Goal: Task Accomplishment & Management: Manage account settings

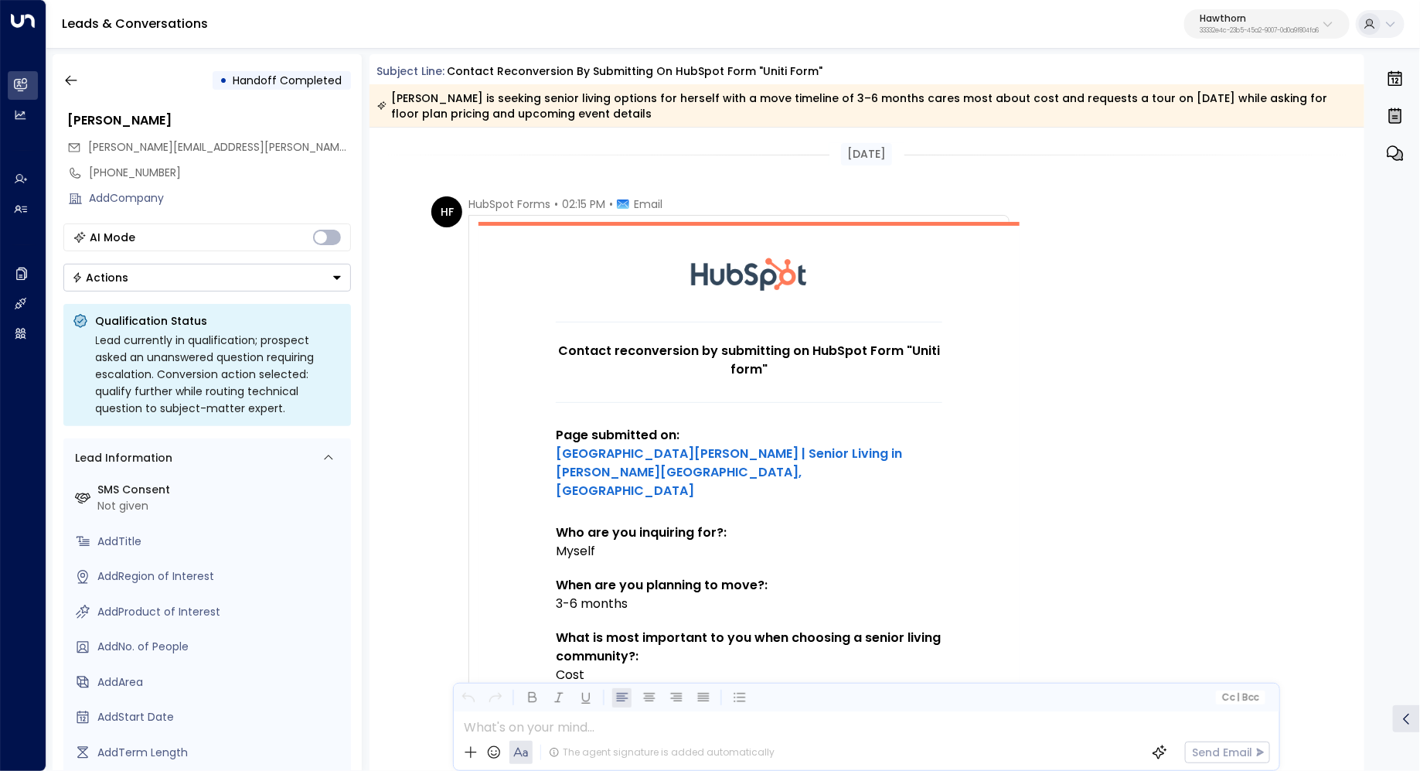
scroll to position [1225, 0]
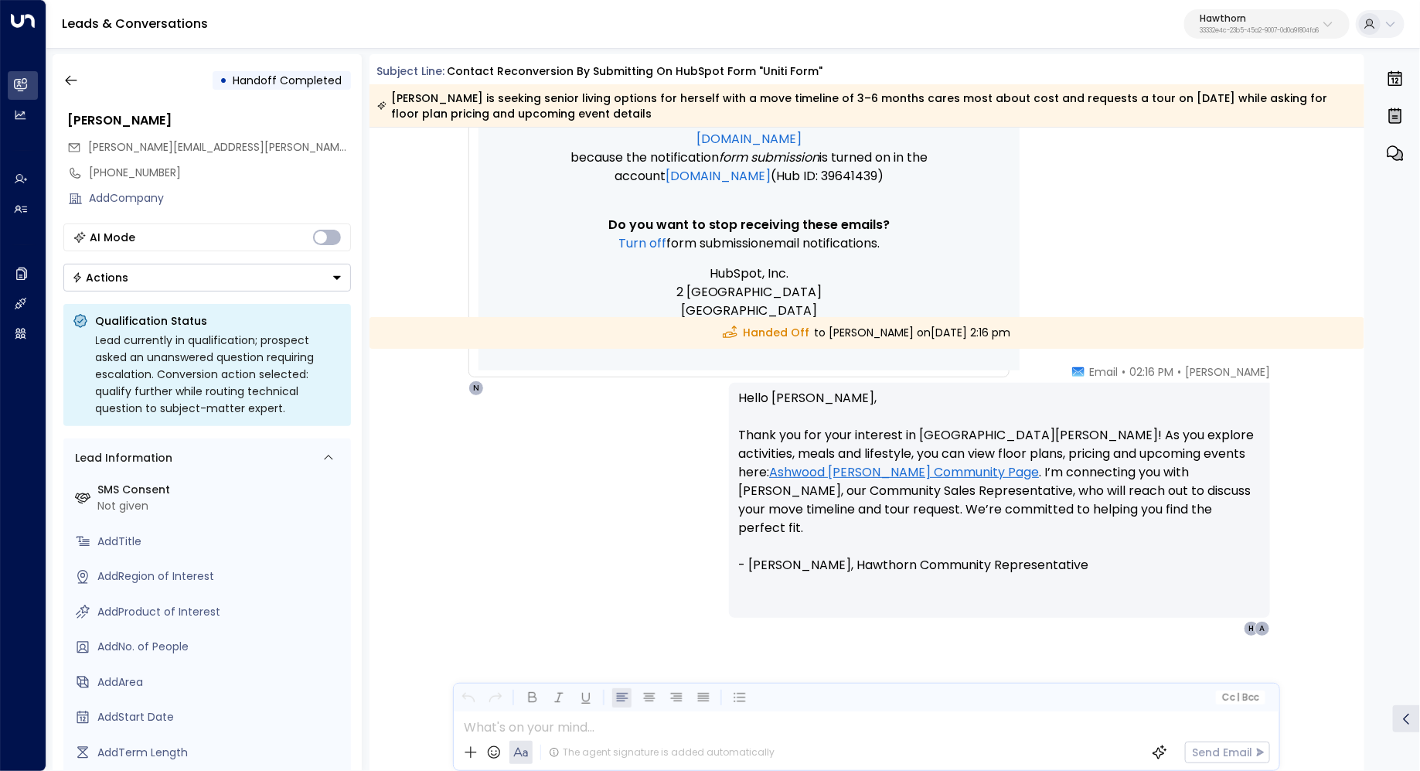
click at [1282, 9] on button "Hawthorn 33332e4c-23b5-45a2-9007-0d0a9f804fa6" at bounding box center [1266, 23] width 165 height 29
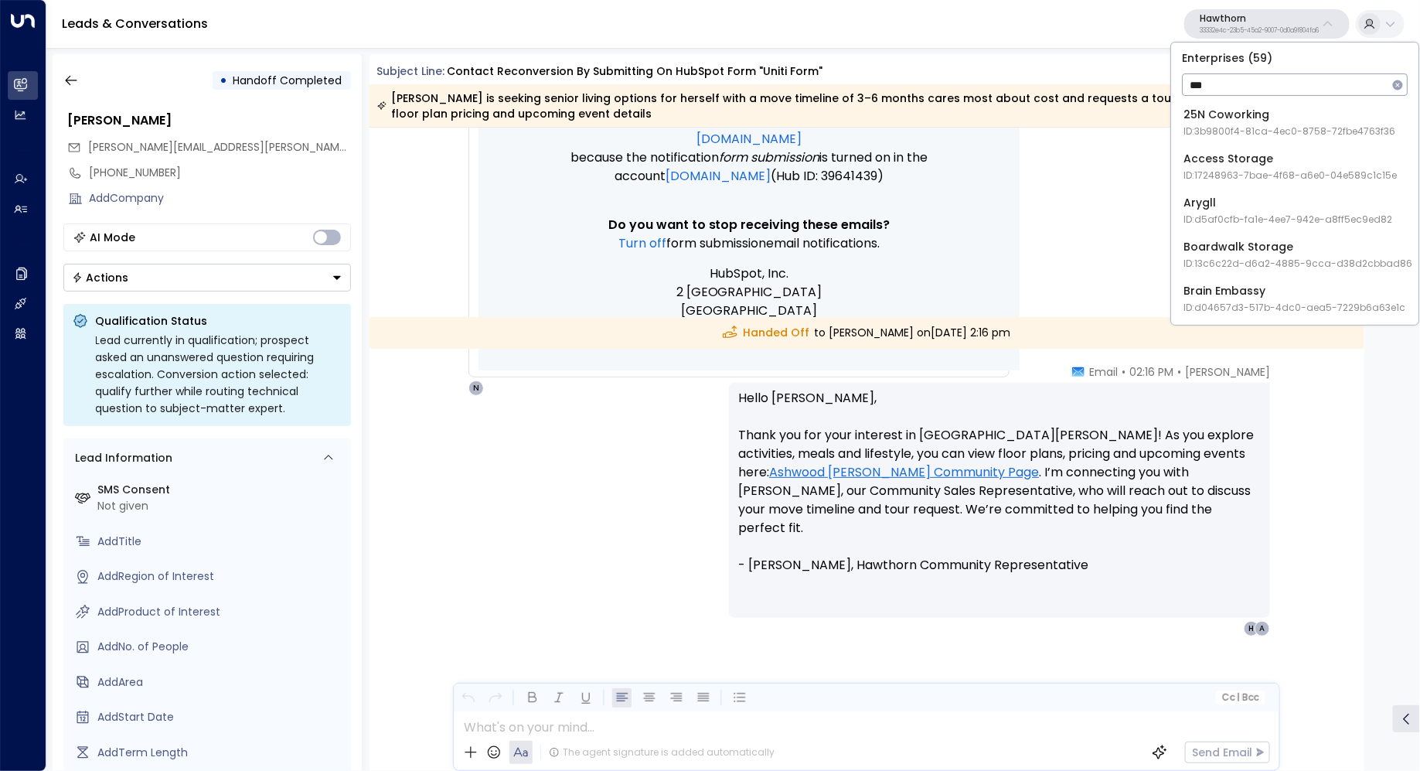
type input "***"
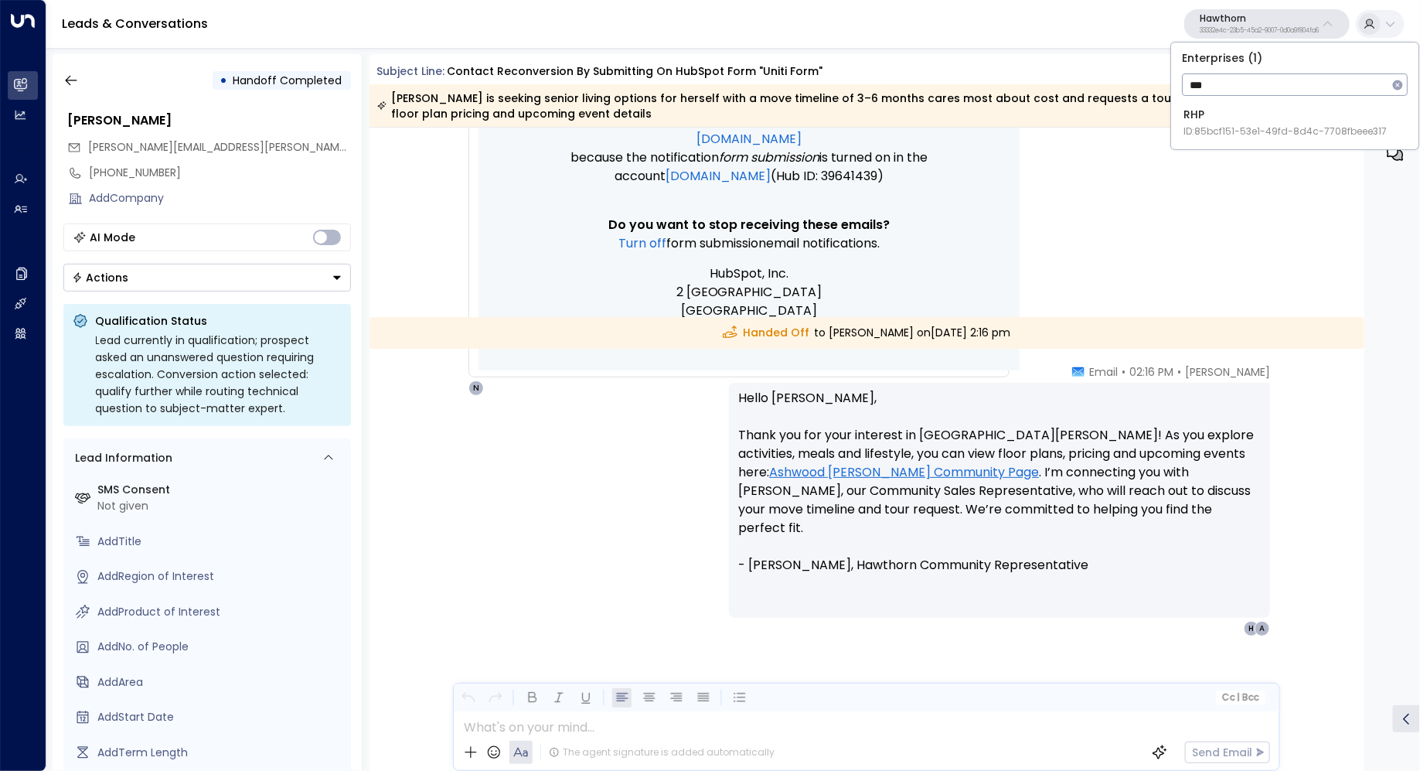
click at [1203, 134] on span "ID: 85bcf151-53e1-49fd-8d4c-7708fbeee317" at bounding box center [1284, 131] width 203 height 14
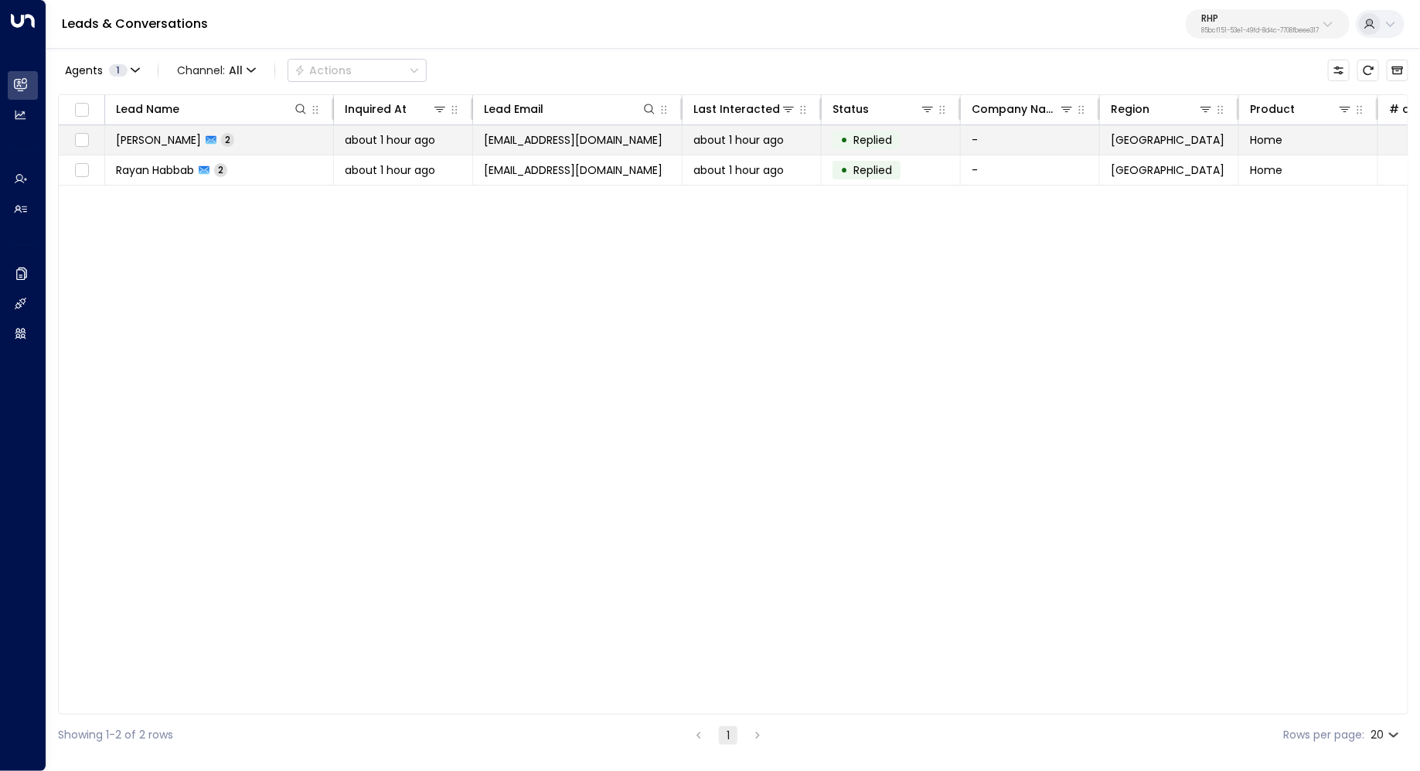
click at [227, 135] on td "Kerric Knowles 2" at bounding box center [219, 139] width 229 height 29
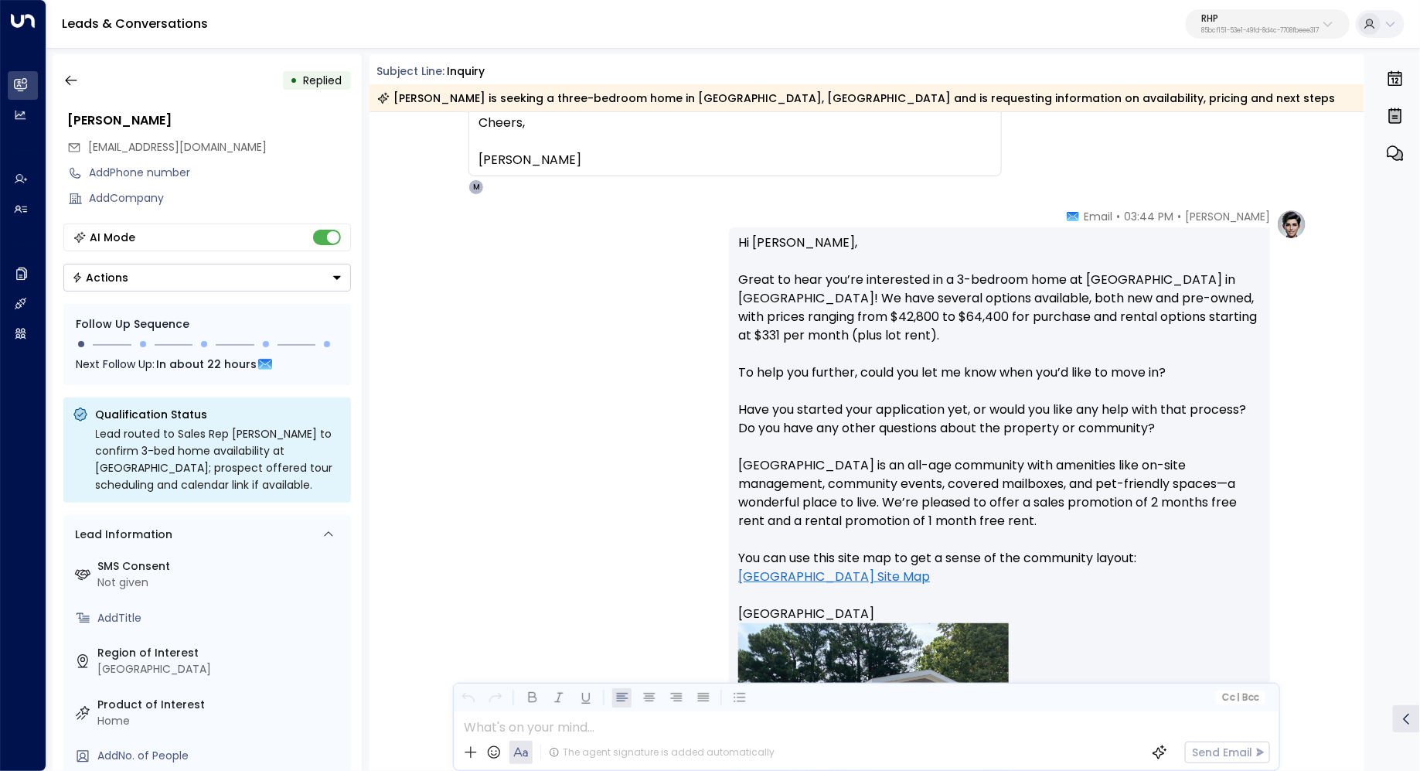
scroll to position [437, 0]
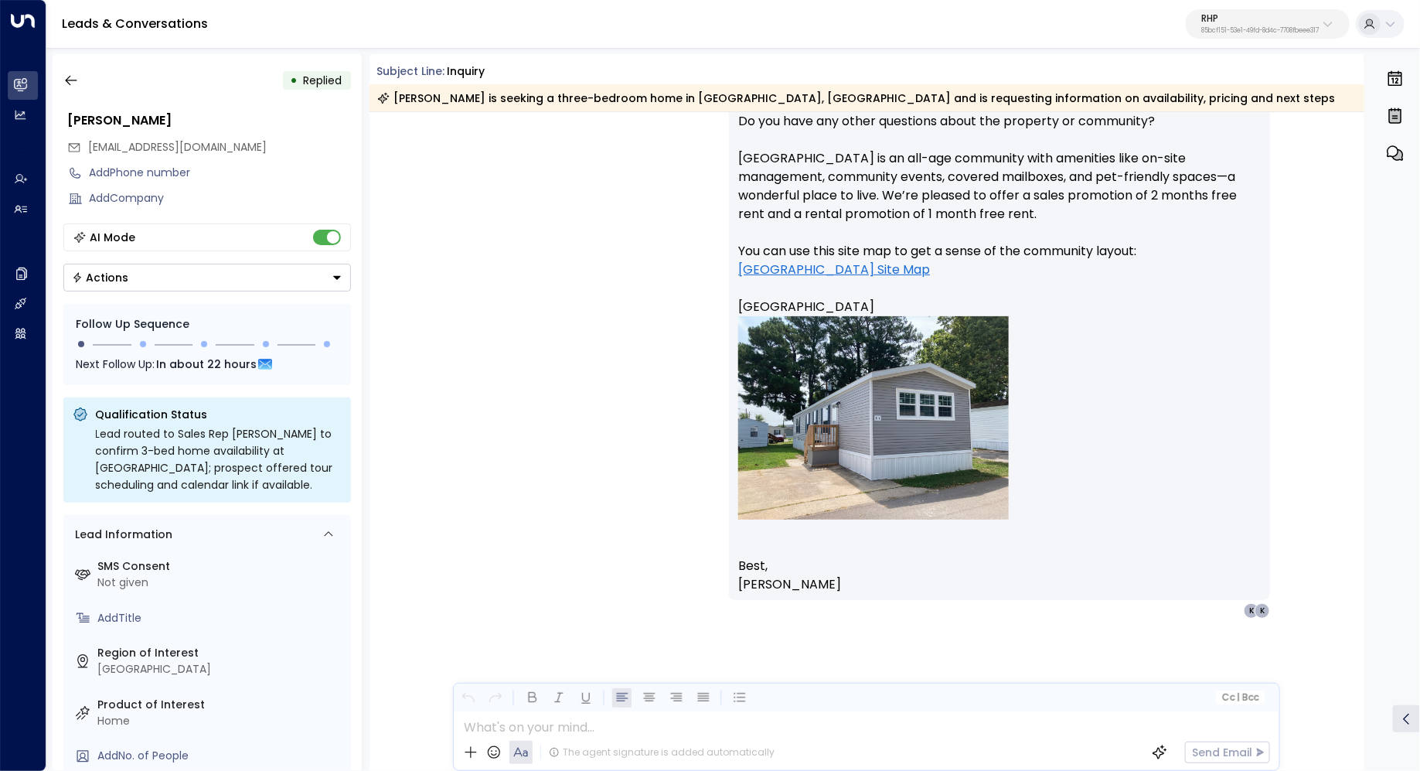
click at [1288, 29] on p "85bcf151-53e1-49fd-8d4c-7708fbeee317" at bounding box center [1259, 31] width 117 height 6
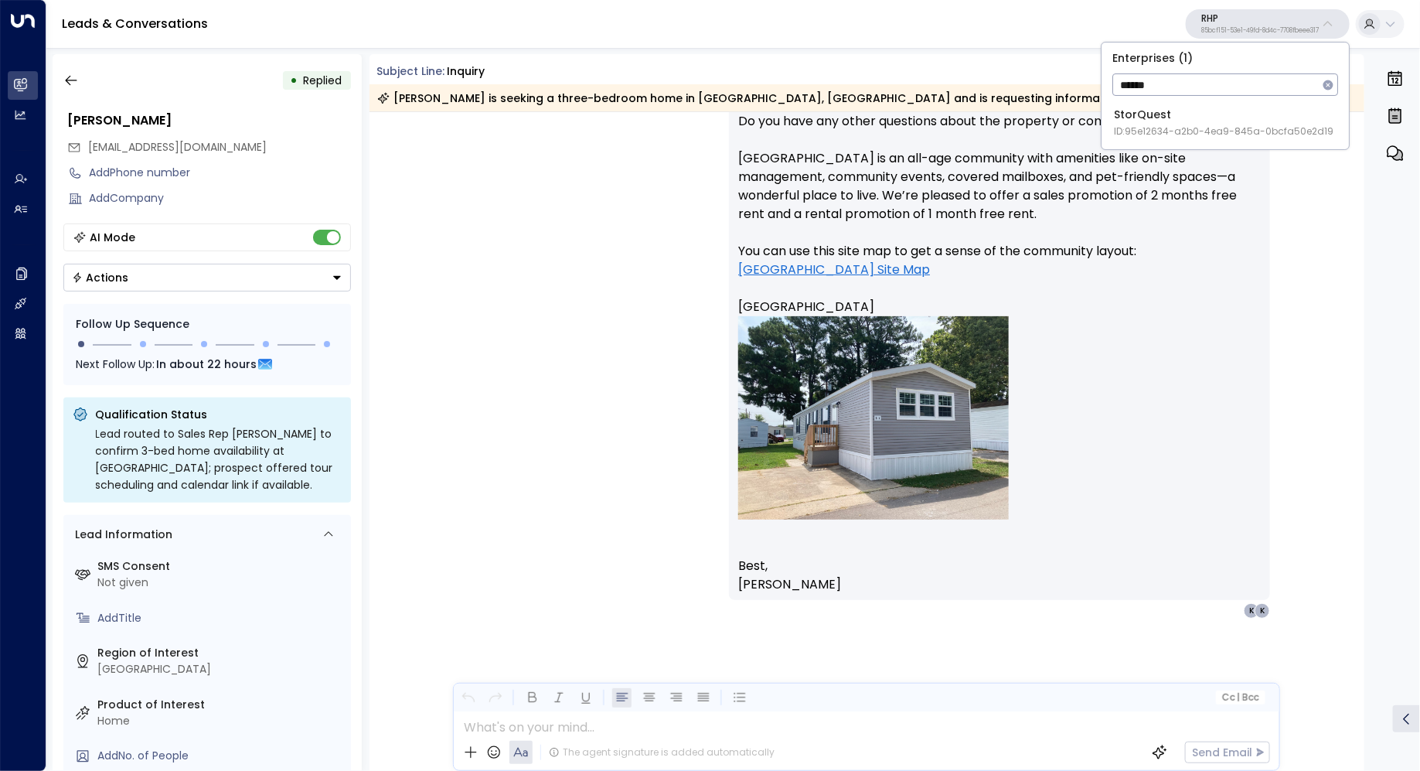
type input "******"
click at [1200, 130] on span "ID: 95e12634-a2b0-4ea9-845a-0bcfa50e2d19" at bounding box center [1224, 131] width 220 height 14
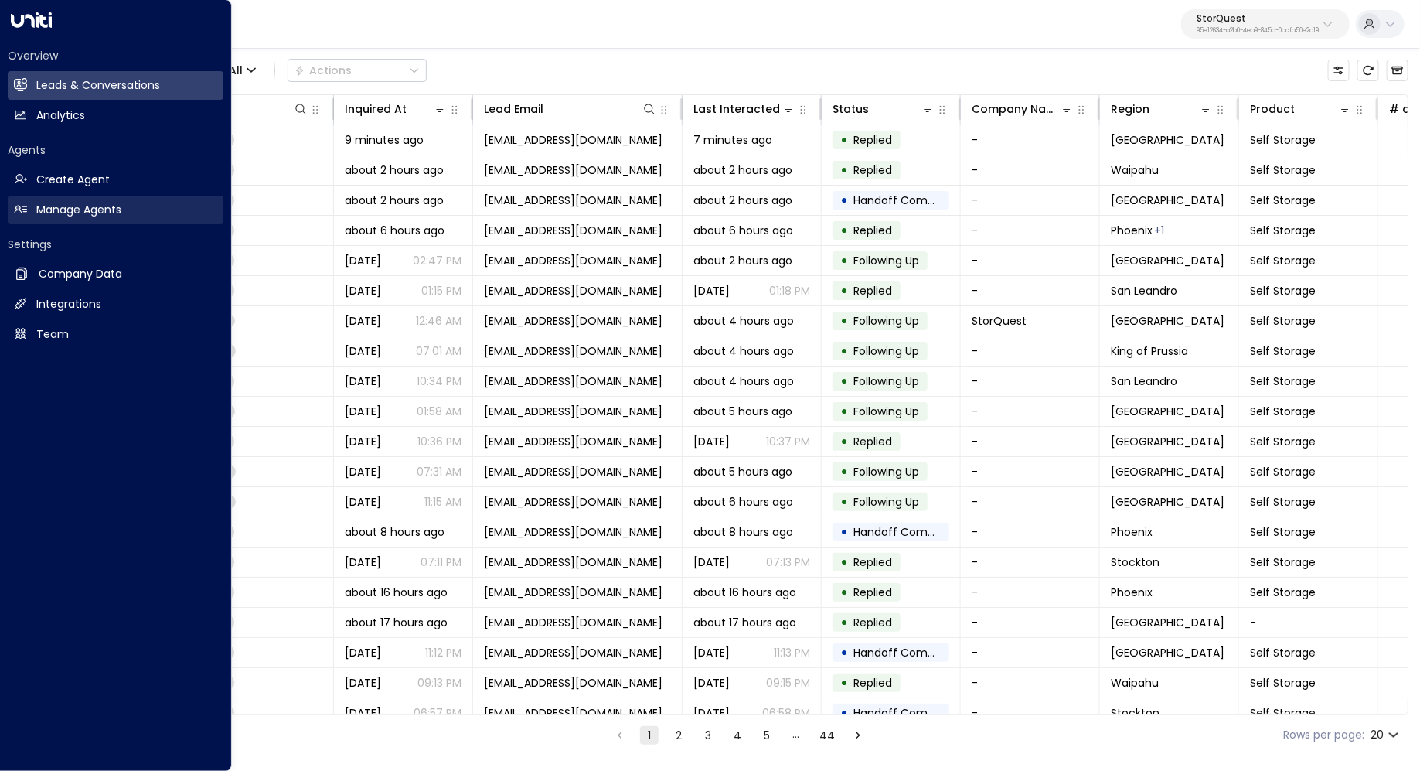
click at [71, 223] on link "Manage Agents Manage Agents" at bounding box center [116, 210] width 216 height 29
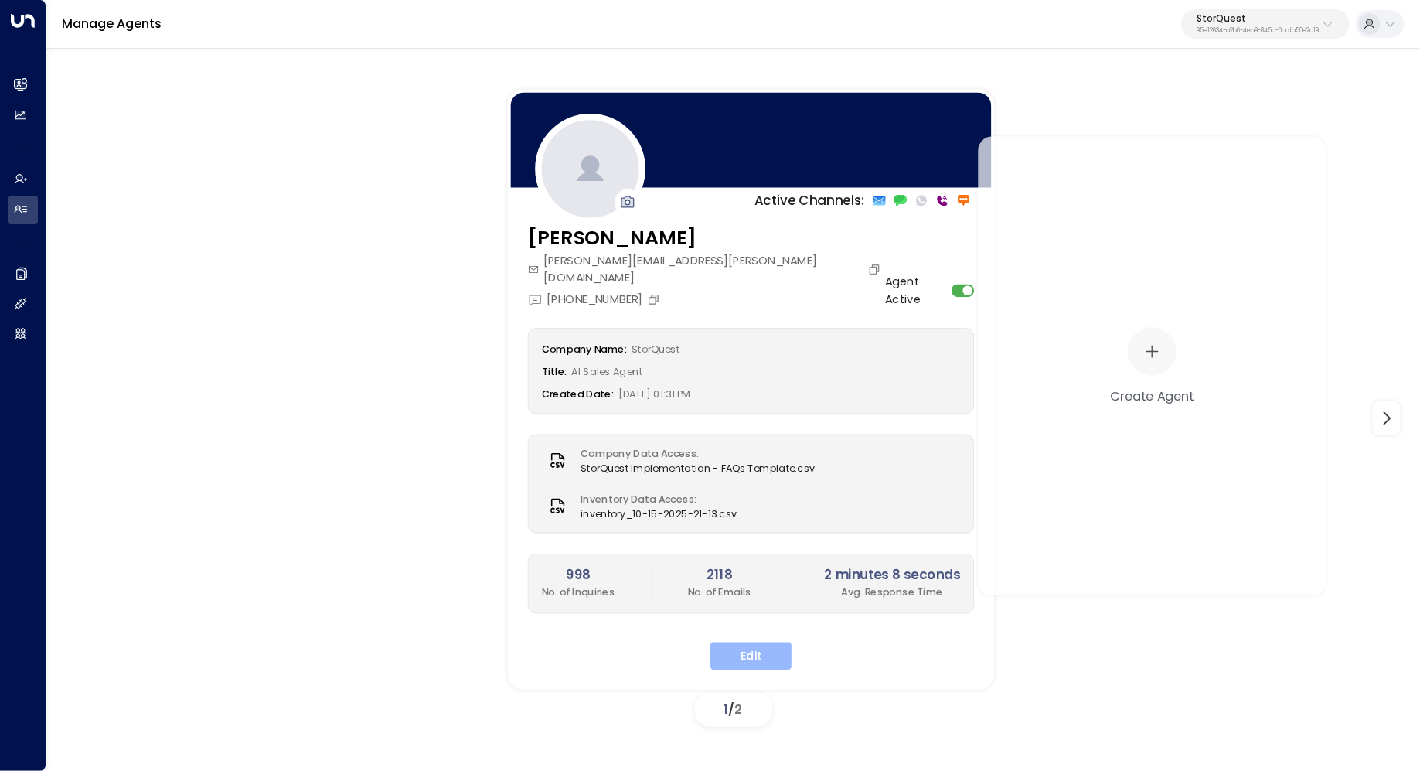
click at [765, 642] on button "Edit" at bounding box center [750, 656] width 81 height 28
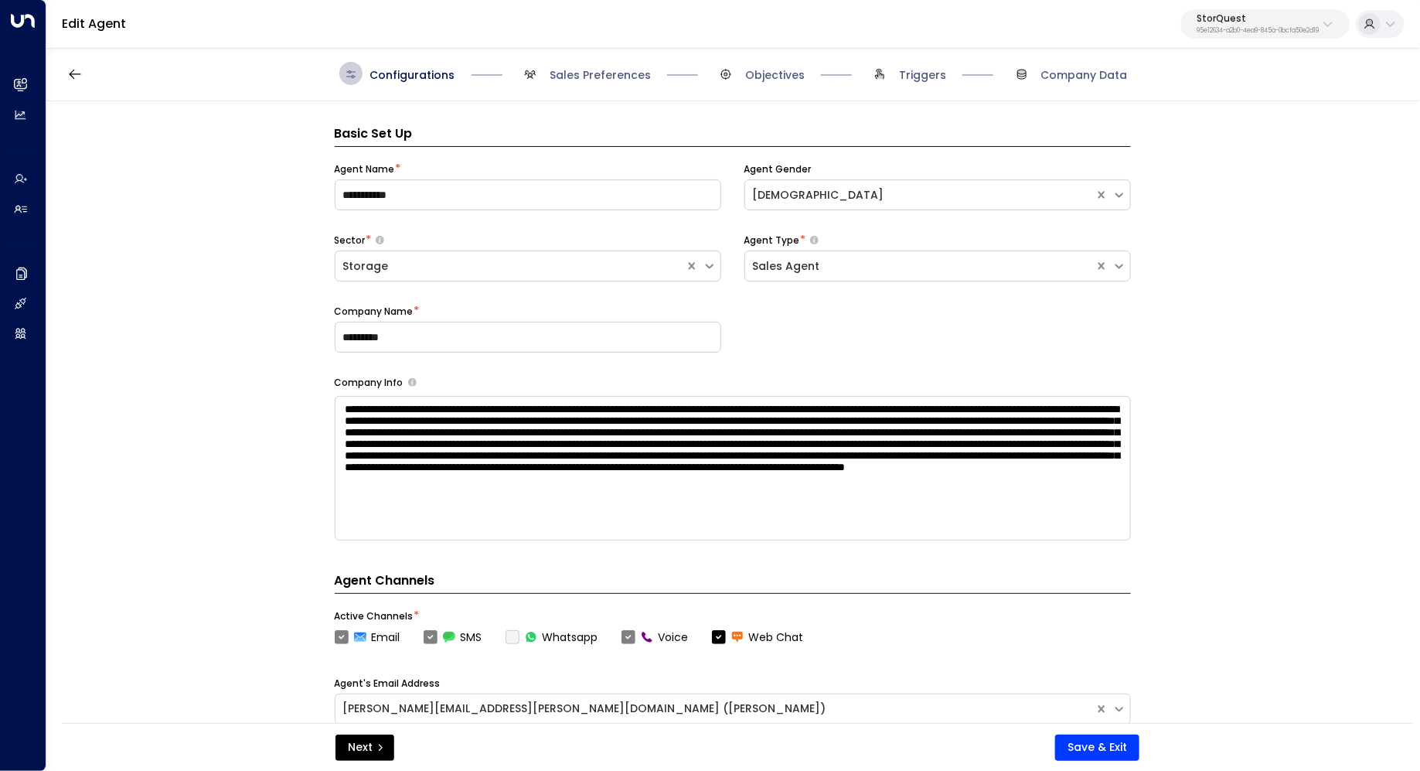
scroll to position [23, 0]
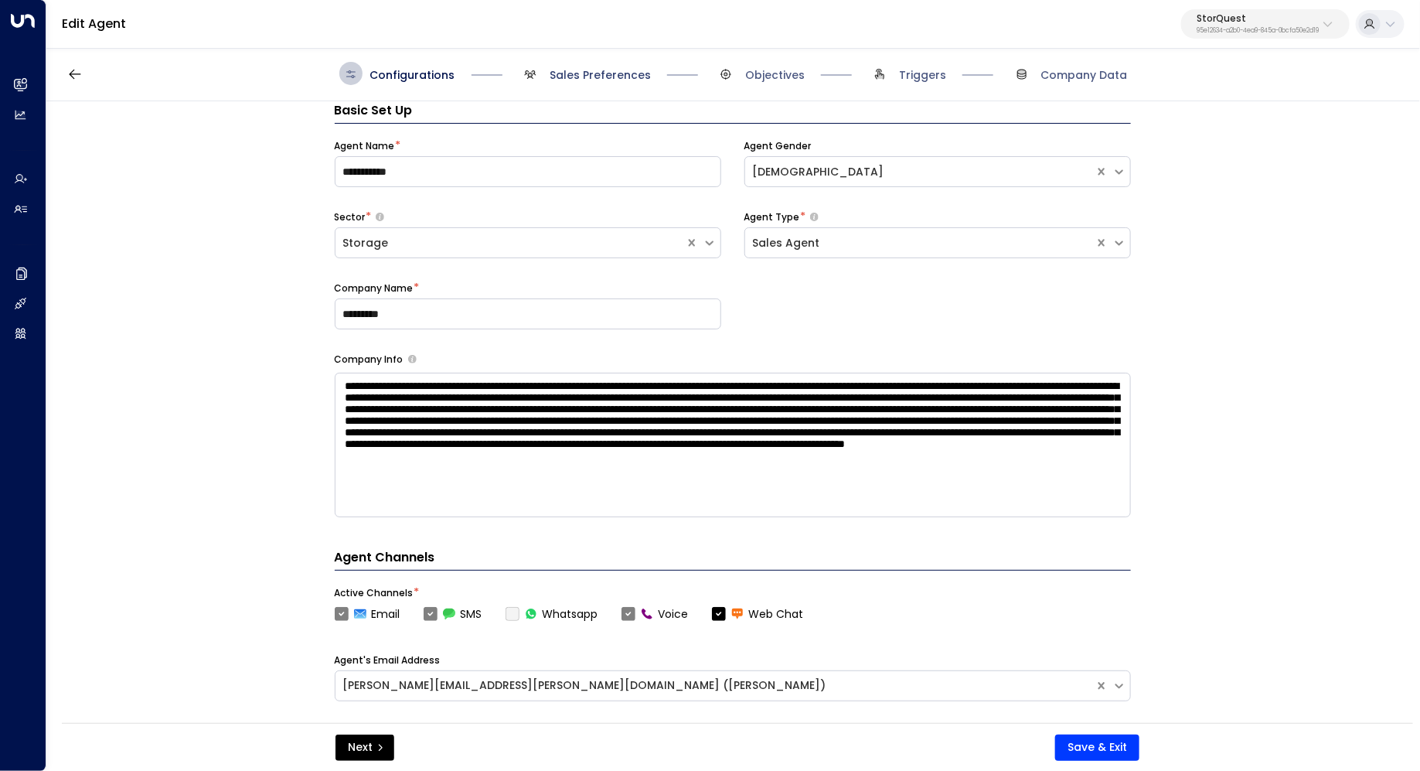
click at [627, 73] on span "Sales Preferences" at bounding box center [600, 74] width 101 height 15
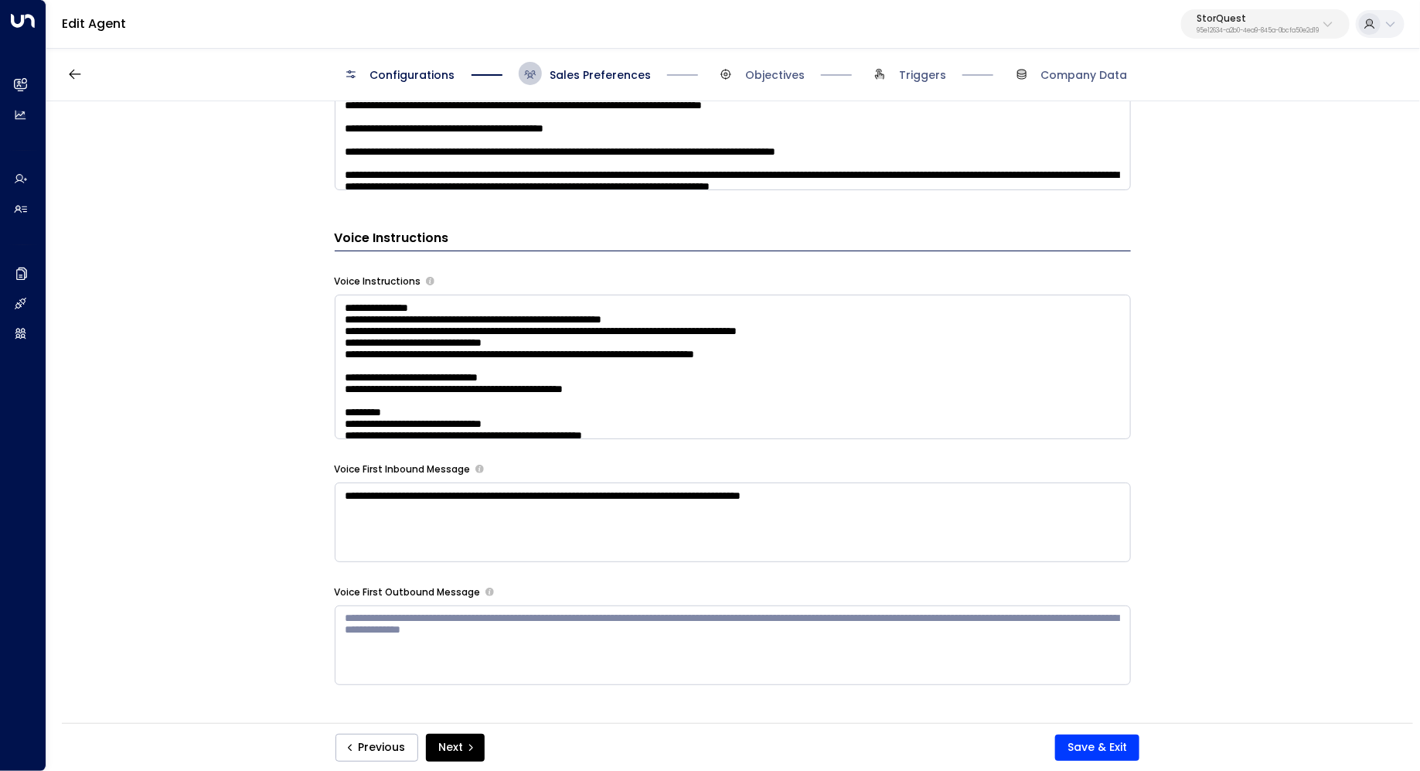
scroll to position [1311, 0]
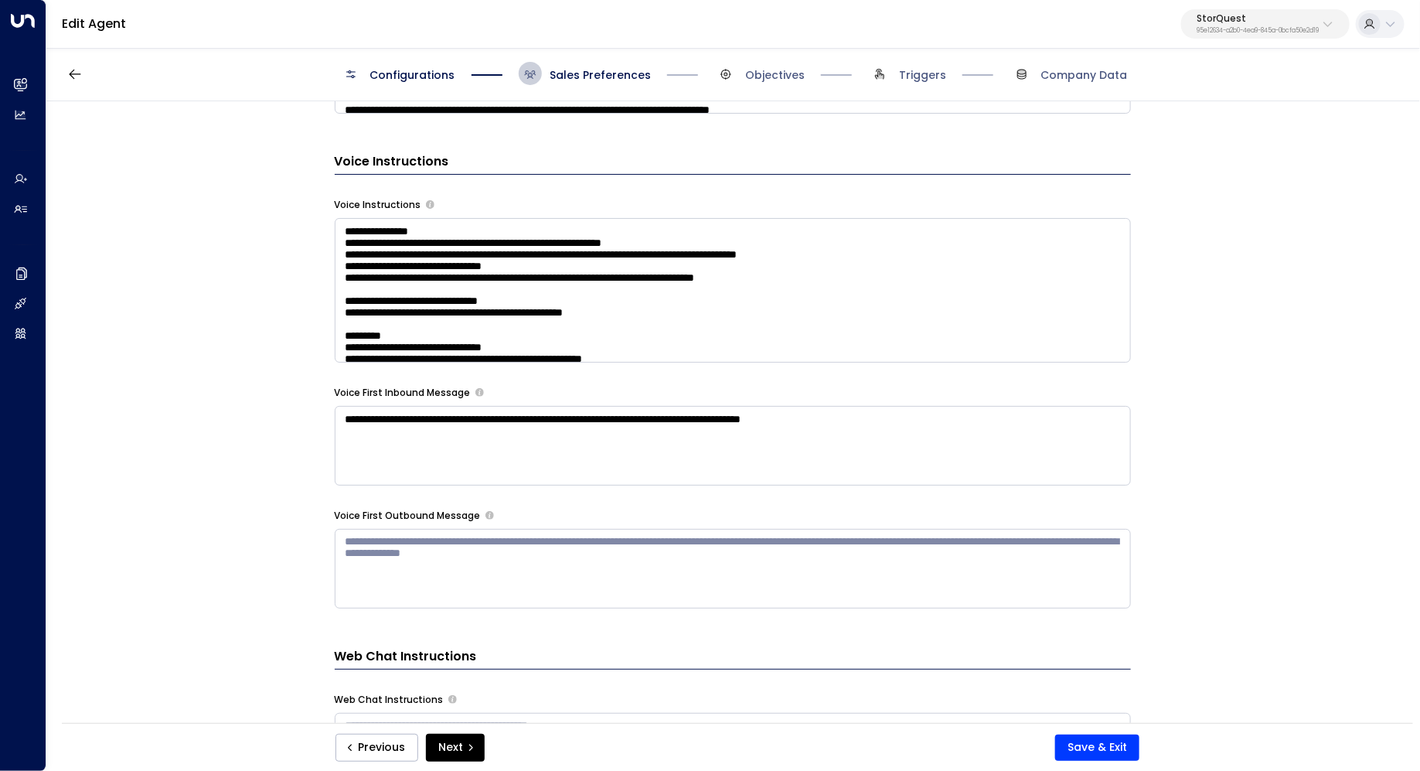
click at [1003, 319] on textarea at bounding box center [733, 290] width 796 height 145
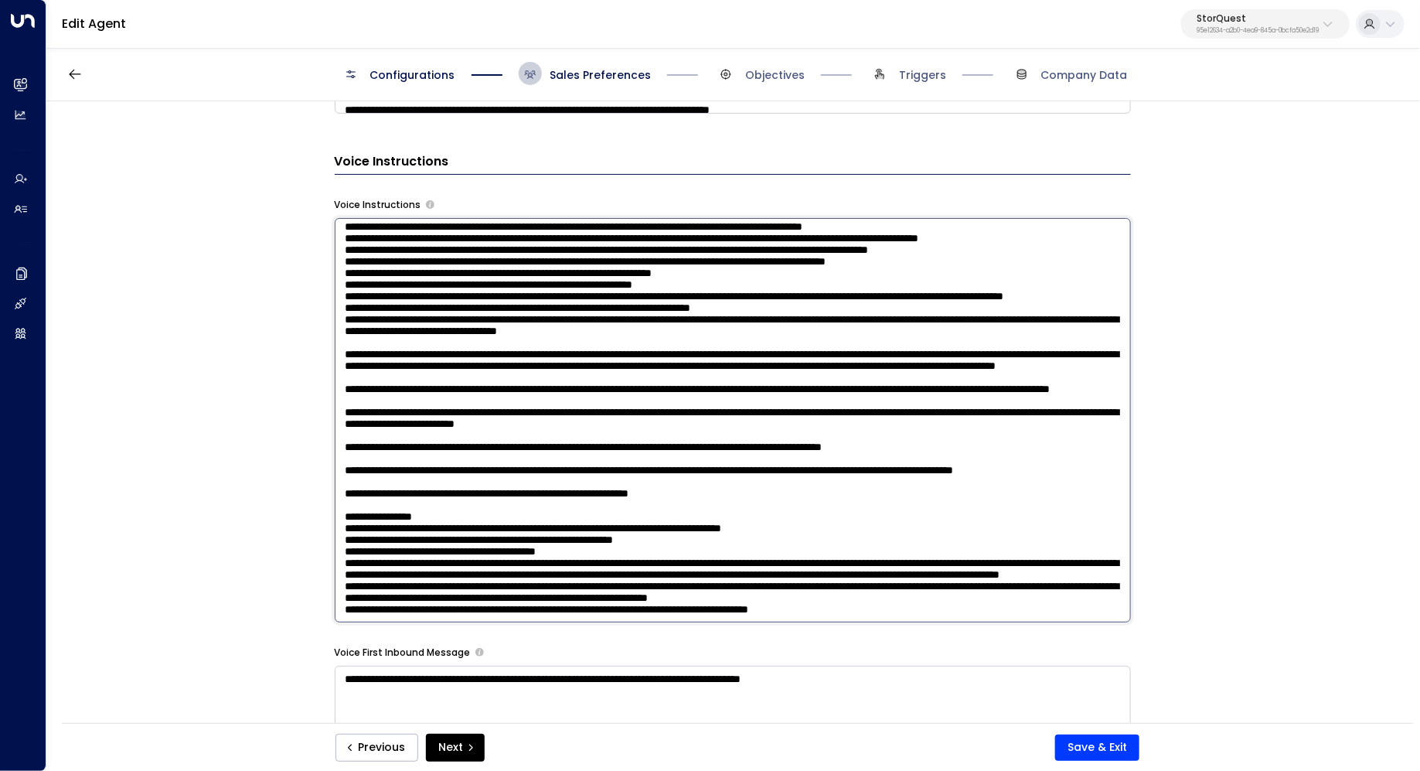
scroll to position [1400, 0]
click at [758, 538] on textarea at bounding box center [733, 420] width 796 height 404
drag, startPoint x: 689, startPoint y: 537, endPoint x: 684, endPoint y: 546, distance: 10.1
click at [684, 546] on textarea at bounding box center [733, 420] width 796 height 404
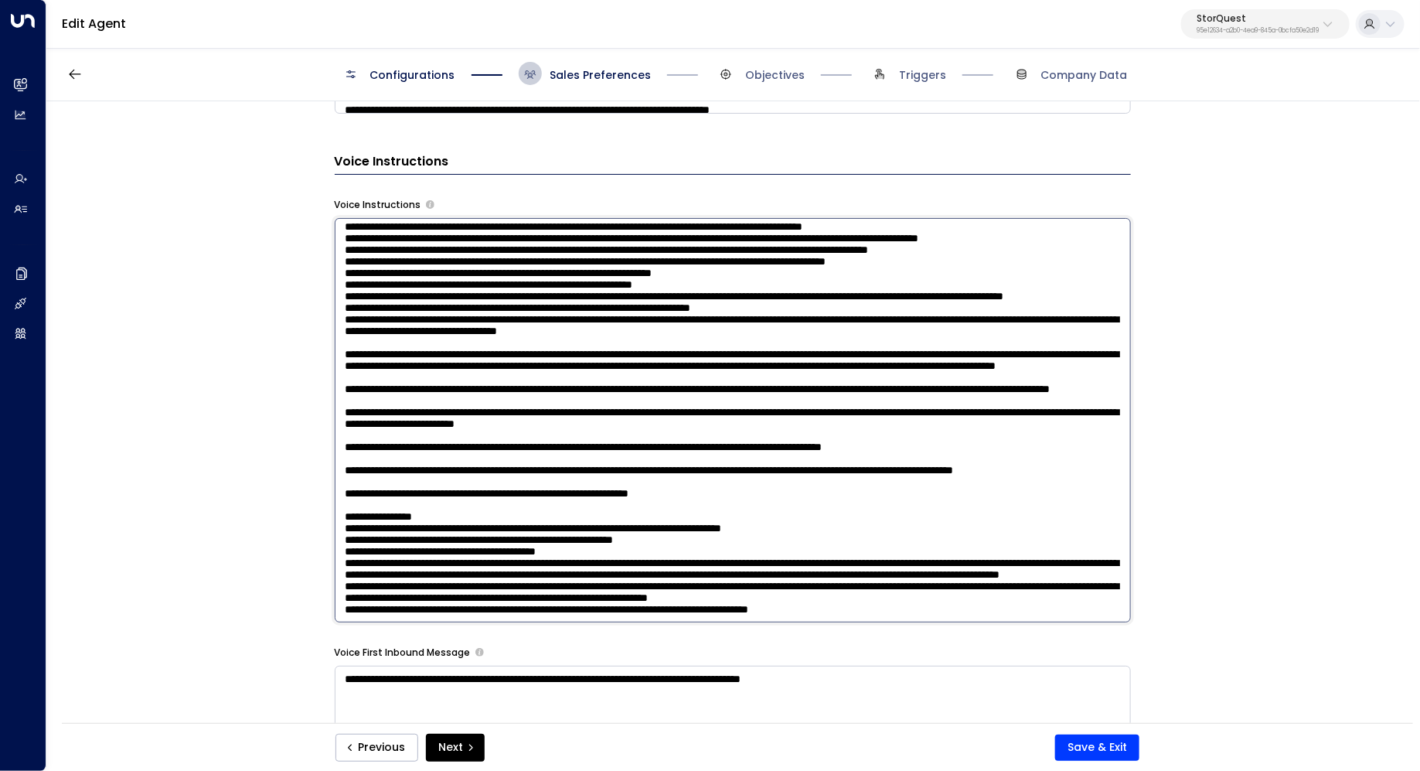
click at [684, 546] on textarea at bounding box center [733, 420] width 796 height 404
click at [739, 549] on textarea at bounding box center [733, 420] width 796 height 404
drag, startPoint x: 587, startPoint y: 571, endPoint x: 601, endPoint y: 571, distance: 13.1
click at [601, 571] on textarea at bounding box center [733, 420] width 796 height 404
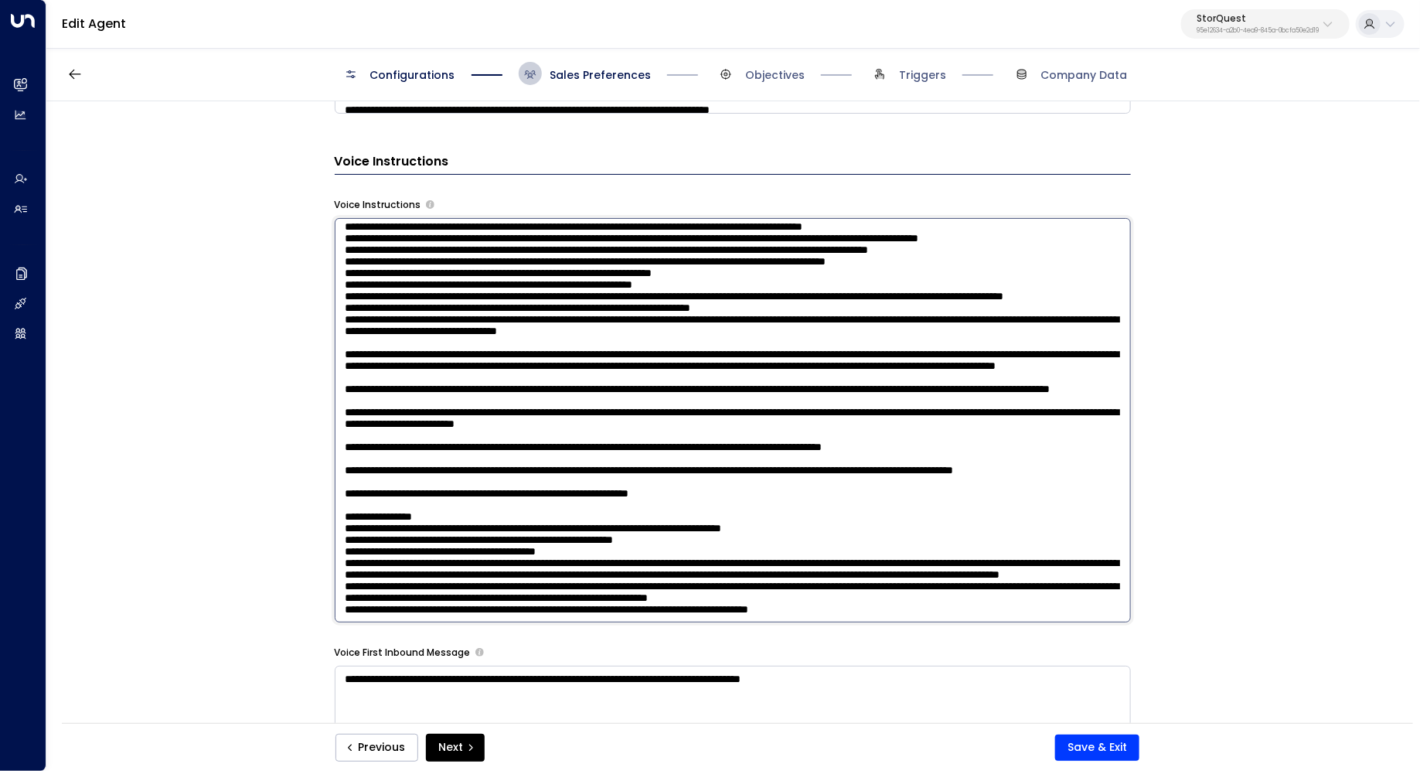
click at [601, 571] on textarea at bounding box center [733, 420] width 796 height 404
drag, startPoint x: 910, startPoint y: 572, endPoint x: 561, endPoint y: 570, distance: 348.6
click at [561, 570] on textarea at bounding box center [733, 420] width 796 height 404
click at [691, 570] on textarea at bounding box center [733, 420] width 796 height 404
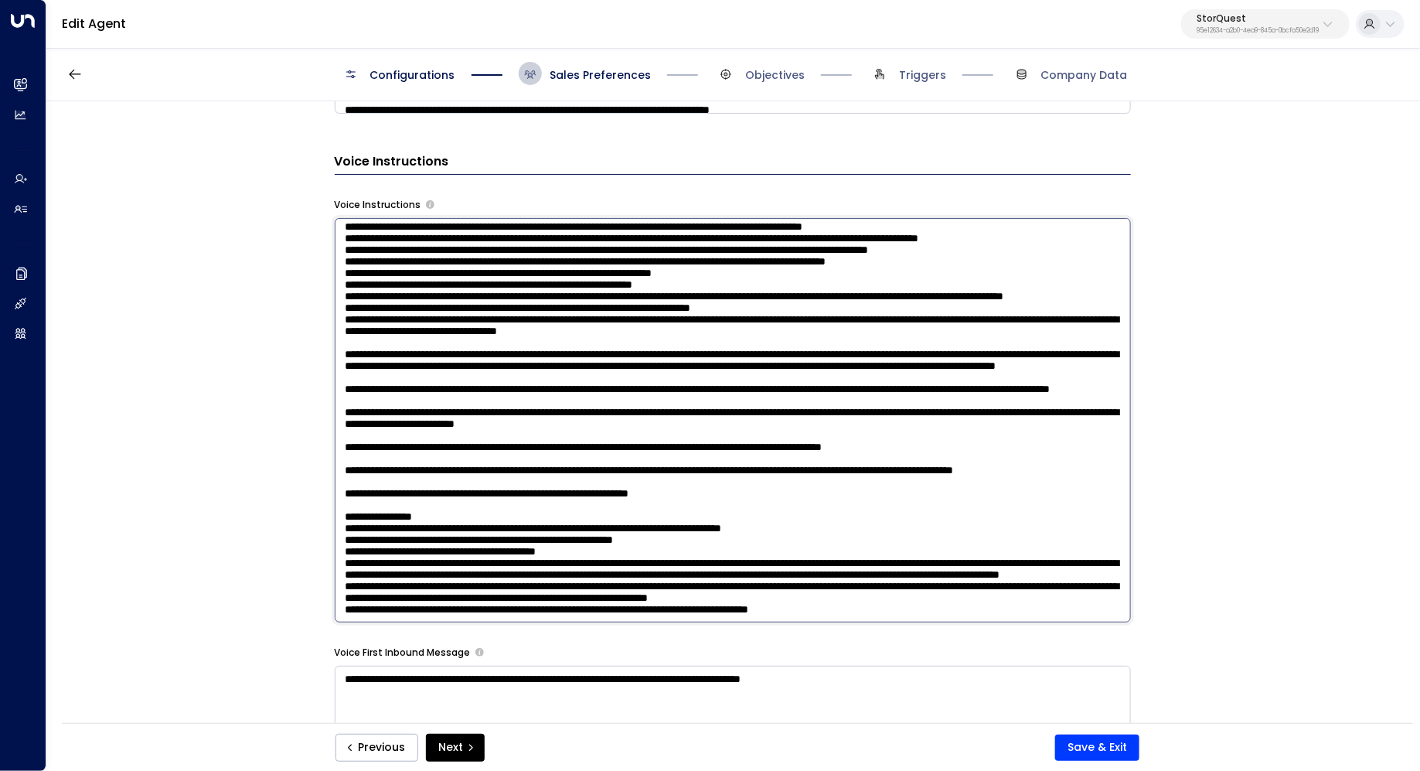
click at [491, 484] on textarea at bounding box center [733, 420] width 796 height 404
click at [474, 516] on textarea at bounding box center [733, 420] width 796 height 404
click at [543, 540] on textarea at bounding box center [733, 420] width 796 height 404
drag, startPoint x: 482, startPoint y: 553, endPoint x: 512, endPoint y: 553, distance: 30.1
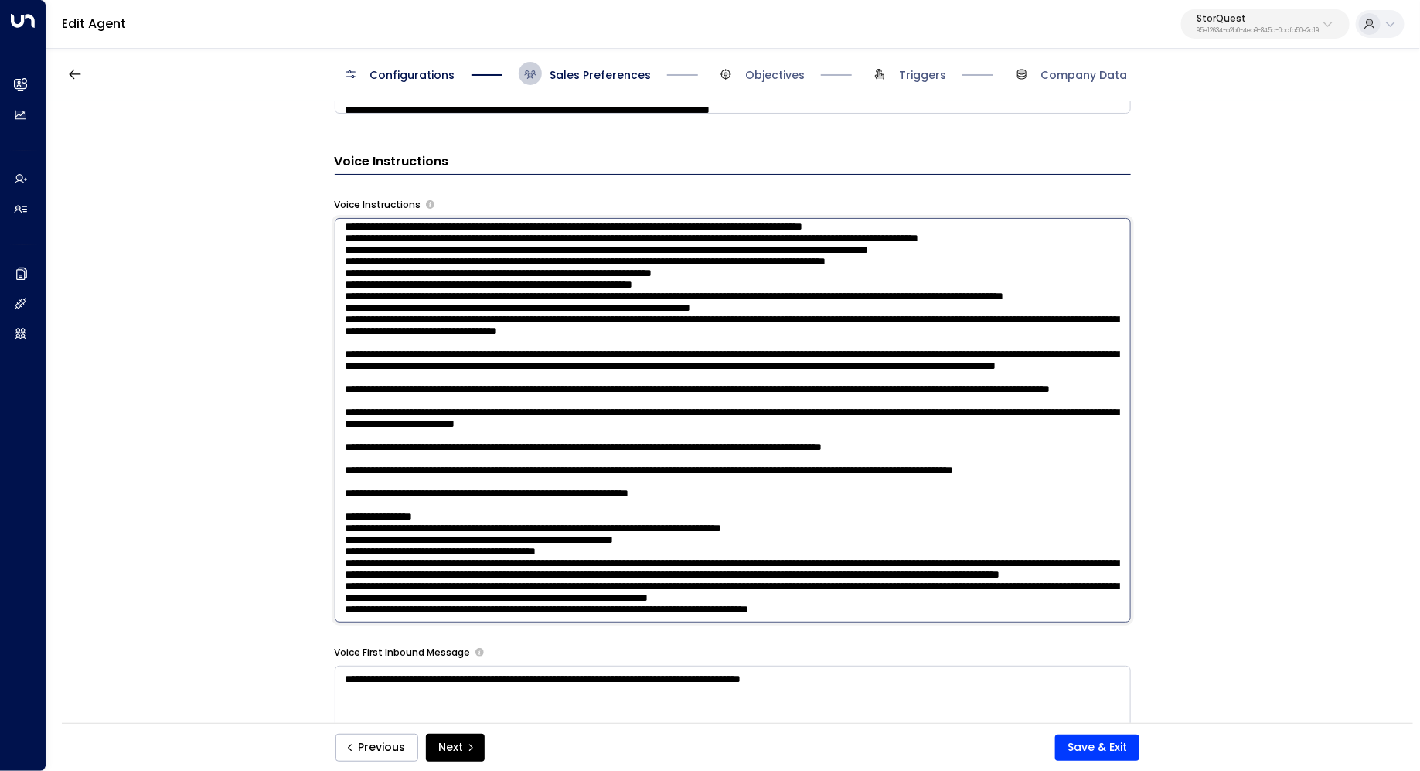
click at [512, 553] on textarea at bounding box center [733, 420] width 796 height 404
drag, startPoint x: 747, startPoint y: 537, endPoint x: 737, endPoint y: 557, distance: 21.8
click at [737, 557] on textarea at bounding box center [733, 420] width 796 height 404
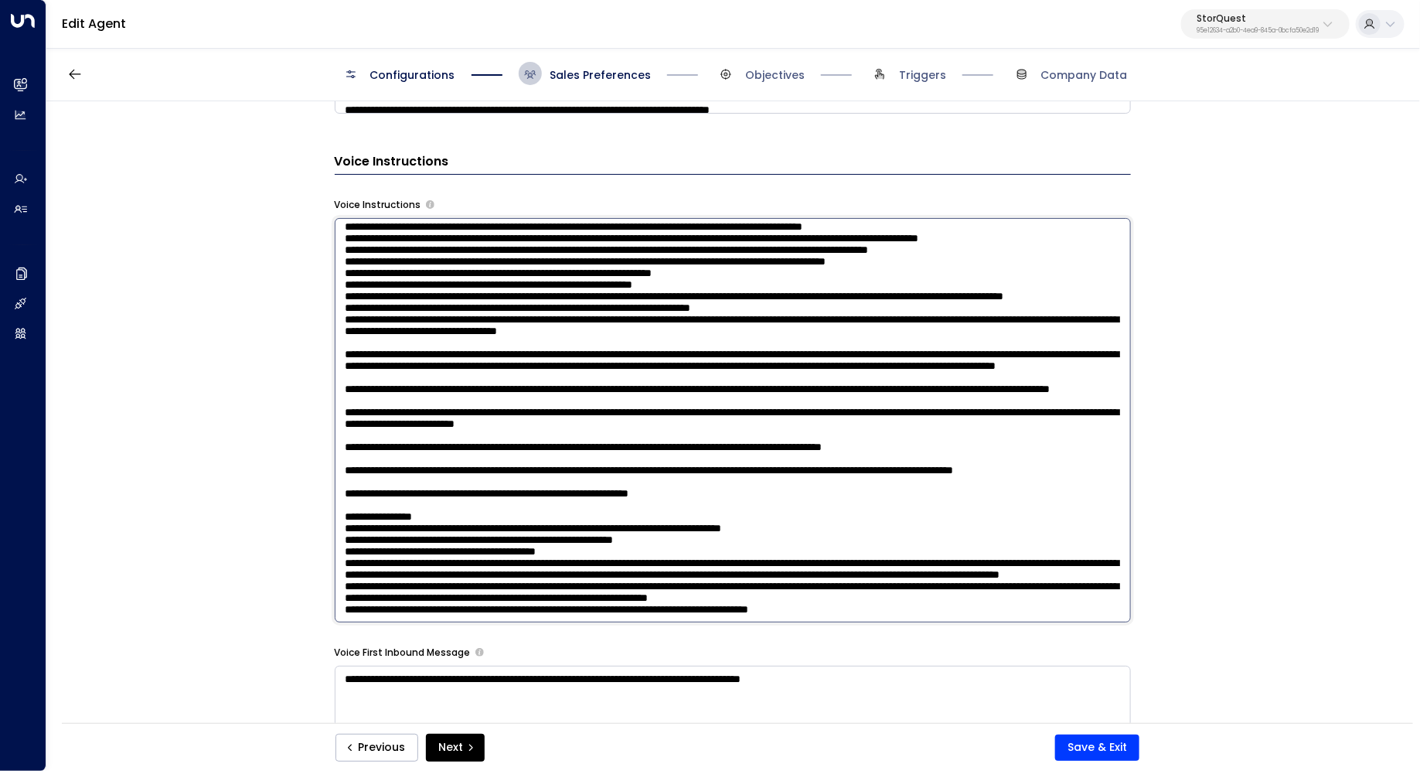
click at [992, 556] on textarea at bounding box center [733, 420] width 796 height 404
click at [1072, 556] on textarea at bounding box center [733, 420] width 796 height 404
drag, startPoint x: 917, startPoint y: 569, endPoint x: 525, endPoint y: 570, distance: 391.9
click at [525, 570] on textarea at bounding box center [733, 420] width 796 height 404
drag, startPoint x: 401, startPoint y: 551, endPoint x: 839, endPoint y: 562, distance: 438.4
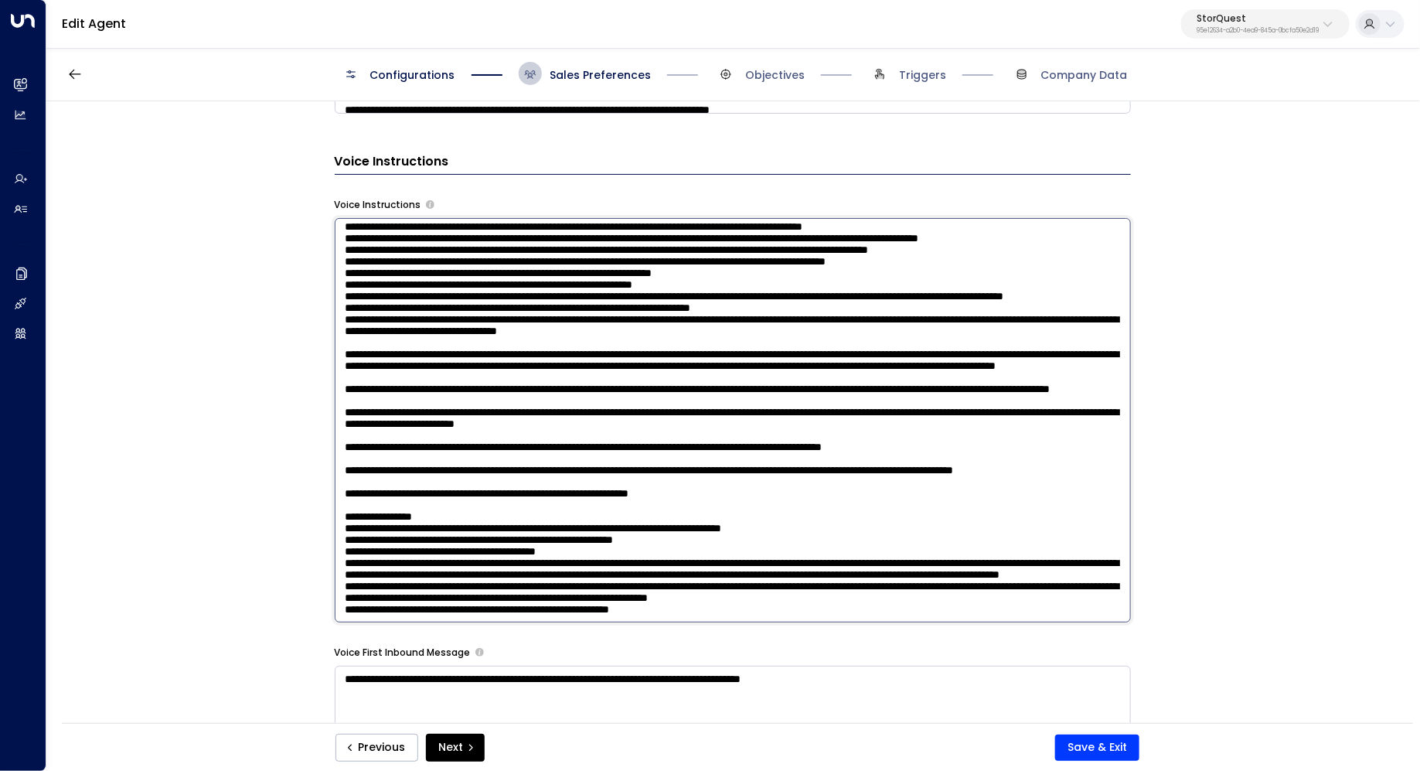
click at [839, 562] on textarea at bounding box center [733, 420] width 796 height 404
click at [820, 572] on textarea at bounding box center [733, 420] width 796 height 404
paste textarea "**********"
drag, startPoint x: 740, startPoint y: 586, endPoint x: 988, endPoint y: 566, distance: 248.9
click at [988, 566] on textarea at bounding box center [733, 420] width 796 height 404
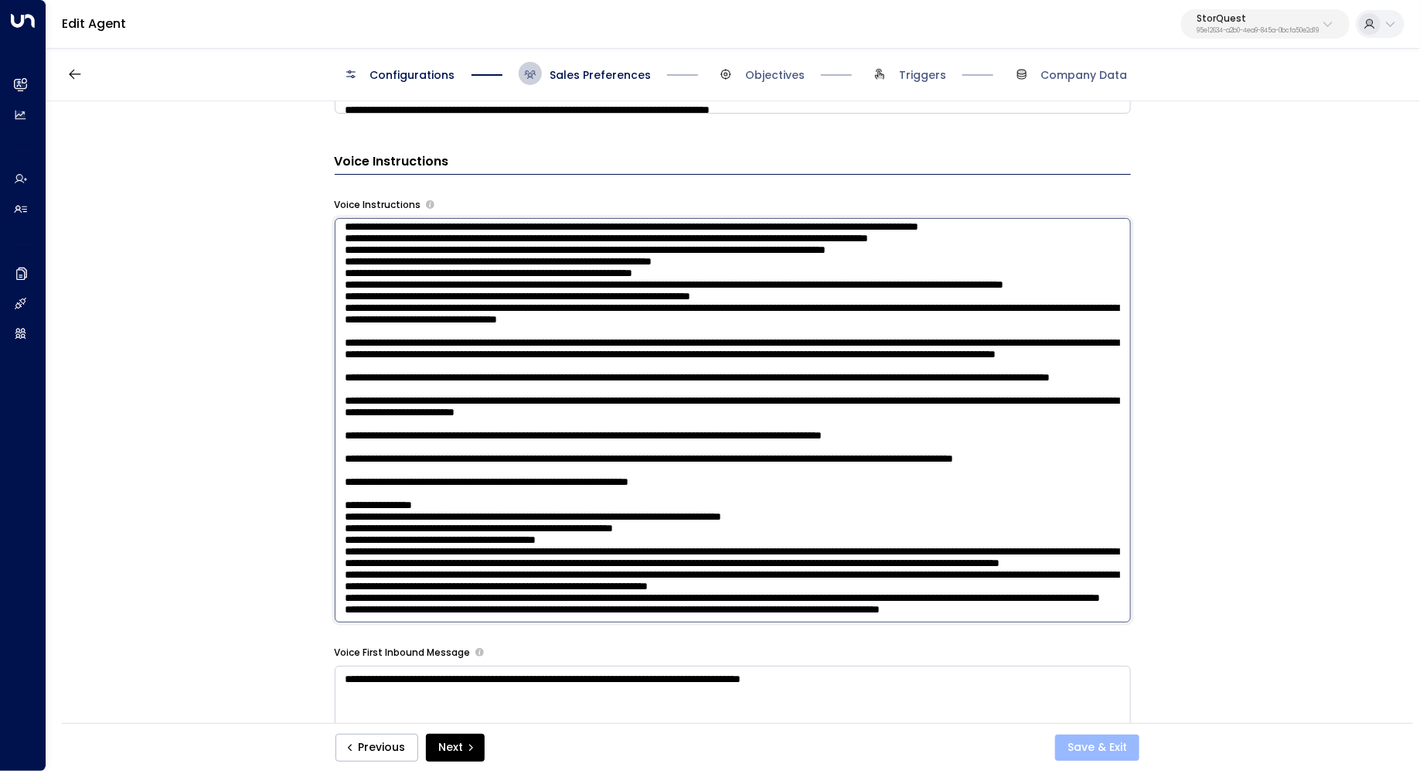
type textarea "**********"
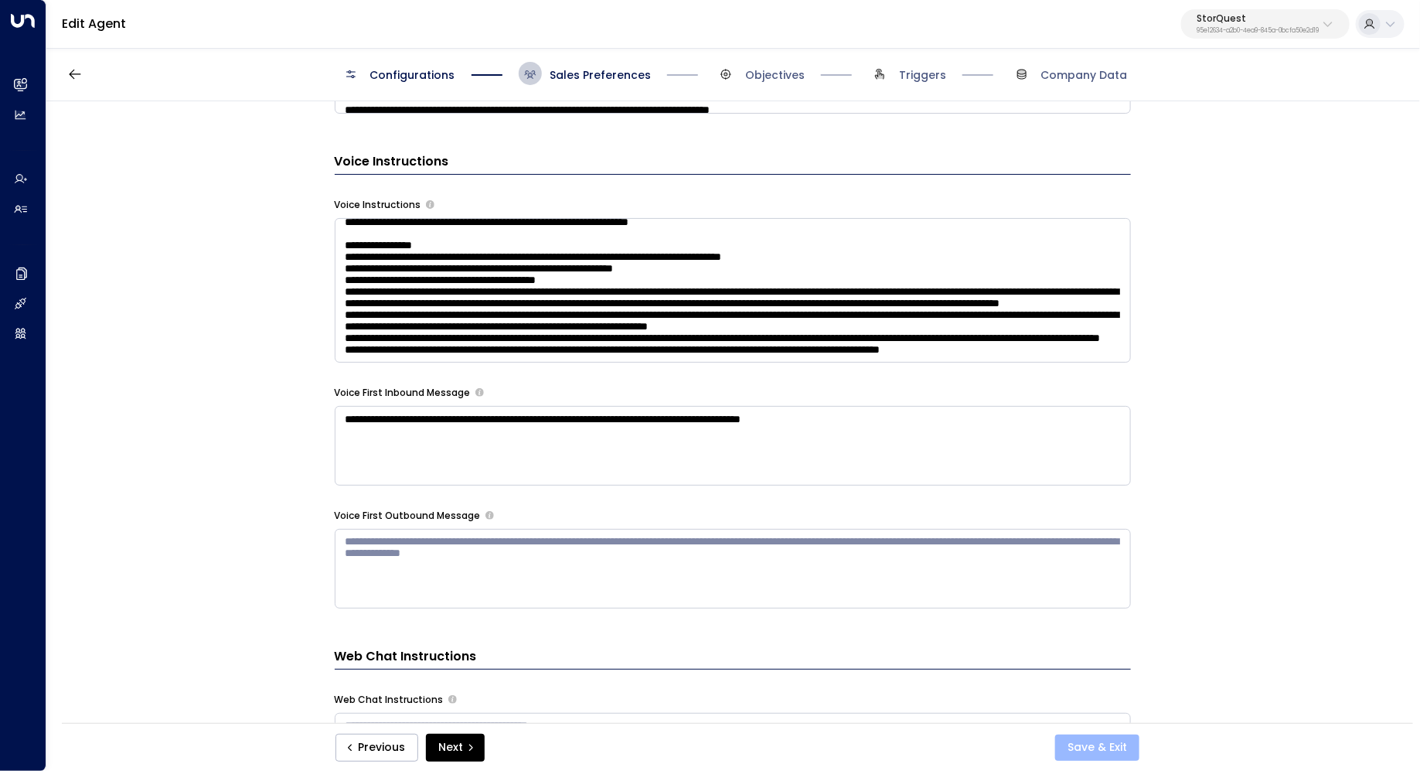
click at [1107, 749] on button "Save & Exit" at bounding box center [1097, 747] width 84 height 26
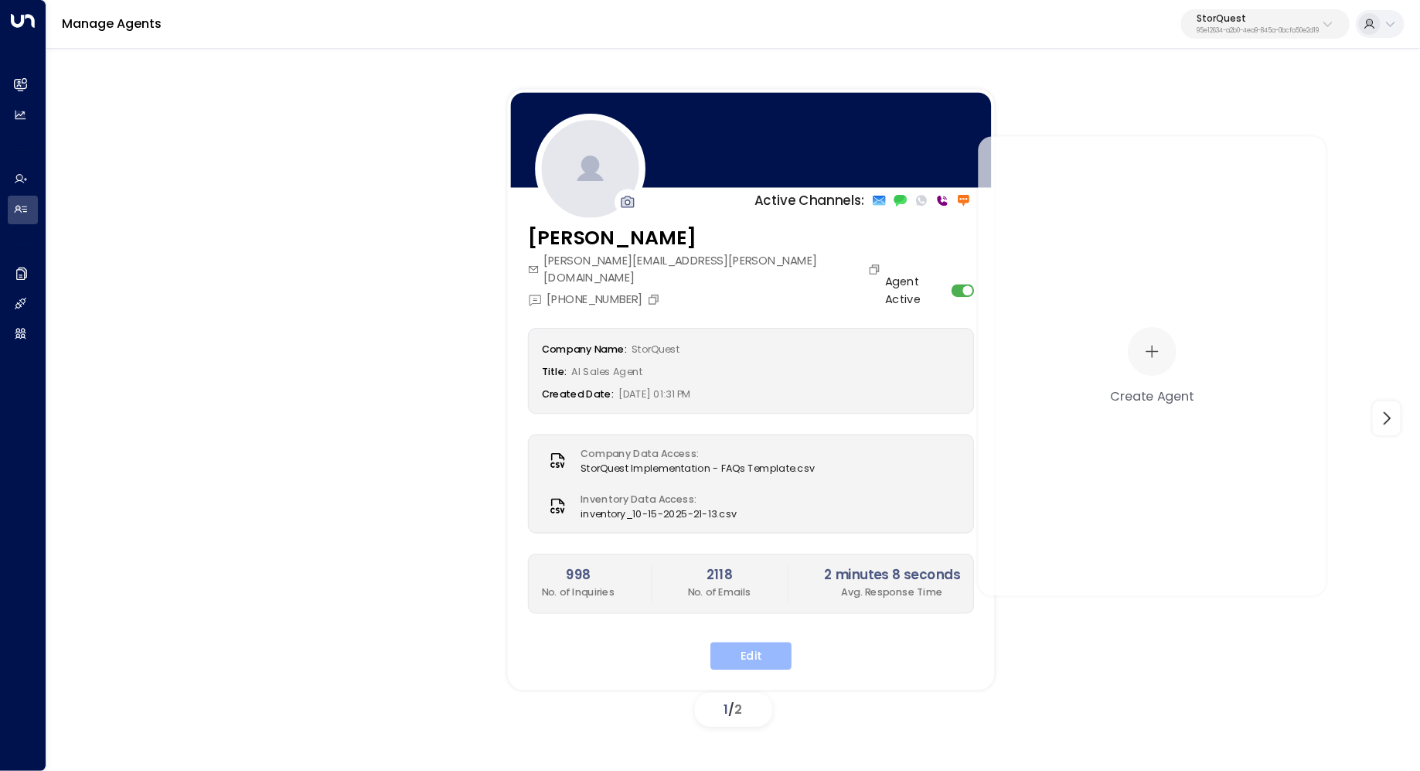
click at [750, 649] on button "Edit" at bounding box center [750, 656] width 81 height 28
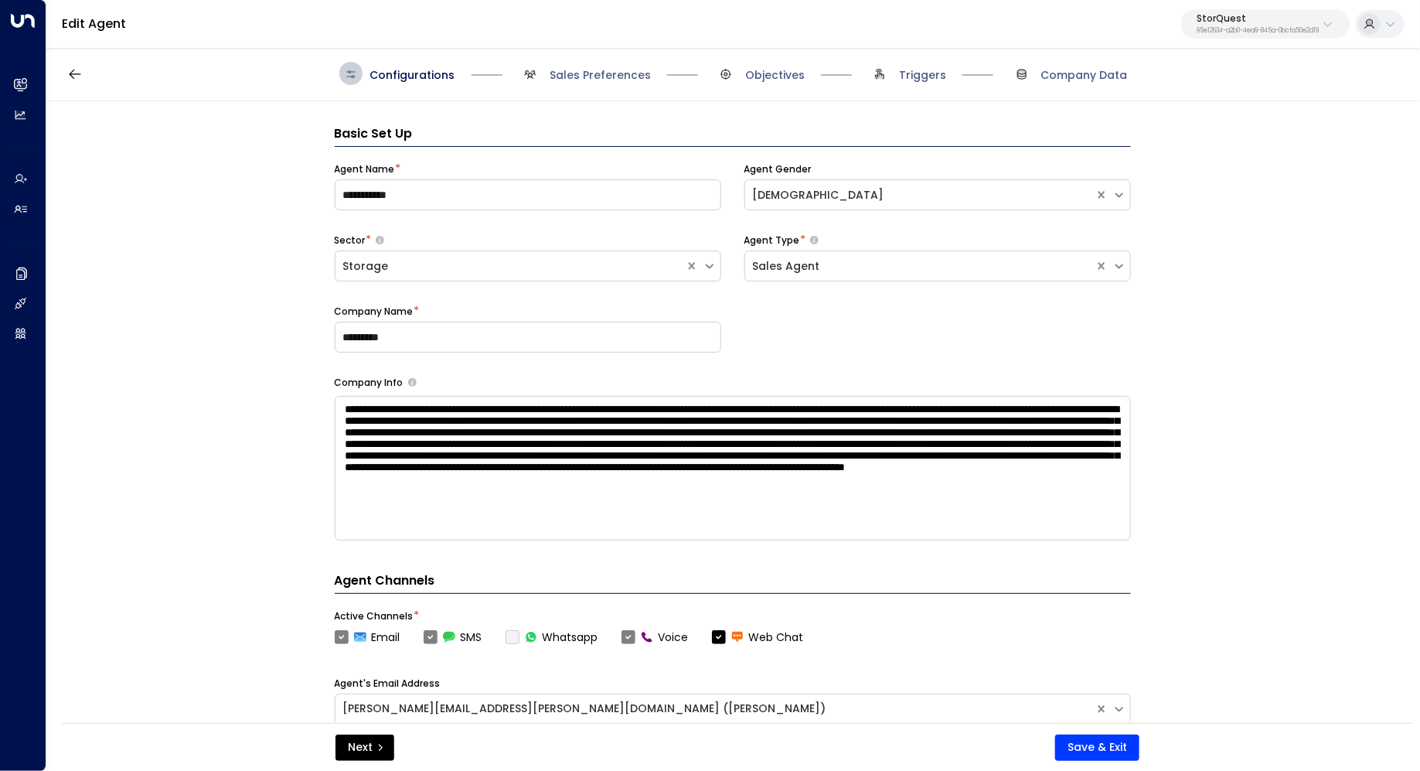
scroll to position [23, 0]
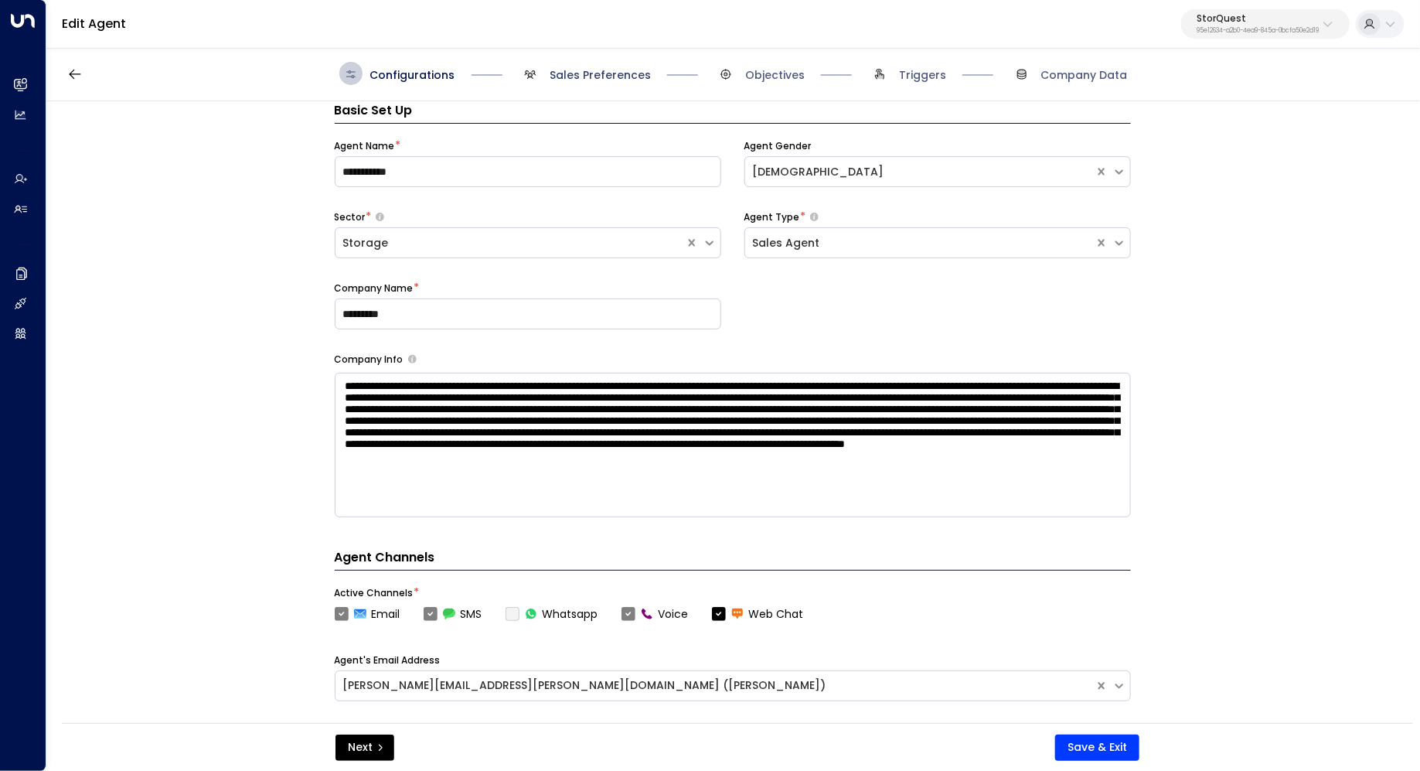
click at [608, 78] on span "Sales Preferences" at bounding box center [600, 74] width 101 height 15
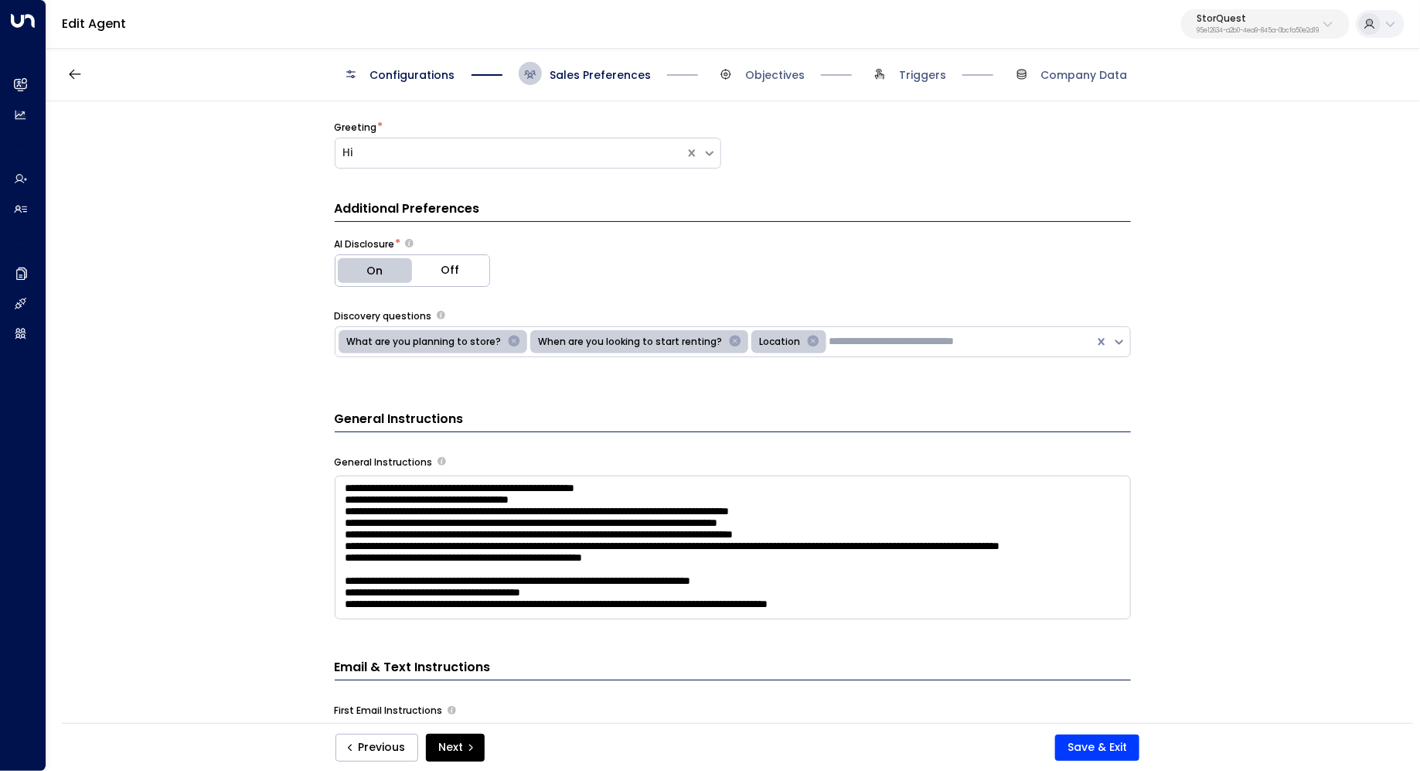
scroll to position [560, 0]
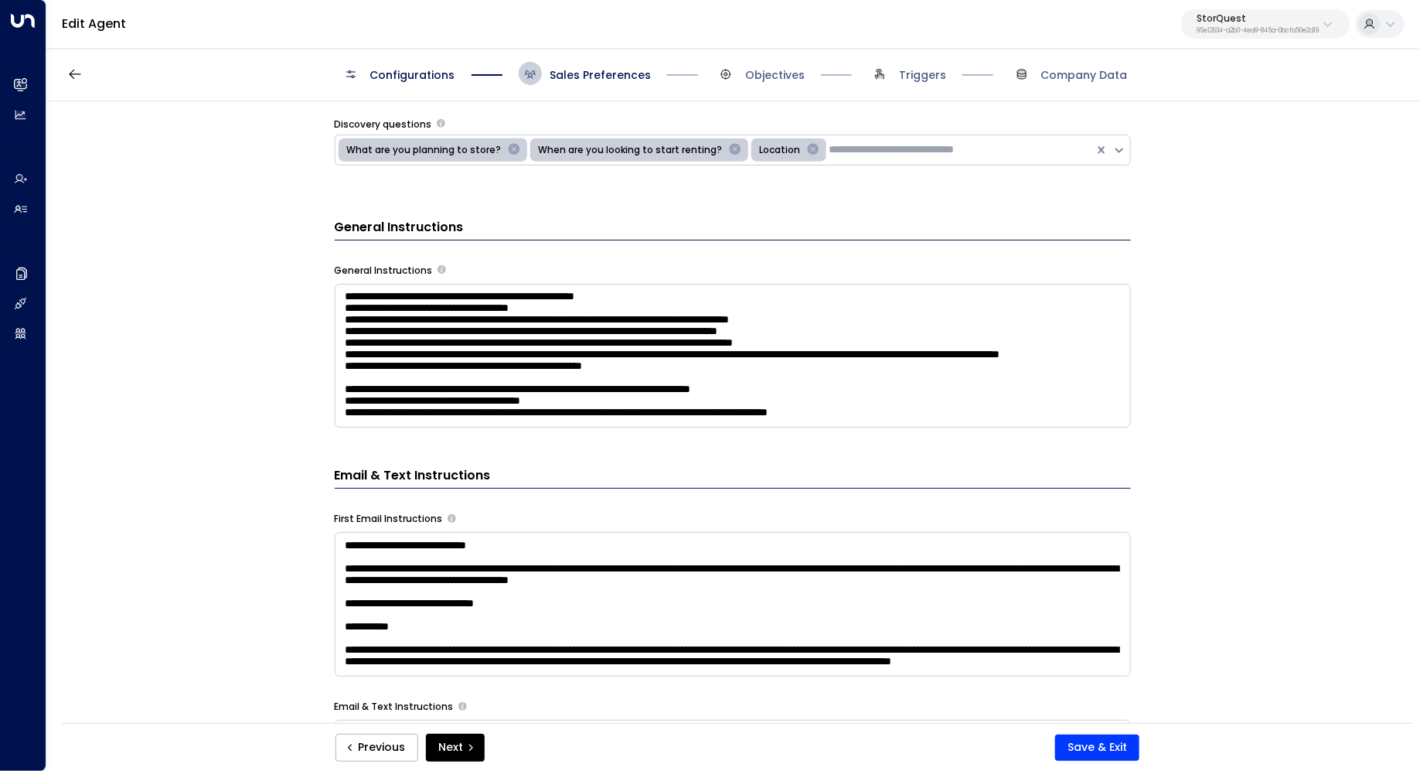
click at [781, 407] on textarea at bounding box center [733, 356] width 796 height 145
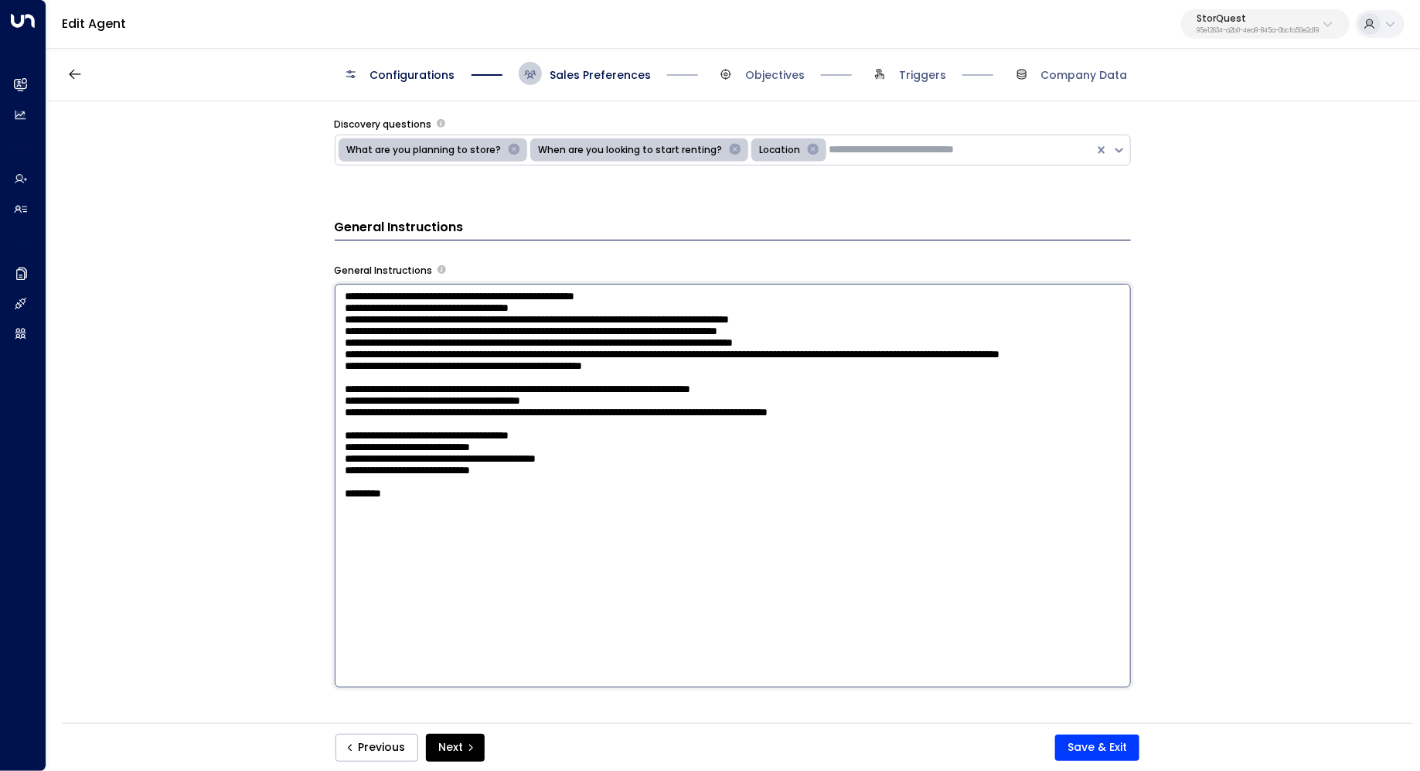
click at [1241, 498] on div "**********" at bounding box center [732, 417] width 1372 height 632
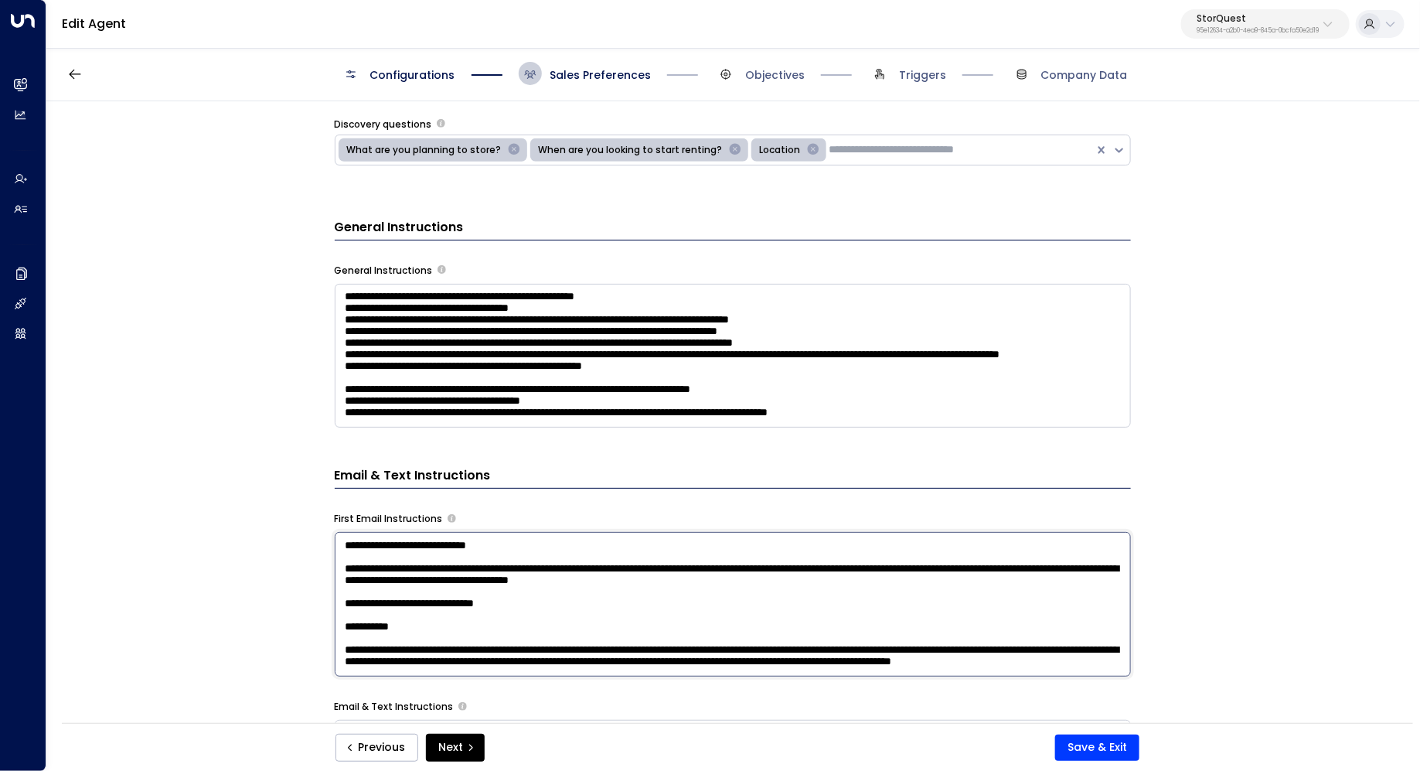
click at [907, 618] on textarea "**********" at bounding box center [733, 604] width 796 height 145
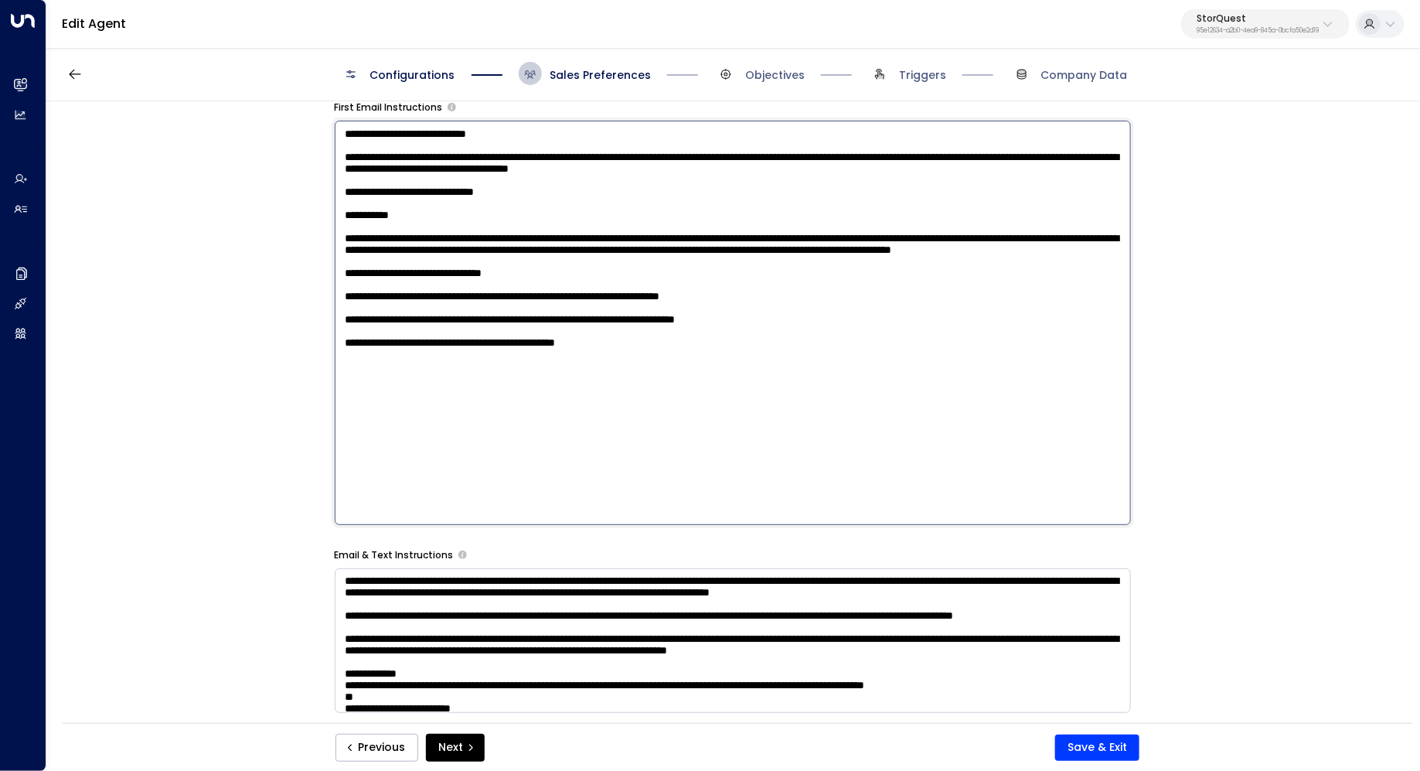
scroll to position [135, 0]
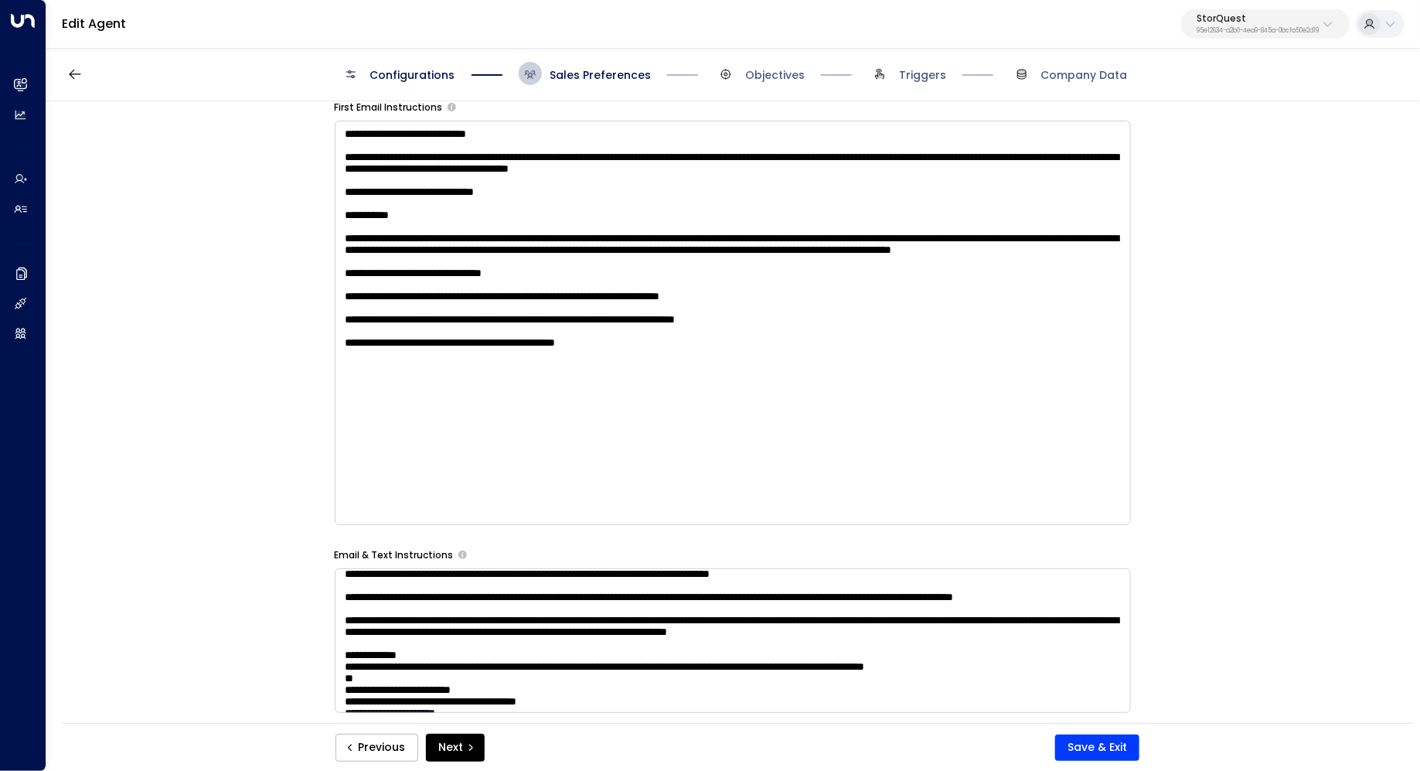
click at [1284, 470] on div "**********" at bounding box center [732, 417] width 1372 height 632
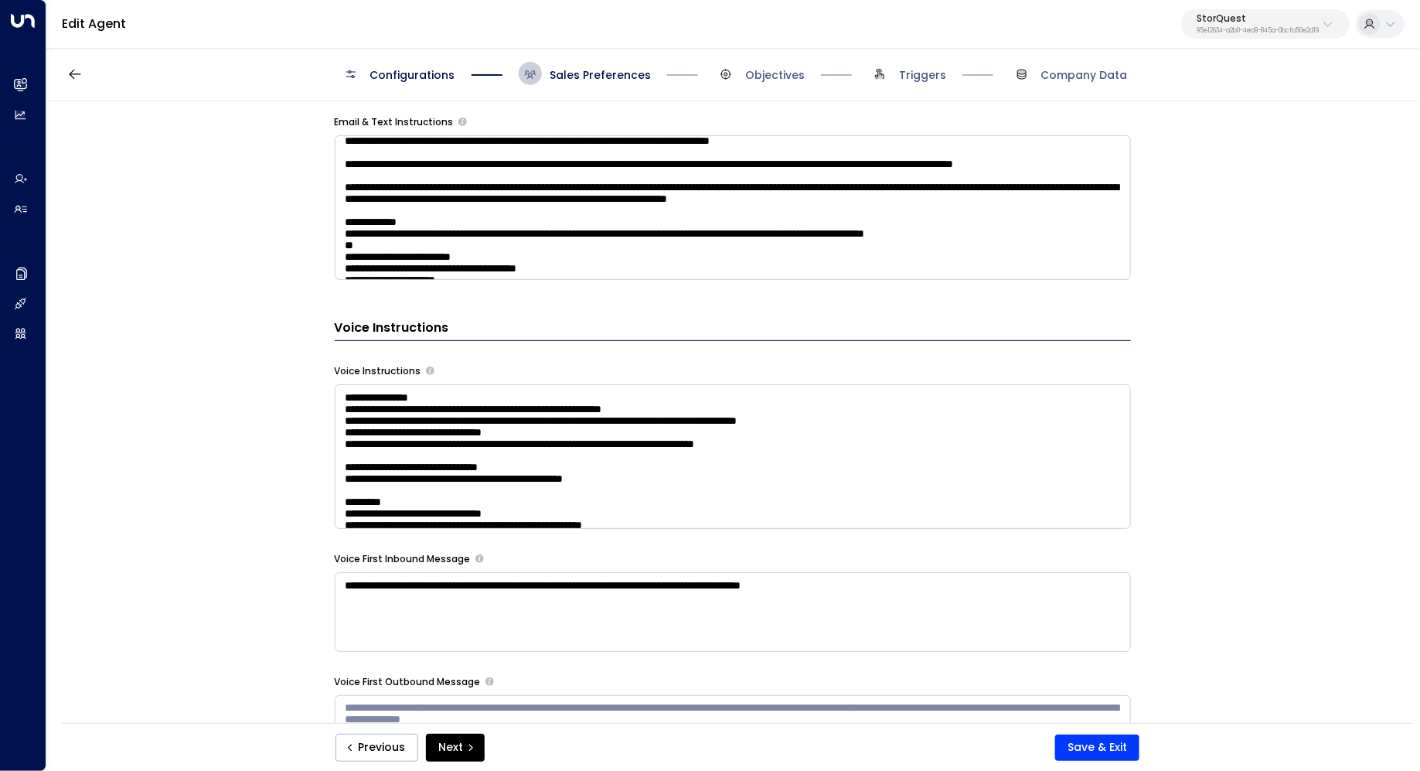
scroll to position [1191, 0]
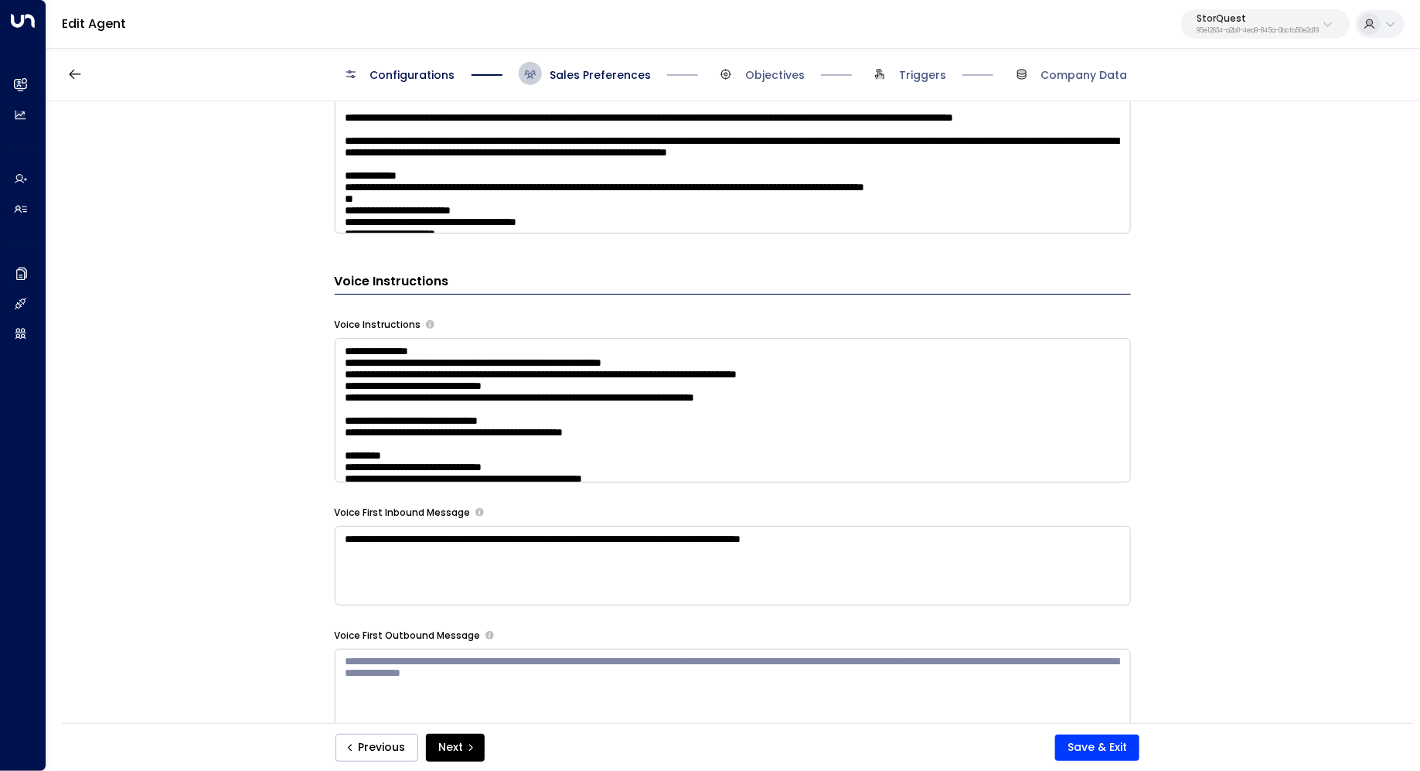
click at [1016, 420] on textarea at bounding box center [733, 410] width 796 height 145
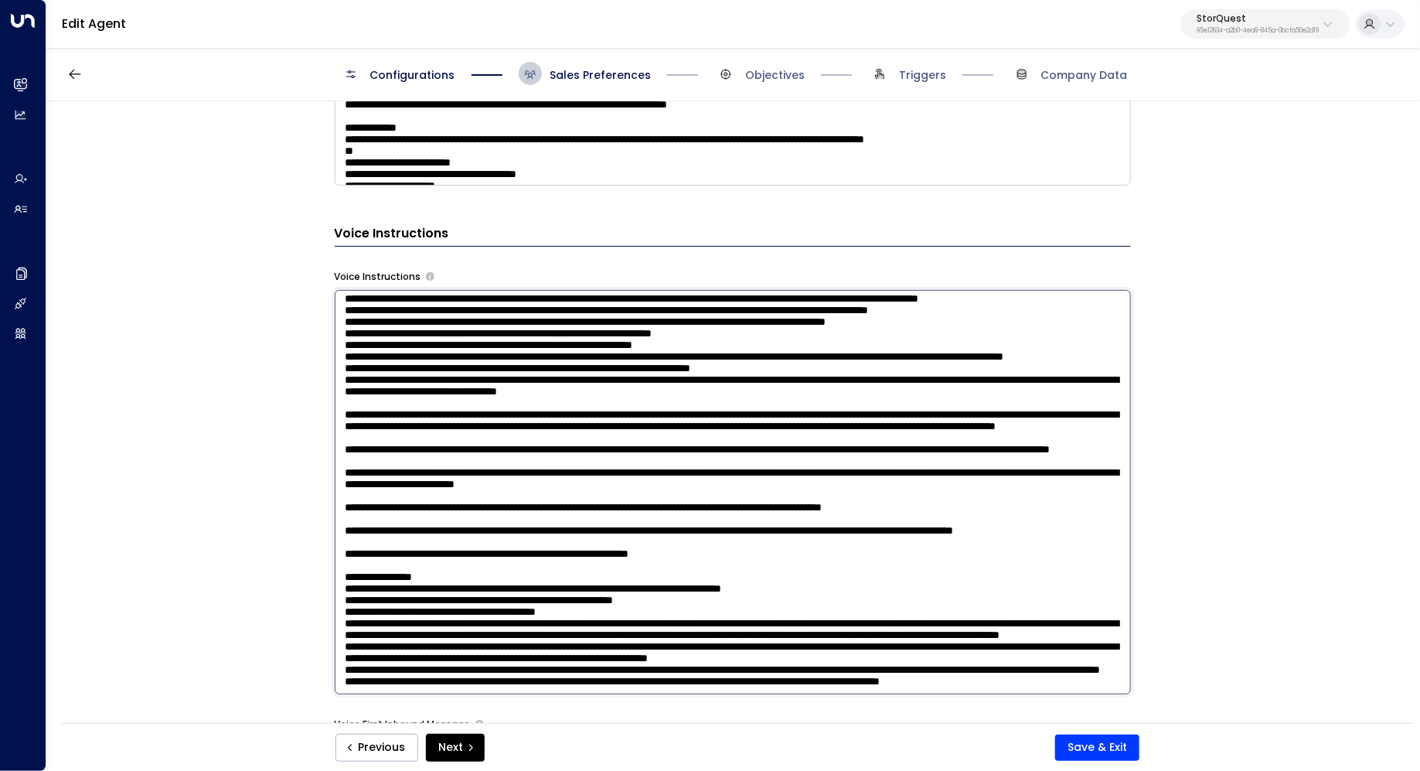
scroll to position [1264, 0]
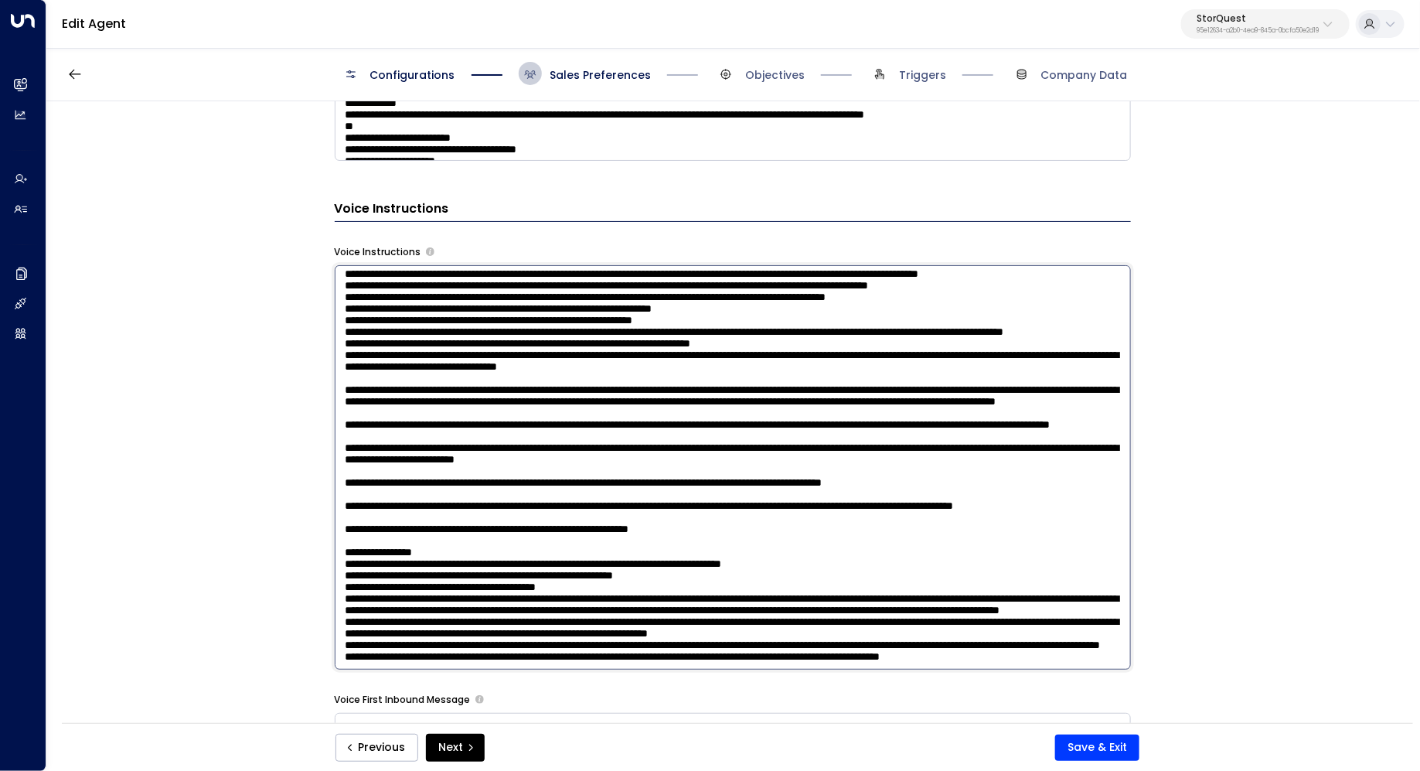
drag, startPoint x: 431, startPoint y: 609, endPoint x: 478, endPoint y: 609, distance: 47.2
click at [475, 609] on textarea at bounding box center [733, 467] width 796 height 404
click at [478, 609] on textarea at bounding box center [733, 467] width 796 height 404
click at [715, 617] on textarea at bounding box center [733, 467] width 796 height 404
drag, startPoint x: 584, startPoint y: 587, endPoint x: 580, endPoint y: 613, distance: 26.5
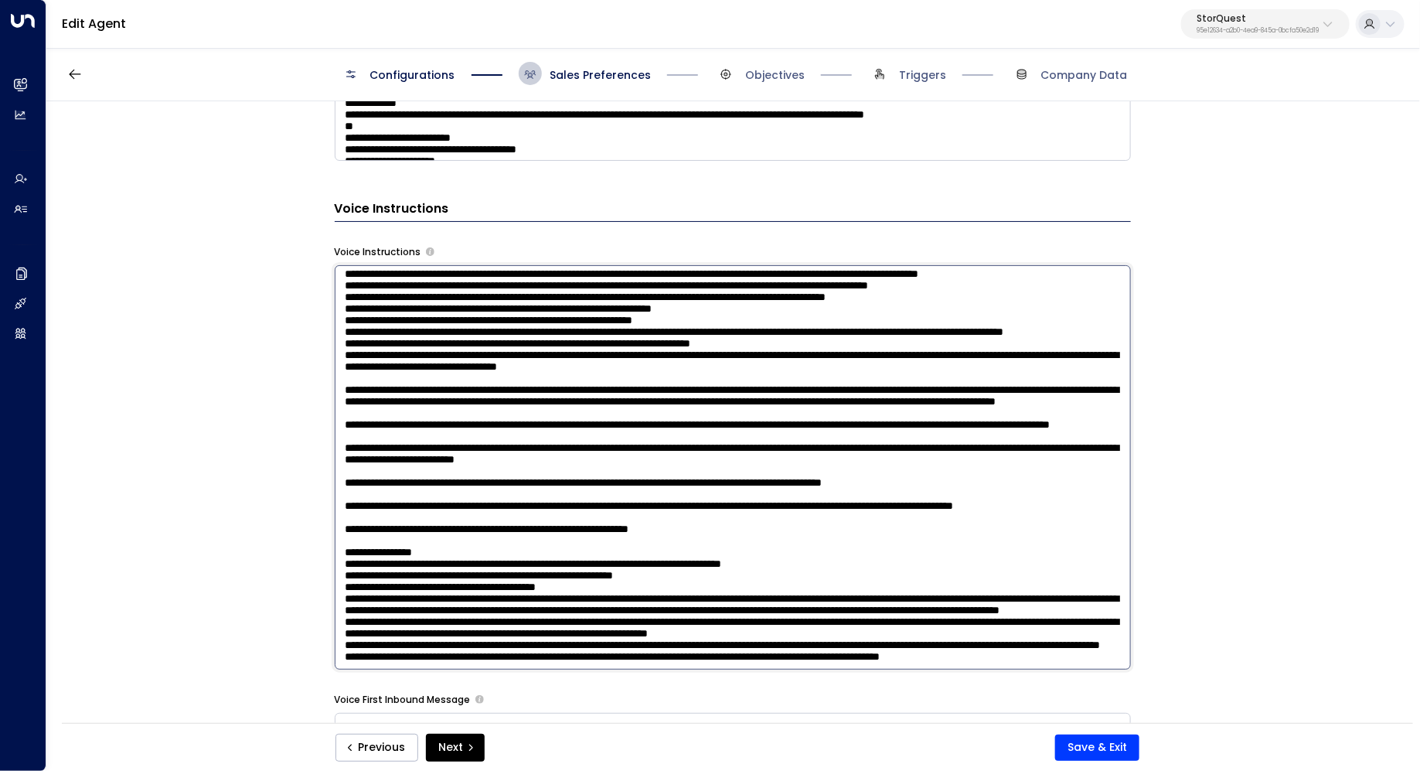
click at [580, 613] on textarea at bounding box center [733, 467] width 796 height 404
drag, startPoint x: 654, startPoint y: 618, endPoint x: 678, endPoint y: 618, distance: 24.0
click at [678, 618] on textarea at bounding box center [733, 467] width 796 height 404
click at [679, 618] on textarea at bounding box center [733, 467] width 796 height 404
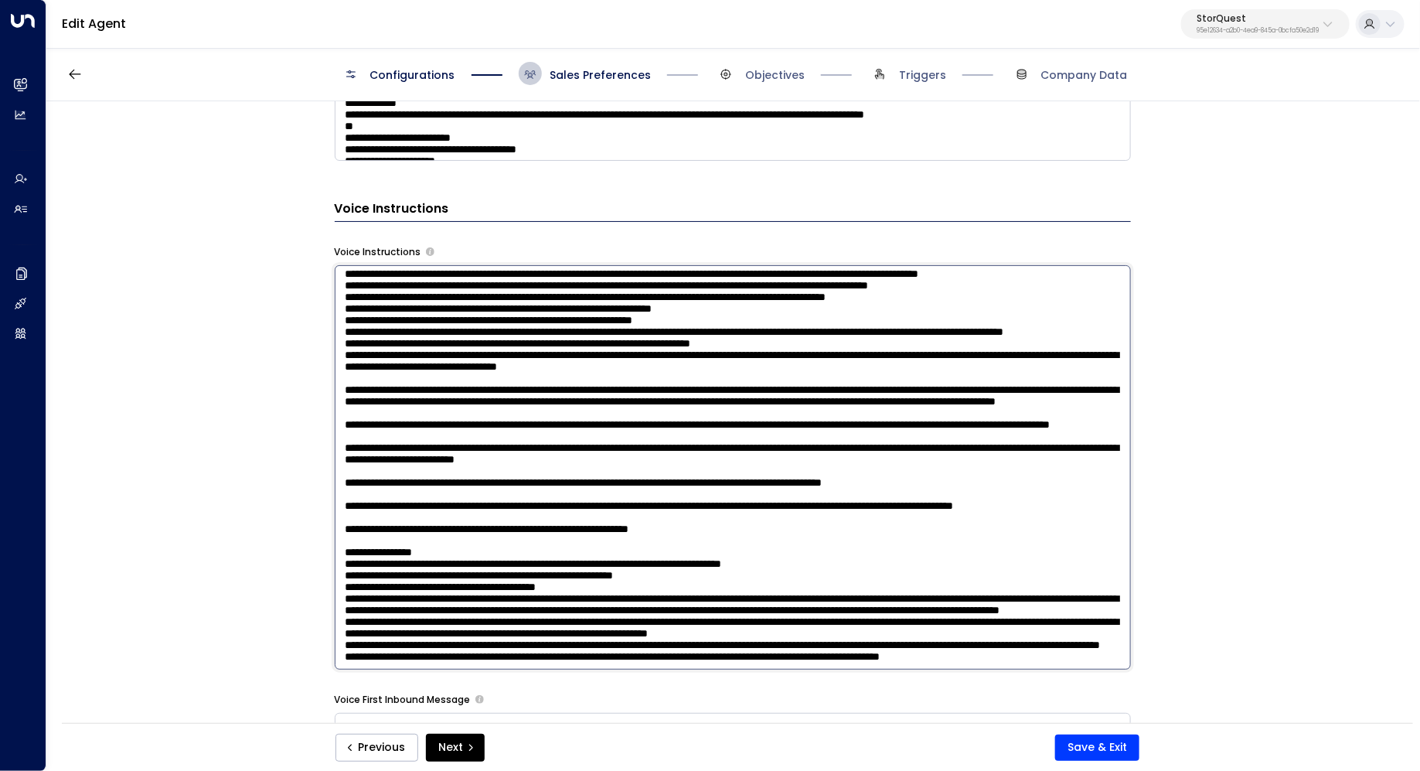
drag, startPoint x: 1067, startPoint y: 618, endPoint x: 940, endPoint y: 618, distance: 126.8
click at [940, 618] on textarea at bounding box center [733, 467] width 796 height 404
type textarea "**********"
click at [1101, 742] on button "Save & Exit" at bounding box center [1097, 747] width 84 height 26
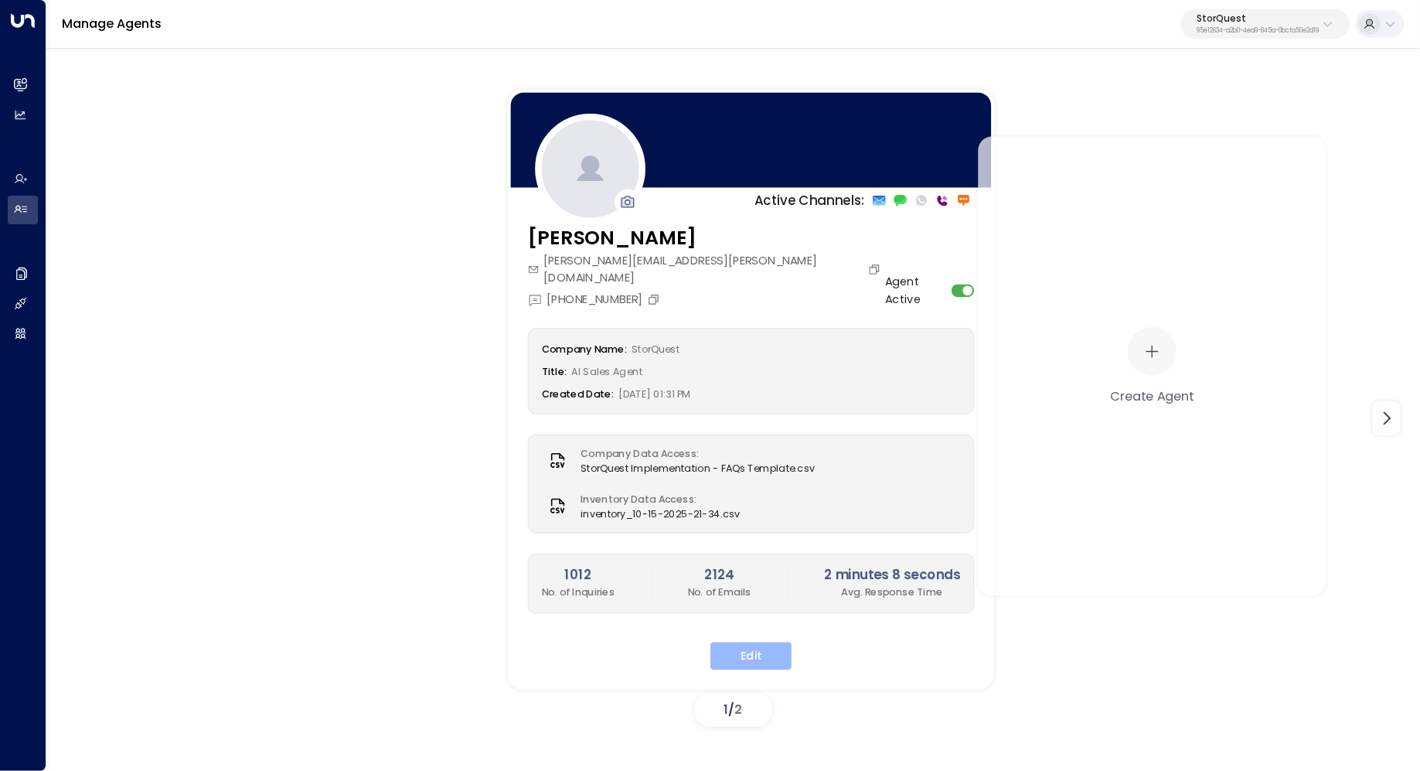
click at [734, 642] on button "Edit" at bounding box center [750, 656] width 81 height 28
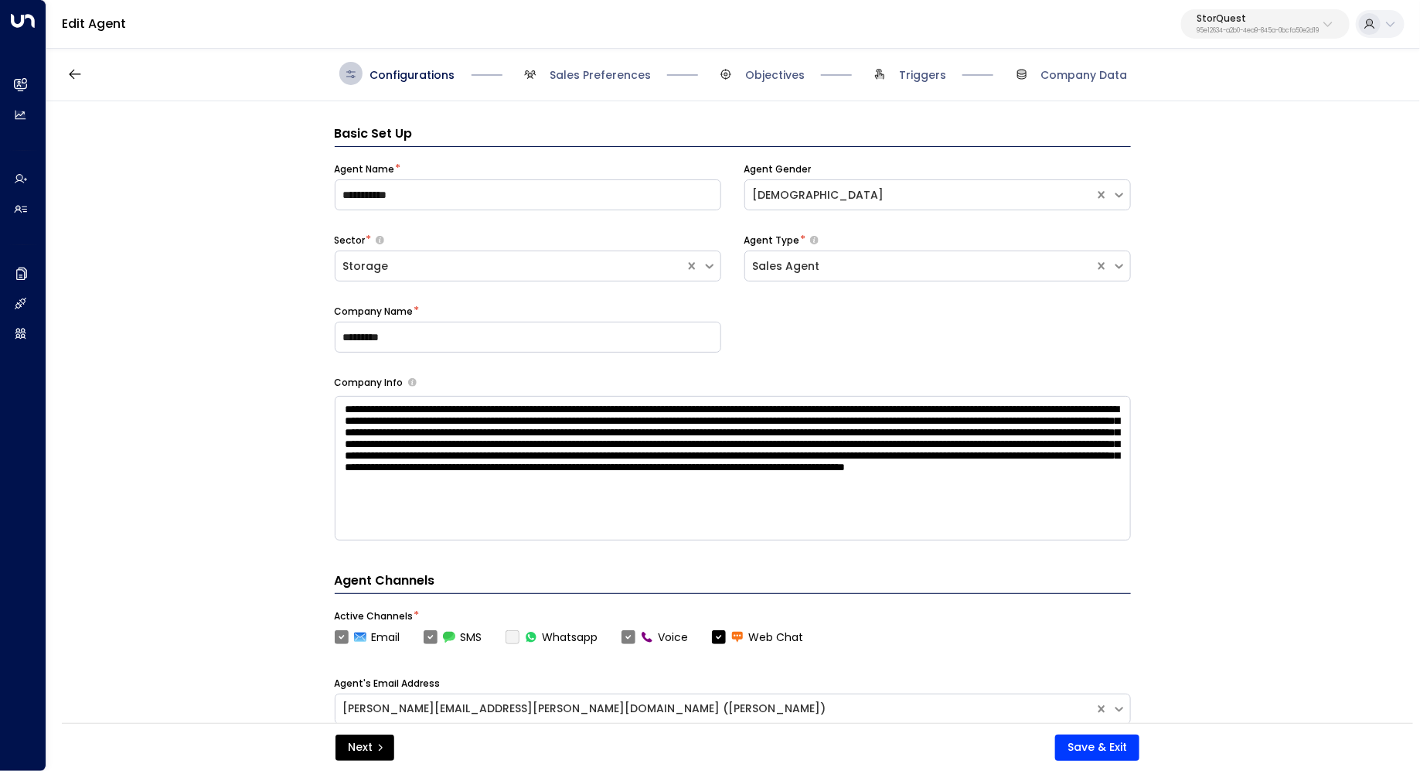
scroll to position [23, 0]
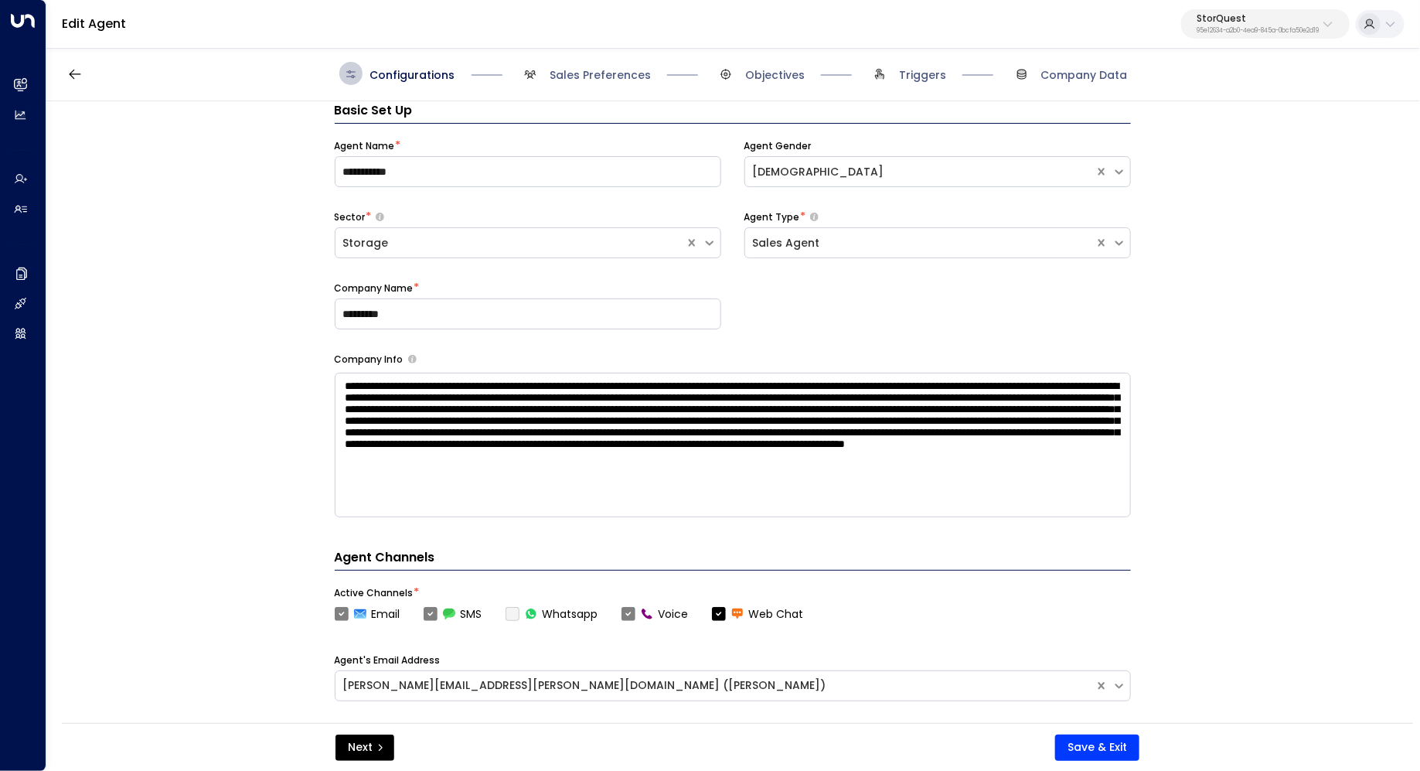
click at [1379, 353] on div "**********" at bounding box center [732, 417] width 1372 height 632
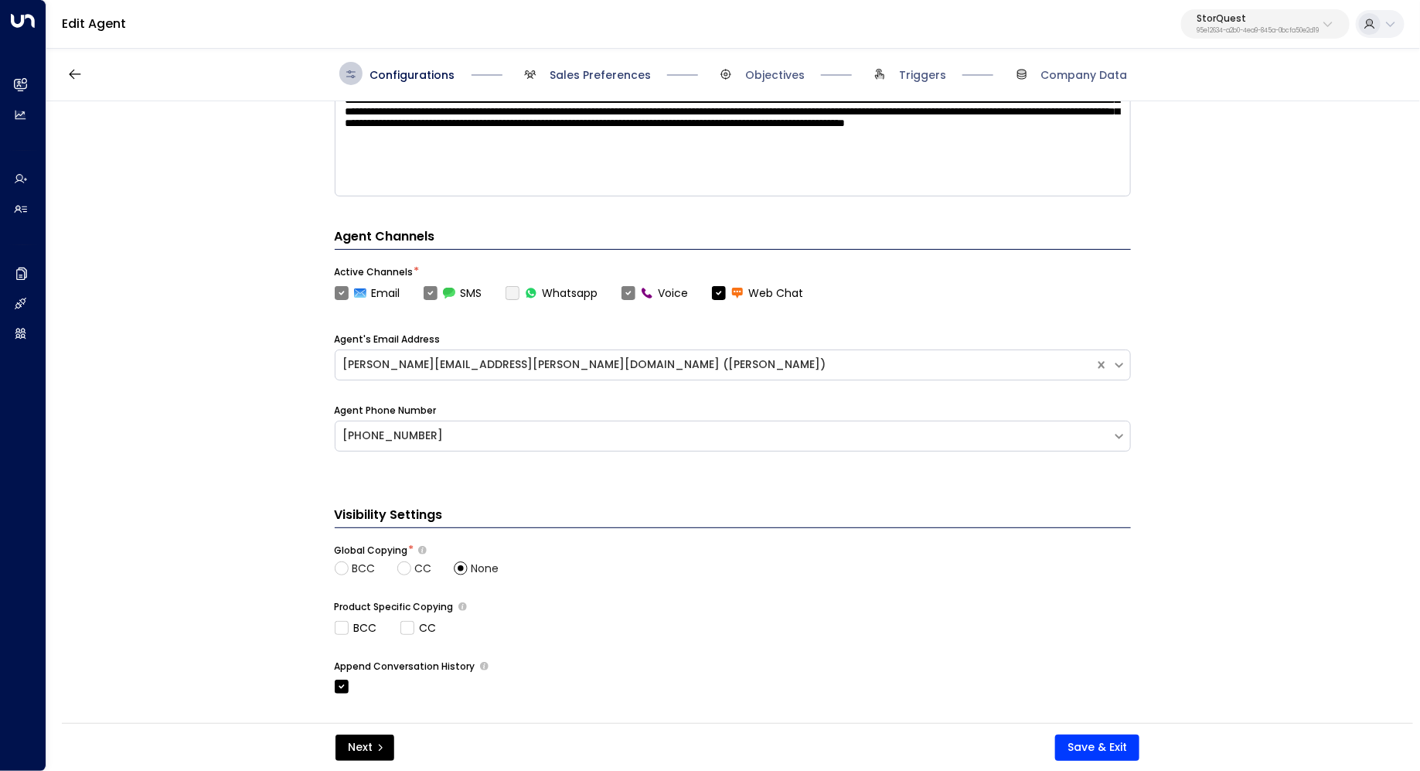
click at [611, 77] on span "Sales Preferences" at bounding box center [600, 74] width 101 height 15
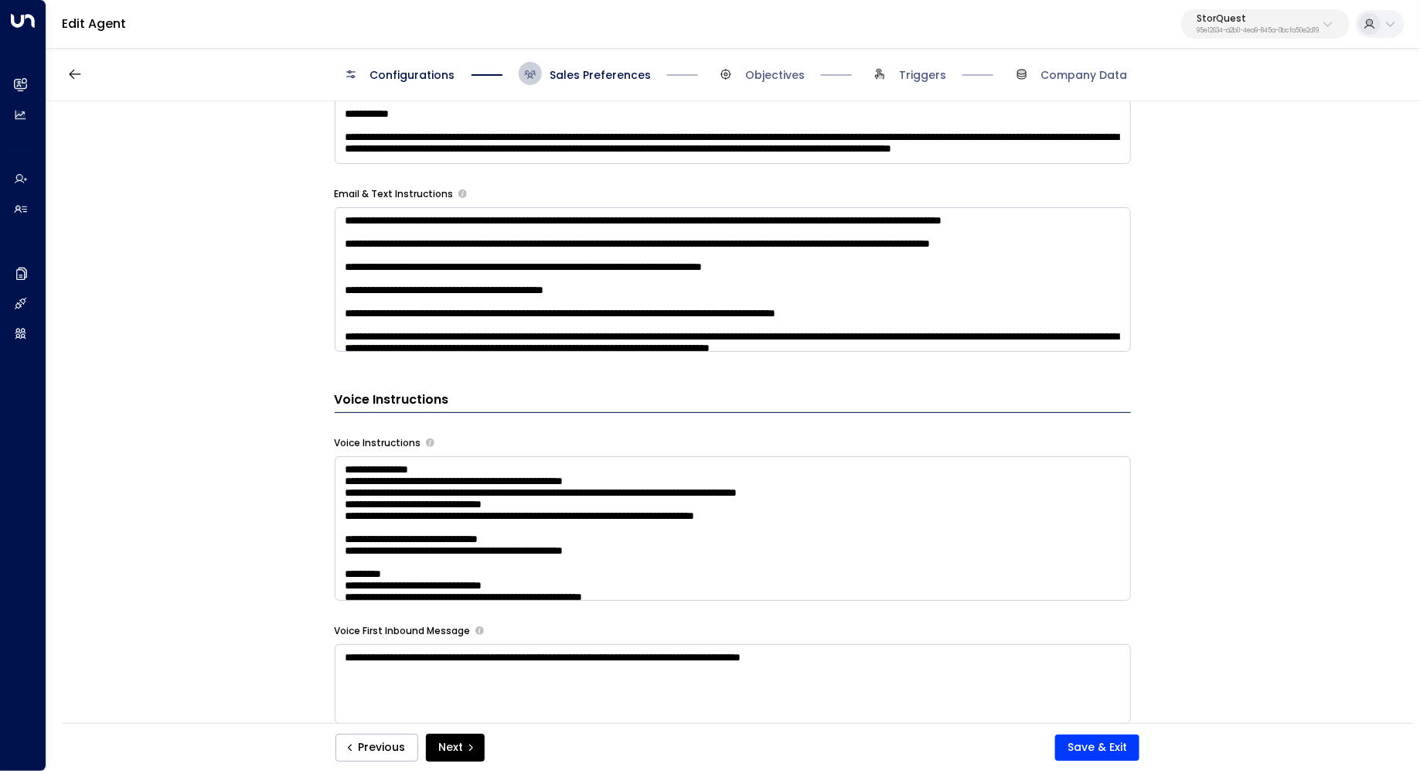
scroll to position [1127, 0]
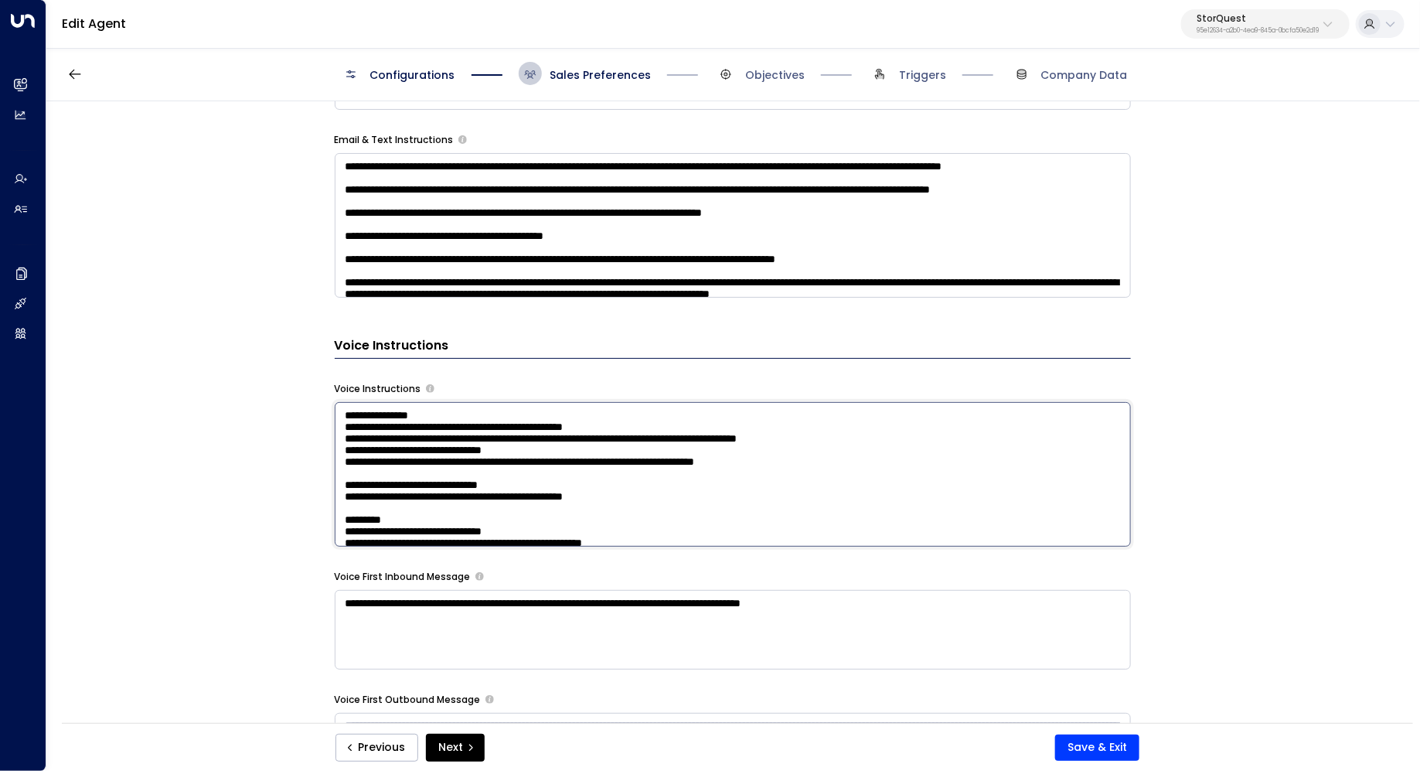
click at [978, 458] on textarea at bounding box center [733, 474] width 796 height 145
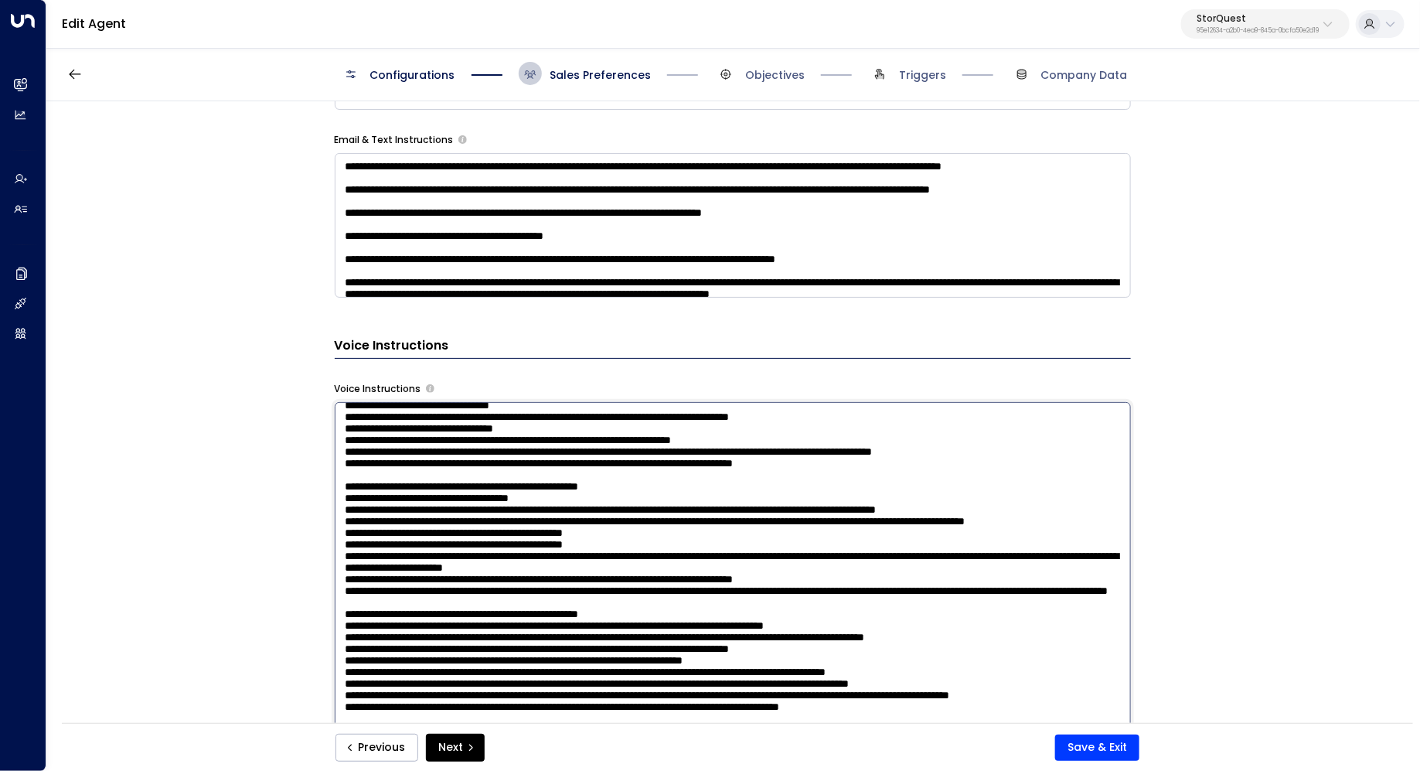
scroll to position [234, 0]
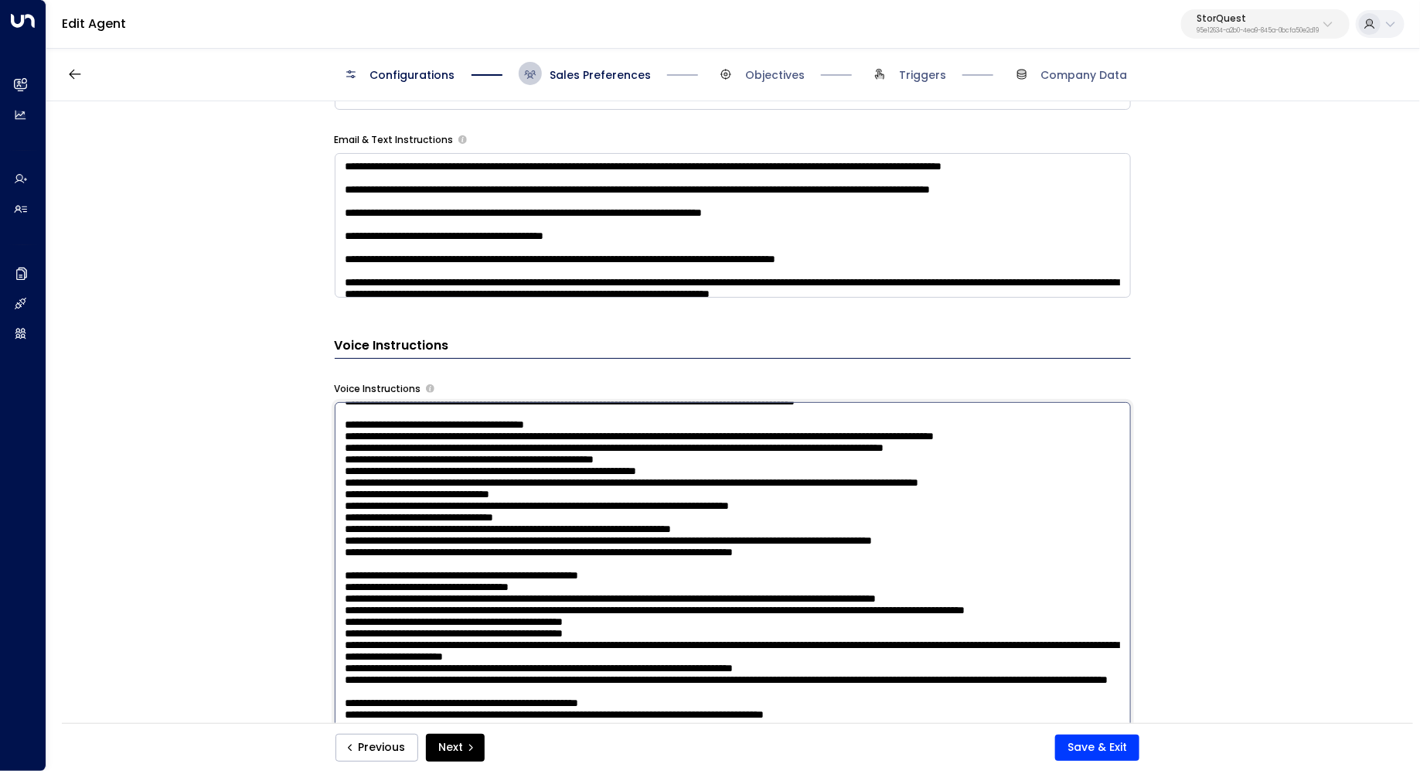
click at [768, 490] on textarea at bounding box center [733, 604] width 796 height 404
click at [1278, 376] on div "**********" at bounding box center [732, 417] width 1372 height 632
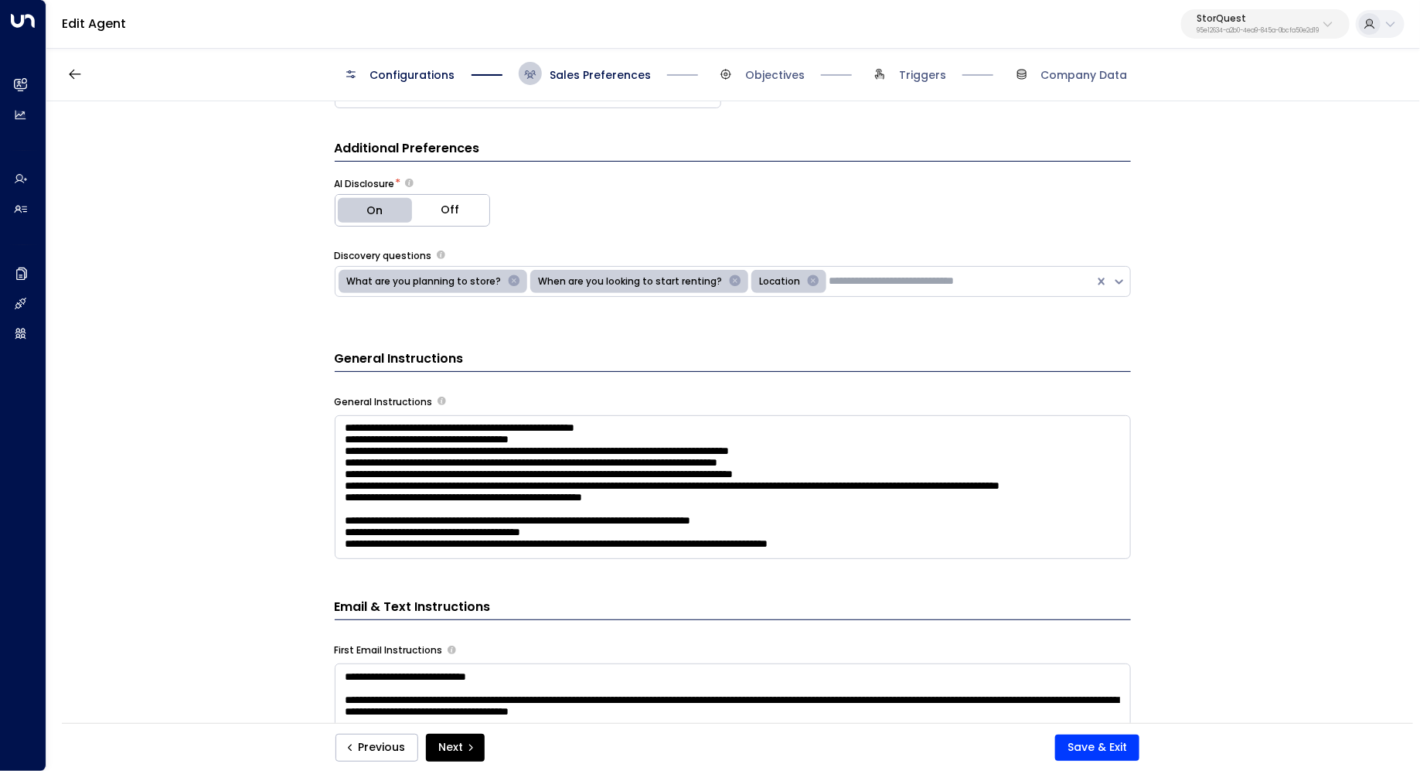
scroll to position [403, 0]
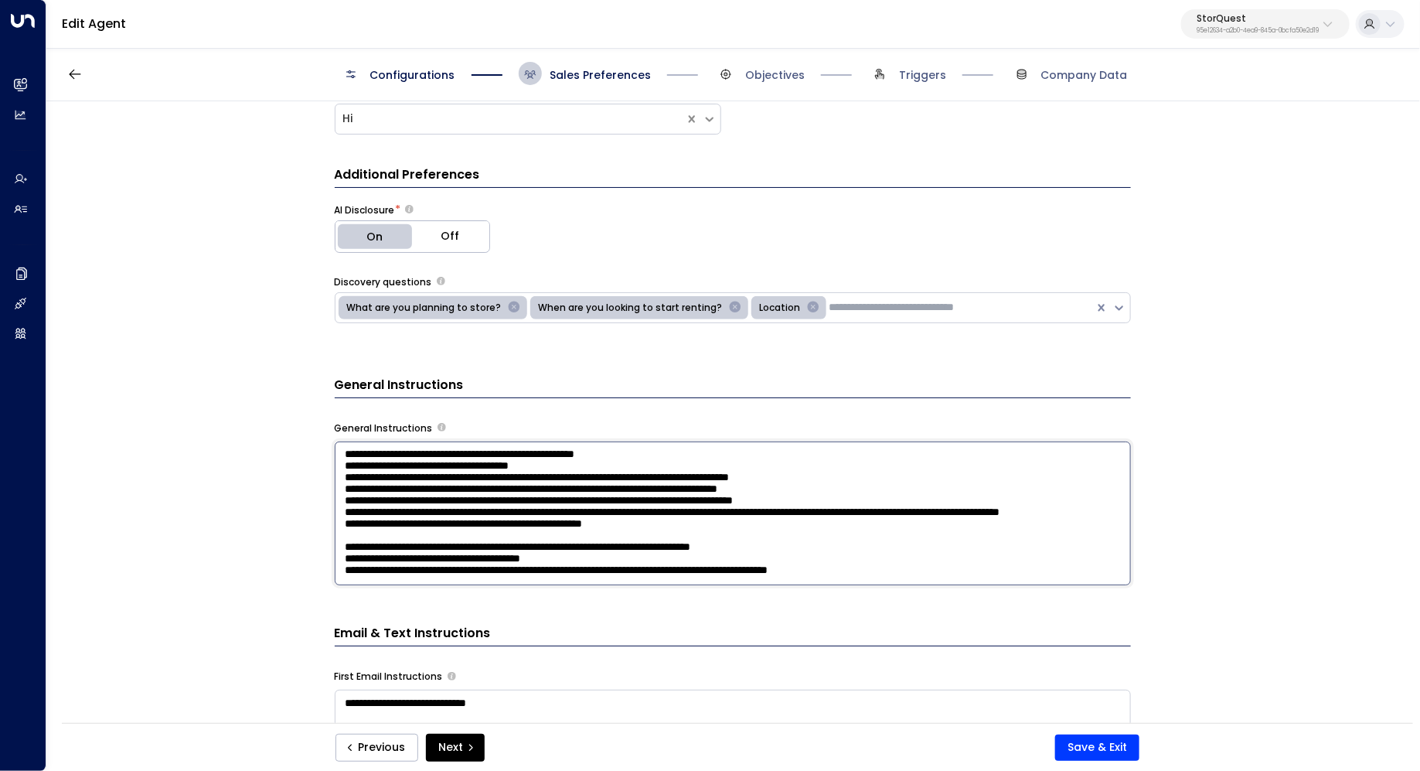
click at [963, 472] on textarea at bounding box center [733, 513] width 796 height 145
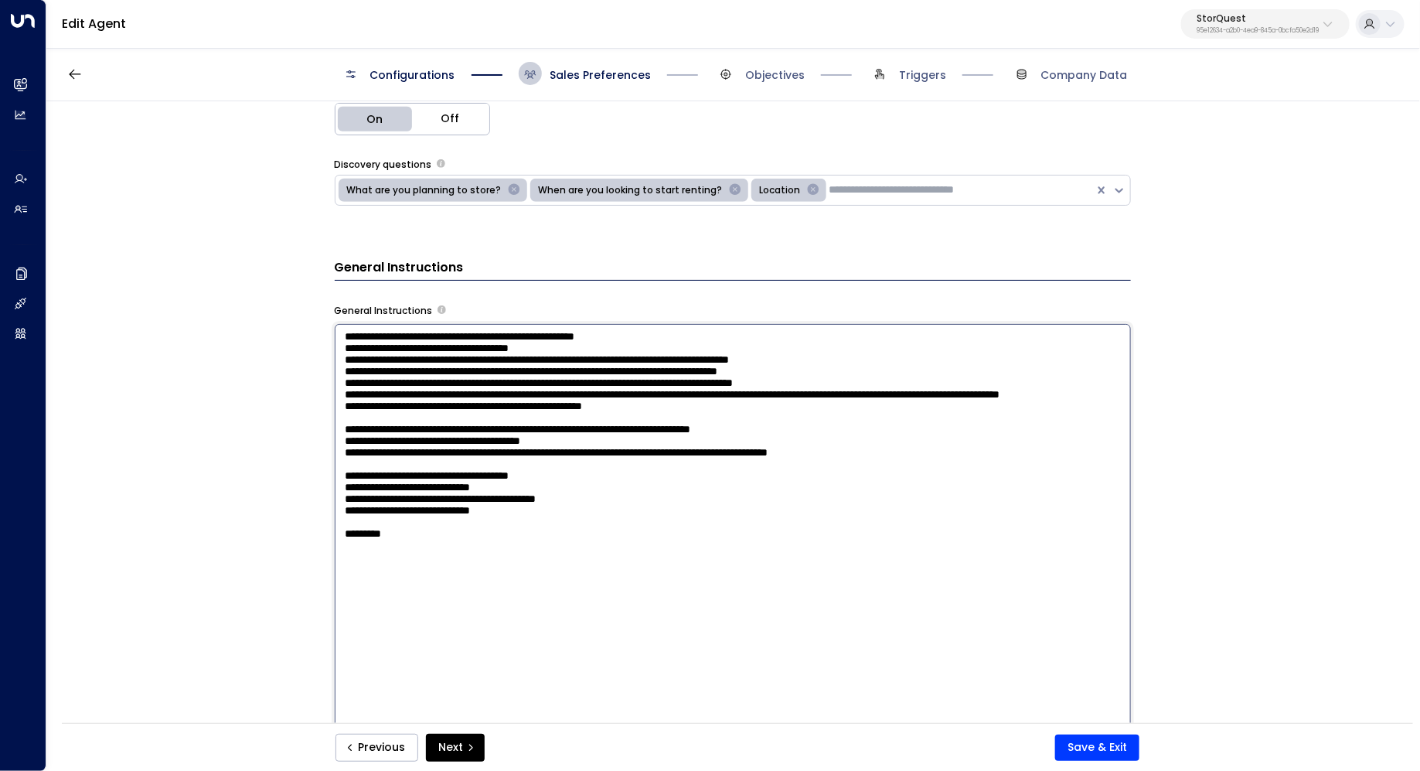
scroll to position [535, 0]
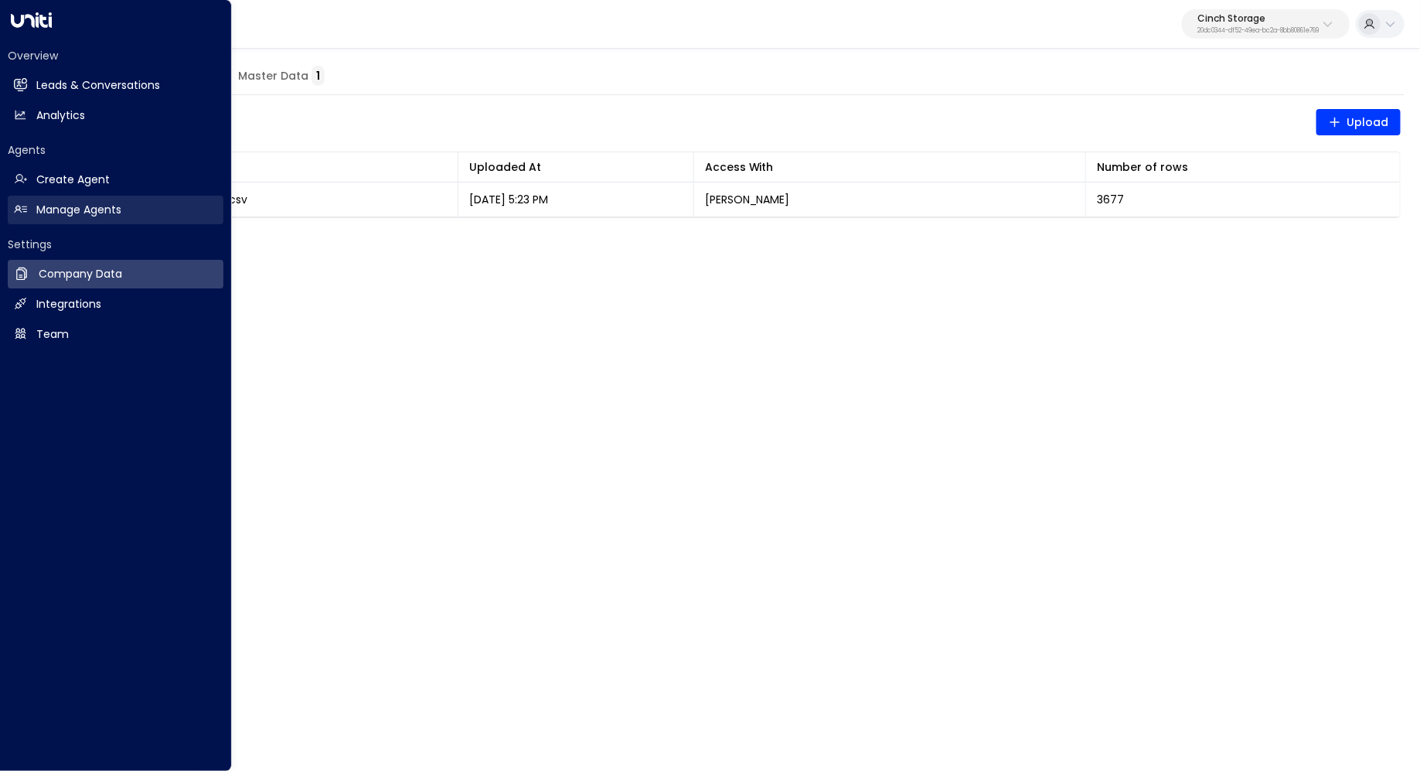
click at [83, 212] on h2 "Manage Agents" at bounding box center [78, 210] width 85 height 16
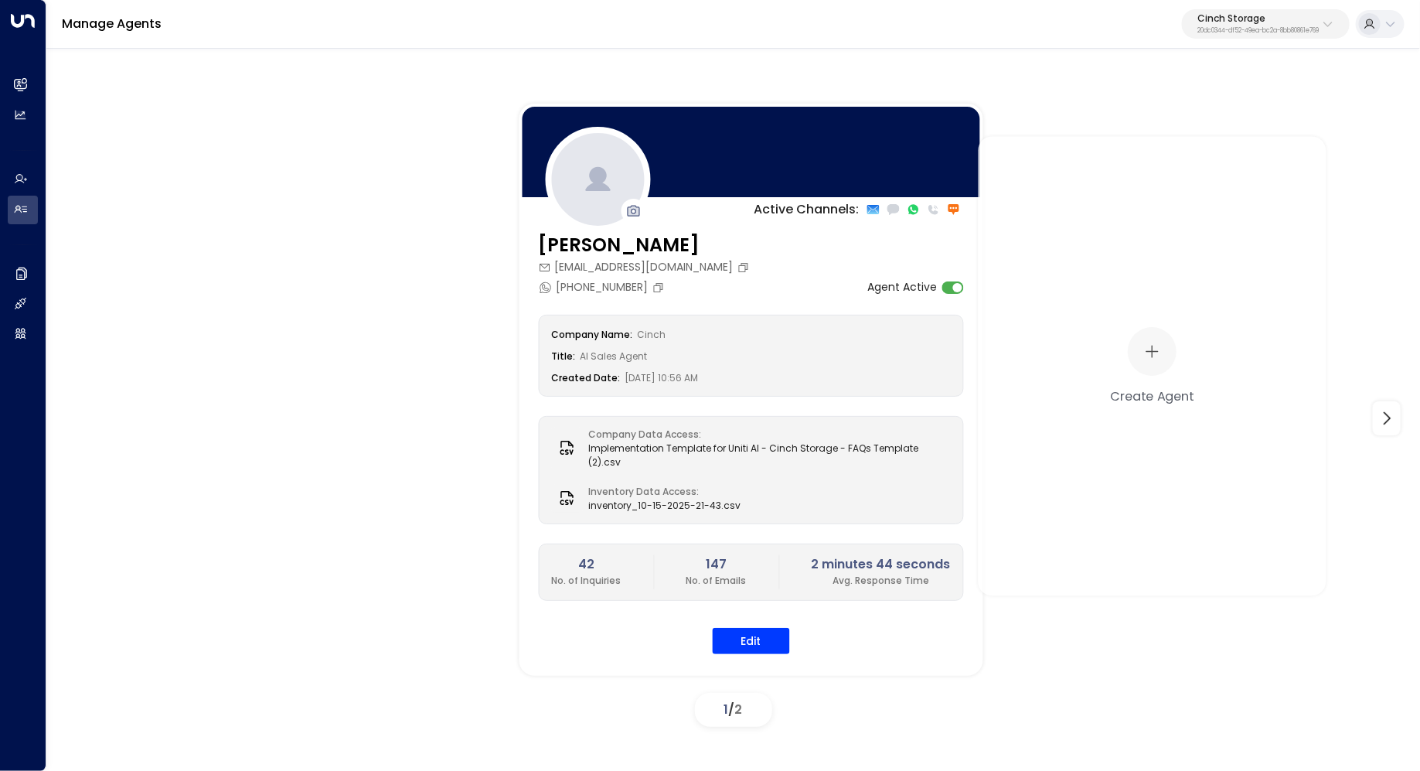
click at [1258, 22] on p "Cinch Storage" at bounding box center [1257, 18] width 121 height 9
type input "*******"
click at [1260, 131] on span "ID: 95e12634-a2b0-4ea9-845a-0bcfa50e2d19" at bounding box center [1293, 131] width 220 height 14
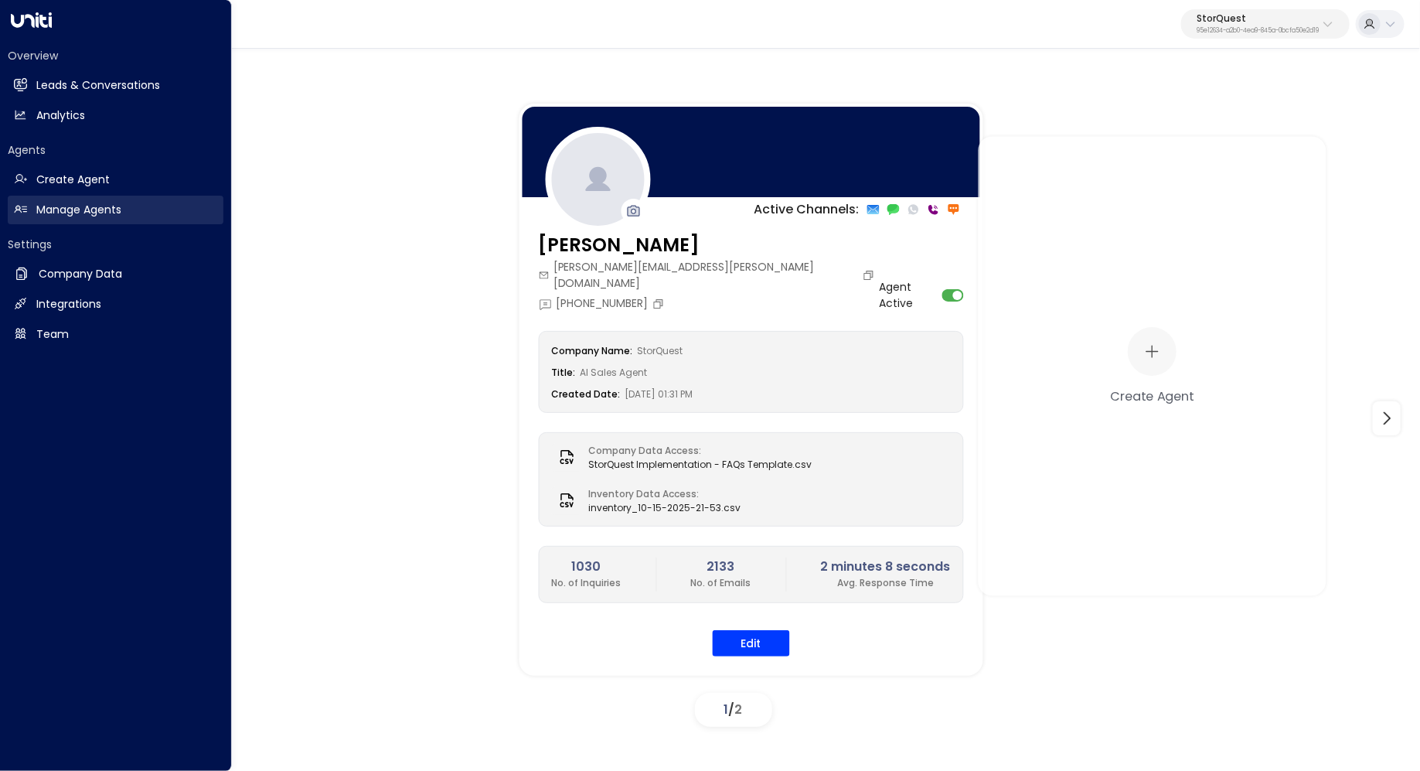
click at [172, 221] on link "Manage Agents Manage Agents" at bounding box center [116, 210] width 216 height 29
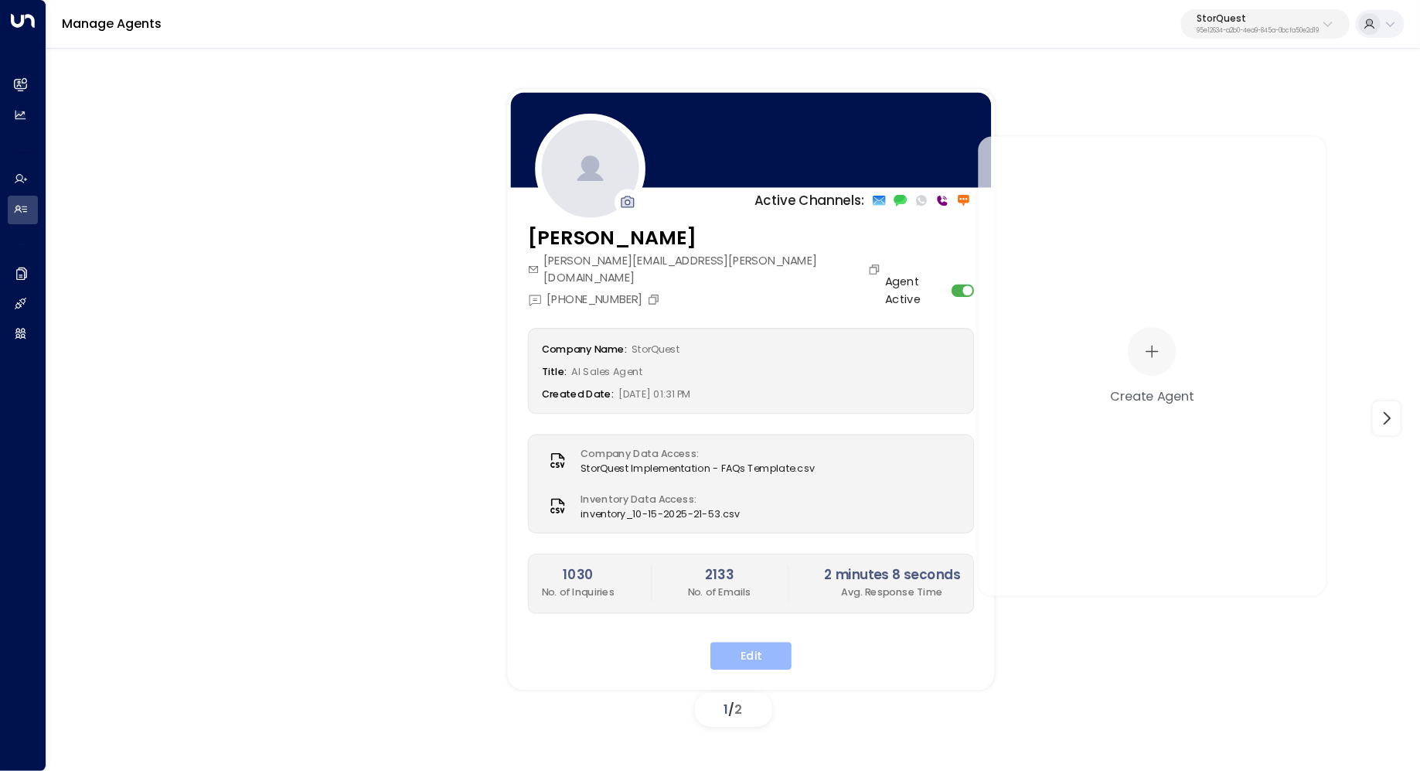
click at [745, 642] on button "Edit" at bounding box center [750, 656] width 81 height 28
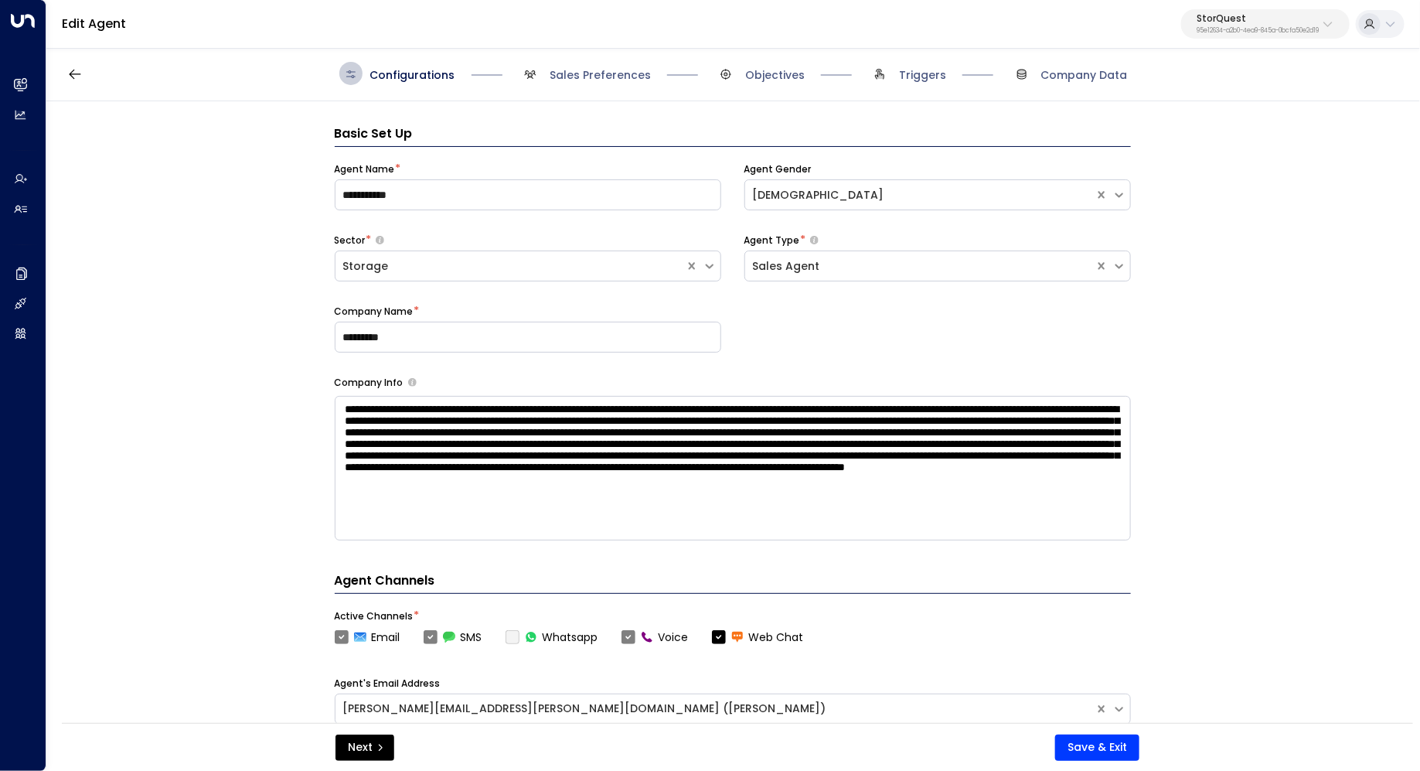
scroll to position [23, 0]
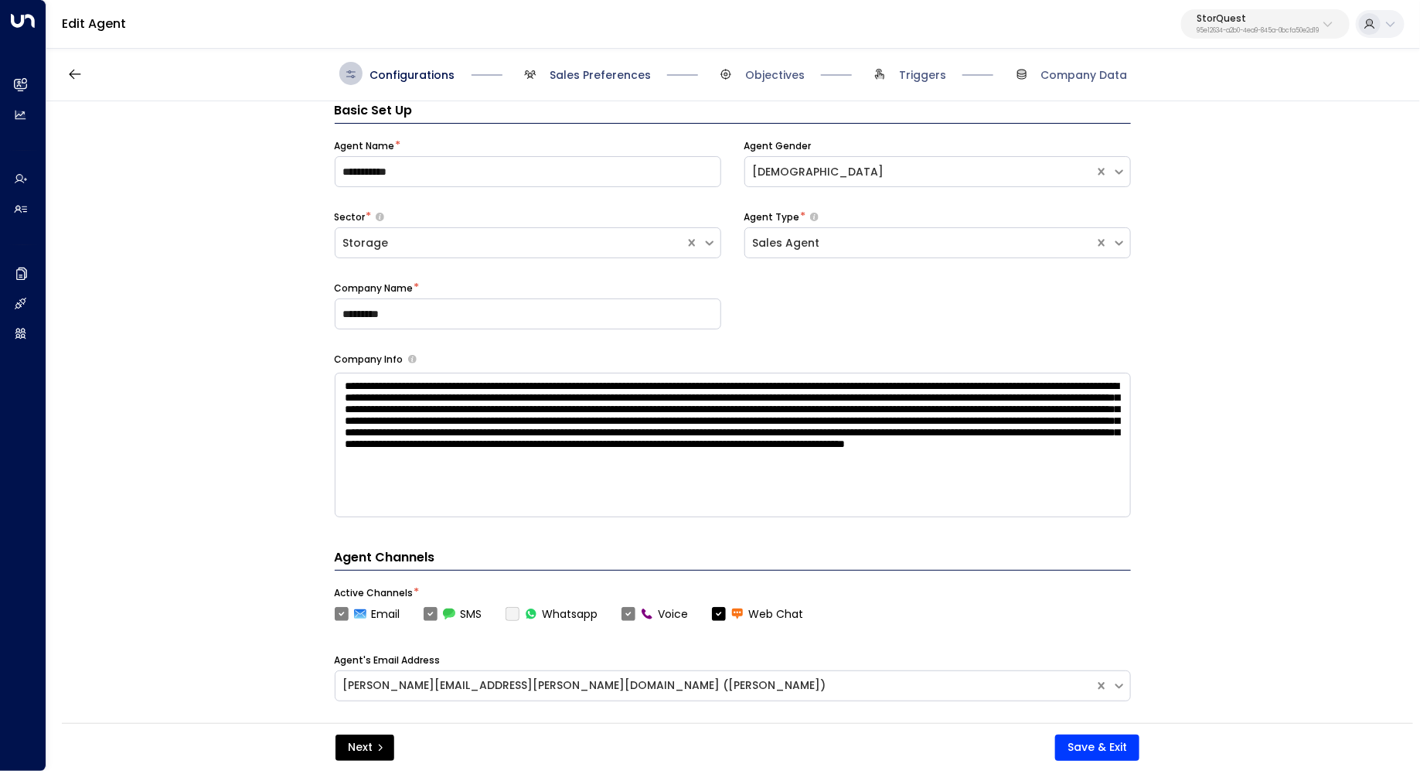
click at [612, 70] on span "Sales Preferences" at bounding box center [600, 74] width 101 height 15
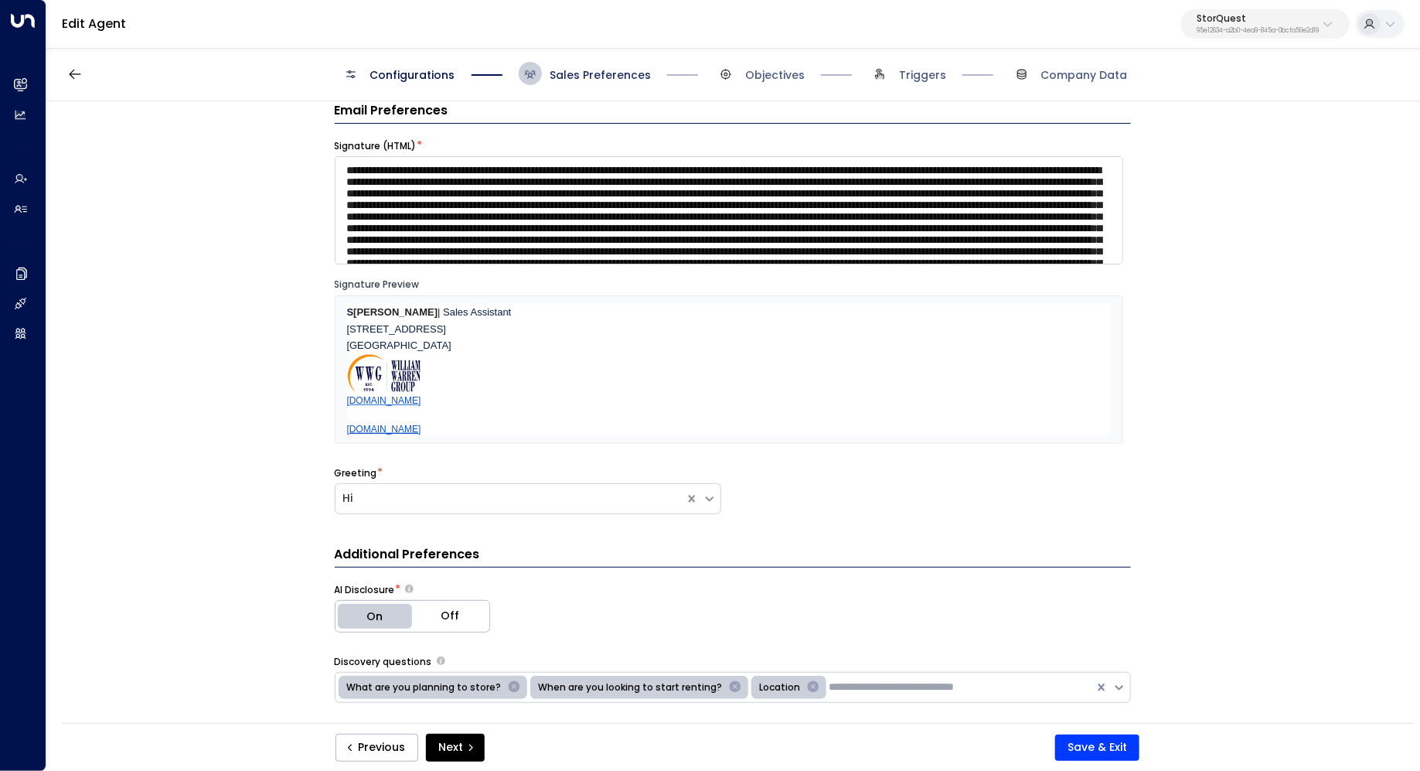
click at [610, 72] on span "Sales Preferences" at bounding box center [600, 74] width 101 height 15
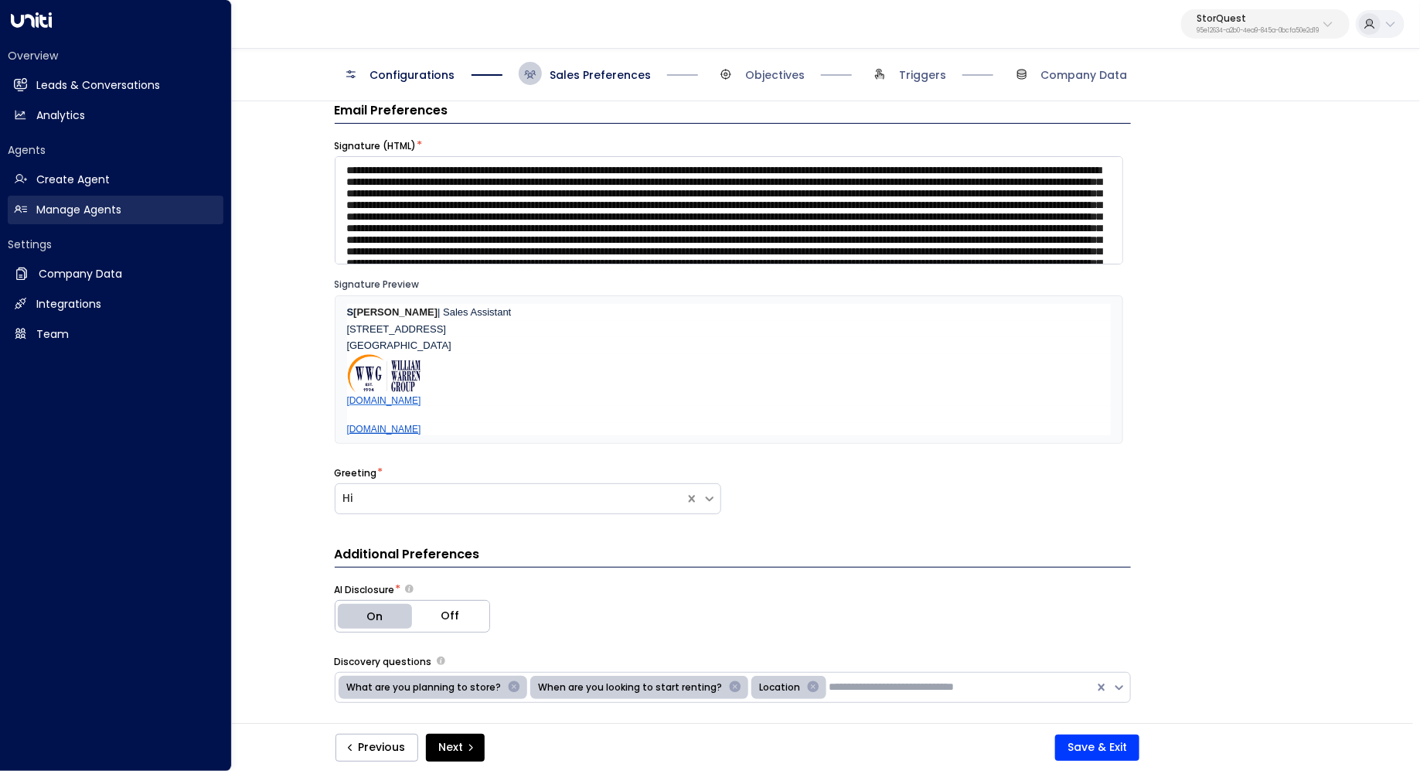
click at [159, 206] on link "Manage Agents Manage Agents" at bounding box center [116, 210] width 216 height 29
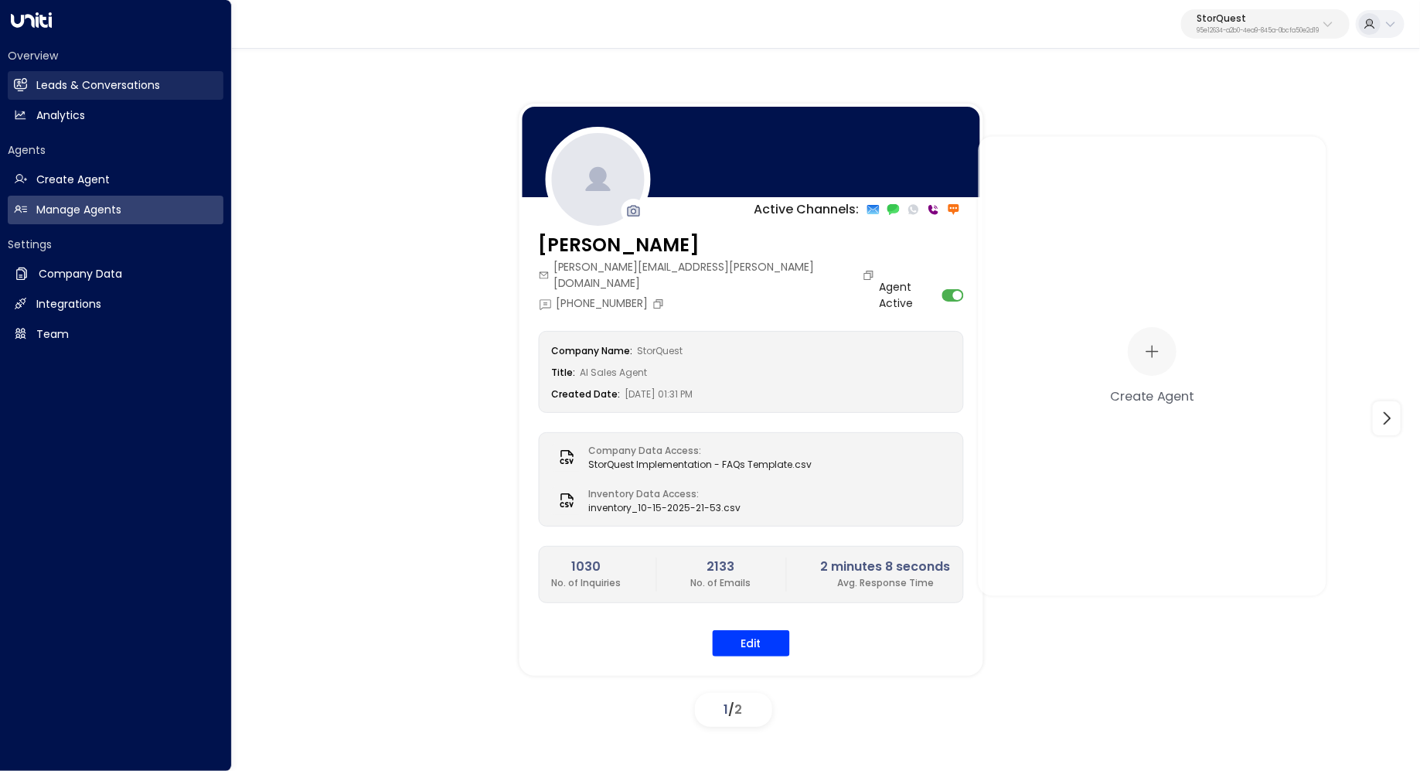
click at [162, 92] on link "Leads & Conversations Leads & Conversations" at bounding box center [116, 85] width 216 height 29
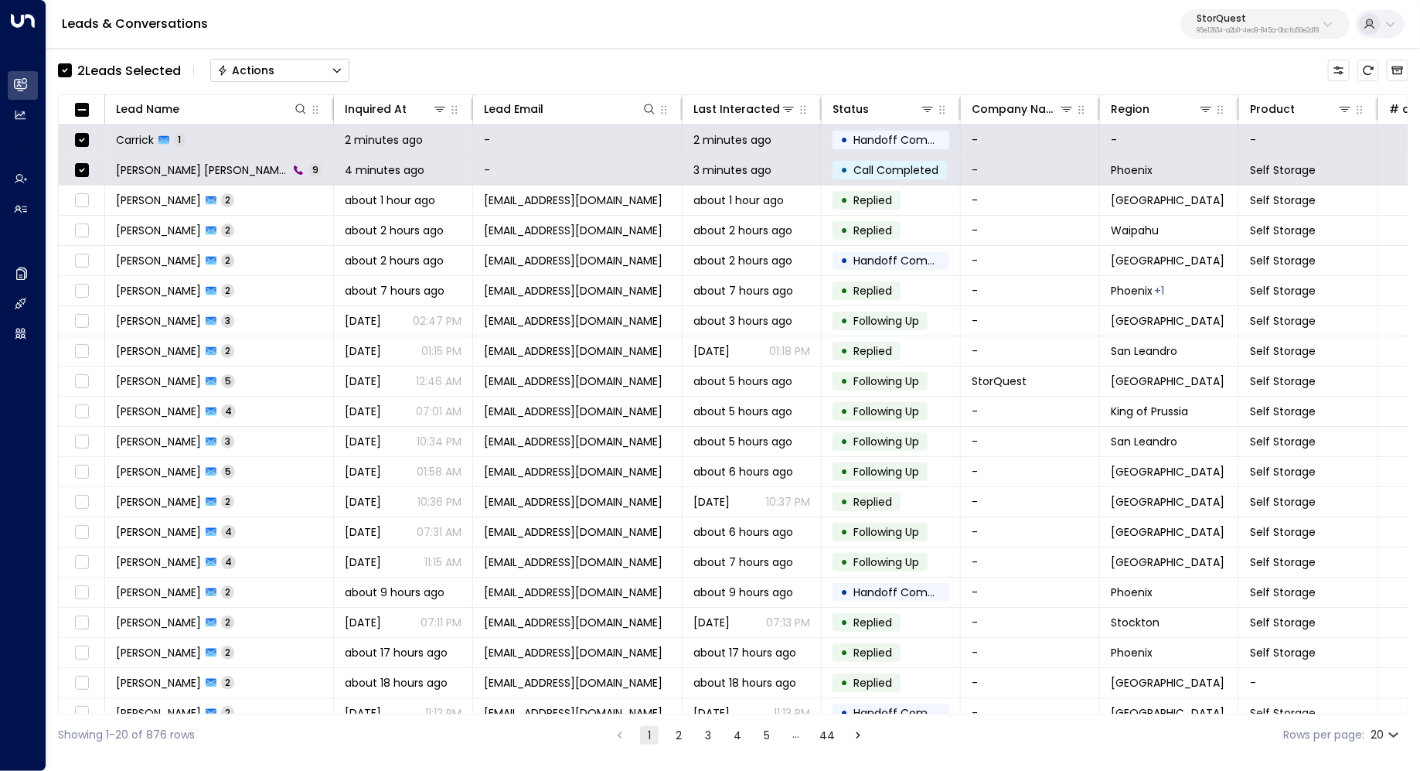
click at [295, 81] on button "Actions" at bounding box center [279, 70] width 139 height 23
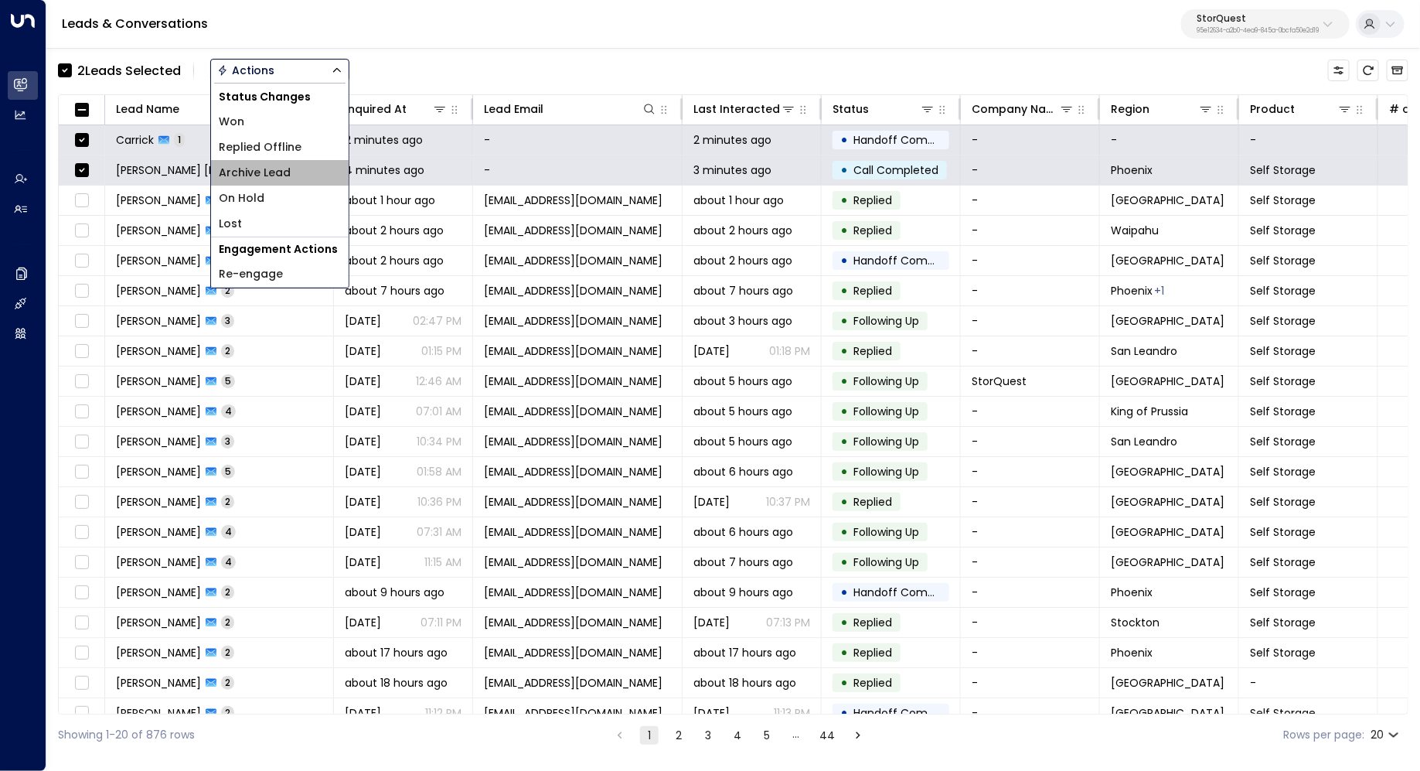
click at [306, 181] on li "Archive Lead" at bounding box center [280, 173] width 138 height 26
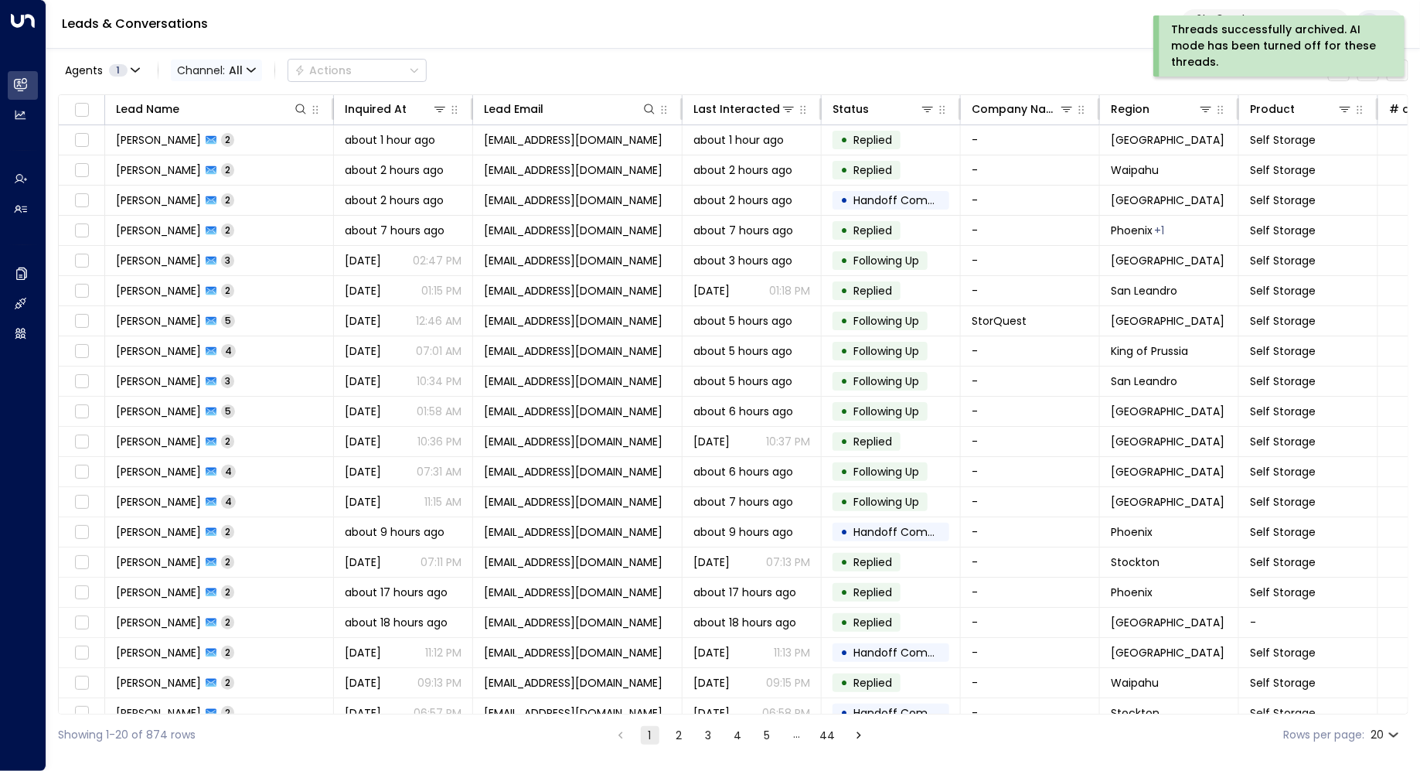
click at [247, 69] on icon "button" at bounding box center [251, 69] width 8 height 3
click at [313, 92] on div at bounding box center [710, 385] width 1420 height 771
click at [298, 108] on icon at bounding box center [300, 109] width 12 height 12
type input "******"
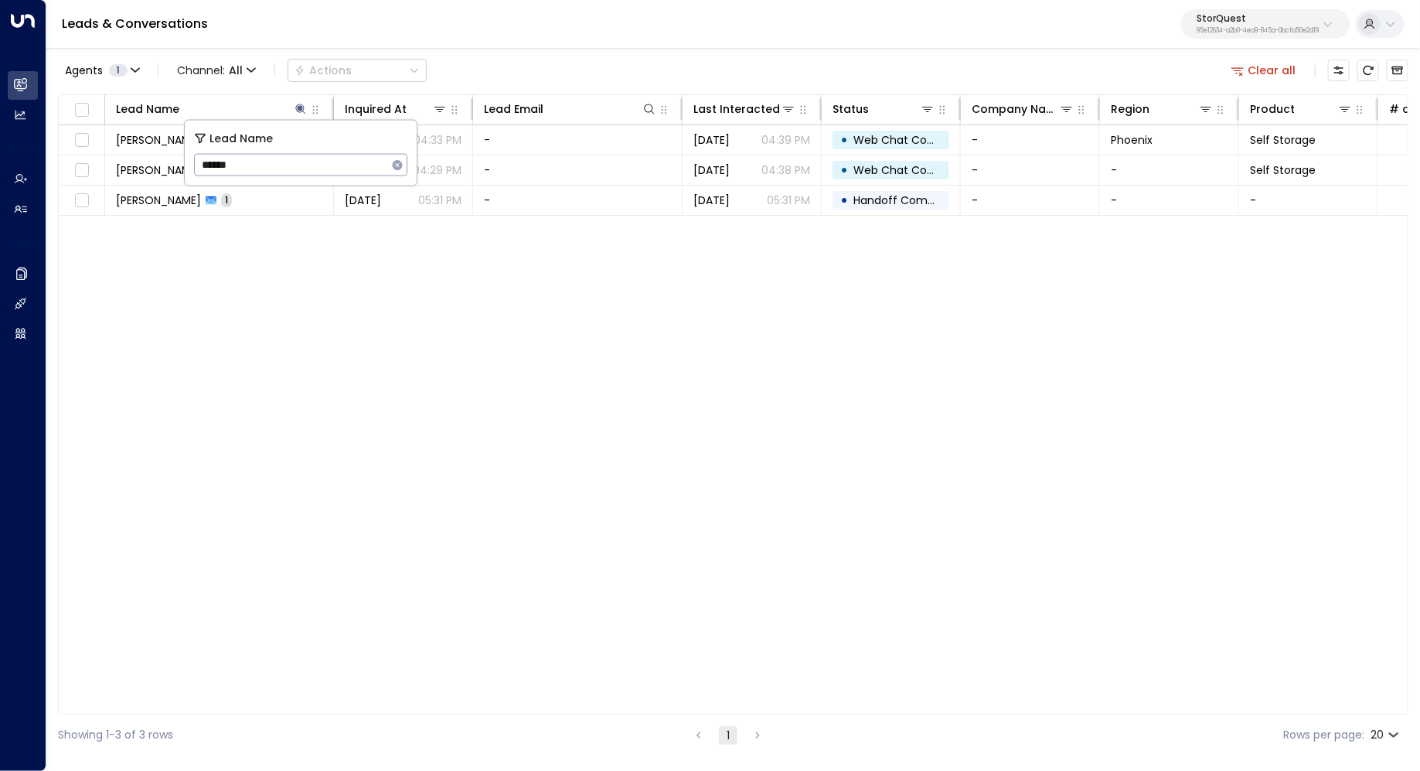
click at [161, 236] on div "Lead Name Inquired At Lead Email Last Interacted Status Company Name Region Pro…" at bounding box center [733, 404] width 1350 height 620
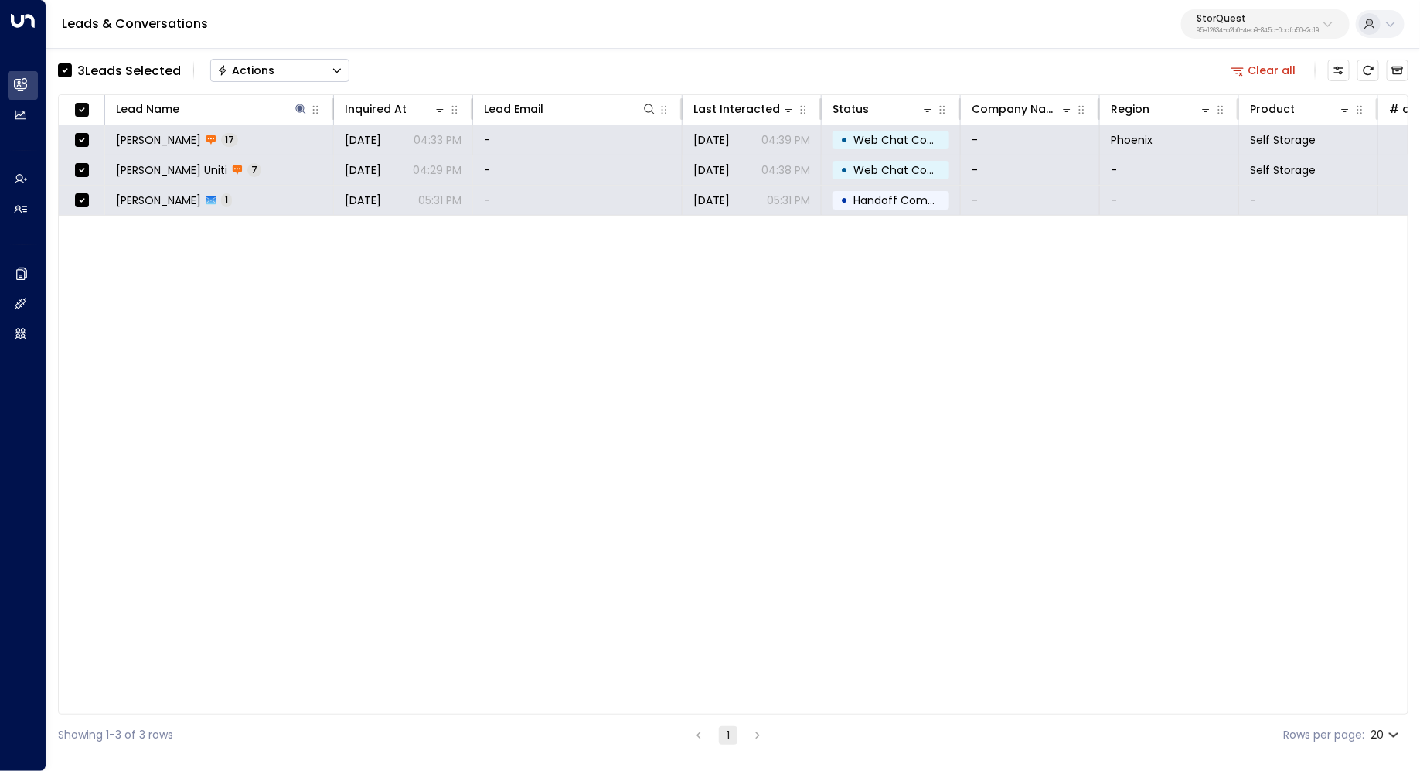
click at [322, 66] on button "Actions" at bounding box center [279, 70] width 139 height 23
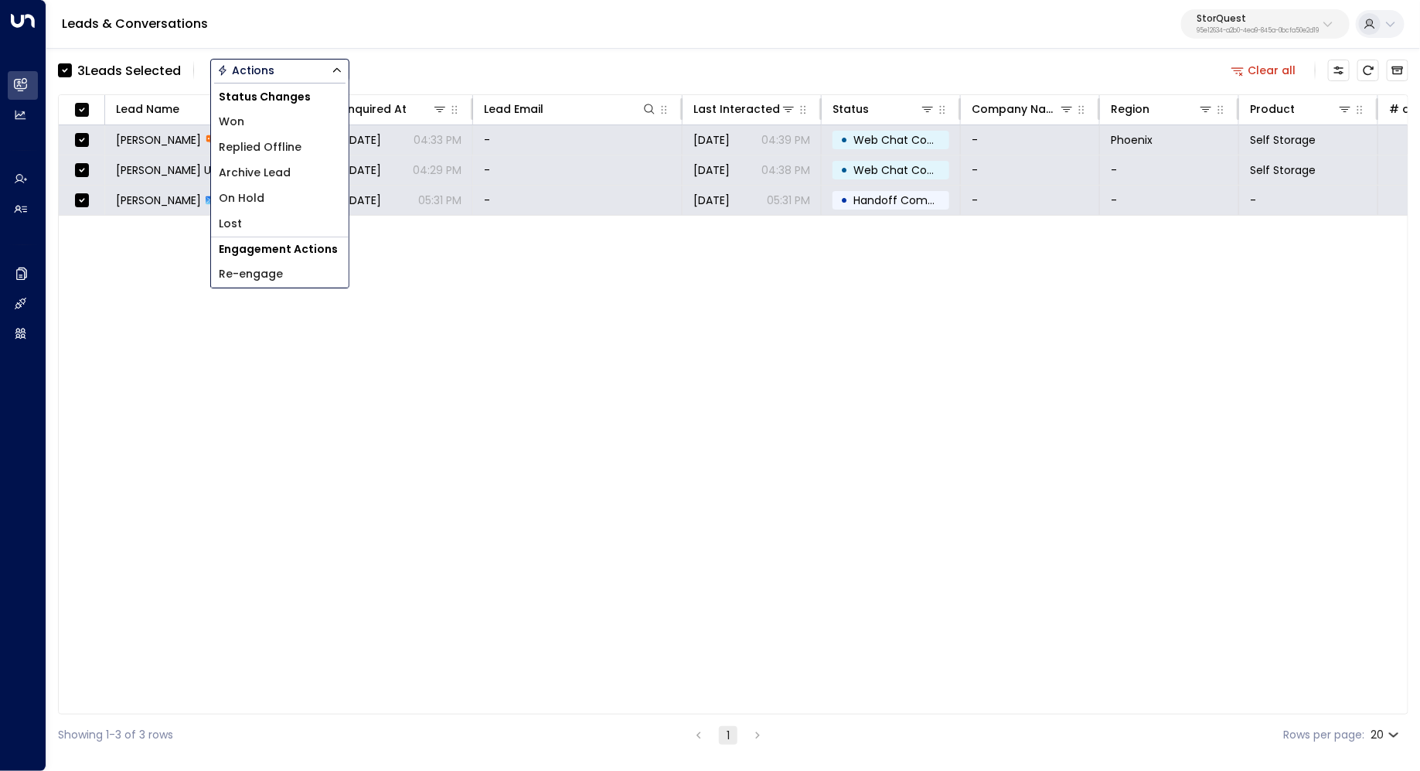
click at [310, 181] on li "Archive Lead" at bounding box center [280, 173] width 138 height 26
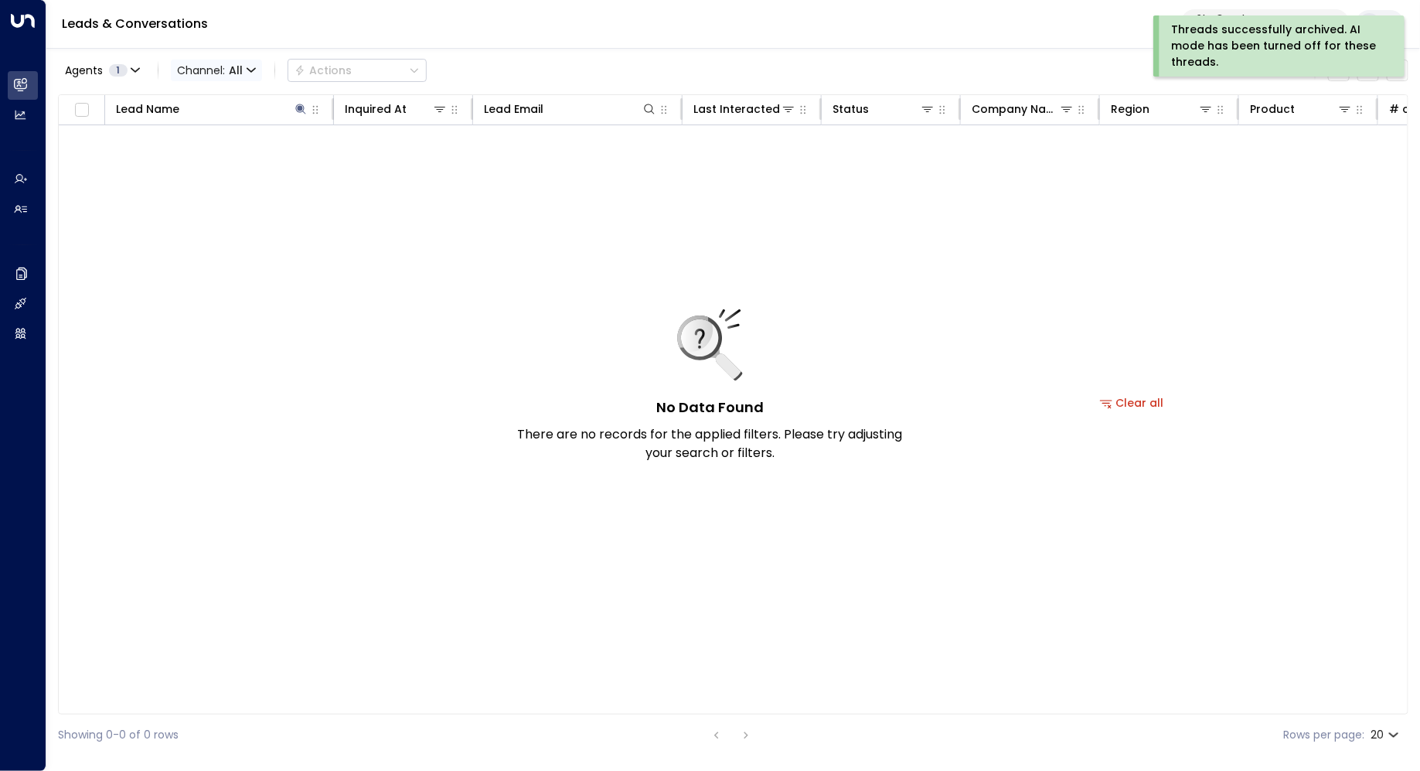
click at [226, 73] on span "Channel: All" at bounding box center [216, 71] width 91 height 22
click at [237, 98] on p "All" at bounding box center [211, 93] width 56 height 9
click at [254, 75] on span "Channel: All" at bounding box center [216, 71] width 91 height 22
click at [235, 210] on p "Voice" at bounding box center [225, 217] width 74 height 16
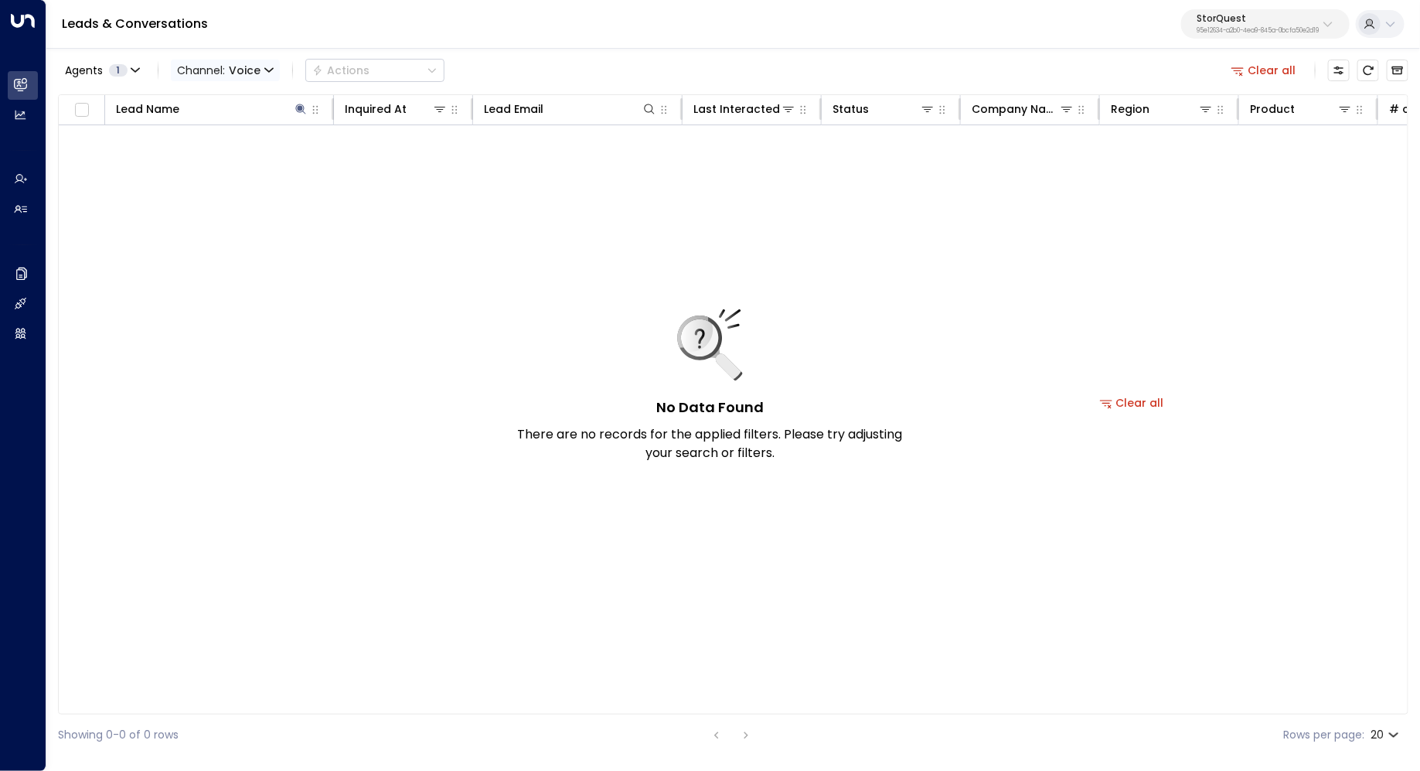
click at [237, 80] on span "Channel: Voice" at bounding box center [225, 71] width 109 height 22
click at [206, 98] on p "All" at bounding box center [211, 93] width 56 height 9
click at [375, 255] on div "No Data Found There are no records for the applied filters. Please try adjustin…" at bounding box center [1132, 402] width 2146 height 554
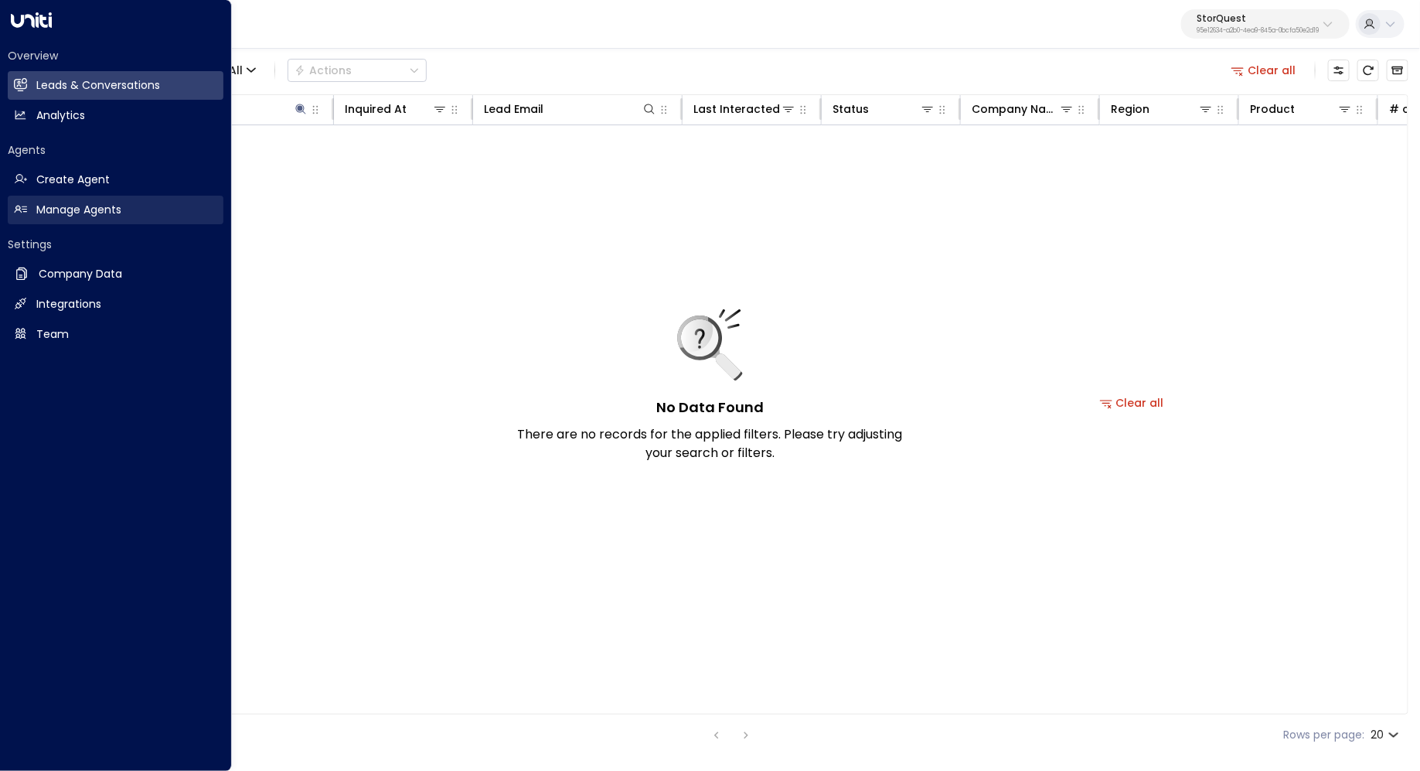
click at [108, 201] on link "Manage Agents Manage Agents" at bounding box center [116, 210] width 216 height 29
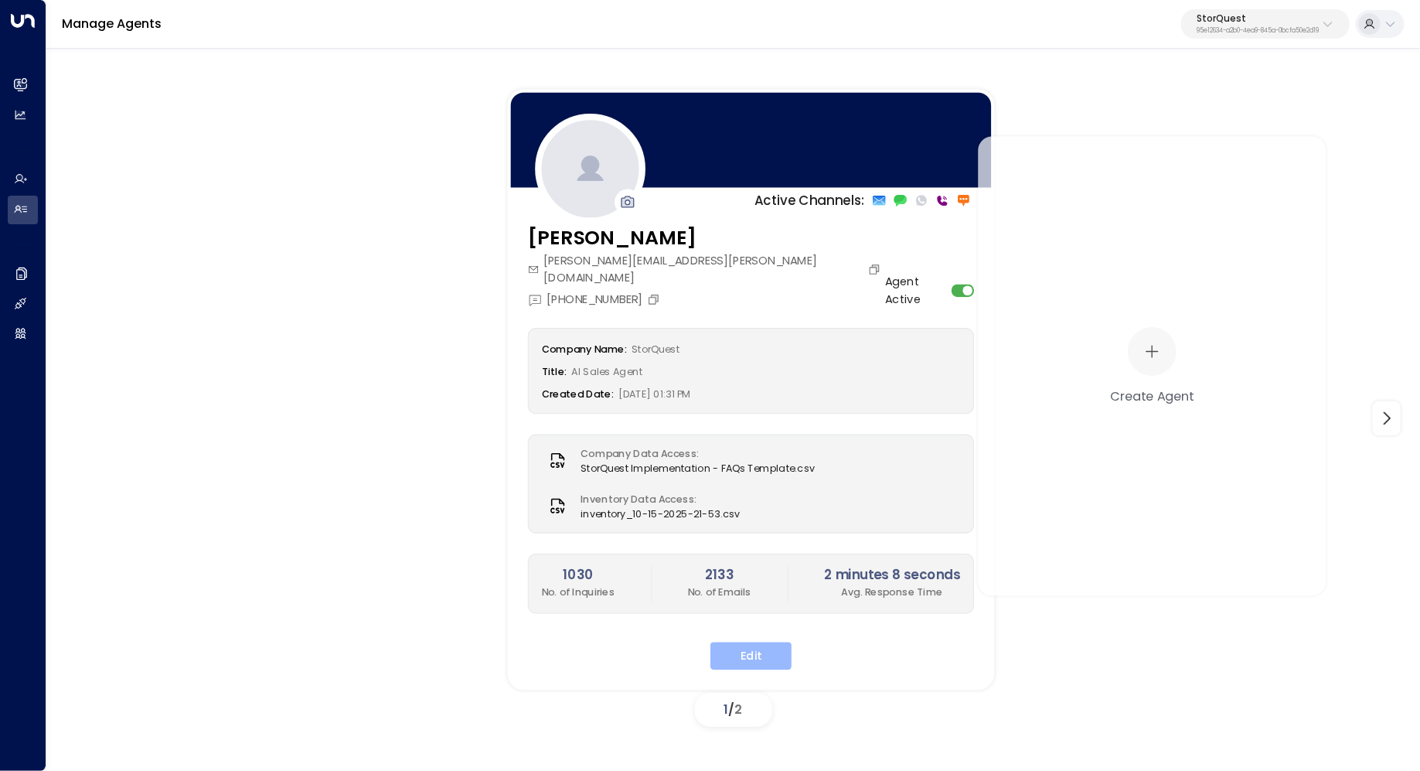
click at [758, 642] on button "Edit" at bounding box center [750, 656] width 81 height 28
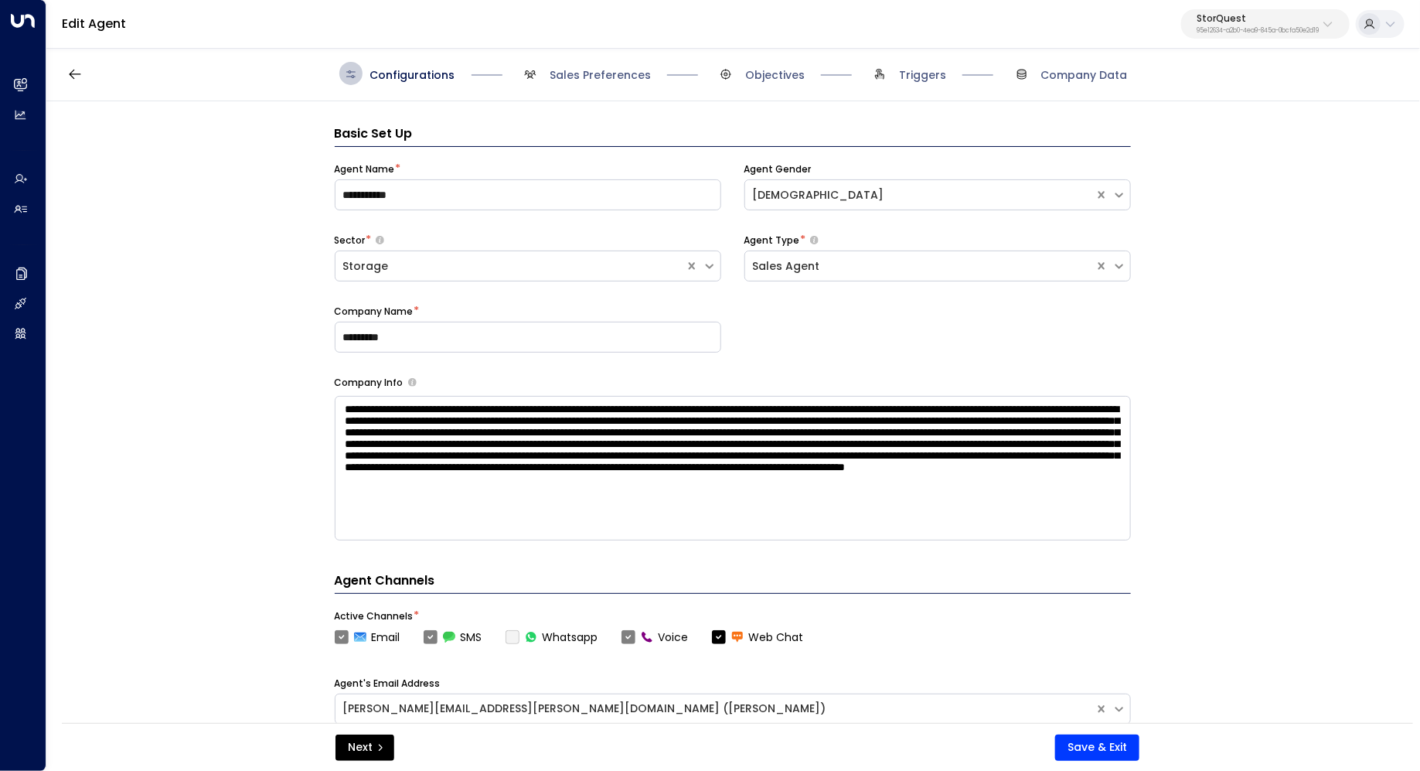
scroll to position [23, 0]
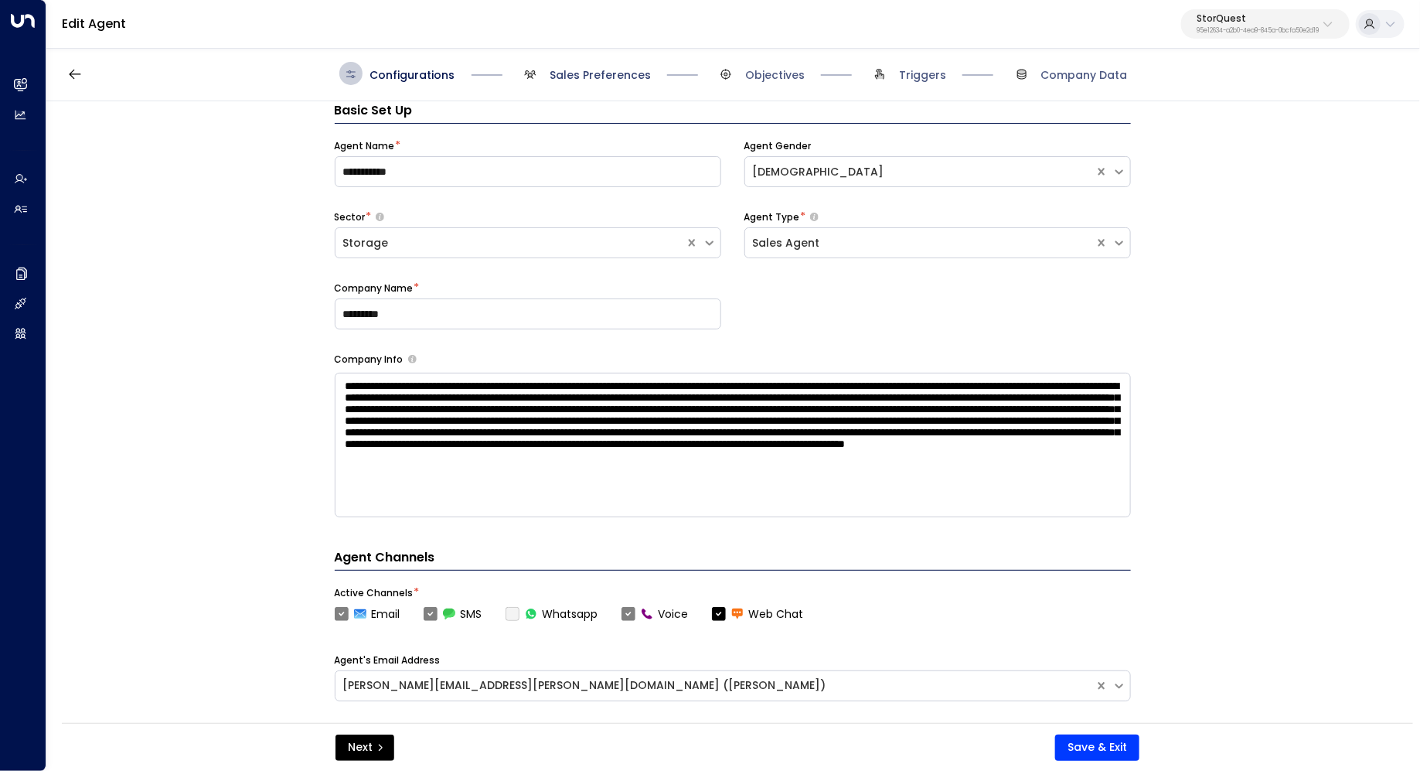
click at [594, 78] on span "Sales Preferences" at bounding box center [600, 74] width 101 height 15
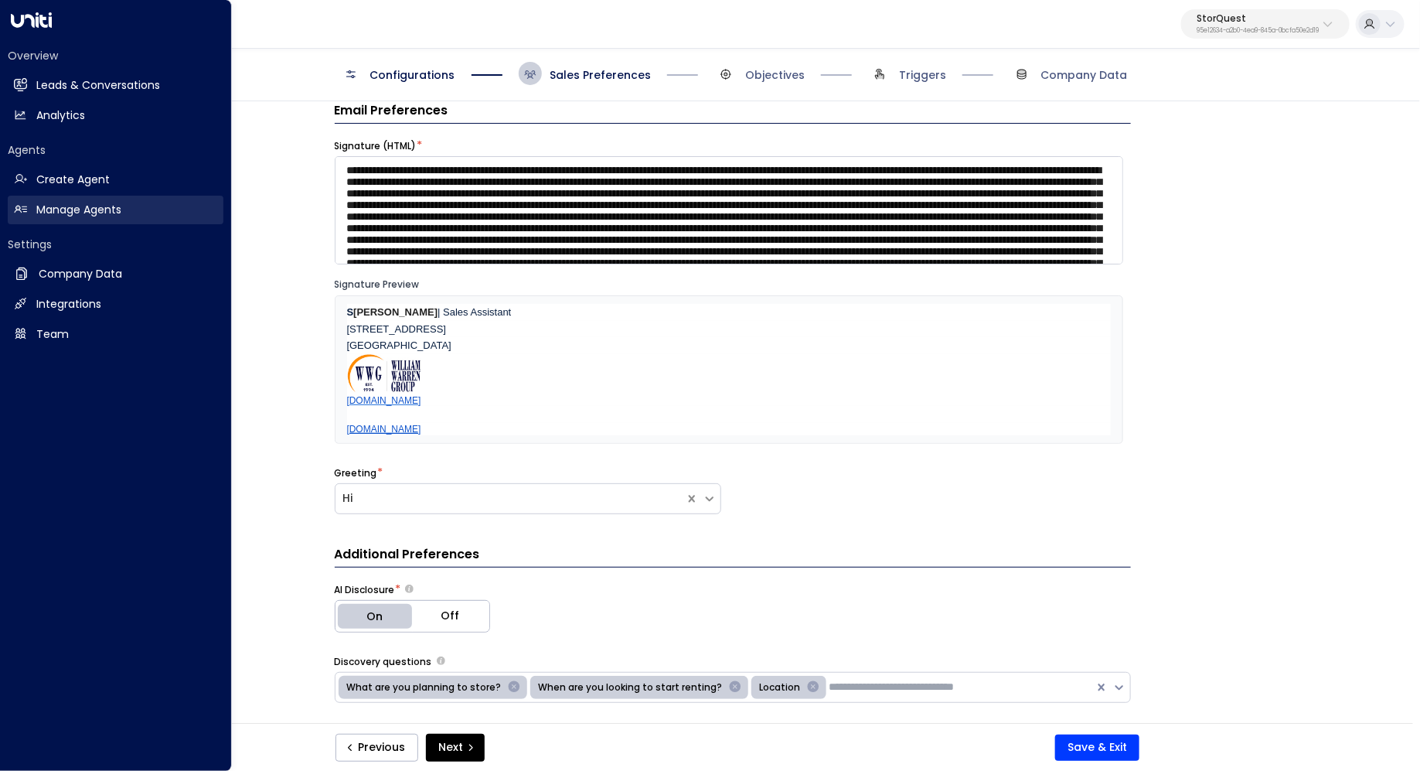
click at [111, 217] on h2 "Manage Agents" at bounding box center [78, 210] width 85 height 16
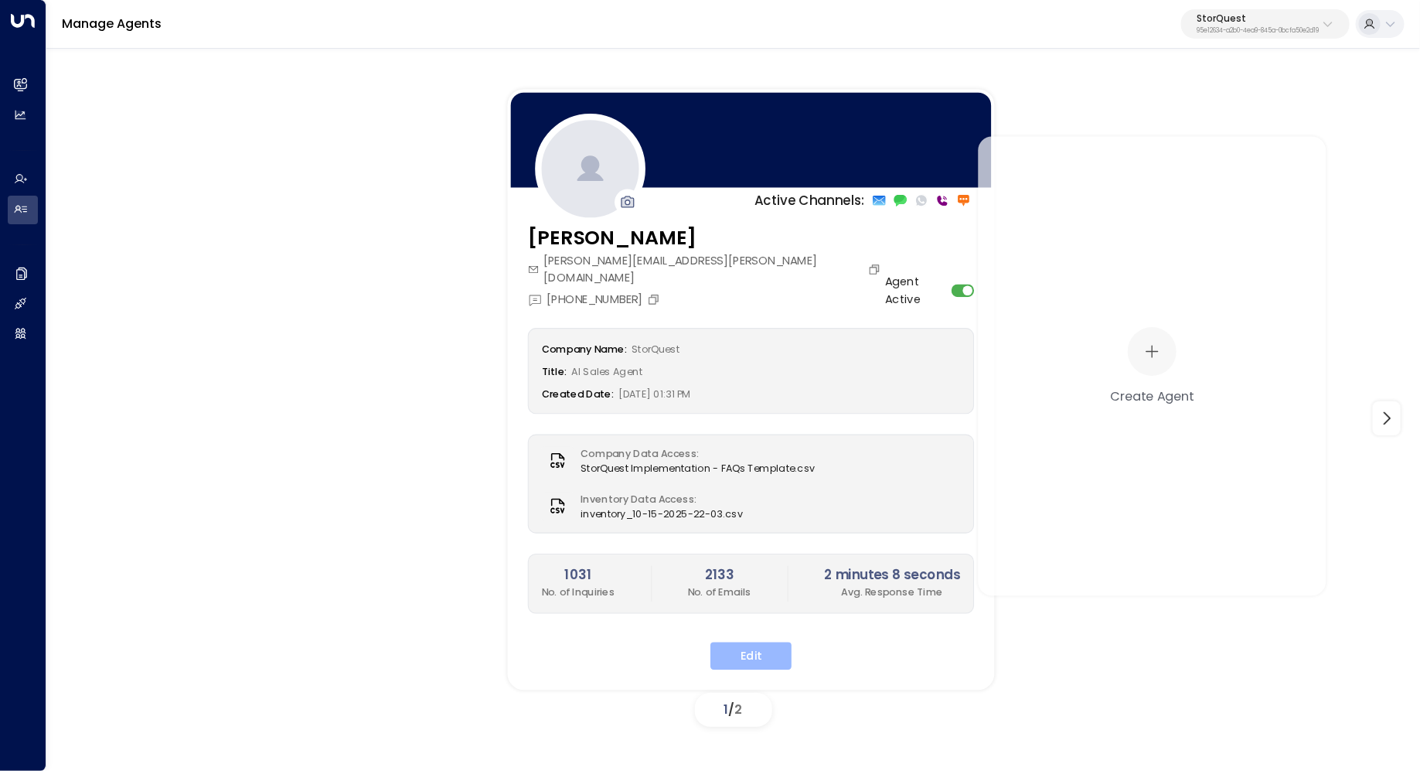
click at [753, 642] on button "Edit" at bounding box center [750, 656] width 81 height 28
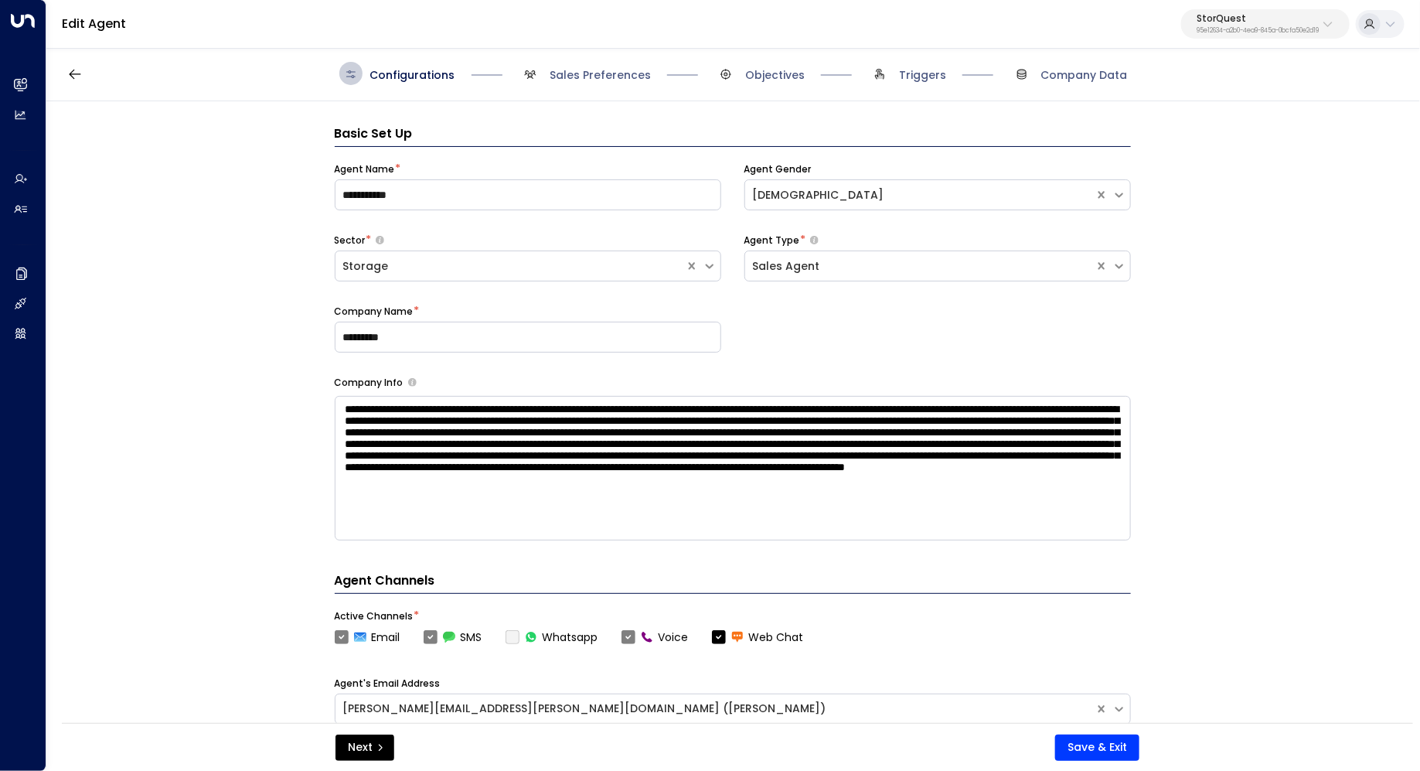
scroll to position [23, 0]
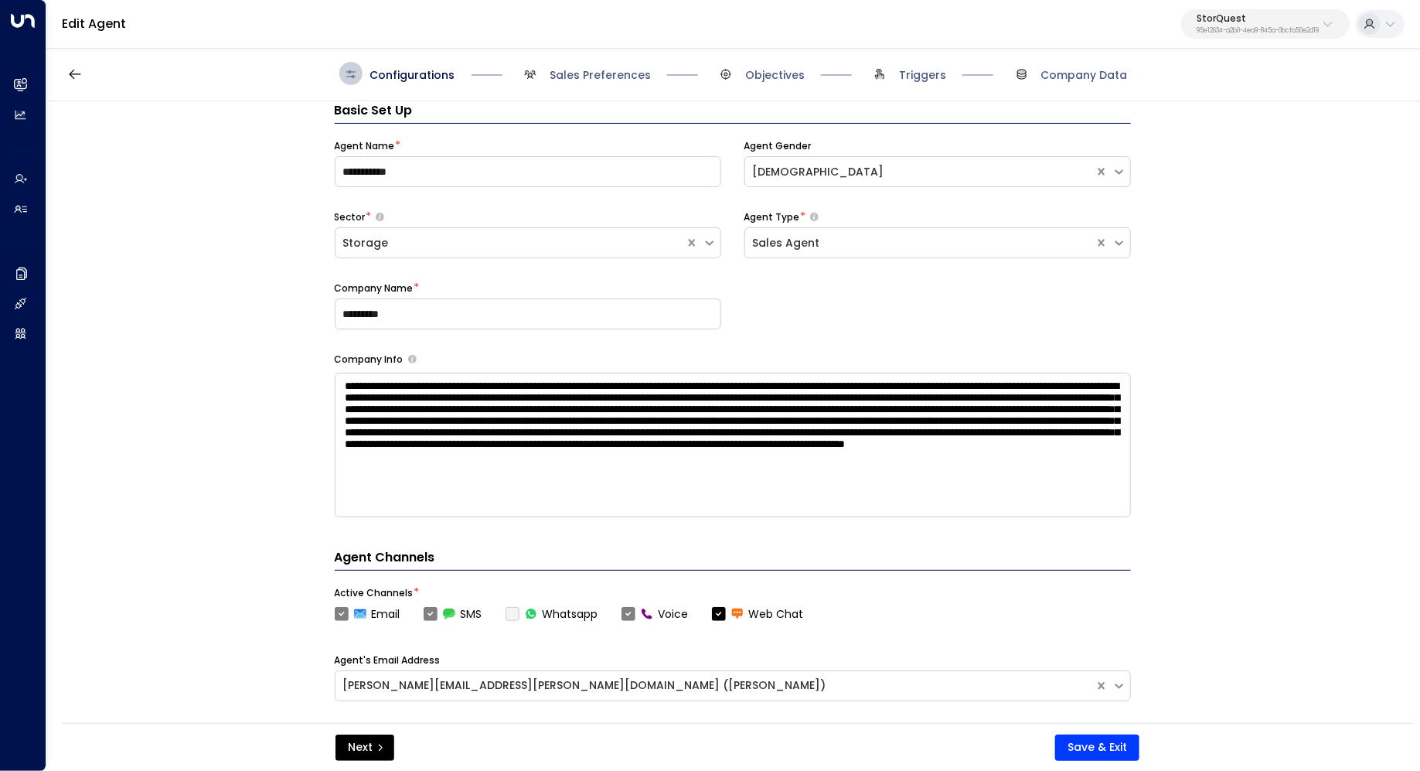
click at [1258, 335] on div "**********" at bounding box center [732, 417] width 1372 height 632
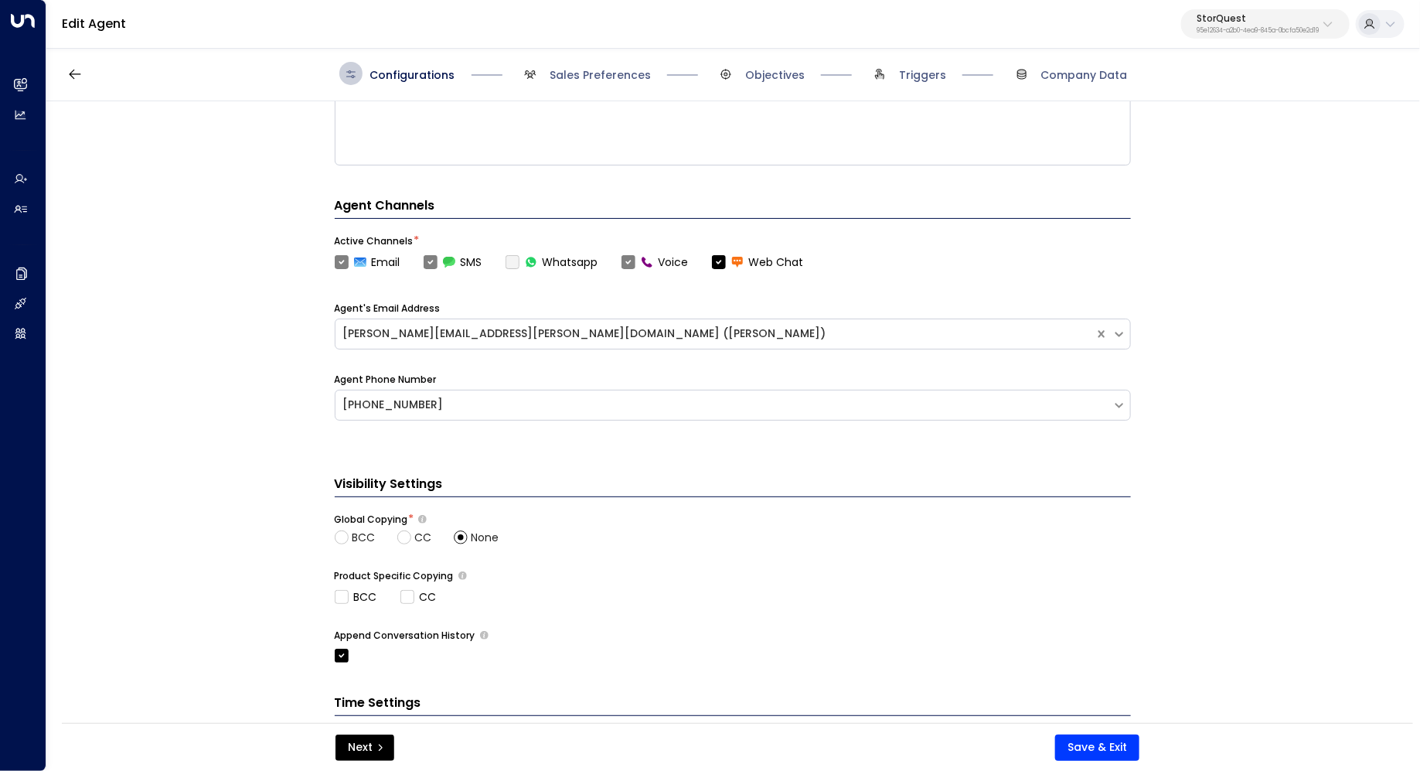
scroll to position [497, 0]
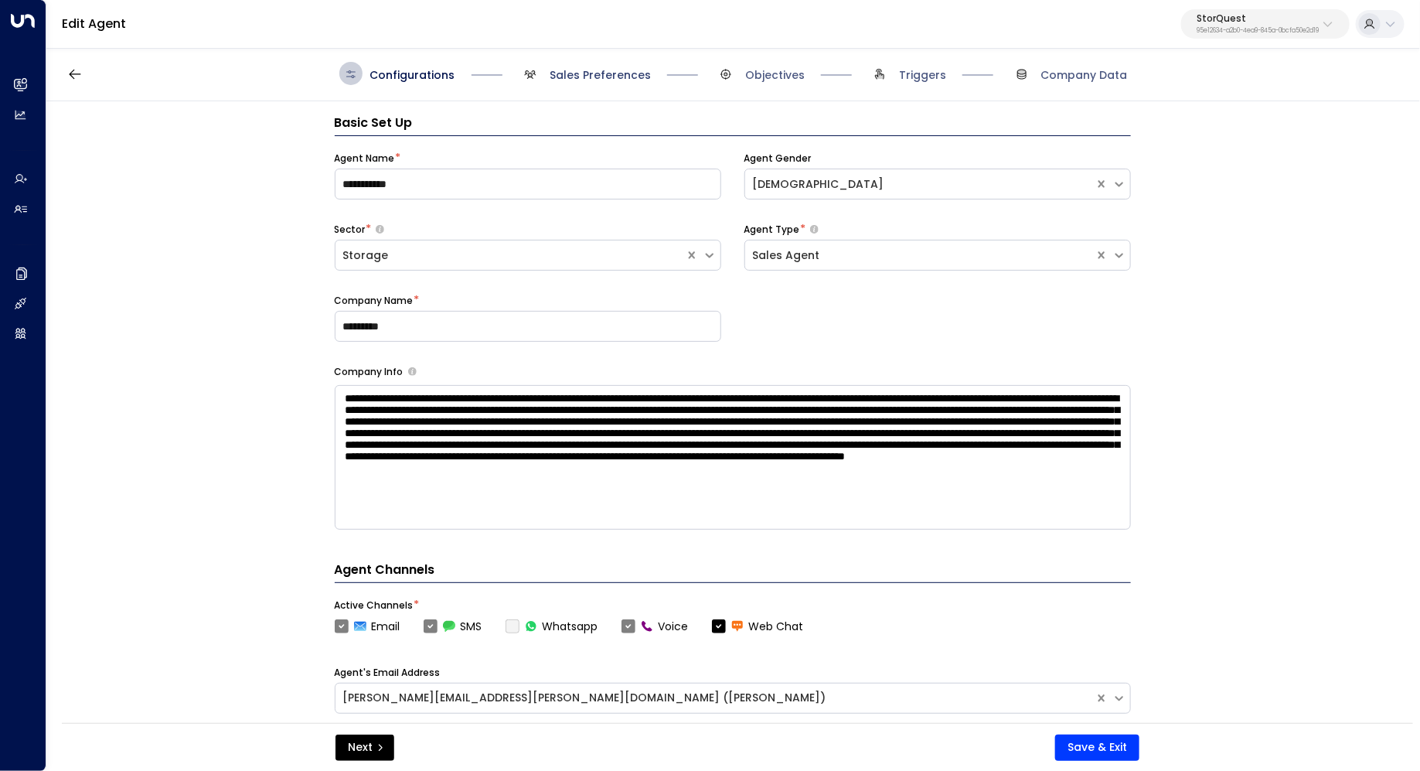
click at [583, 69] on span "Sales Preferences" at bounding box center [600, 74] width 101 height 15
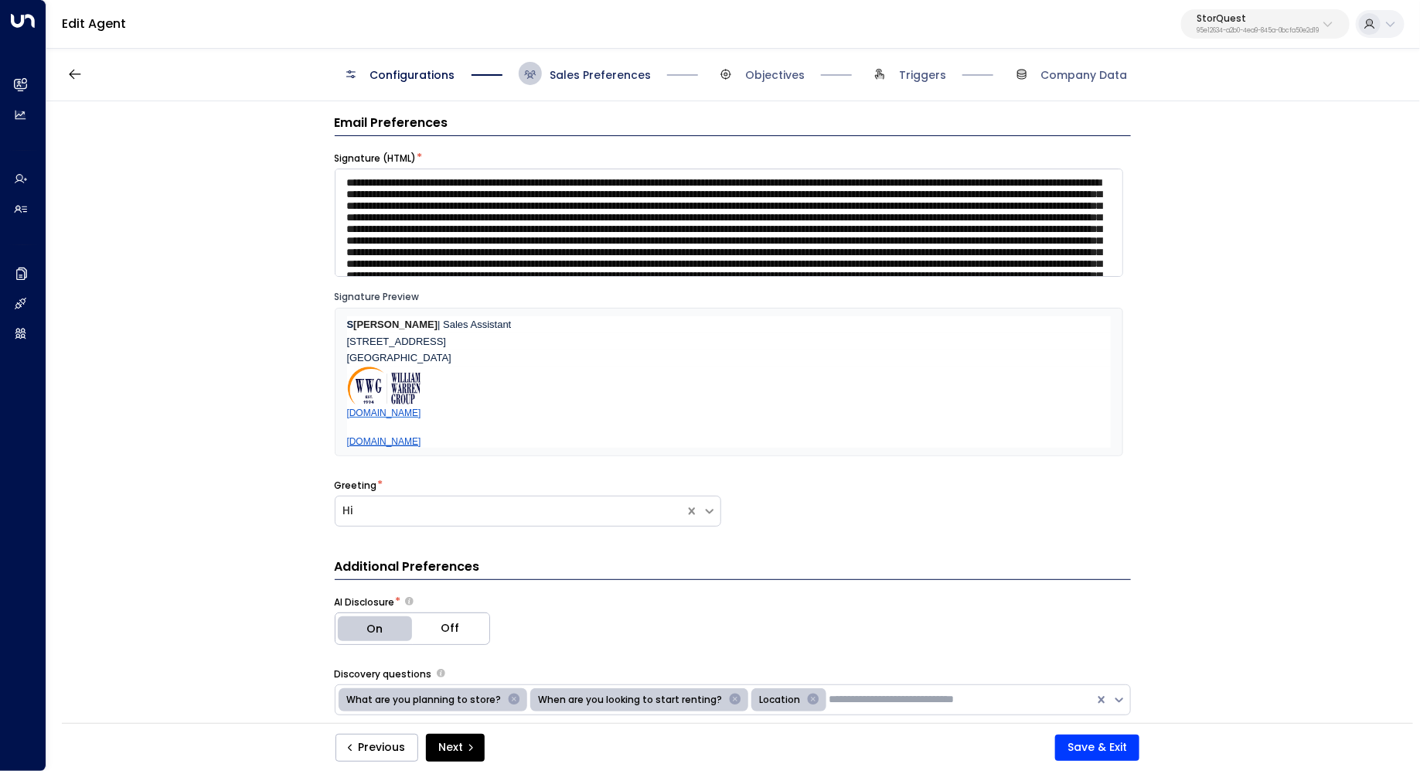
scroll to position [23, 0]
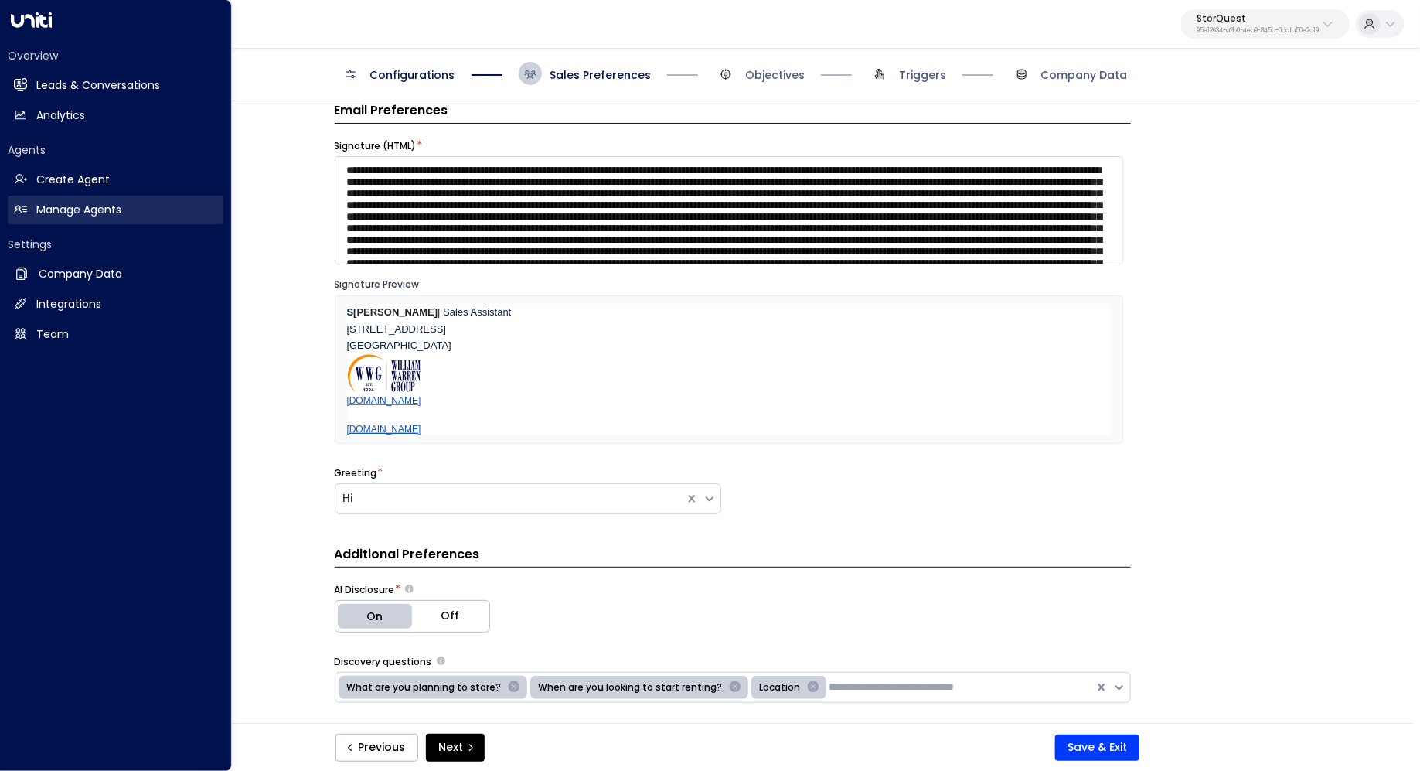
click at [74, 206] on h2 "Manage Agents" at bounding box center [78, 210] width 85 height 16
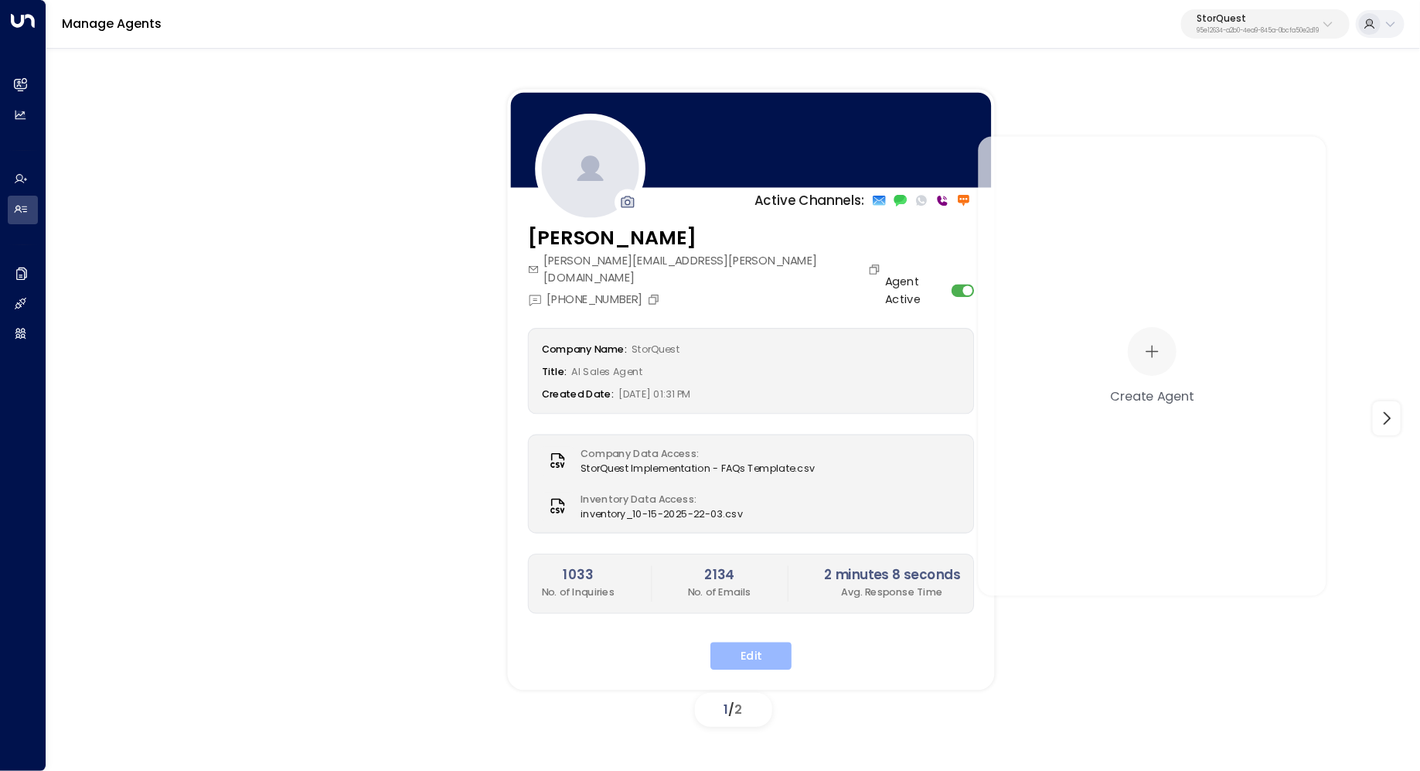
click at [743, 642] on button "Edit" at bounding box center [750, 656] width 81 height 28
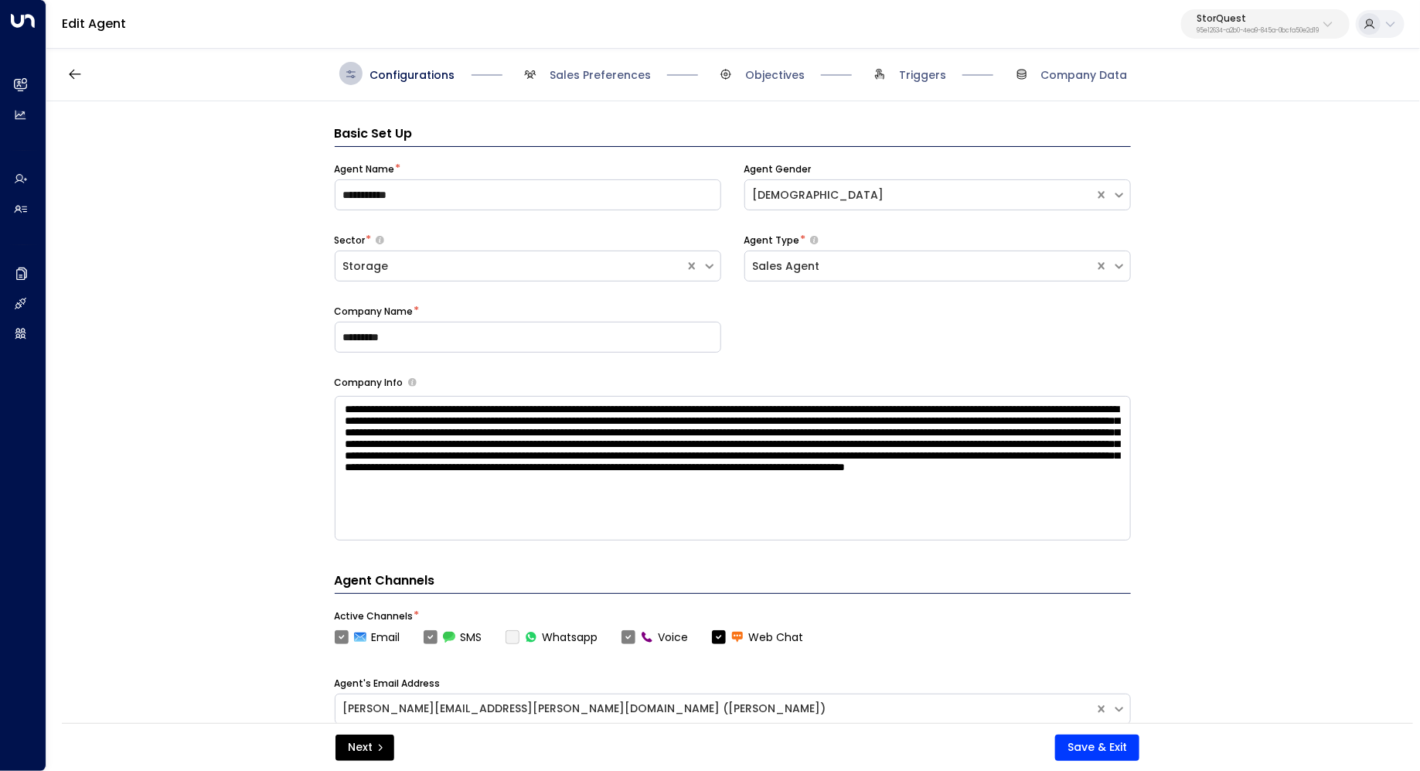
scroll to position [23, 0]
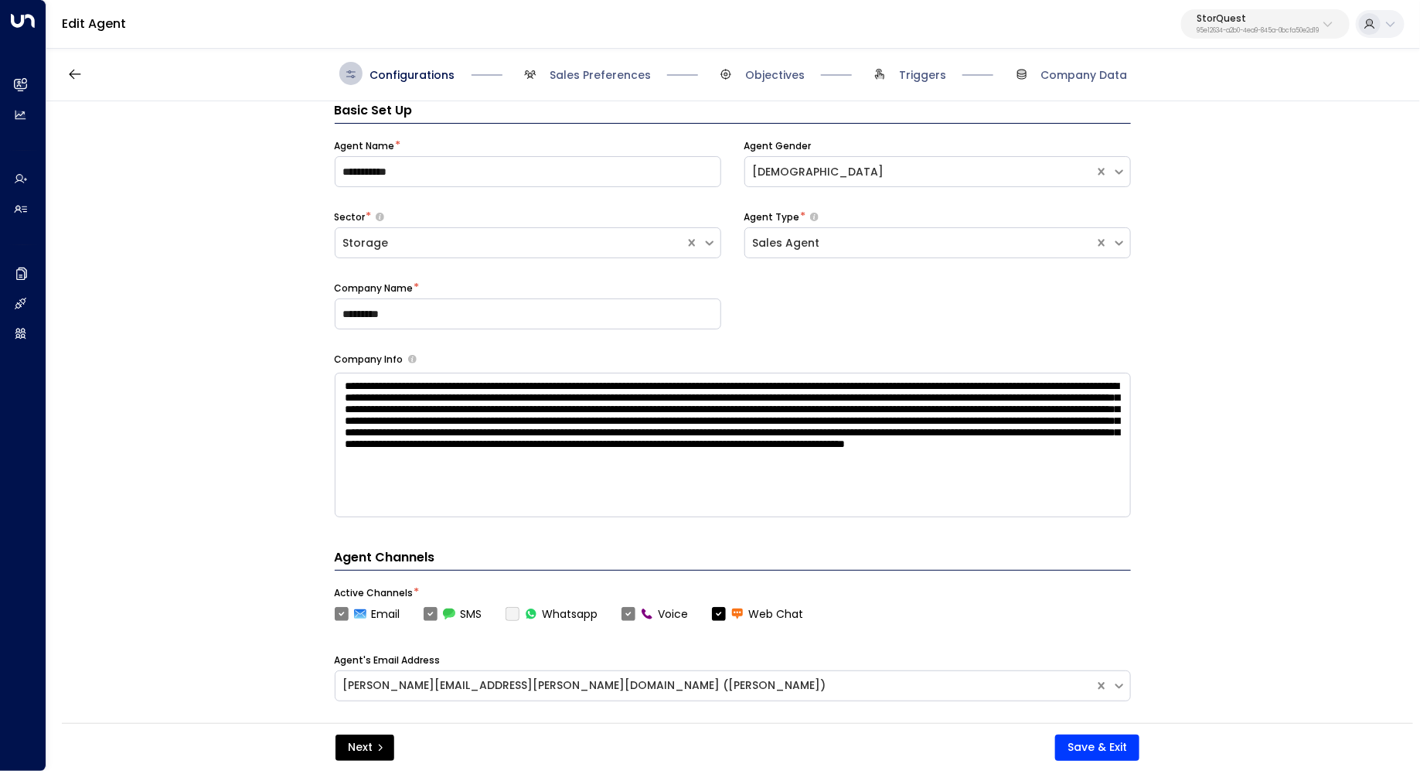
click at [1216, 399] on div "**********" at bounding box center [732, 417] width 1372 height 632
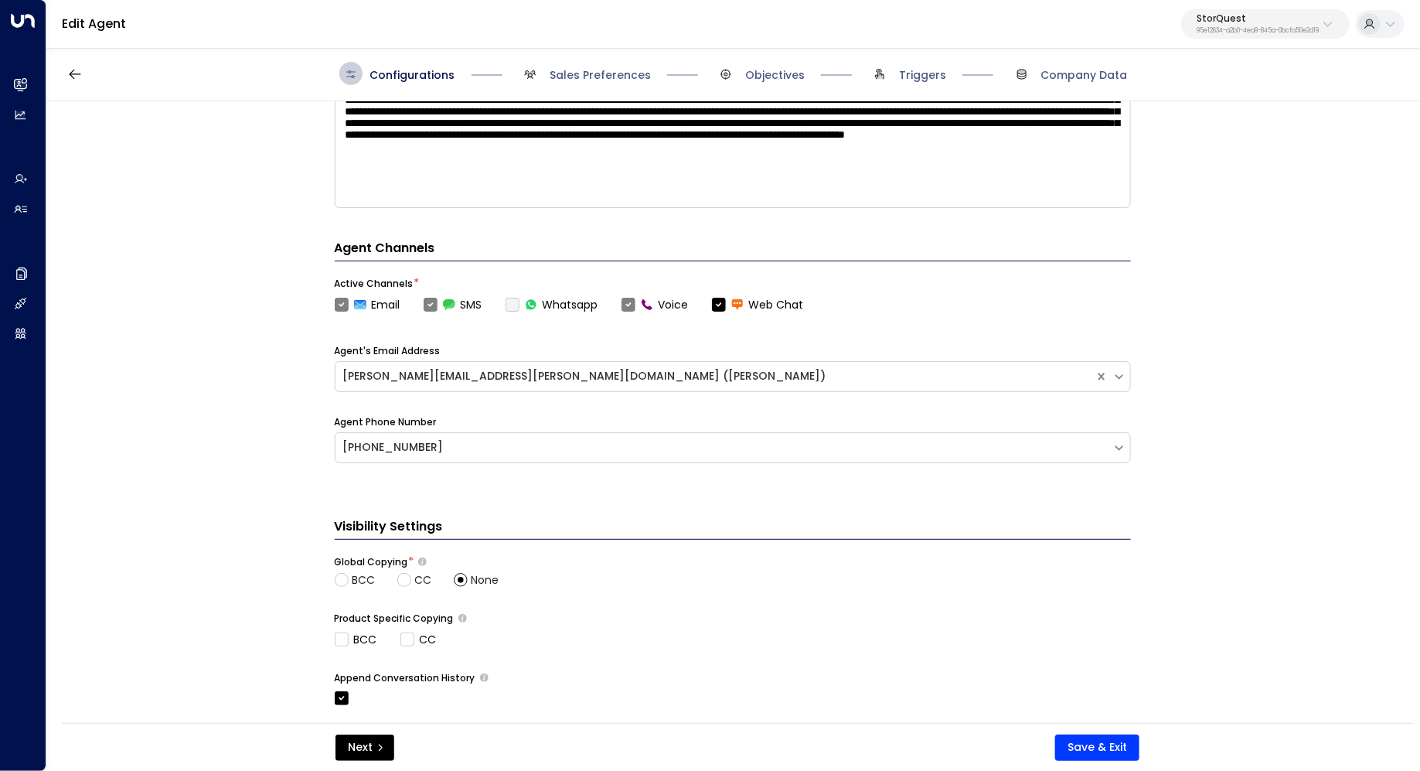
scroll to position [497, 0]
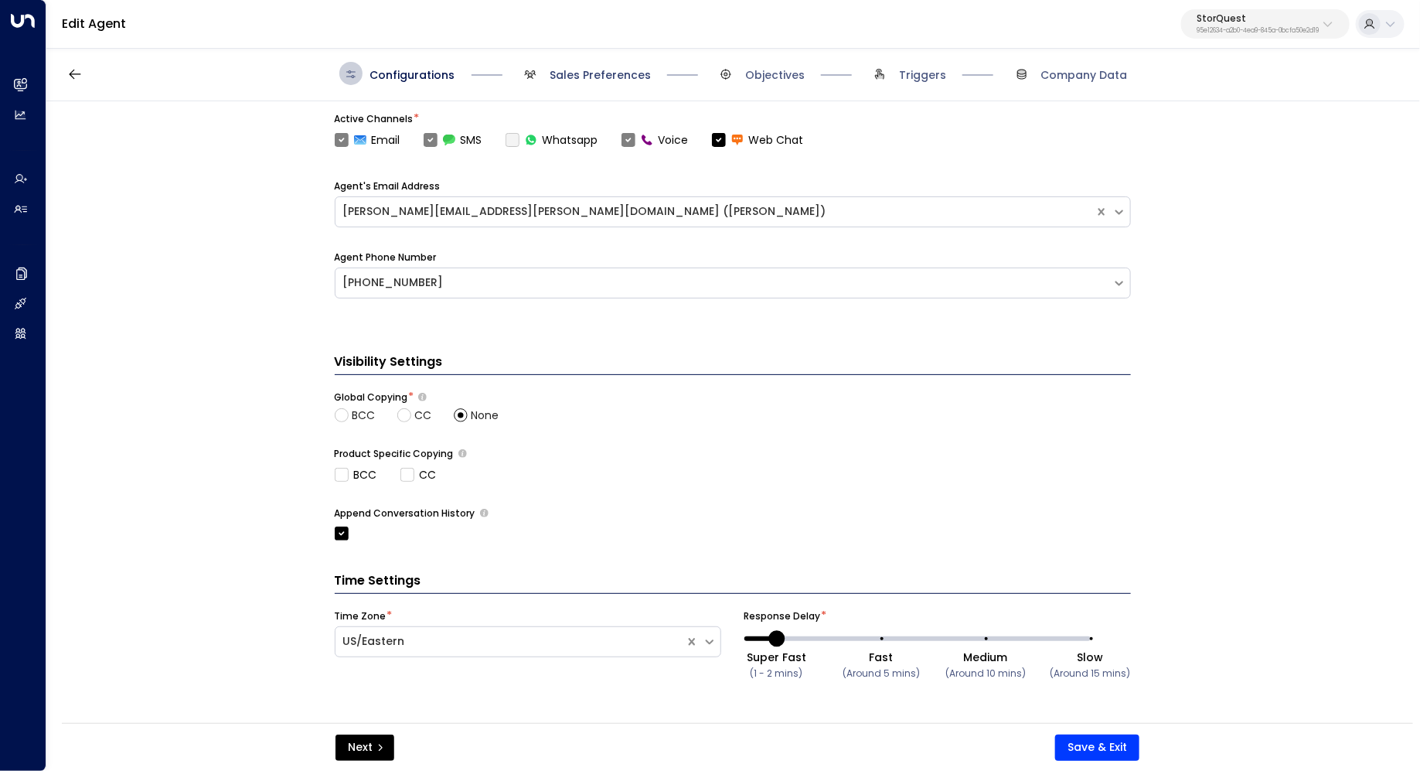
click at [596, 77] on span "Sales Preferences" at bounding box center [600, 74] width 101 height 15
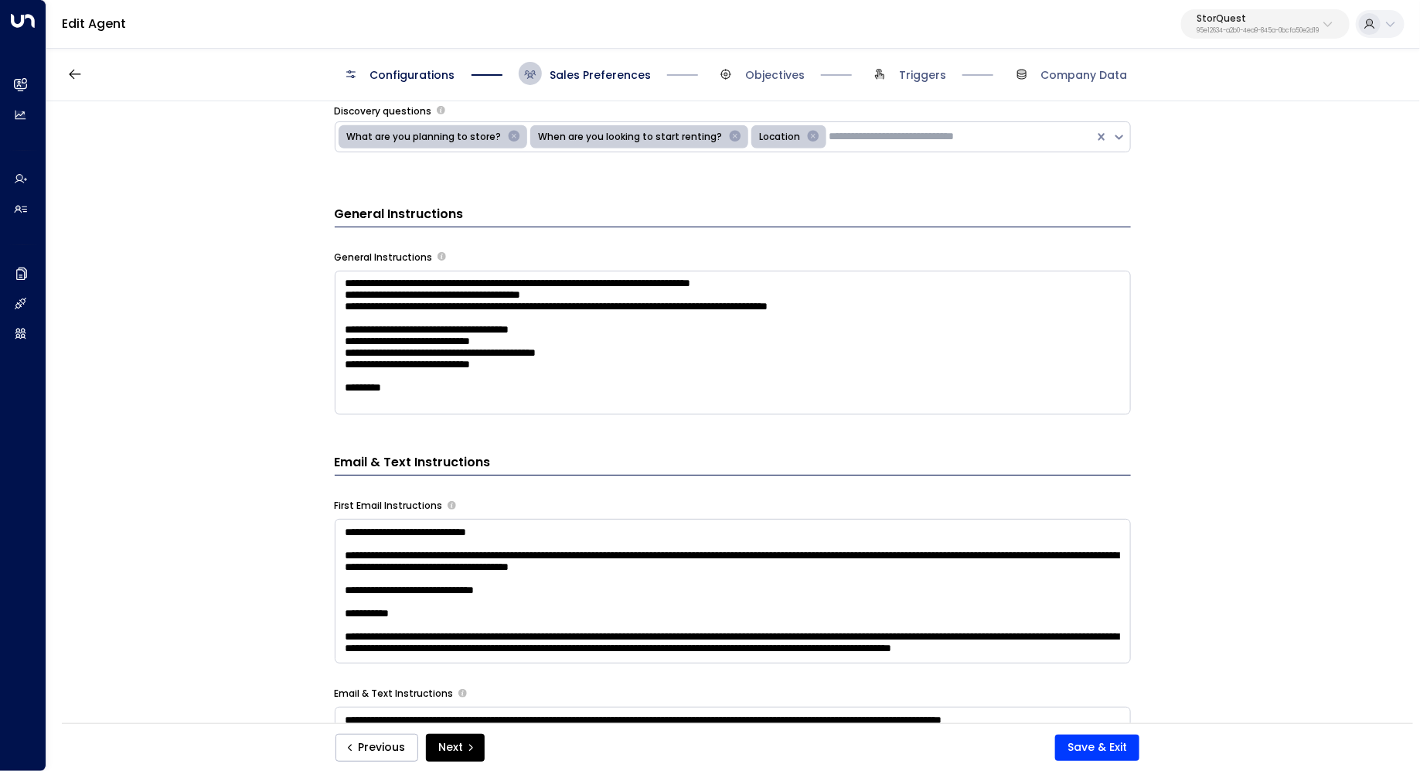
scroll to position [601, 0]
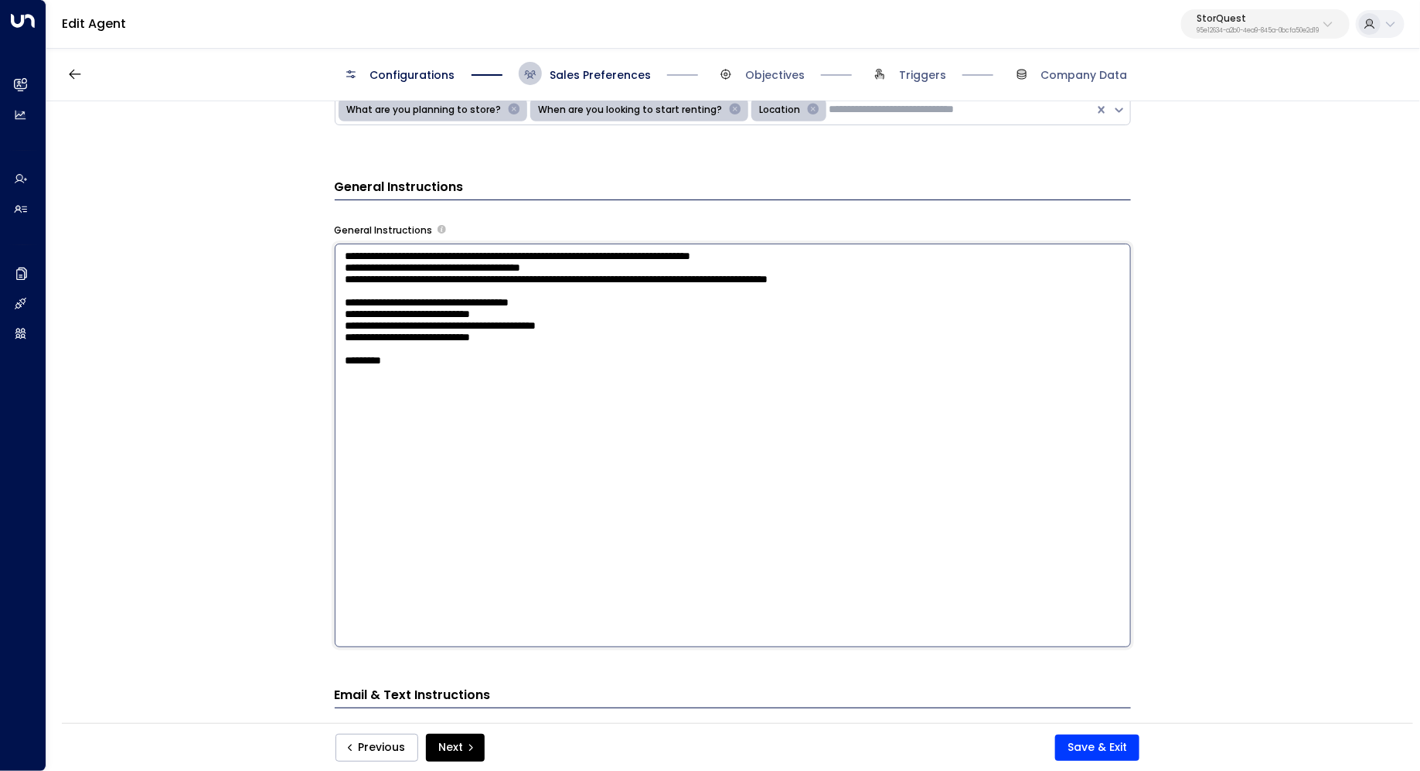
click at [907, 337] on textarea "**********" at bounding box center [733, 445] width 796 height 404
click at [1242, 427] on div "**********" at bounding box center [732, 417] width 1372 height 632
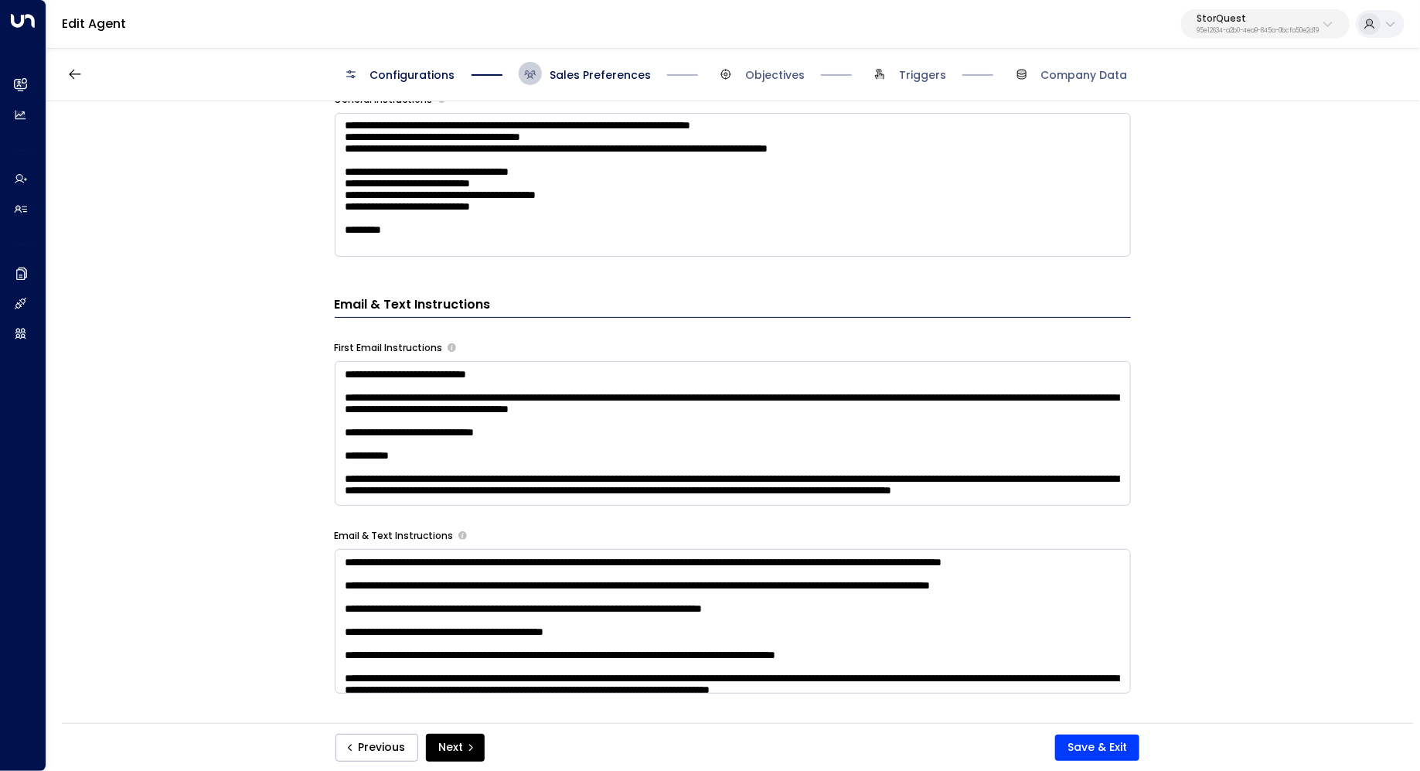
scroll to position [748, 0]
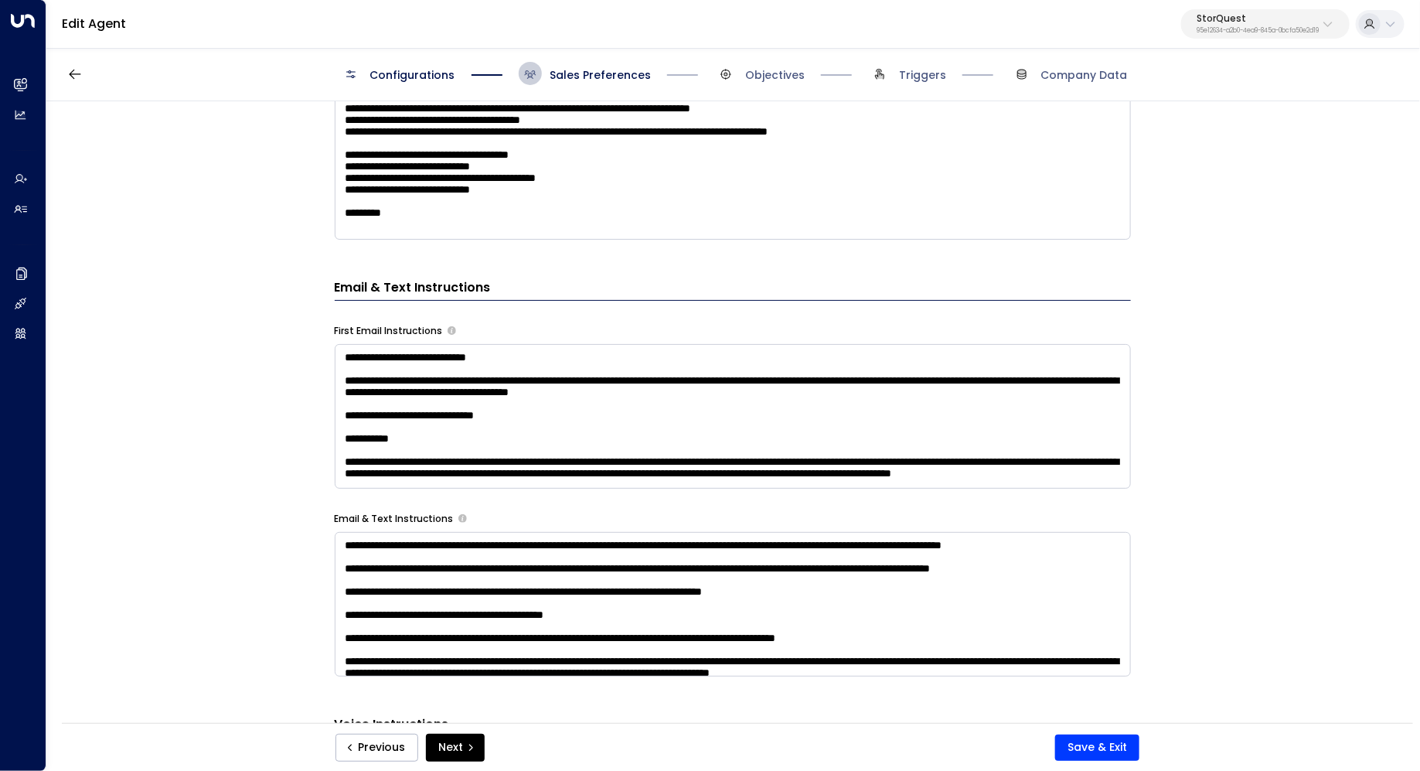
click at [945, 403] on textarea "**********" at bounding box center [733, 416] width 796 height 145
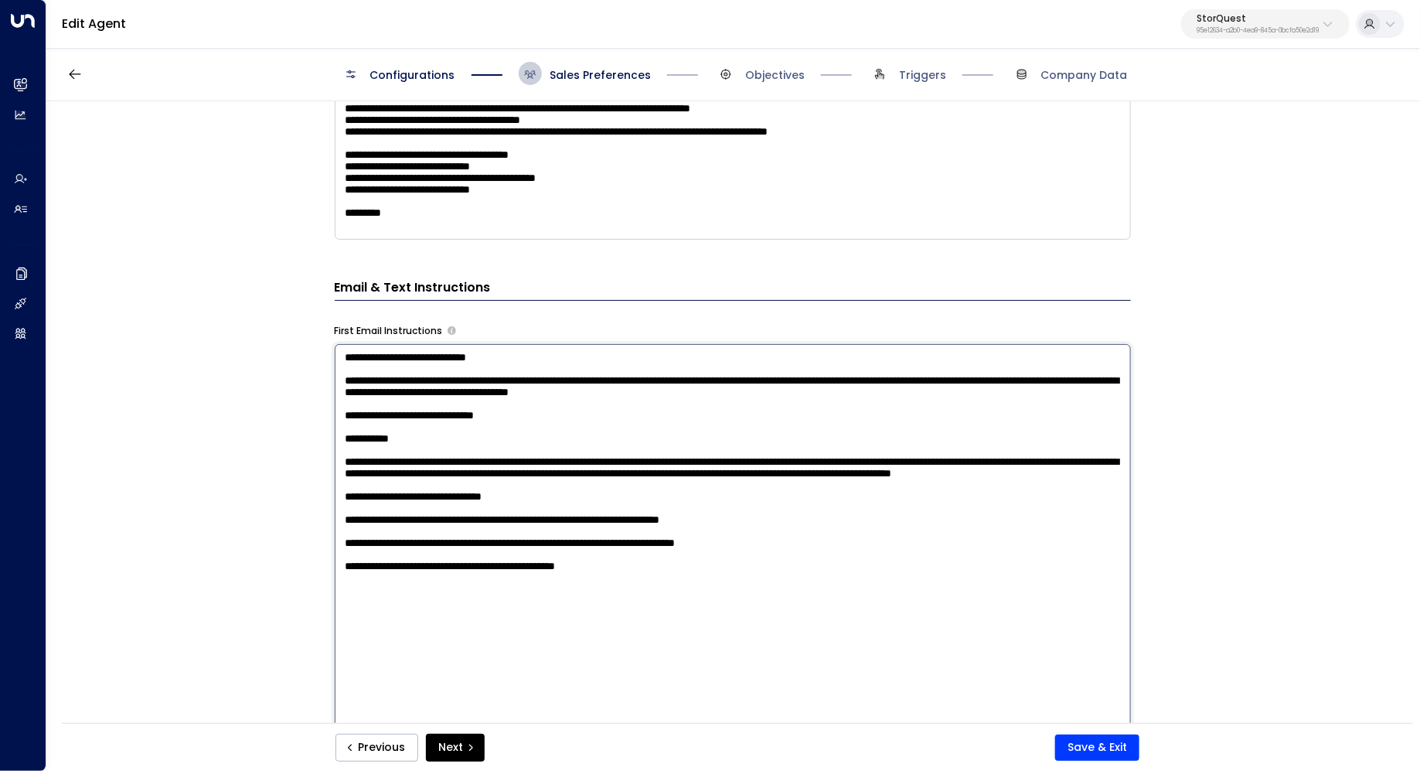
click at [1276, 425] on div "**********" at bounding box center [732, 417] width 1372 height 632
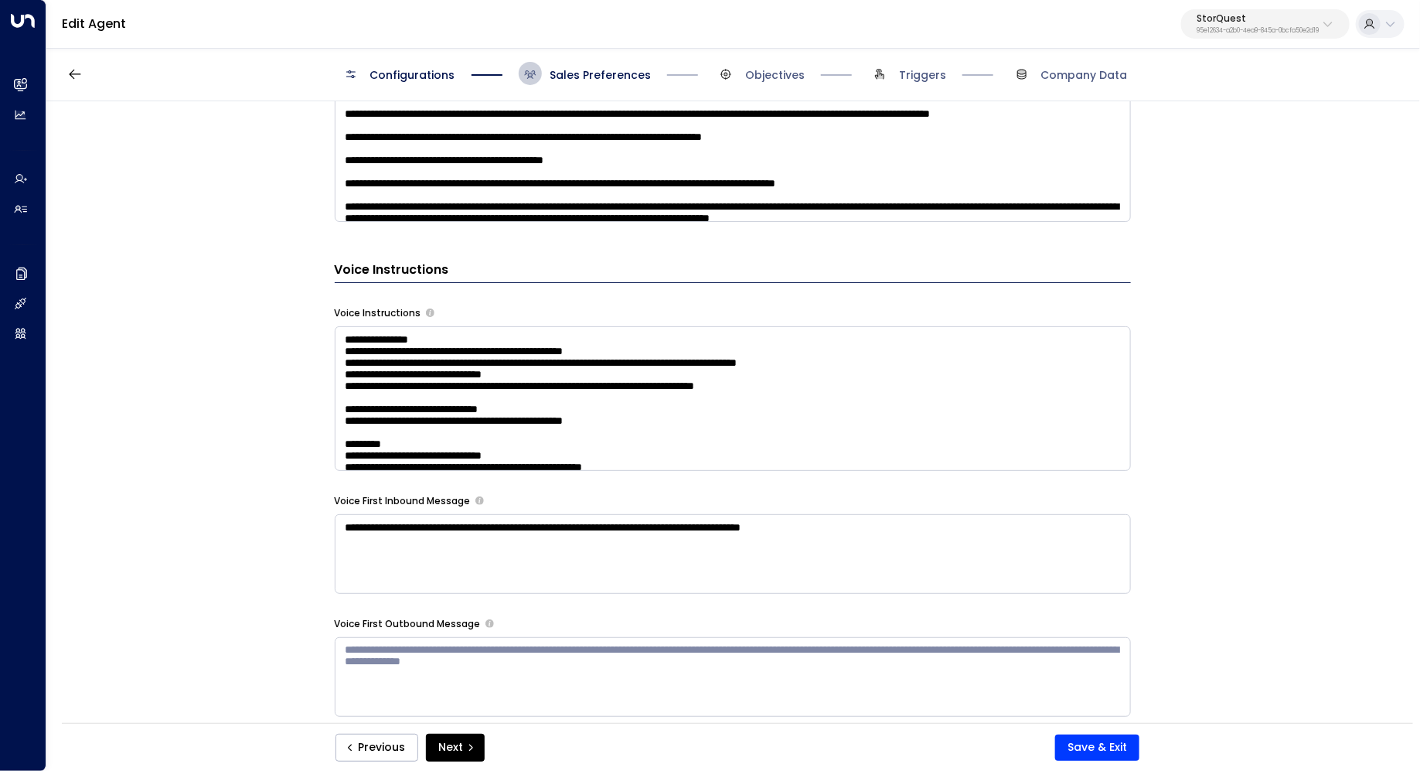
scroll to position [1258, 0]
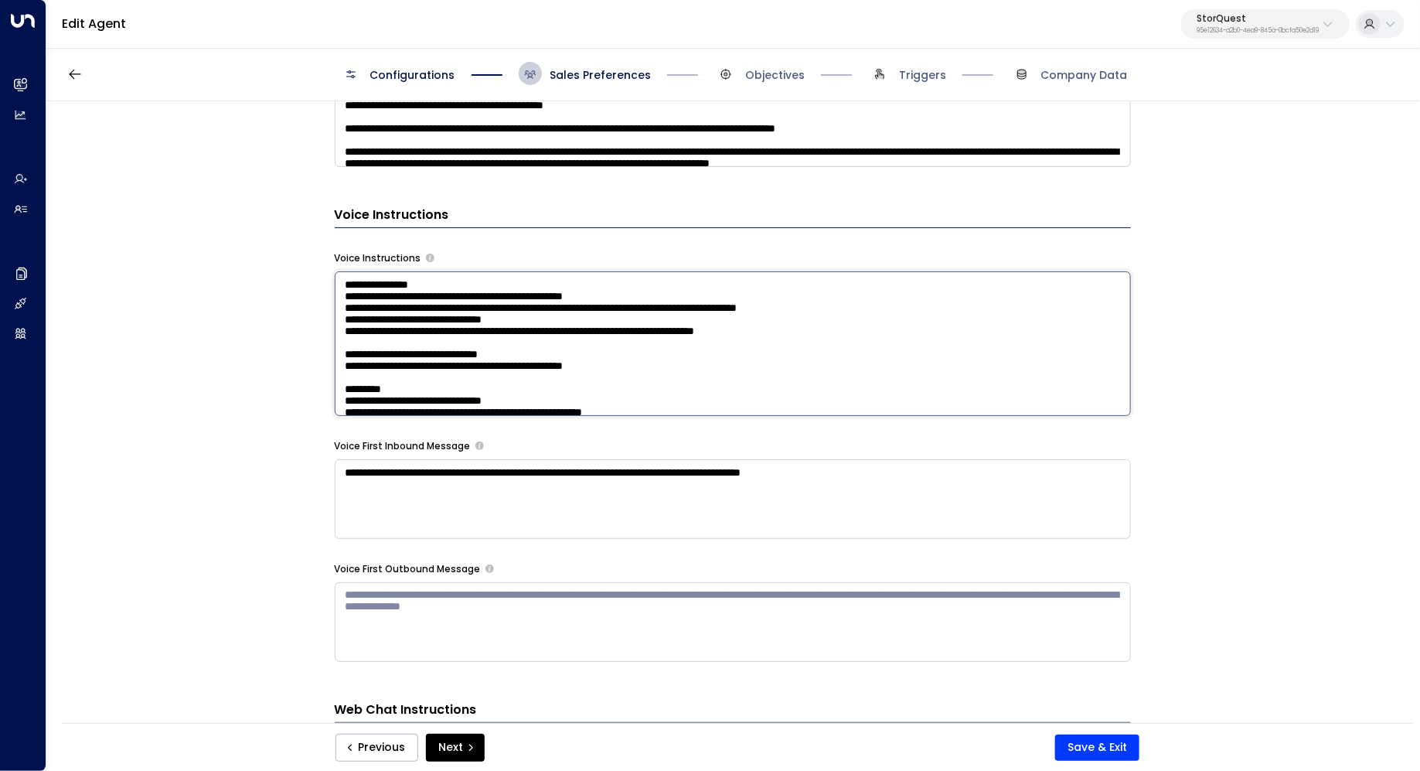
click at [904, 342] on textarea at bounding box center [733, 343] width 796 height 145
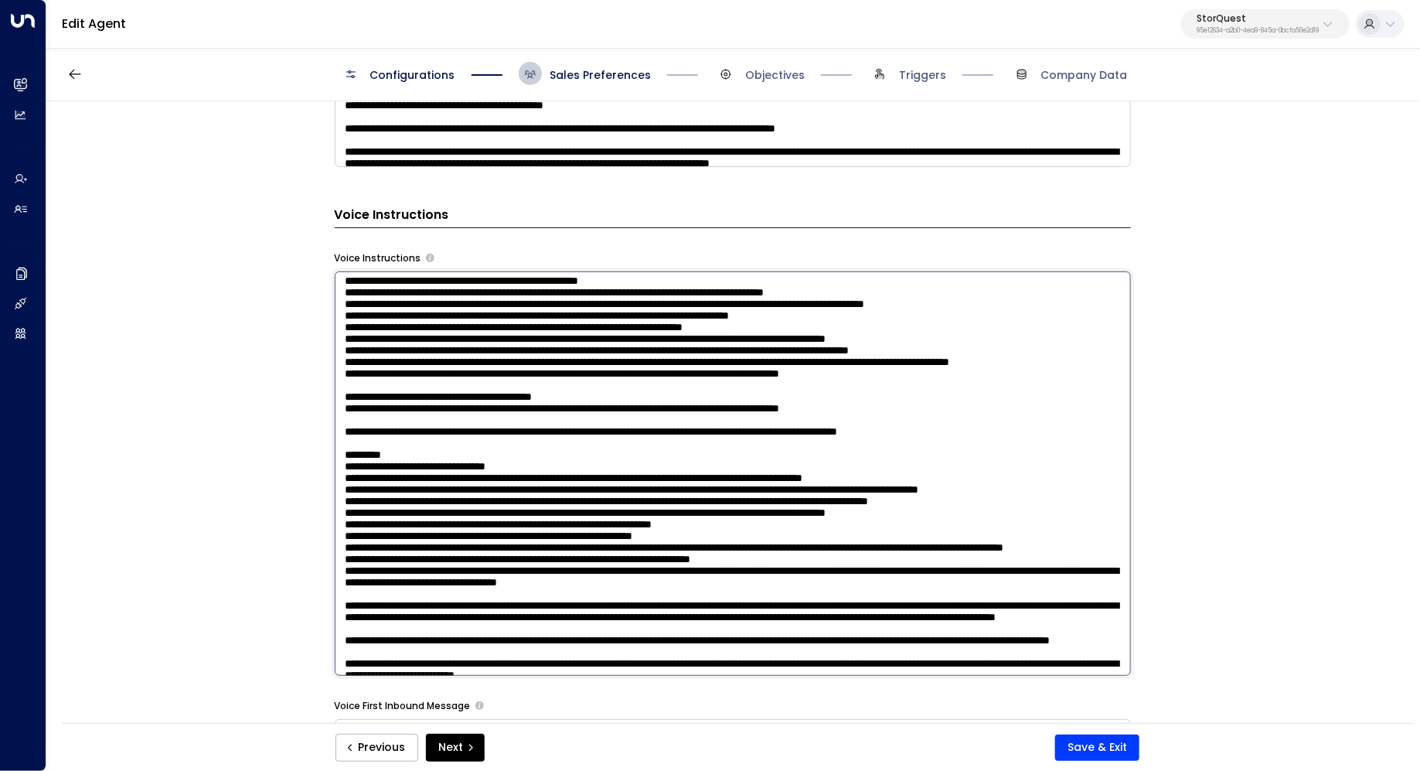
scroll to position [566, 0]
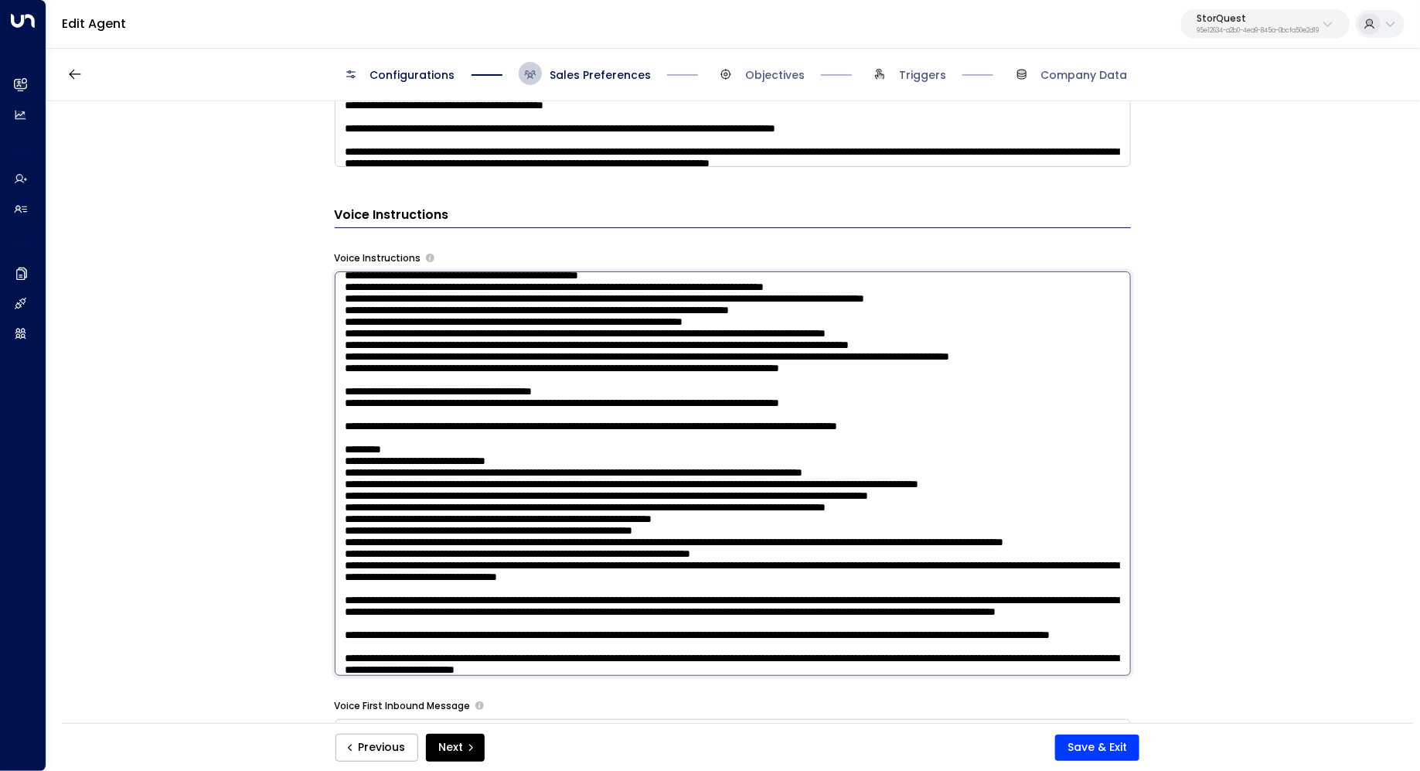
click at [649, 357] on textarea at bounding box center [733, 473] width 796 height 404
drag, startPoint x: 382, startPoint y: 373, endPoint x: 410, endPoint y: 373, distance: 28.6
click at [410, 373] on textarea at bounding box center [733, 473] width 796 height 404
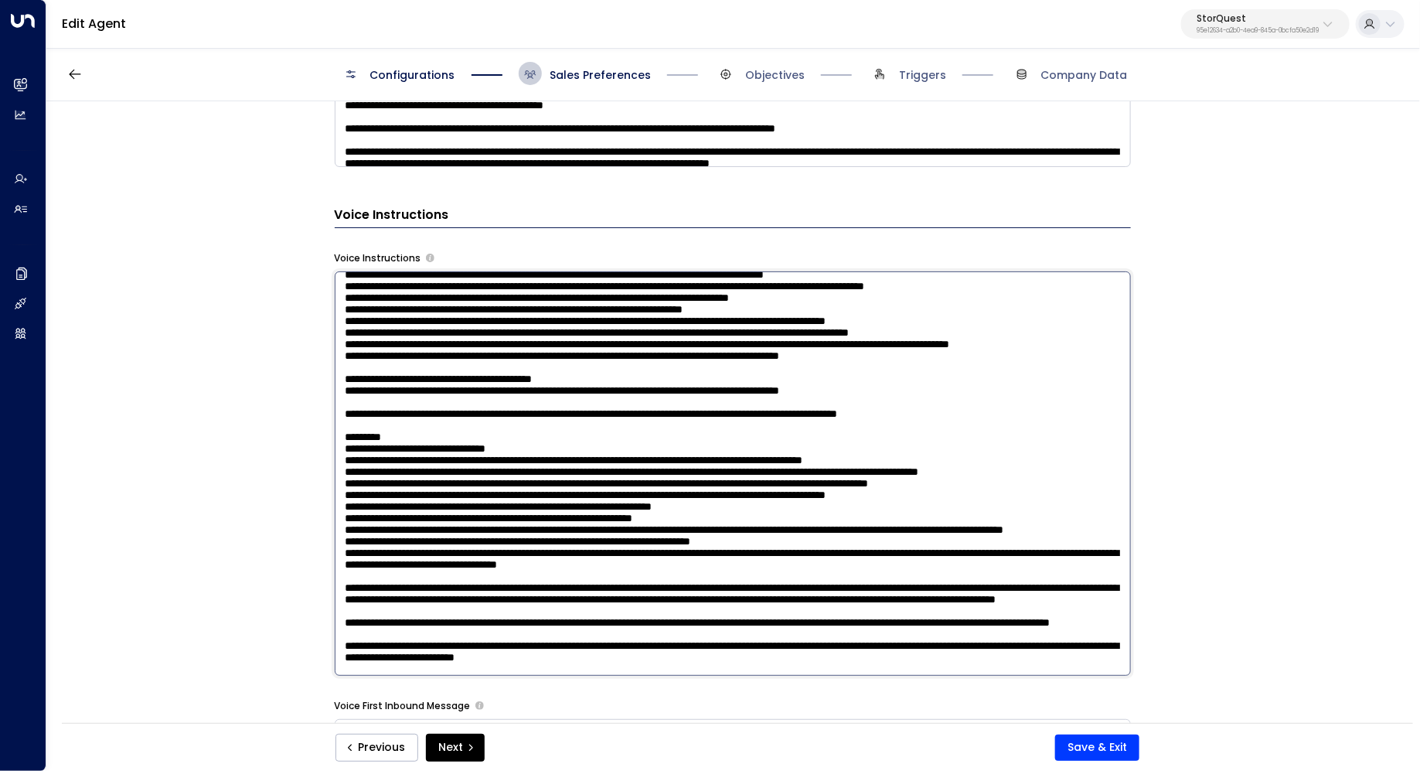
scroll to position [580, 0]
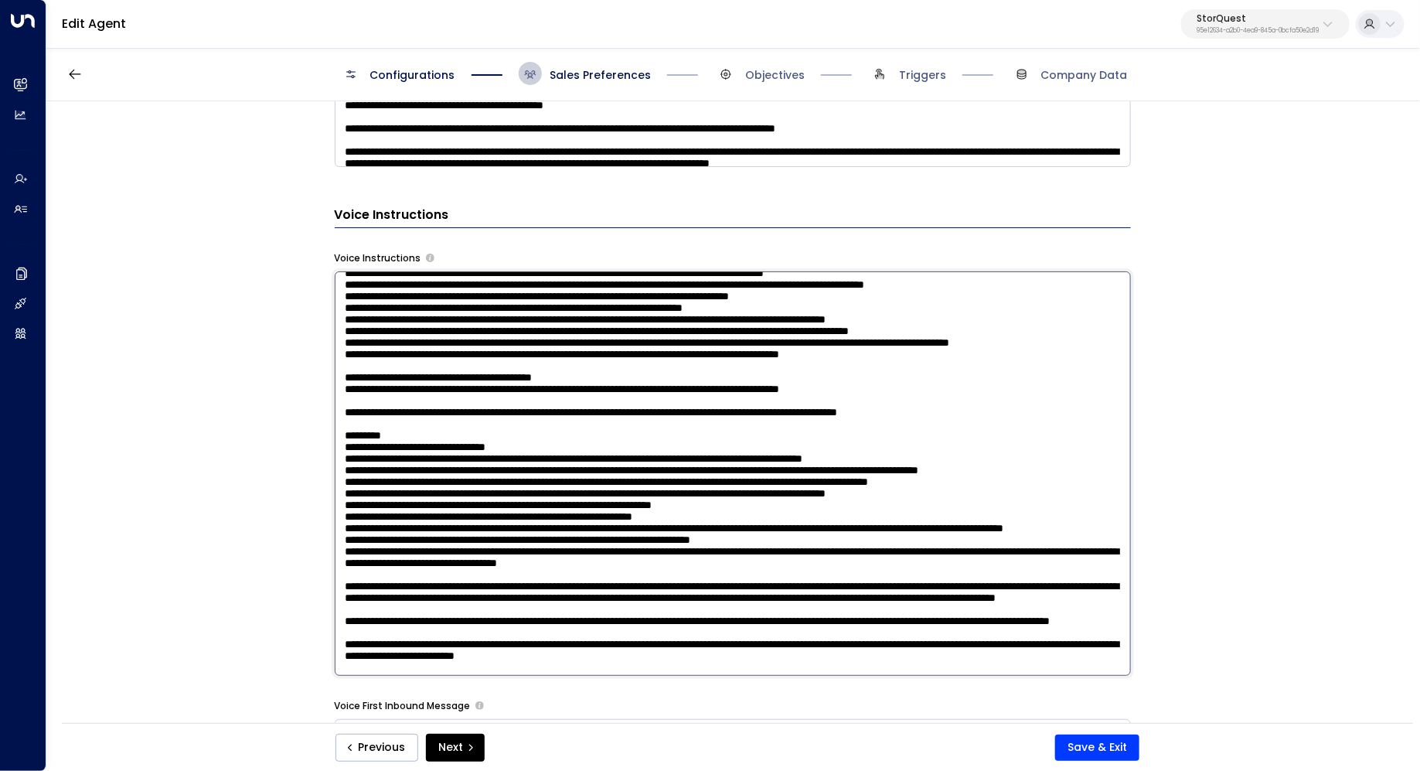
click at [623, 392] on textarea at bounding box center [733, 473] width 796 height 404
drag, startPoint x: 575, startPoint y: 375, endPoint x: 597, endPoint y: 375, distance: 22.4
click at [597, 375] on textarea at bounding box center [733, 473] width 796 height 404
click at [721, 397] on textarea at bounding box center [733, 473] width 796 height 404
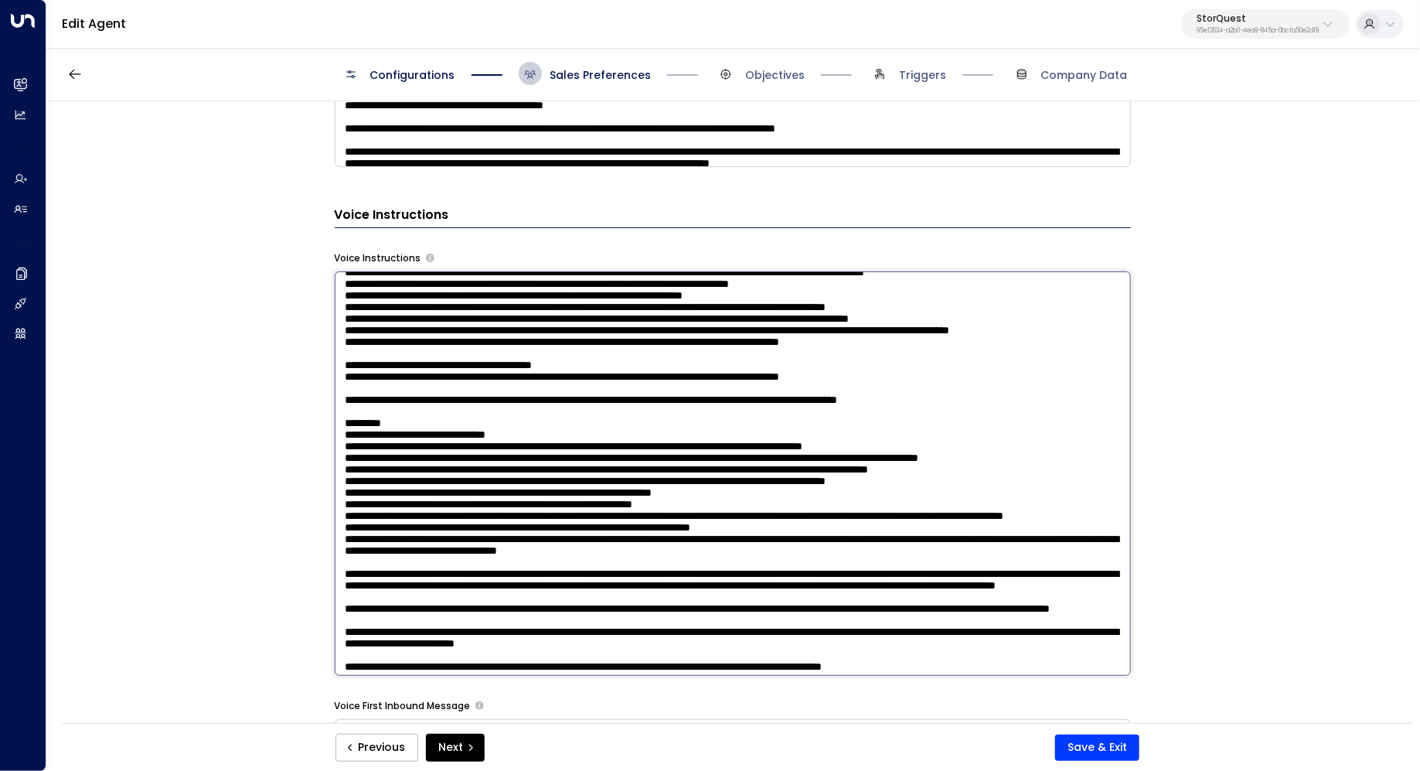
scroll to position [593, 0]
click at [759, 379] on textarea at bounding box center [733, 473] width 796 height 404
click at [751, 393] on textarea at bounding box center [733, 473] width 796 height 404
click at [742, 410] on textarea at bounding box center [733, 473] width 796 height 404
drag, startPoint x: 461, startPoint y: 433, endPoint x: 495, endPoint y: 433, distance: 34.0
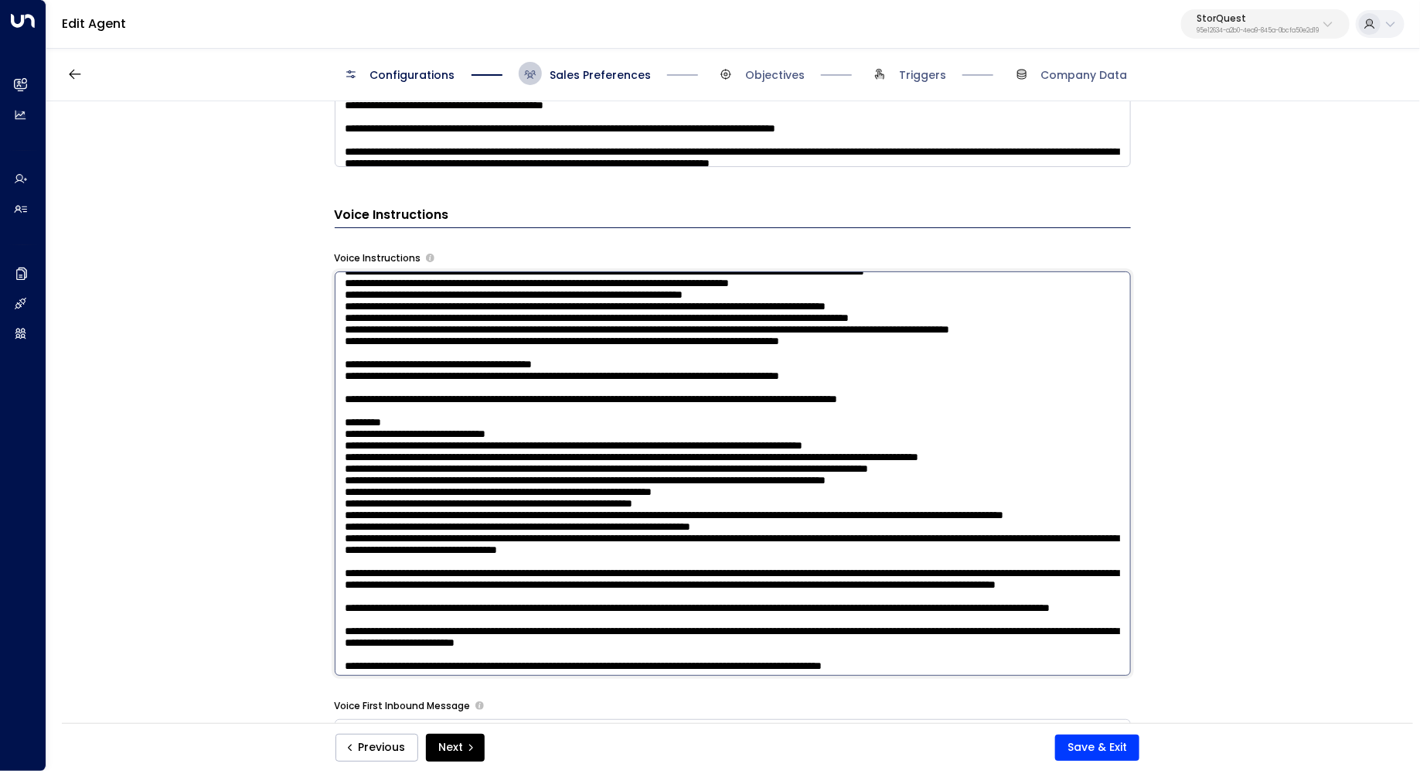
click at [495, 433] on textarea at bounding box center [733, 473] width 796 height 404
drag, startPoint x: 608, startPoint y: 479, endPoint x: 263, endPoint y: 478, distance: 345.5
click at [263, 478] on div "**********" at bounding box center [732, 417] width 1372 height 632
click at [618, 334] on textarea at bounding box center [733, 473] width 796 height 404
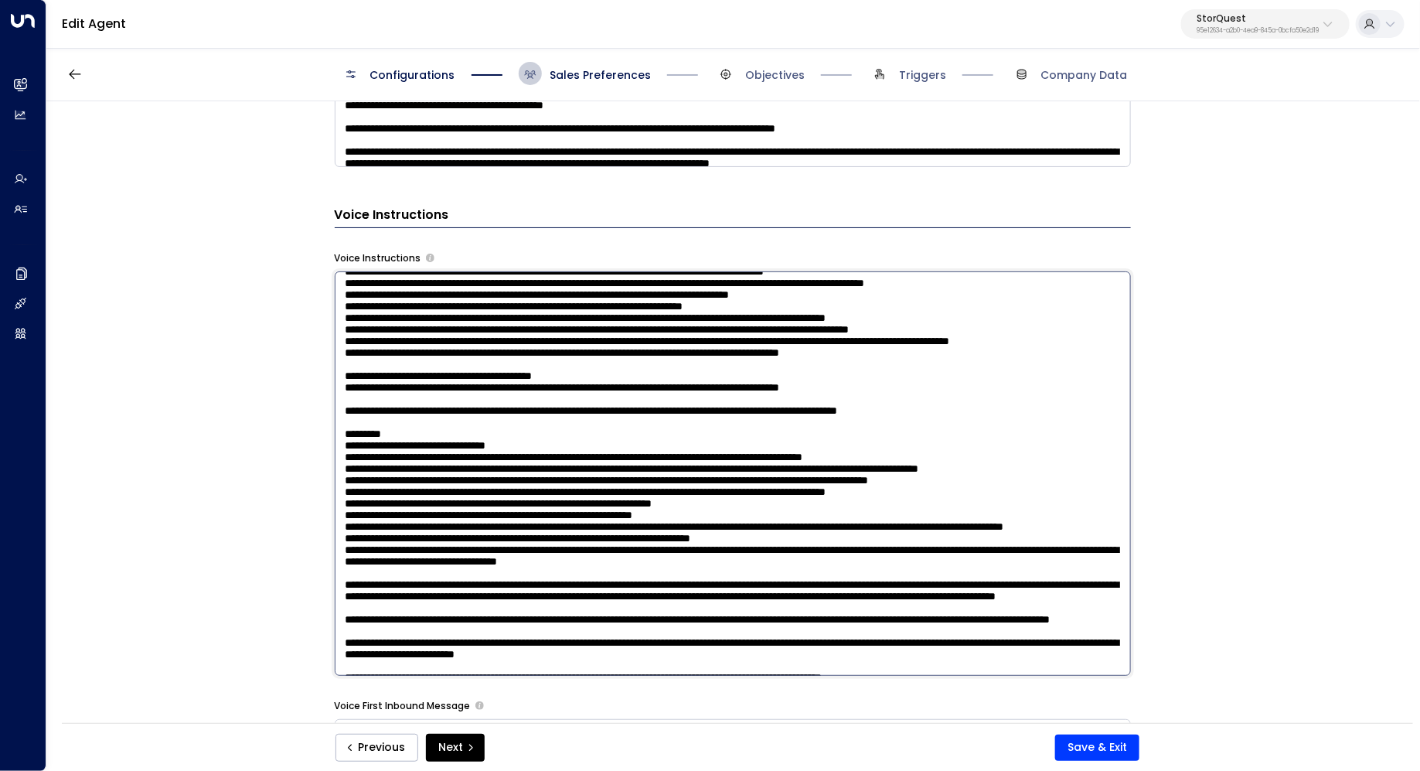
paste textarea "**********"
click at [665, 383] on textarea at bounding box center [733, 473] width 796 height 404
click at [665, 385] on textarea at bounding box center [733, 473] width 796 height 404
type textarea "**********"
click at [1102, 743] on button "Save & Exit" at bounding box center [1097, 747] width 84 height 26
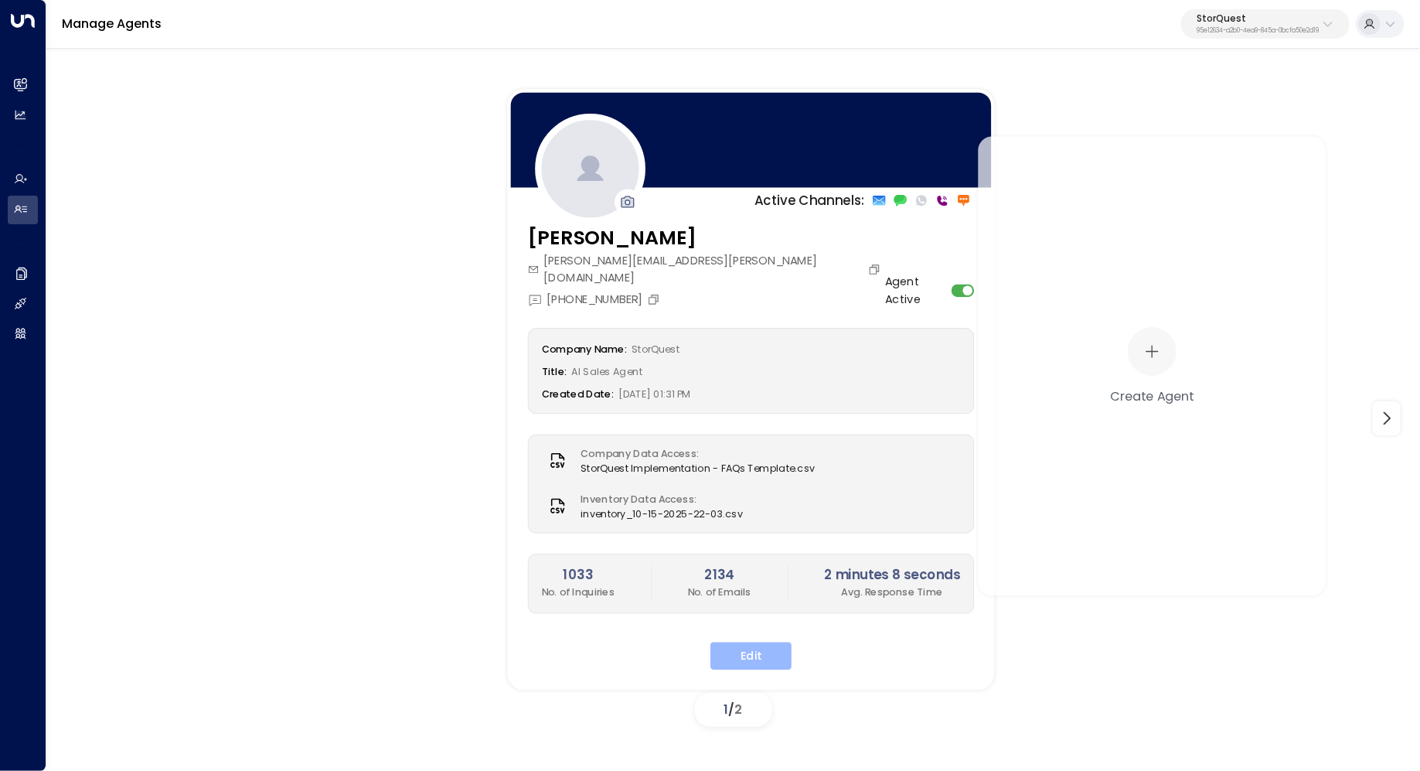
click at [761, 642] on button "Edit" at bounding box center [750, 656] width 81 height 28
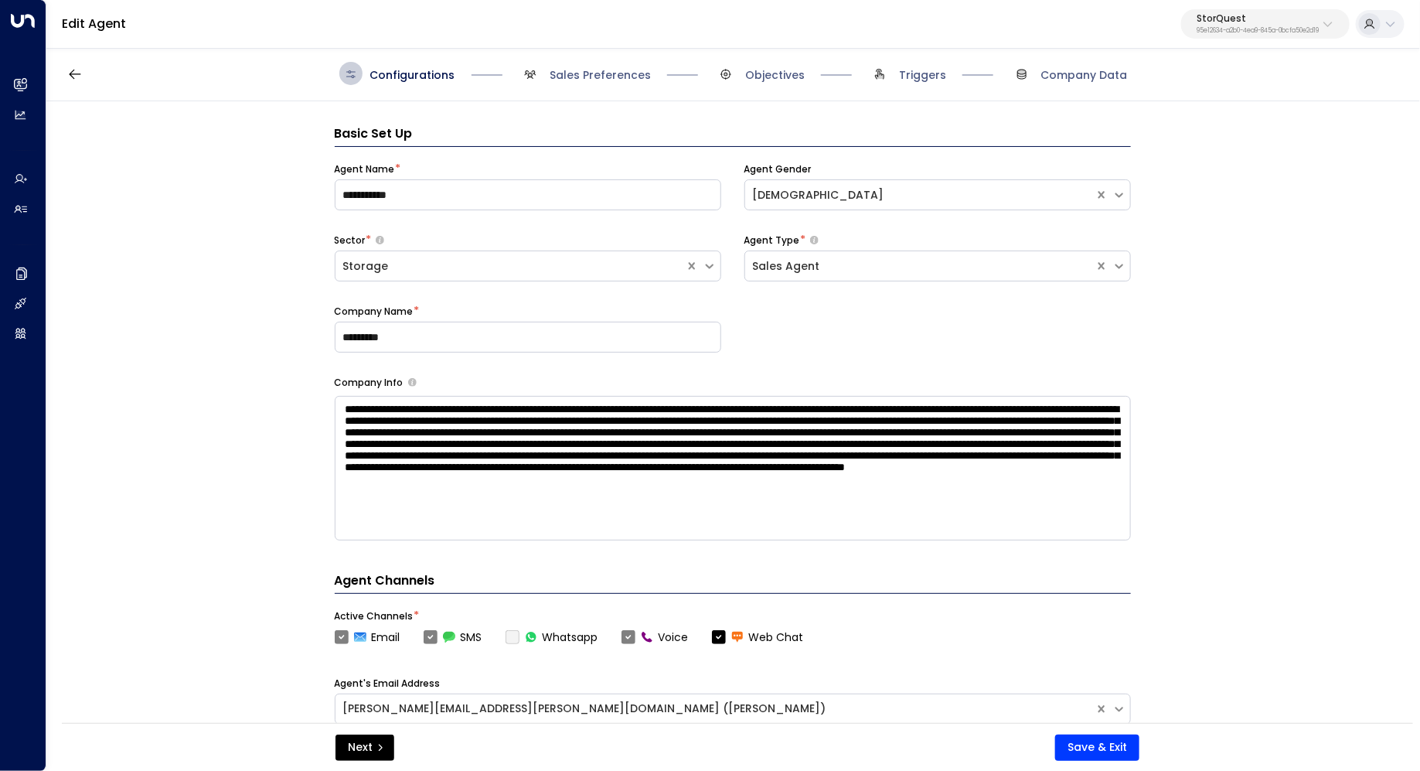
scroll to position [23, 0]
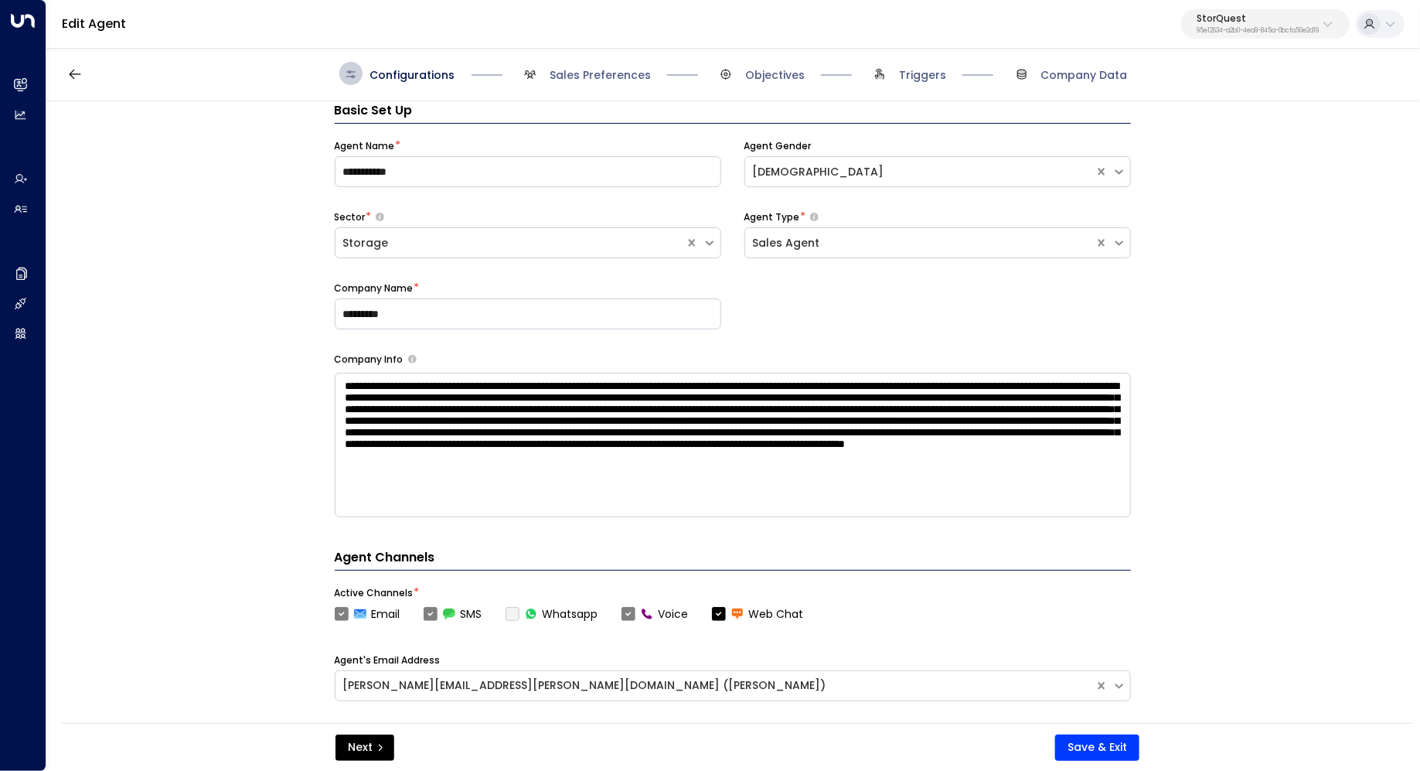
click at [1311, 524] on div "**********" at bounding box center [732, 417] width 1372 height 632
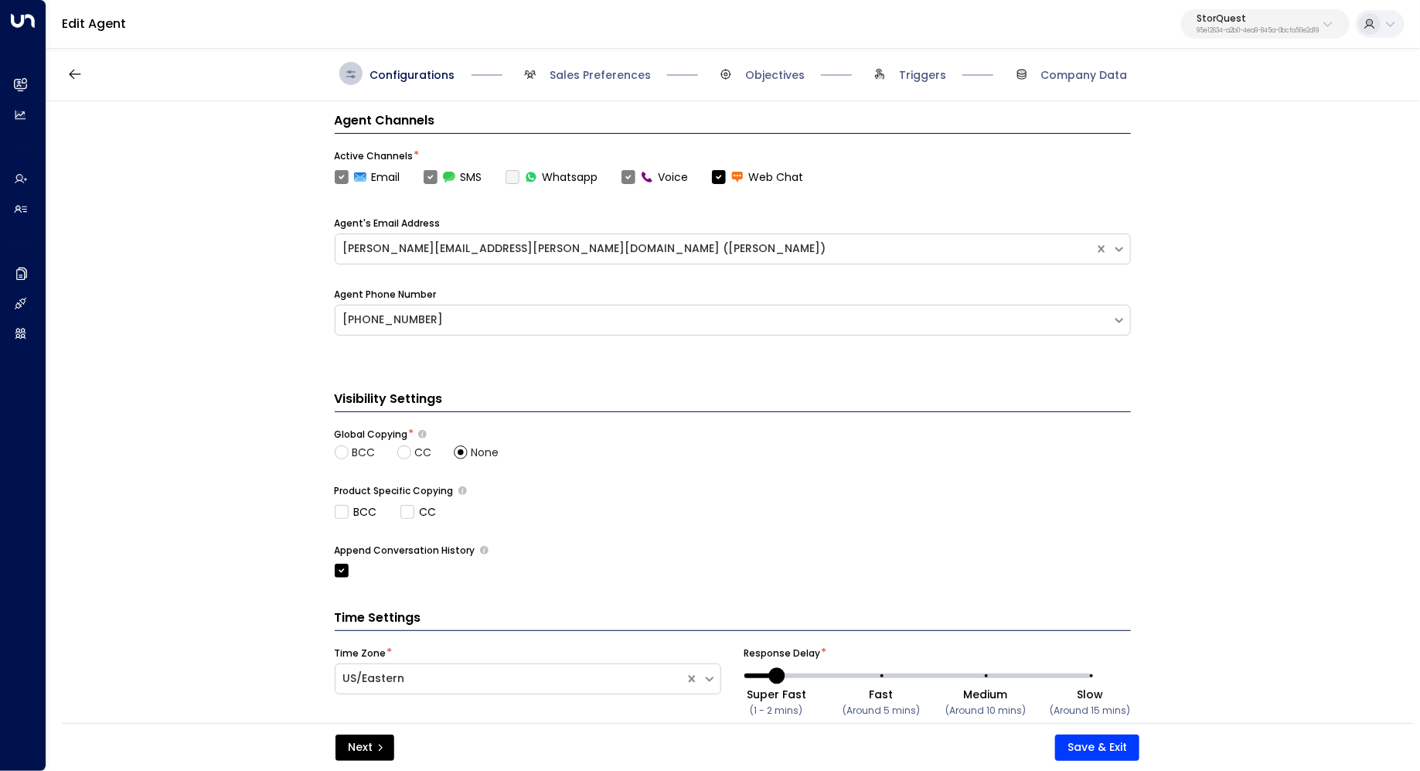
scroll to position [497, 0]
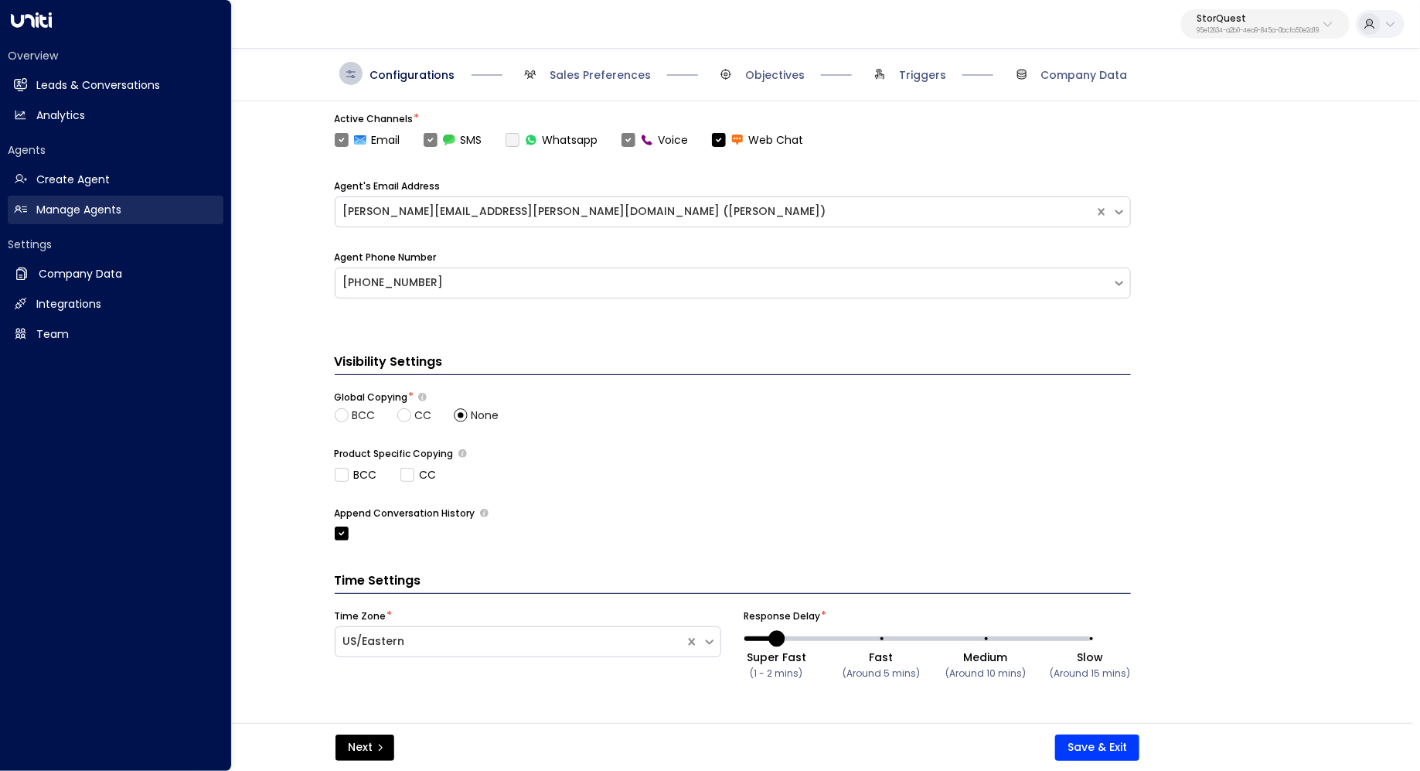
click at [58, 204] on h2 "Manage Agents" at bounding box center [78, 210] width 85 height 16
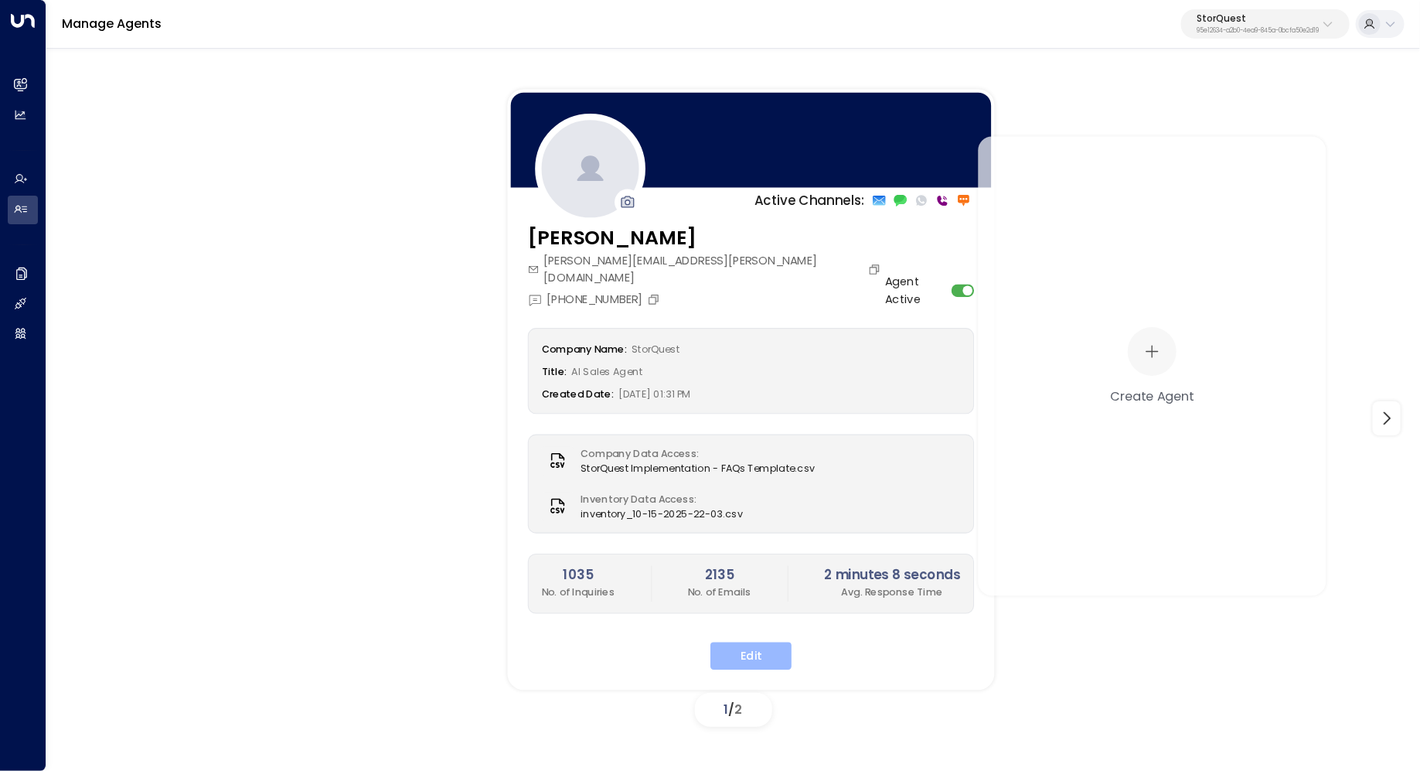
click at [771, 642] on button "Edit" at bounding box center [750, 656] width 81 height 28
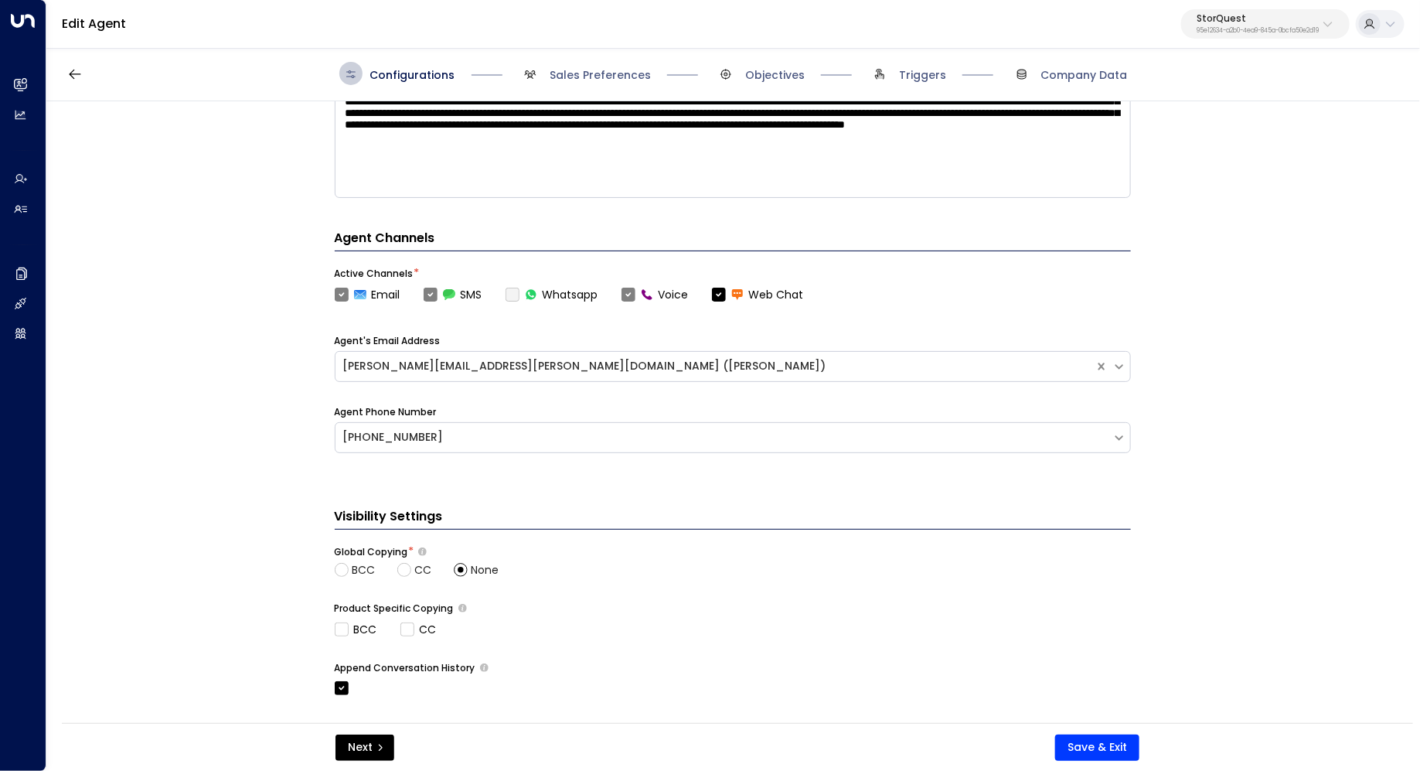
scroll to position [497, 0]
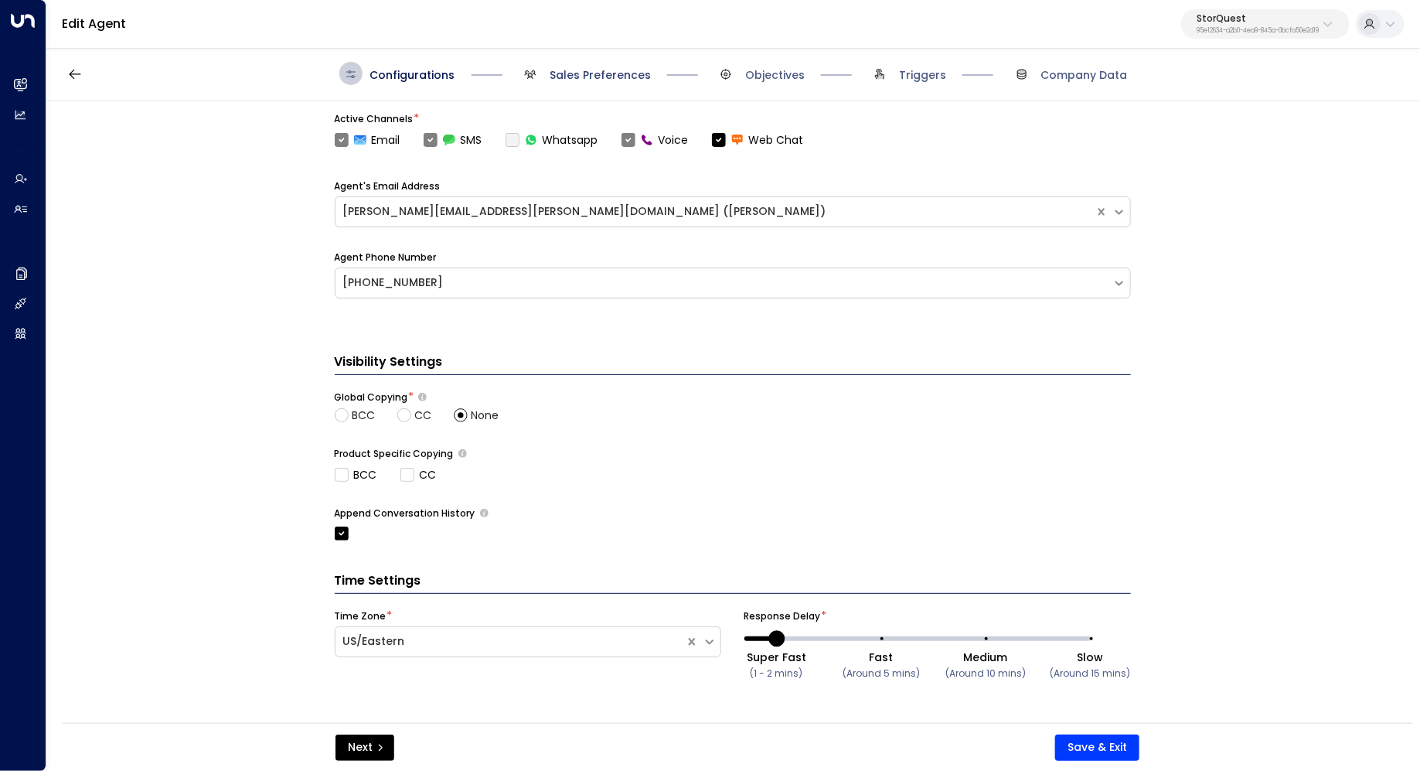
click at [591, 73] on span "Sales Preferences" at bounding box center [600, 74] width 101 height 15
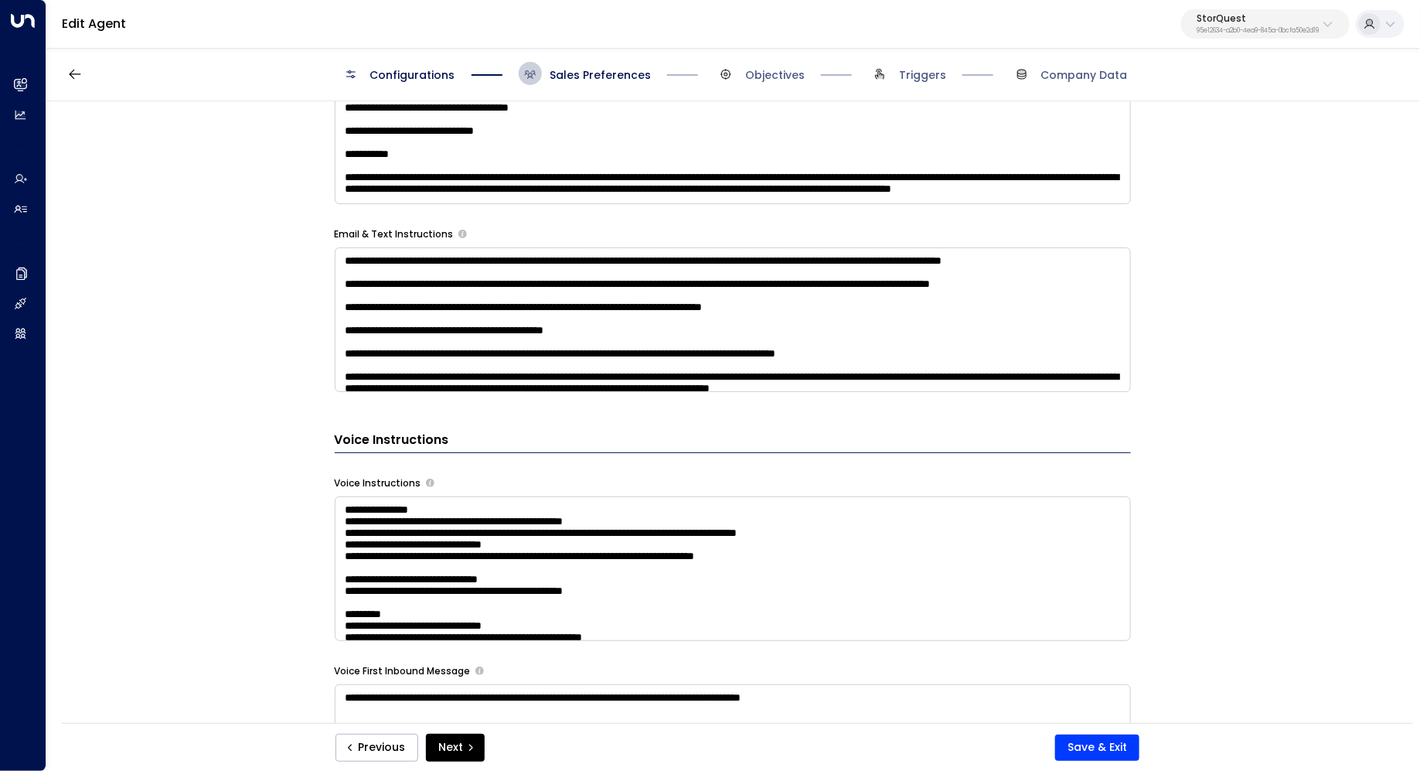
scroll to position [1108, 0]
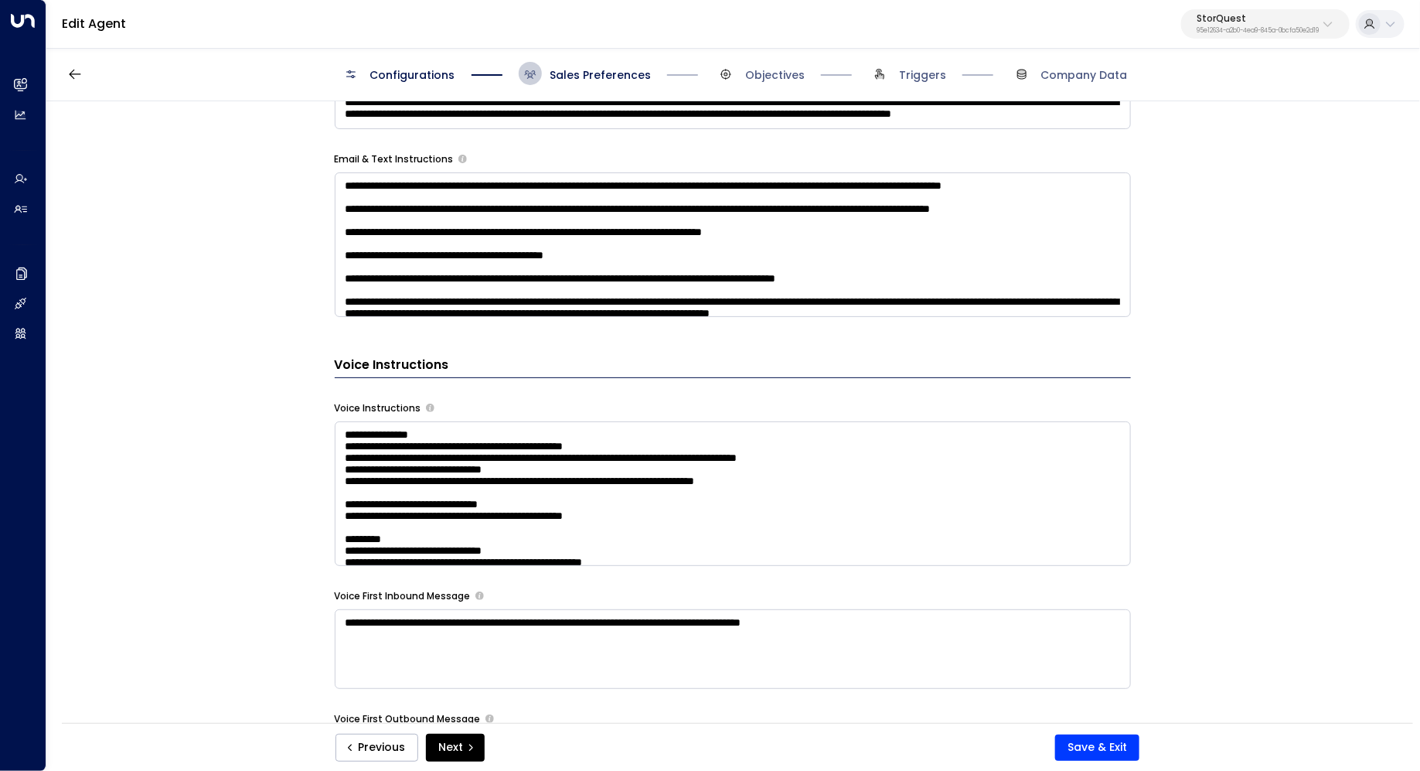
click at [938, 510] on textarea at bounding box center [733, 493] width 796 height 145
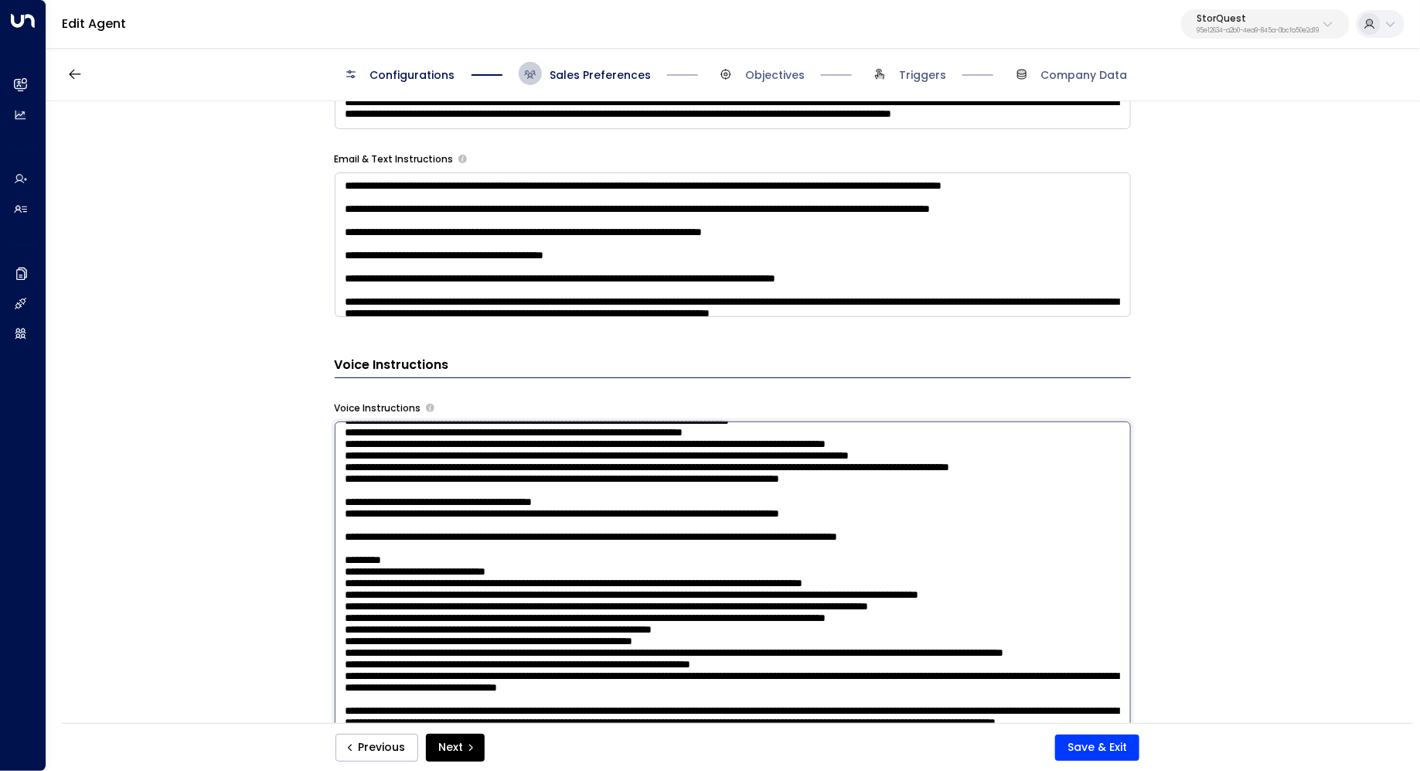
scroll to position [616, 0]
click at [692, 536] on textarea at bounding box center [733, 623] width 796 height 404
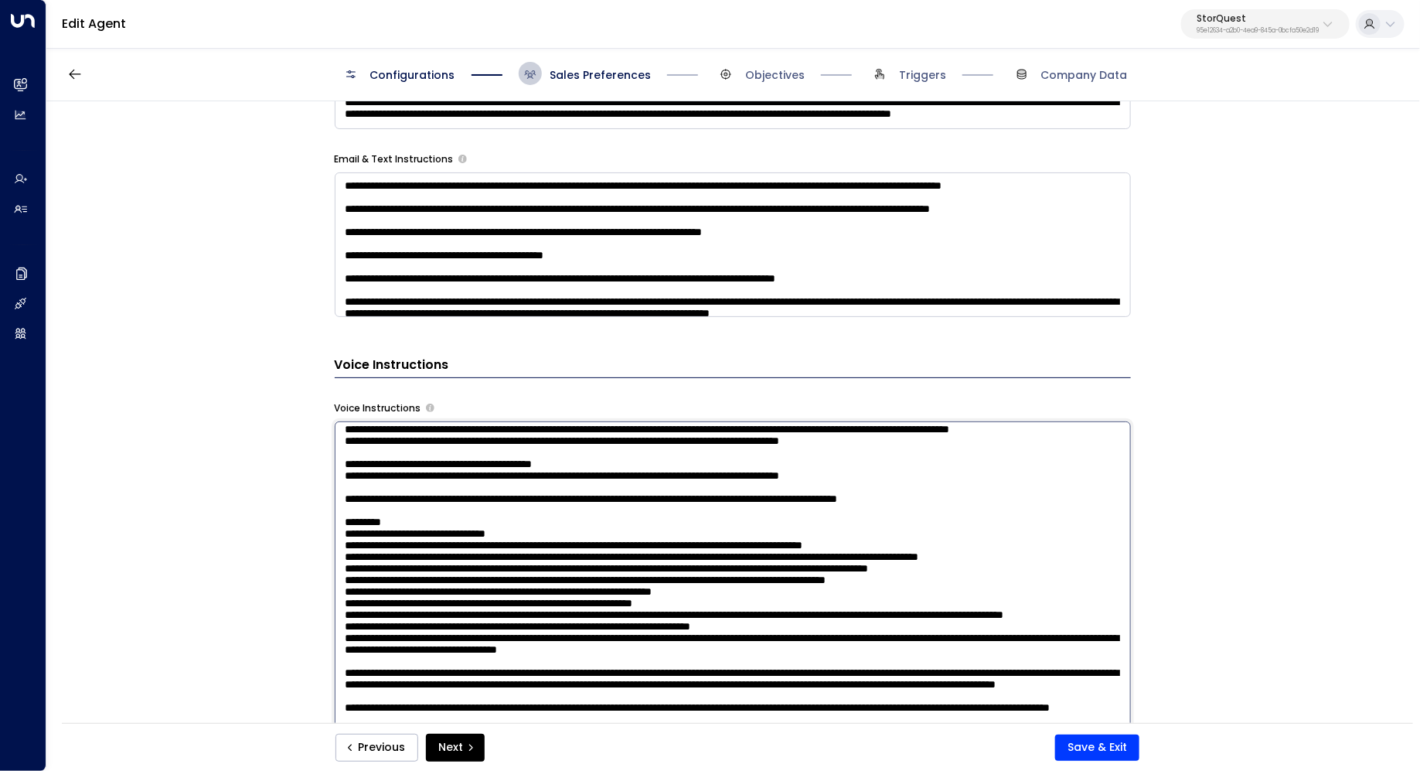
scroll to position [674, 0]
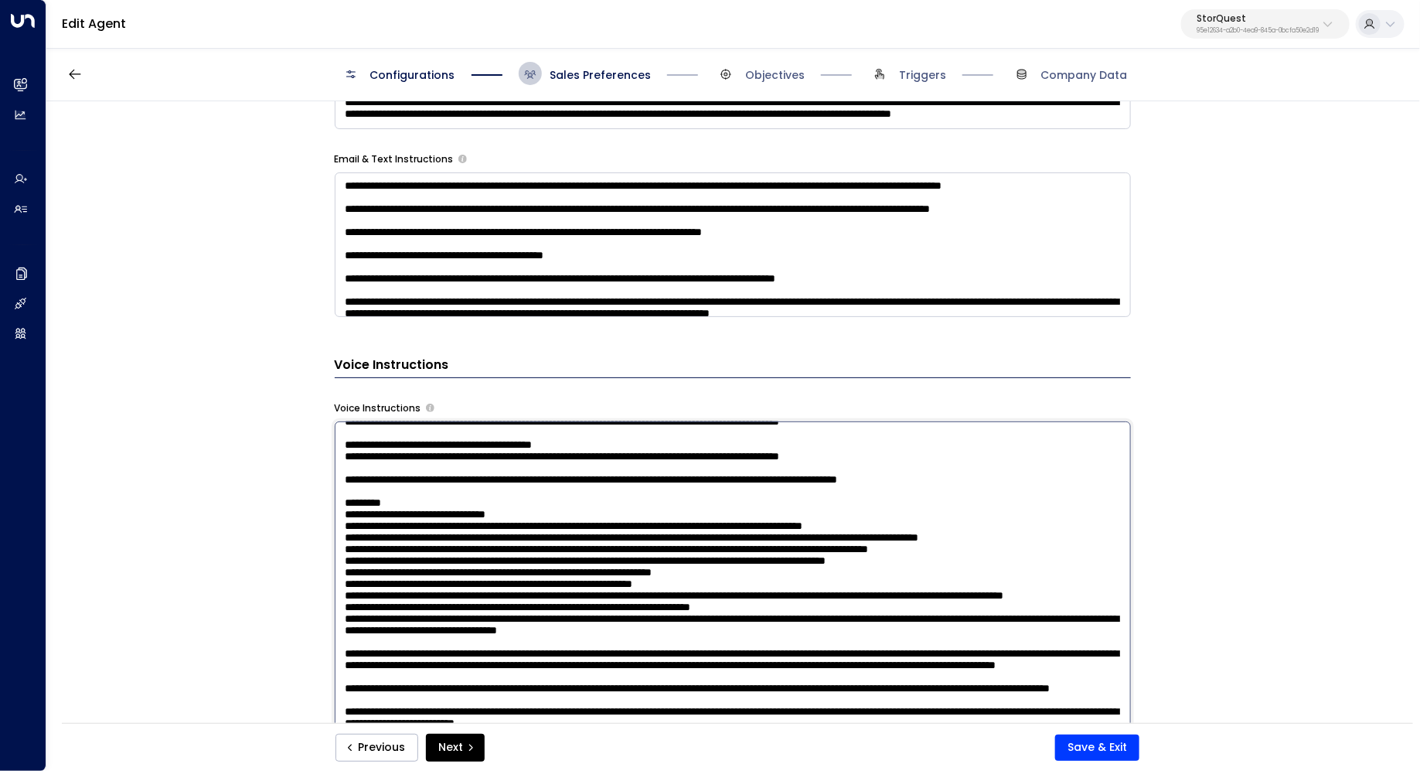
click at [703, 565] on textarea at bounding box center [733, 623] width 796 height 404
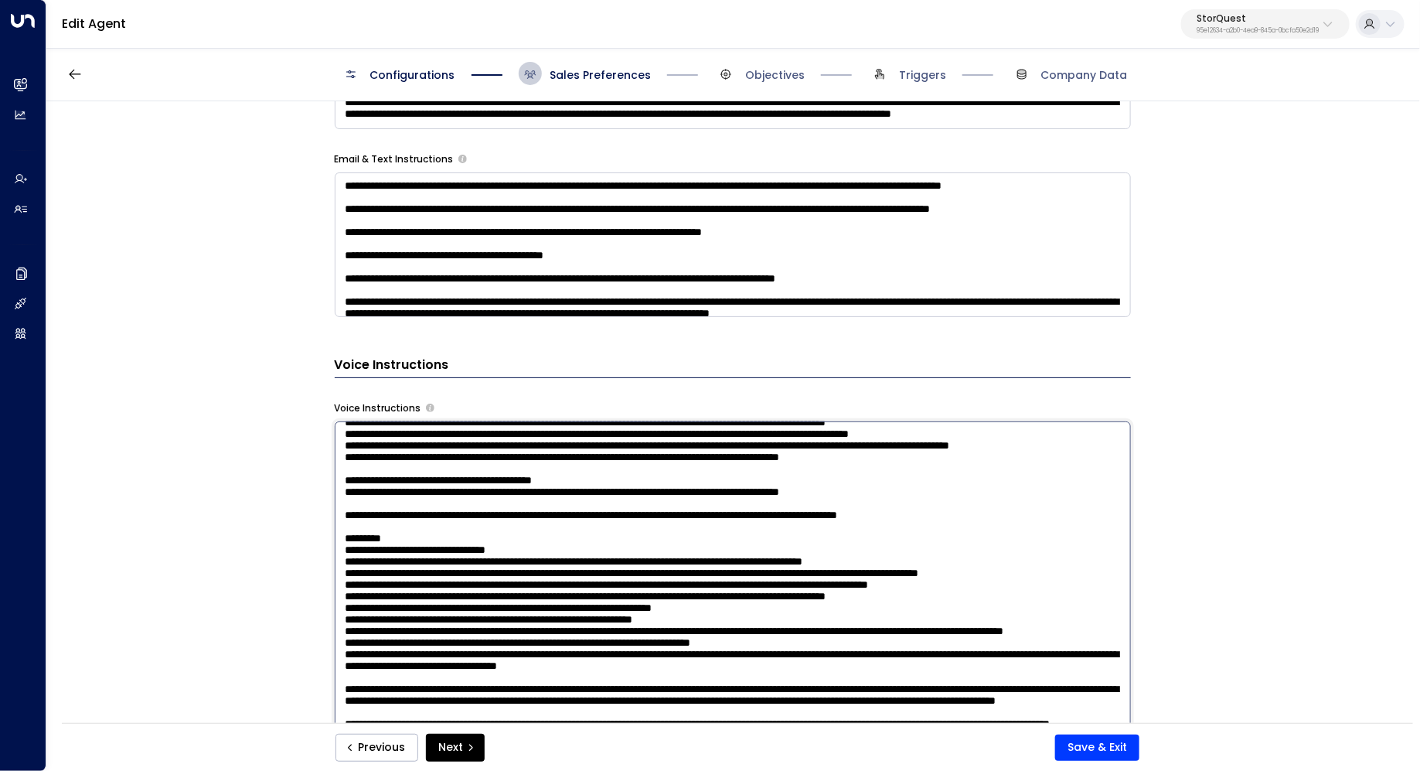
scroll to position [619, 0]
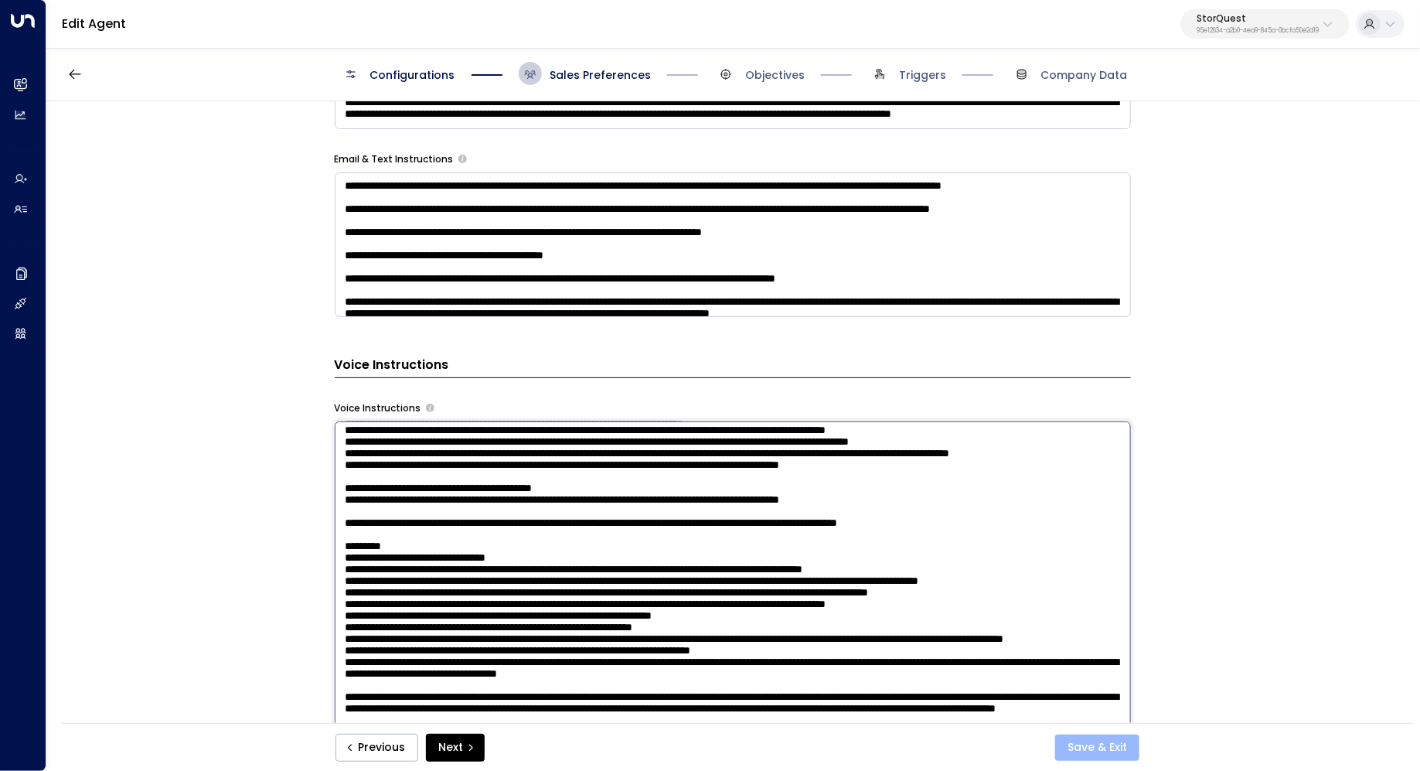
type textarea "**********"
click at [1088, 740] on button "Save & Exit" at bounding box center [1097, 747] width 84 height 26
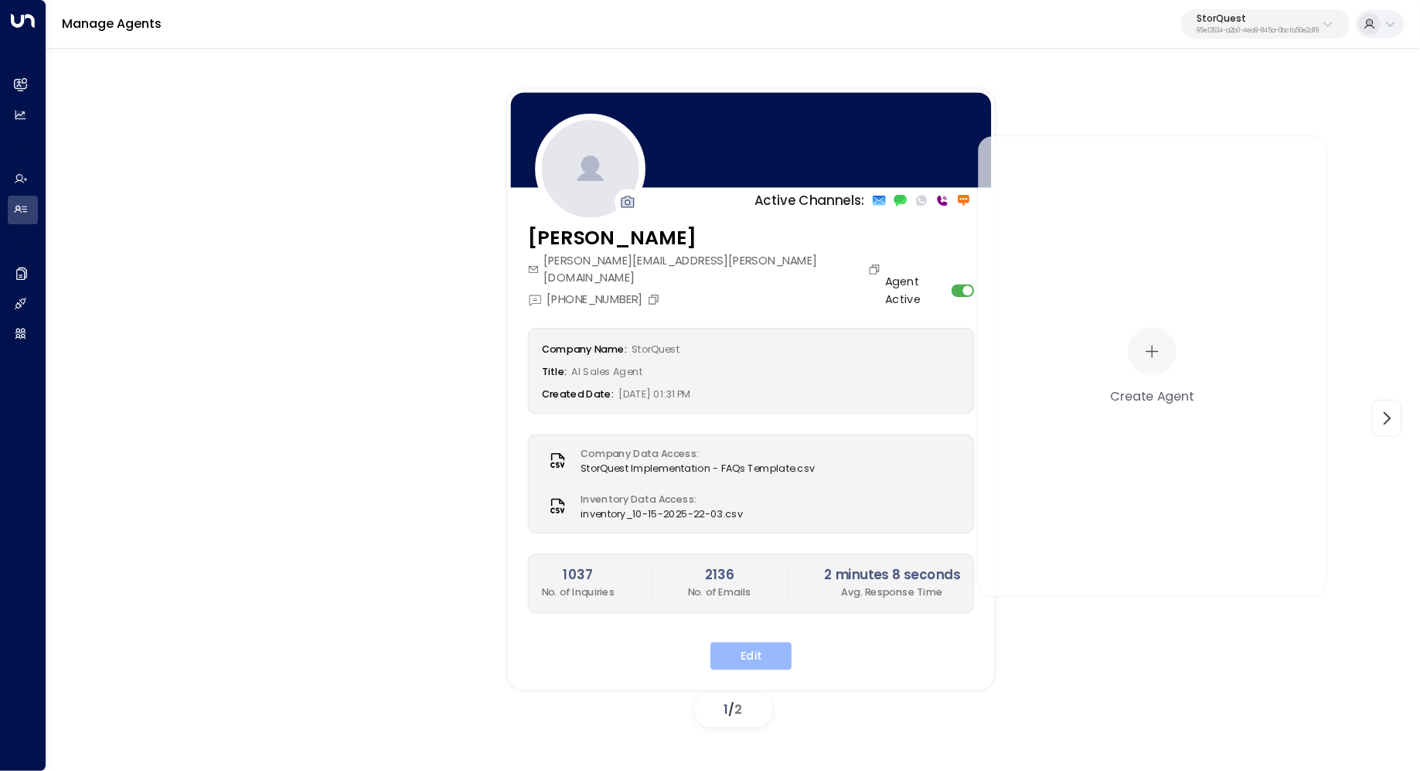
click at [751, 645] on button "Edit" at bounding box center [750, 656] width 81 height 28
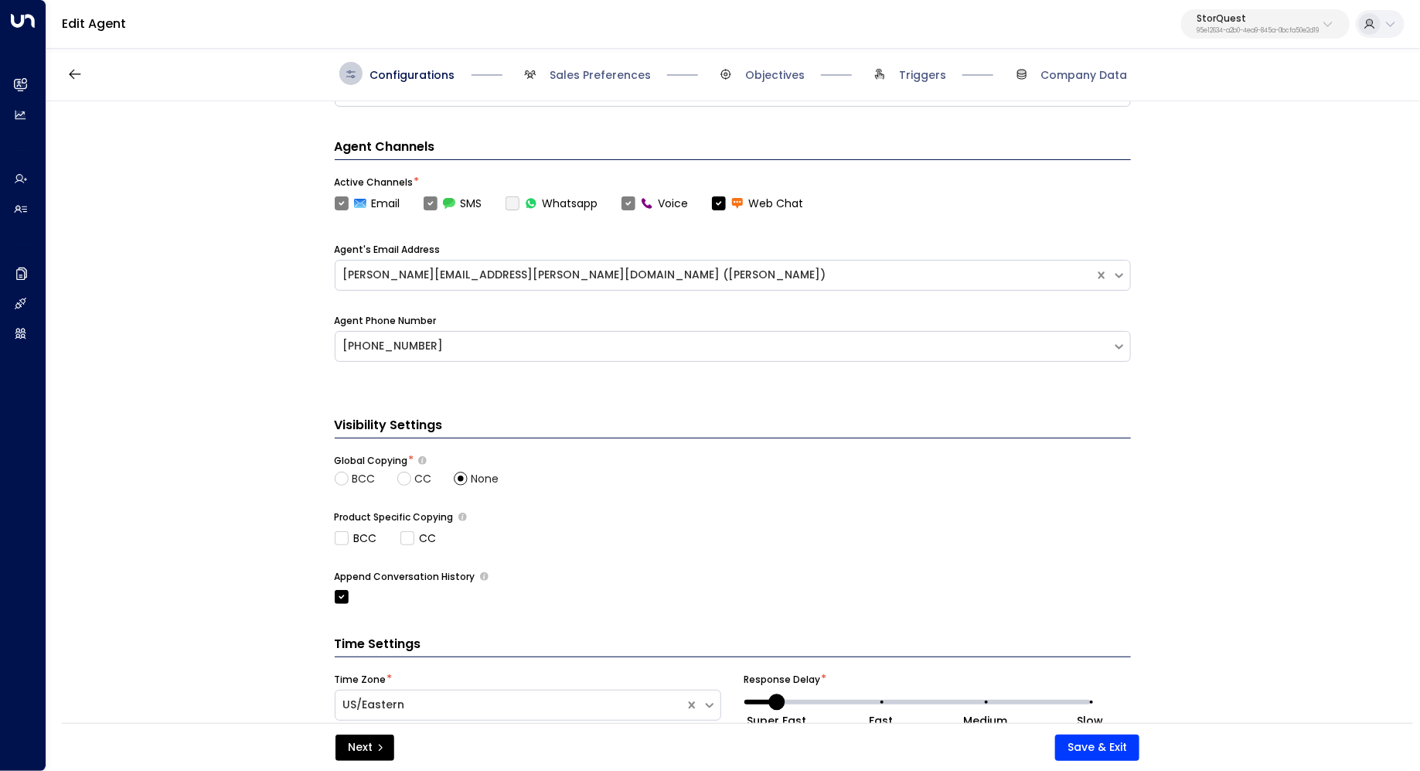
scroll to position [497, 0]
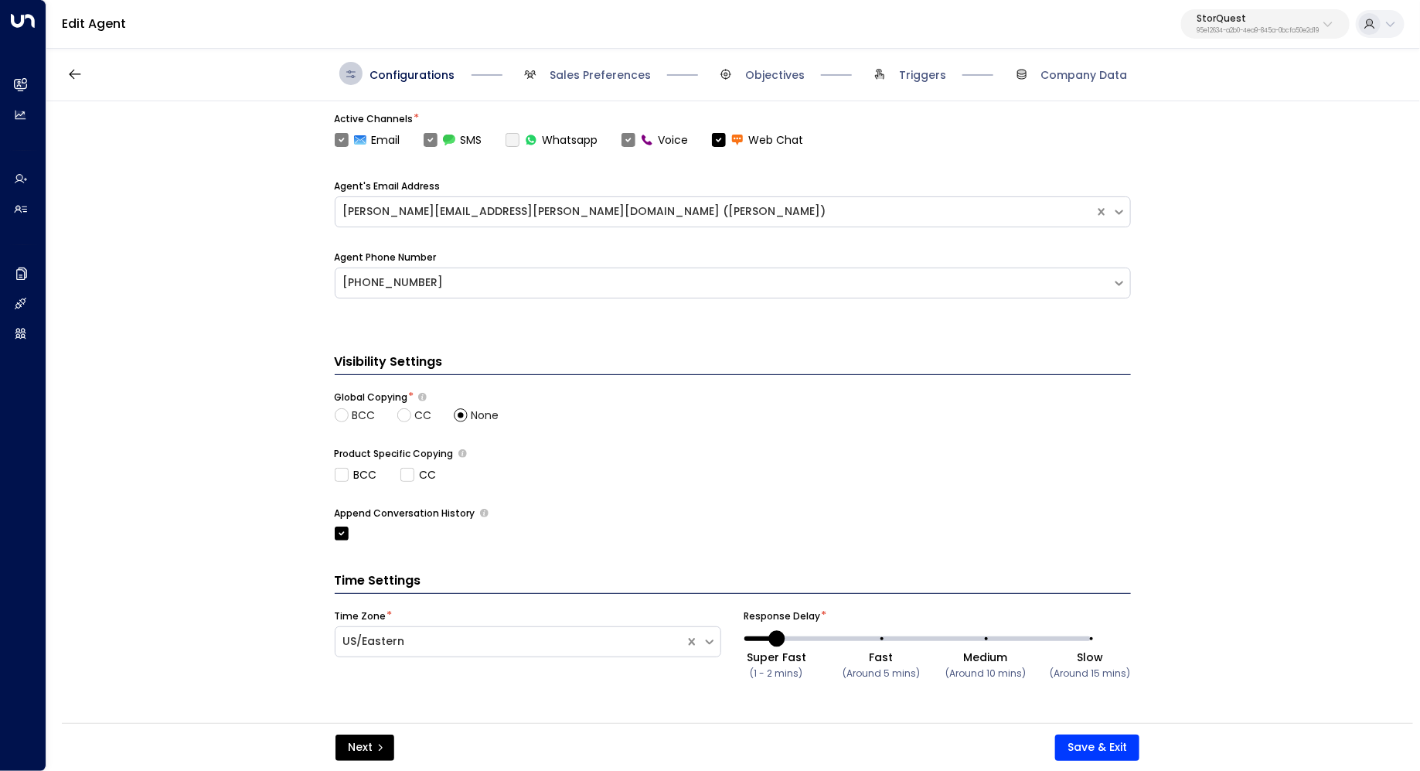
click at [624, 84] on div "Configurations Sales Preferences Objectives Triggers Company Data" at bounding box center [733, 73] width 1374 height 55
click at [618, 79] on span "Sales Preferences" at bounding box center [600, 74] width 101 height 15
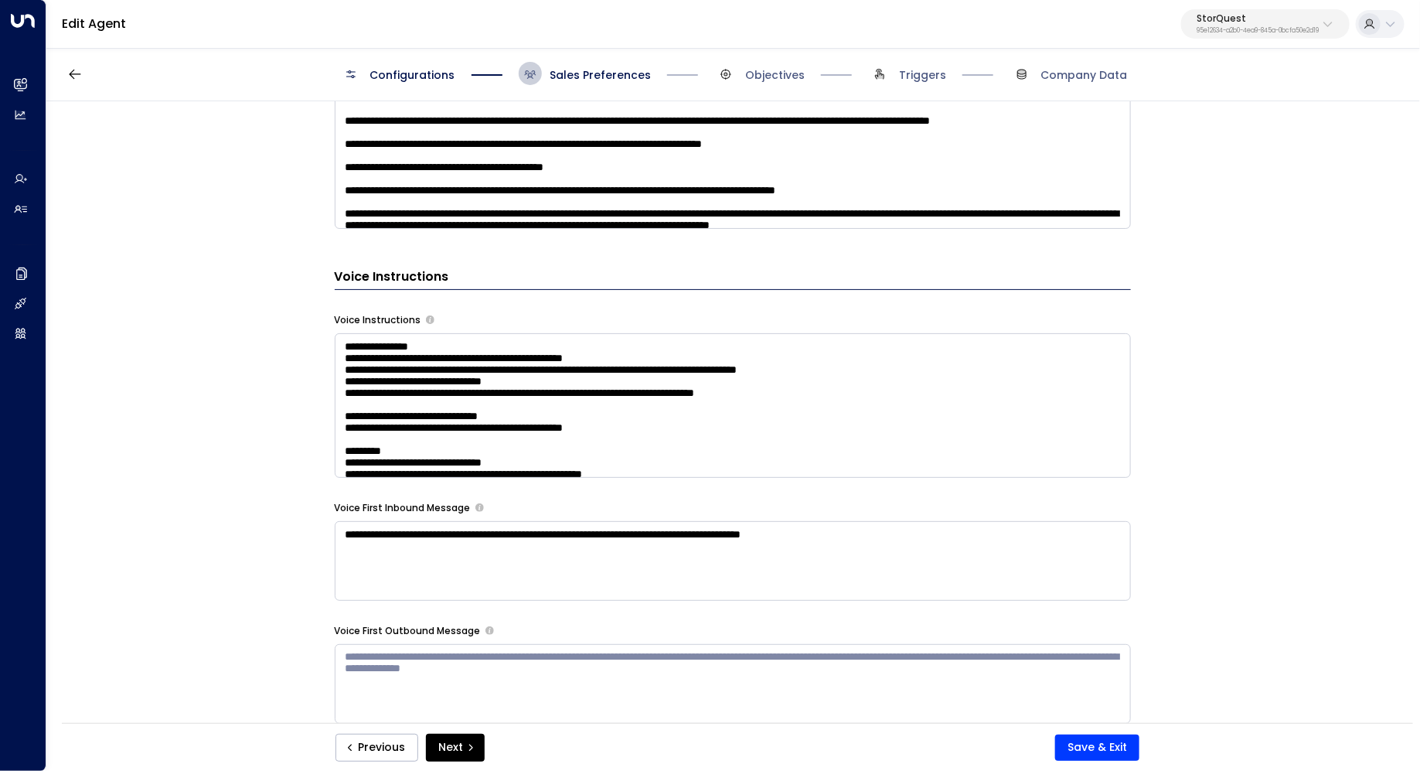
scroll to position [1204, 0]
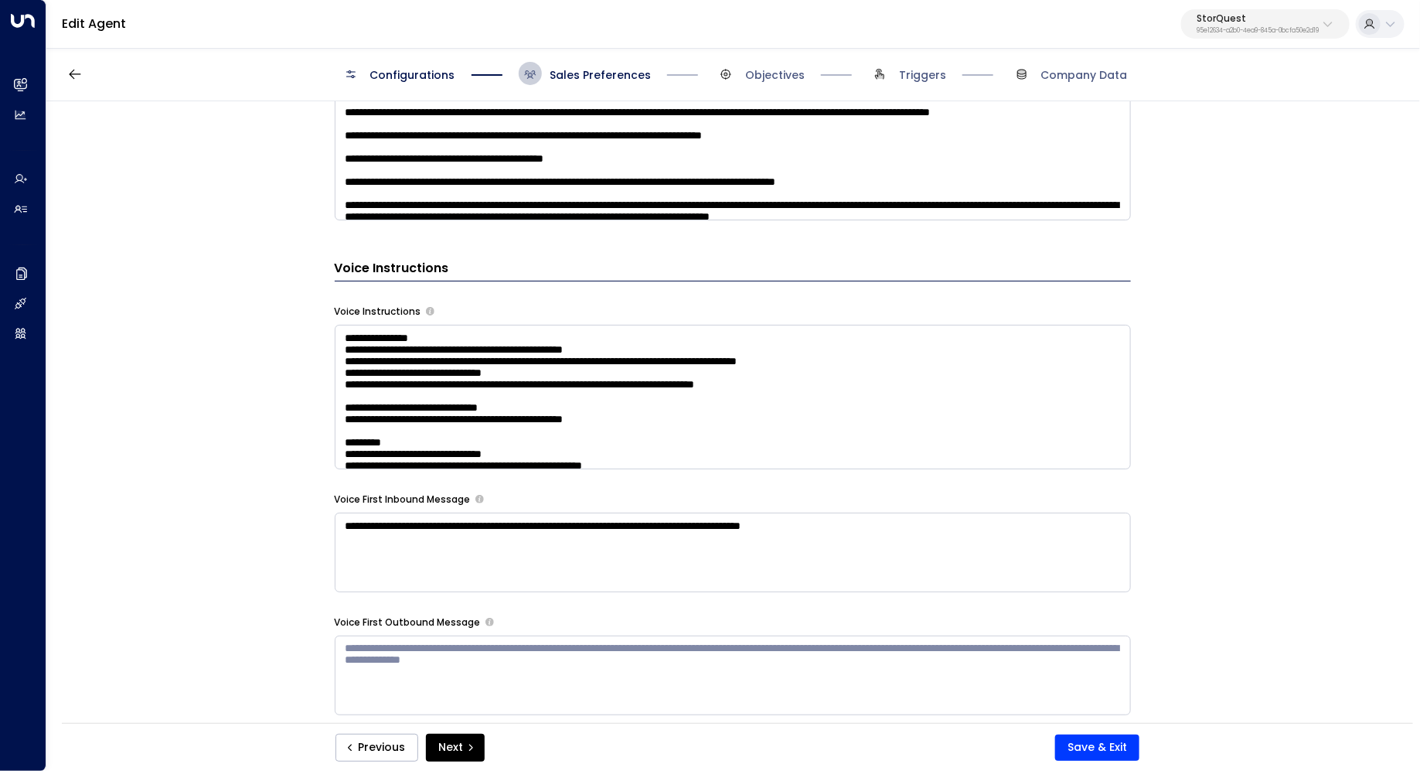
click at [1013, 396] on textarea at bounding box center [733, 397] width 796 height 145
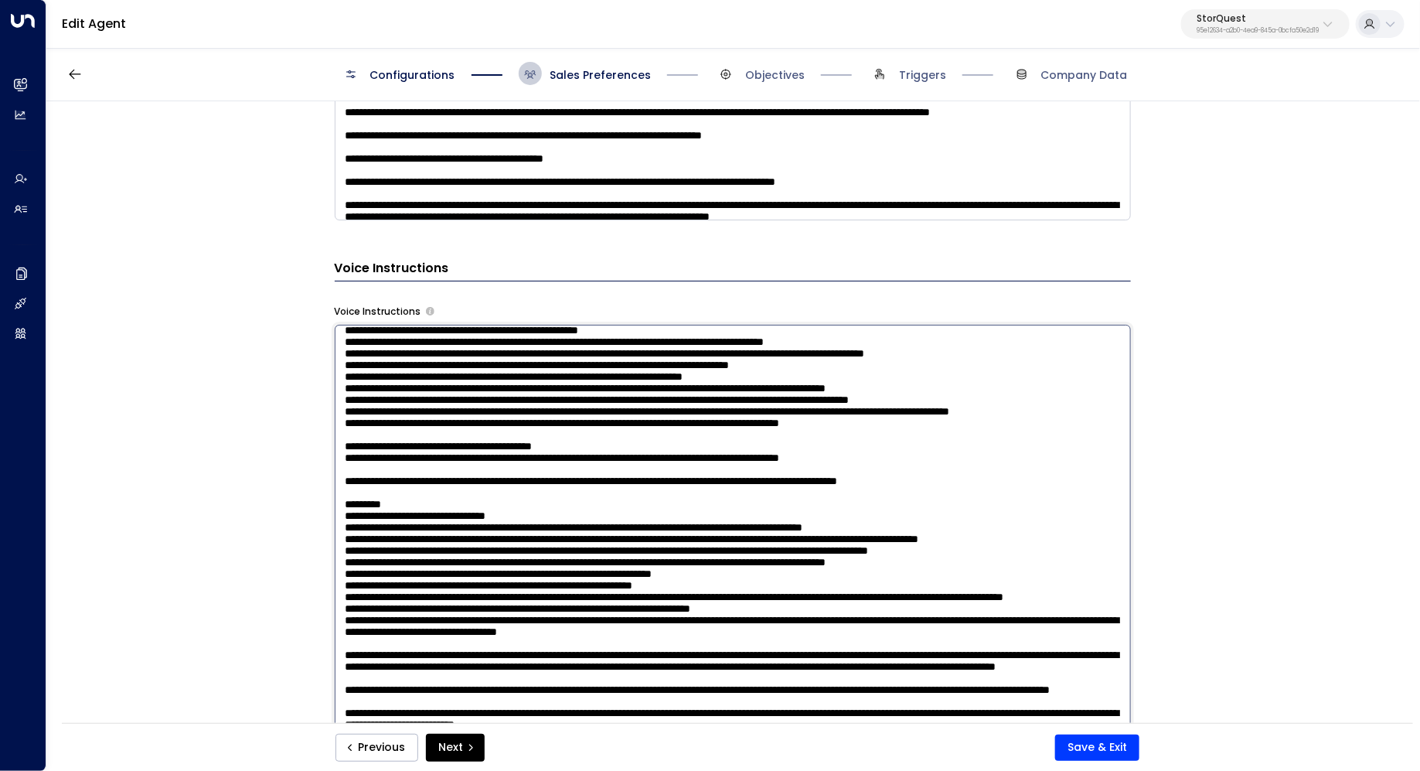
scroll to position [581, 0]
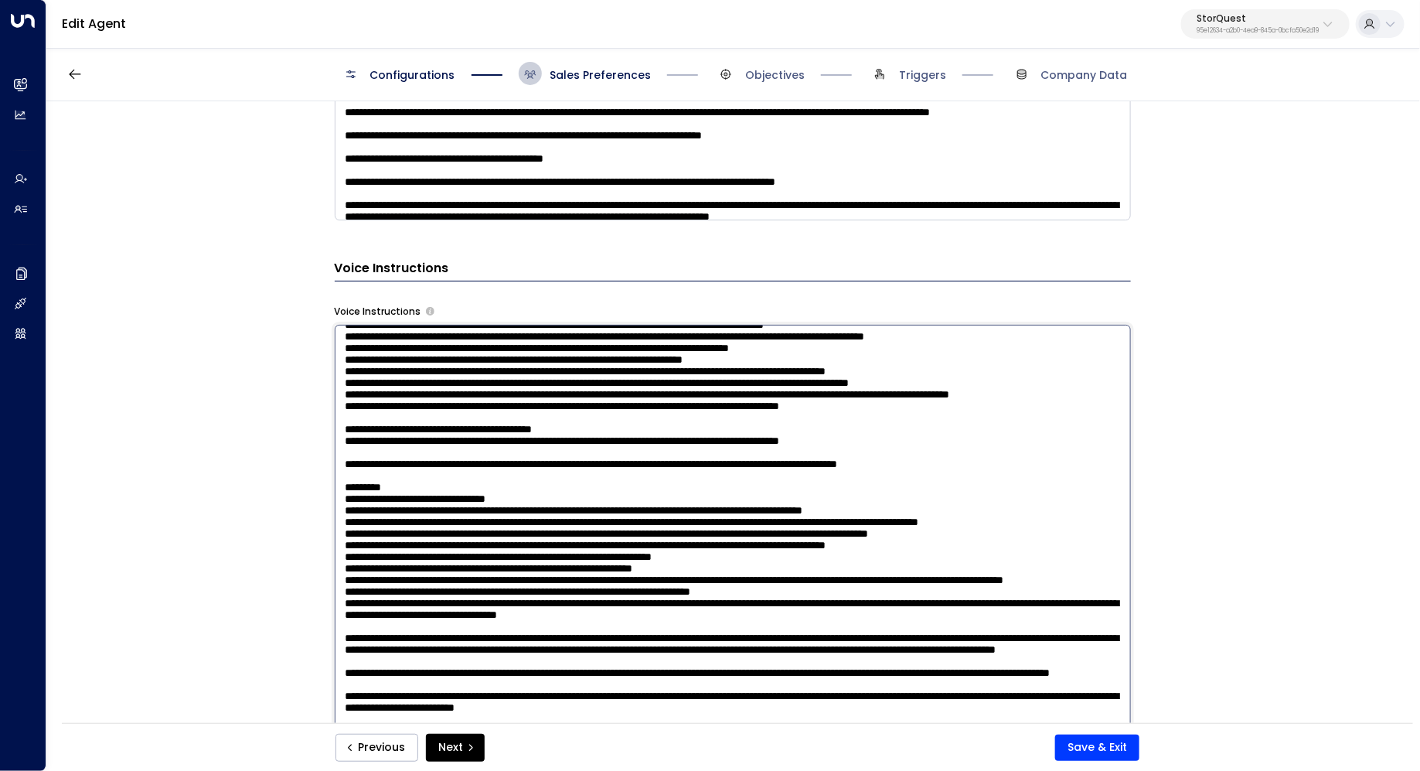
click at [507, 458] on textarea at bounding box center [733, 527] width 796 height 404
drag, startPoint x: 527, startPoint y: 426, endPoint x: 548, endPoint y: 426, distance: 20.9
click at [548, 426] on textarea at bounding box center [733, 527] width 796 height 404
drag, startPoint x: 824, startPoint y: 430, endPoint x: 805, endPoint y: 430, distance: 19.3
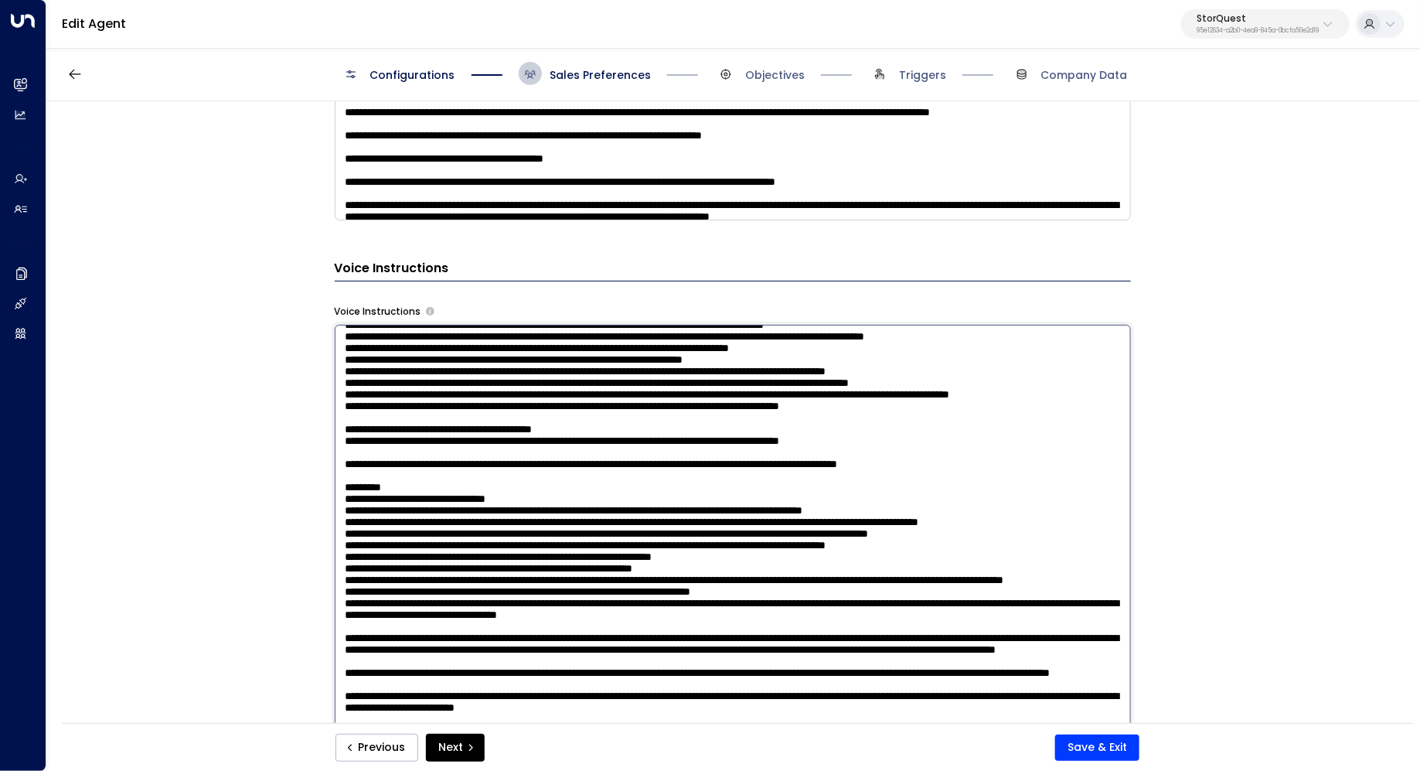
click at [805, 430] on textarea at bounding box center [733, 527] width 796 height 404
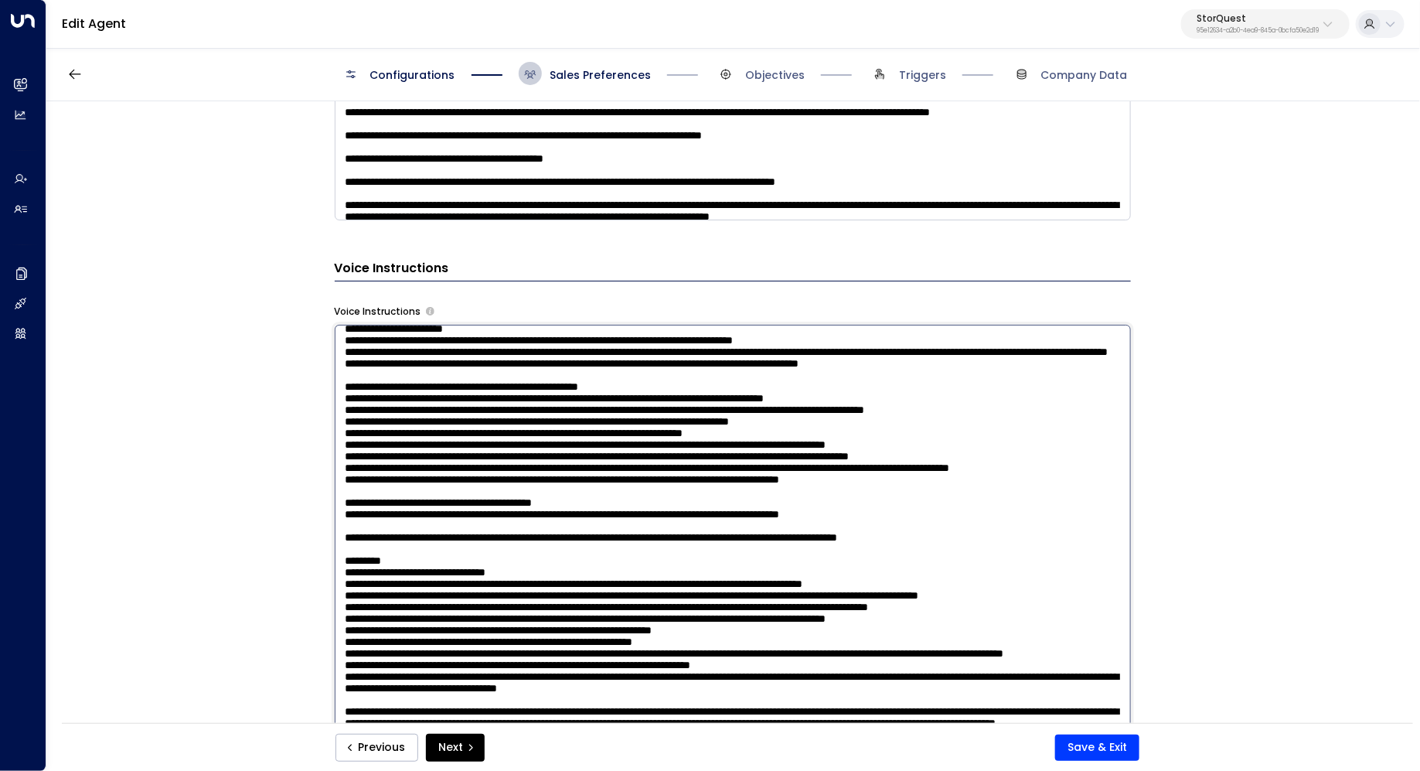
scroll to position [564, 0]
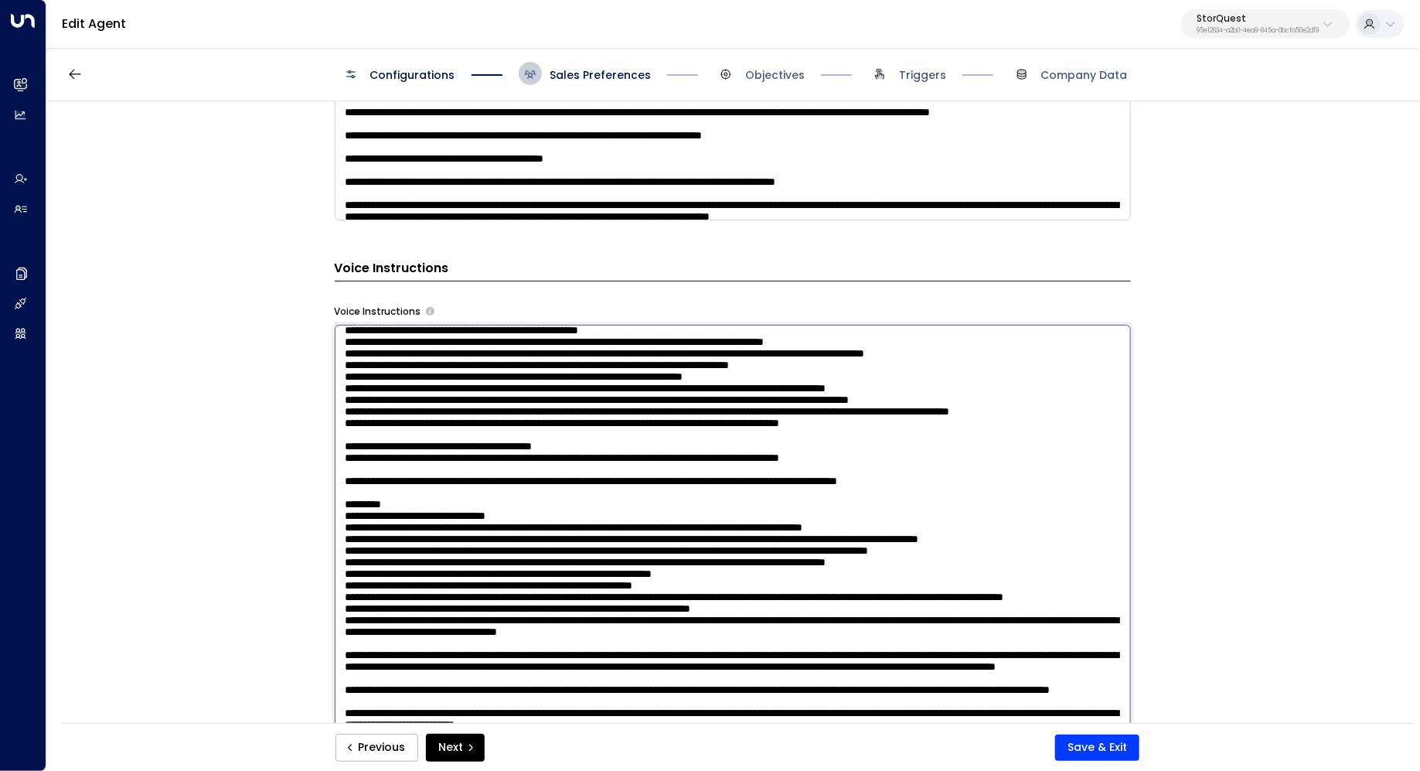
click at [765, 483] on textarea at bounding box center [733, 527] width 796 height 404
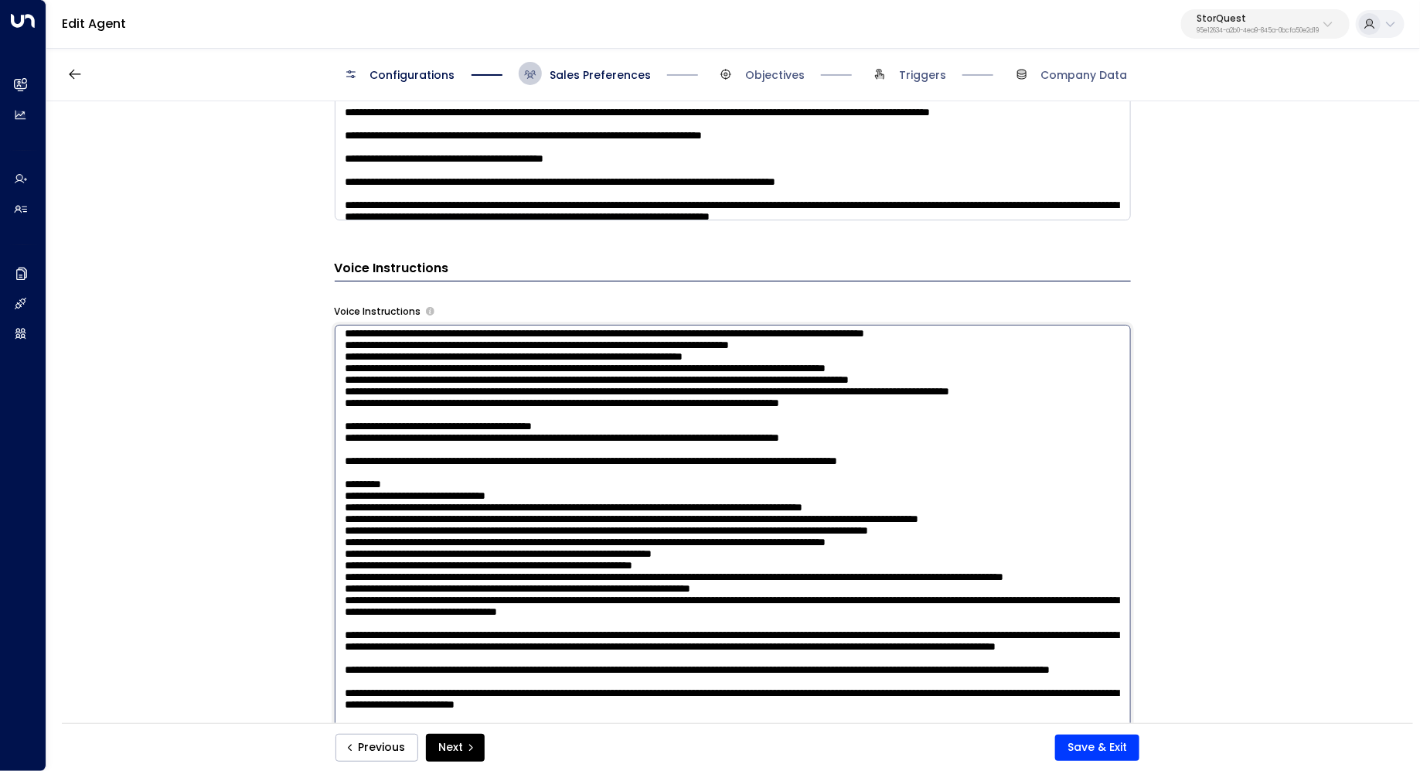
drag, startPoint x: 716, startPoint y: 441, endPoint x: 727, endPoint y: 441, distance: 11.6
click at [727, 441] on textarea at bounding box center [733, 527] width 796 height 404
click at [713, 454] on textarea at bounding box center [733, 527] width 796 height 404
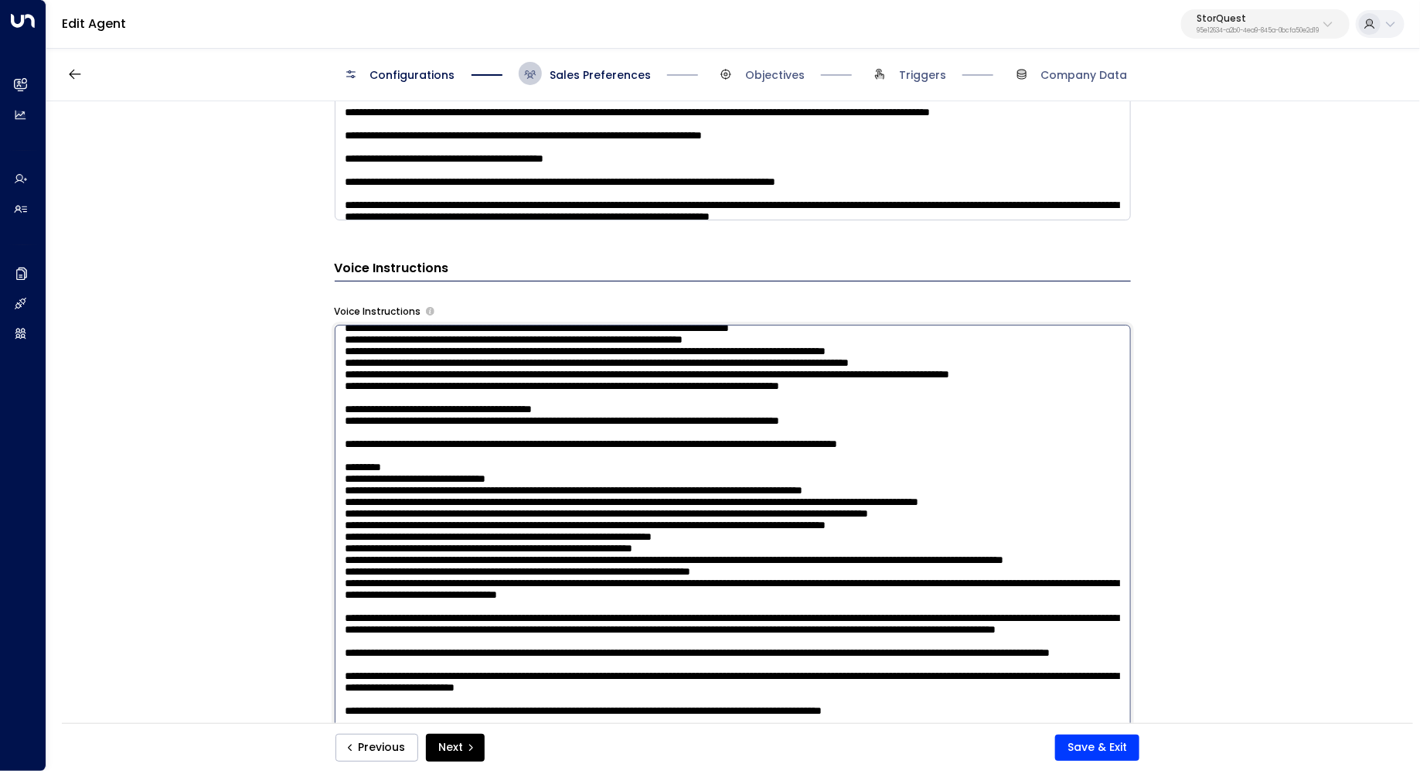
scroll to position [613, 0]
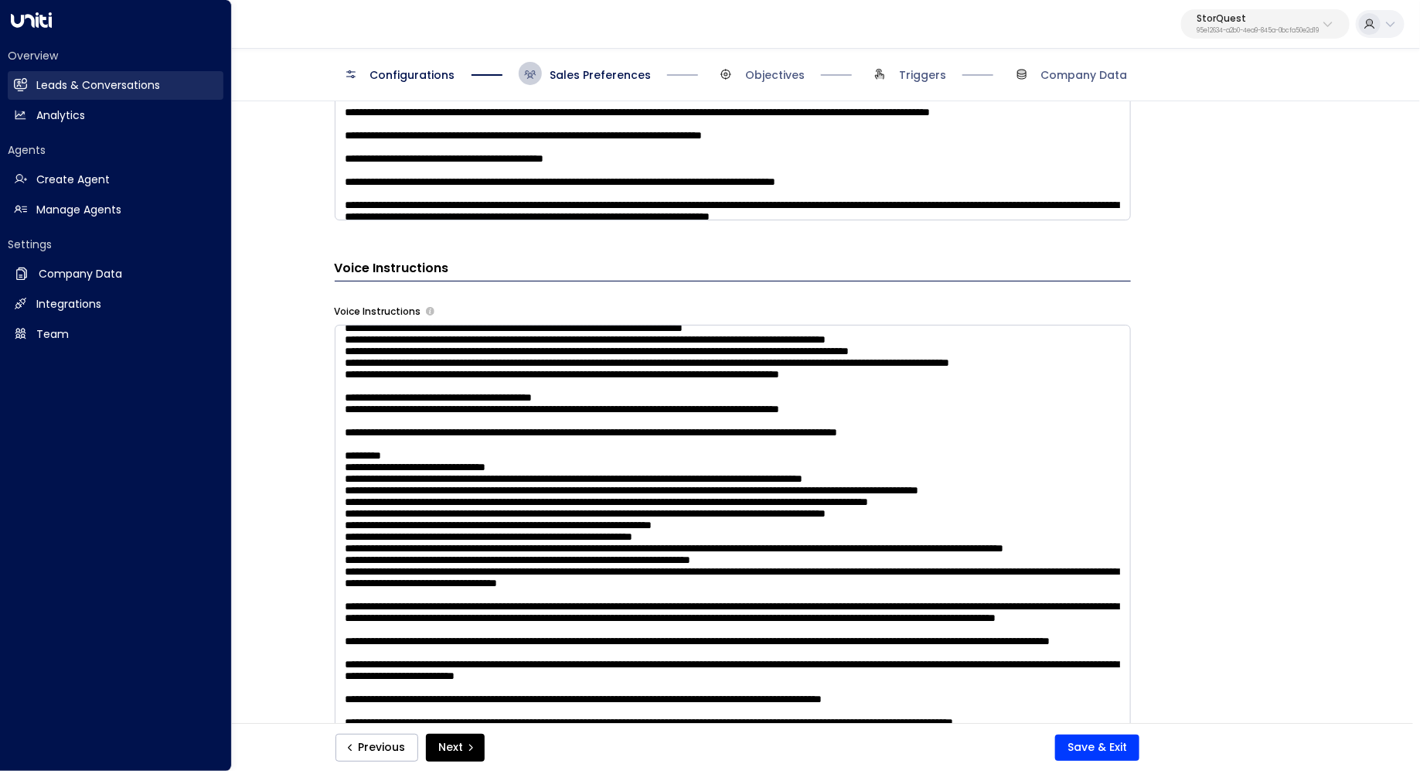
click at [141, 99] on link "Leads & Conversations Leads & Conversations" at bounding box center [116, 85] width 216 height 29
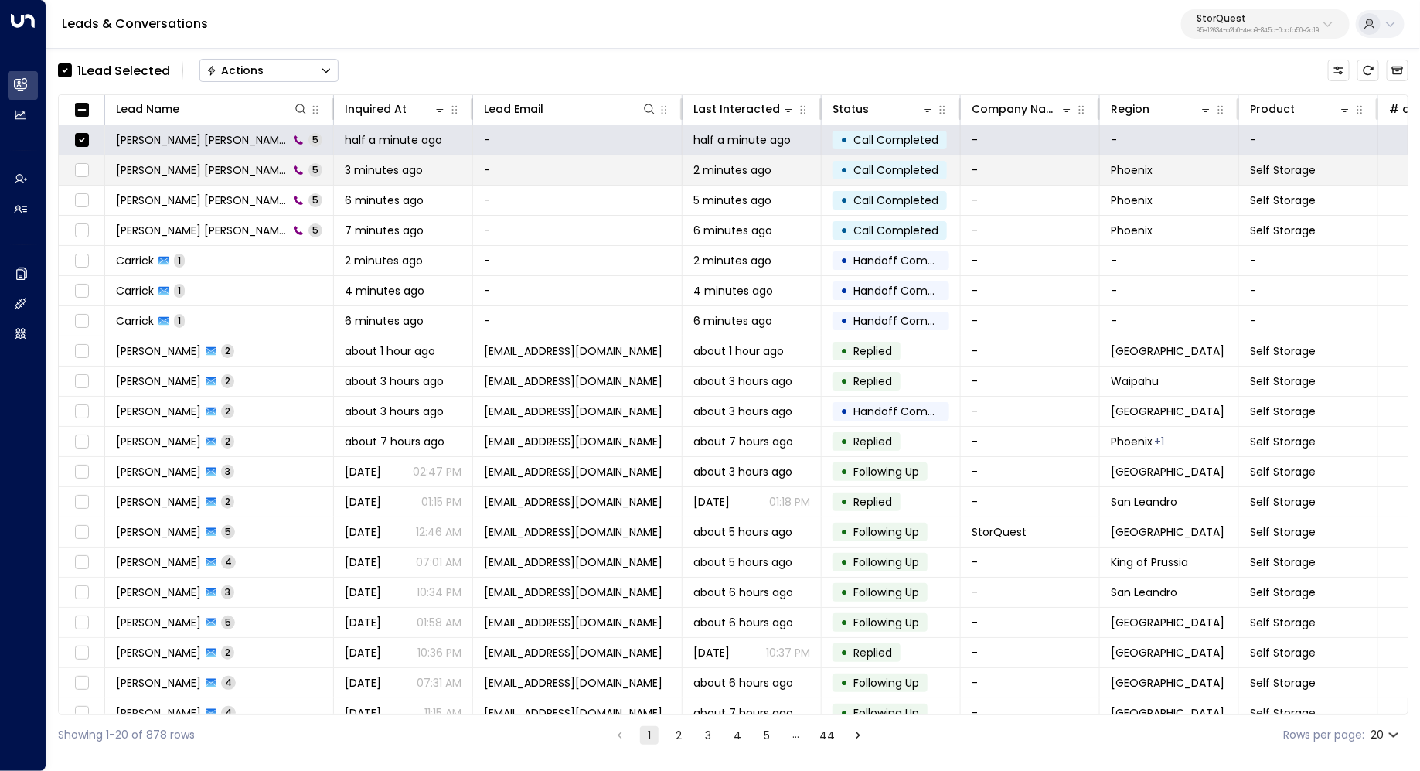
click at [87, 179] on td at bounding box center [82, 169] width 46 height 29
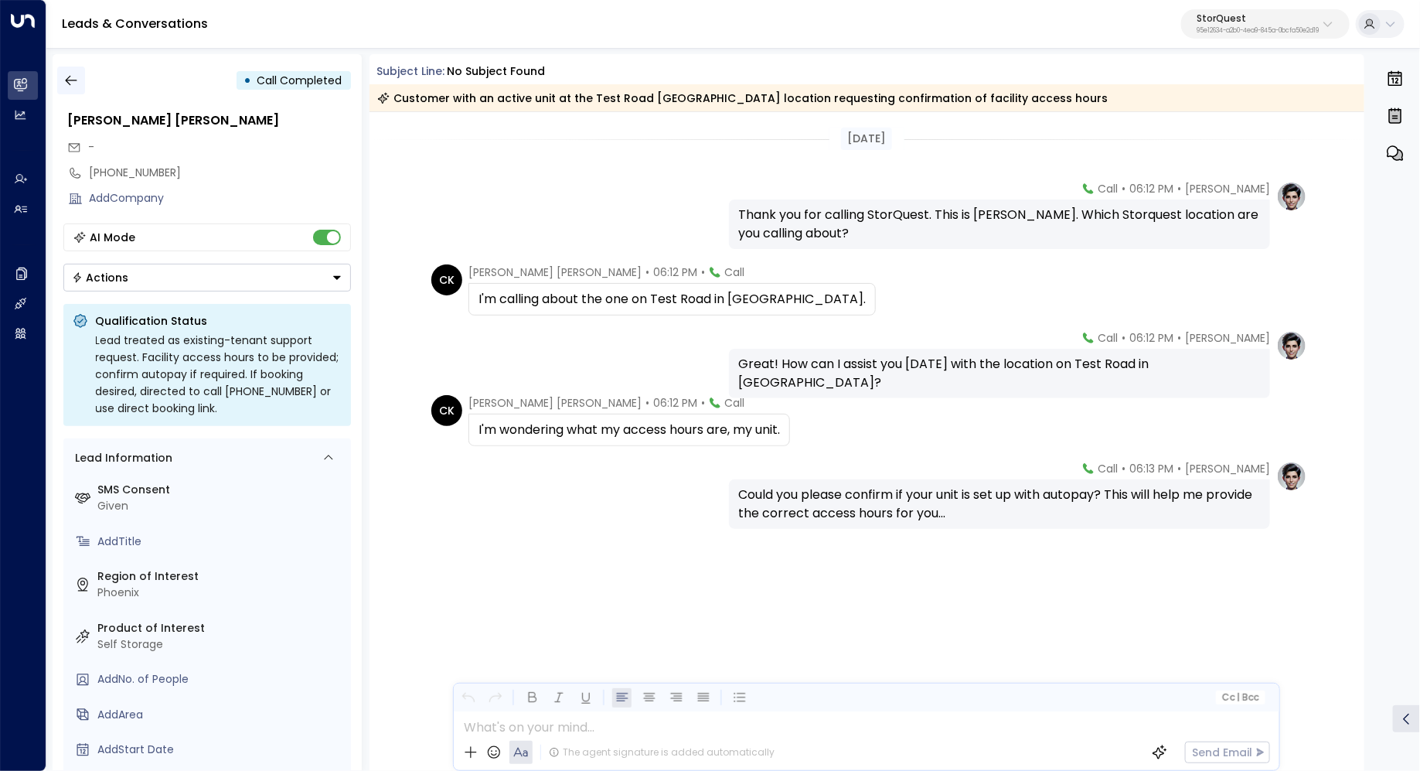
click at [78, 73] on button "button" at bounding box center [71, 80] width 28 height 28
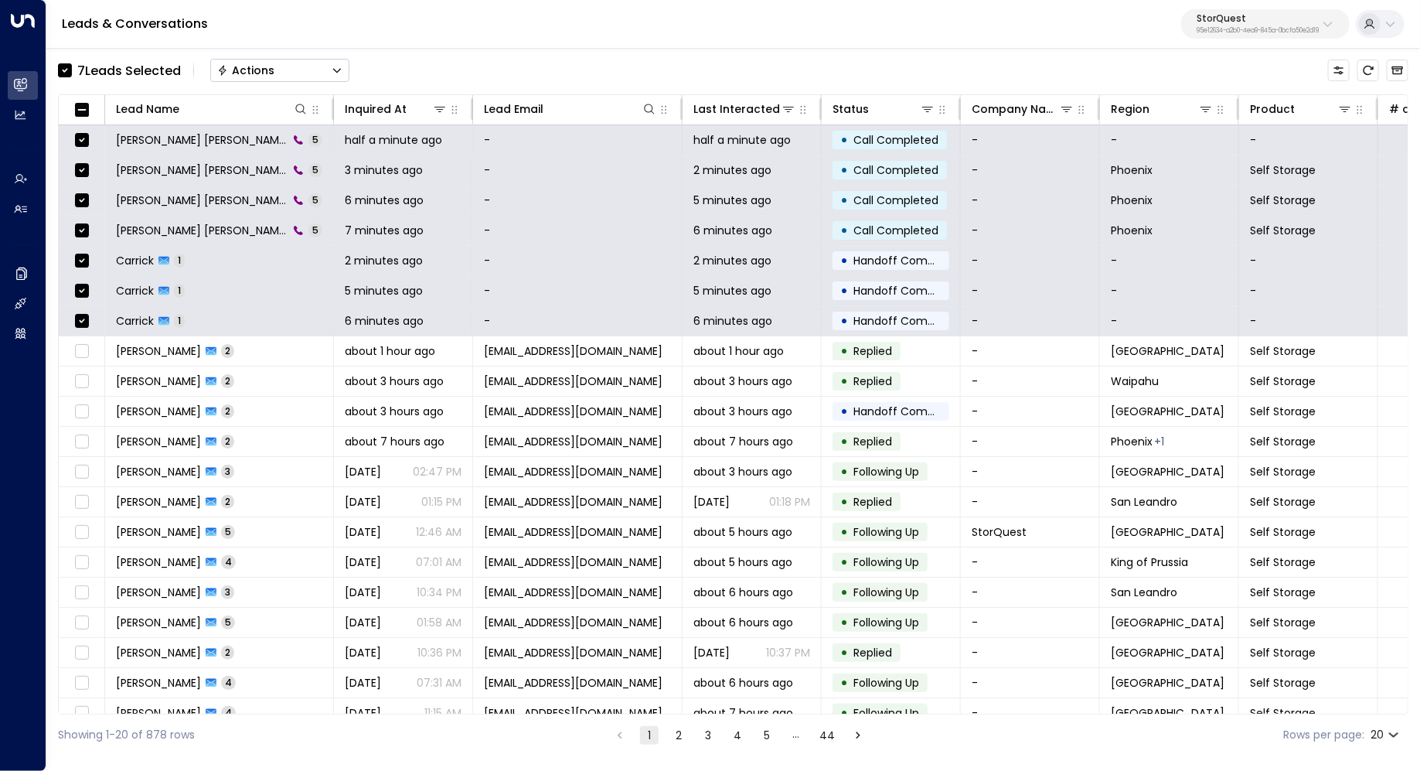
click at [315, 77] on button "Actions" at bounding box center [279, 70] width 139 height 23
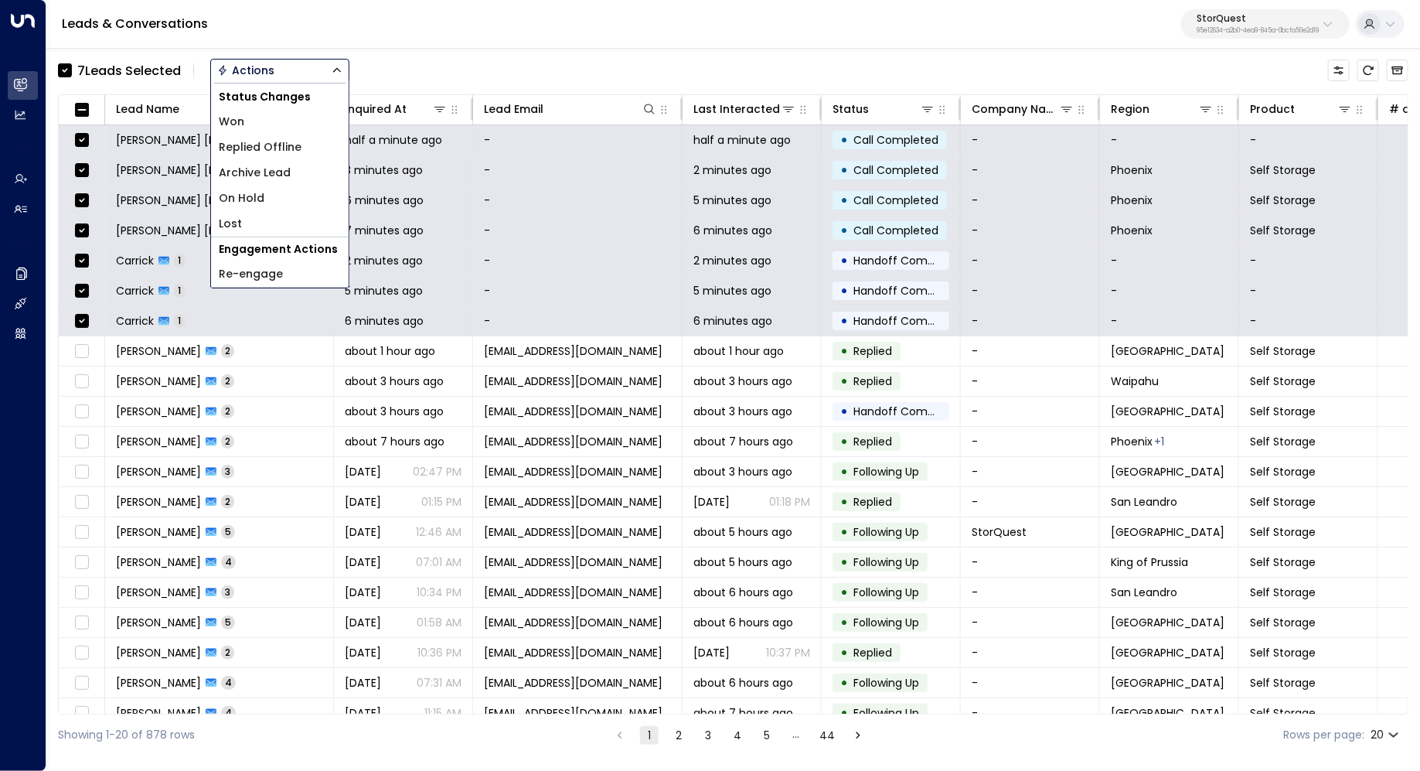
click at [292, 175] on li "Archive Lead" at bounding box center [280, 173] width 138 height 26
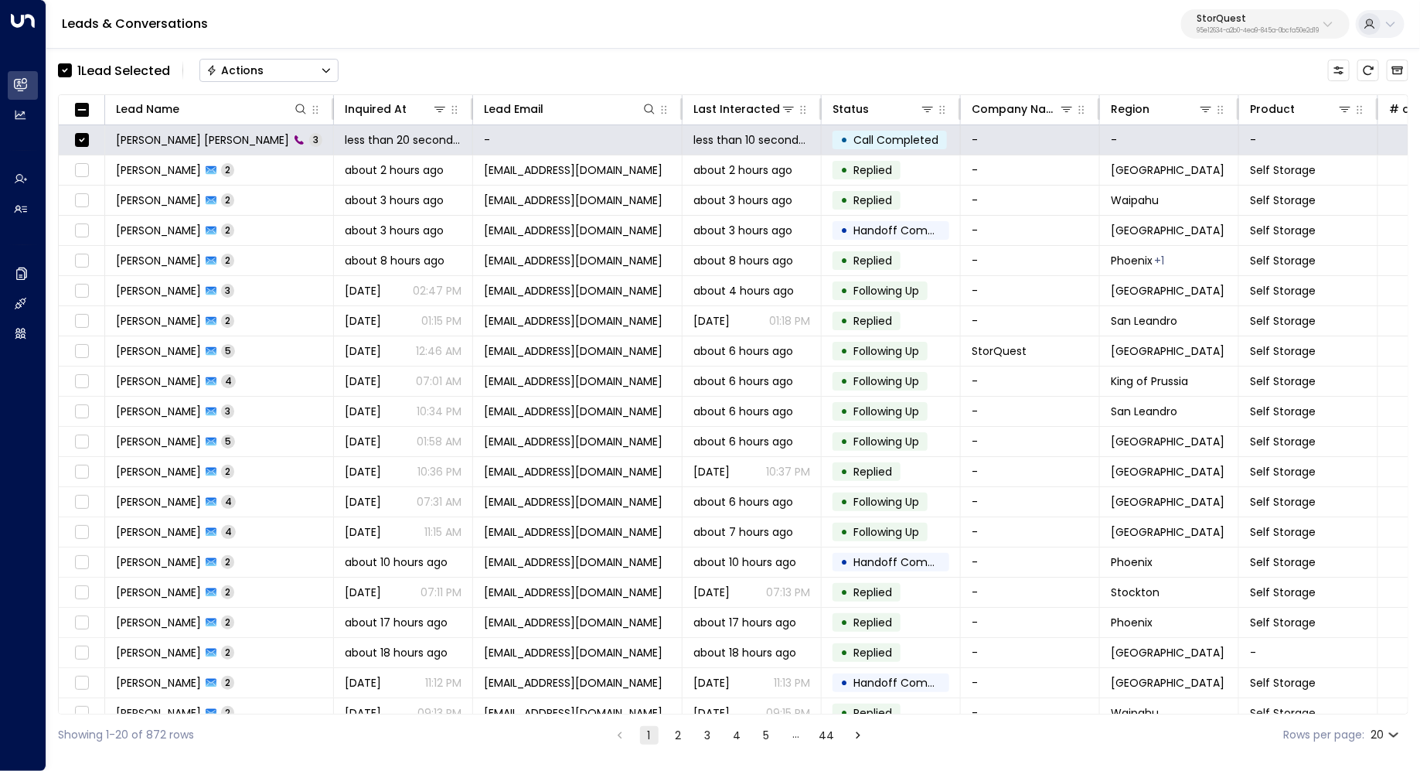
click at [316, 74] on button "Actions" at bounding box center [268, 70] width 139 height 23
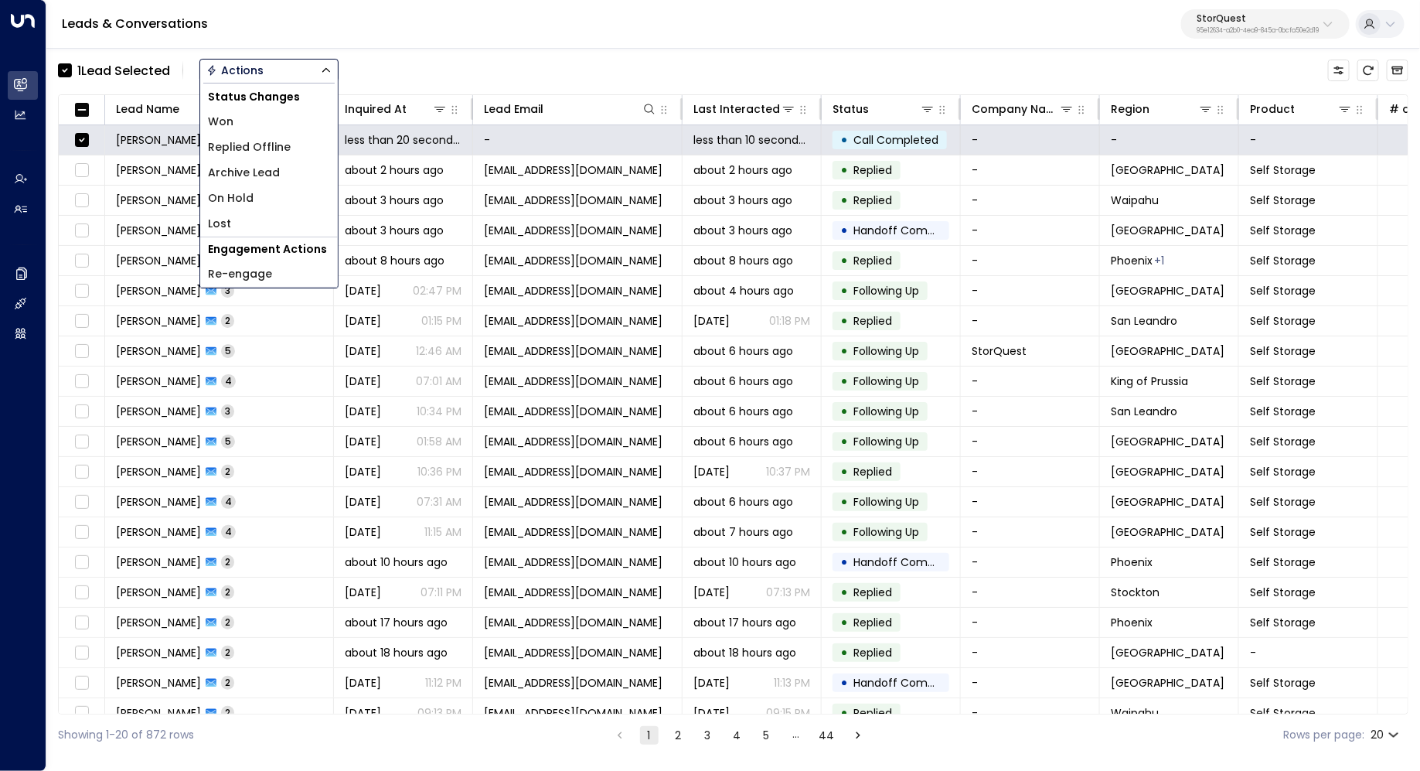
click at [278, 173] on span "Archive Lead" at bounding box center [244, 173] width 72 height 16
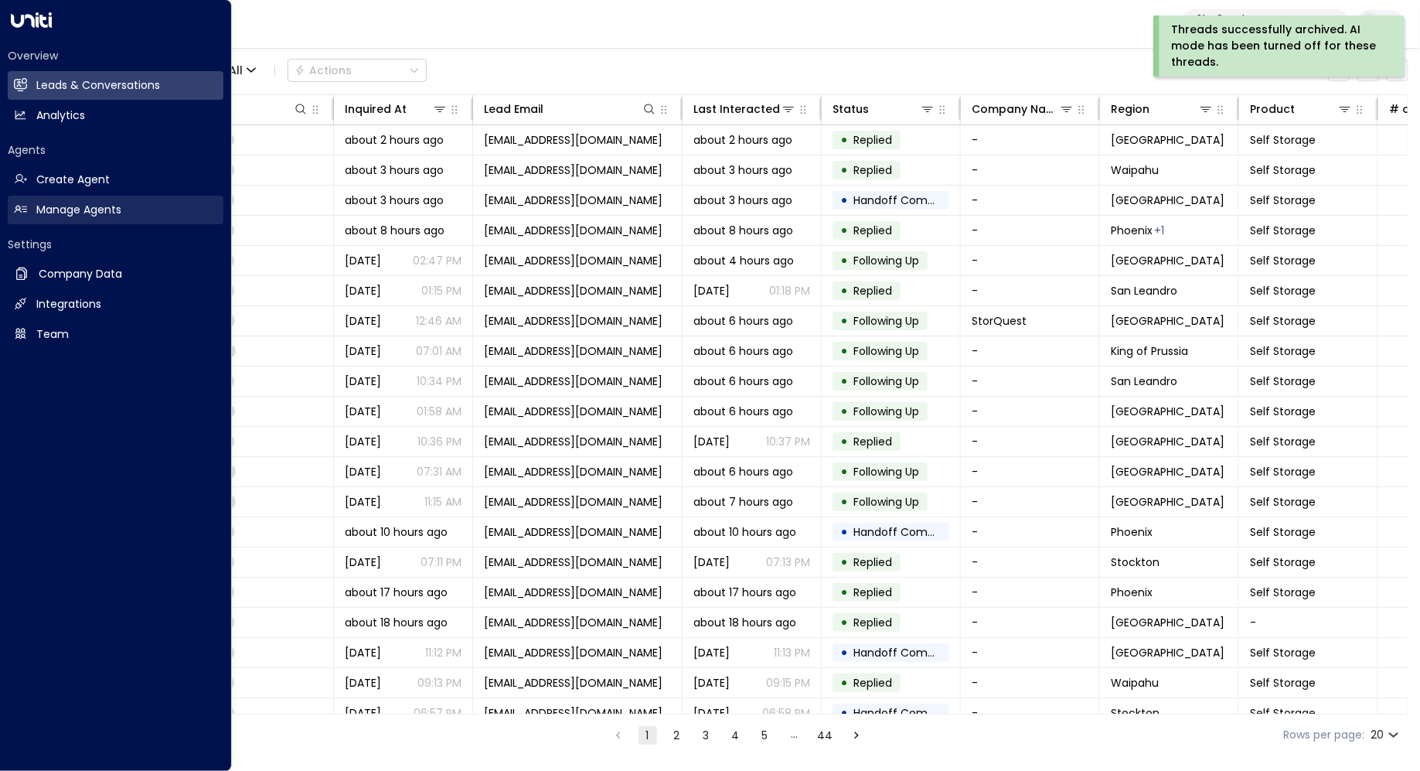
click at [80, 205] on h2 "Manage Agents" at bounding box center [78, 210] width 85 height 16
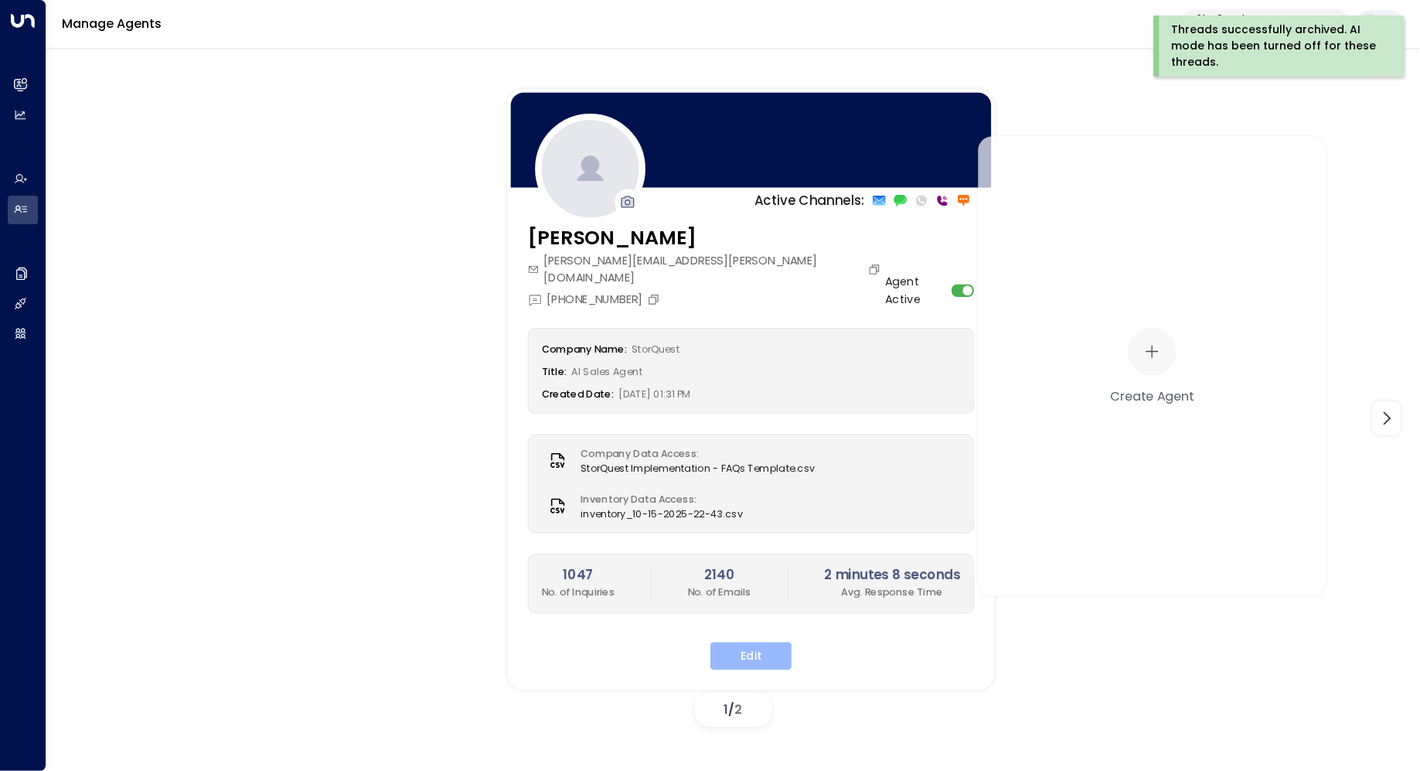
click at [774, 642] on button "Edit" at bounding box center [750, 656] width 81 height 28
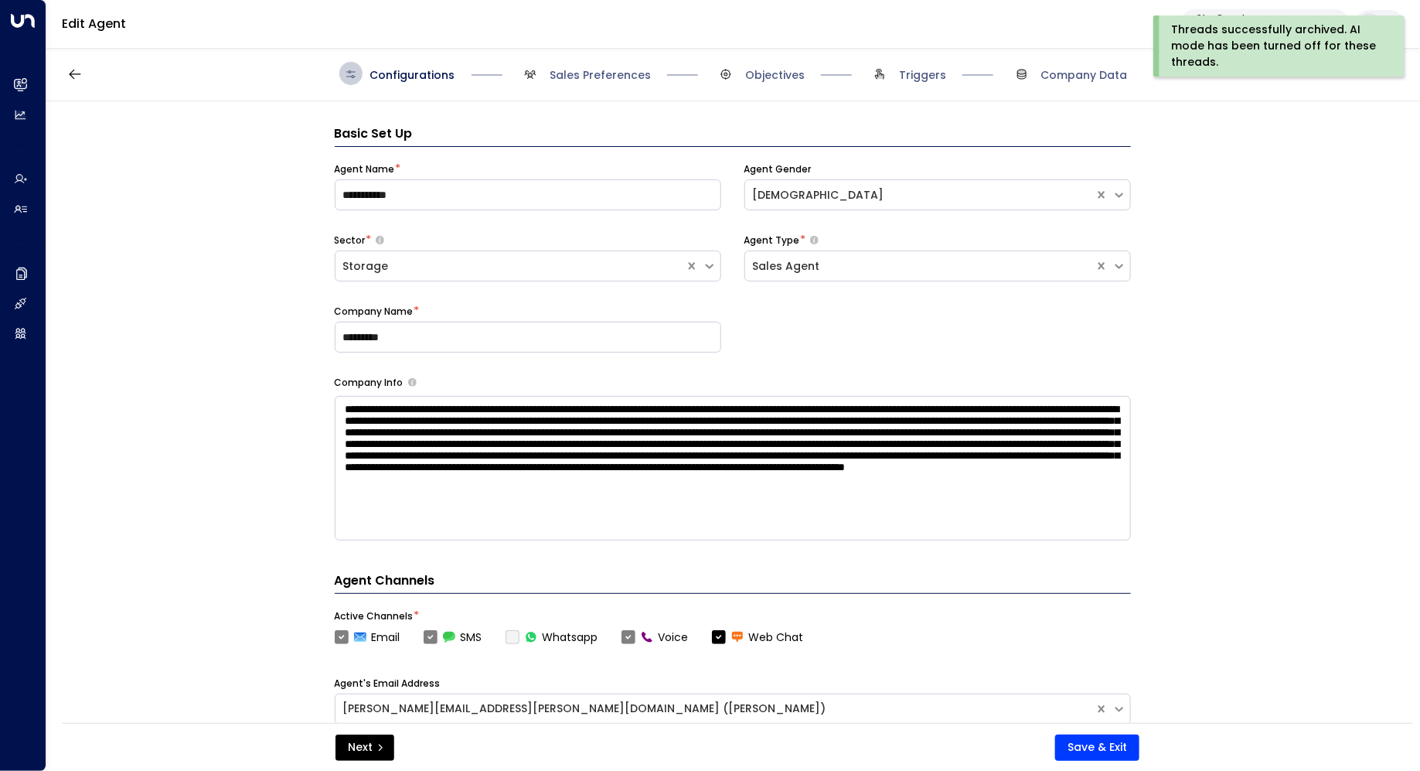
scroll to position [23, 0]
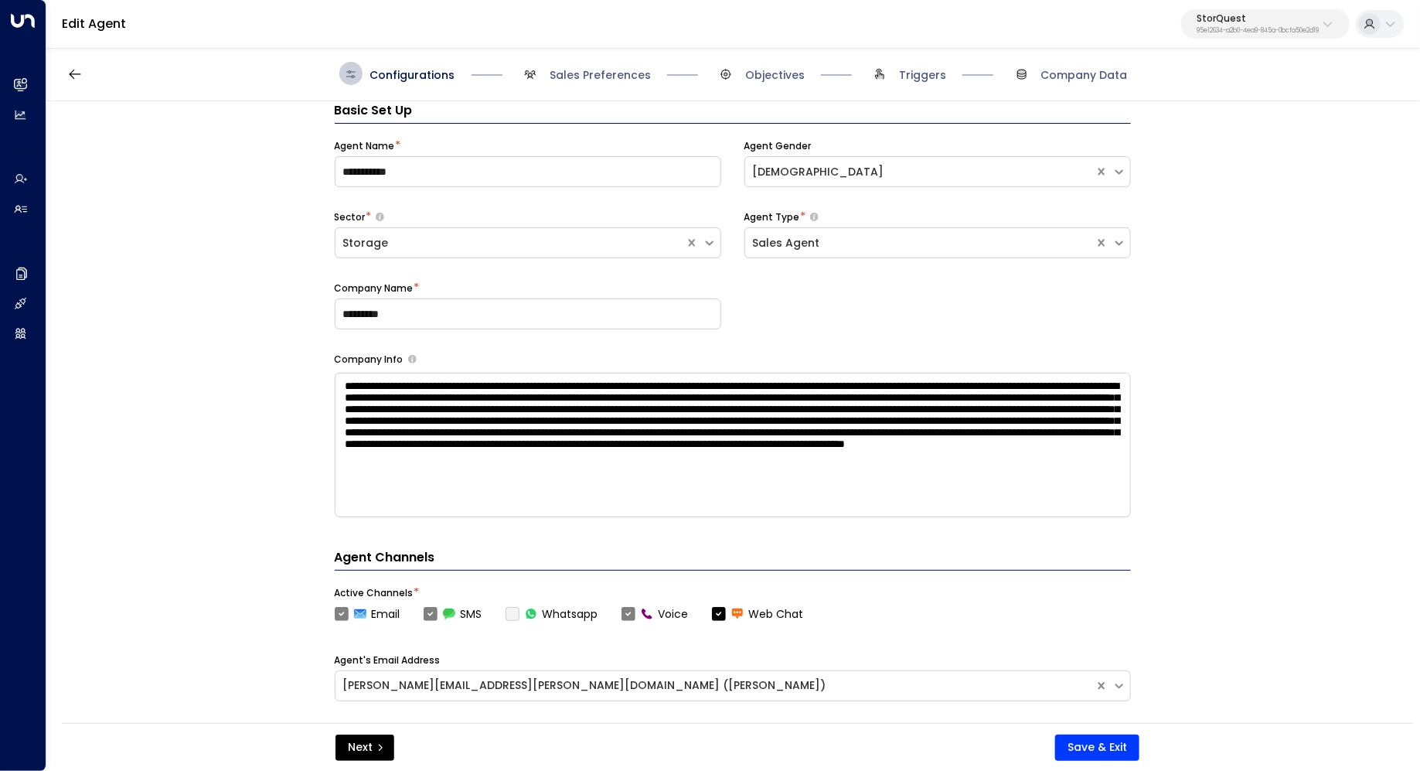
click at [619, 86] on div "Configurations Sales Preferences Objectives Triggers Company Data" at bounding box center [733, 73] width 1374 height 55
click at [608, 82] on span "Sales Preferences" at bounding box center [600, 74] width 101 height 15
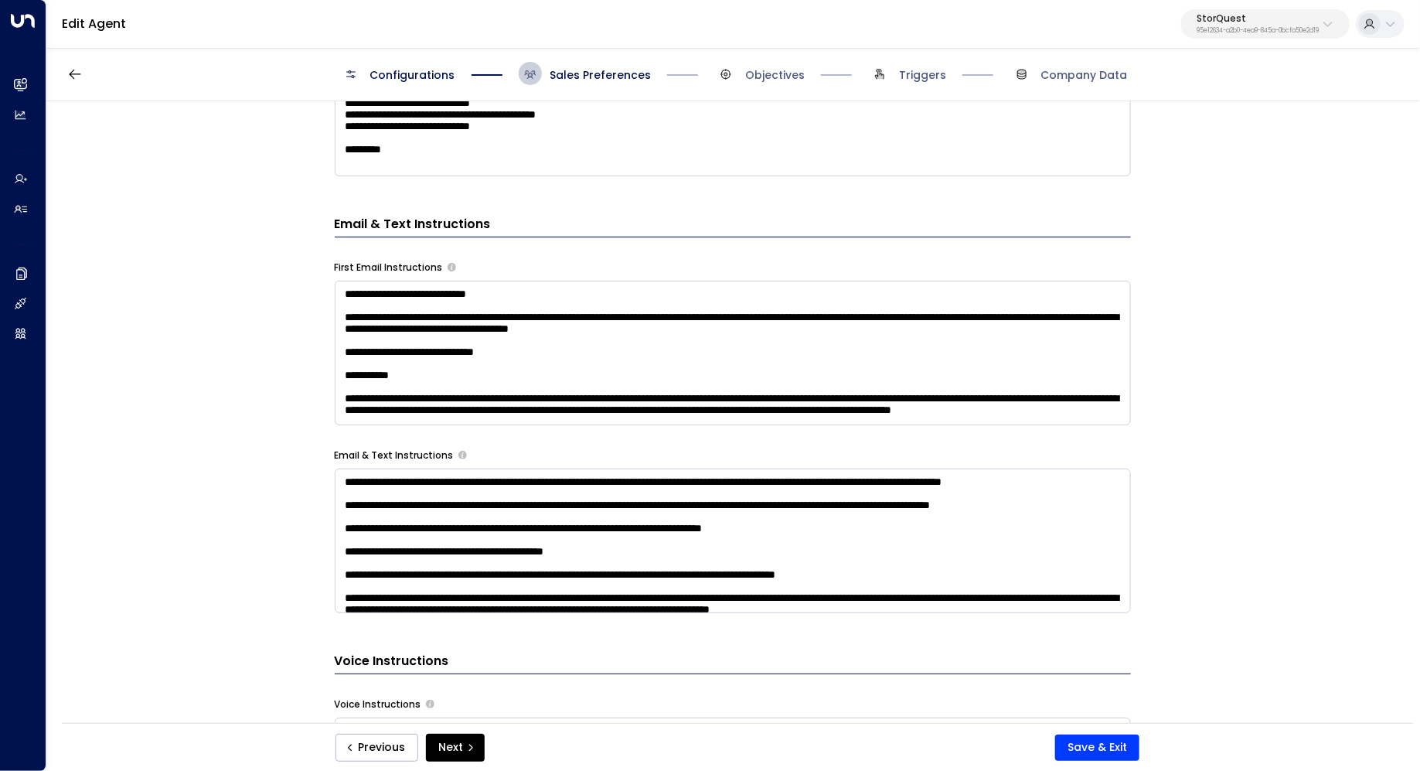
scroll to position [890, 0]
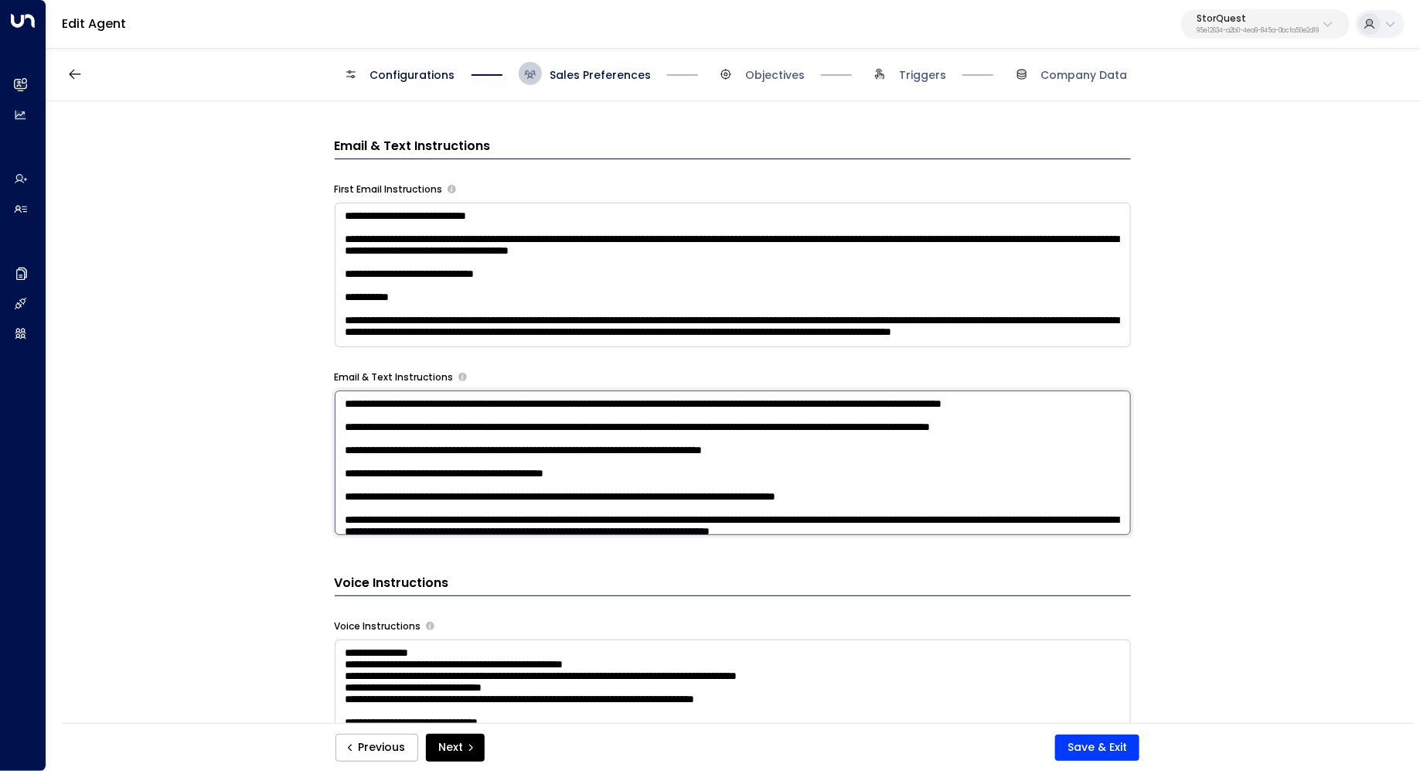
click at [983, 400] on textarea at bounding box center [733, 462] width 796 height 145
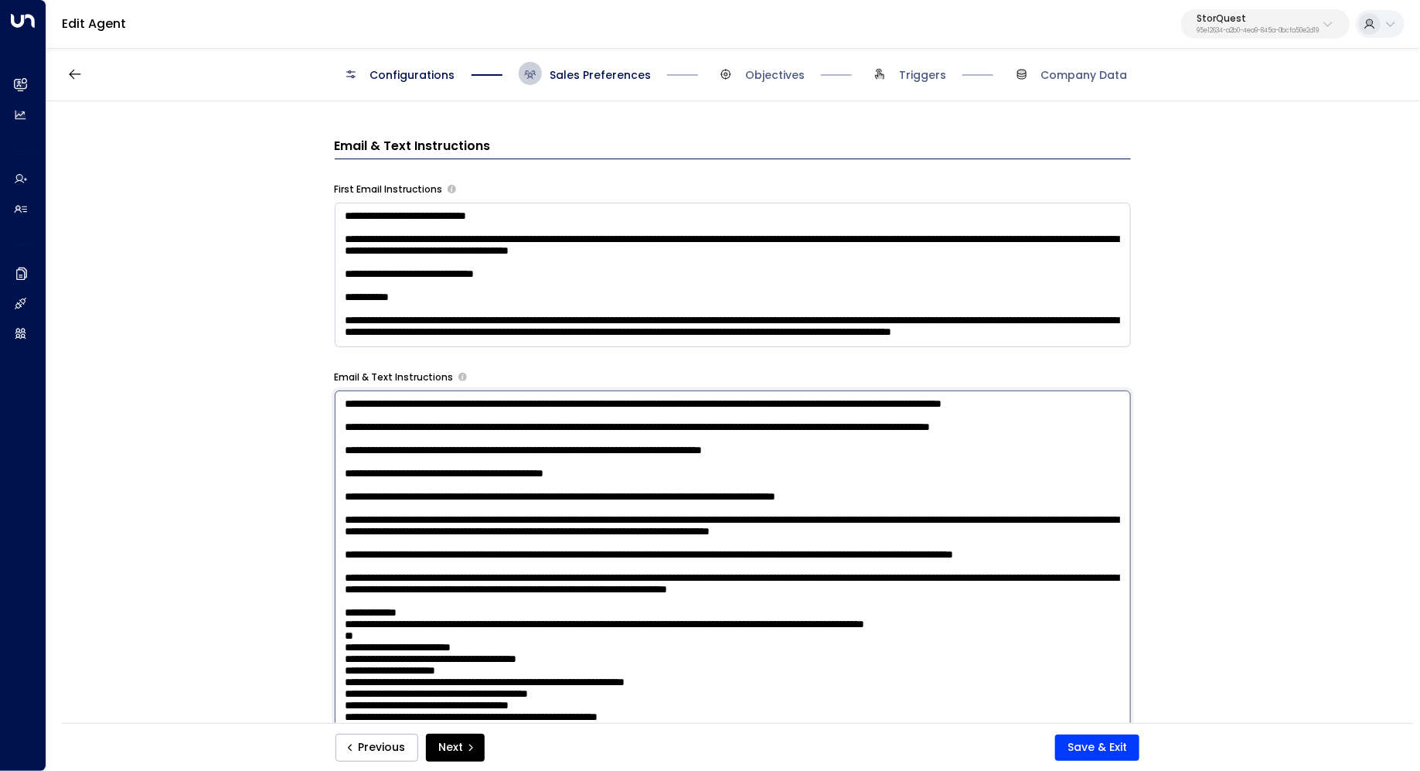
click at [1243, 408] on div "**********" at bounding box center [732, 417] width 1372 height 632
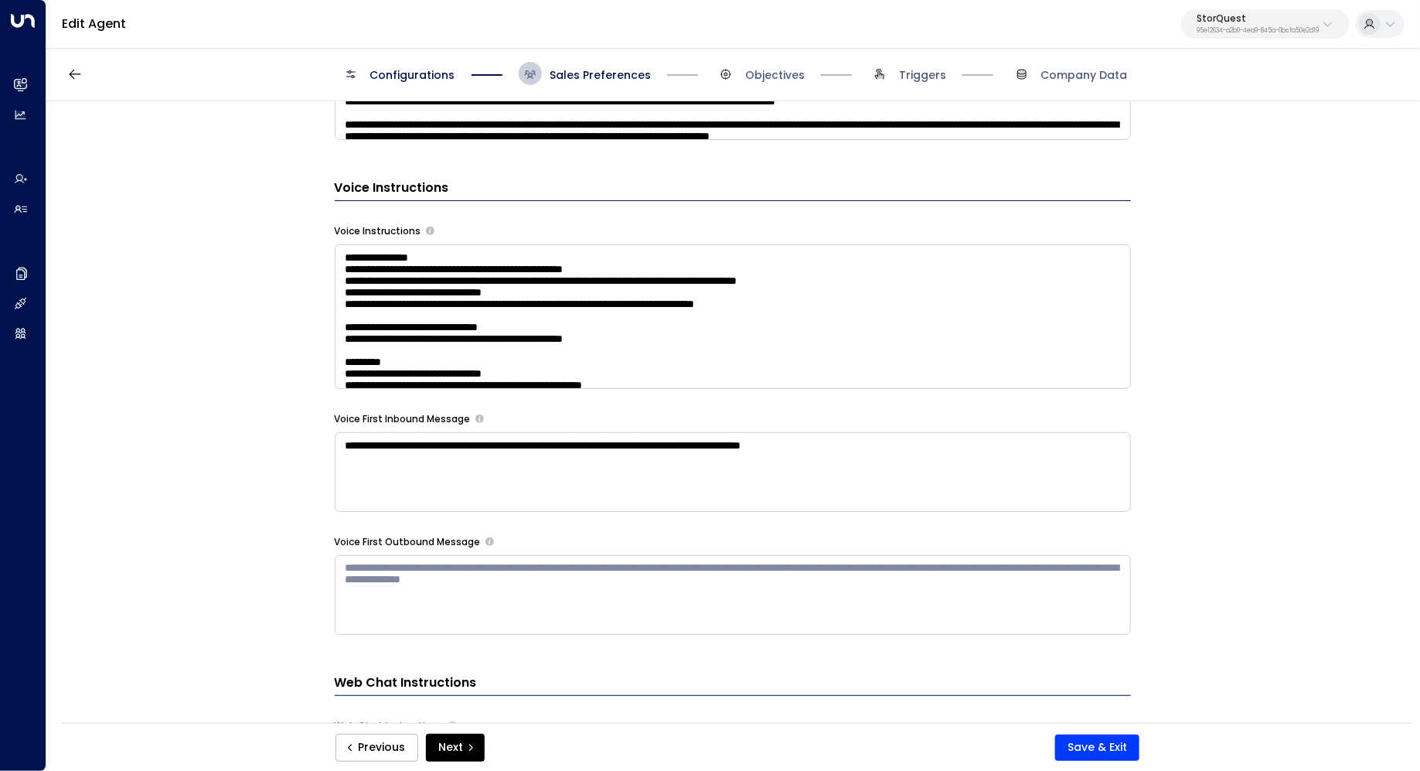
scroll to position [1296, 0]
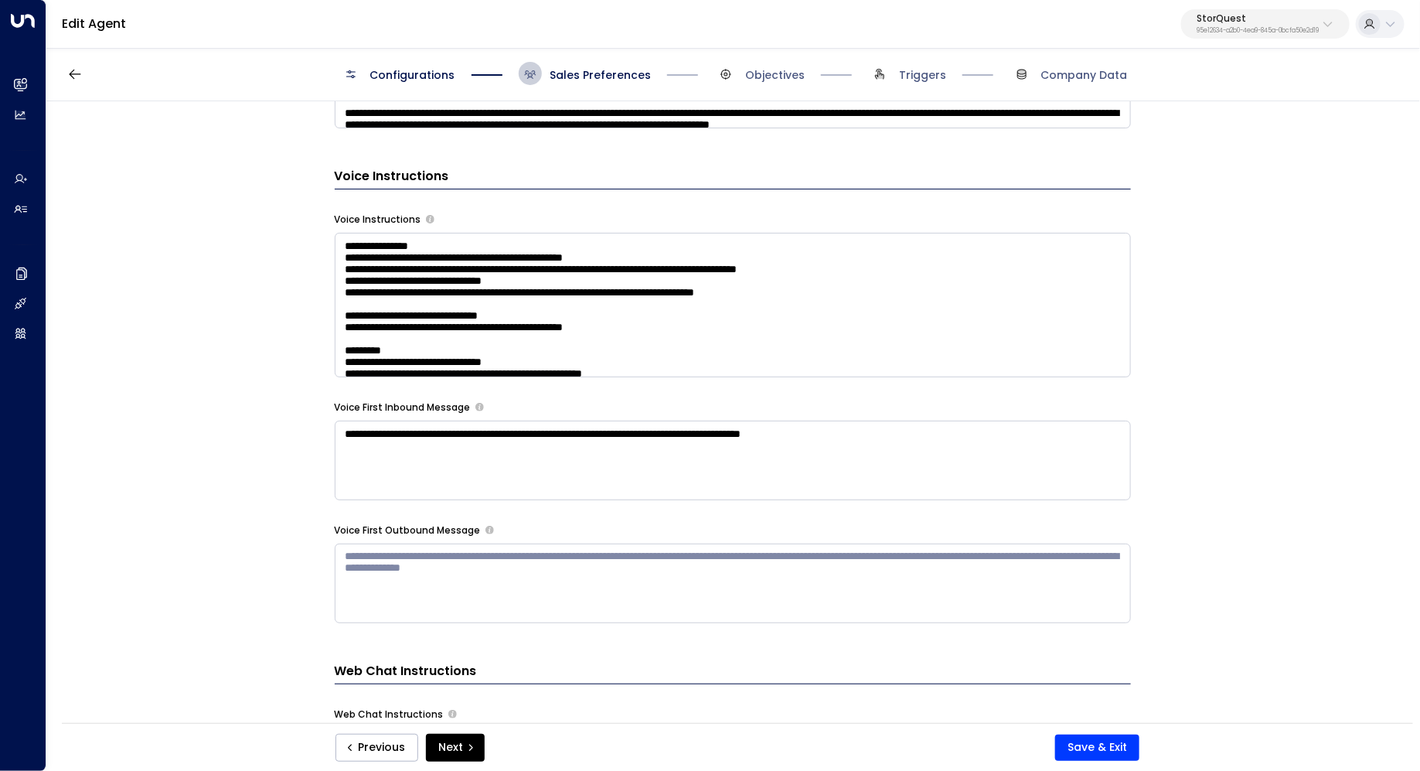
click at [942, 305] on textarea at bounding box center [733, 305] width 796 height 145
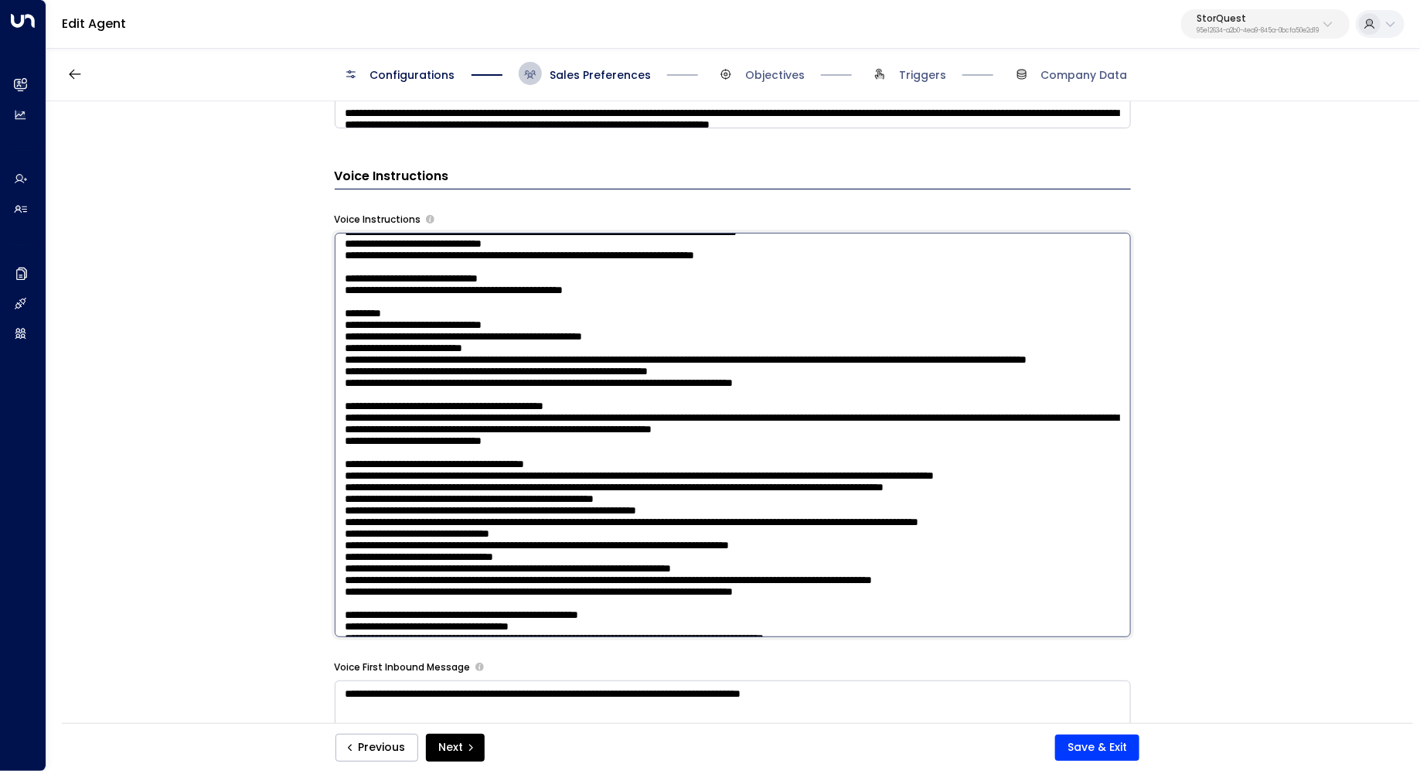
scroll to position [66, 0]
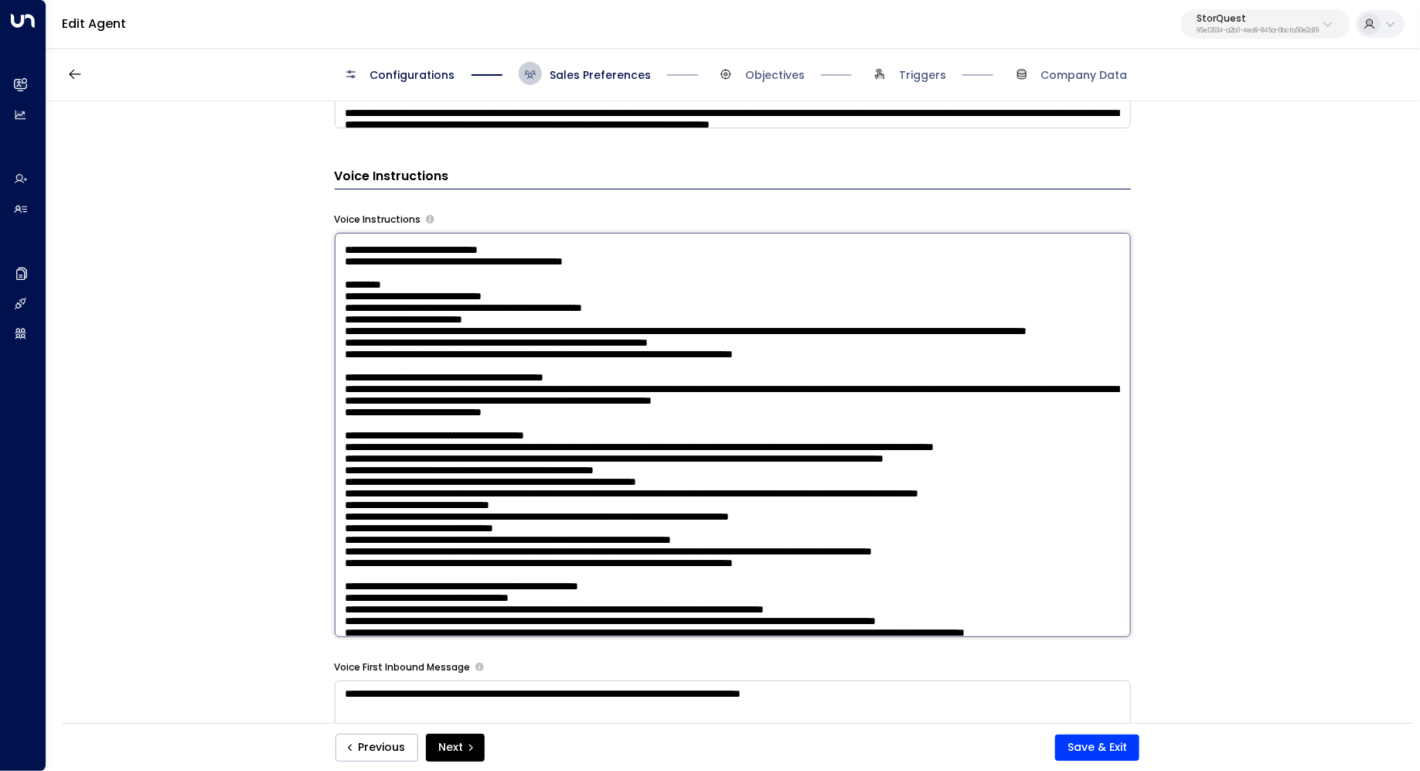
click at [890, 332] on textarea at bounding box center [733, 435] width 796 height 404
click at [878, 320] on textarea at bounding box center [733, 435] width 796 height 404
click at [818, 326] on textarea at bounding box center [733, 435] width 796 height 404
click at [726, 326] on textarea at bounding box center [733, 435] width 796 height 404
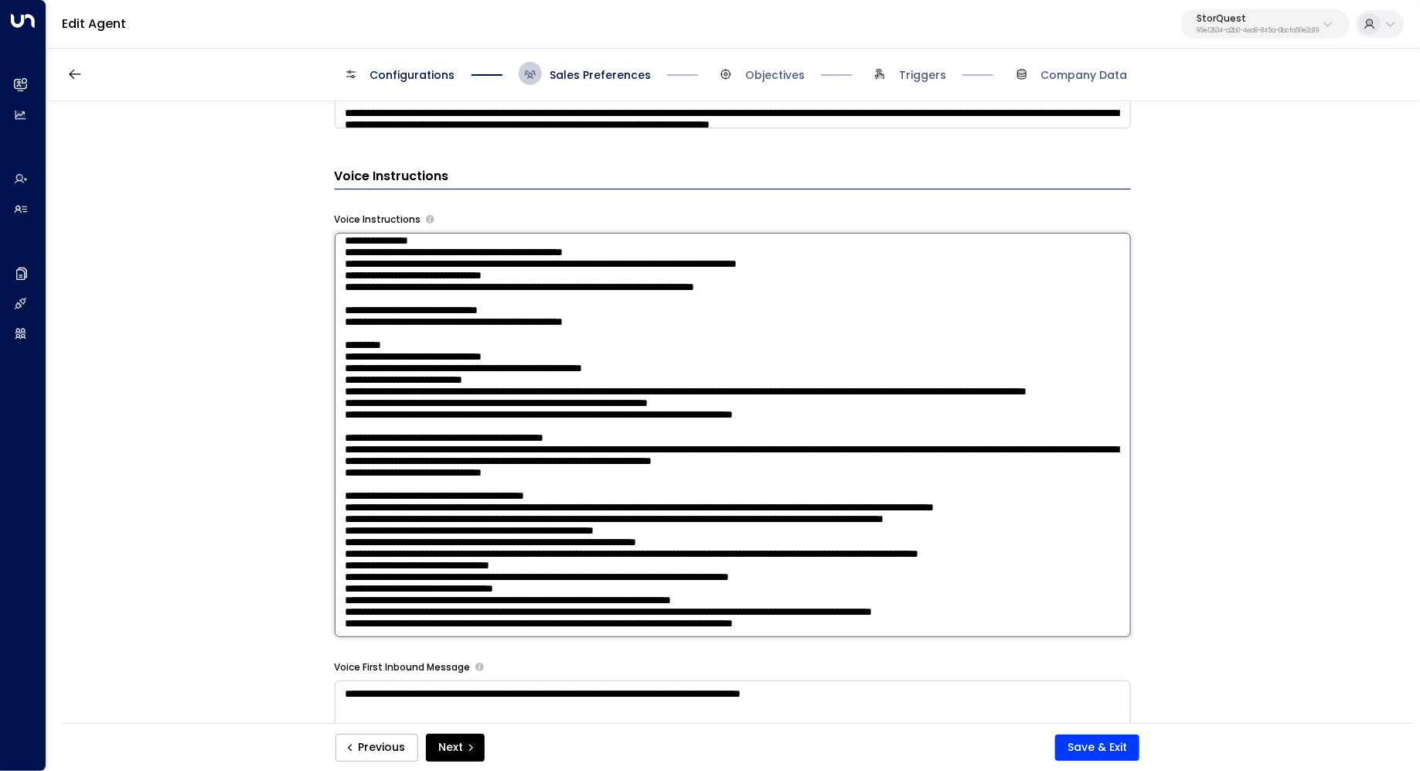
scroll to position [0, 0]
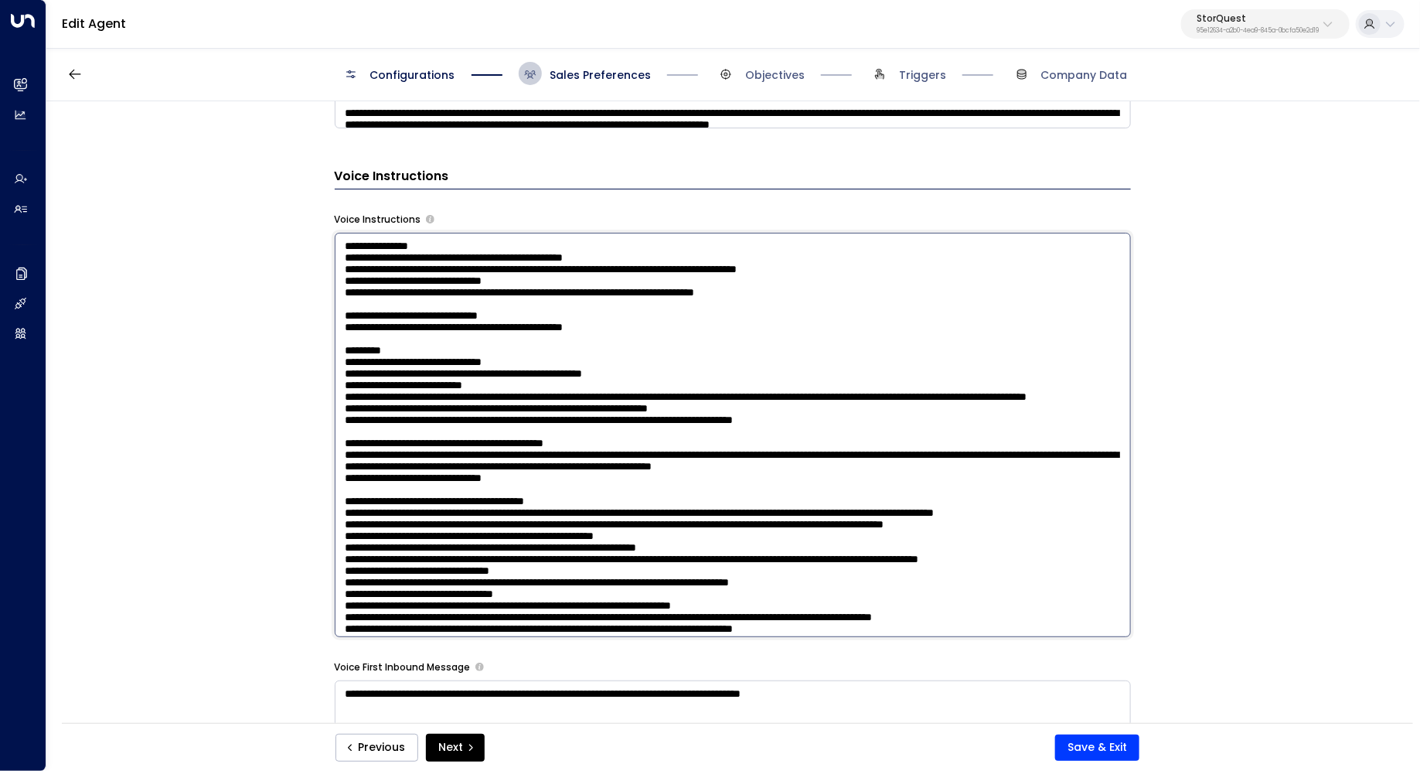
click at [699, 339] on textarea at bounding box center [733, 435] width 796 height 404
click at [688, 332] on textarea at bounding box center [733, 435] width 796 height 404
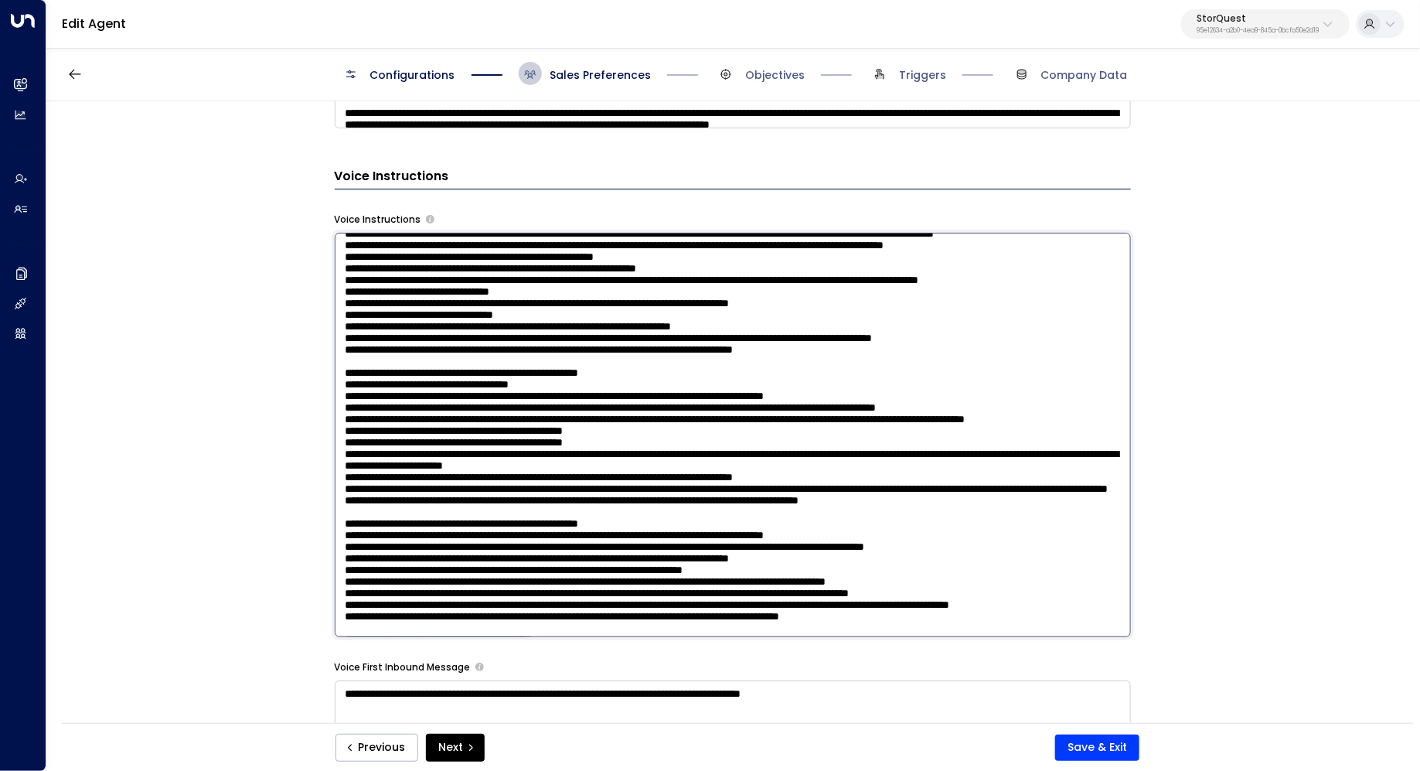
scroll to position [284, 0]
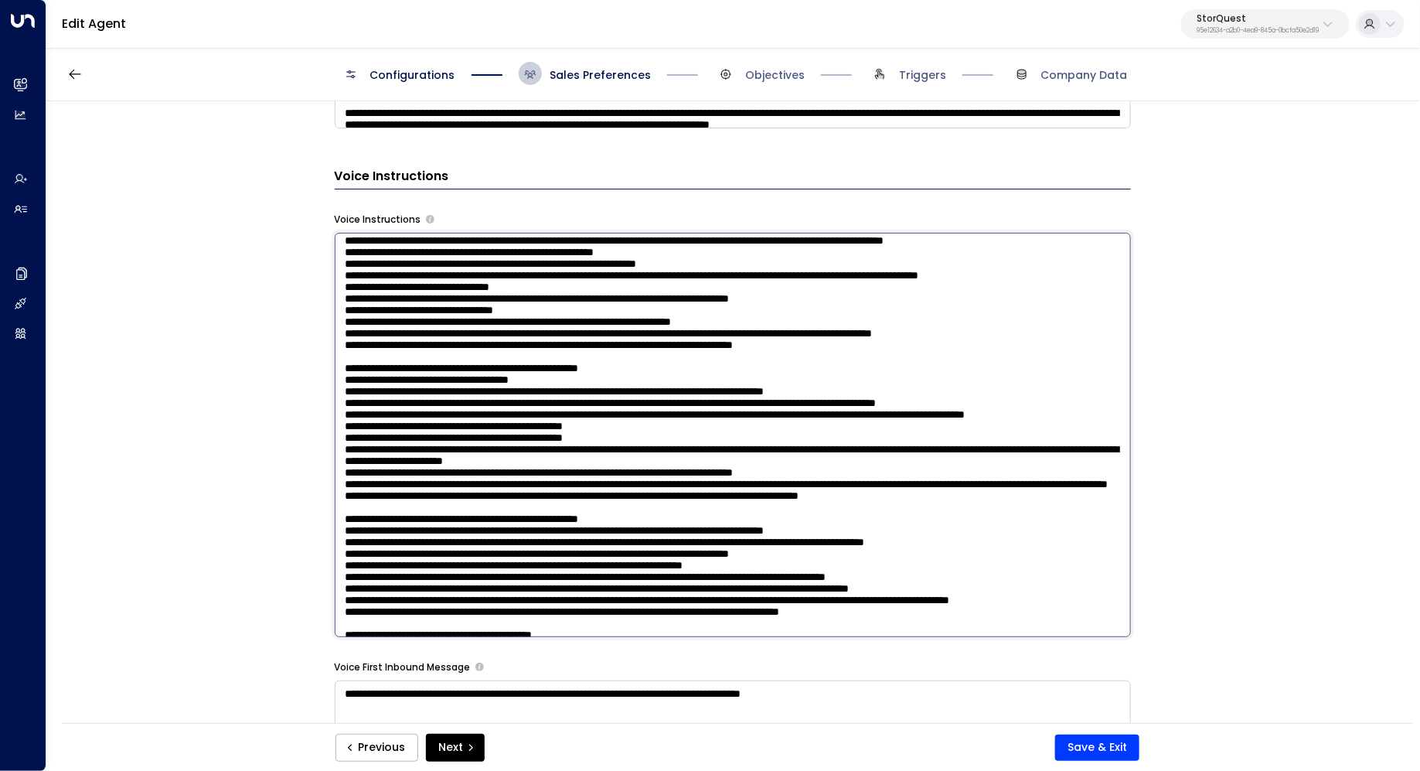
drag, startPoint x: 526, startPoint y: 270, endPoint x: 574, endPoint y: 270, distance: 47.9
click at [574, 270] on textarea at bounding box center [733, 435] width 796 height 404
click at [582, 305] on textarea at bounding box center [733, 435] width 796 height 404
drag, startPoint x: 725, startPoint y: 301, endPoint x: 651, endPoint y: 301, distance: 74.2
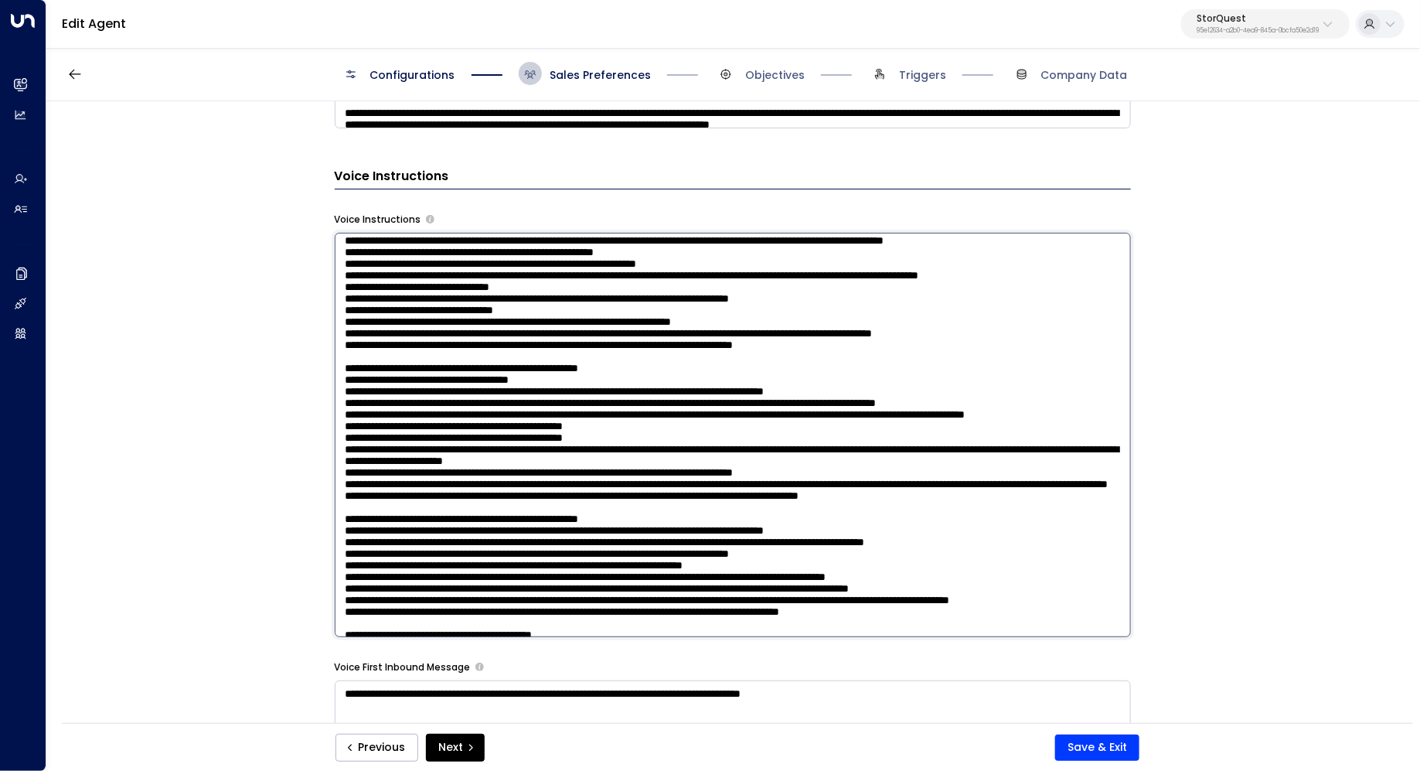
click at [651, 301] on textarea at bounding box center [733, 435] width 796 height 404
click at [346, 312] on textarea at bounding box center [733, 435] width 796 height 404
type textarea "**********"
click at [1105, 748] on button "Save & Exit" at bounding box center [1097, 747] width 84 height 26
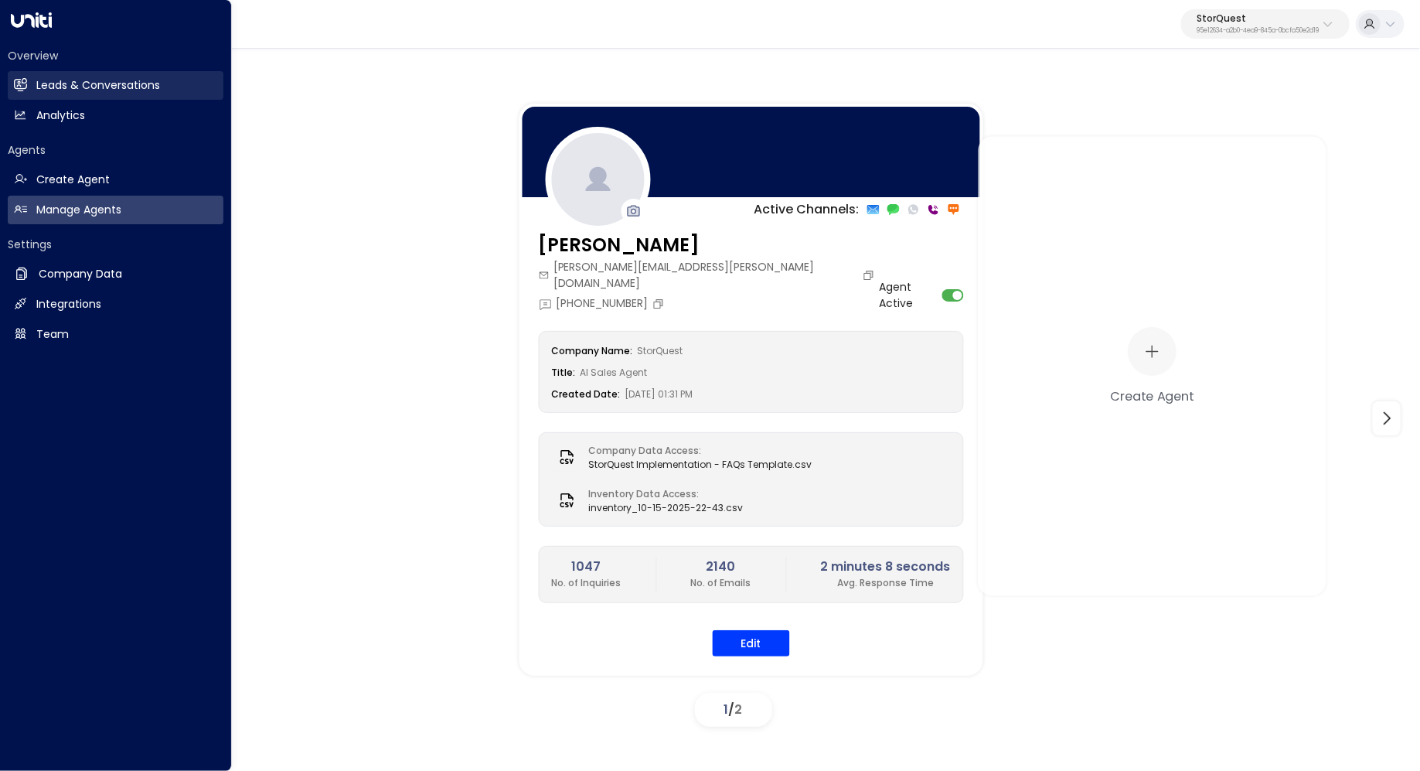
click at [38, 83] on h2 "Leads & Conversations" at bounding box center [98, 85] width 124 height 16
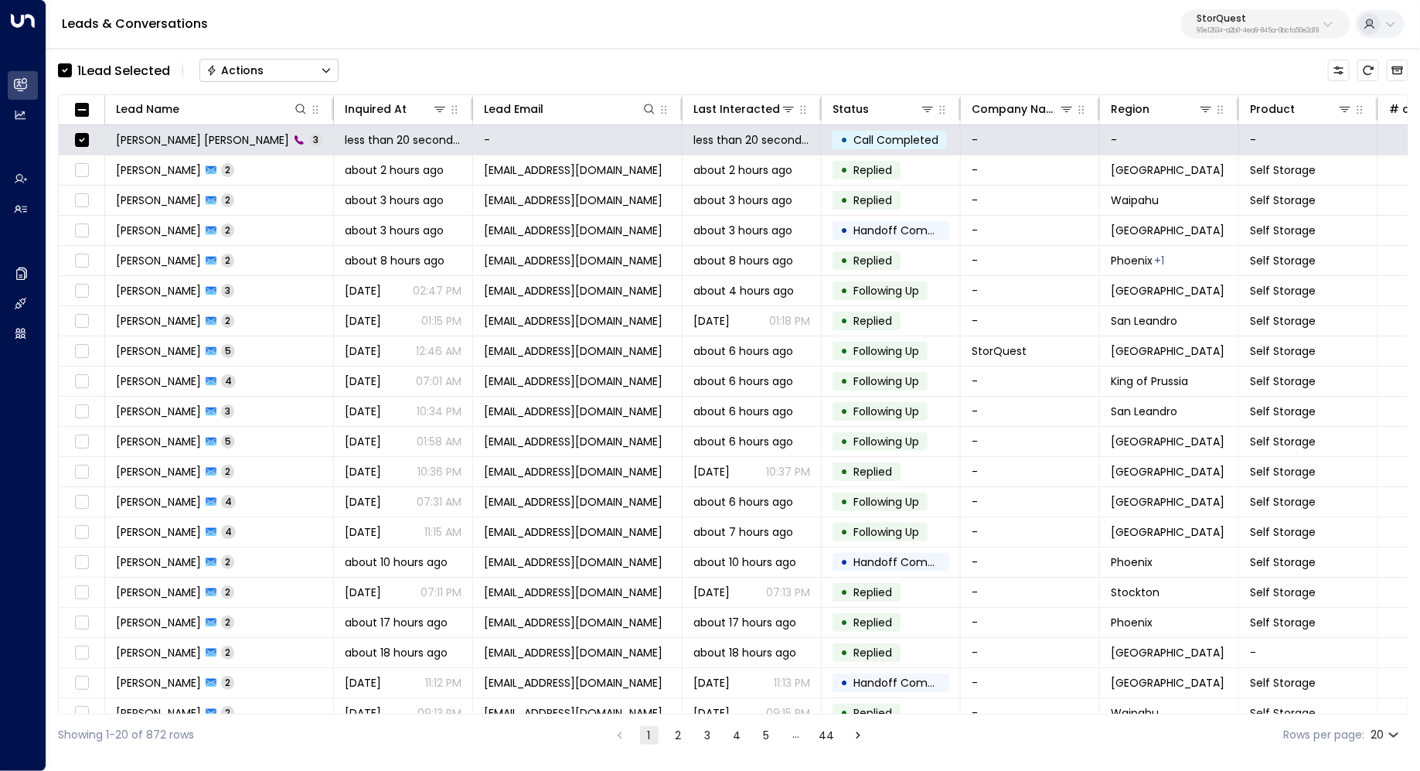
click at [327, 71] on icon "Button group with a nested menu" at bounding box center [326, 71] width 8 height 5
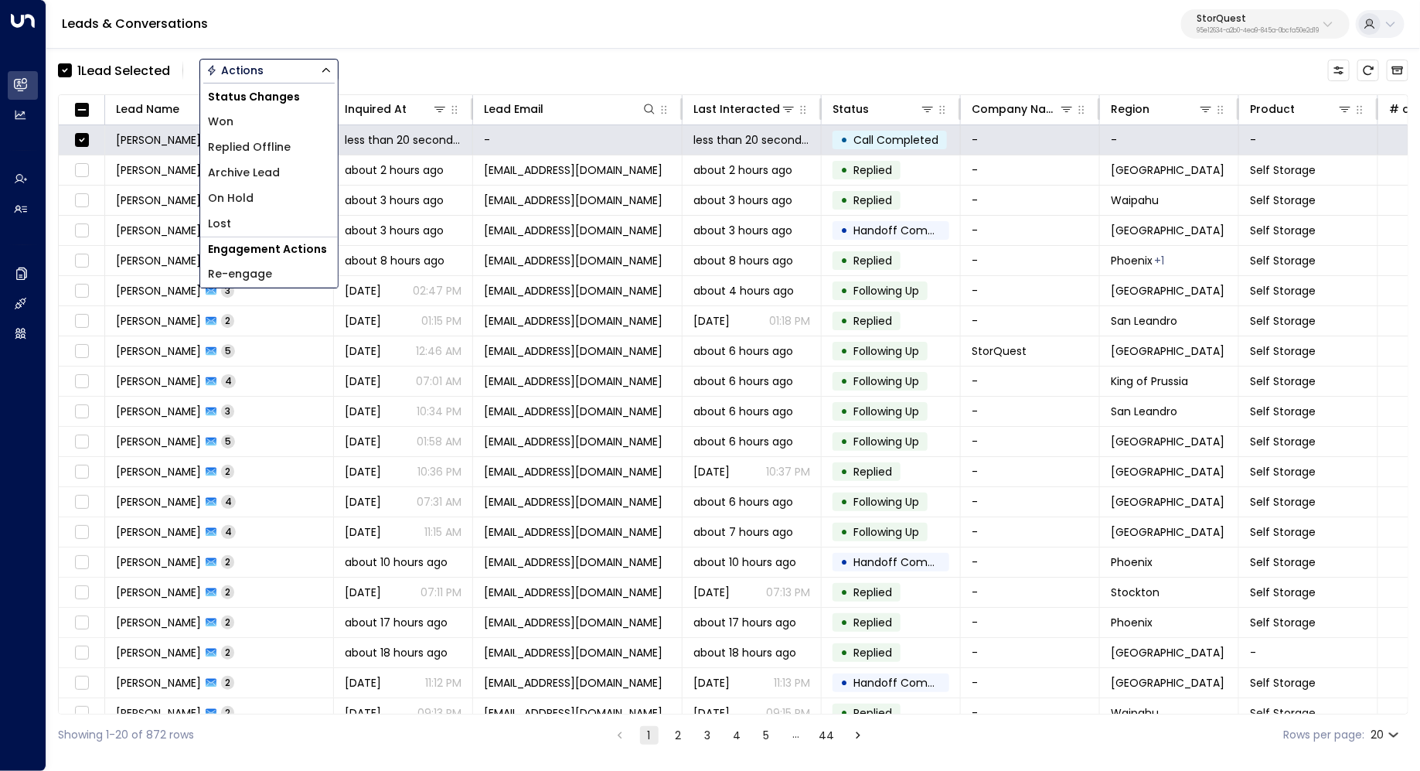
click at [287, 178] on li "Archive Lead" at bounding box center [269, 173] width 138 height 26
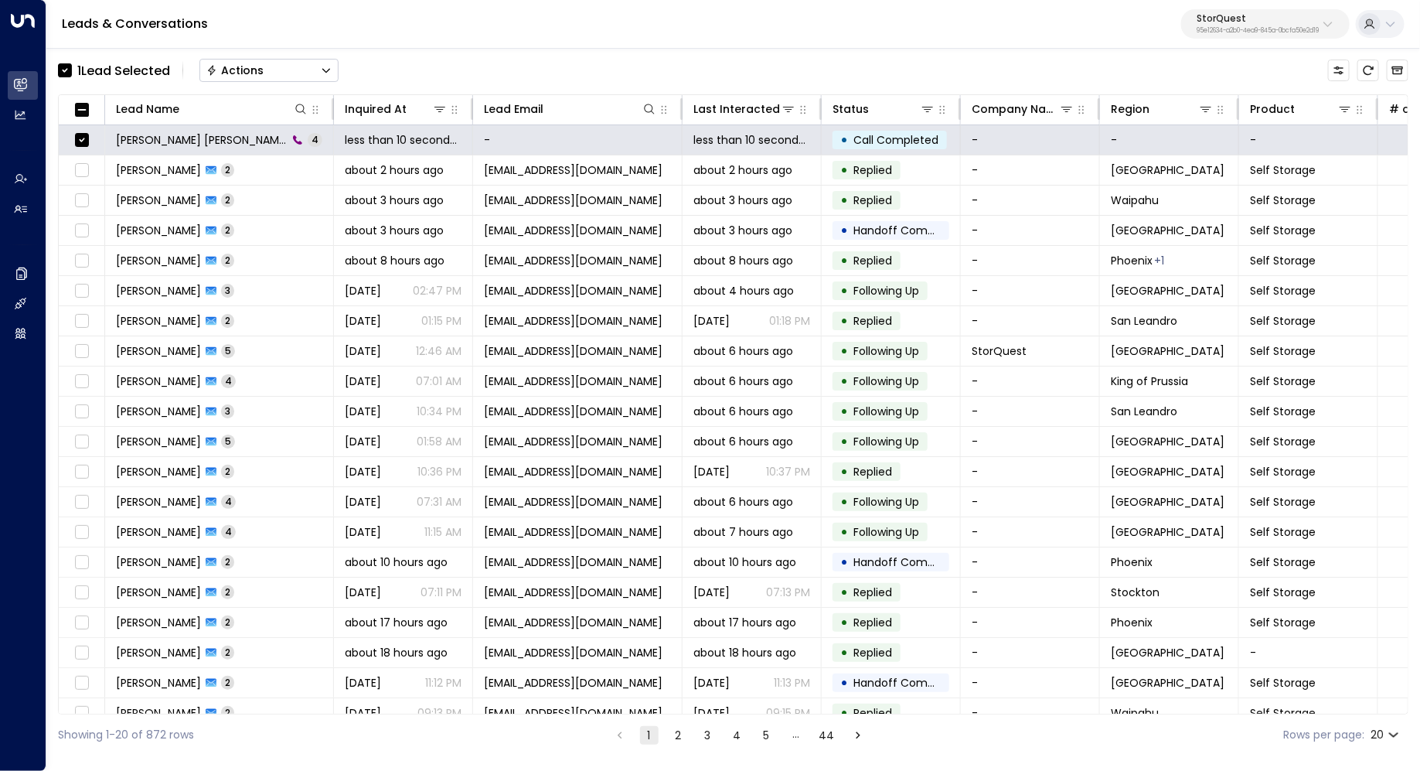
click at [299, 77] on button "Actions" at bounding box center [268, 70] width 139 height 23
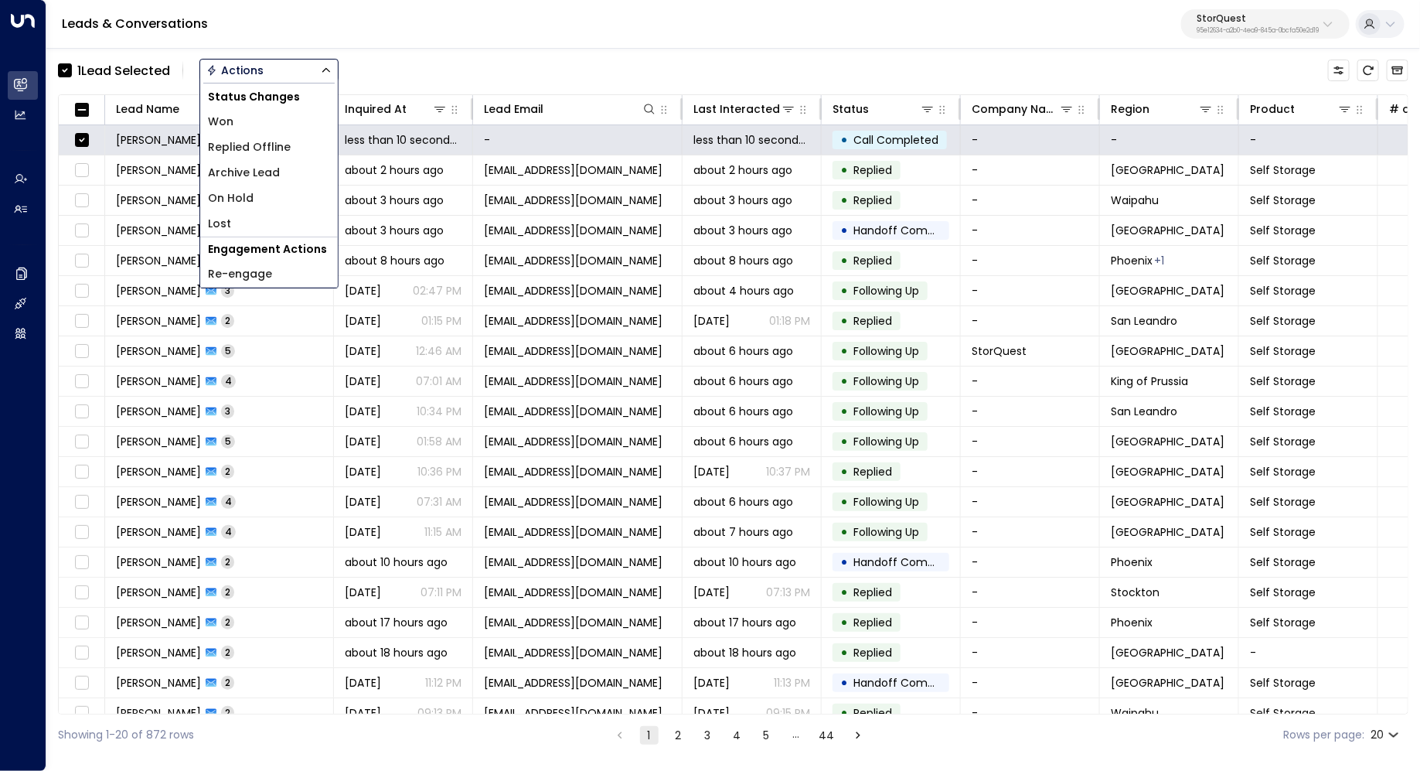
click at [288, 165] on li "Archive Lead" at bounding box center [269, 173] width 138 height 26
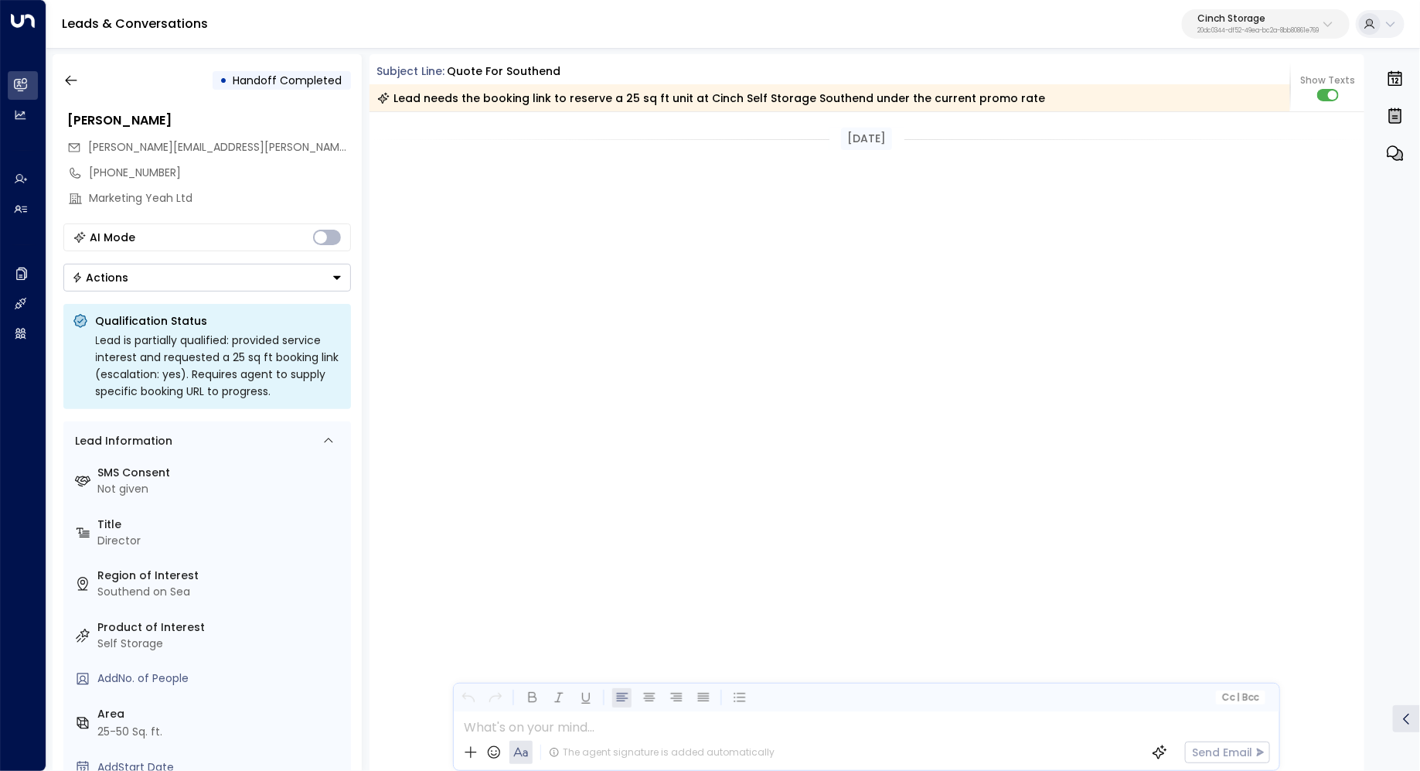
scroll to position [3923, 0]
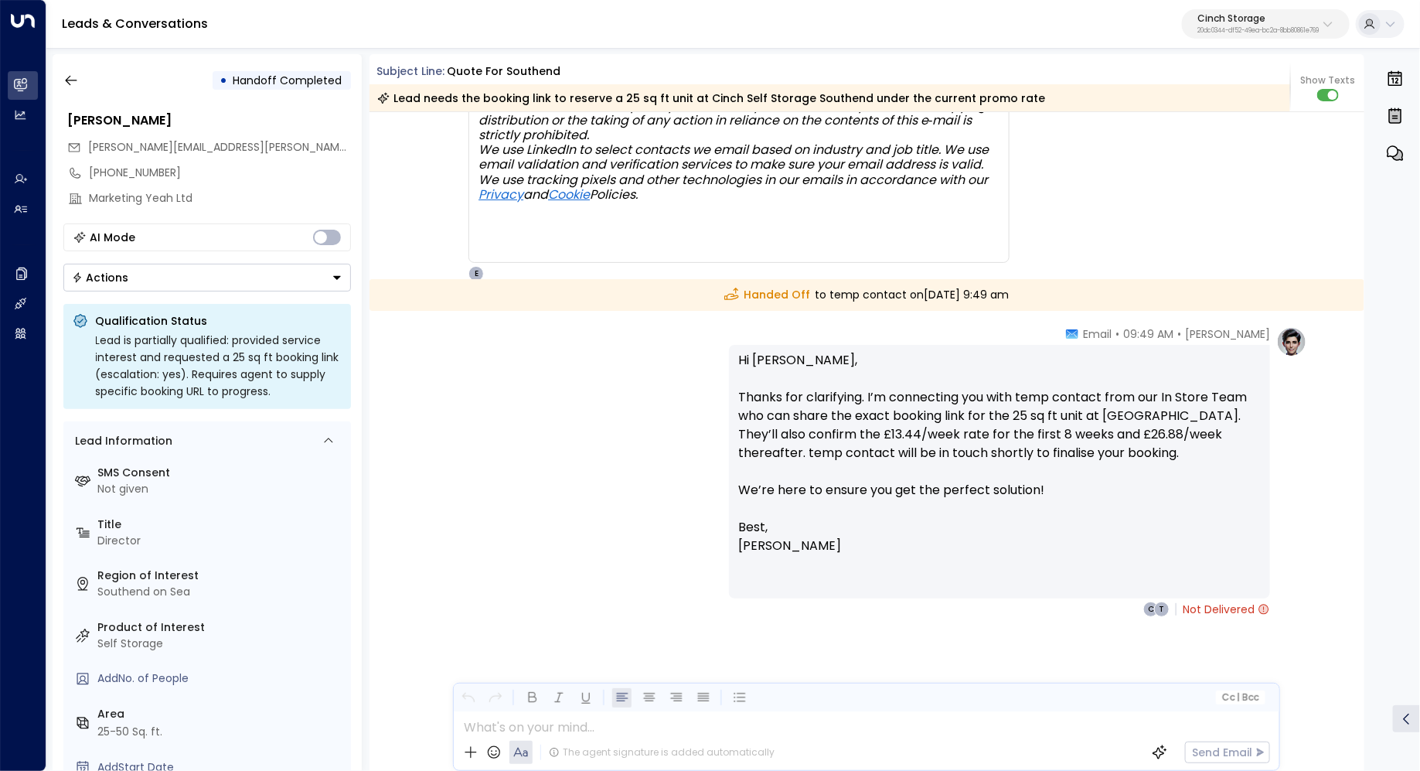
click at [1255, 21] on p "Cinch Storage" at bounding box center [1257, 18] width 121 height 9
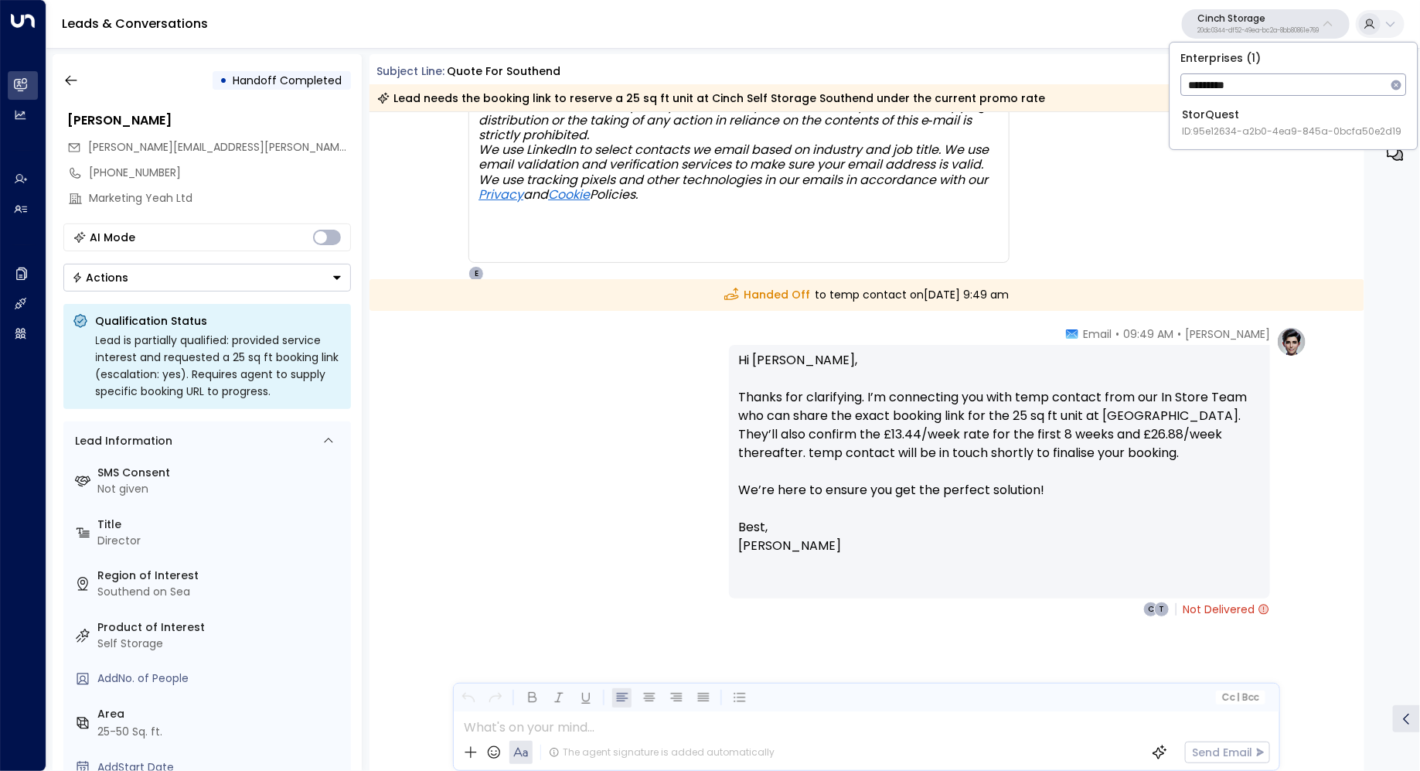
type input "*********"
click at [1268, 124] on span "ID: 95e12634-a2b0-4ea9-845a-0bcfa50e2d19" at bounding box center [1293, 131] width 220 height 14
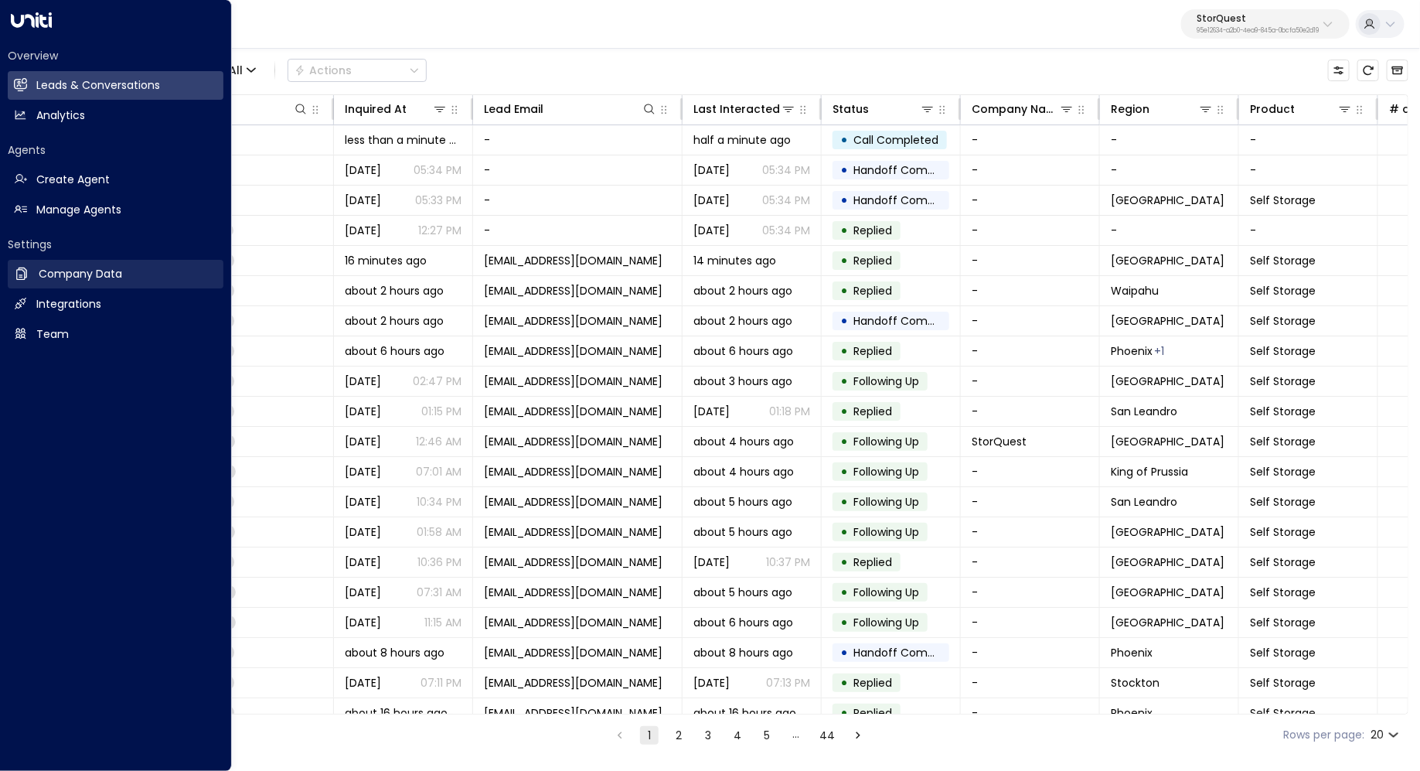
click at [140, 281] on link "Company Data Company Data" at bounding box center [116, 274] width 216 height 29
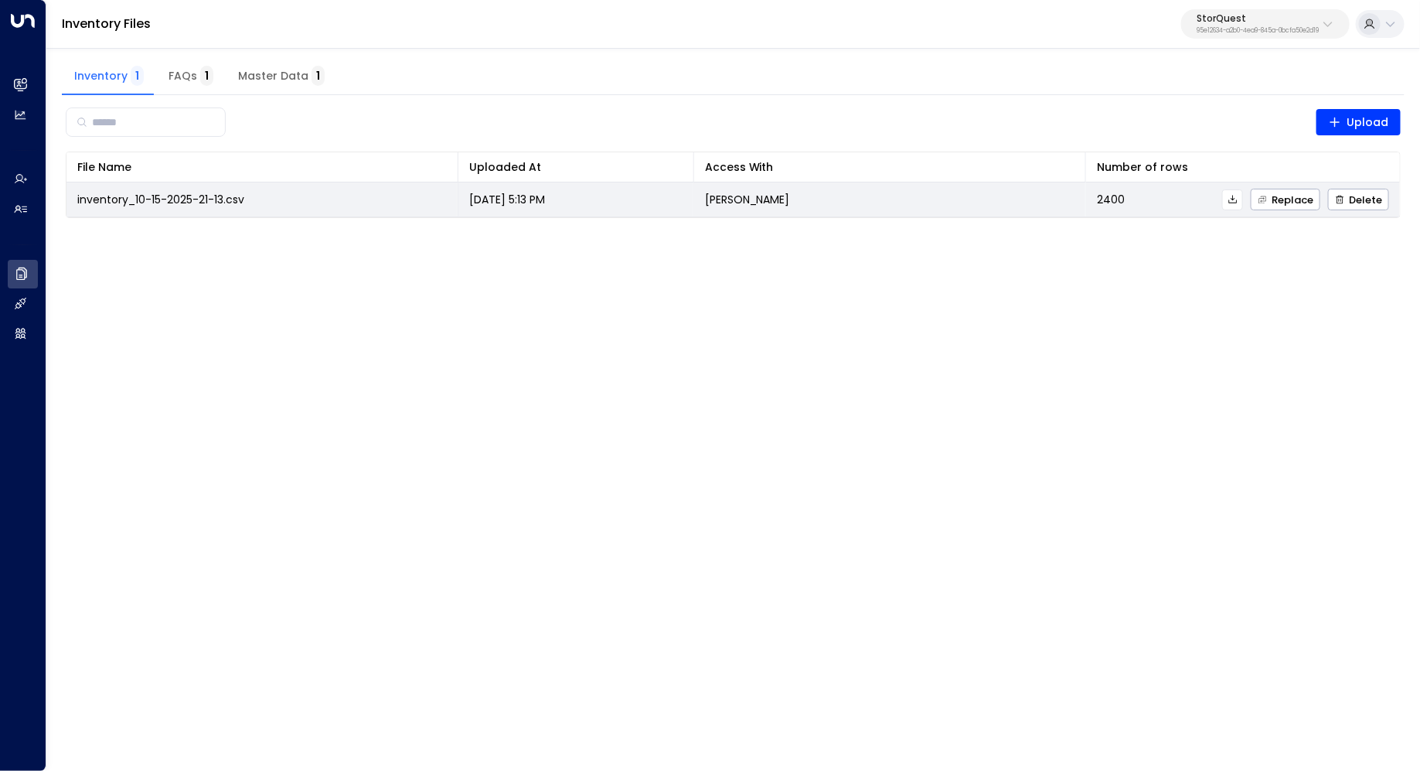
click at [1238, 202] on icon at bounding box center [1232, 199] width 11 height 11
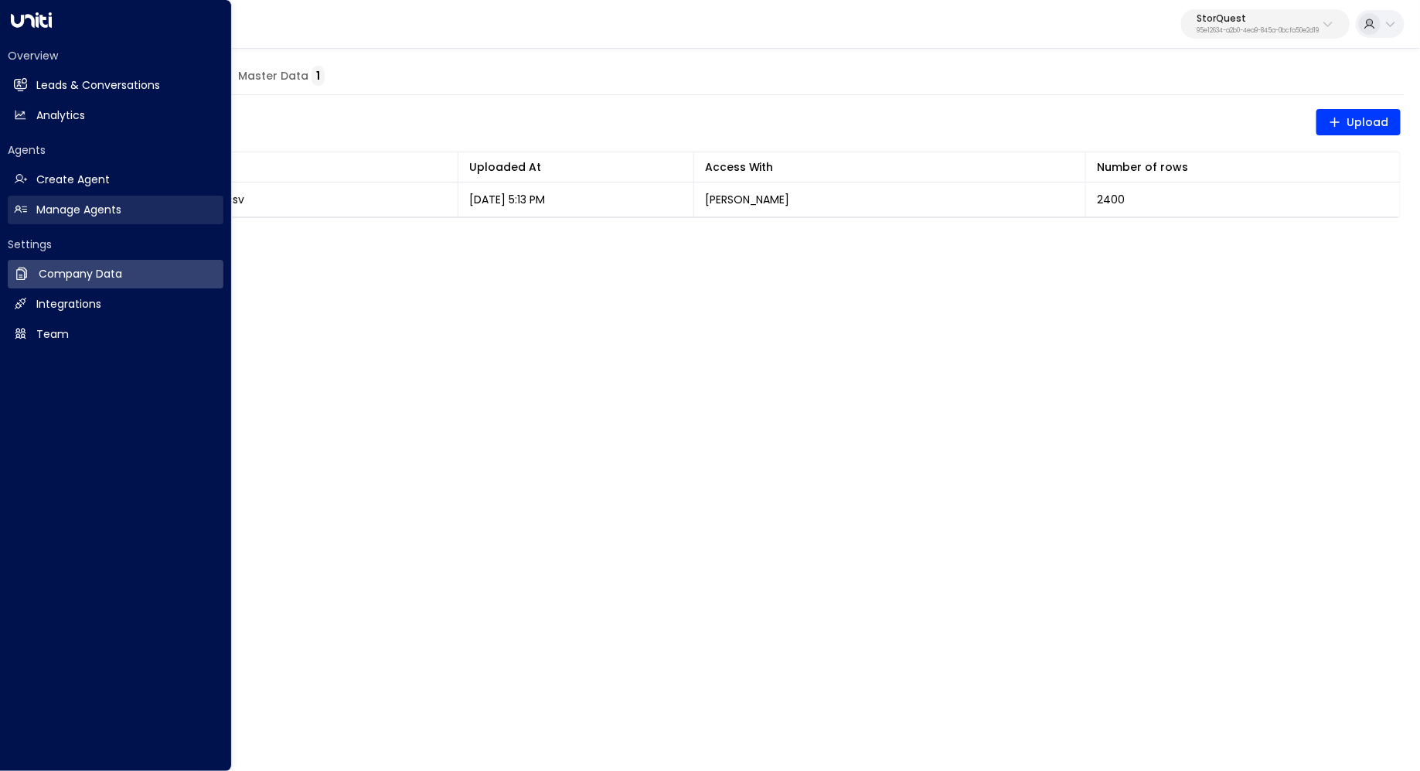
click at [93, 213] on h2 "Manage Agents" at bounding box center [78, 210] width 85 height 16
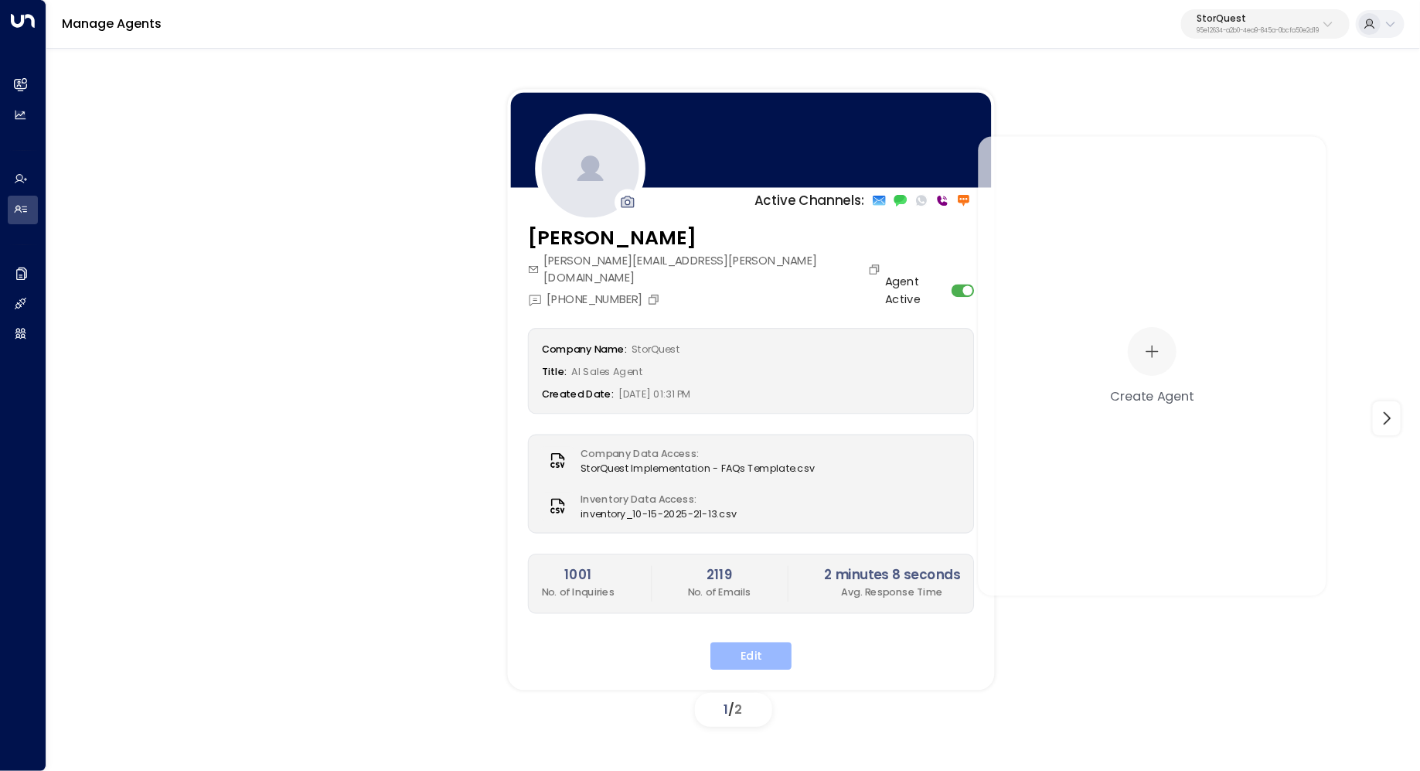
click at [734, 642] on button "Edit" at bounding box center [750, 656] width 81 height 28
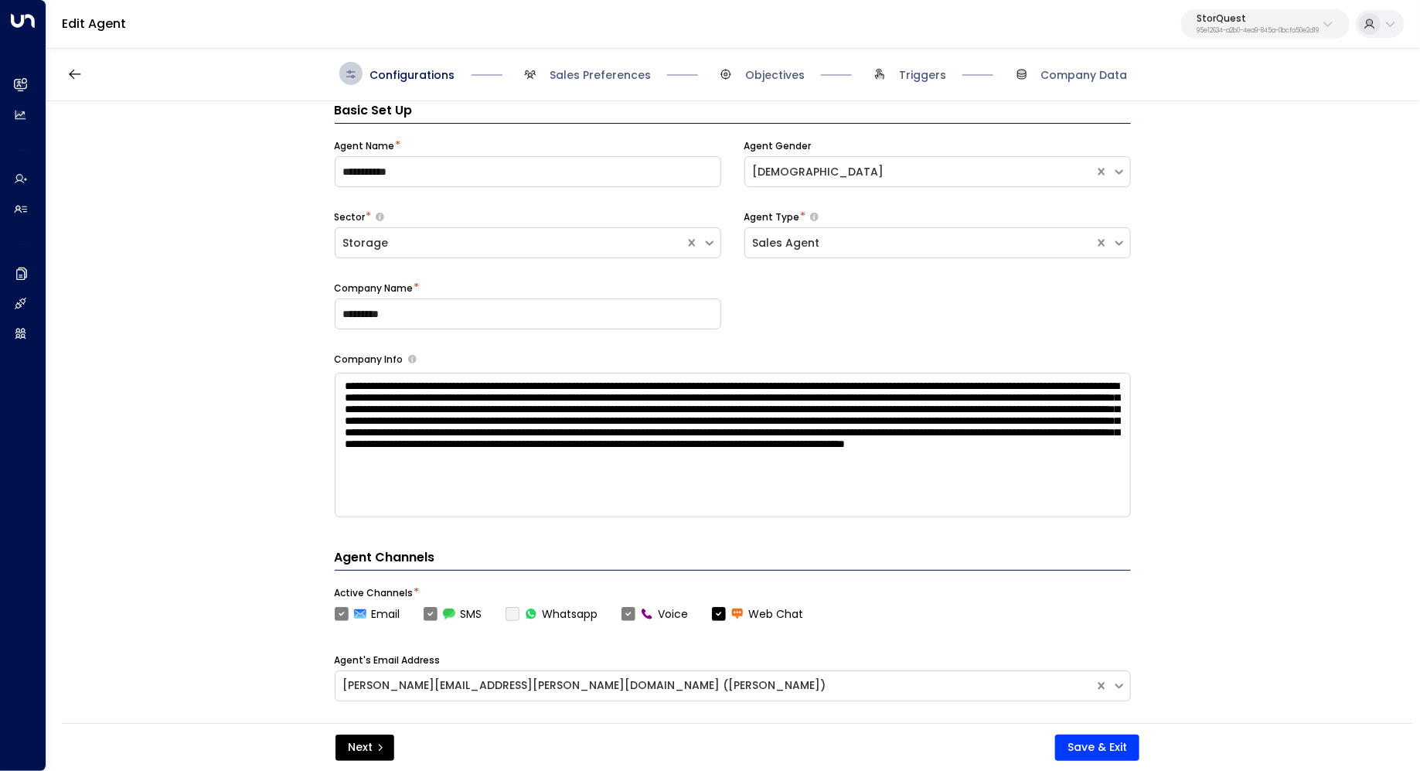
scroll to position [497, 0]
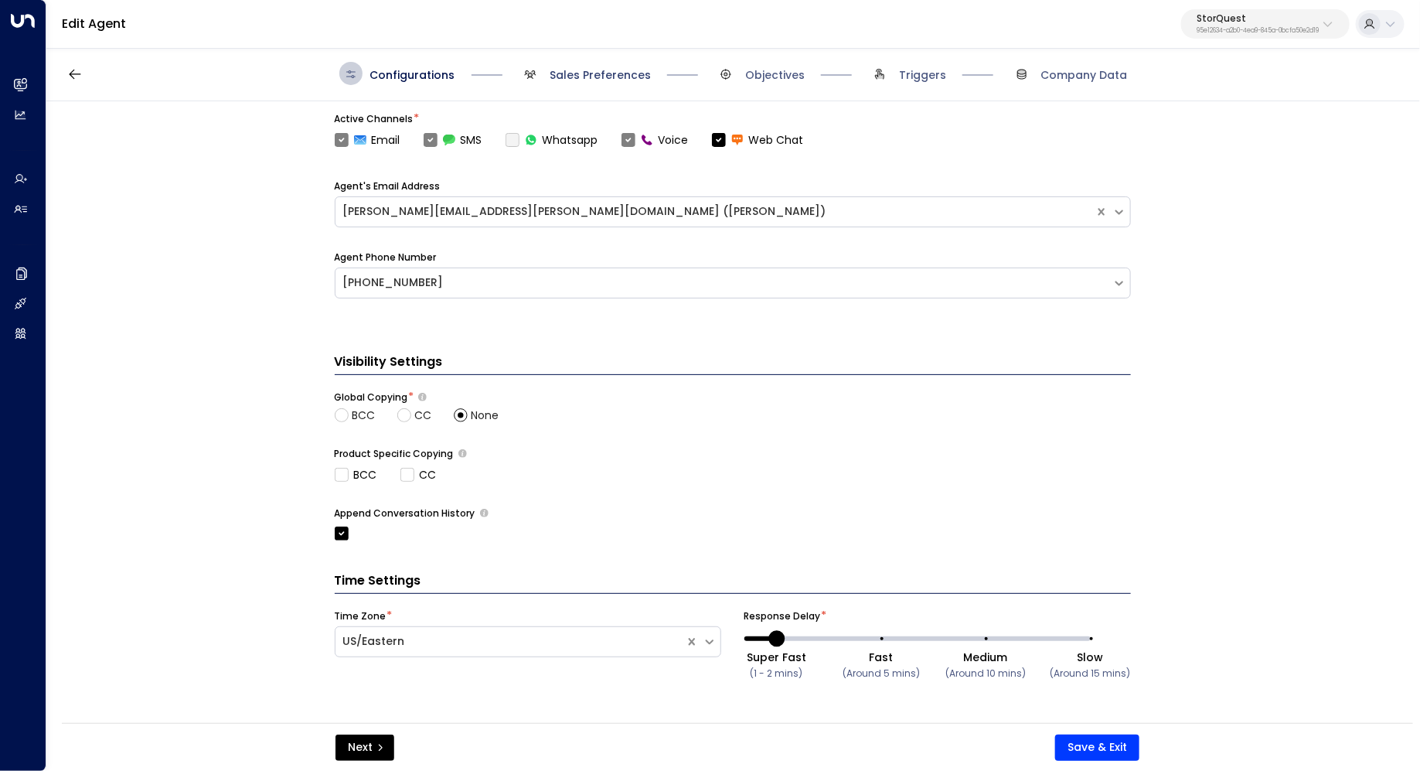
click at [584, 77] on span "Sales Preferences" at bounding box center [600, 74] width 101 height 15
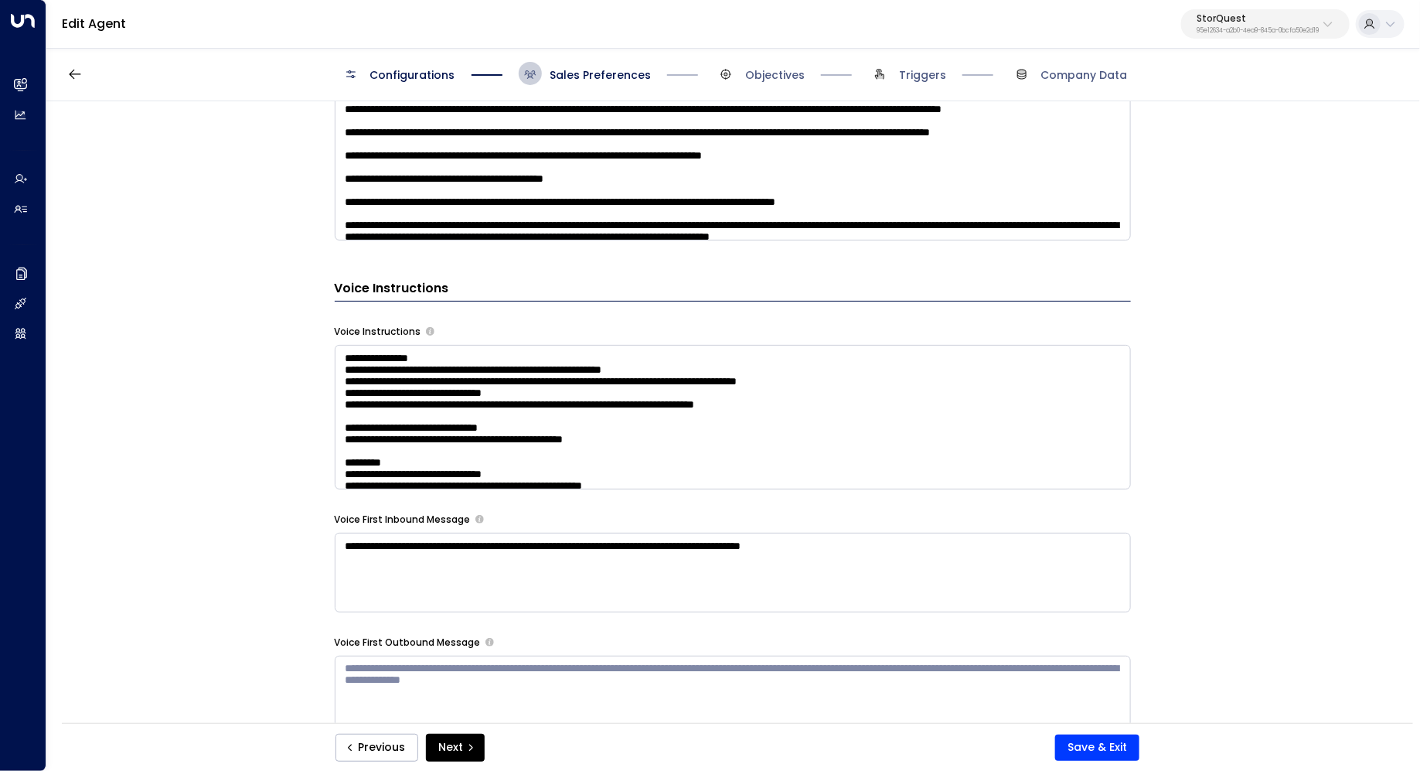
scroll to position [1200, 0]
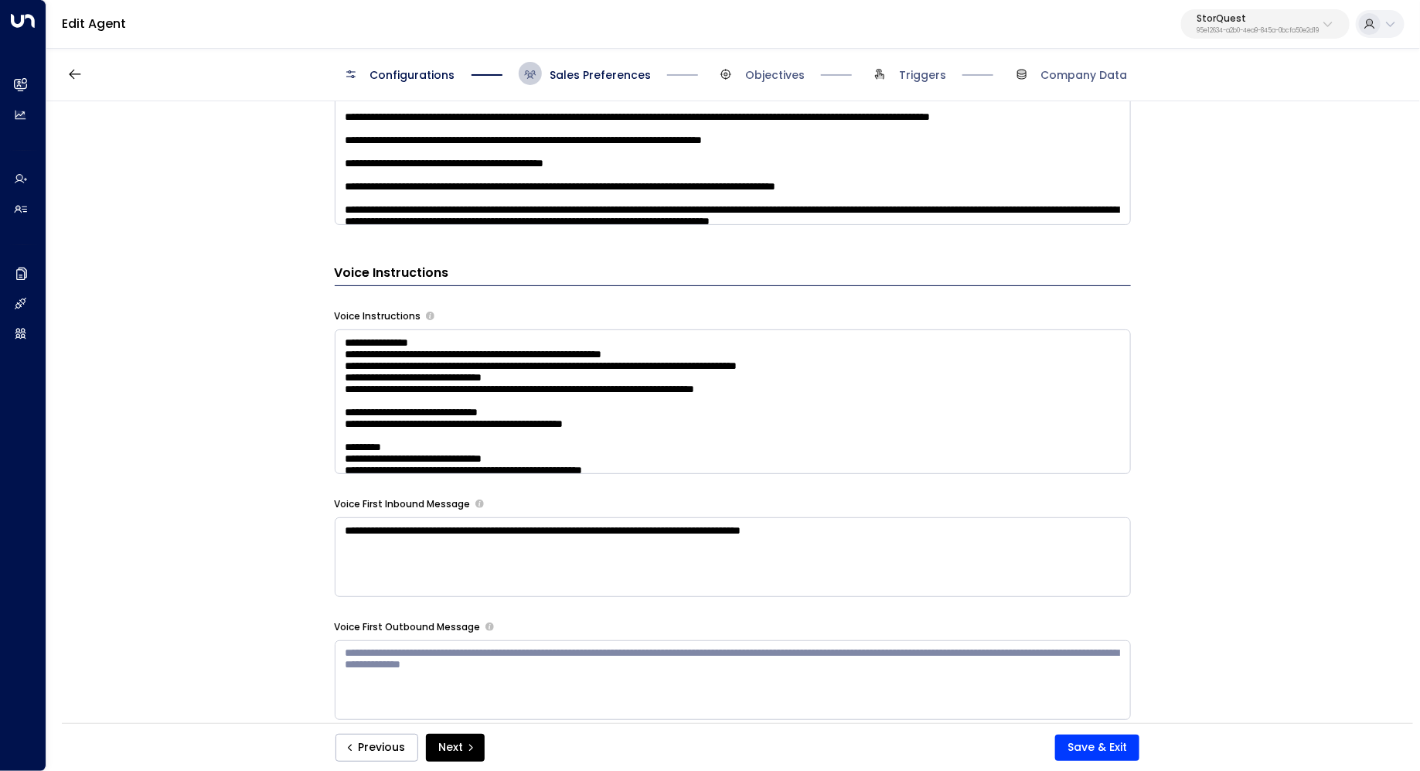
click at [981, 376] on textarea at bounding box center [733, 401] width 796 height 145
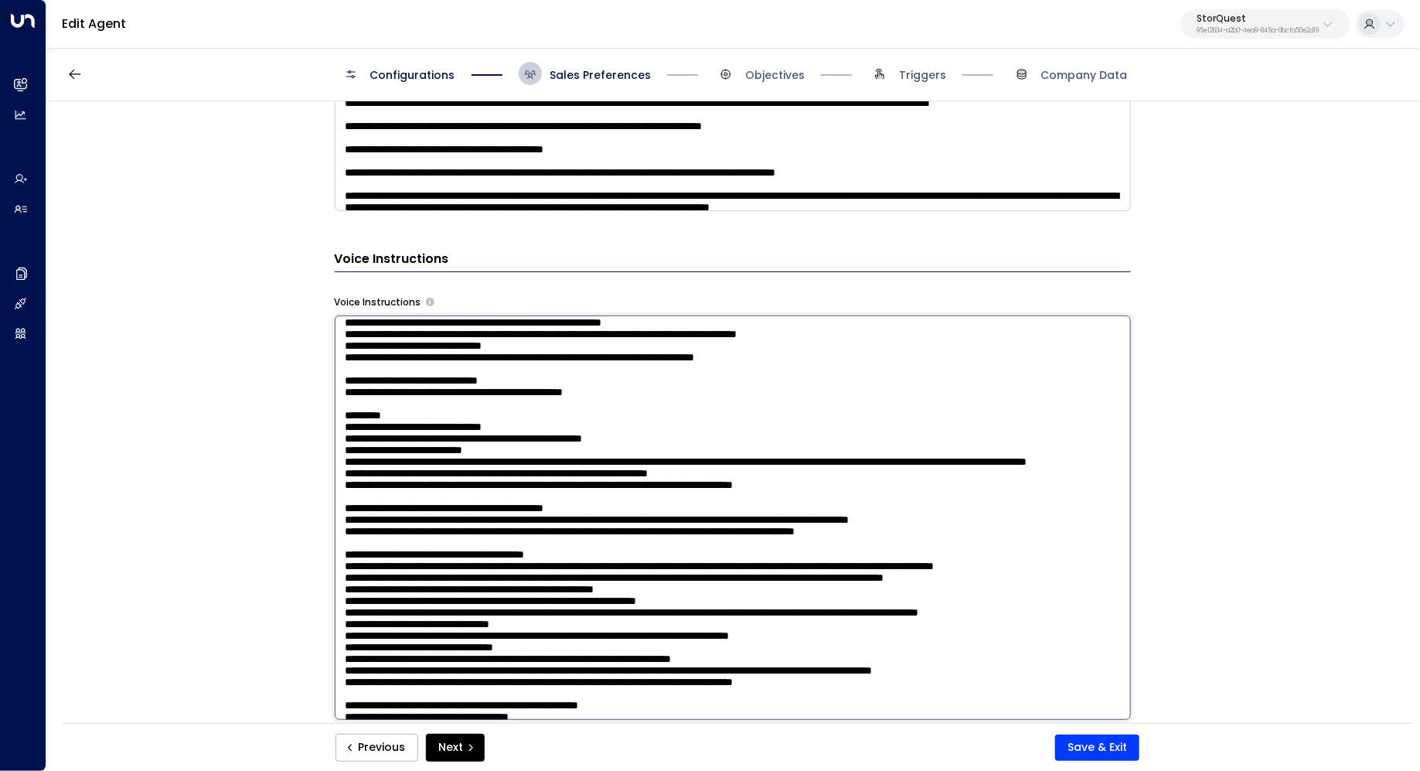
scroll to position [0, 0]
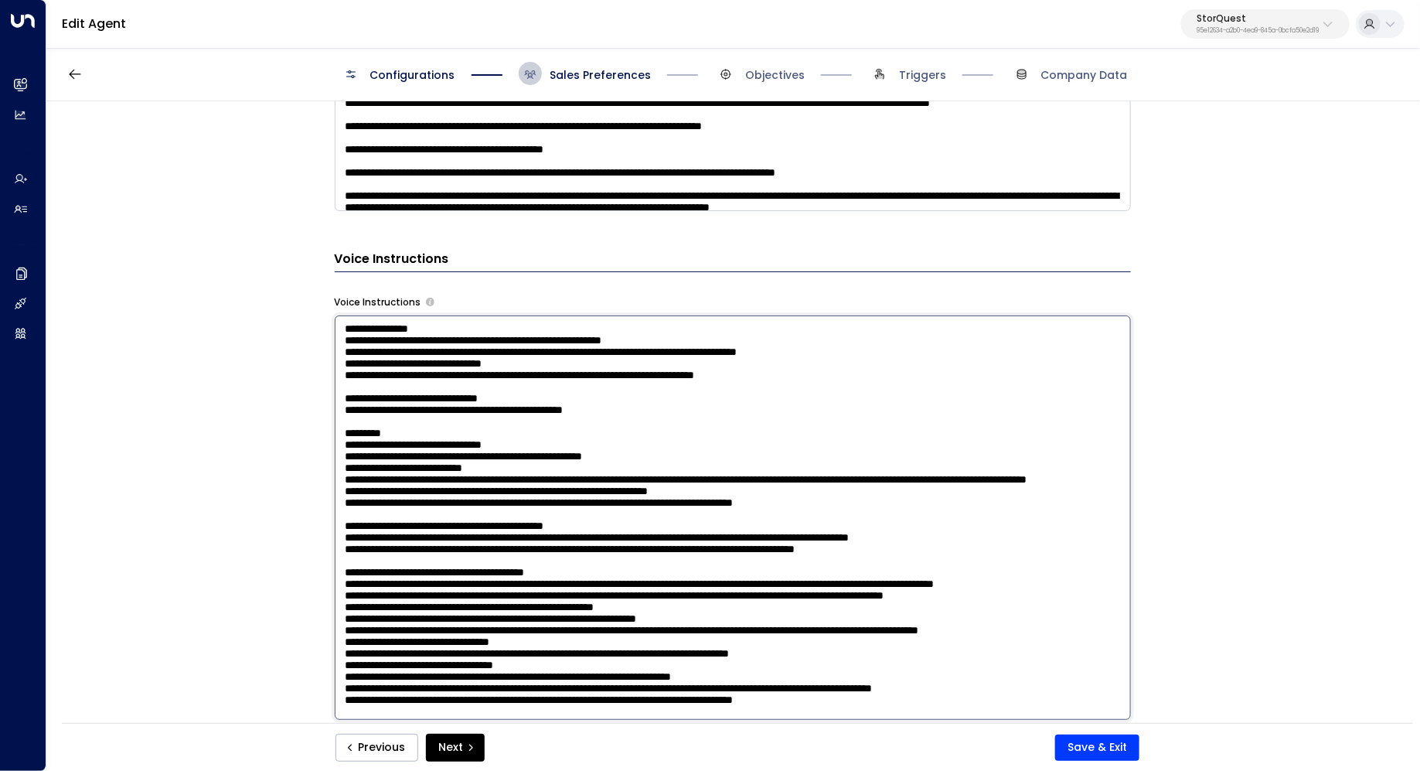
drag, startPoint x: 877, startPoint y: 592, endPoint x: 329, endPoint y: 588, distance: 548.8
click at [329, 587] on div "**********" at bounding box center [732, 417] width 1372 height 632
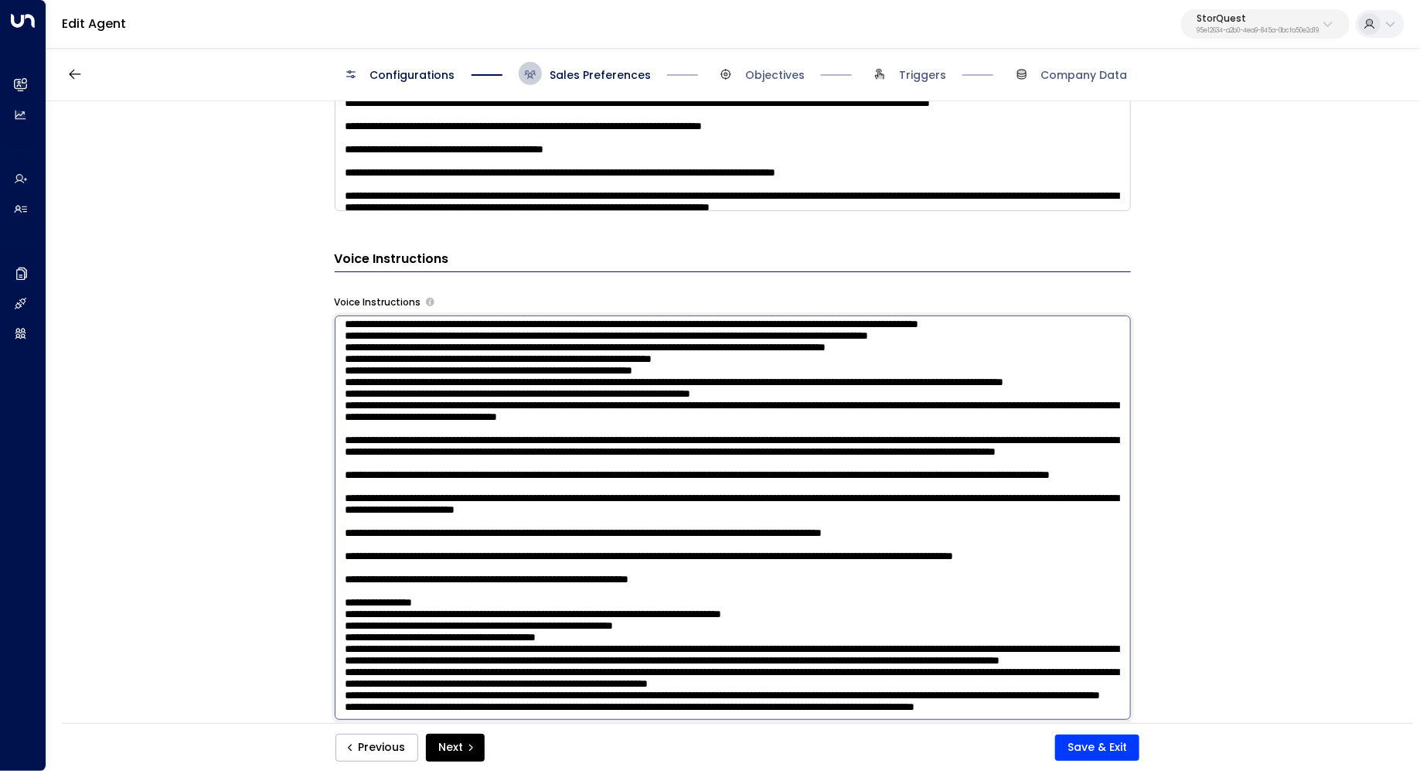
click at [672, 669] on textarea at bounding box center [733, 517] width 796 height 404
click at [565, 644] on textarea at bounding box center [733, 517] width 796 height 404
click at [625, 646] on textarea at bounding box center [733, 517] width 796 height 404
drag, startPoint x: 634, startPoint y: 647, endPoint x: 574, endPoint y: 647, distance: 60.3
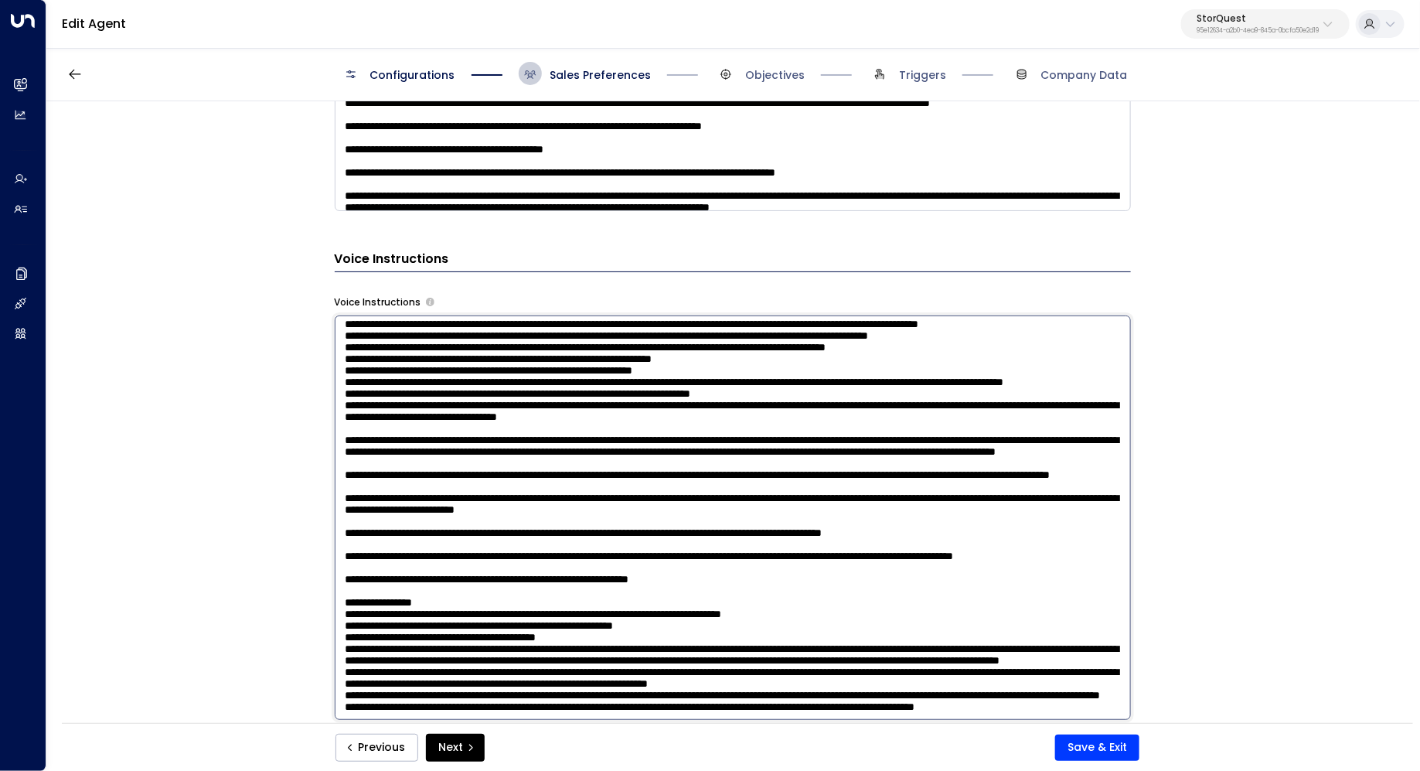
click at [574, 647] on textarea at bounding box center [733, 517] width 796 height 404
drag, startPoint x: 635, startPoint y: 647, endPoint x: 600, endPoint y: 647, distance: 35.6
click at [600, 647] on textarea at bounding box center [733, 517] width 796 height 404
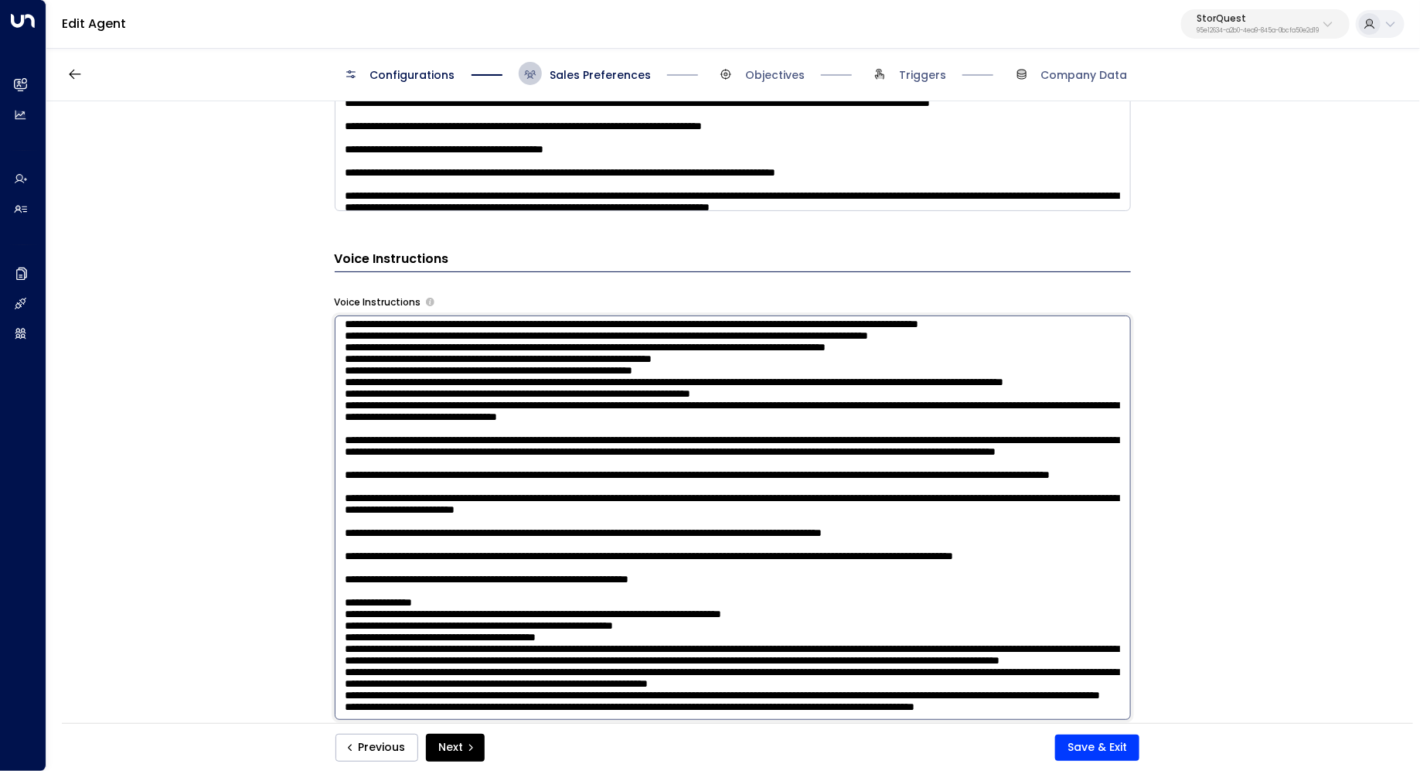
click at [639, 647] on textarea at bounding box center [733, 517] width 796 height 404
paste textarea "**********"
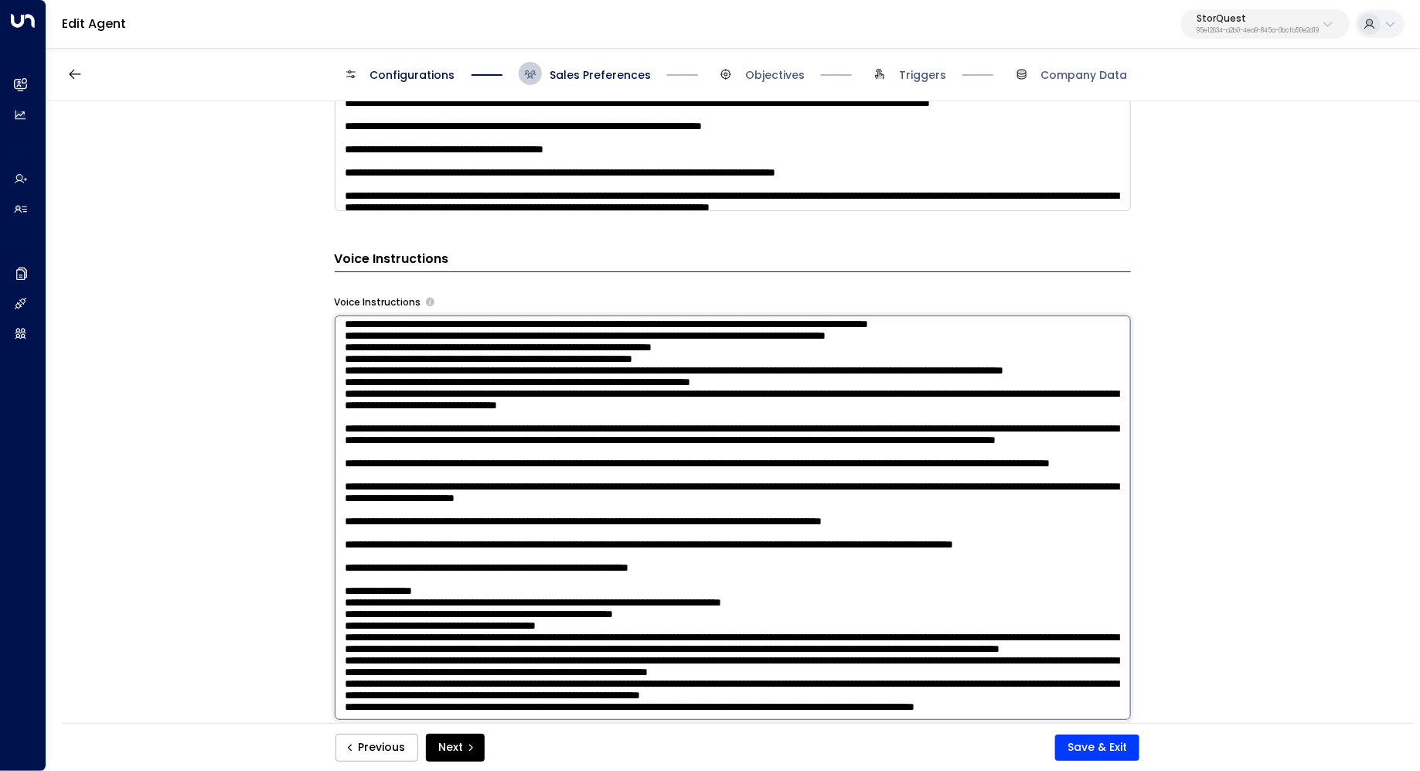
drag, startPoint x: 788, startPoint y: 649, endPoint x: 529, endPoint y: 650, distance: 259.7
click at [529, 650] on textarea at bounding box center [733, 517] width 796 height 404
click at [788, 654] on textarea at bounding box center [733, 517] width 796 height 404
paste textarea "**********"
drag, startPoint x: 929, startPoint y: 651, endPoint x: 829, endPoint y: 651, distance: 99.7
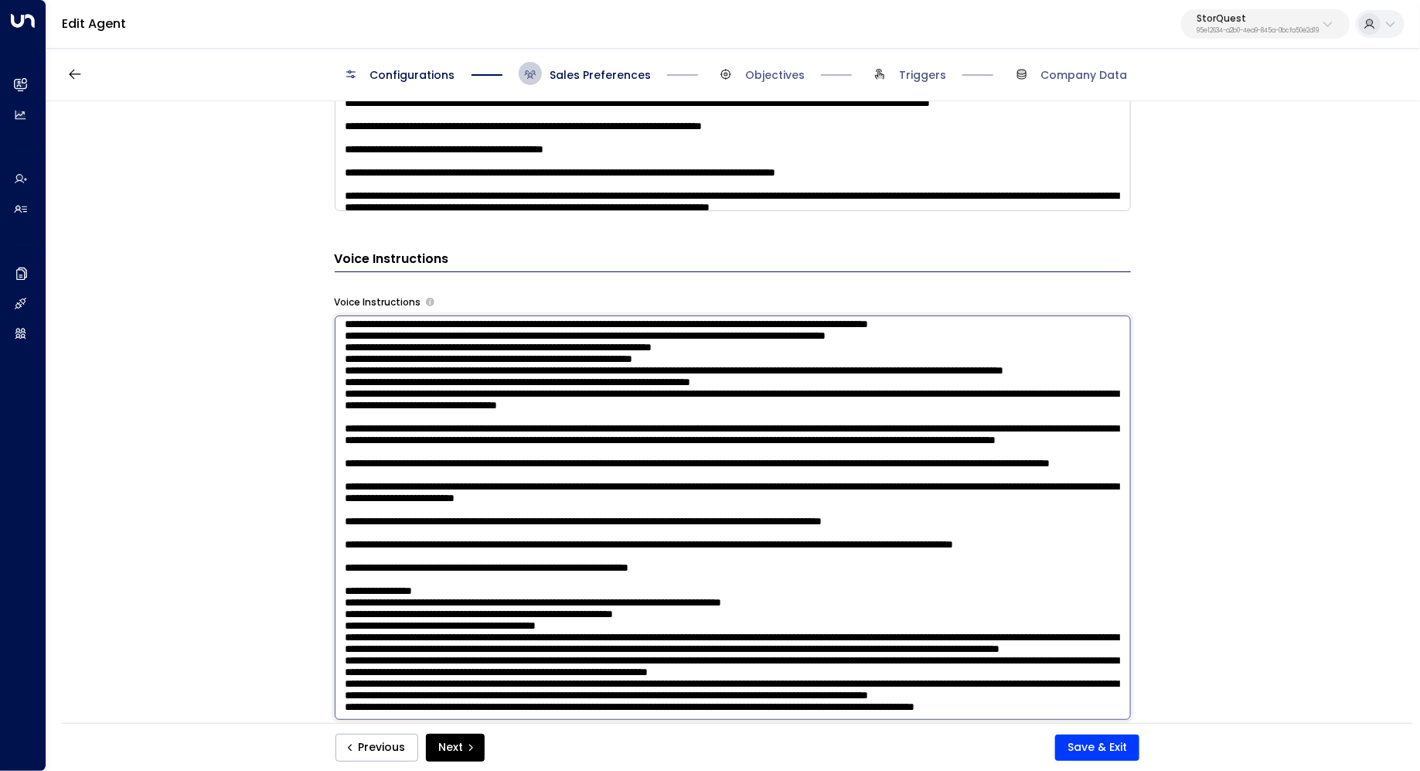
click at [829, 651] on textarea at bounding box center [733, 517] width 796 height 404
drag, startPoint x: 788, startPoint y: 664, endPoint x: 972, endPoint y: 648, distance: 185.4
click at [972, 649] on textarea at bounding box center [733, 517] width 796 height 404
drag, startPoint x: 1003, startPoint y: 653, endPoint x: 502, endPoint y: 655, distance: 501.7
click at [501, 655] on textarea at bounding box center [733, 517] width 796 height 404
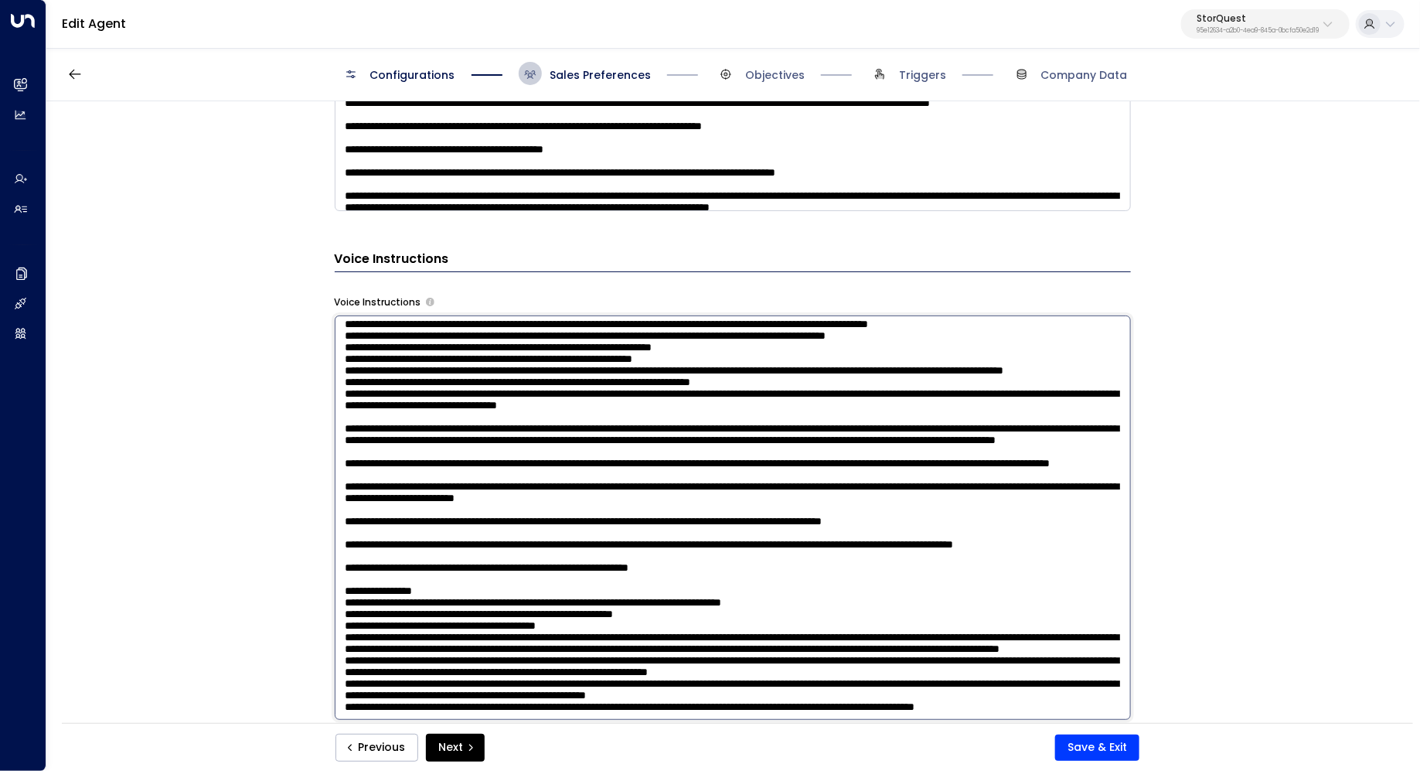
click at [616, 623] on textarea at bounding box center [733, 517] width 796 height 404
drag, startPoint x: 1067, startPoint y: 616, endPoint x: 928, endPoint y: 614, distance: 139.1
click at [928, 614] on textarea at bounding box center [733, 517] width 796 height 404
paste textarea "**********"
click at [928, 617] on textarea at bounding box center [733, 517] width 796 height 404
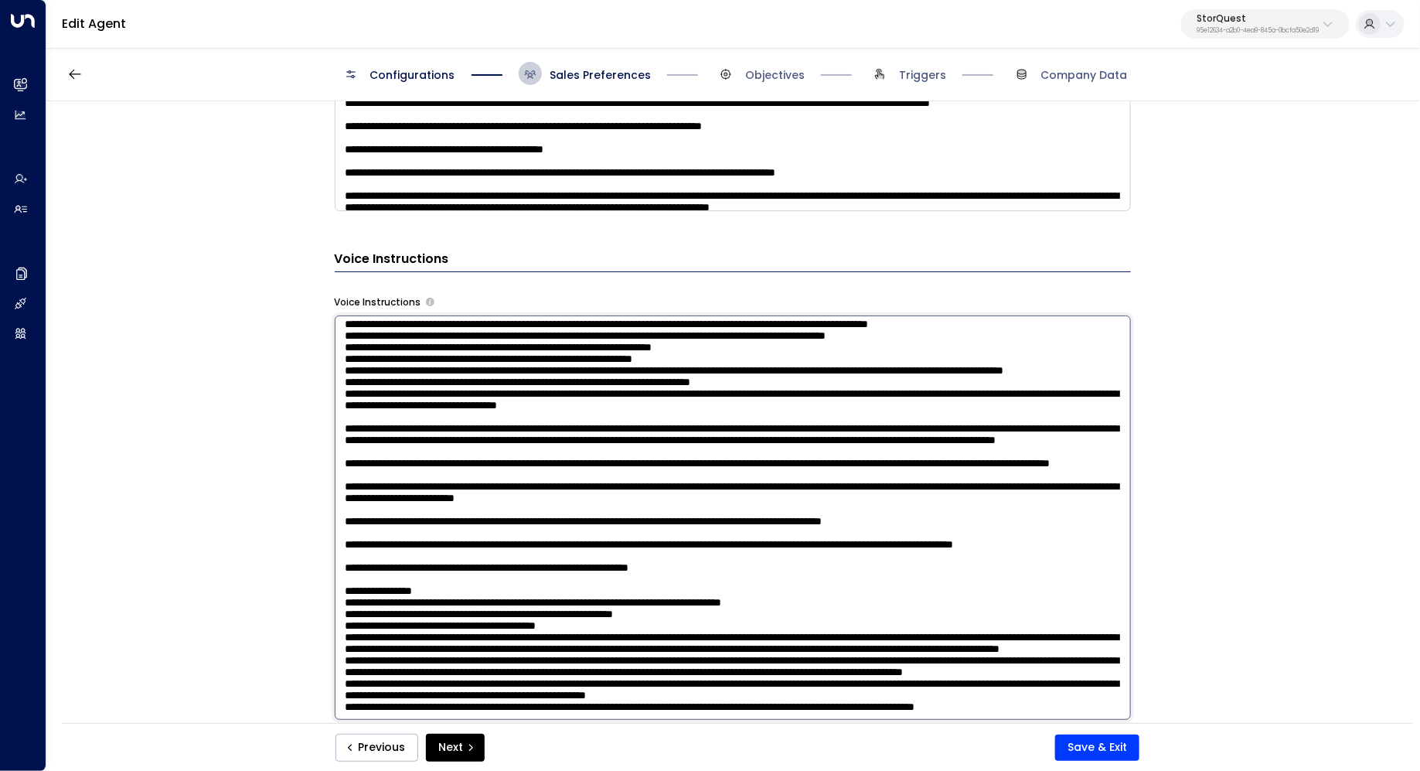
click at [905, 638] on textarea at bounding box center [733, 517] width 796 height 404
type textarea "**********"
click at [1081, 746] on button "Save & Exit" at bounding box center [1097, 747] width 84 height 26
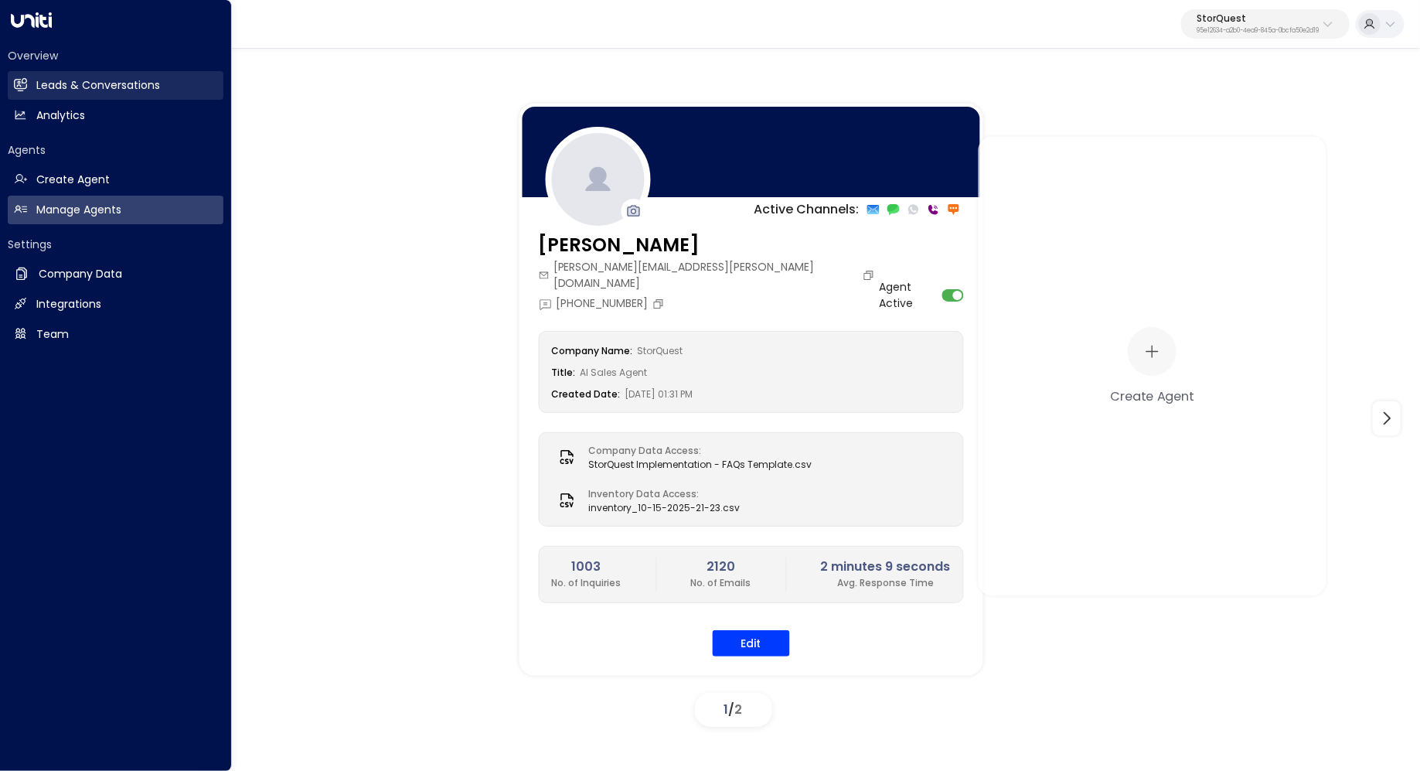
click at [77, 79] on h2 "Leads & Conversations" at bounding box center [98, 85] width 124 height 16
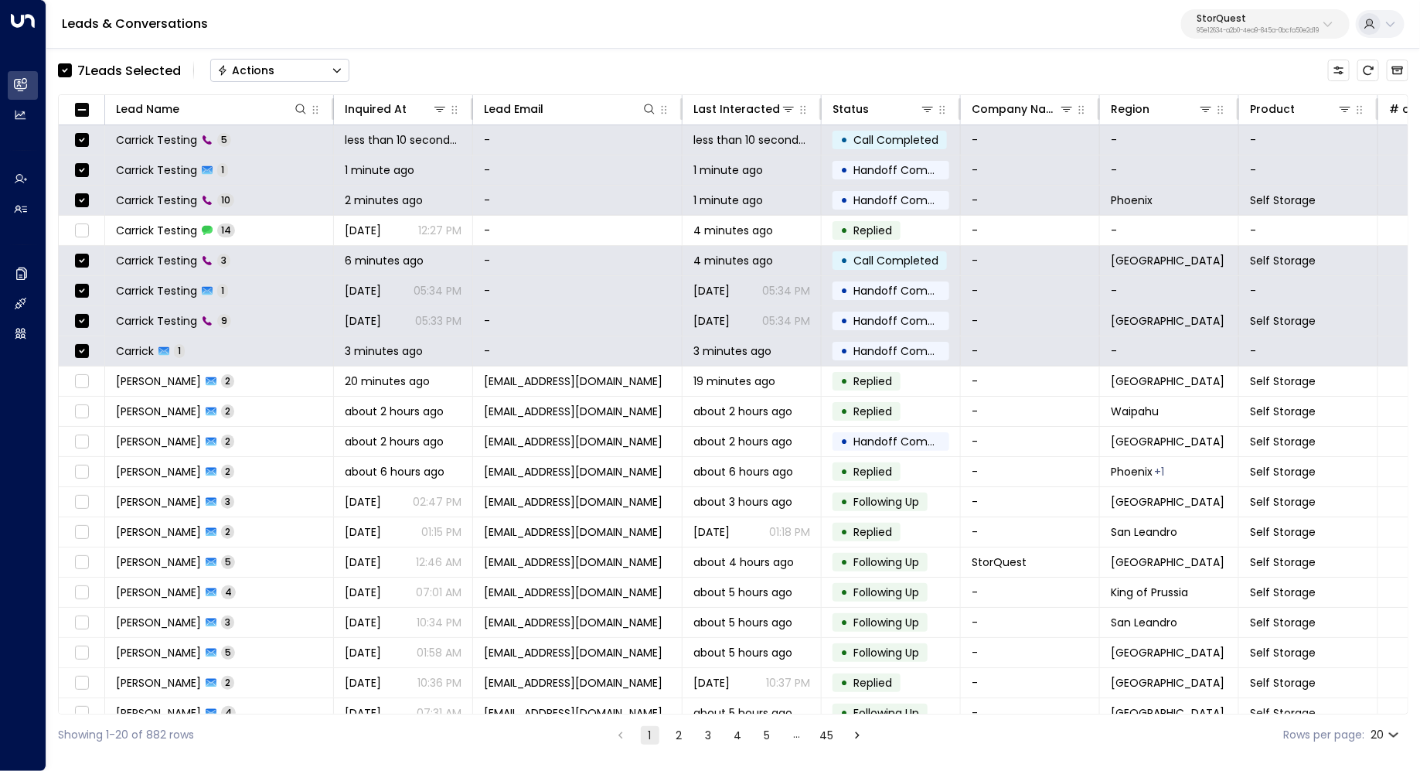
click at [308, 60] on button "Actions" at bounding box center [279, 70] width 139 height 23
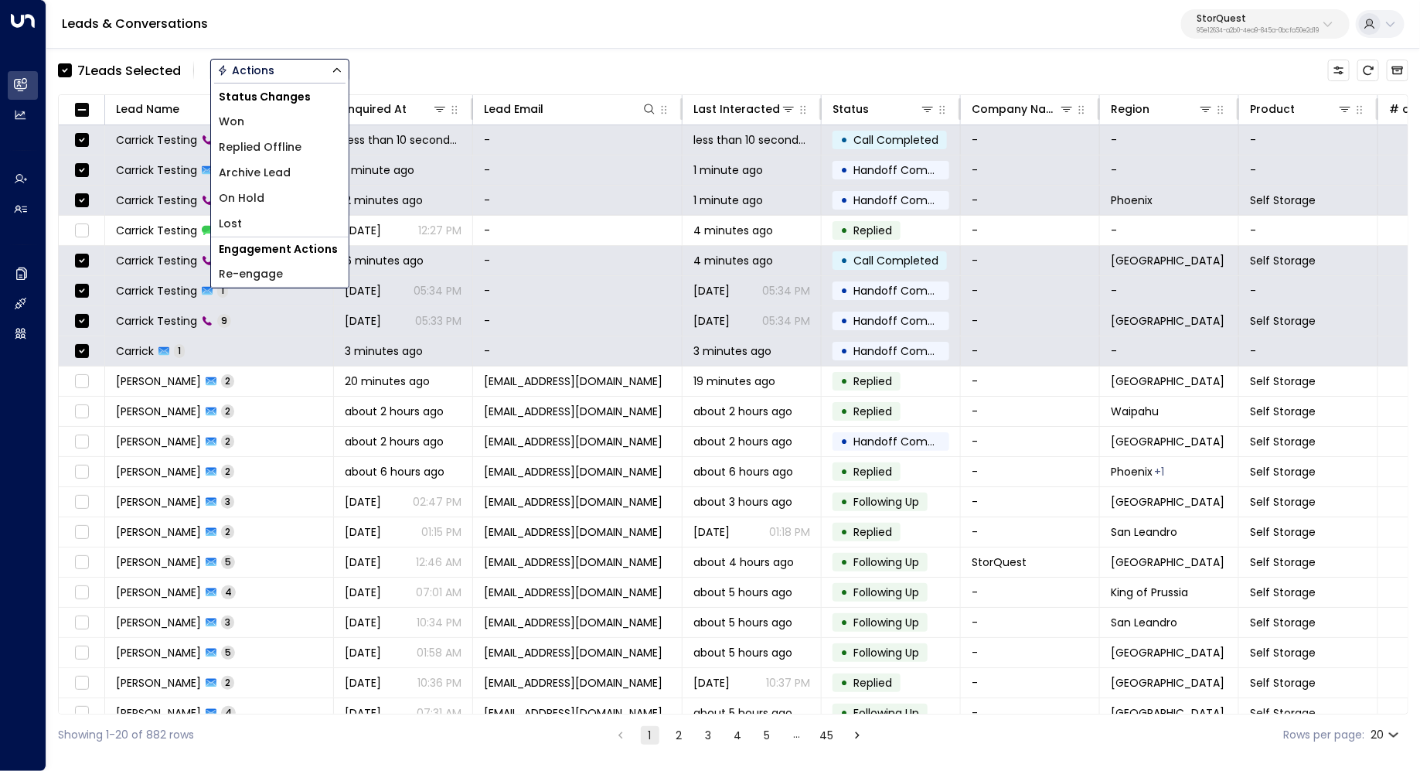
click at [312, 173] on li "Archive Lead" at bounding box center [280, 173] width 138 height 26
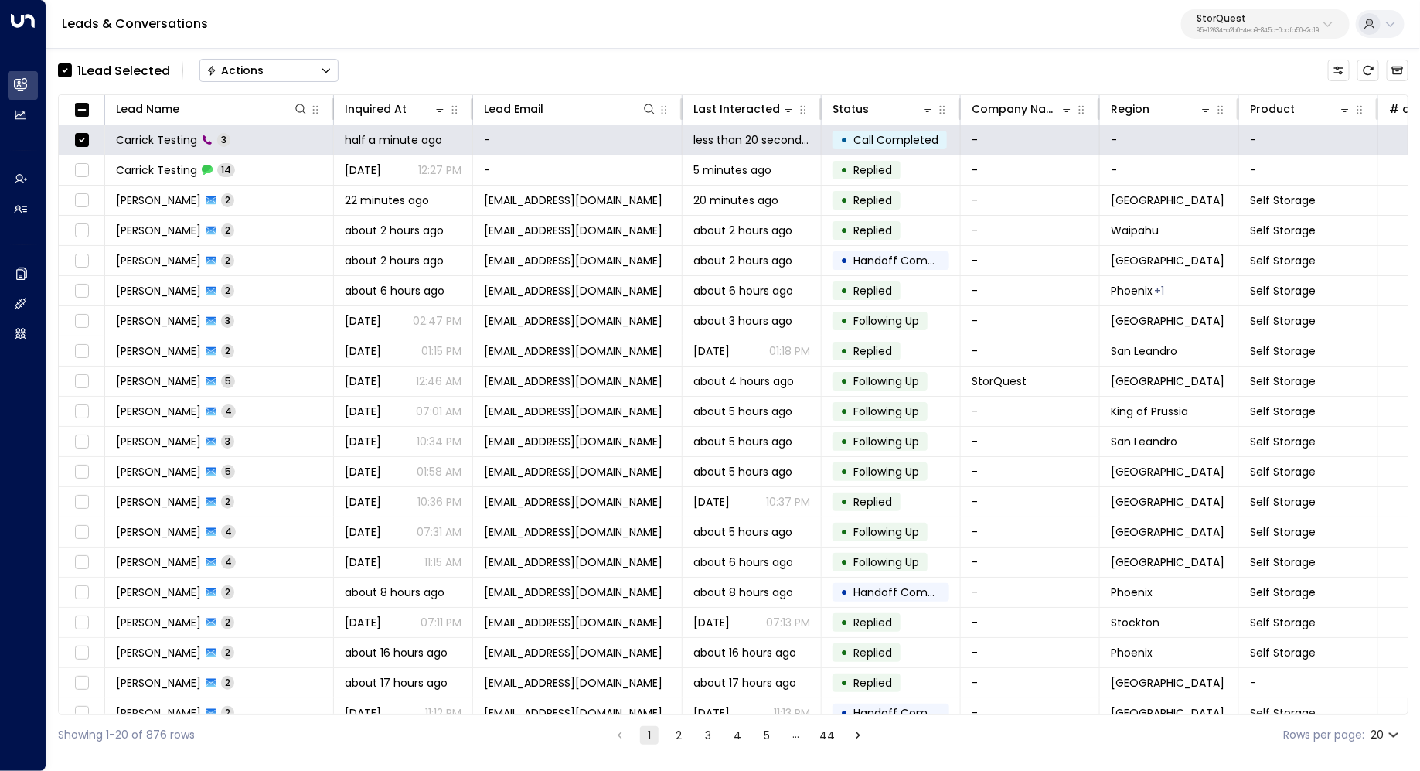
click at [1285, 10] on button "StorQuest 95e12634-a2b0-4ea9-845a-0bcfa50e2d19" at bounding box center [1265, 23] width 169 height 29
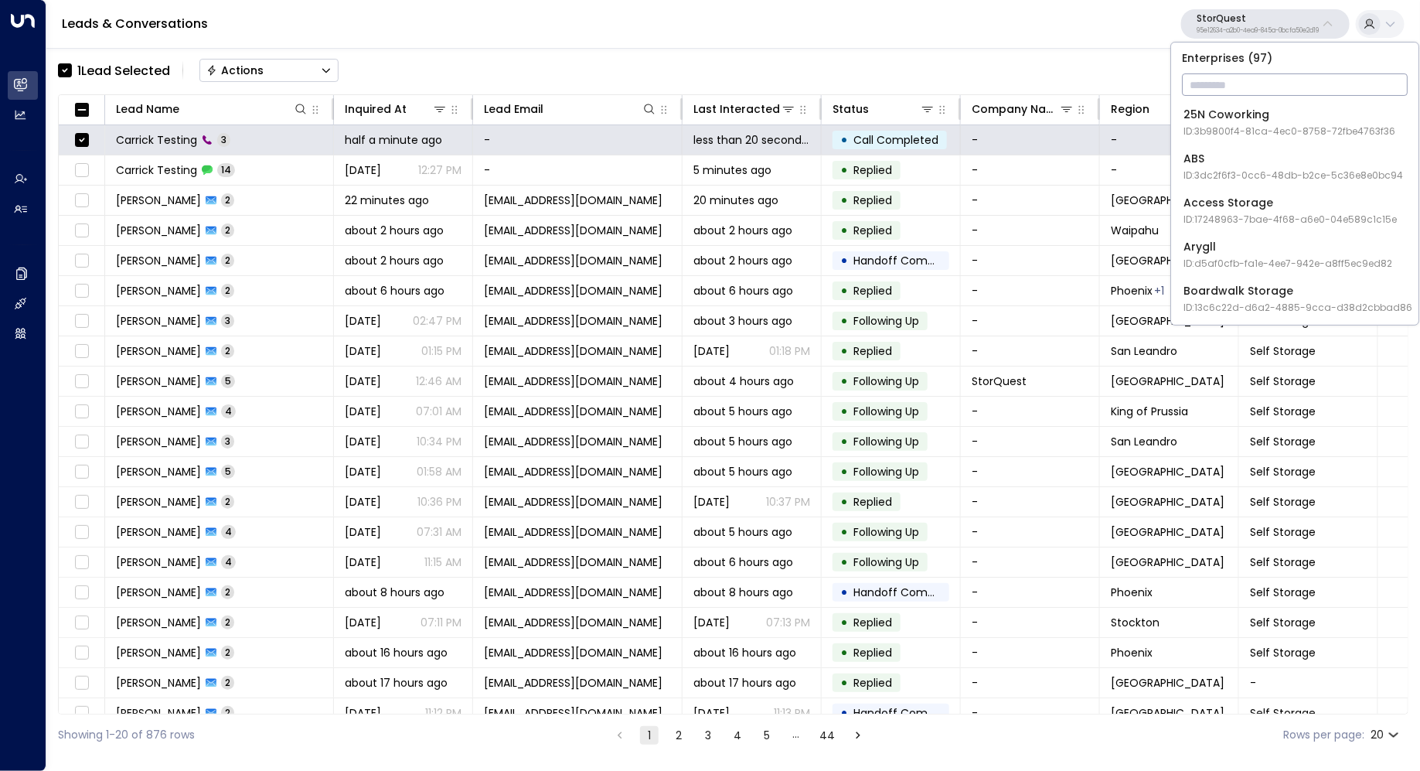
click at [771, 71] on div "1 Lead Selected Actions" at bounding box center [733, 70] width 1350 height 32
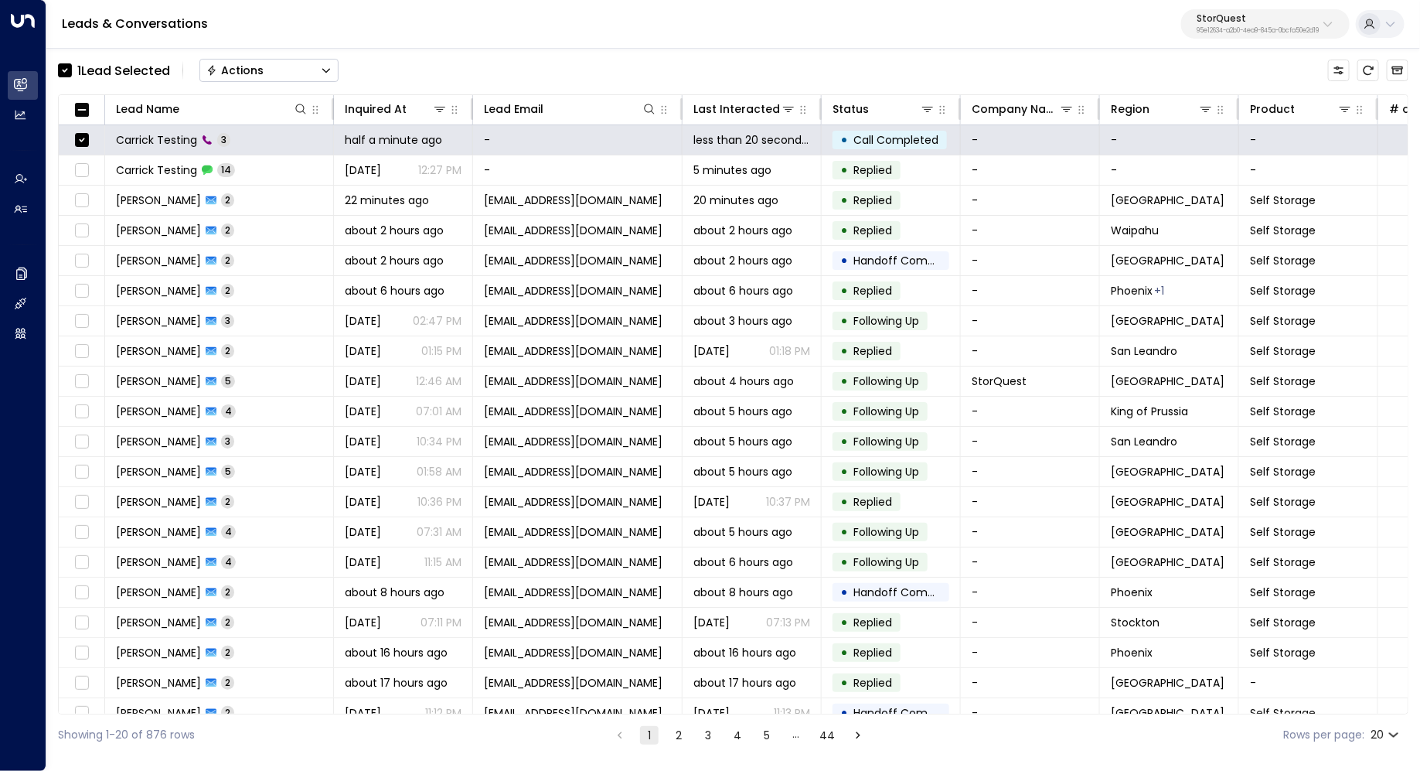
click at [332, 64] on button "Actions" at bounding box center [268, 70] width 139 height 23
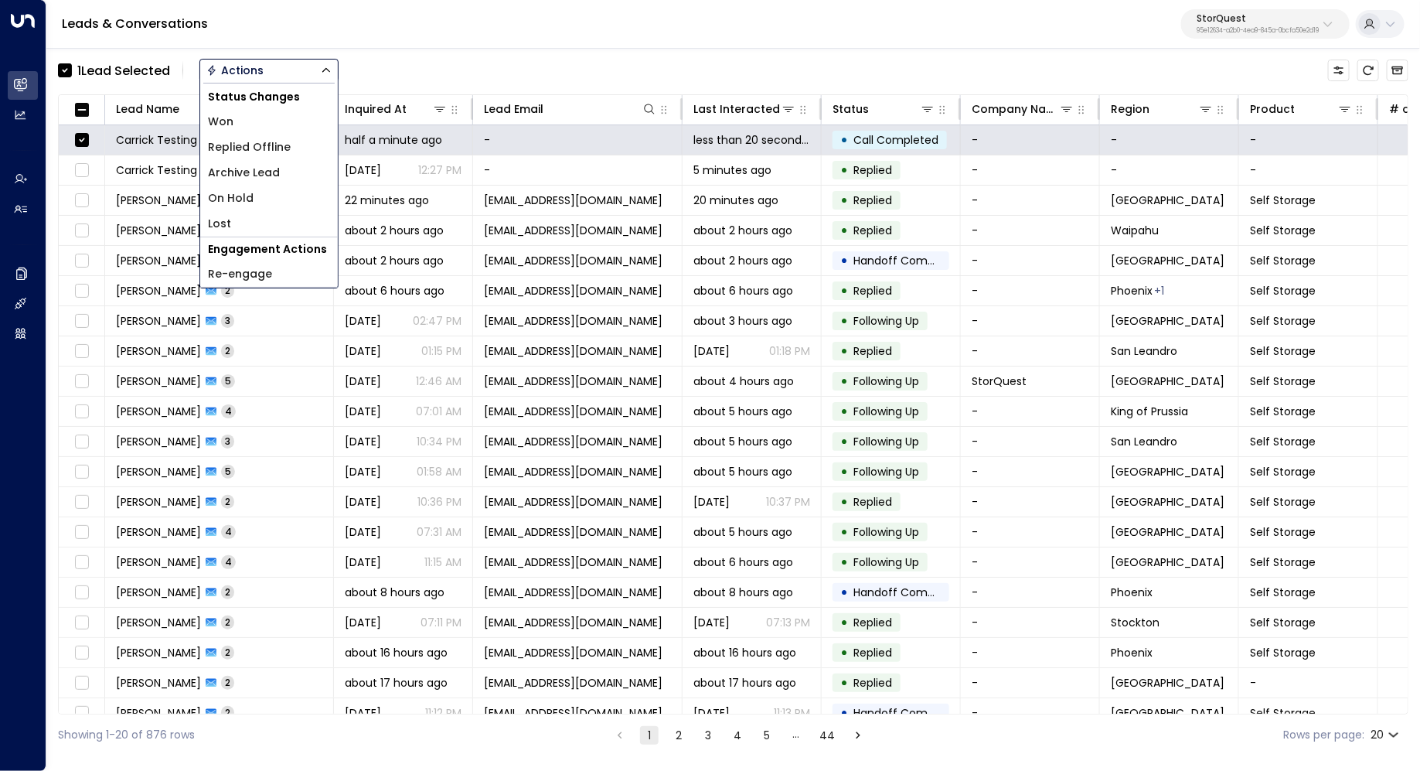
click at [286, 179] on li "Archive Lead" at bounding box center [269, 173] width 138 height 26
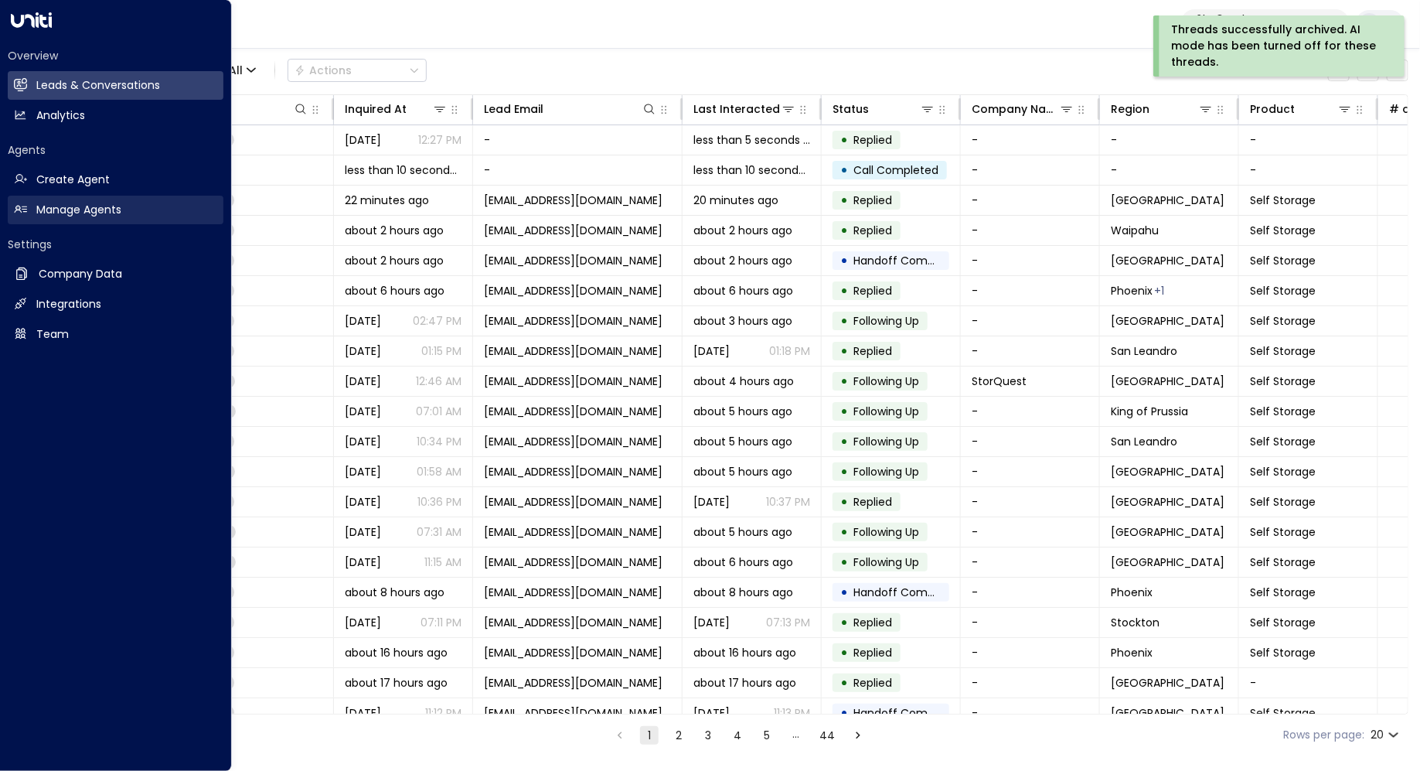
click at [89, 216] on h2 "Manage Agents" at bounding box center [78, 210] width 85 height 16
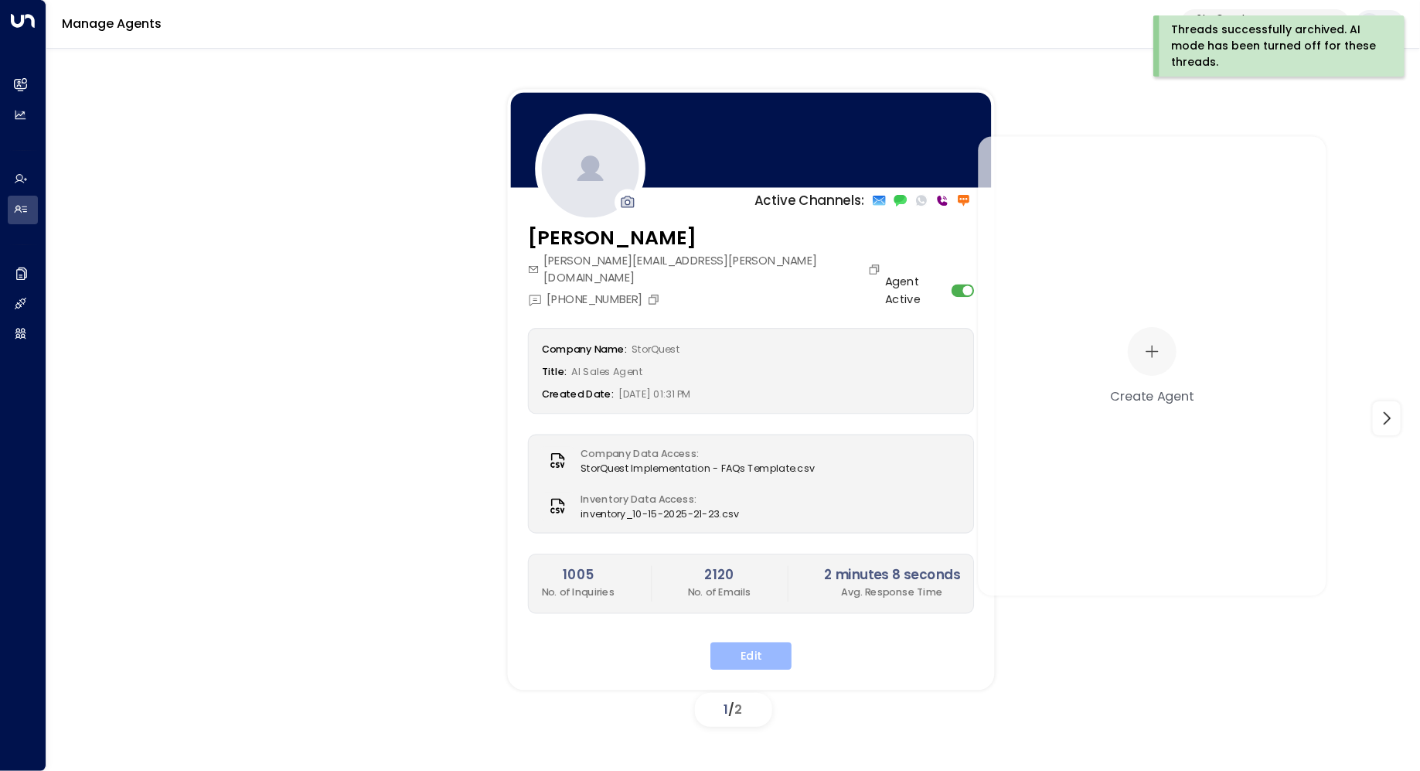
click at [751, 642] on button "Edit" at bounding box center [750, 656] width 81 height 28
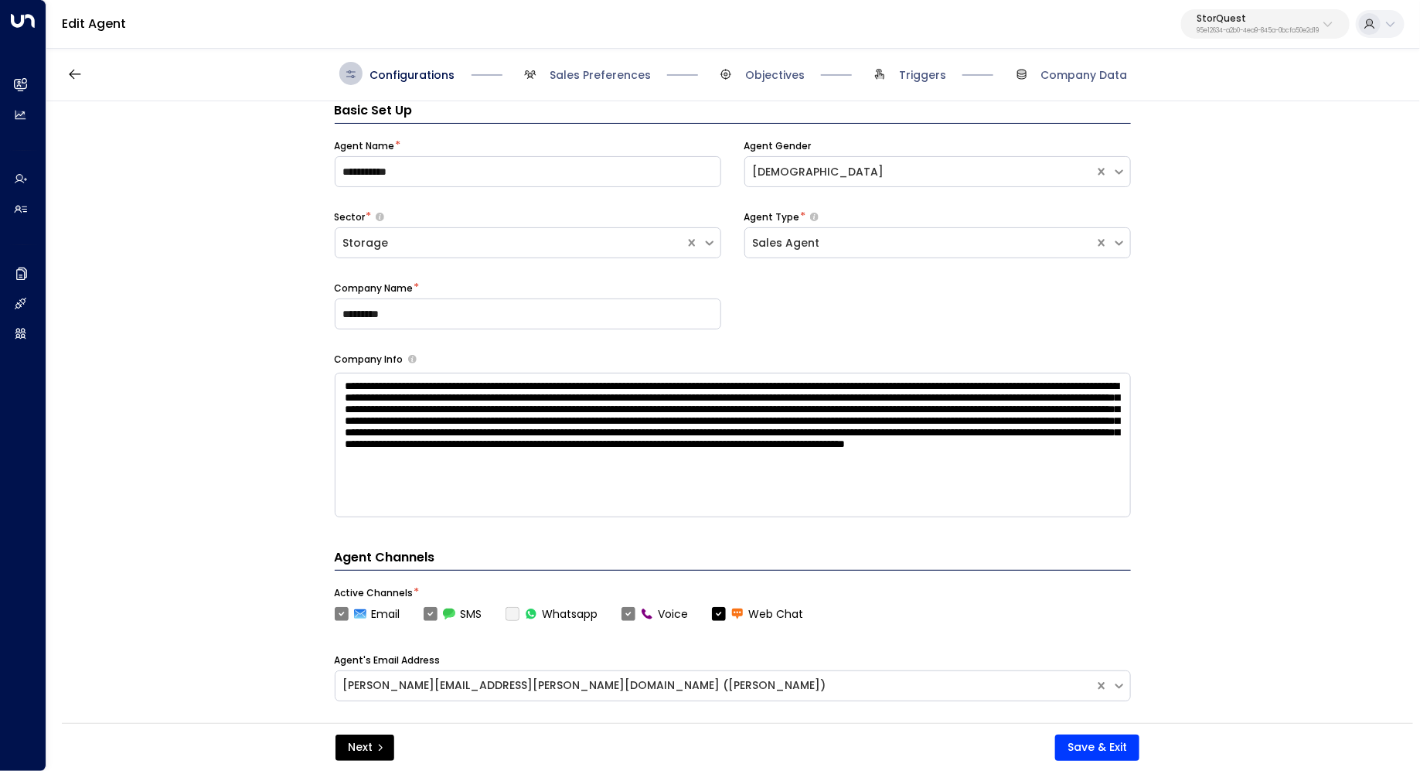
scroll to position [497, 0]
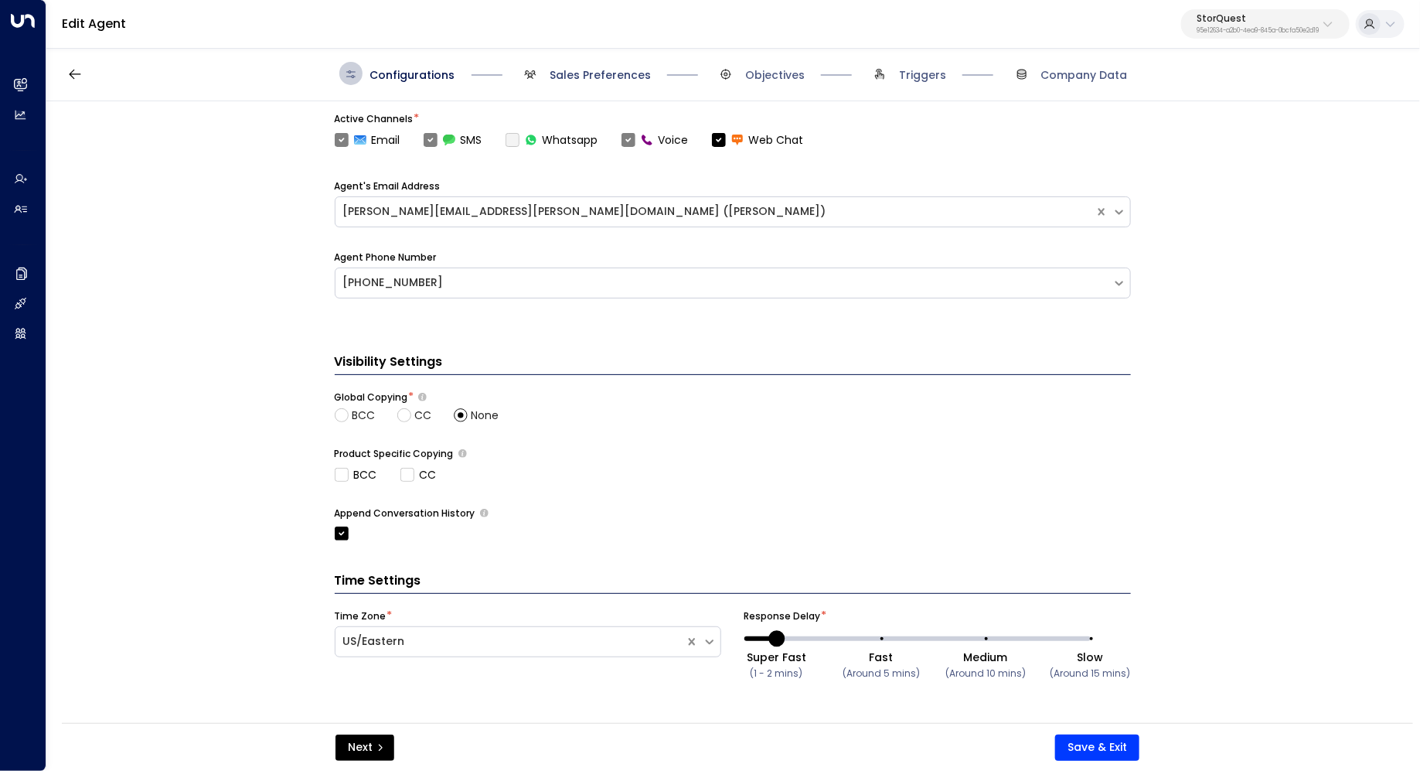
click at [617, 77] on span "Sales Preferences" at bounding box center [600, 74] width 101 height 15
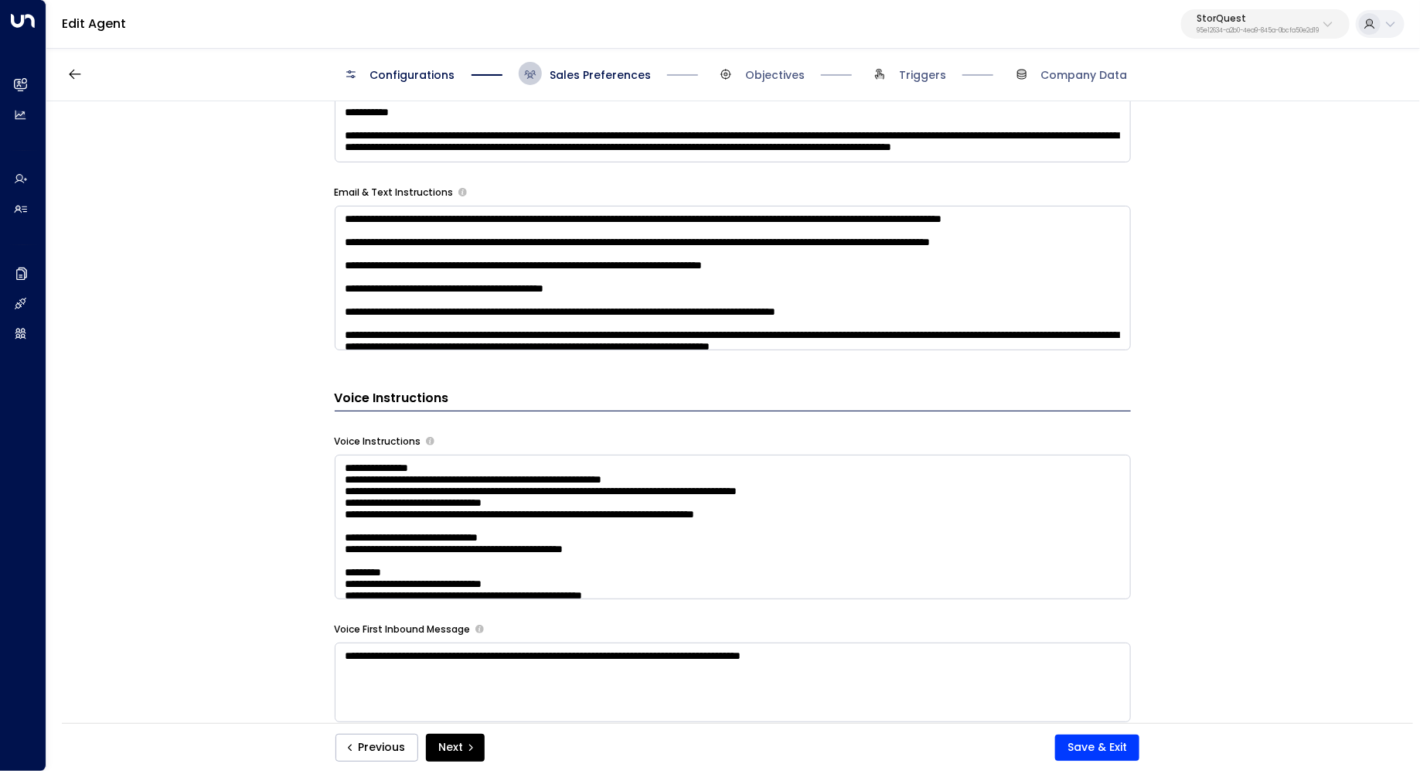
scroll to position [1052, 0]
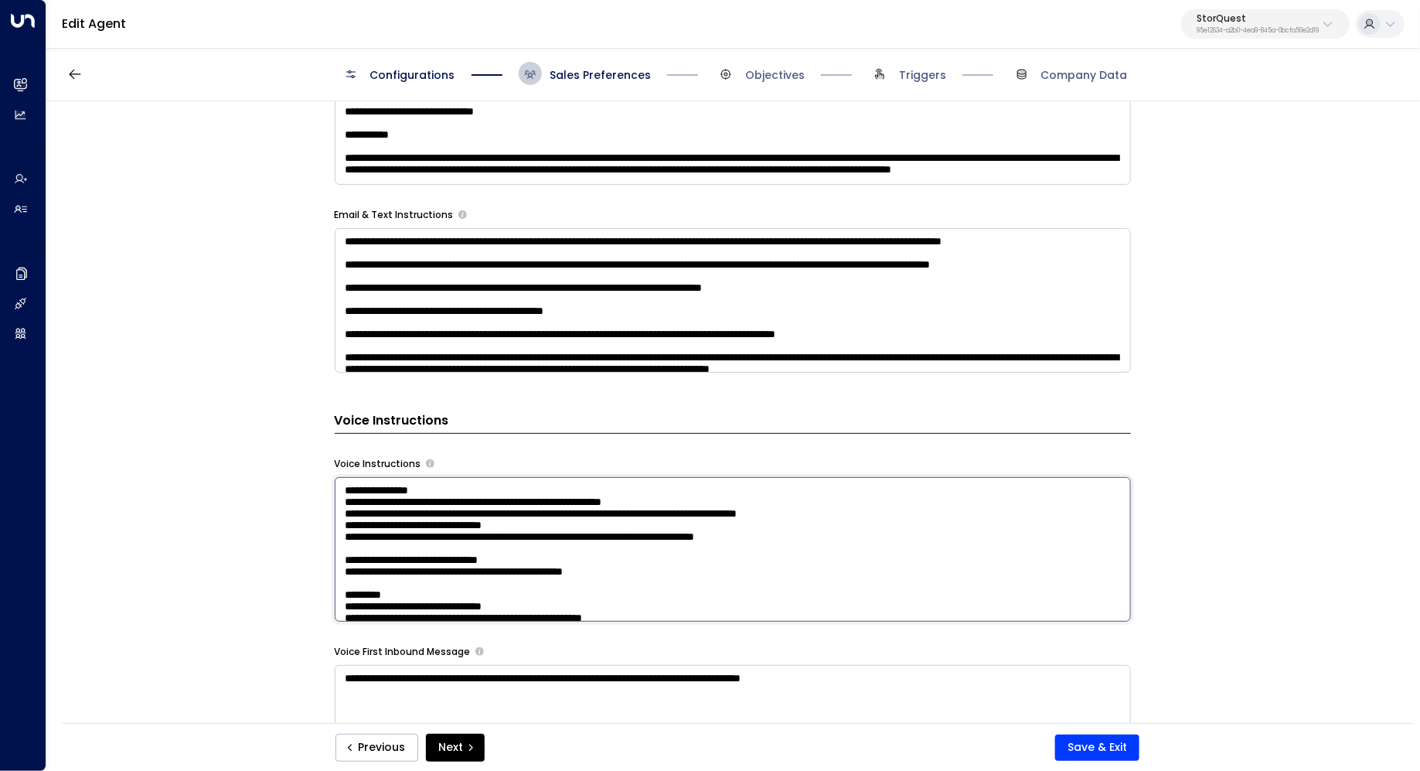
click at [986, 517] on textarea at bounding box center [733, 549] width 796 height 145
click at [1313, 474] on div "**********" at bounding box center [732, 417] width 1372 height 632
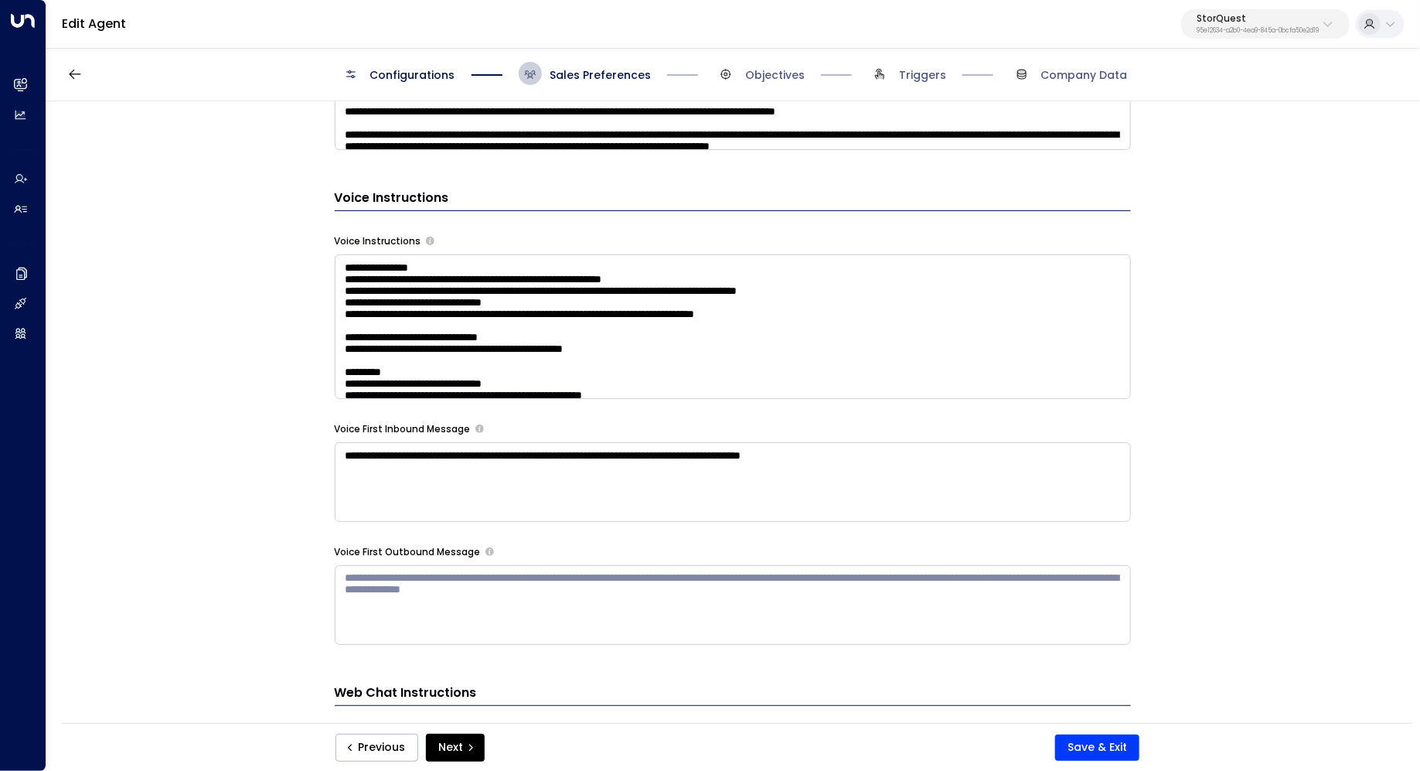
scroll to position [1275, 0]
click at [1012, 365] on textarea at bounding box center [733, 326] width 796 height 145
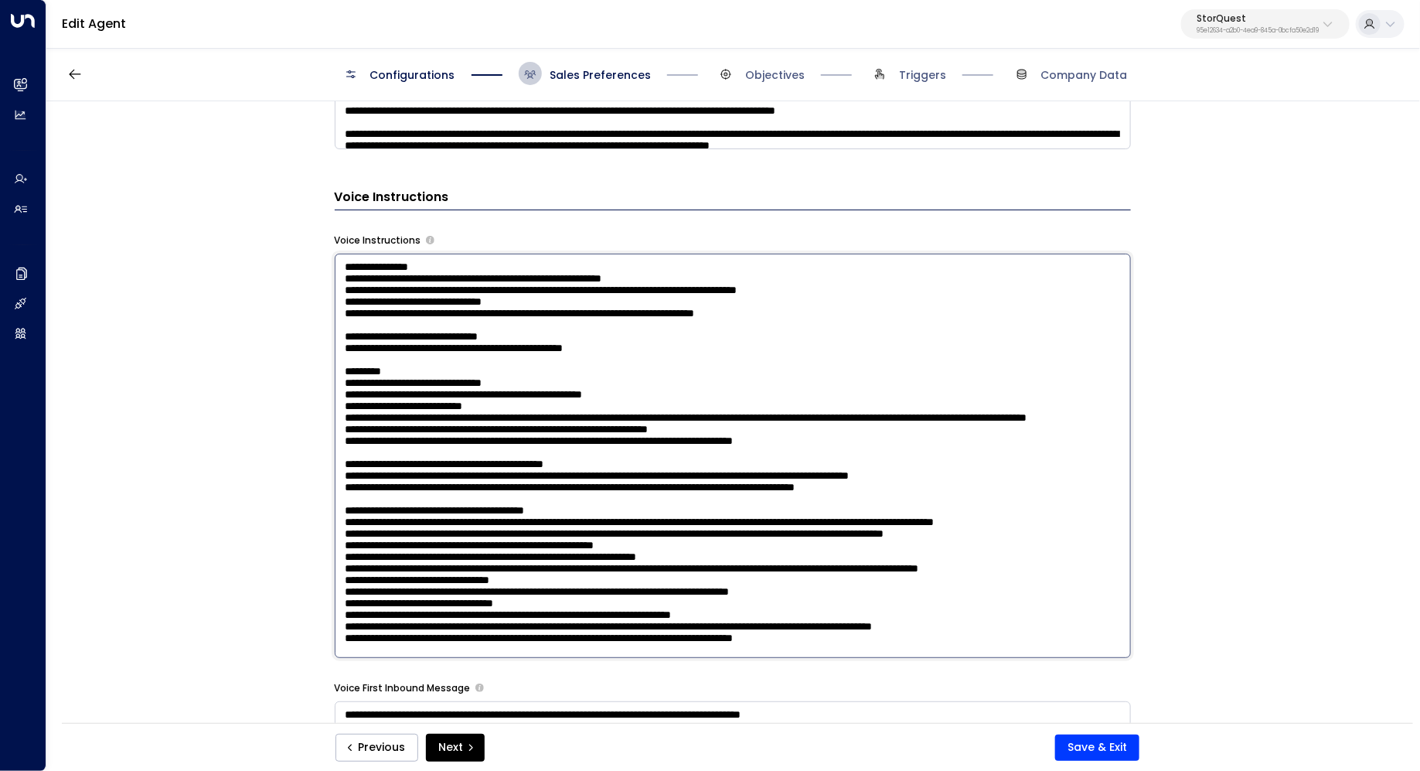
scroll to position [1318, 0]
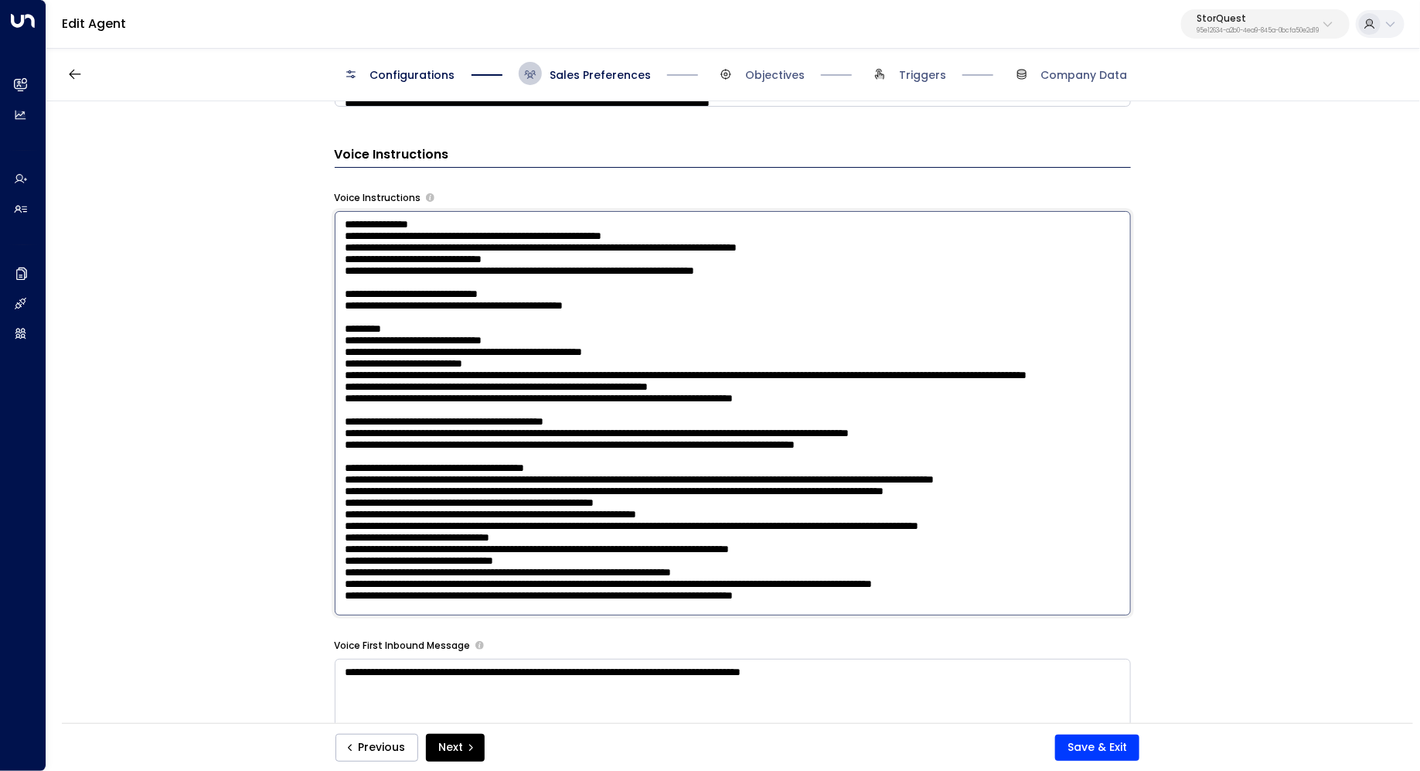
drag, startPoint x: 413, startPoint y: 239, endPoint x: 364, endPoint y: 241, distance: 48.8
click at [364, 241] on textarea at bounding box center [733, 413] width 796 height 404
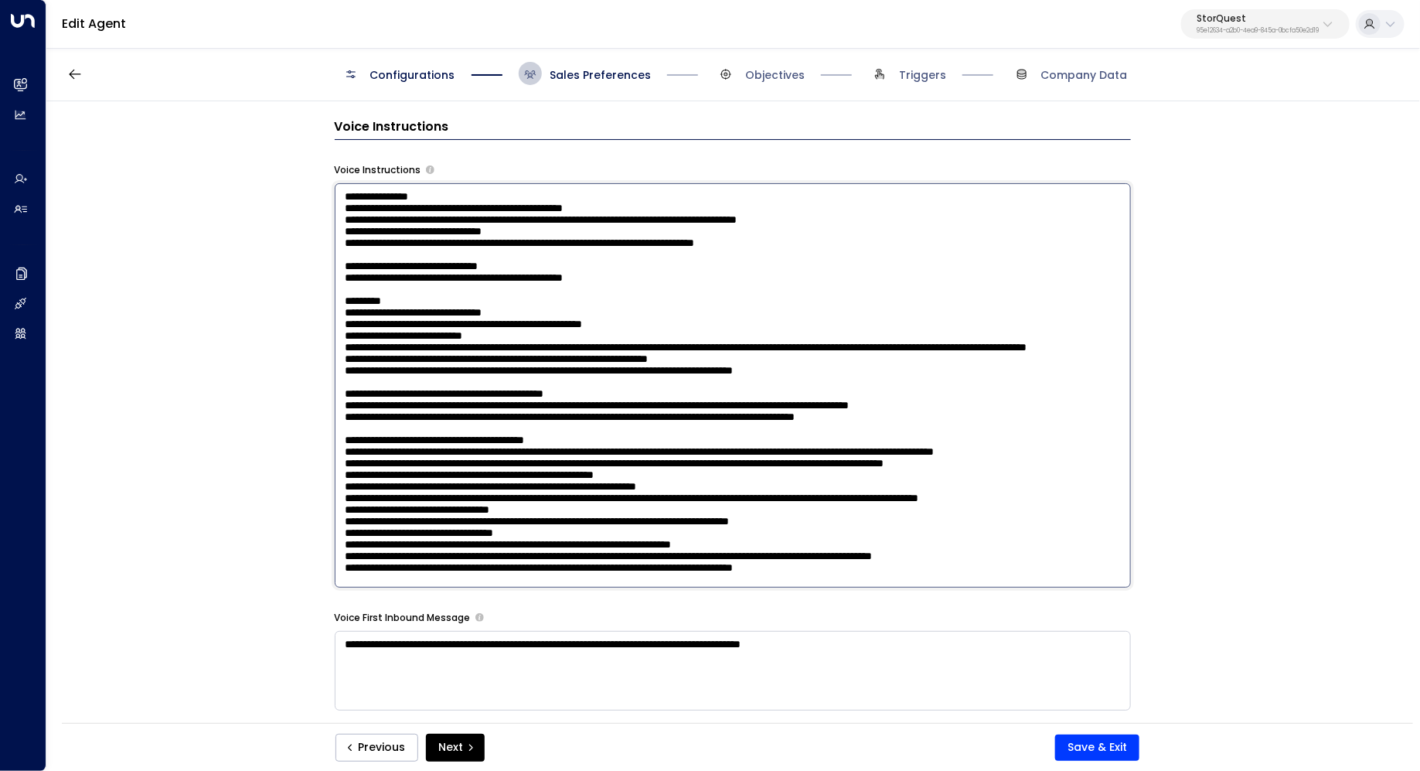
scroll to position [1352, 0]
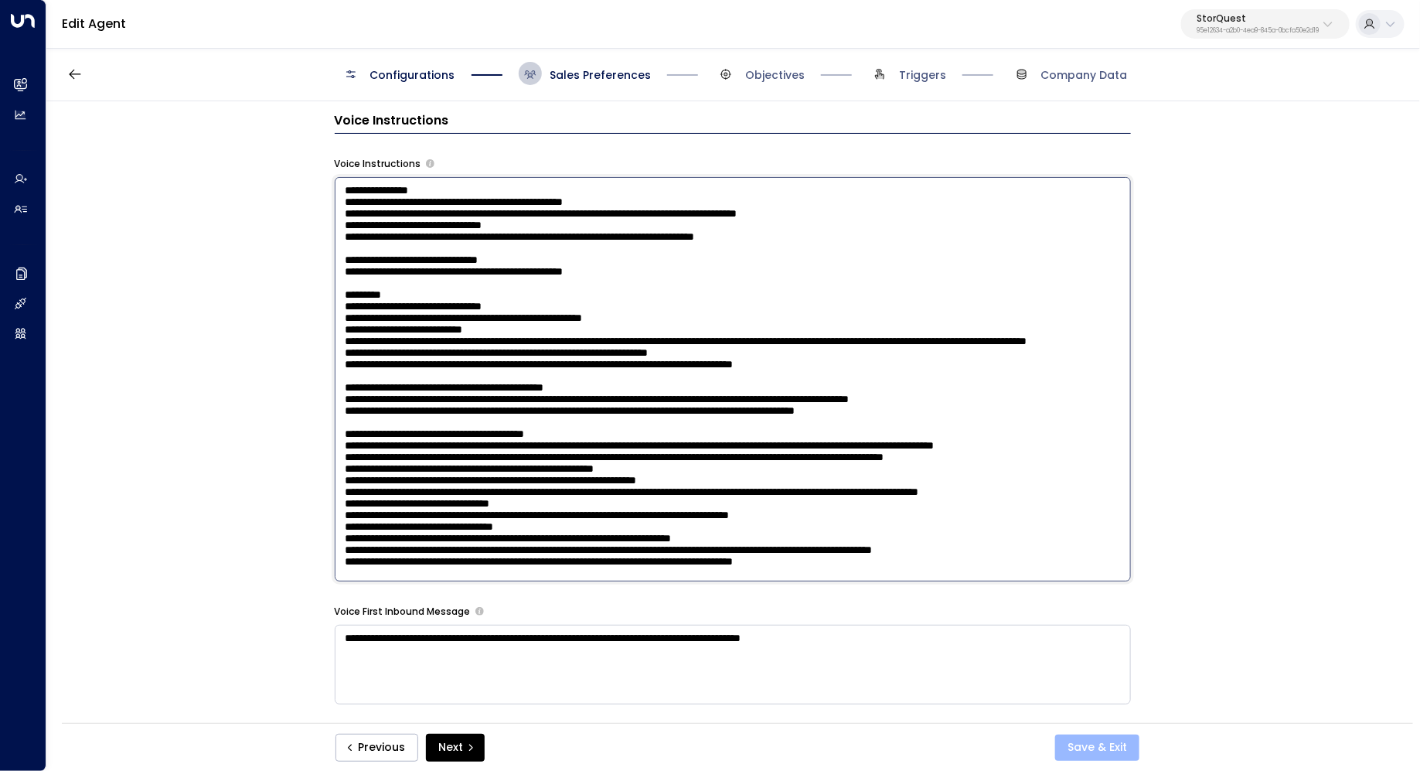
type textarea "**********"
click at [1075, 744] on button "Save & Exit" at bounding box center [1097, 747] width 84 height 26
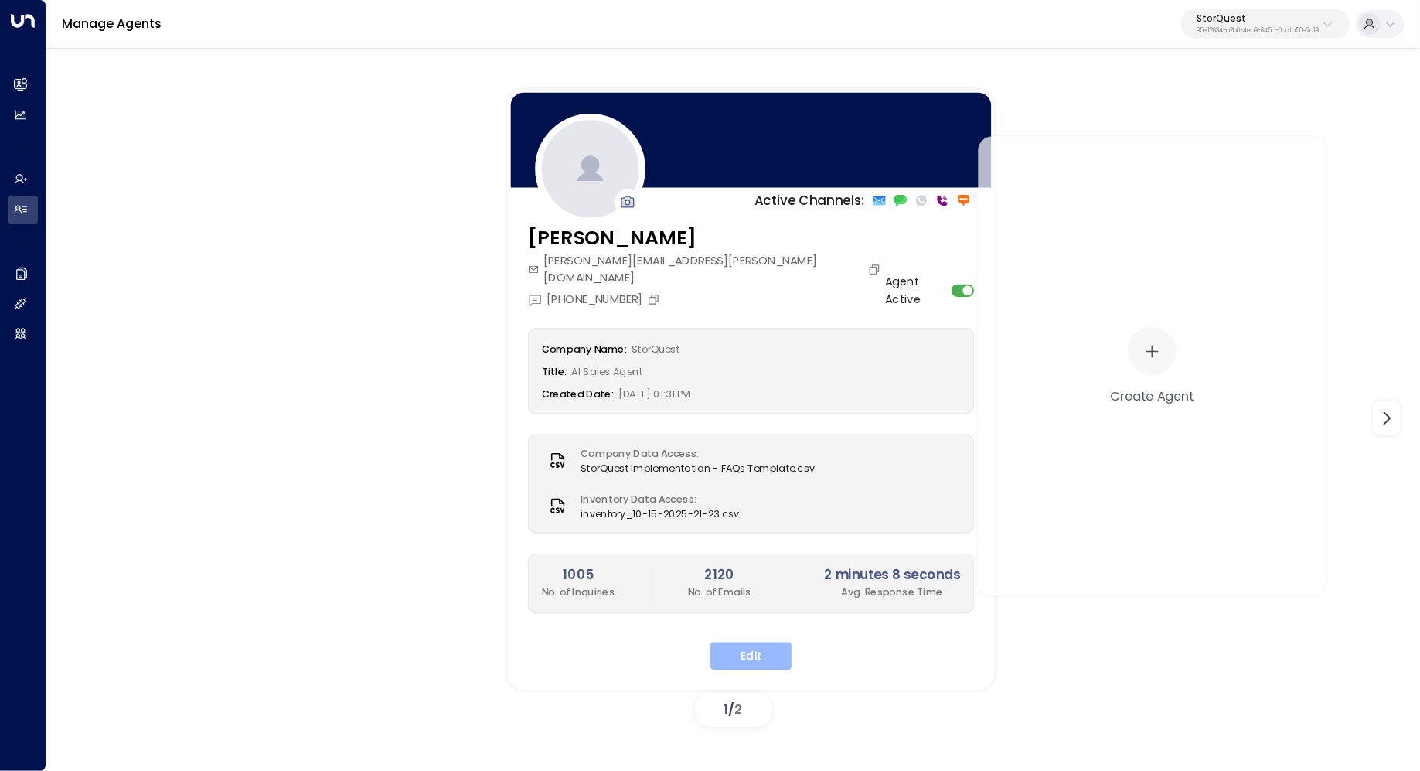
click at [746, 643] on button "Edit" at bounding box center [750, 656] width 81 height 28
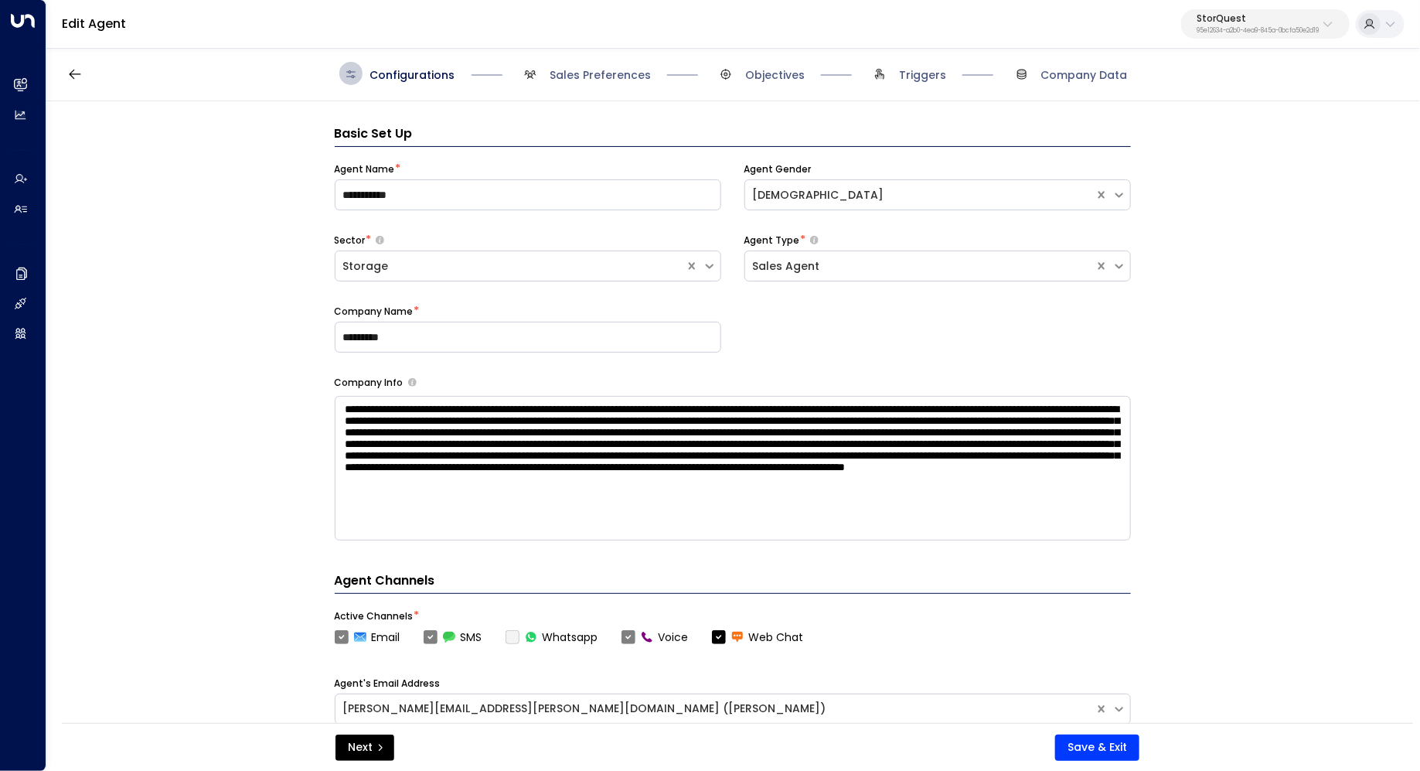
scroll to position [23, 0]
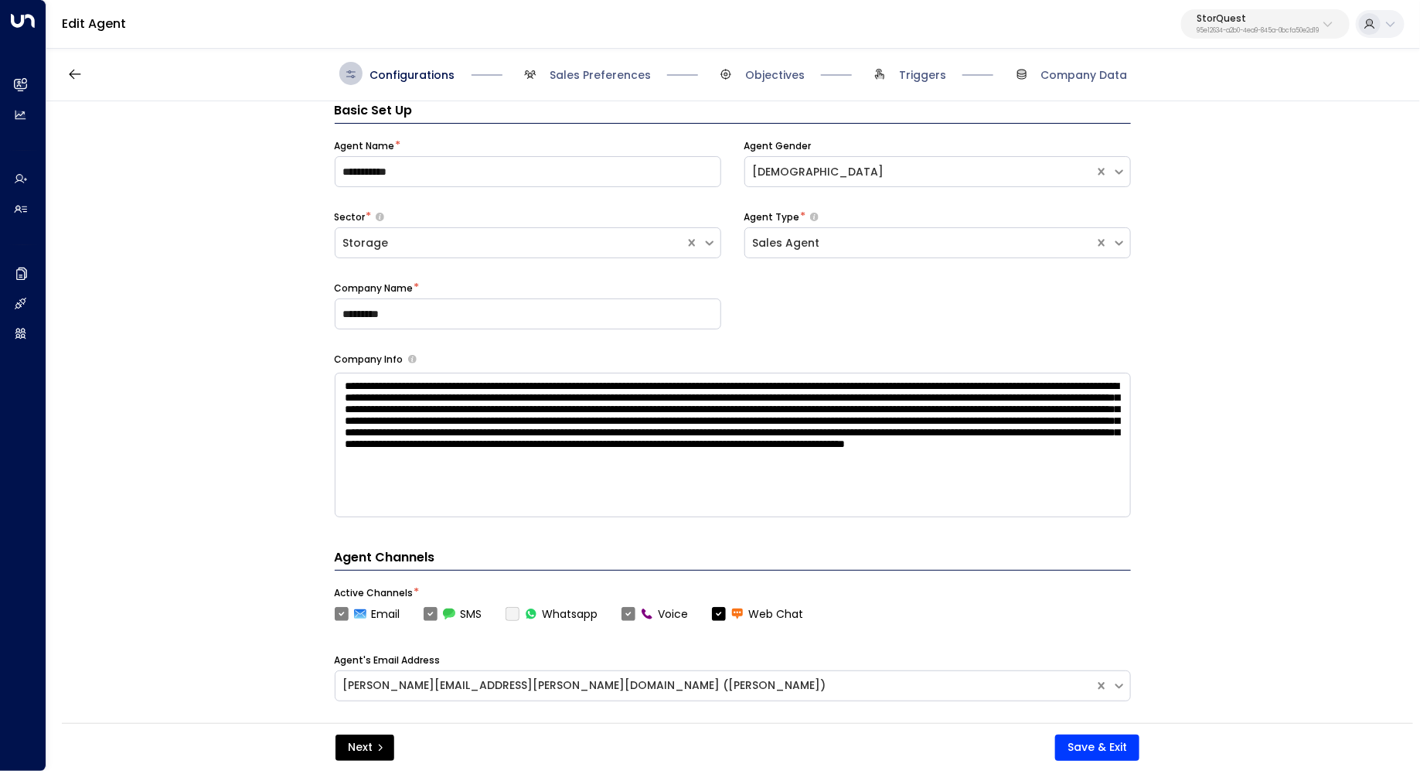
click at [580, 66] on span "Sales Preferences" at bounding box center [585, 73] width 132 height 23
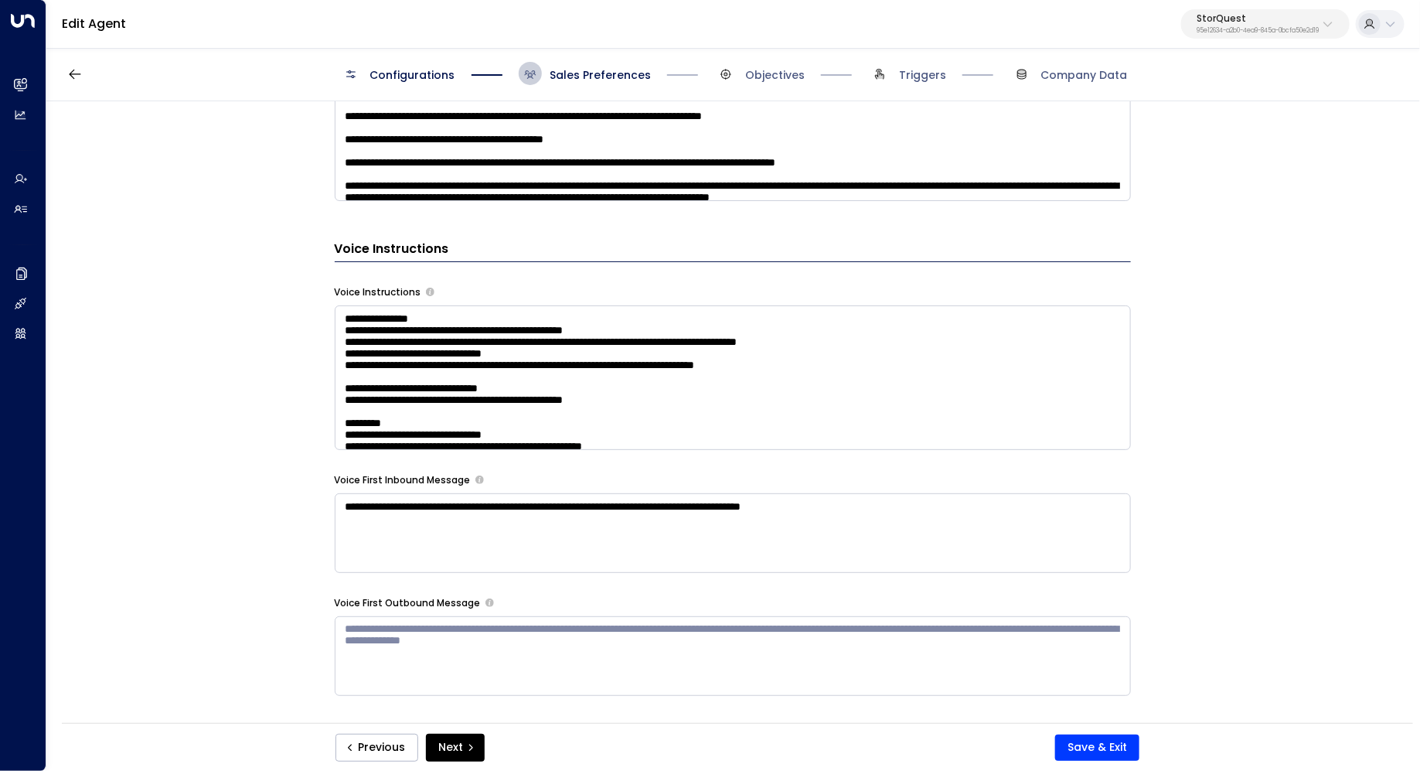
scroll to position [1207, 0]
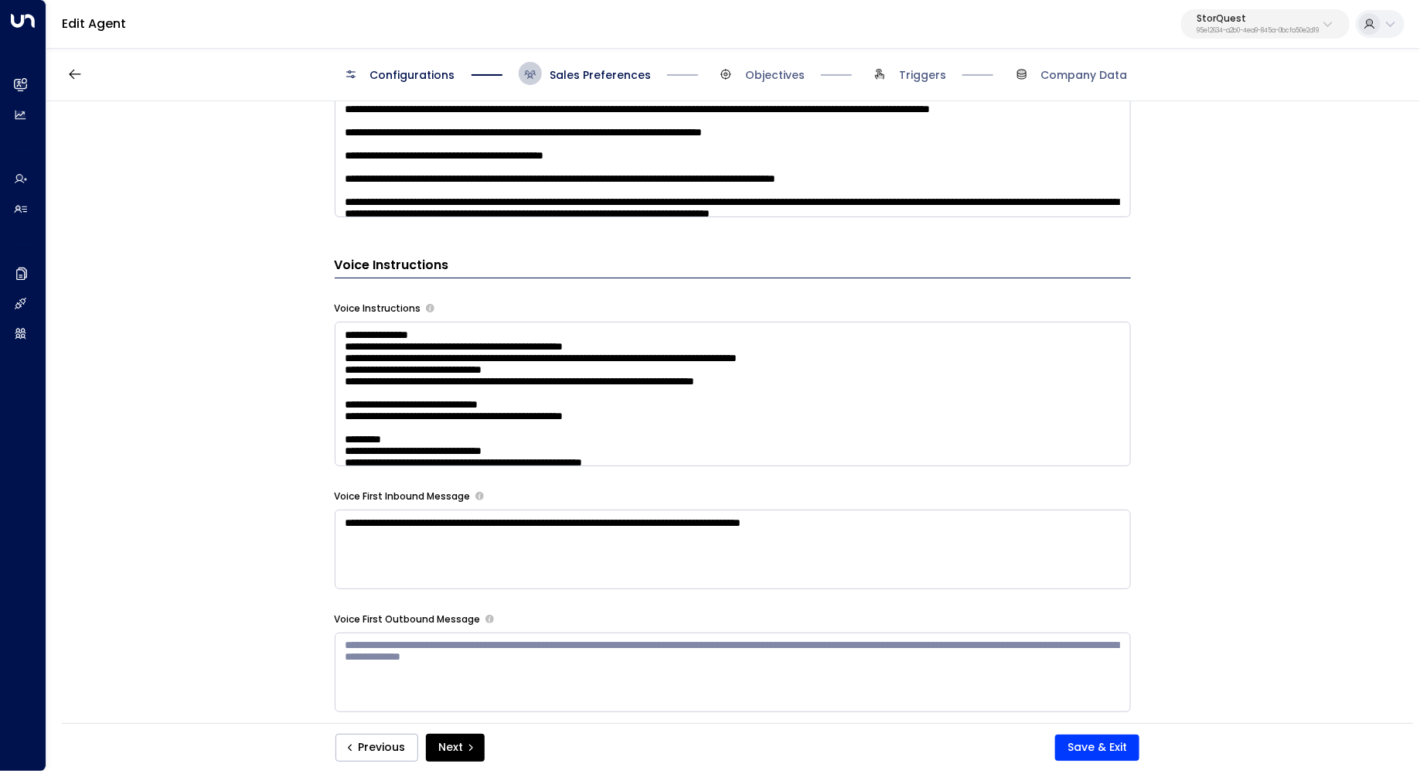
click at [594, 376] on textarea at bounding box center [733, 394] width 796 height 145
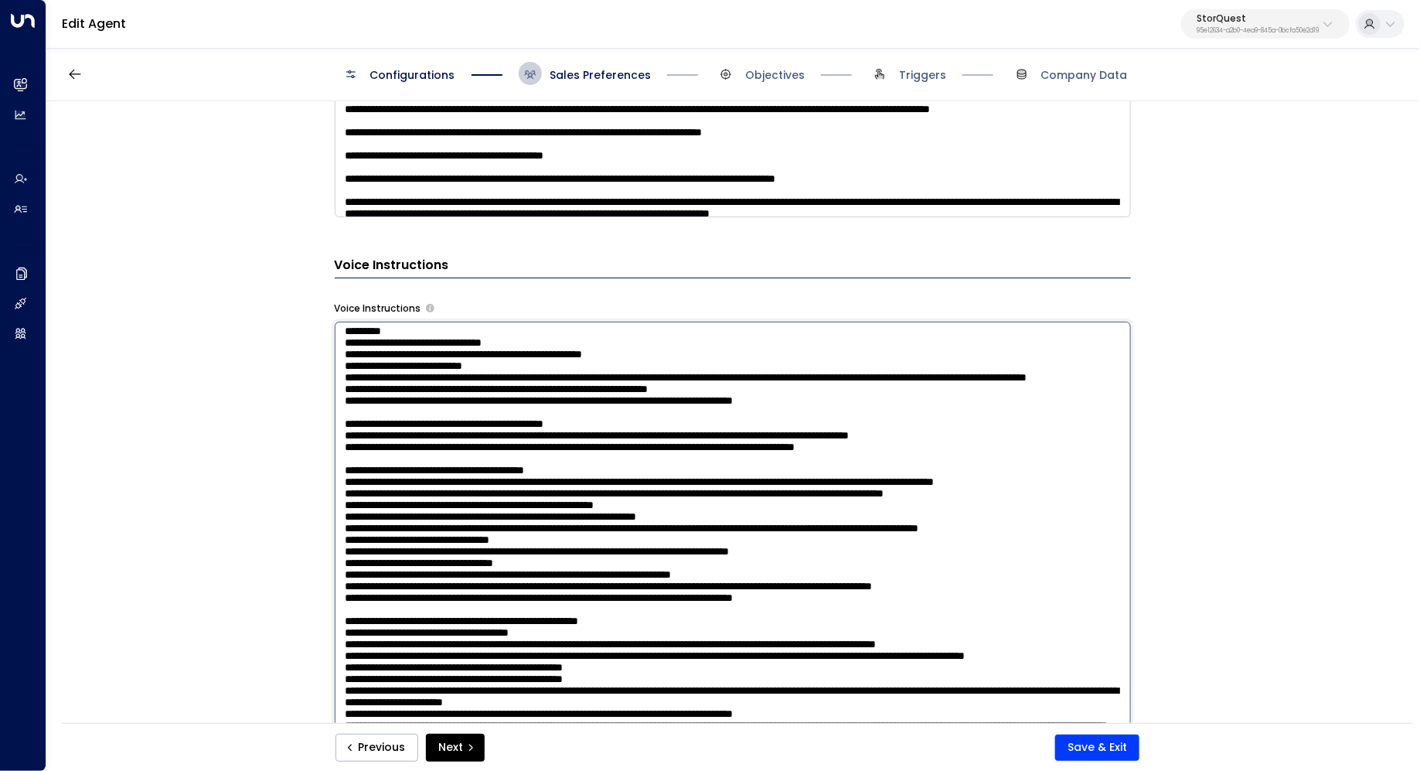
scroll to position [147, 0]
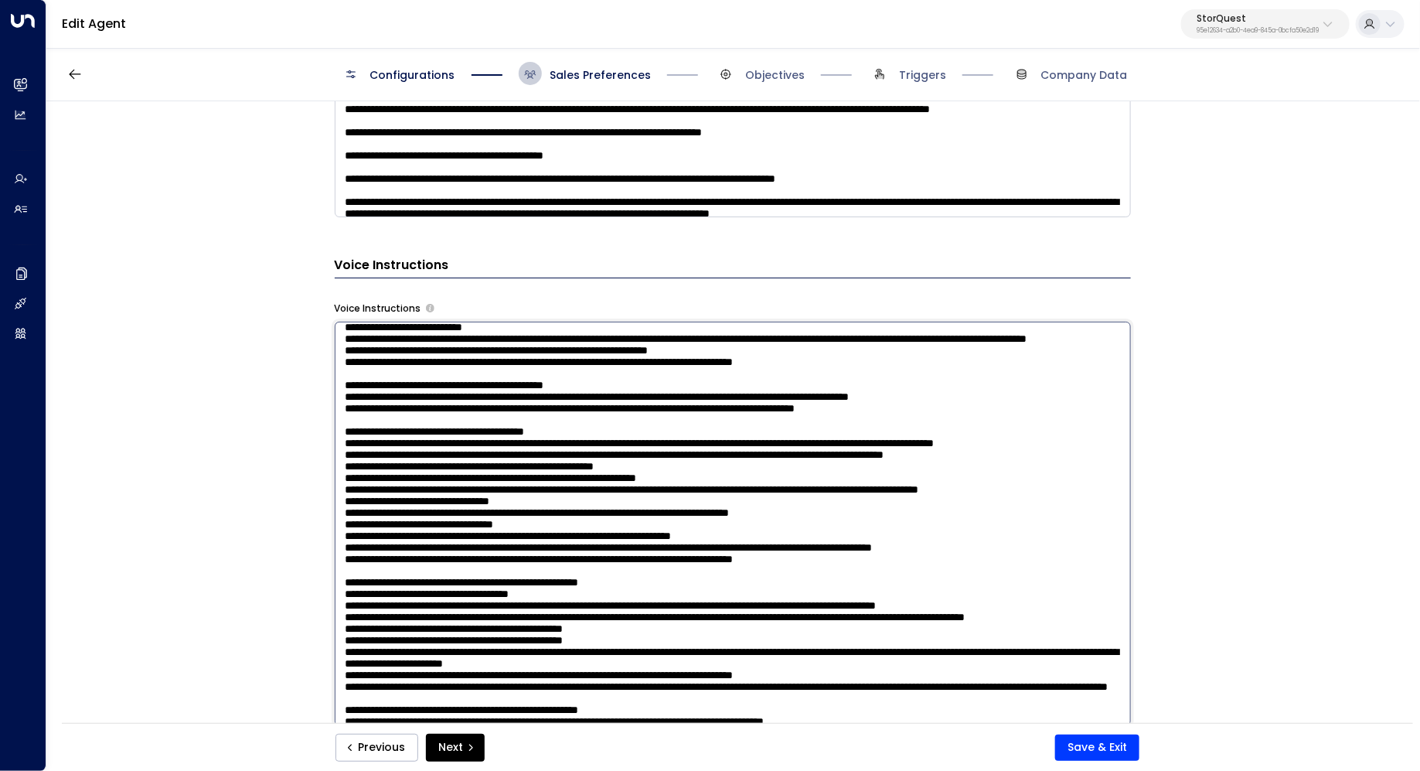
drag, startPoint x: 551, startPoint y: 447, endPoint x: 566, endPoint y: 447, distance: 14.7
click at [566, 447] on textarea at bounding box center [733, 524] width 796 height 404
drag, startPoint x: 534, startPoint y: 437, endPoint x: 553, endPoint y: 437, distance: 19.3
click at [553, 437] on textarea at bounding box center [733, 524] width 796 height 404
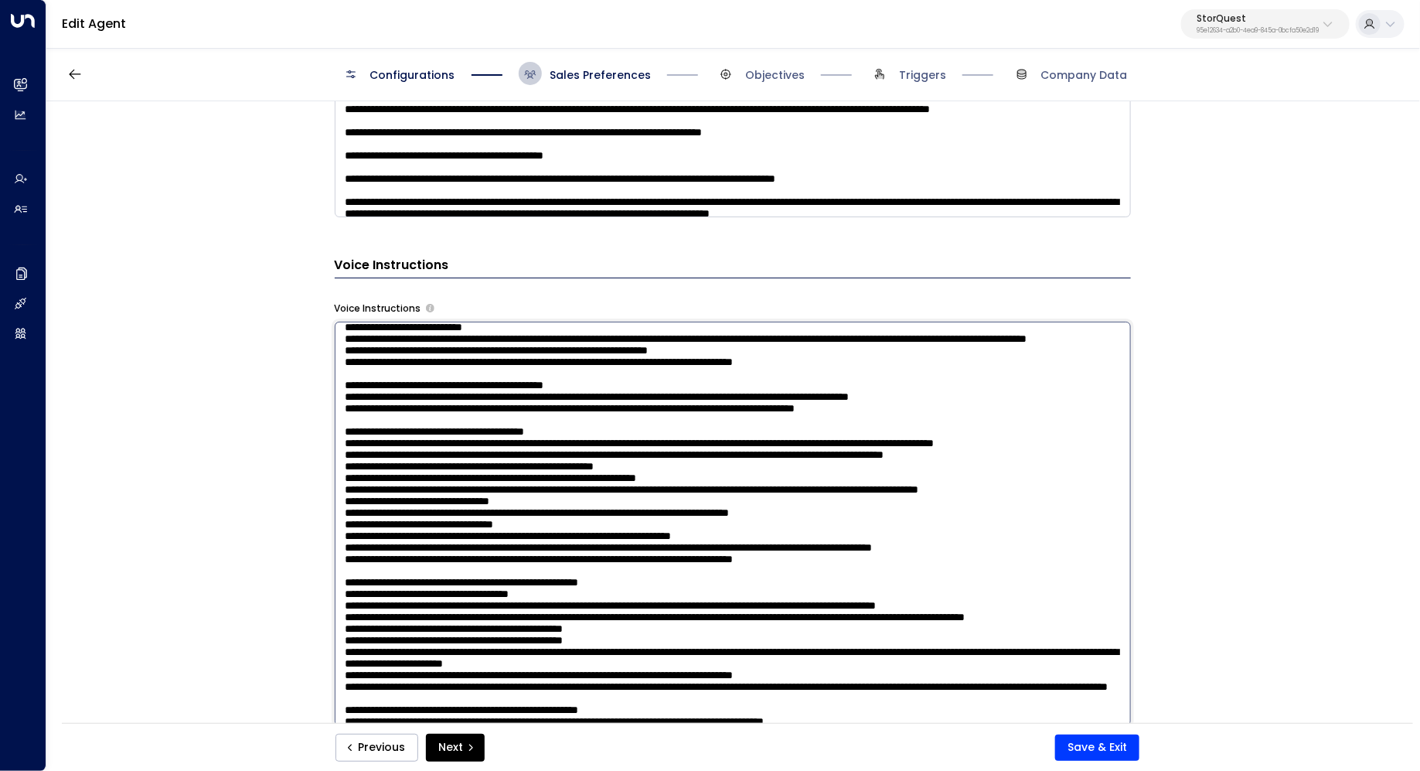
click at [553, 437] on textarea at bounding box center [733, 524] width 796 height 404
click at [560, 426] on textarea at bounding box center [733, 524] width 796 height 404
click at [568, 417] on textarea at bounding box center [733, 524] width 796 height 404
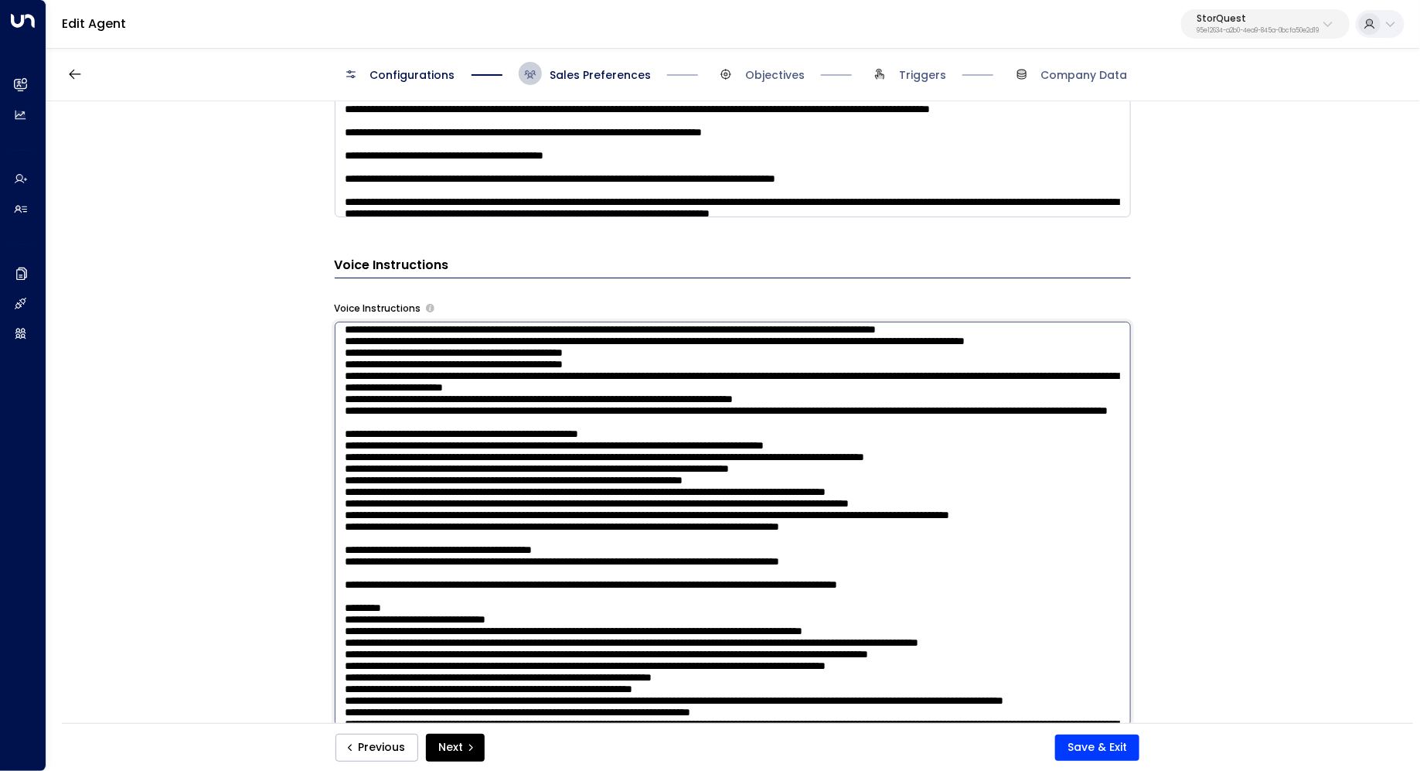
scroll to position [427, 0]
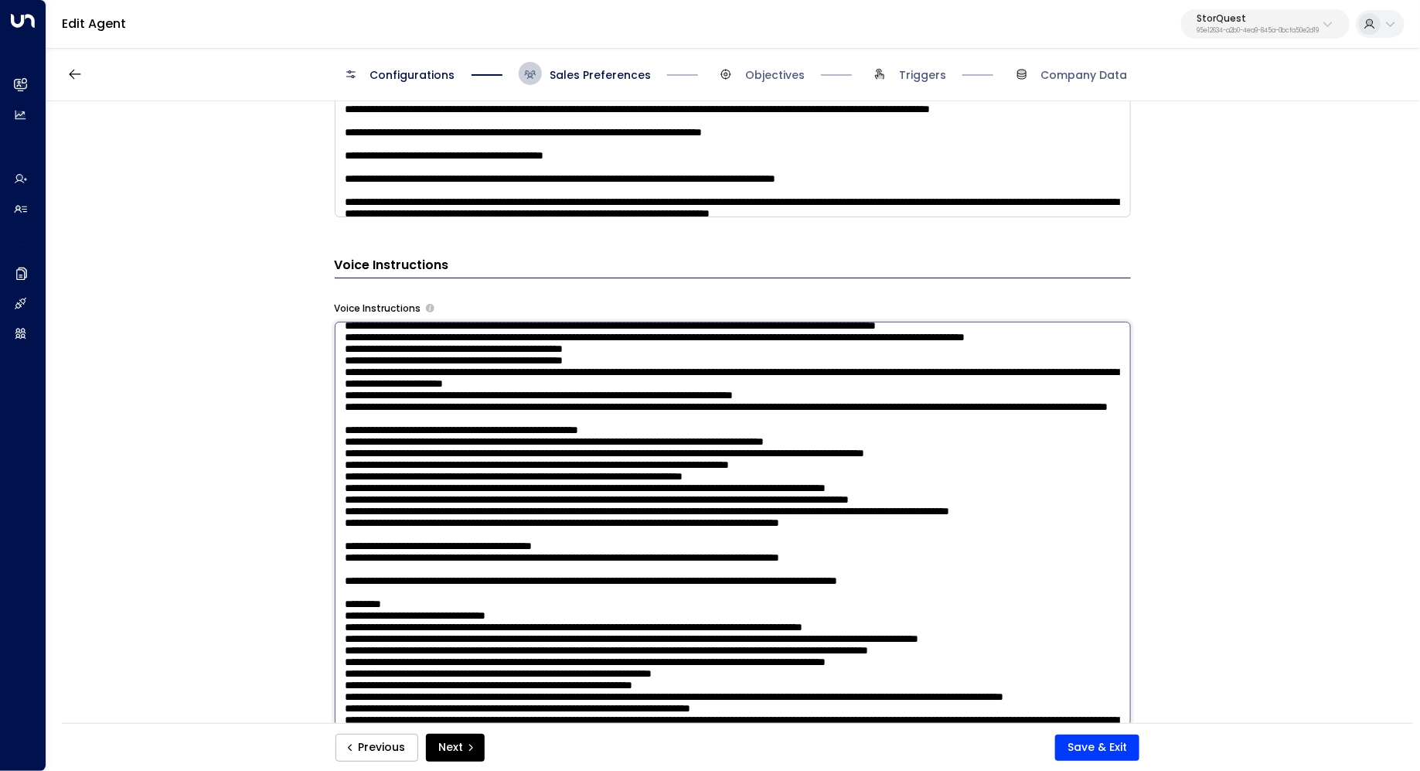
click at [731, 441] on textarea at bounding box center [733, 524] width 796 height 404
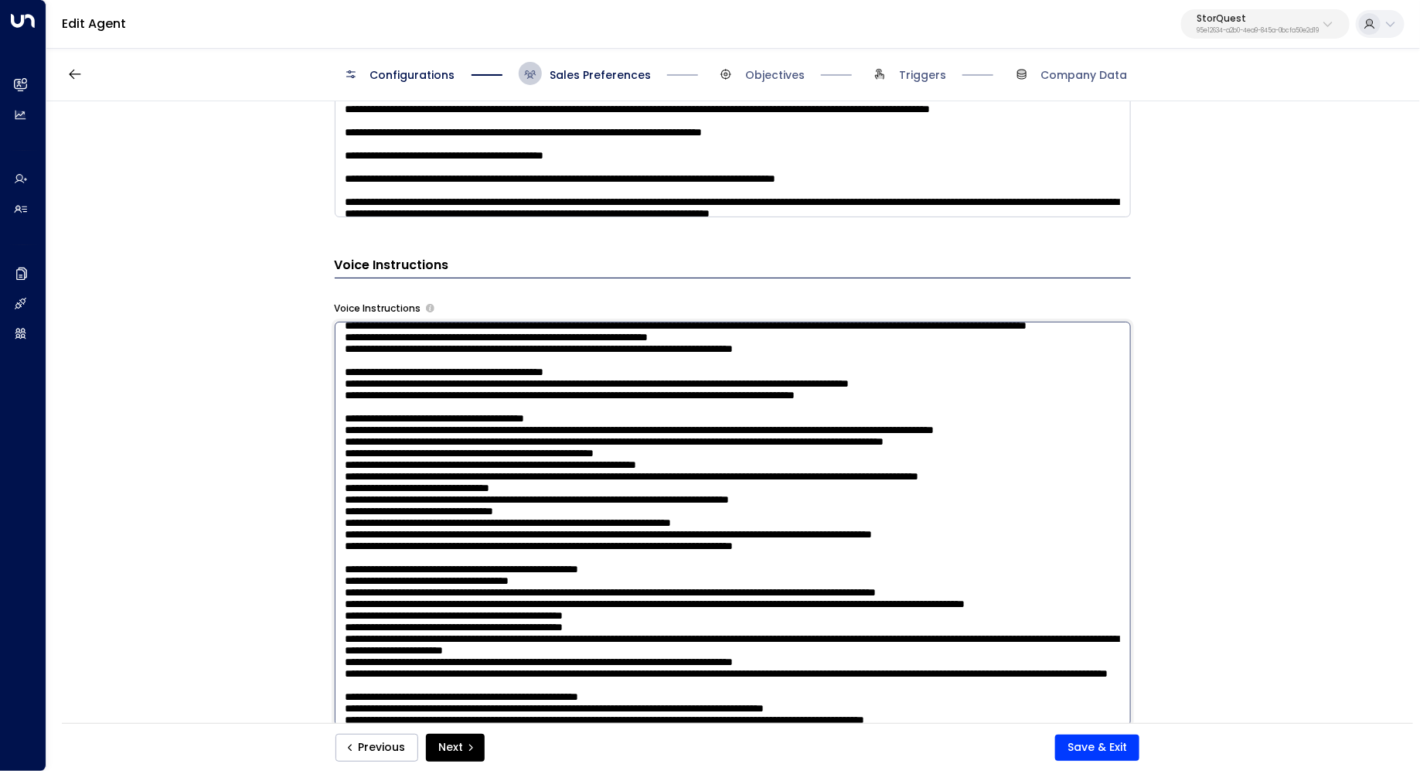
scroll to position [0, 0]
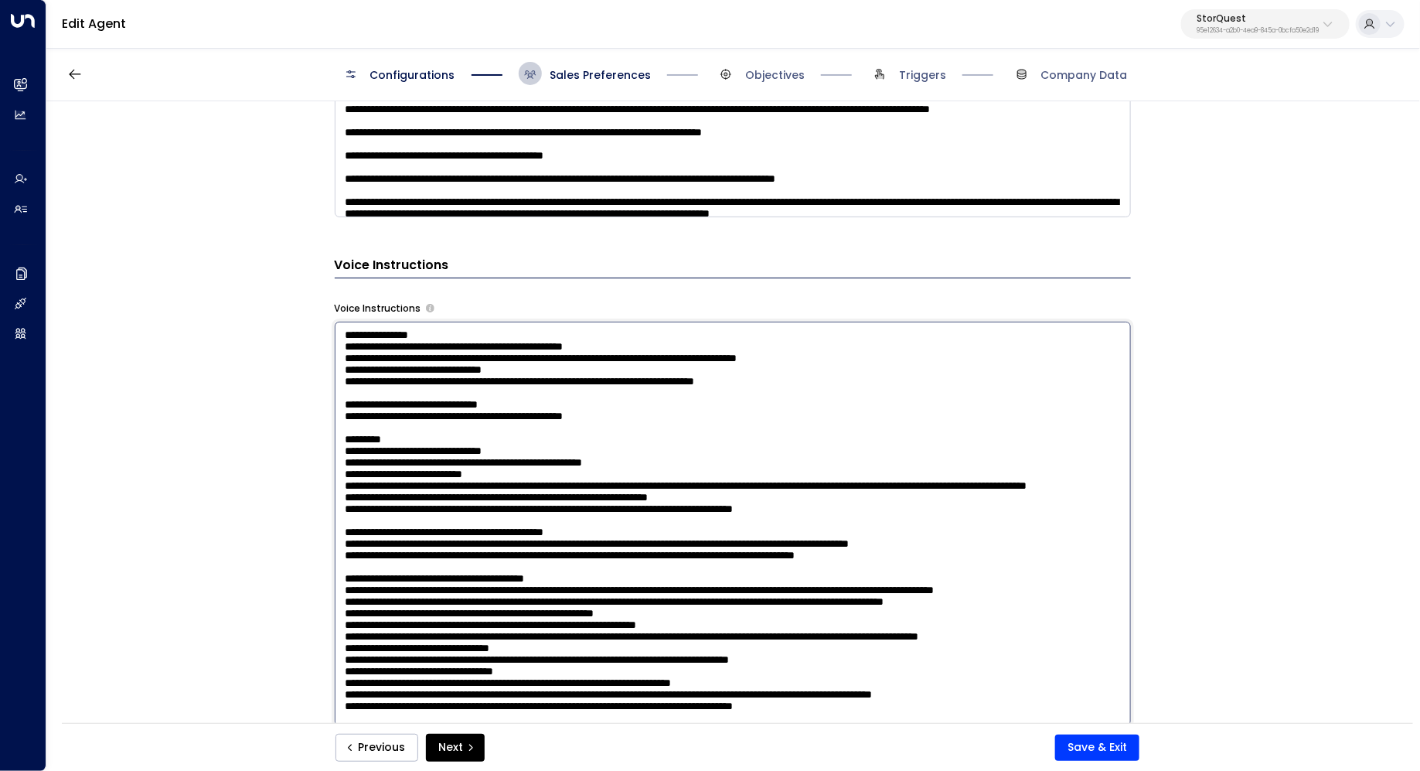
click at [708, 467] on textarea at bounding box center [733, 524] width 796 height 404
click at [740, 454] on textarea at bounding box center [733, 524] width 796 height 404
click at [733, 470] on textarea at bounding box center [733, 524] width 796 height 404
click at [670, 421] on textarea at bounding box center [733, 524] width 796 height 404
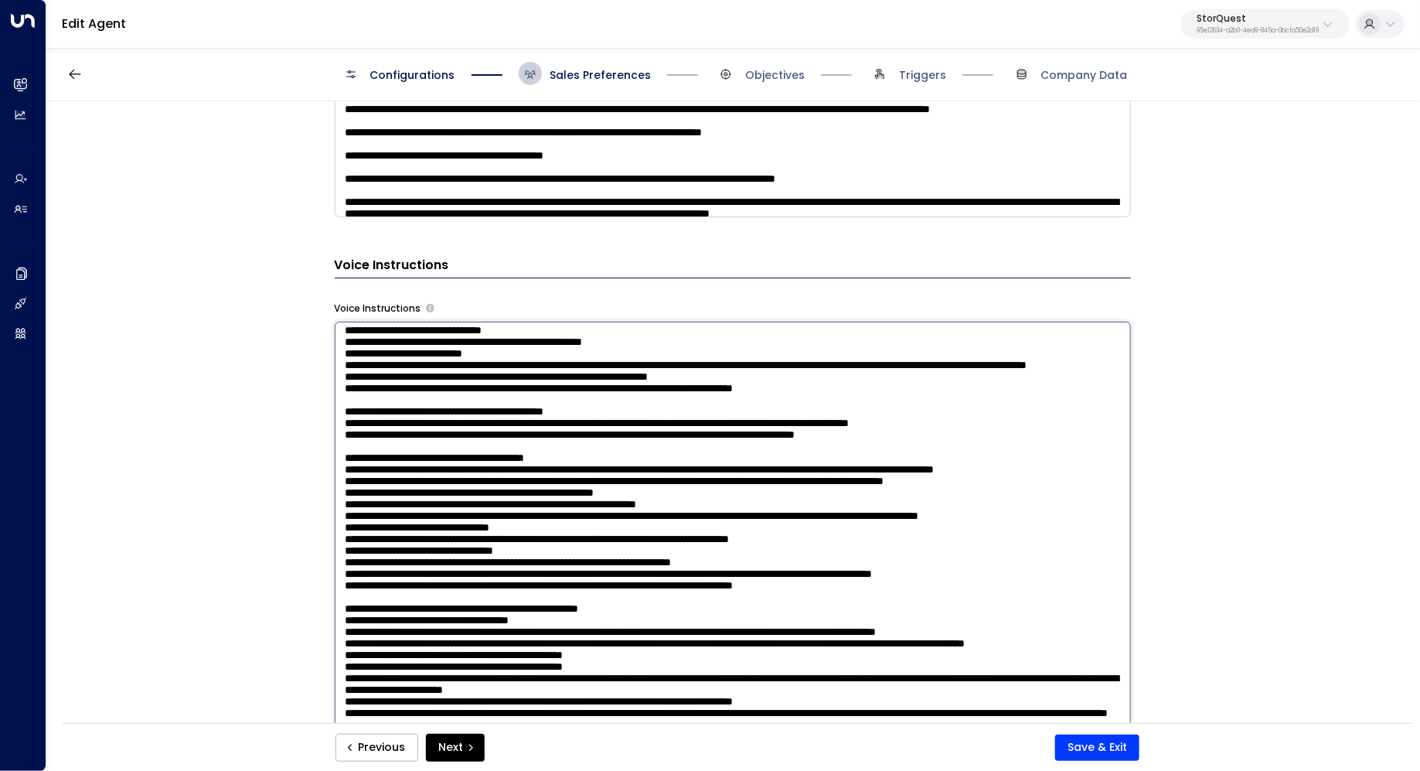
scroll to position [148, 0]
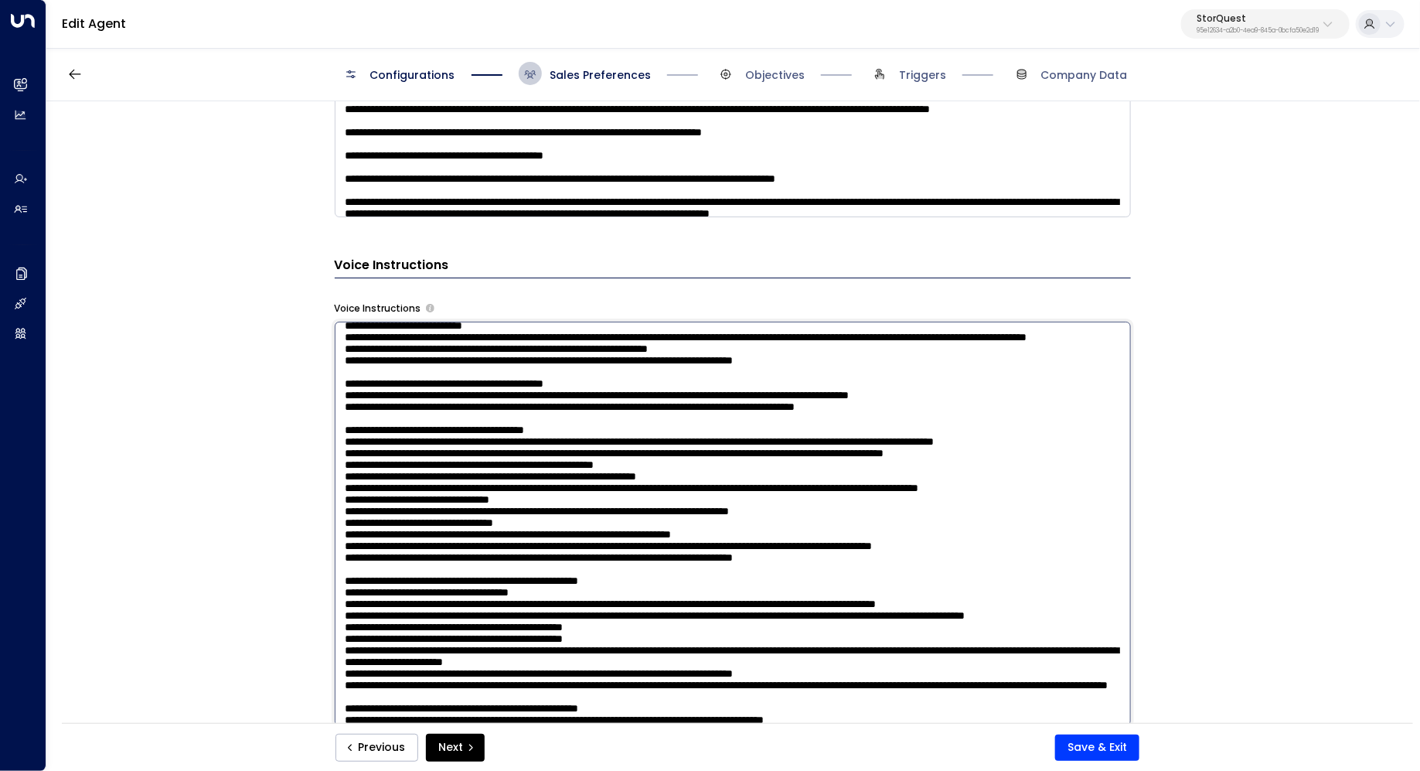
drag, startPoint x: 874, startPoint y: 452, endPoint x: 322, endPoint y: 448, distance: 551.9
click at [322, 448] on div "**********" at bounding box center [732, 417] width 1372 height 632
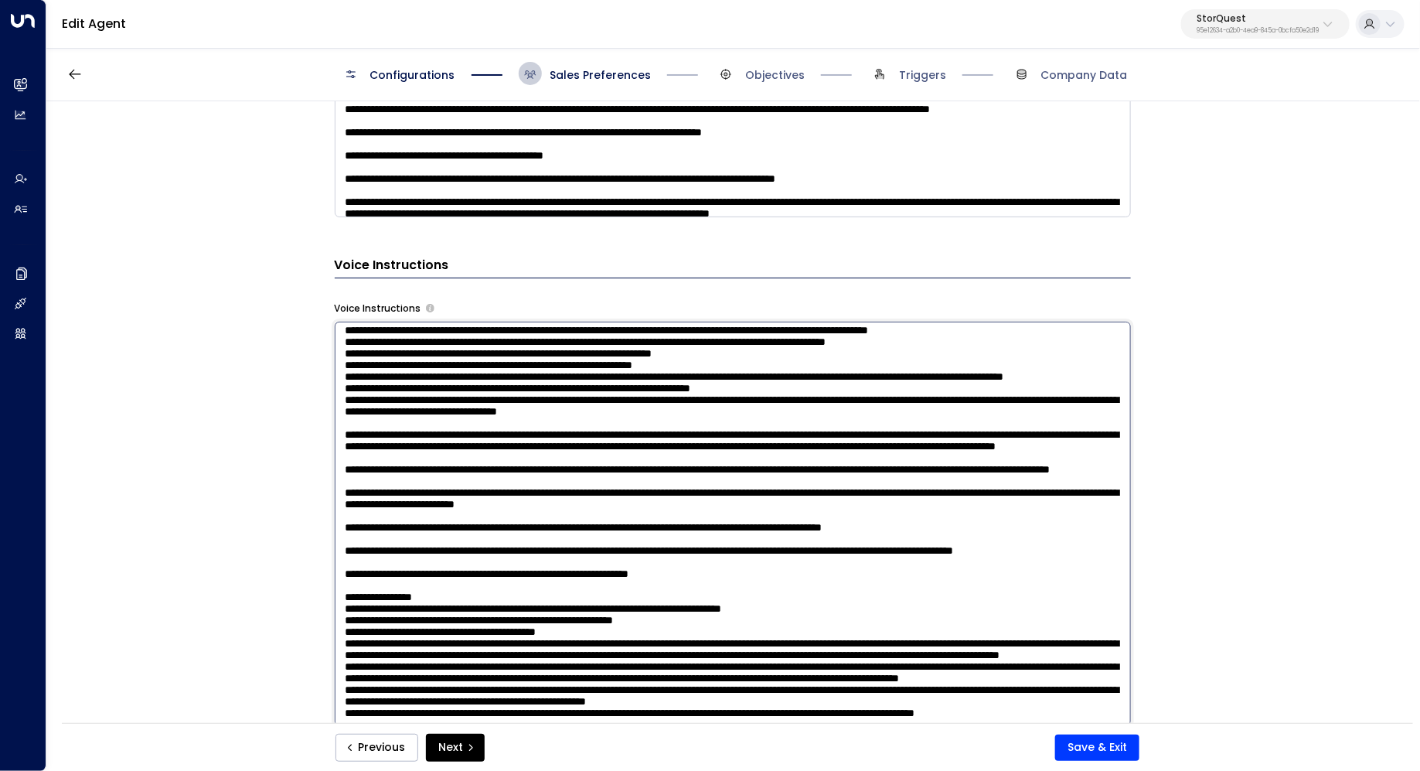
scroll to position [1449, 0]
click at [1073, 676] on textarea at bounding box center [733, 524] width 796 height 404
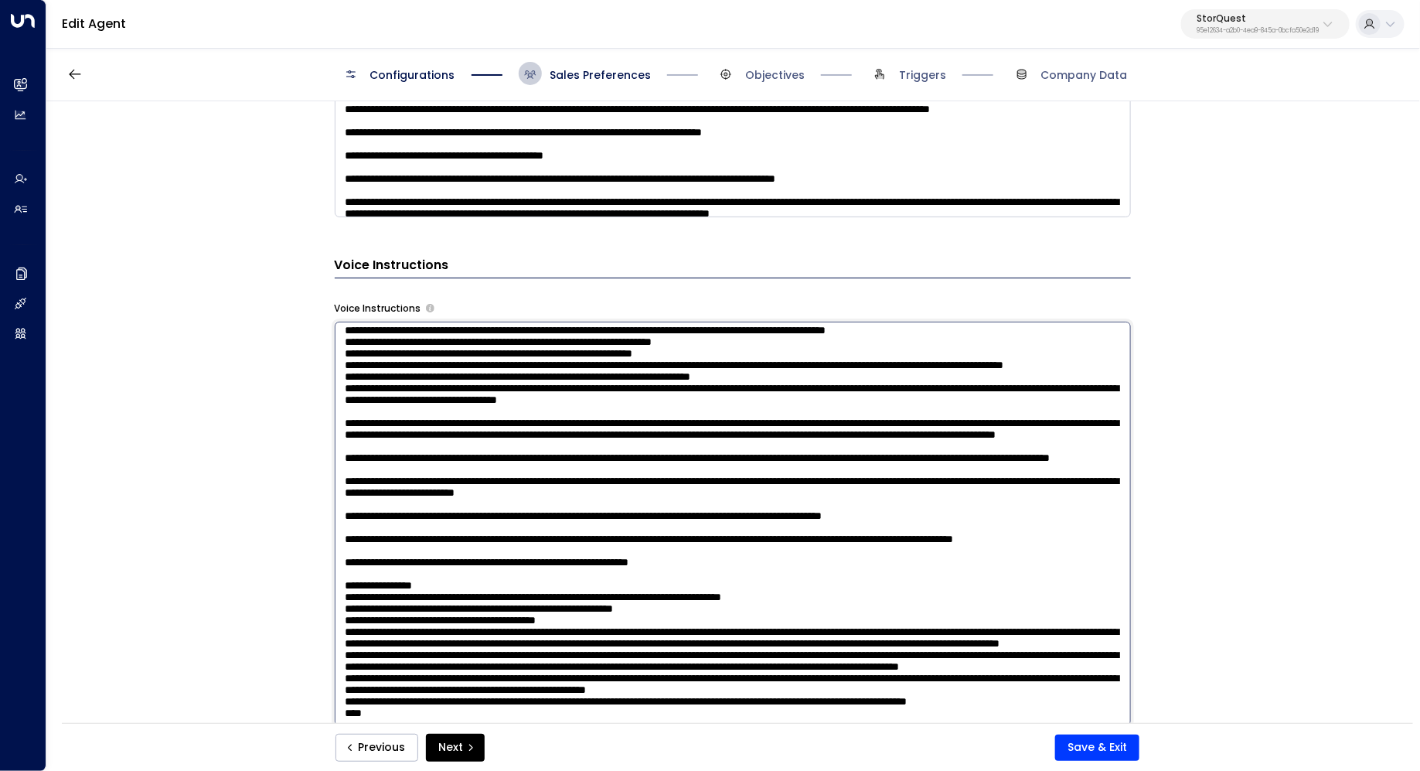
paste textarea "**********"
click at [359, 685] on textarea at bounding box center [733, 524] width 796 height 404
click at [390, 662] on textarea at bounding box center [733, 524] width 796 height 404
click at [497, 662] on textarea at bounding box center [733, 524] width 796 height 404
type textarea "**********"
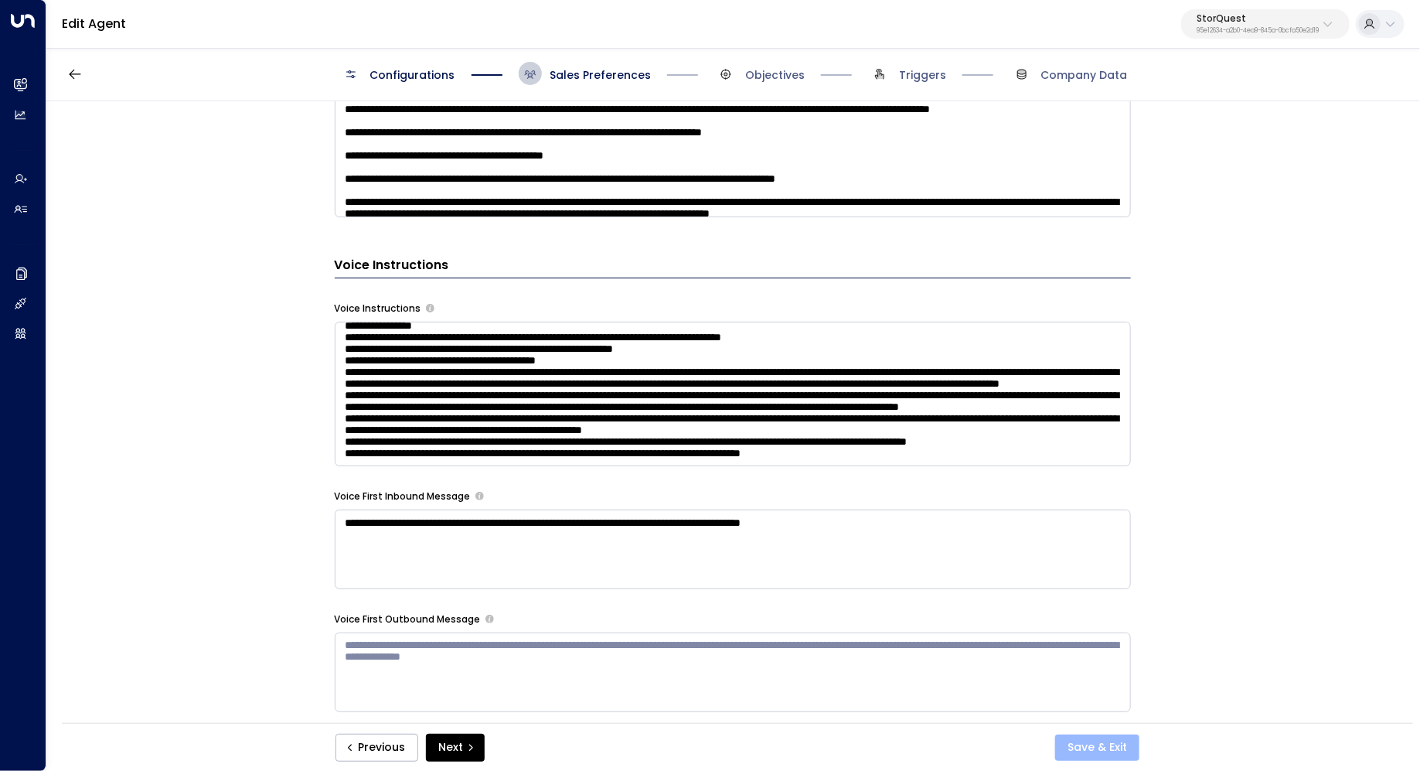
click at [1087, 747] on button "Save & Exit" at bounding box center [1097, 747] width 84 height 26
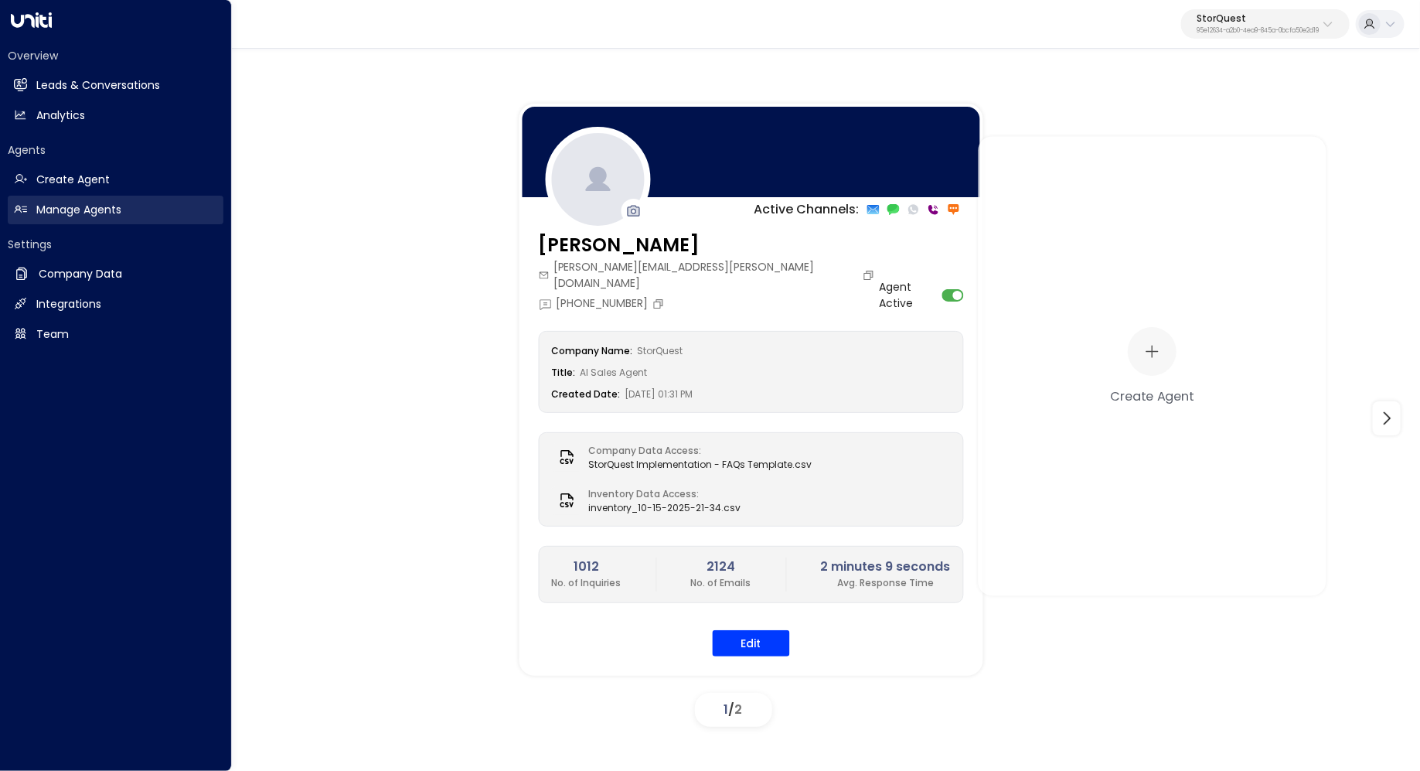
click at [68, 216] on h2 "Manage Agents" at bounding box center [78, 210] width 85 height 16
click at [68, 83] on h2 "Leads & Conversations" at bounding box center [98, 85] width 124 height 16
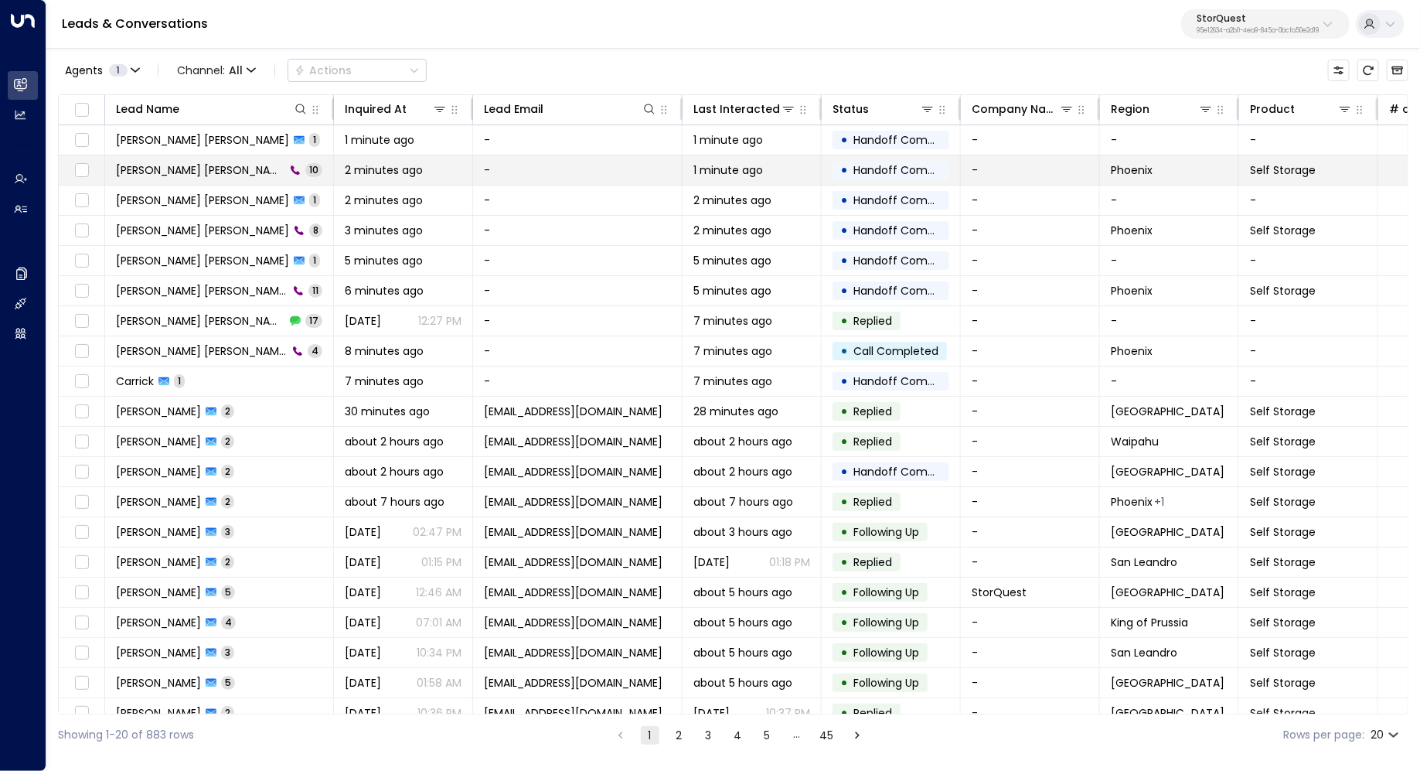
click at [167, 165] on span "[PERSON_NAME] [PERSON_NAME]" at bounding box center [200, 169] width 169 height 15
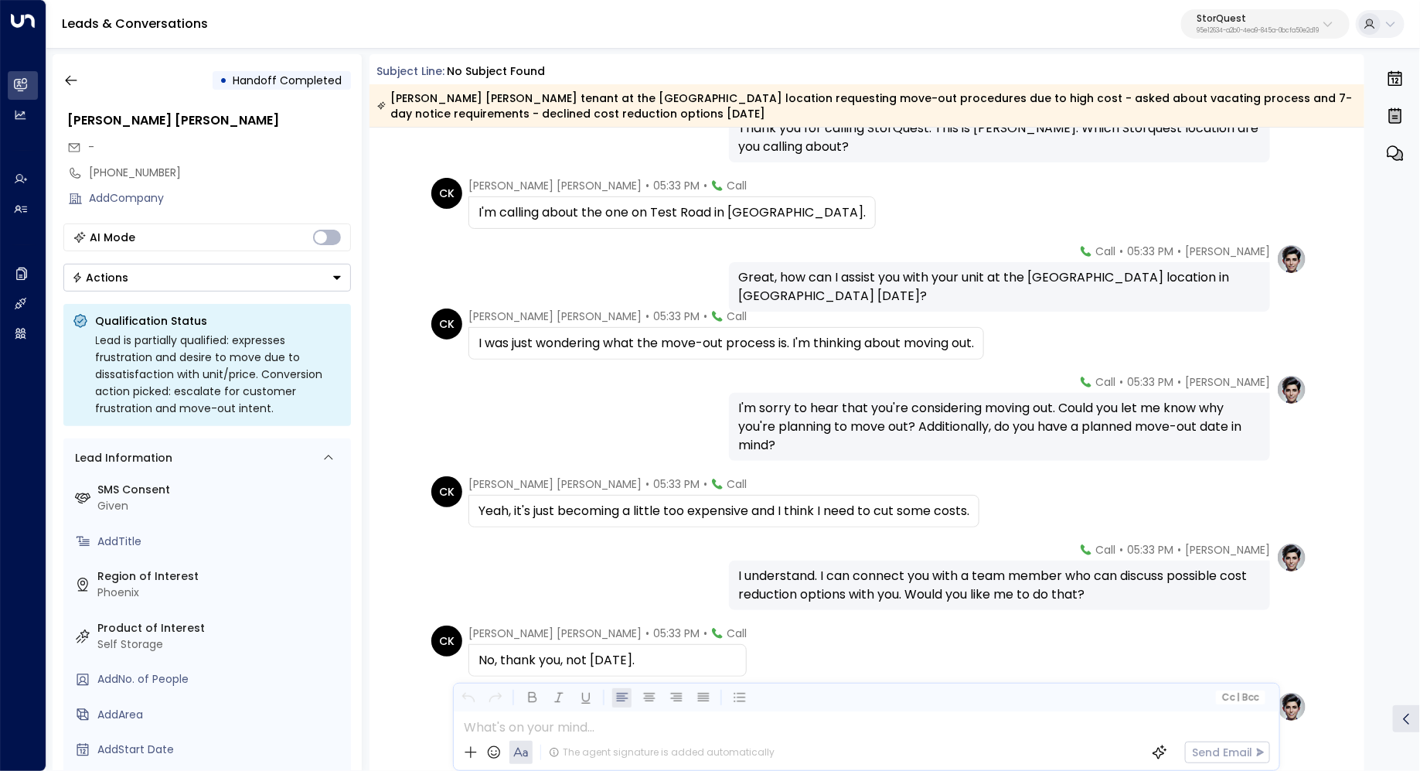
scroll to position [120, 0]
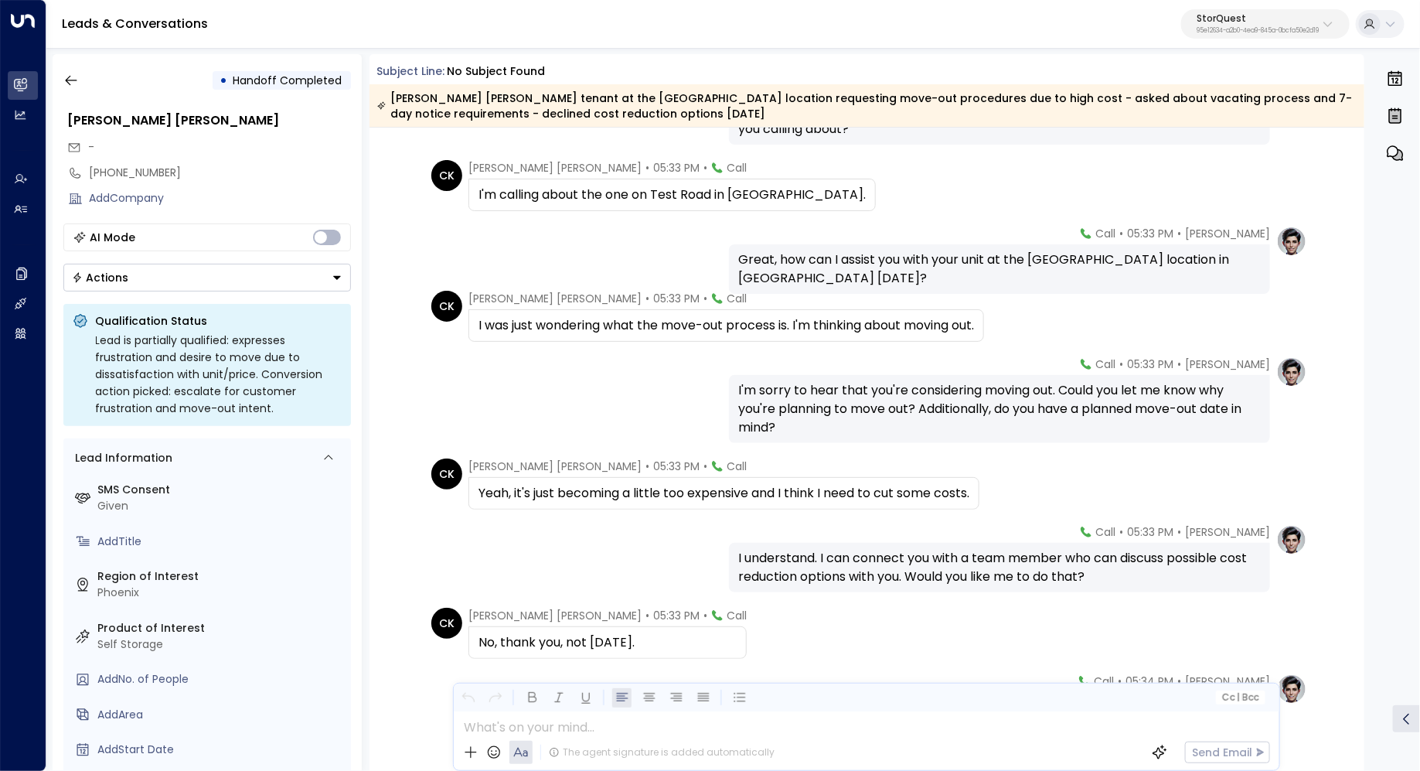
drag, startPoint x: 792, startPoint y: 326, endPoint x: 809, endPoint y: 326, distance: 17.8
click at [809, 326] on div "I was just wondering what the move-out process is. I'm thinking about moving ou…" at bounding box center [725, 325] width 495 height 19
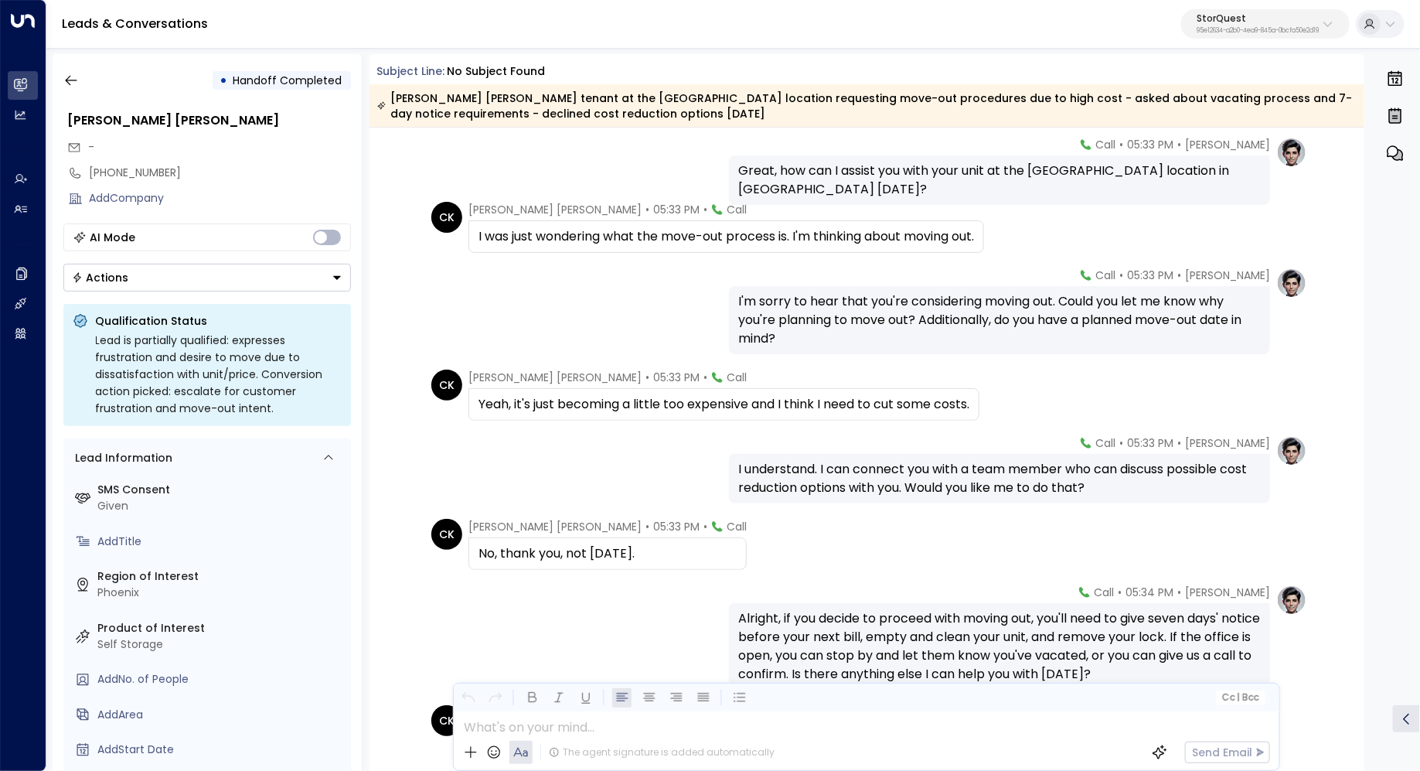
scroll to position [216, 0]
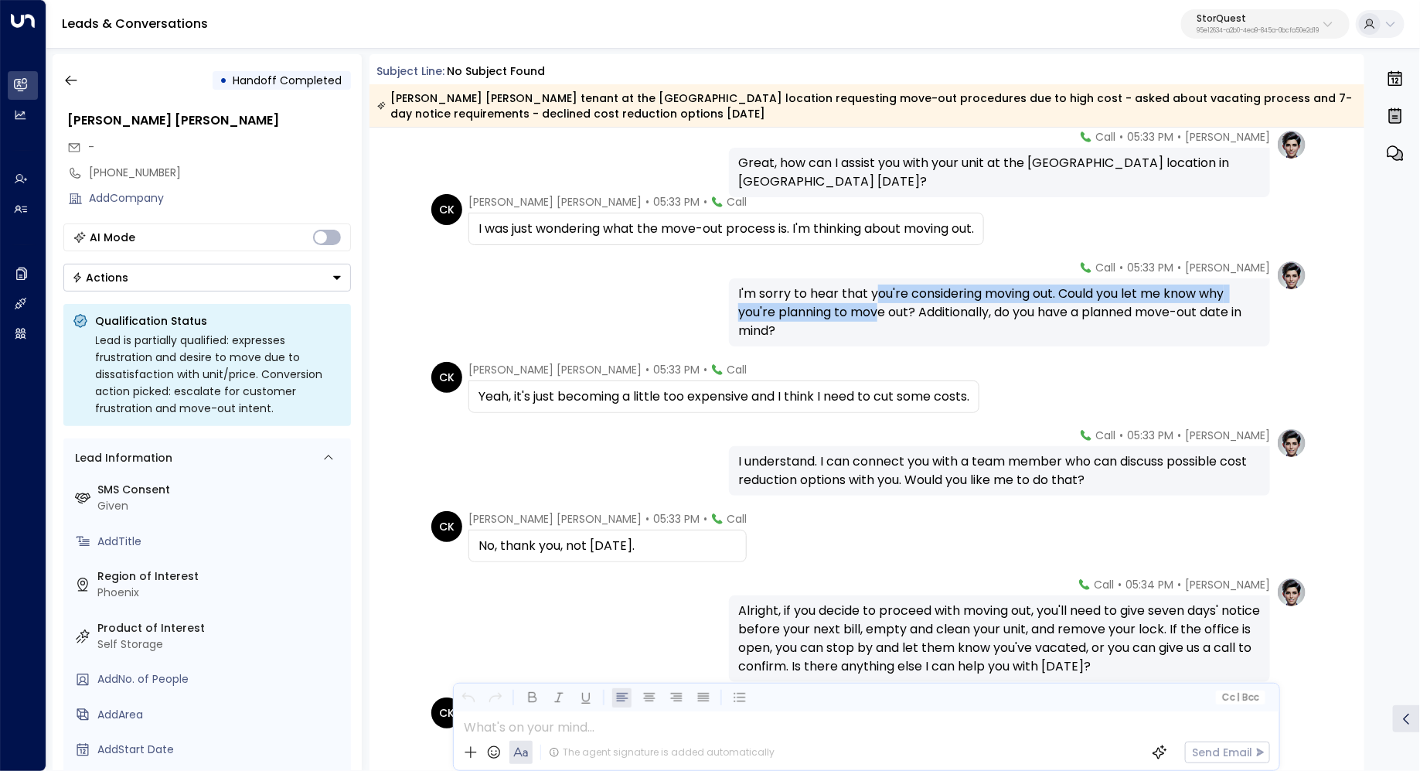
drag, startPoint x: 876, startPoint y: 290, endPoint x: 876, endPoint y: 311, distance: 20.9
click at [876, 310] on div "I'm sorry to hear that you're considering moving out. Could you let me know why…" at bounding box center [999, 312] width 523 height 56
click at [876, 311] on div "I'm sorry to hear that you're considering moving out. Could you let me know why…" at bounding box center [999, 312] width 523 height 56
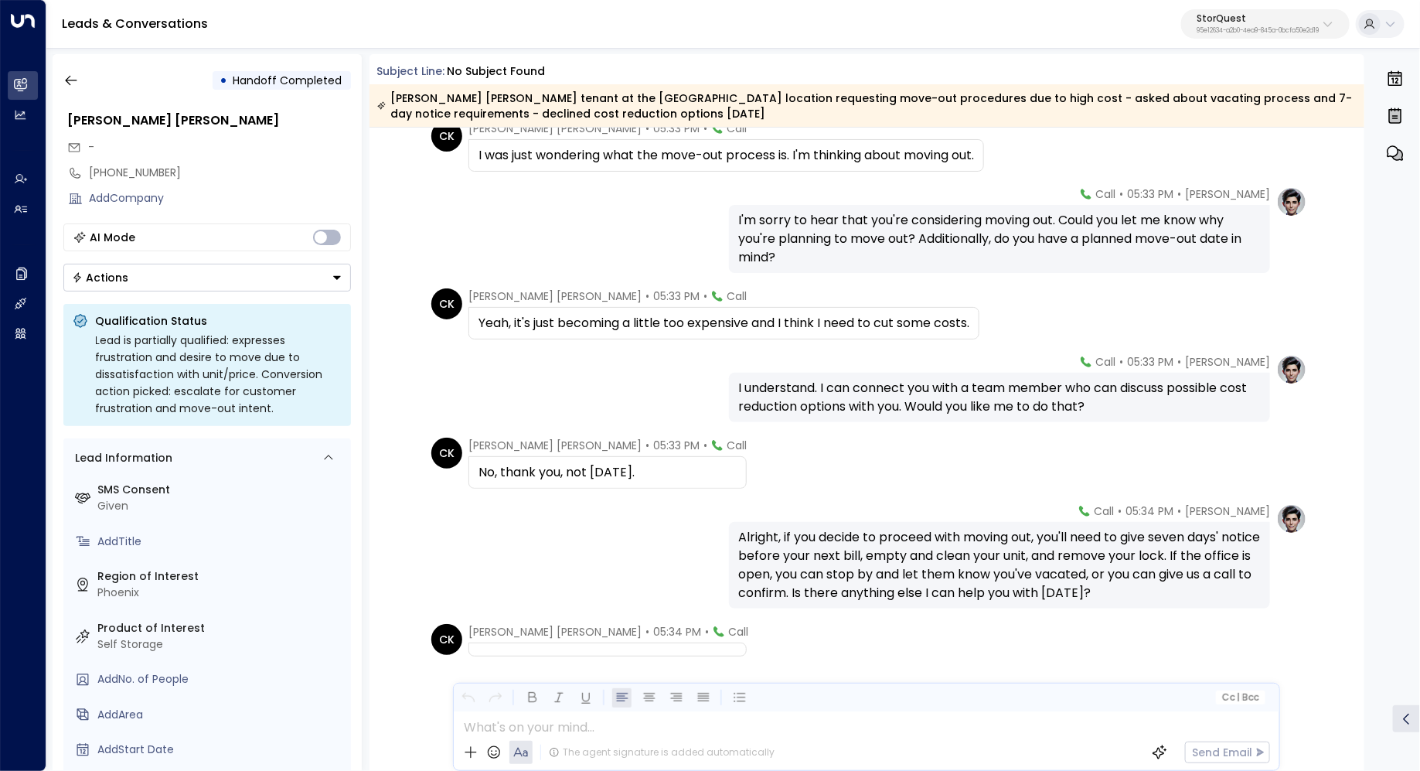
scroll to position [325, 0]
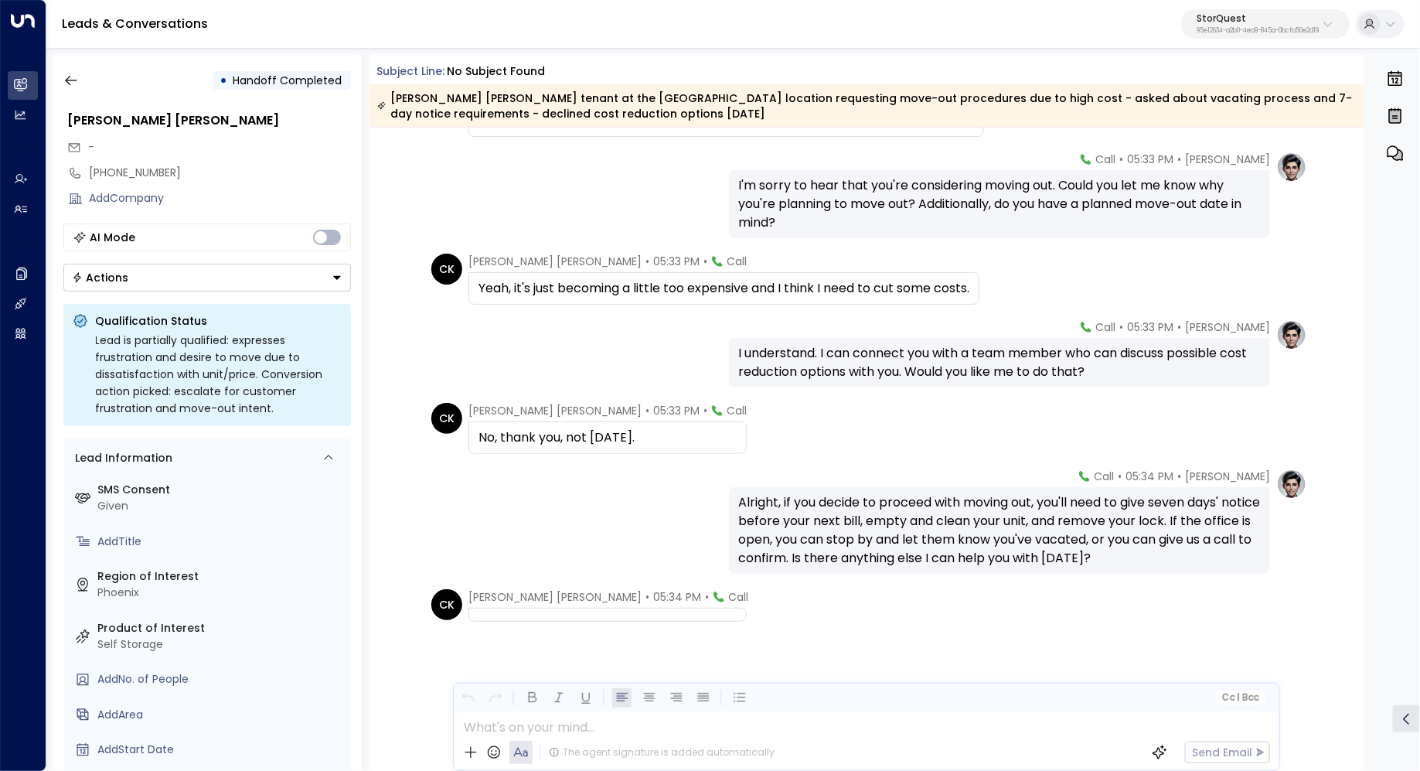
drag, startPoint x: 713, startPoint y: 277, endPoint x: 725, endPoint y: 277, distance: 11.6
click at [725, 279] on div "Yeah, it's just becoming a little too expensive and I think I need to cut some …" at bounding box center [723, 288] width 491 height 19
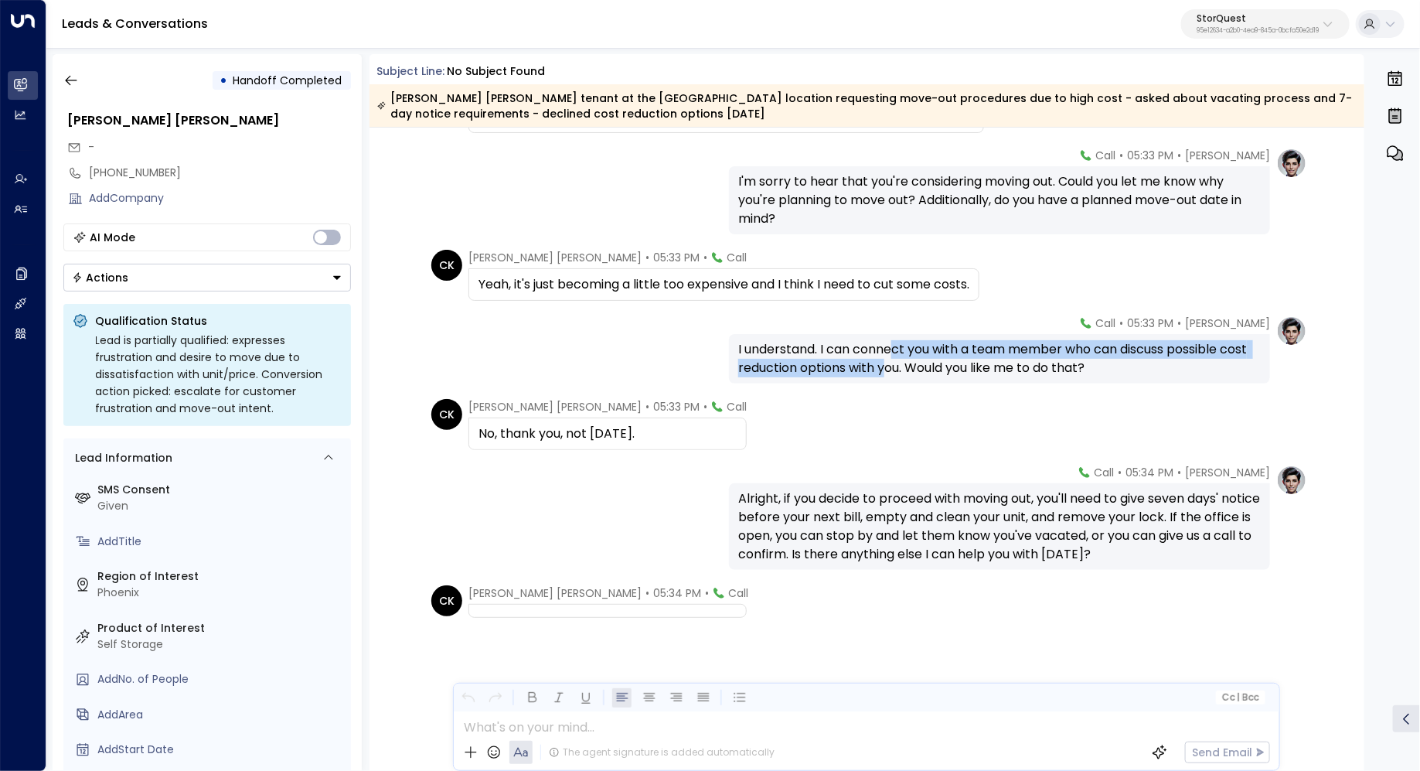
drag, startPoint x: 894, startPoint y: 356, endPoint x: 883, endPoint y: 370, distance: 17.8
click at [883, 370] on div "I understand. I can connect you with a team member who can discuss possible cos…" at bounding box center [999, 358] width 523 height 37
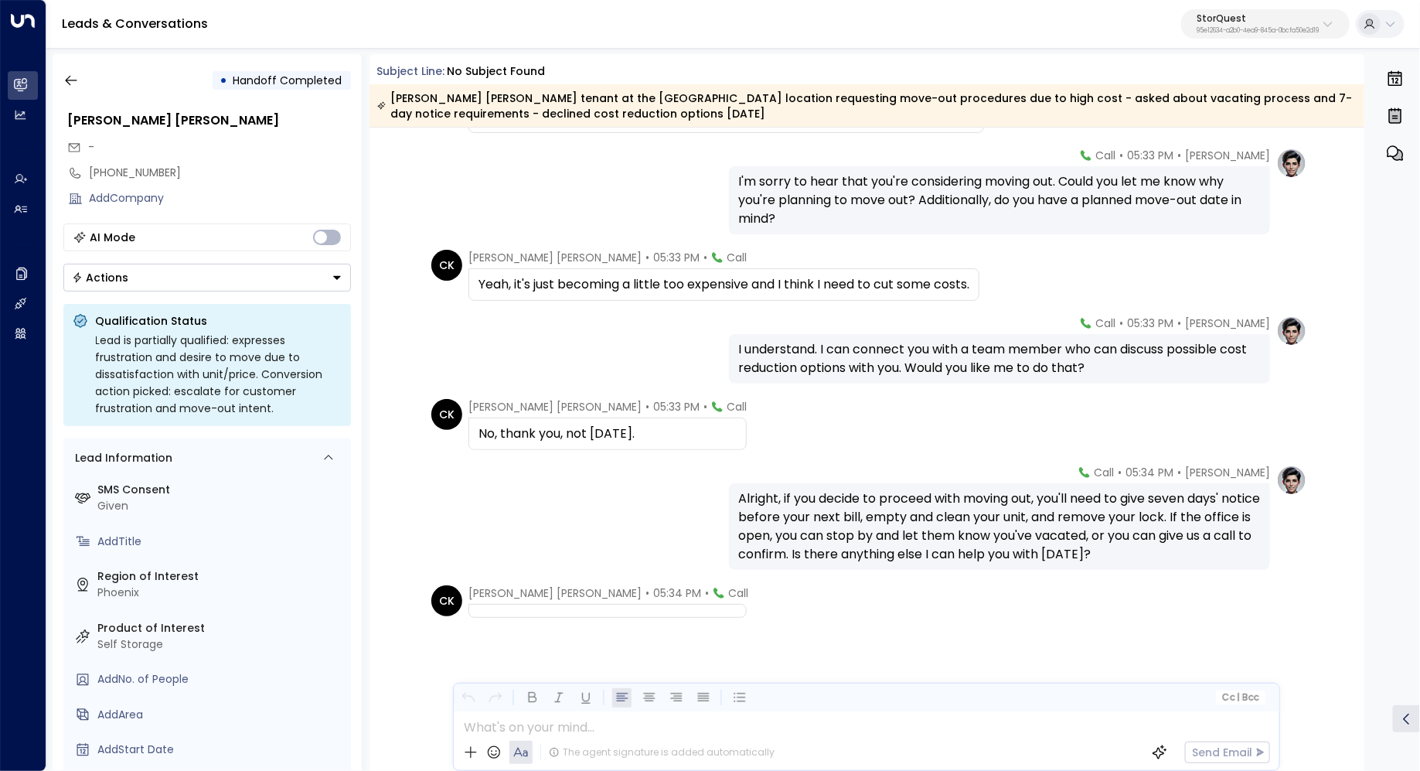
click at [904, 359] on div "I understand. I can connect you with a team member who can discuss possible cos…" at bounding box center [999, 358] width 523 height 37
click at [885, 509] on div "Alright, if you decide to proceed with moving out, you'll need to give seven da…" at bounding box center [999, 526] width 523 height 74
click at [891, 509] on div "Alright, if you decide to proceed with moving out, you'll need to give seven da…" at bounding box center [999, 526] width 523 height 74
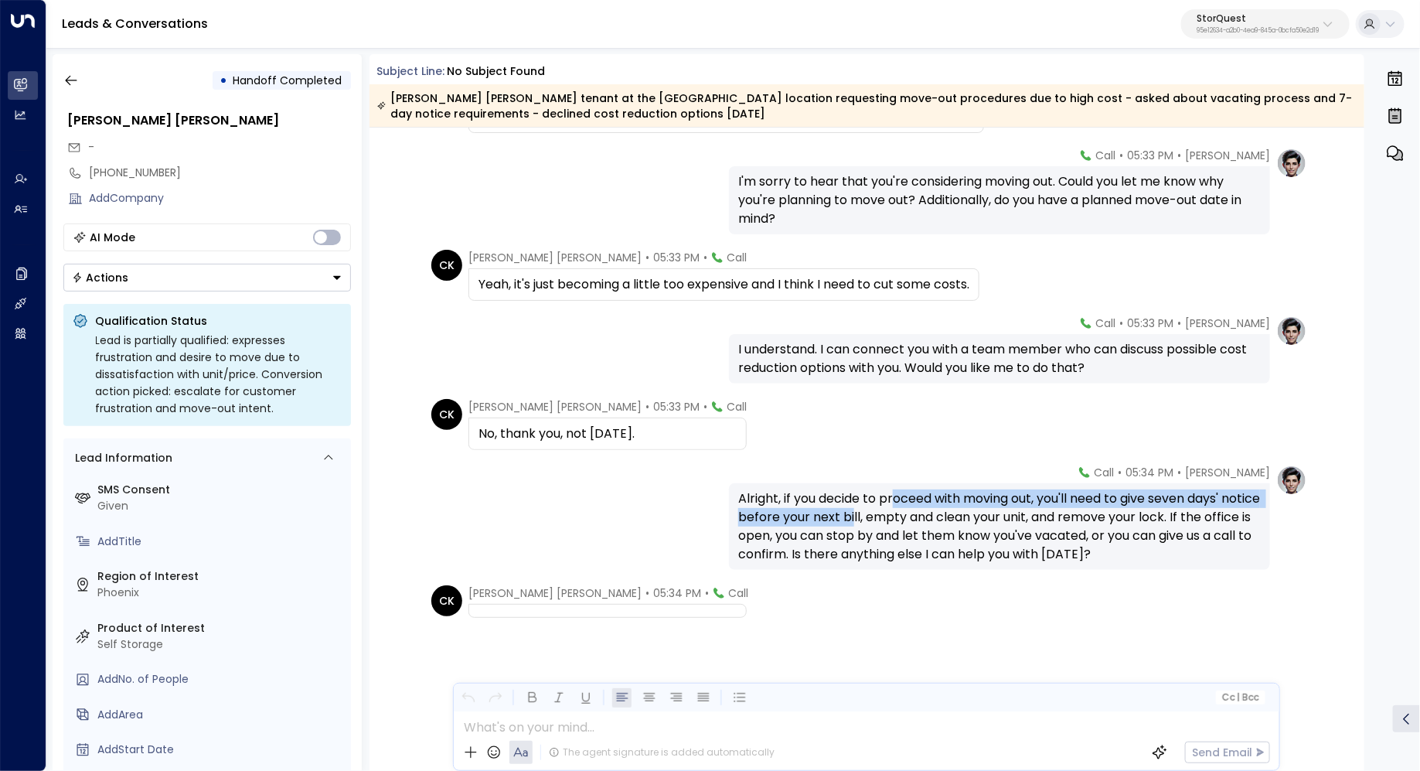
click at [891, 509] on div "Alright, if you decide to proceed with moving out, you'll need to give seven da…" at bounding box center [999, 526] width 523 height 74
click at [70, 72] on button "button" at bounding box center [71, 80] width 28 height 28
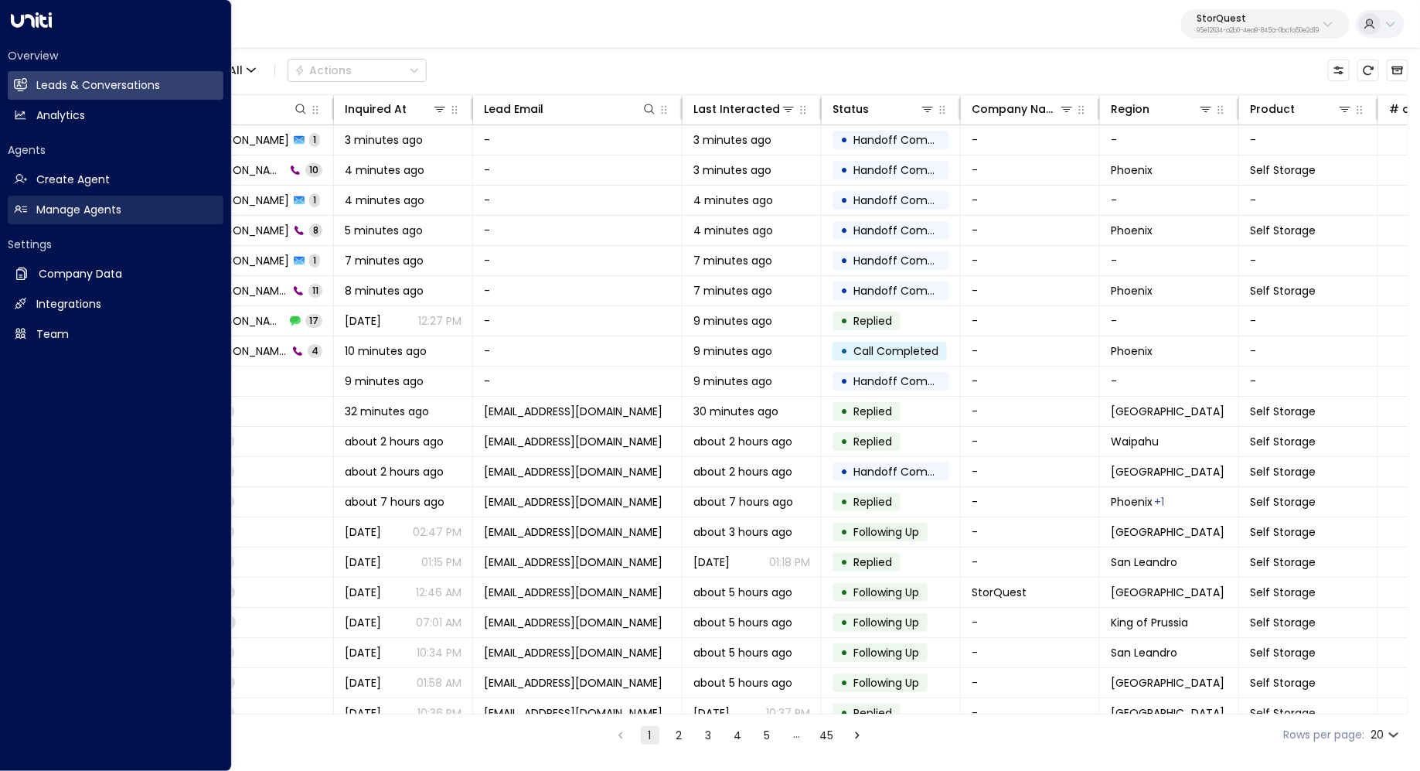
click at [91, 216] on h2 "Manage Agents" at bounding box center [78, 210] width 85 height 16
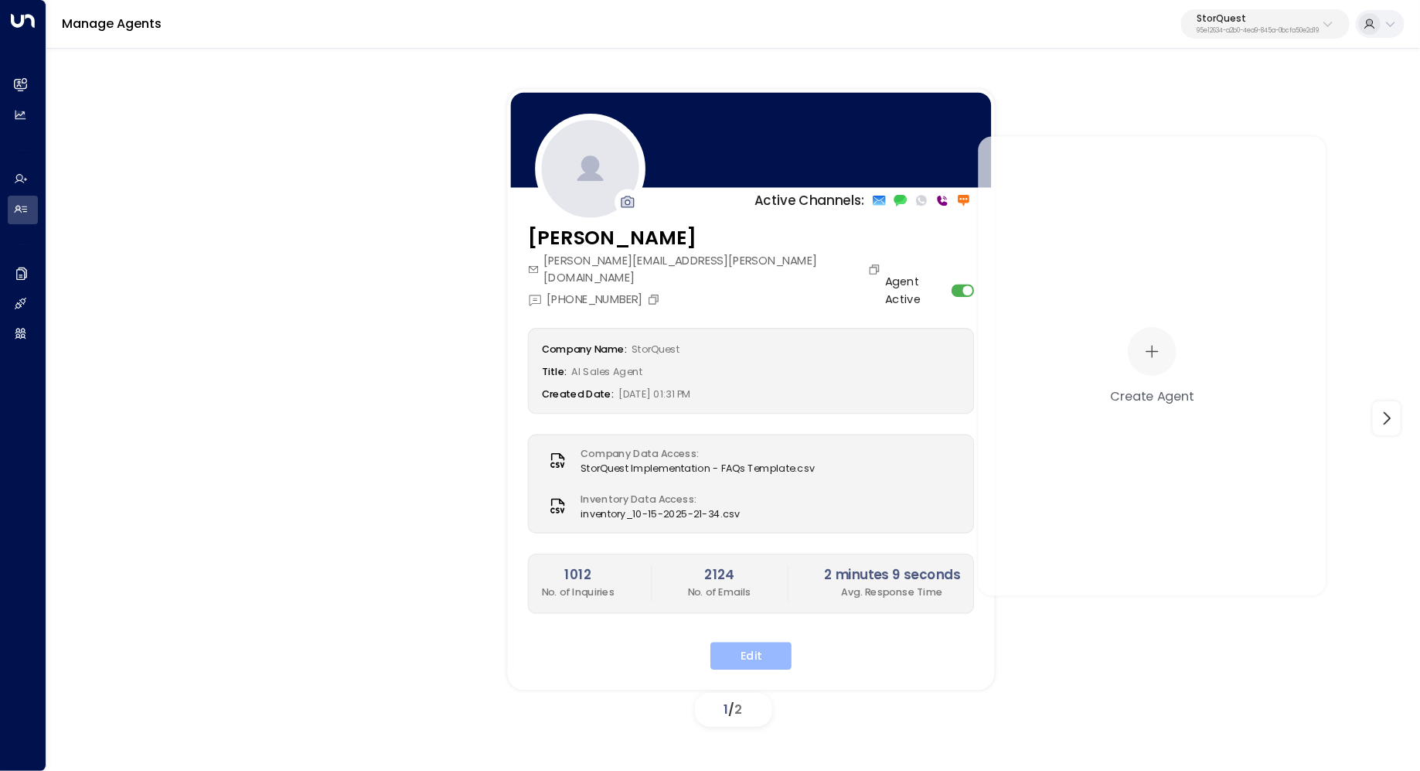
click at [743, 642] on button "Edit" at bounding box center [750, 656] width 81 height 28
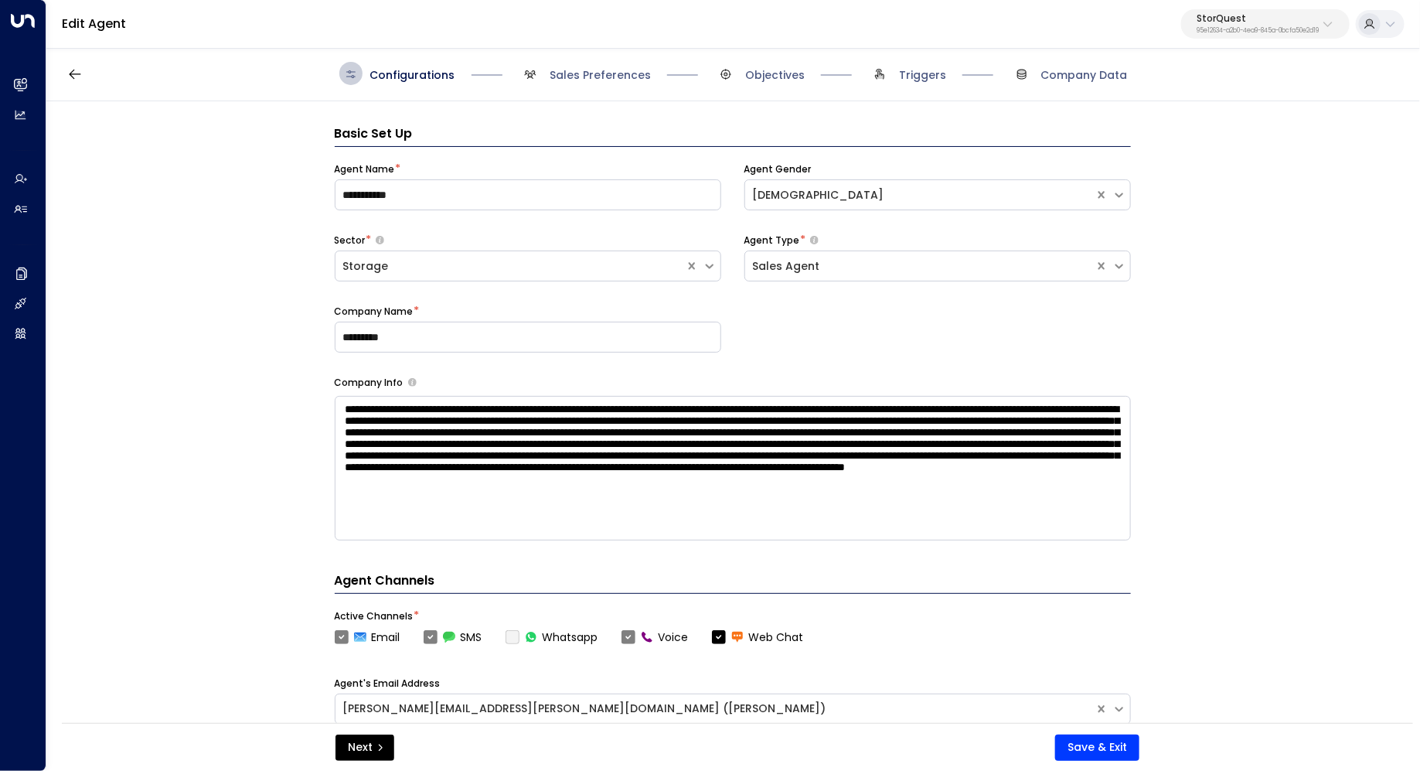
scroll to position [23, 0]
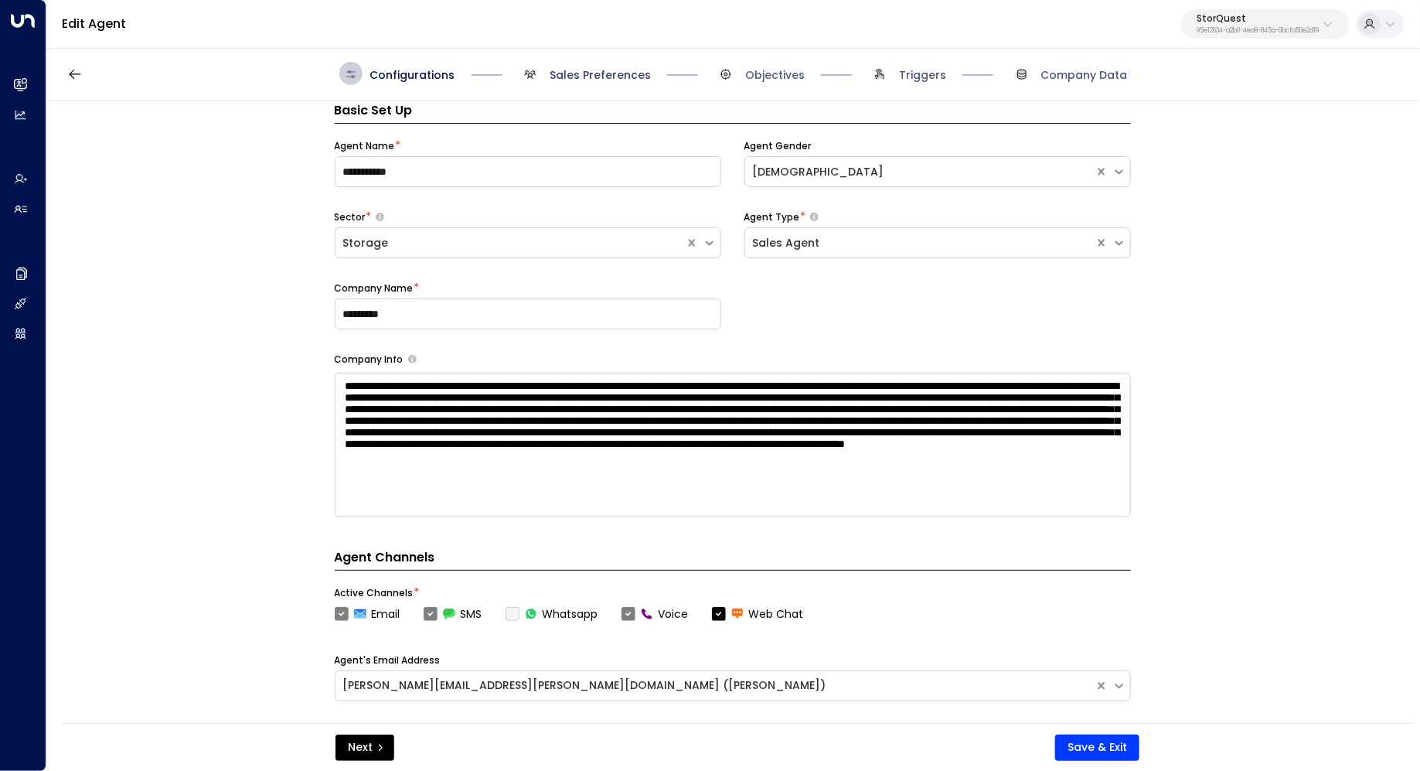
click at [564, 77] on span "Sales Preferences" at bounding box center [600, 74] width 101 height 15
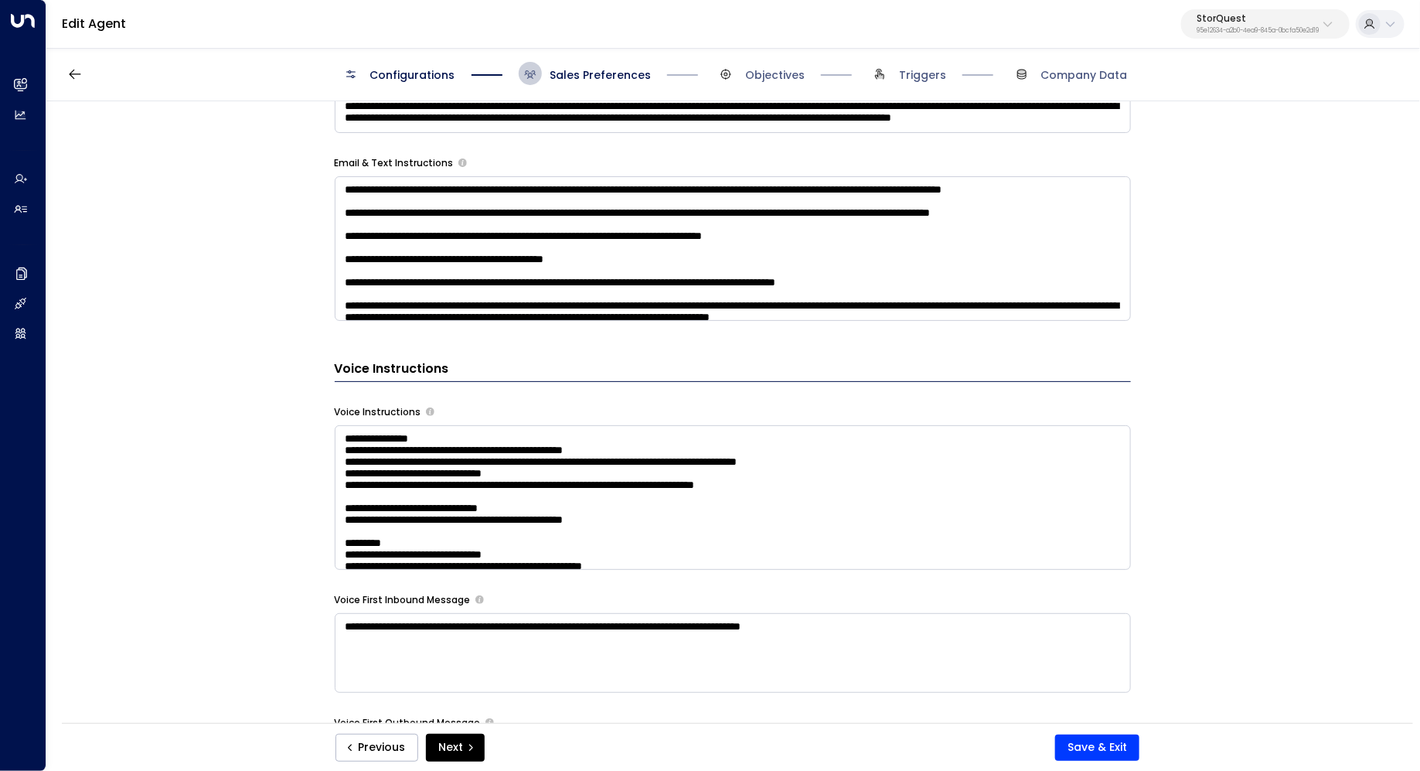
scroll to position [1125, 0]
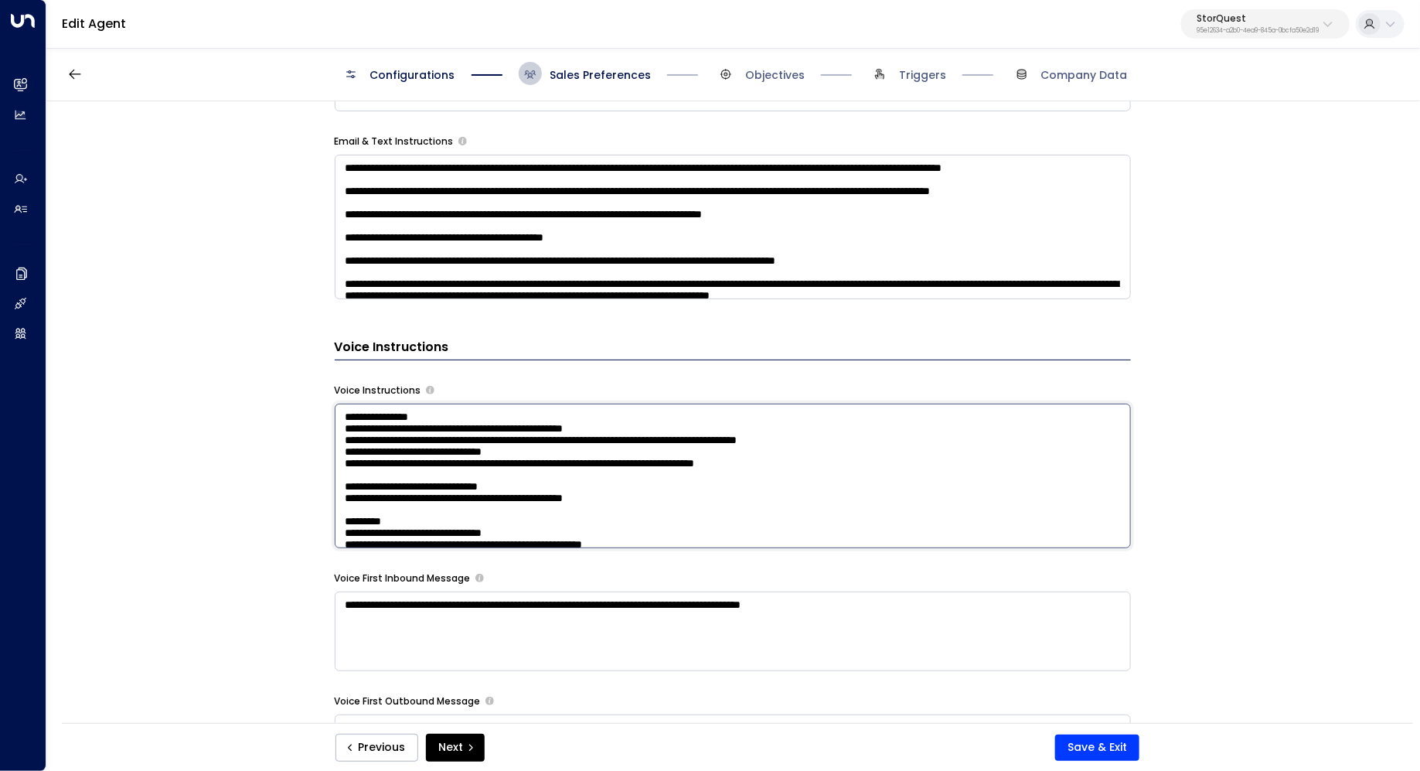
click at [488, 449] on textarea at bounding box center [733, 475] width 796 height 145
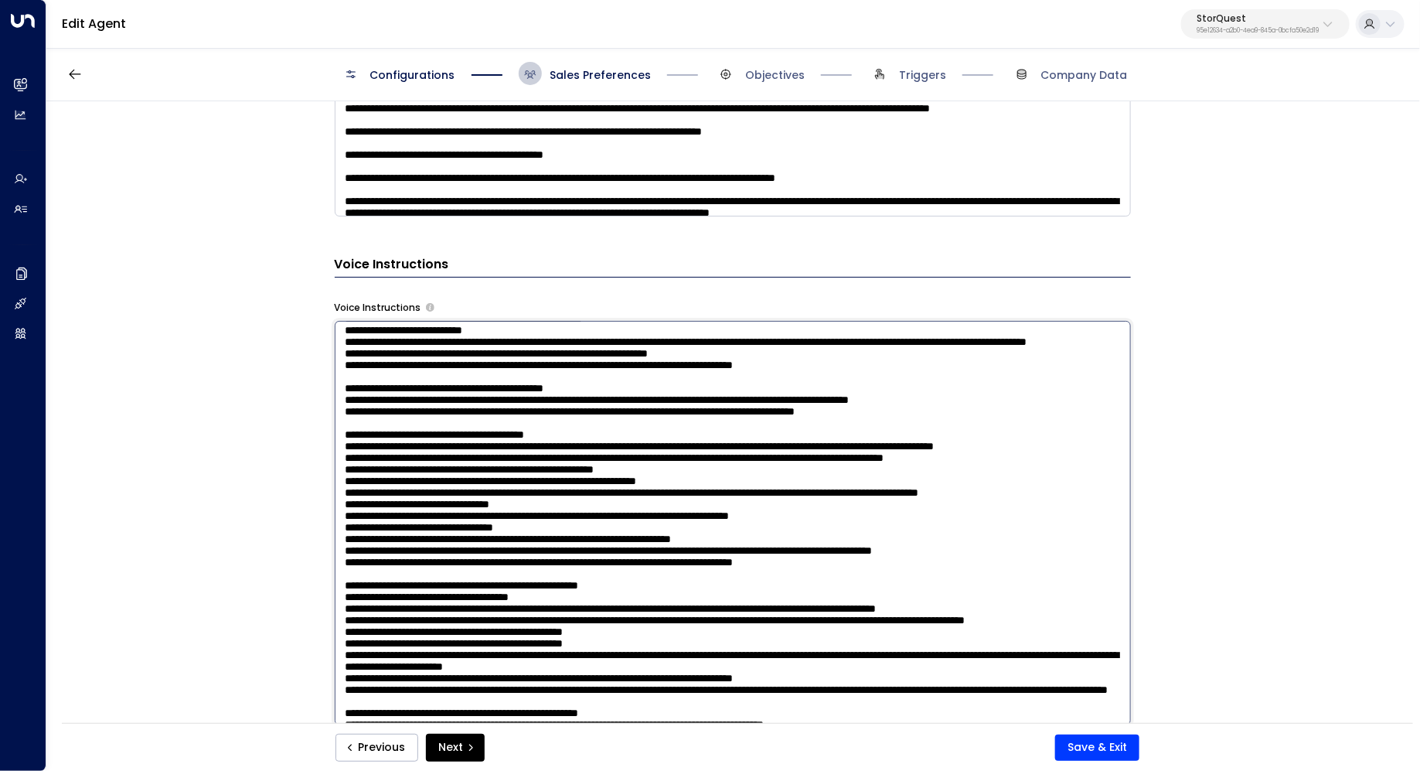
scroll to position [147, 0]
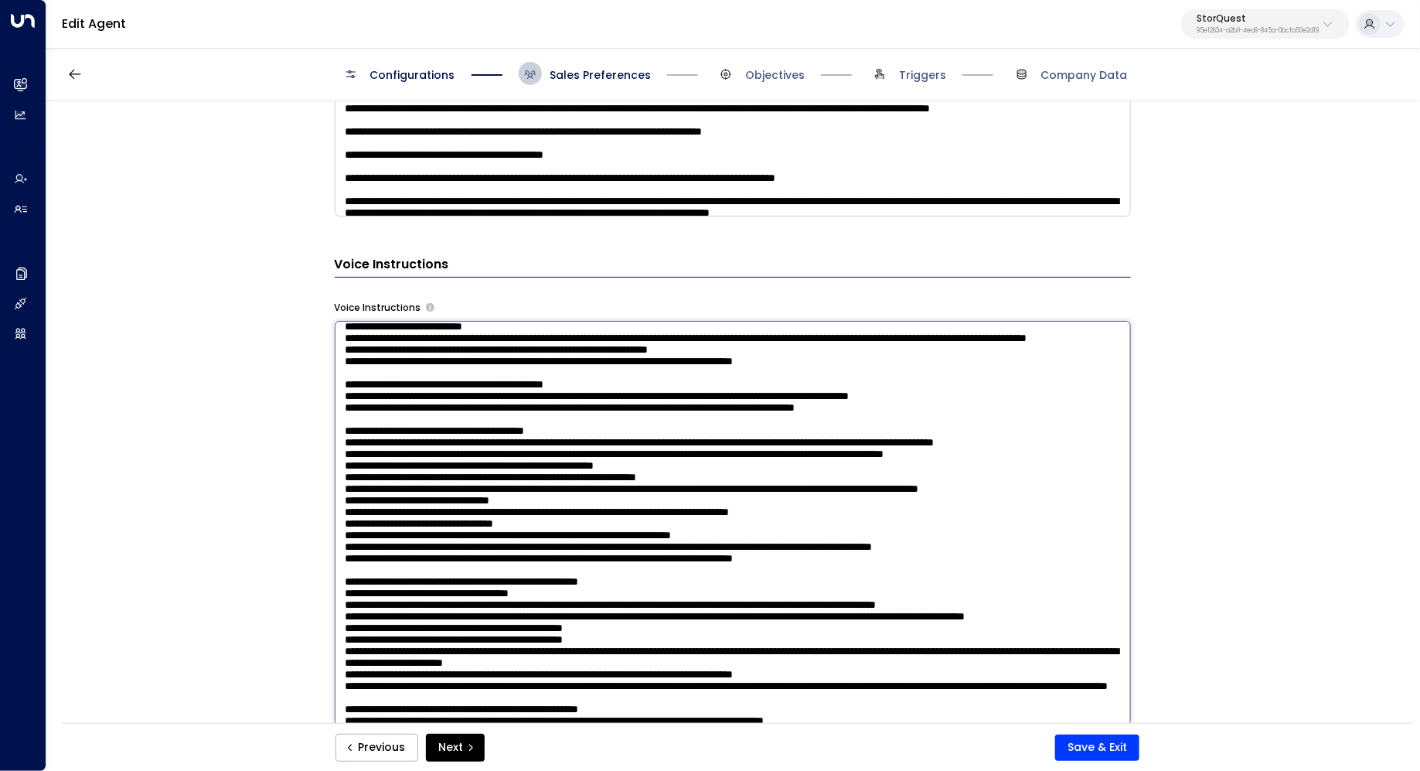
drag, startPoint x: 745, startPoint y: 503, endPoint x: 761, endPoint y: 503, distance: 16.2
click at [761, 503] on textarea at bounding box center [733, 523] width 796 height 404
click at [798, 497] on textarea at bounding box center [733, 523] width 796 height 404
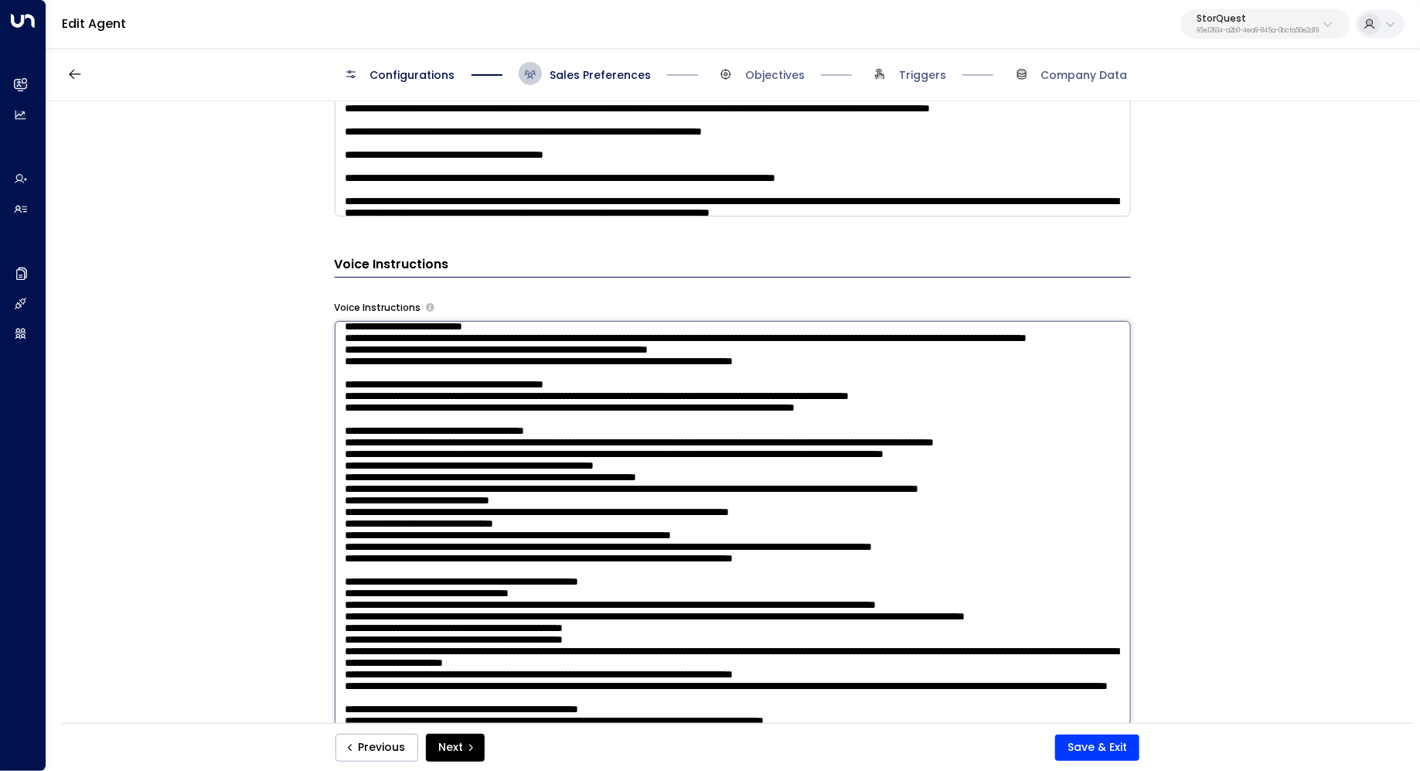
click at [1048, 495] on textarea at bounding box center [733, 523] width 796 height 404
click at [1011, 495] on textarea at bounding box center [733, 523] width 796 height 404
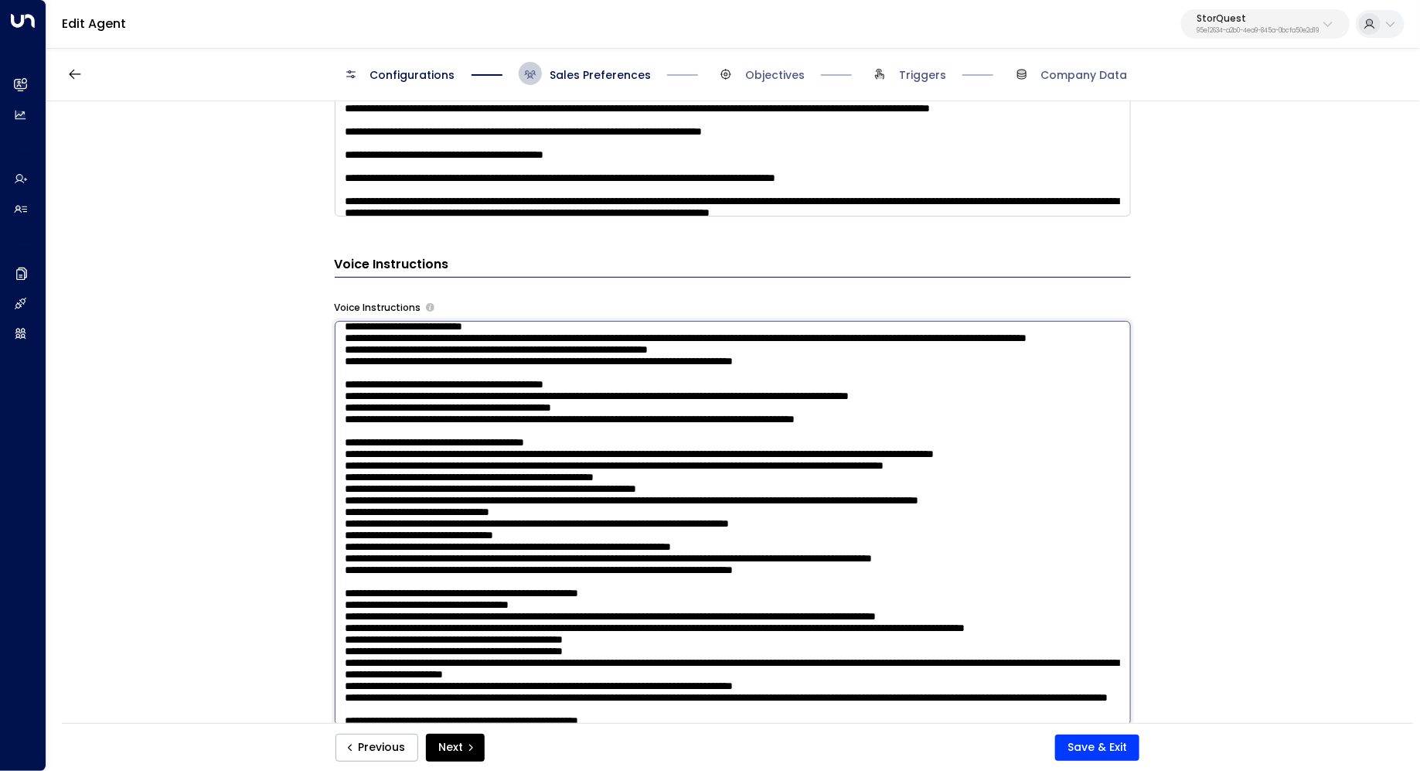
drag, startPoint x: 473, startPoint y: 502, endPoint x: 494, endPoint y: 502, distance: 20.9
click at [494, 502] on textarea at bounding box center [733, 523] width 796 height 404
drag, startPoint x: 590, startPoint y: 502, endPoint x: 565, endPoint y: 502, distance: 24.7
click at [565, 502] on textarea at bounding box center [733, 523] width 796 height 404
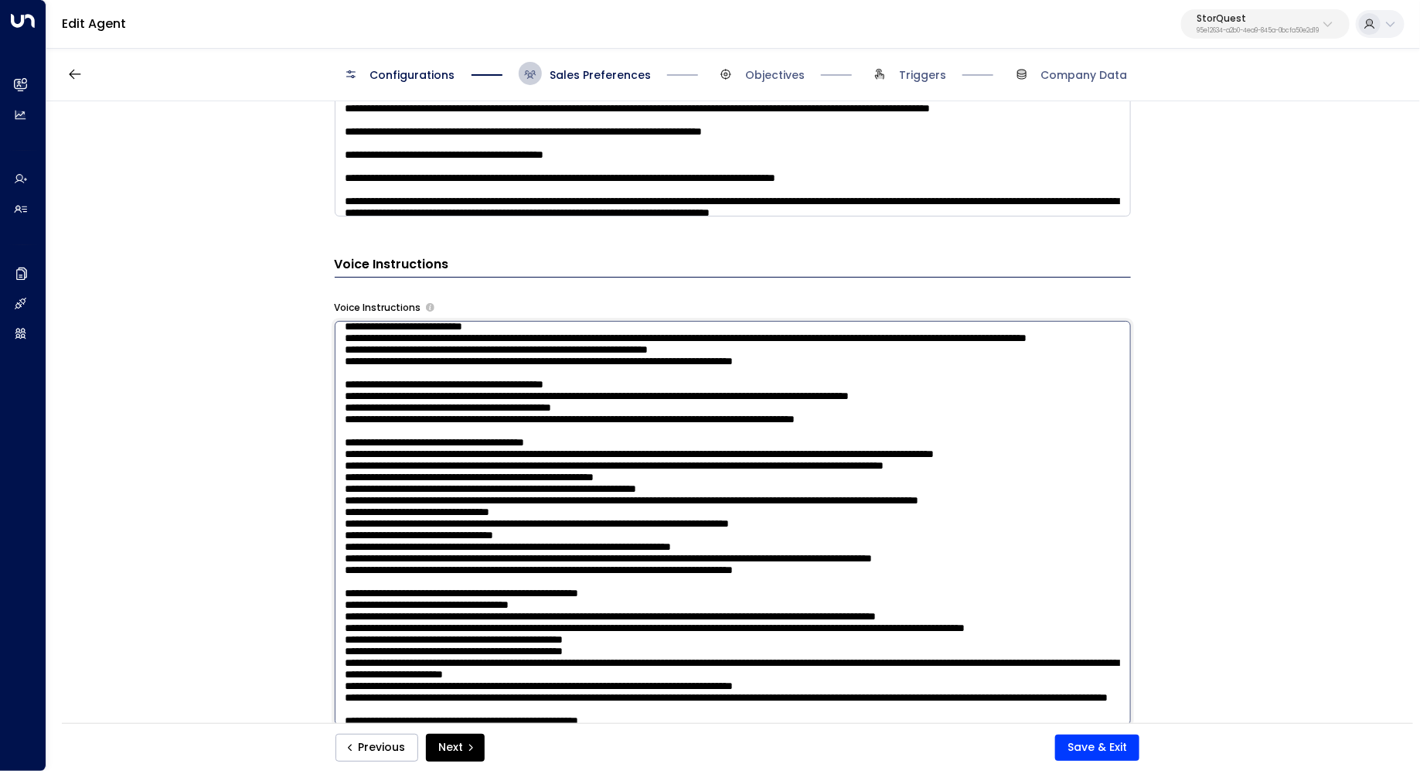
click at [565, 502] on textarea at bounding box center [733, 523] width 796 height 404
drag, startPoint x: 645, startPoint y: 493, endPoint x: 600, endPoint y: 494, distance: 44.8
click at [600, 494] on textarea at bounding box center [733, 523] width 796 height 404
drag, startPoint x: 682, startPoint y: 494, endPoint x: 667, endPoint y: 494, distance: 14.7
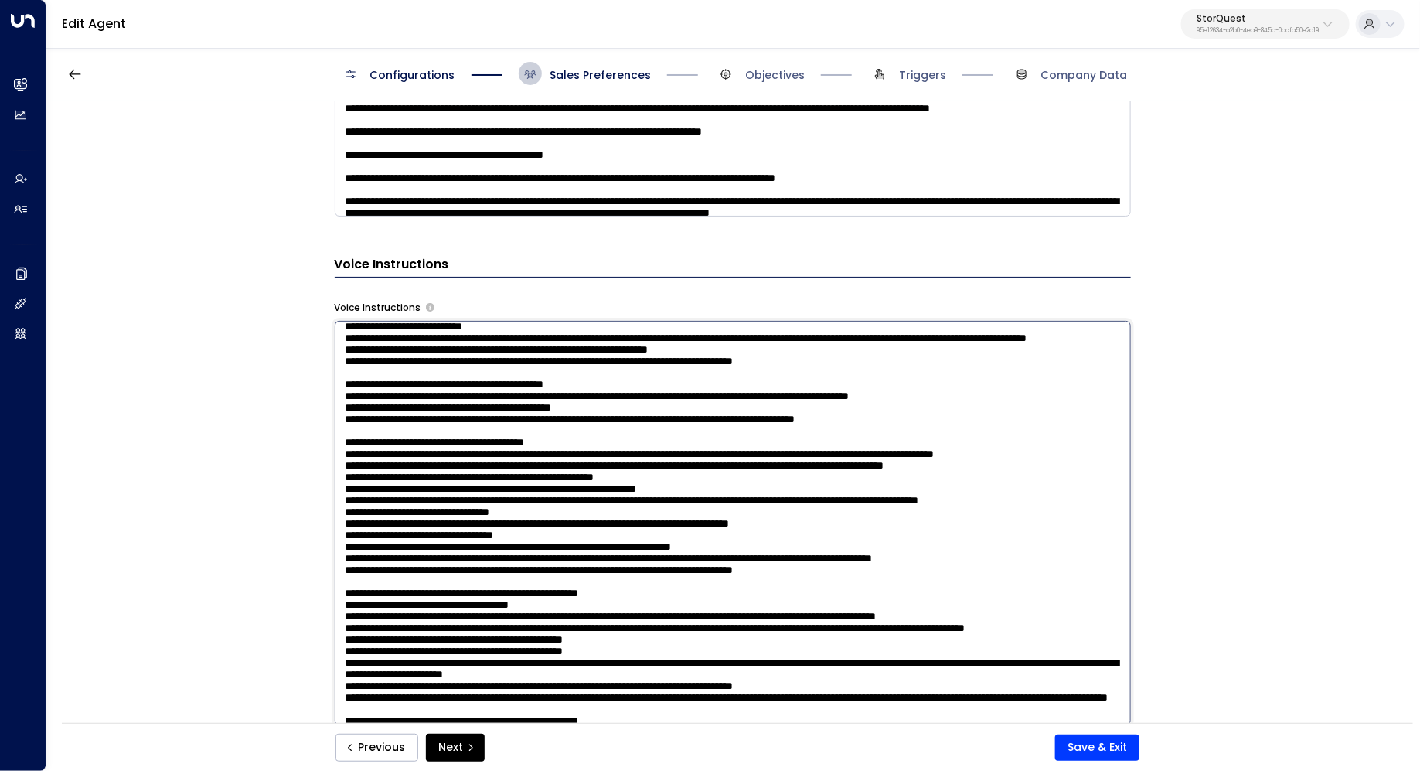
click at [667, 494] on textarea at bounding box center [733, 523] width 796 height 404
click at [666, 534] on textarea at bounding box center [733, 523] width 796 height 404
drag, startPoint x: 495, startPoint y: 500, endPoint x: 516, endPoint y: 500, distance: 20.9
click at [516, 500] on textarea at bounding box center [733, 523] width 796 height 404
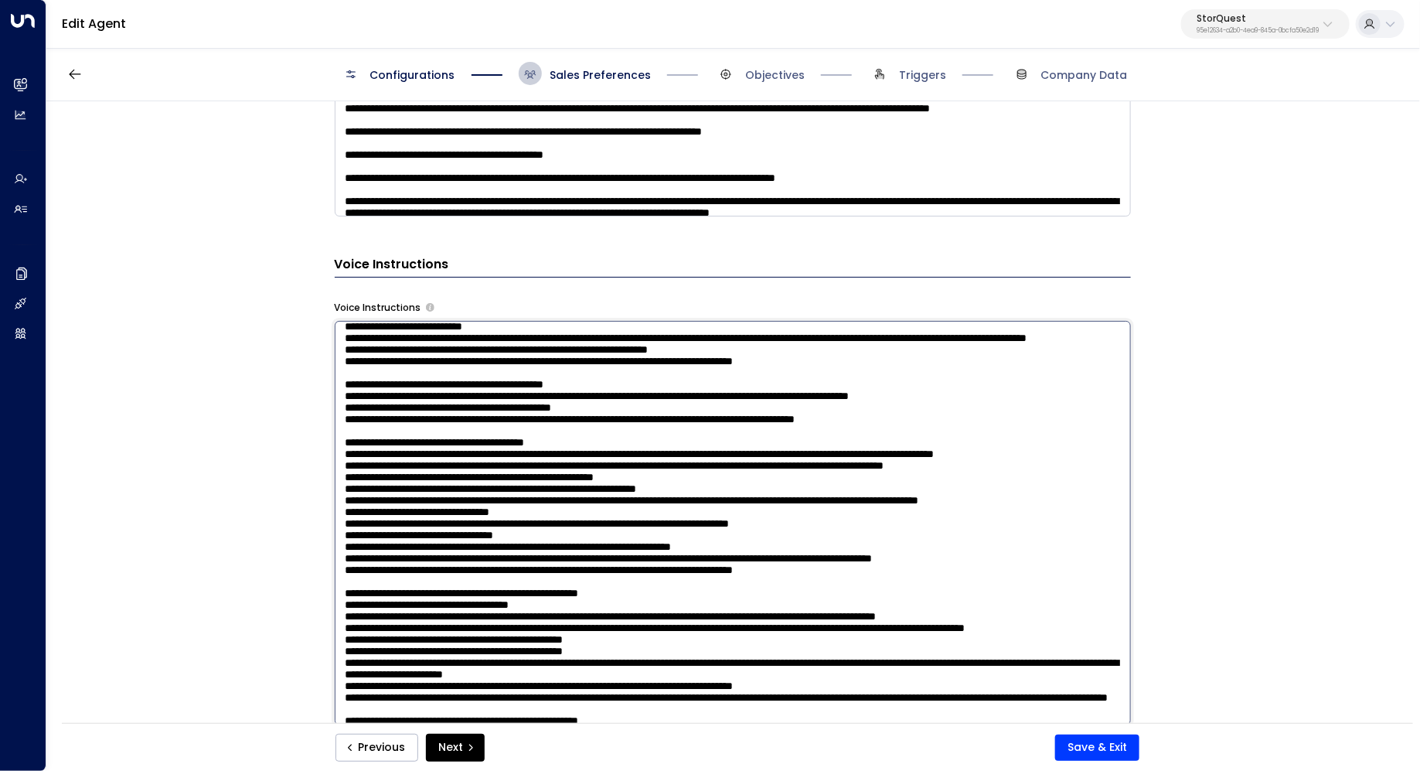
click at [516, 500] on textarea at bounding box center [733, 523] width 796 height 404
drag, startPoint x: 444, startPoint y: 500, endPoint x: 489, endPoint y: 500, distance: 44.8
click at [489, 500] on textarea at bounding box center [733, 523] width 796 height 404
drag, startPoint x: 525, startPoint y: 500, endPoint x: 558, endPoint y: 499, distance: 33.2
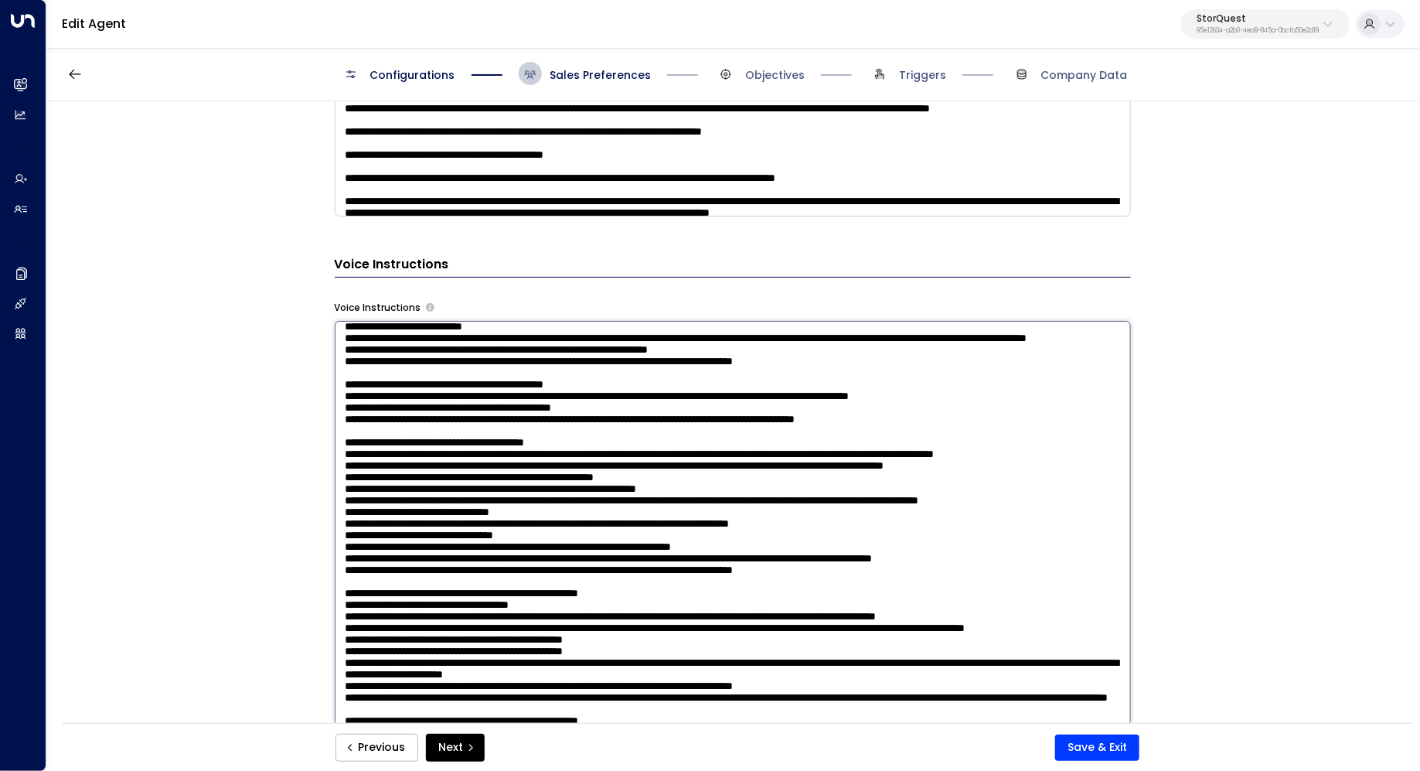
click at [558, 500] on textarea at bounding box center [733, 523] width 796 height 404
click at [558, 499] on textarea at bounding box center [733, 523] width 796 height 404
drag, startPoint x: 614, startPoint y: 499, endPoint x: 570, endPoint y: 499, distance: 44.1
click at [570, 499] on textarea at bounding box center [733, 523] width 796 height 404
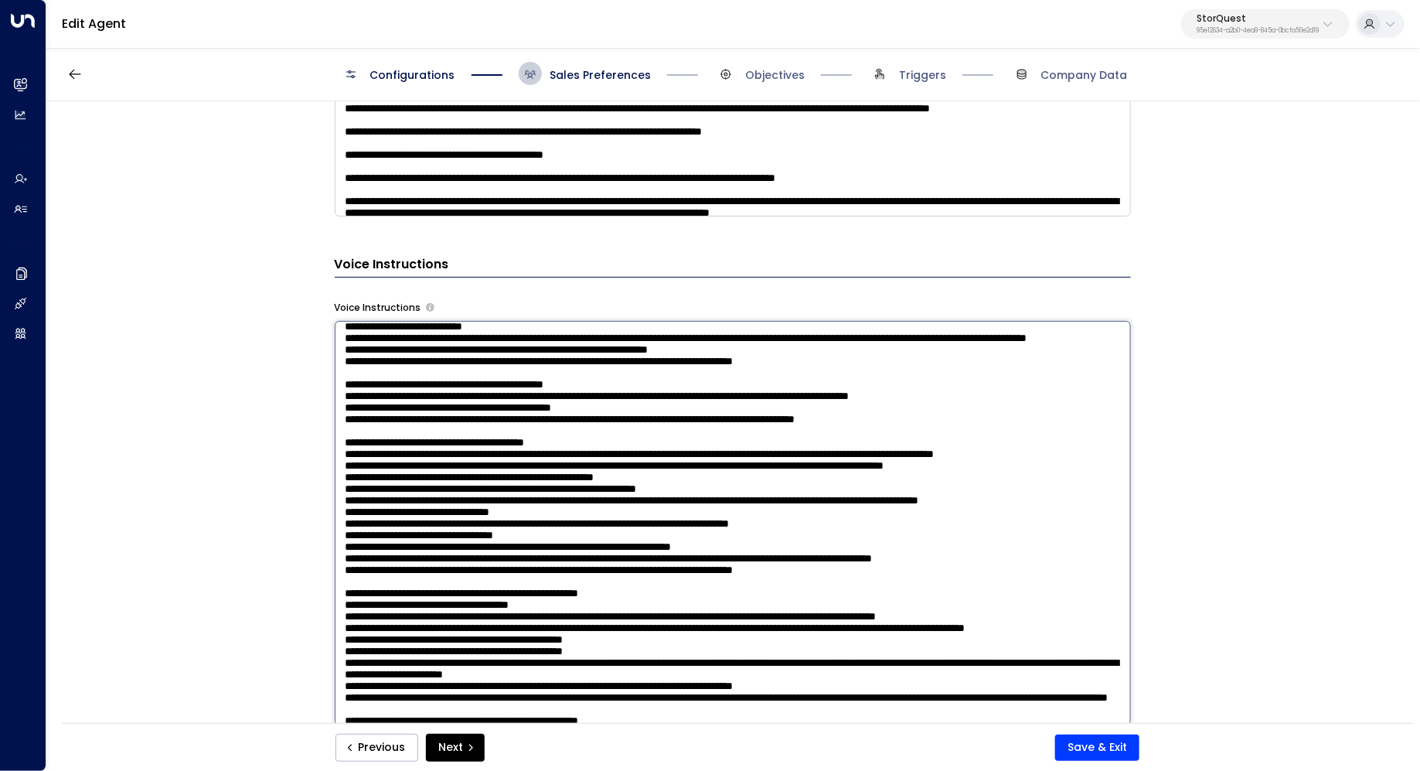
drag, startPoint x: 478, startPoint y: 498, endPoint x: 499, endPoint y: 498, distance: 21.6
click at [499, 498] on textarea at bounding box center [733, 523] width 796 height 404
drag, startPoint x: 427, startPoint y: 498, endPoint x: 437, endPoint y: 498, distance: 10.0
click at [437, 498] on textarea at bounding box center [733, 523] width 796 height 404
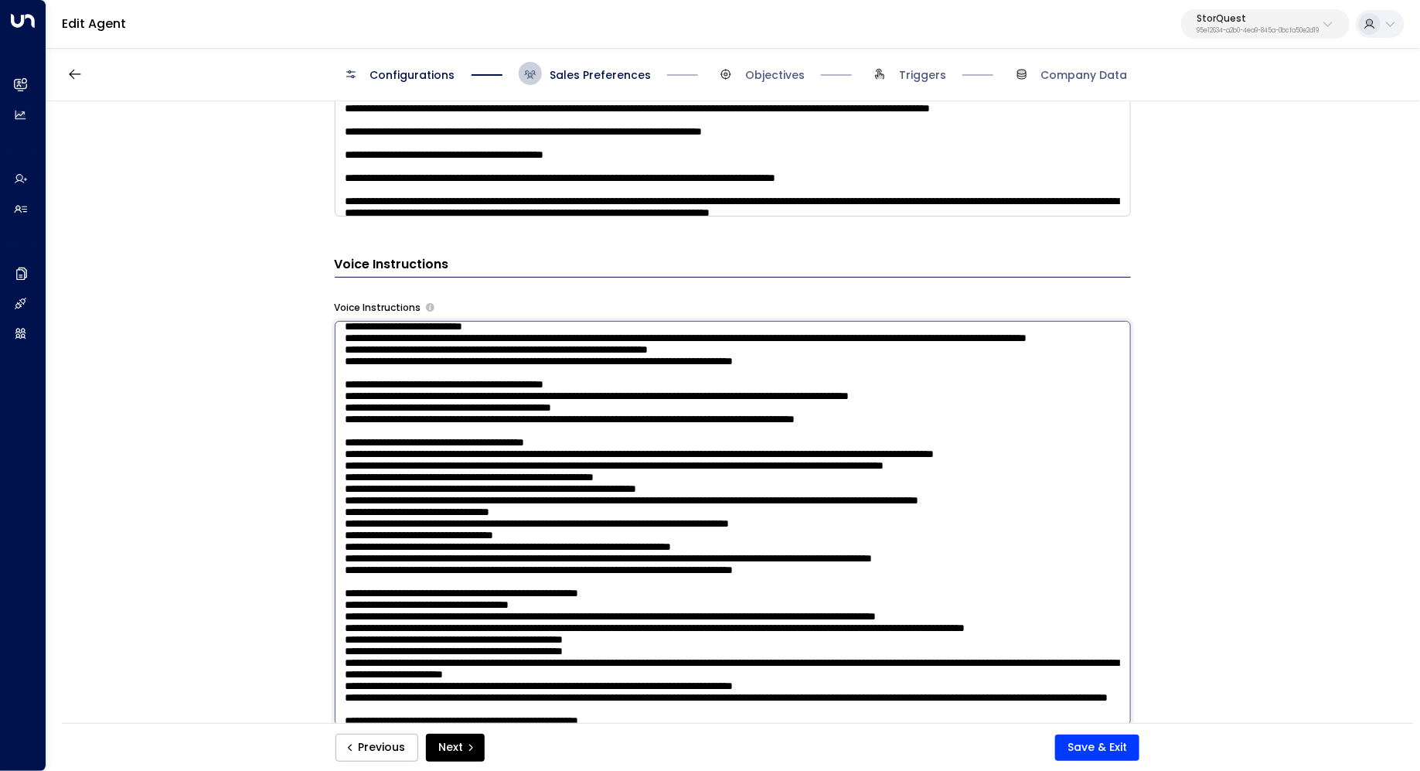
click at [437, 498] on textarea at bounding box center [733, 523] width 796 height 404
drag, startPoint x: 415, startPoint y: 521, endPoint x: 437, endPoint y: 521, distance: 22.4
click at [437, 521] on textarea at bounding box center [733, 523] width 796 height 404
drag, startPoint x: 508, startPoint y: 518, endPoint x: 490, endPoint y: 518, distance: 17.8
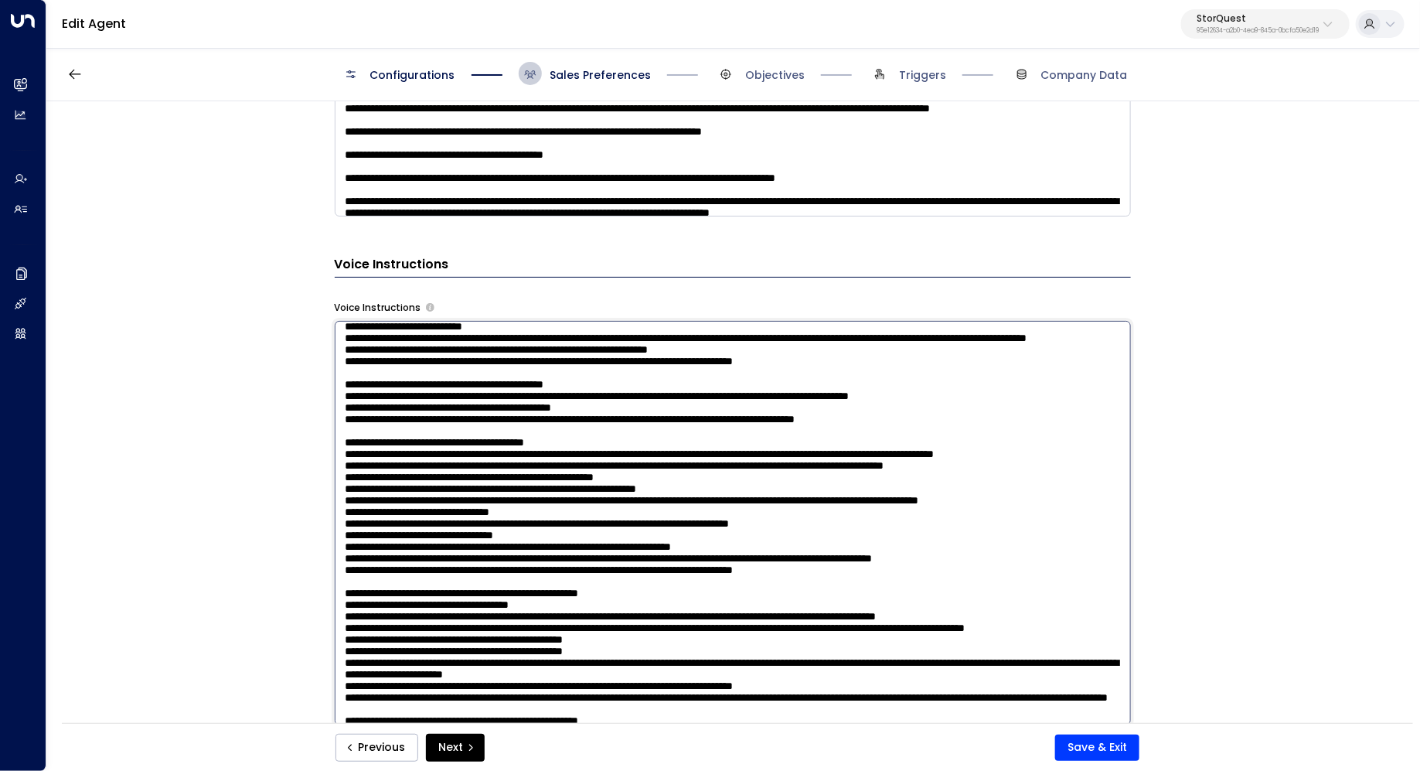
click at [490, 518] on textarea at bounding box center [733, 523] width 796 height 404
click at [659, 522] on textarea at bounding box center [733, 523] width 796 height 404
click at [341, 516] on textarea at bounding box center [733, 523] width 796 height 404
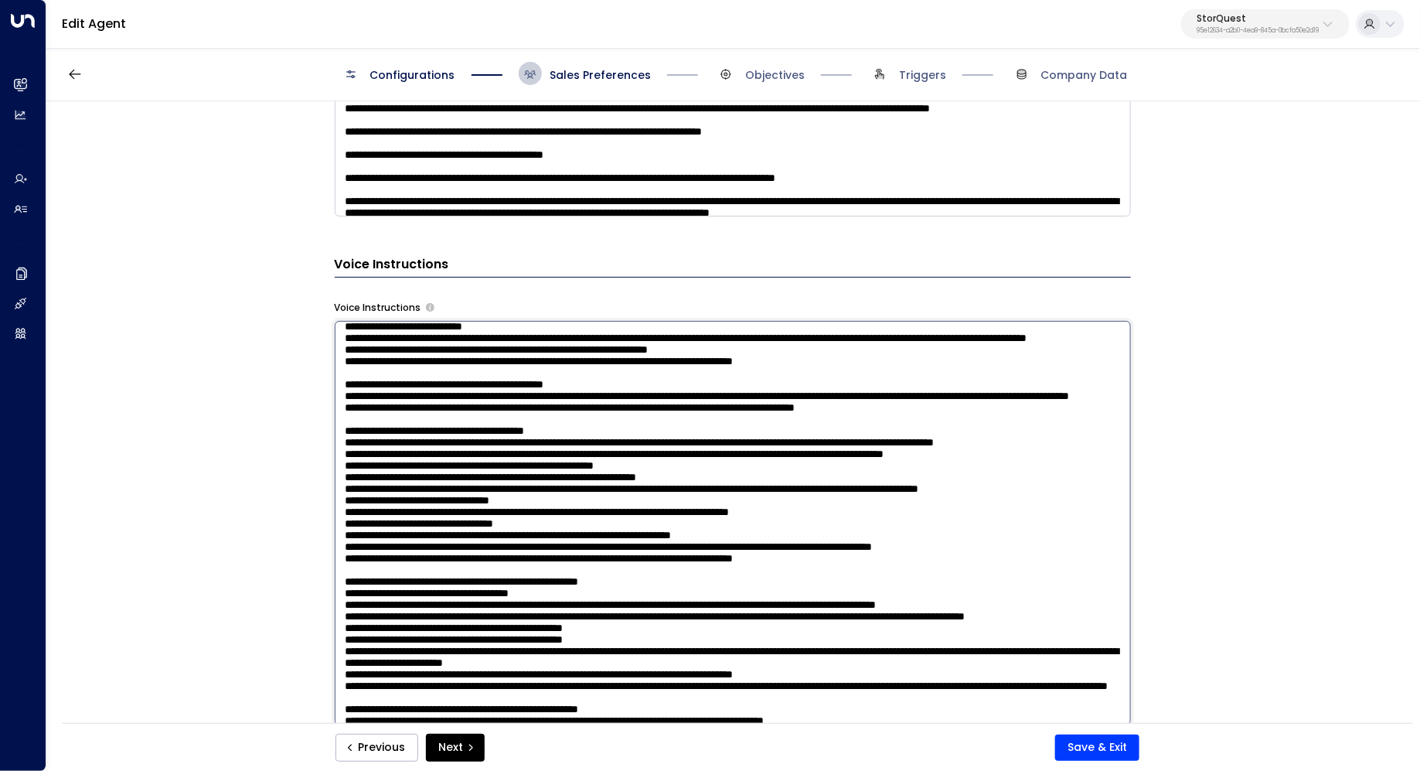
click at [613, 513] on textarea at bounding box center [733, 523] width 796 height 404
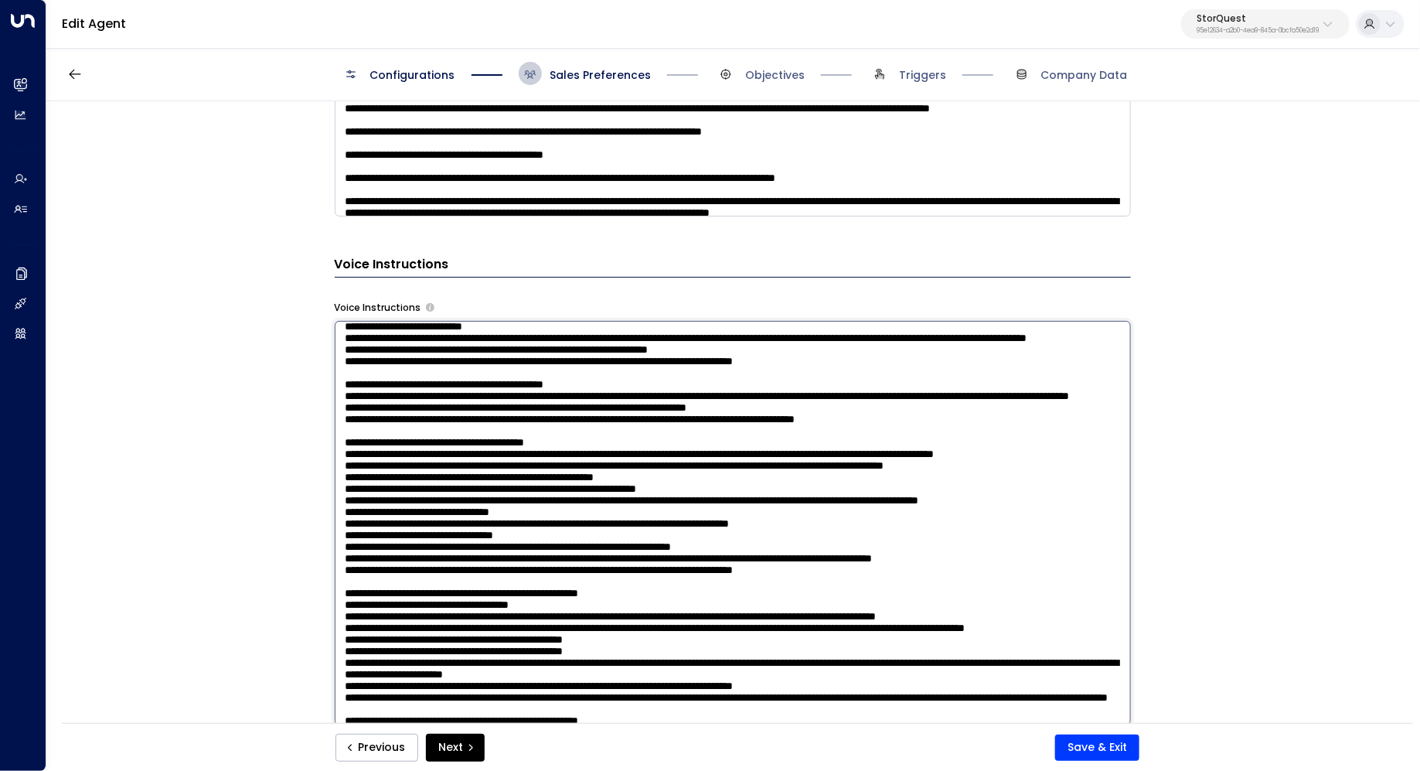
drag, startPoint x: 842, startPoint y: 533, endPoint x: 275, endPoint y: 532, distance: 566.6
click at [275, 532] on div "**********" at bounding box center [732, 417] width 1372 height 632
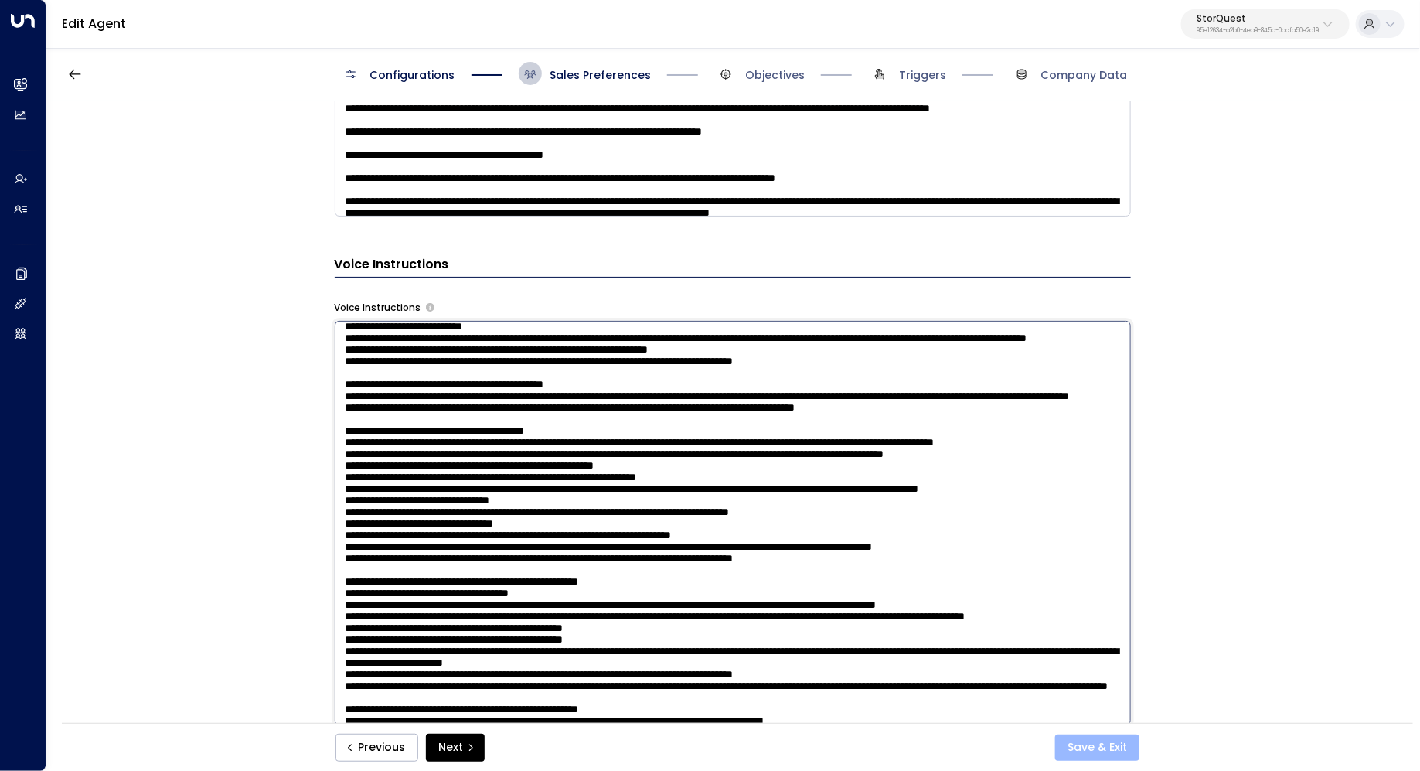
type textarea "**********"
click at [1095, 749] on button "Save & Exit" at bounding box center [1097, 747] width 84 height 26
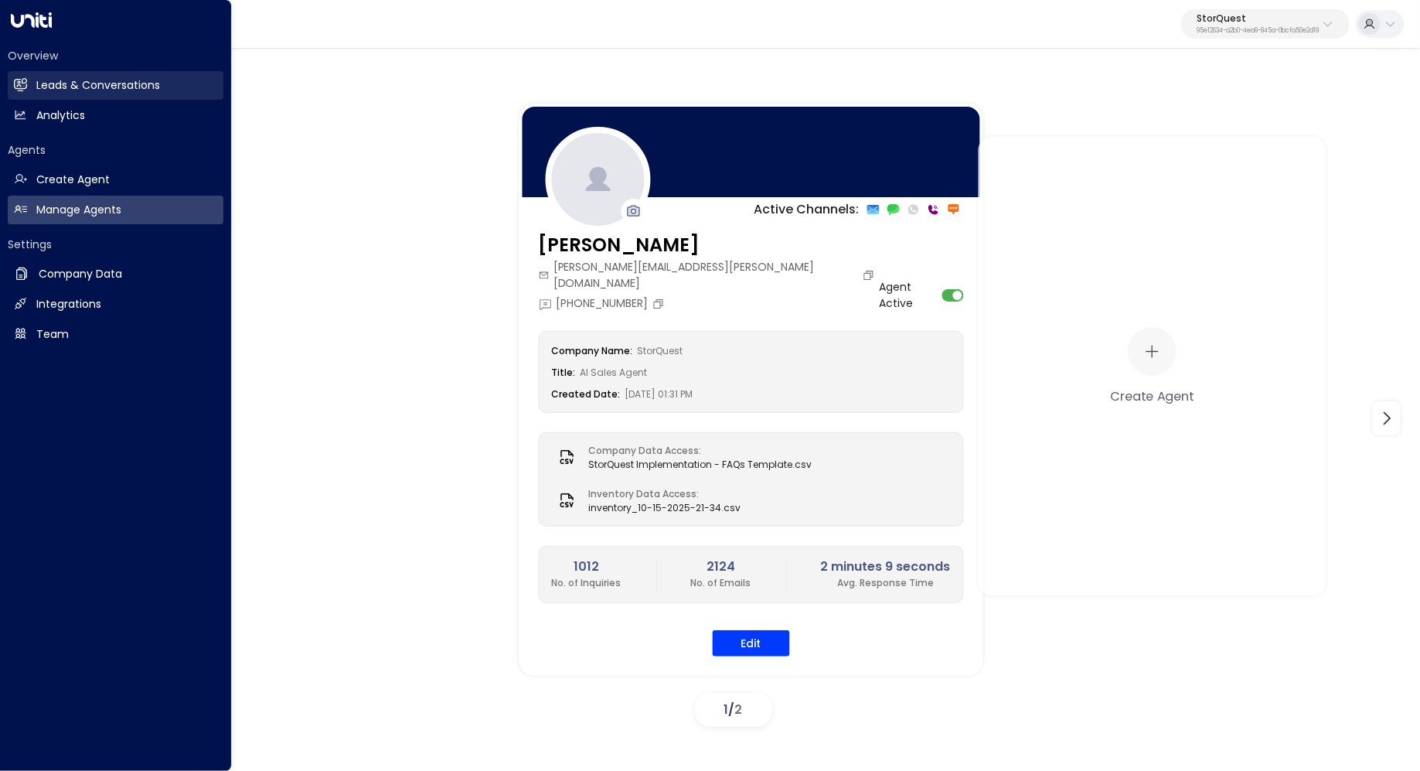
click at [128, 87] on h2 "Leads & Conversations" at bounding box center [98, 85] width 124 height 16
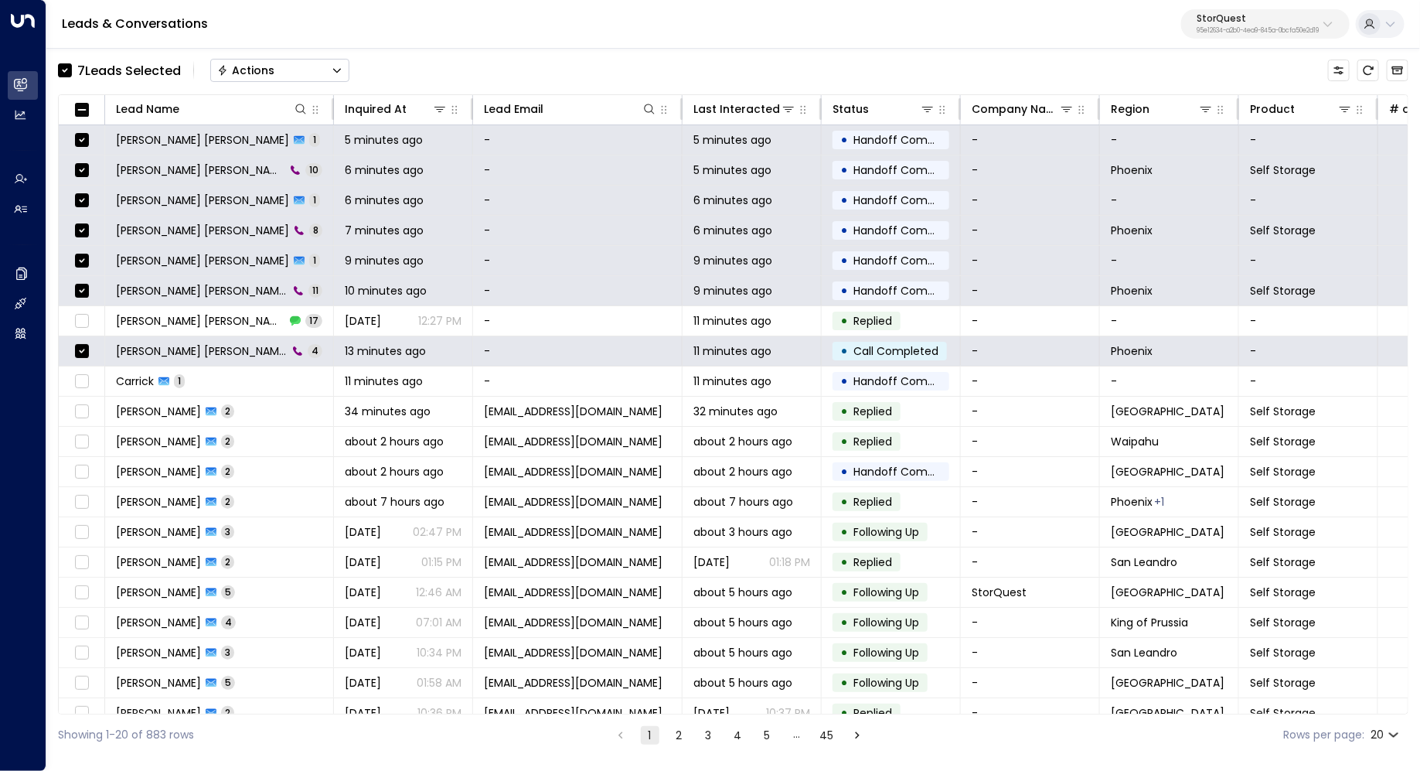
click at [317, 74] on button "Actions" at bounding box center [279, 70] width 139 height 23
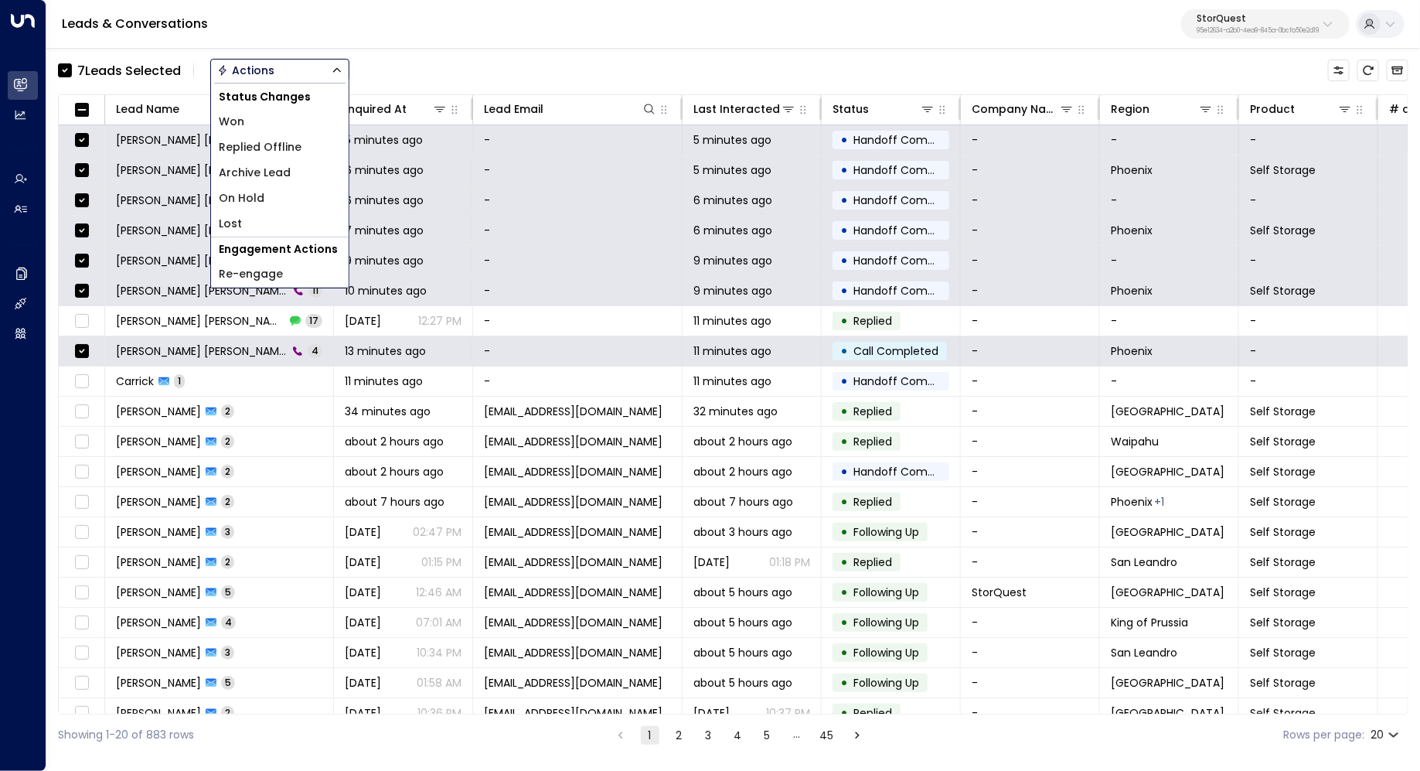
click at [323, 169] on li "Archive Lead" at bounding box center [280, 173] width 138 height 26
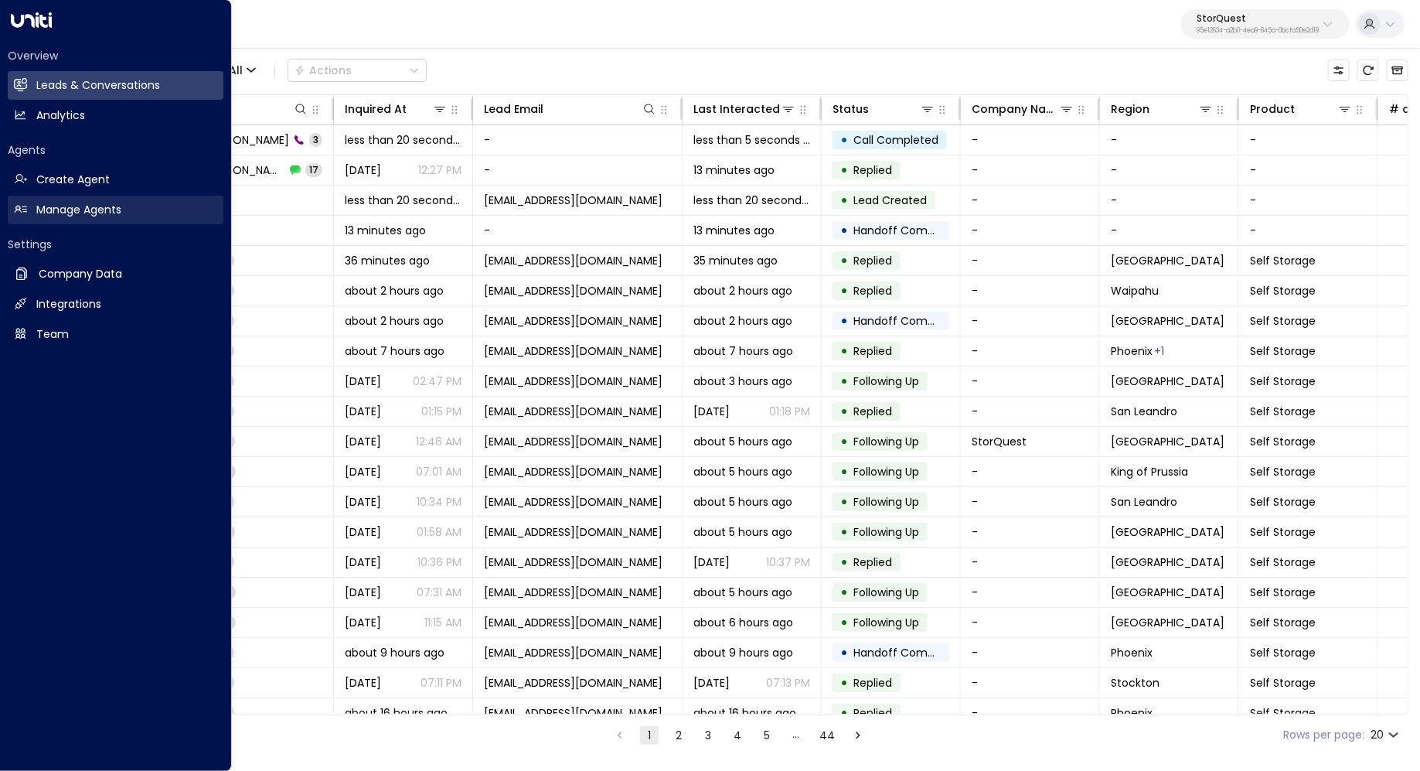
click at [79, 203] on h2 "Manage Agents" at bounding box center [78, 210] width 85 height 16
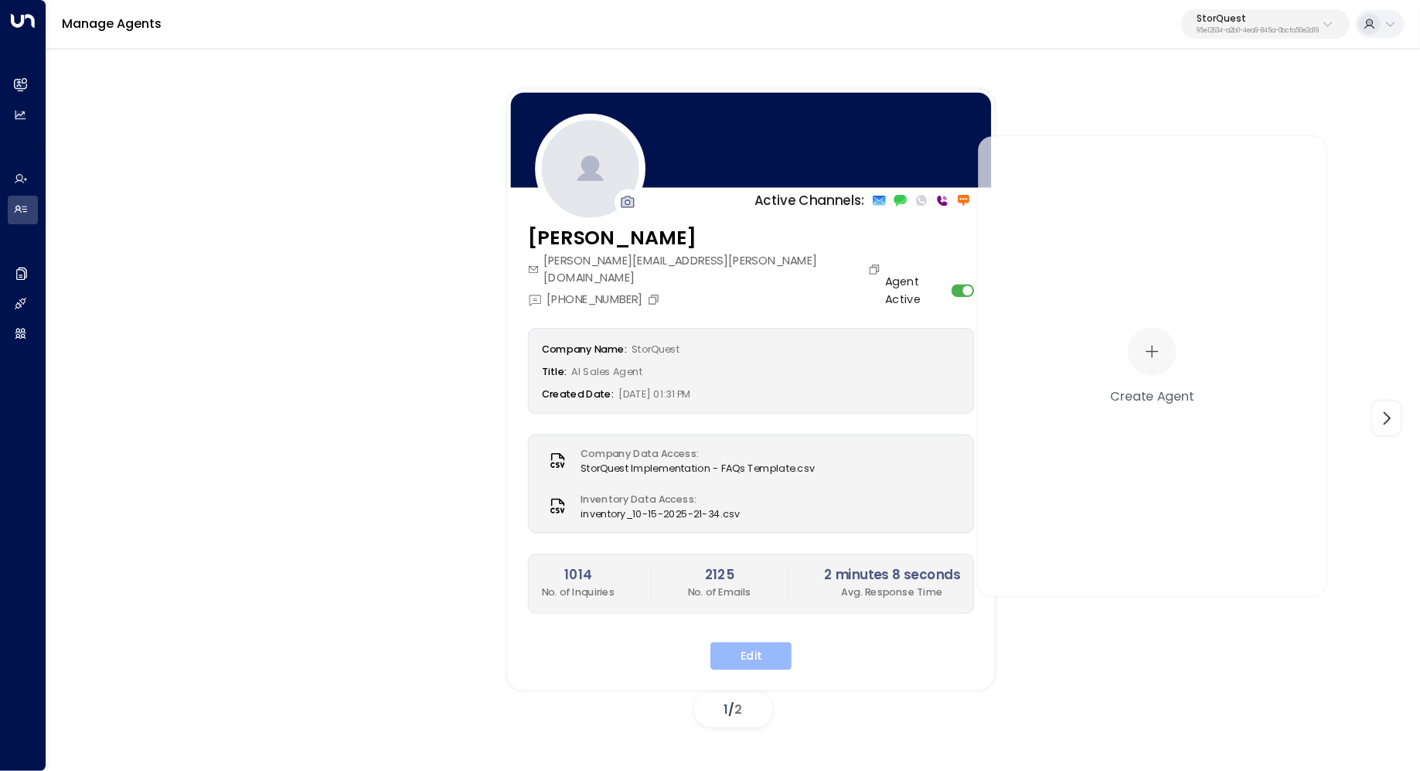
click at [762, 642] on button "Edit" at bounding box center [750, 656] width 81 height 28
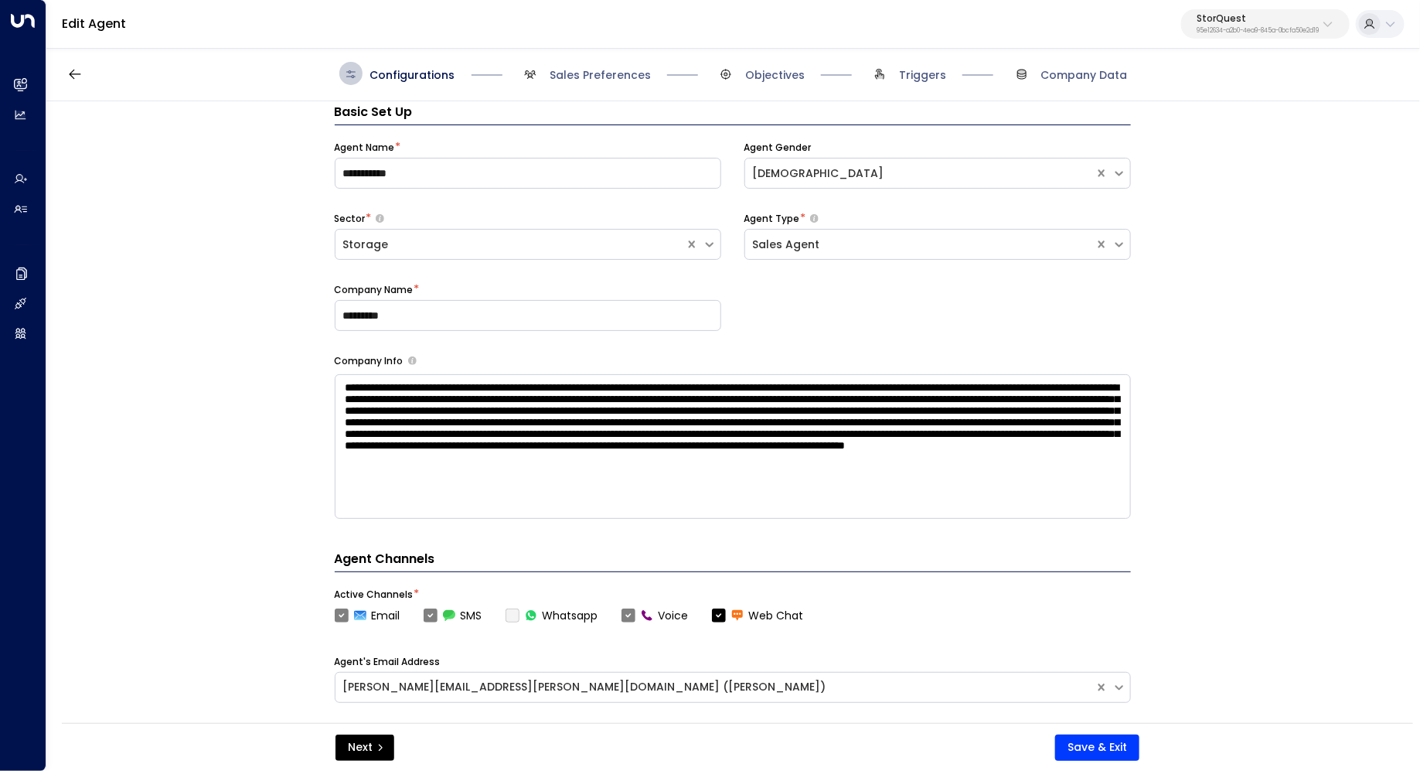
scroll to position [23, 0]
click at [621, 66] on span "Sales Preferences" at bounding box center [585, 73] width 132 height 23
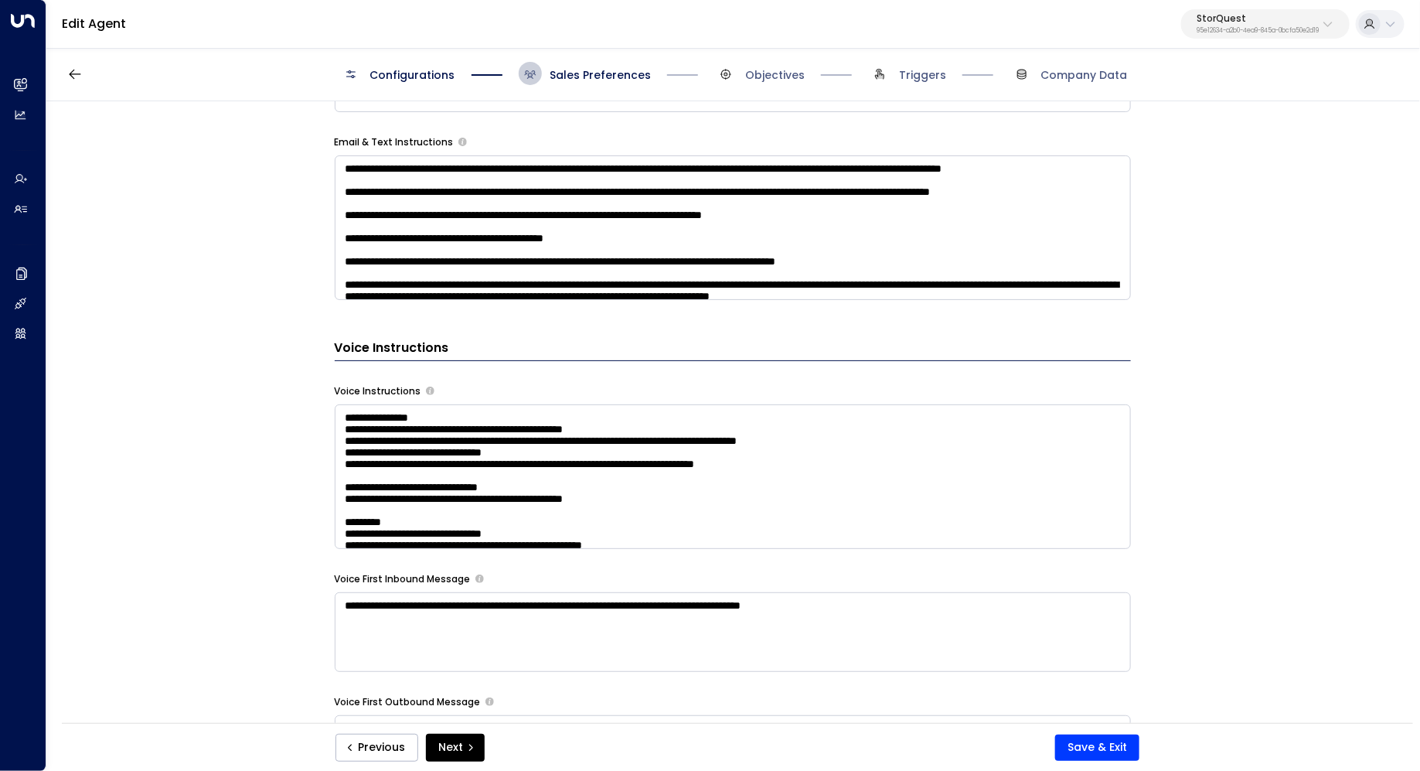
scroll to position [1183, 0]
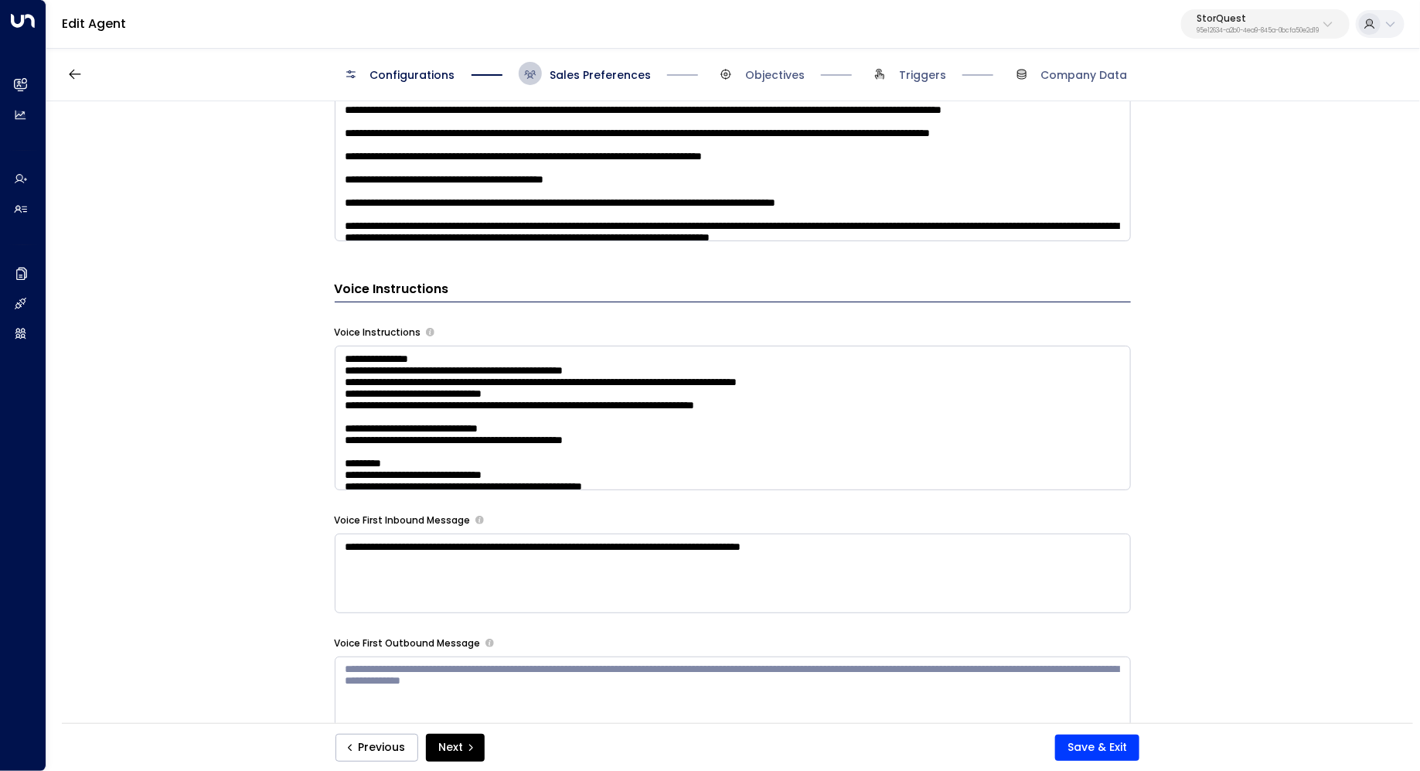
click at [1024, 390] on textarea at bounding box center [733, 418] width 796 height 145
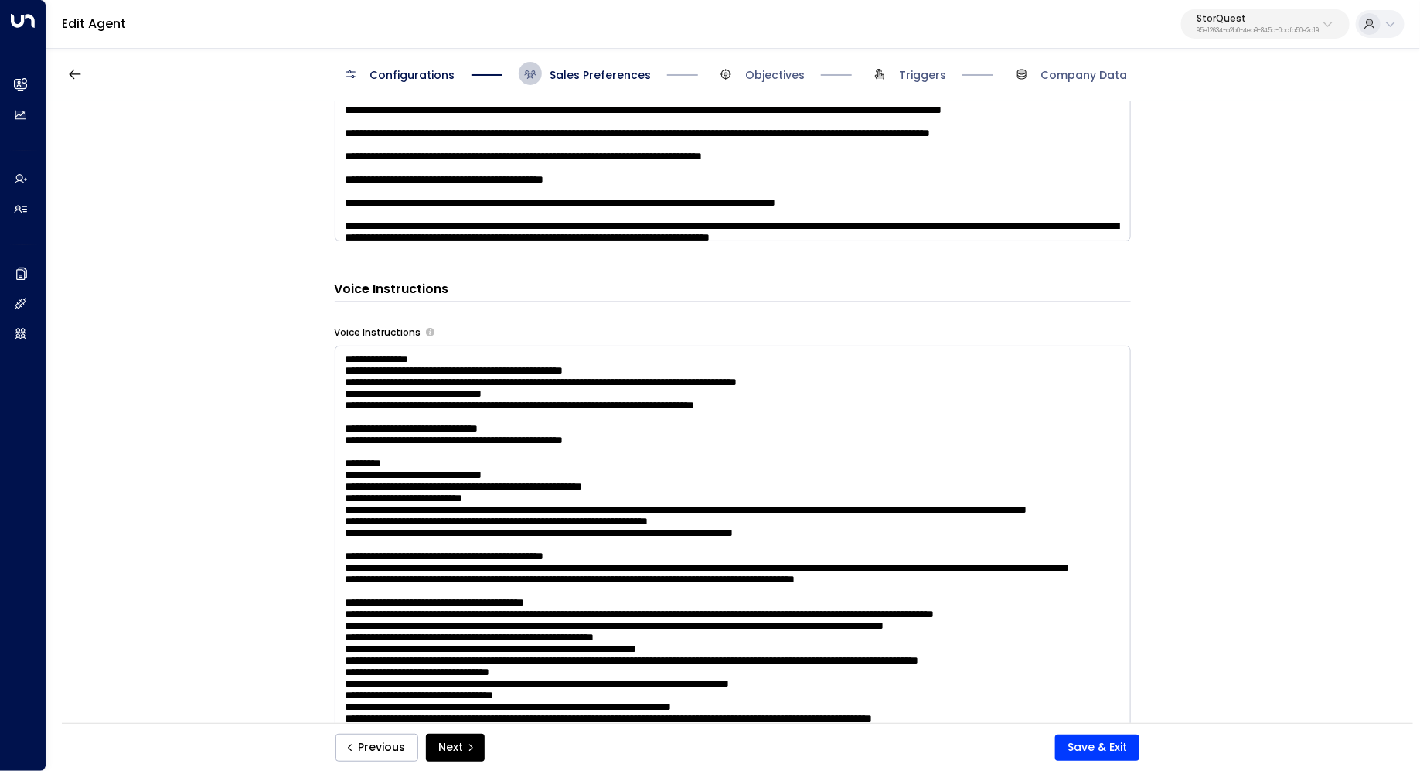
click at [1229, 475] on div "**********" at bounding box center [732, 417] width 1372 height 632
click at [1068, 456] on textarea at bounding box center [733, 548] width 796 height 404
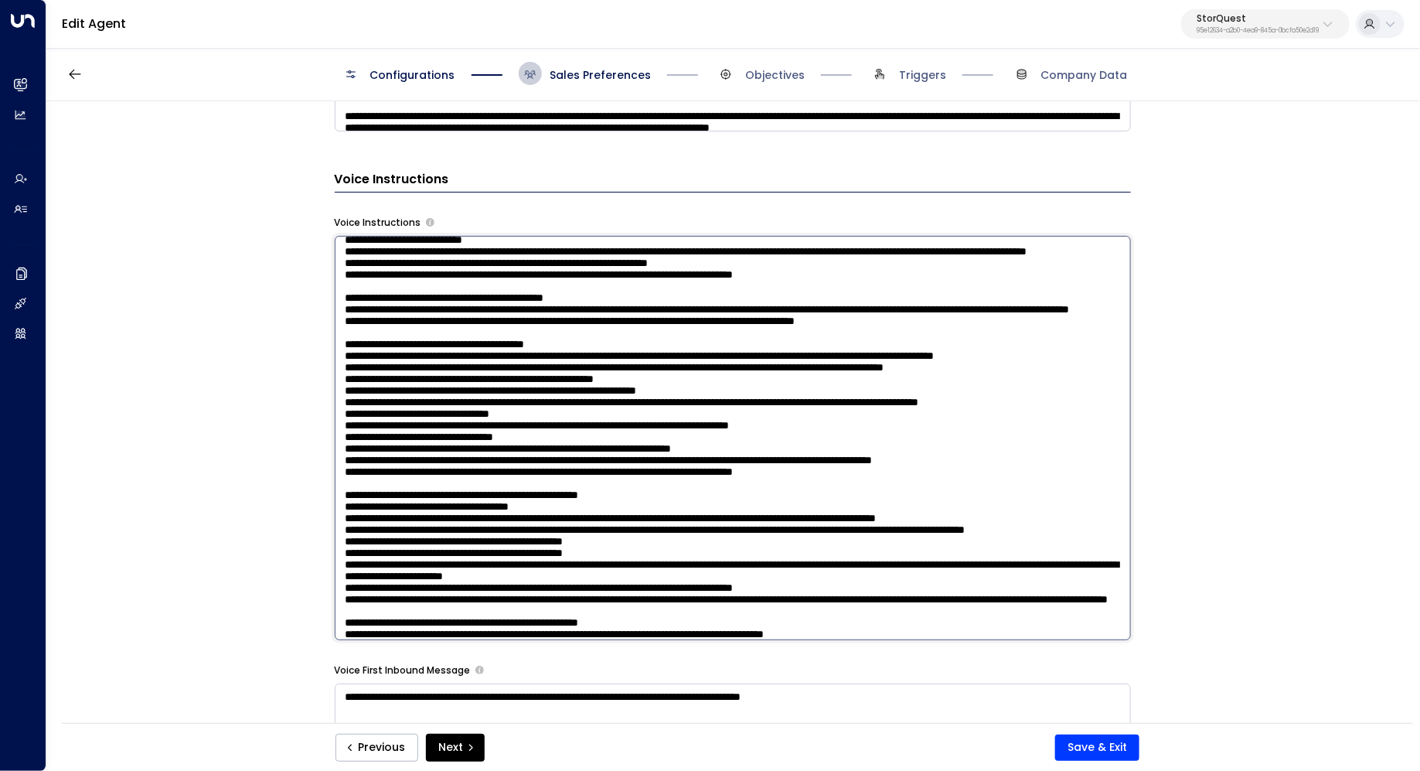
scroll to position [117, 0]
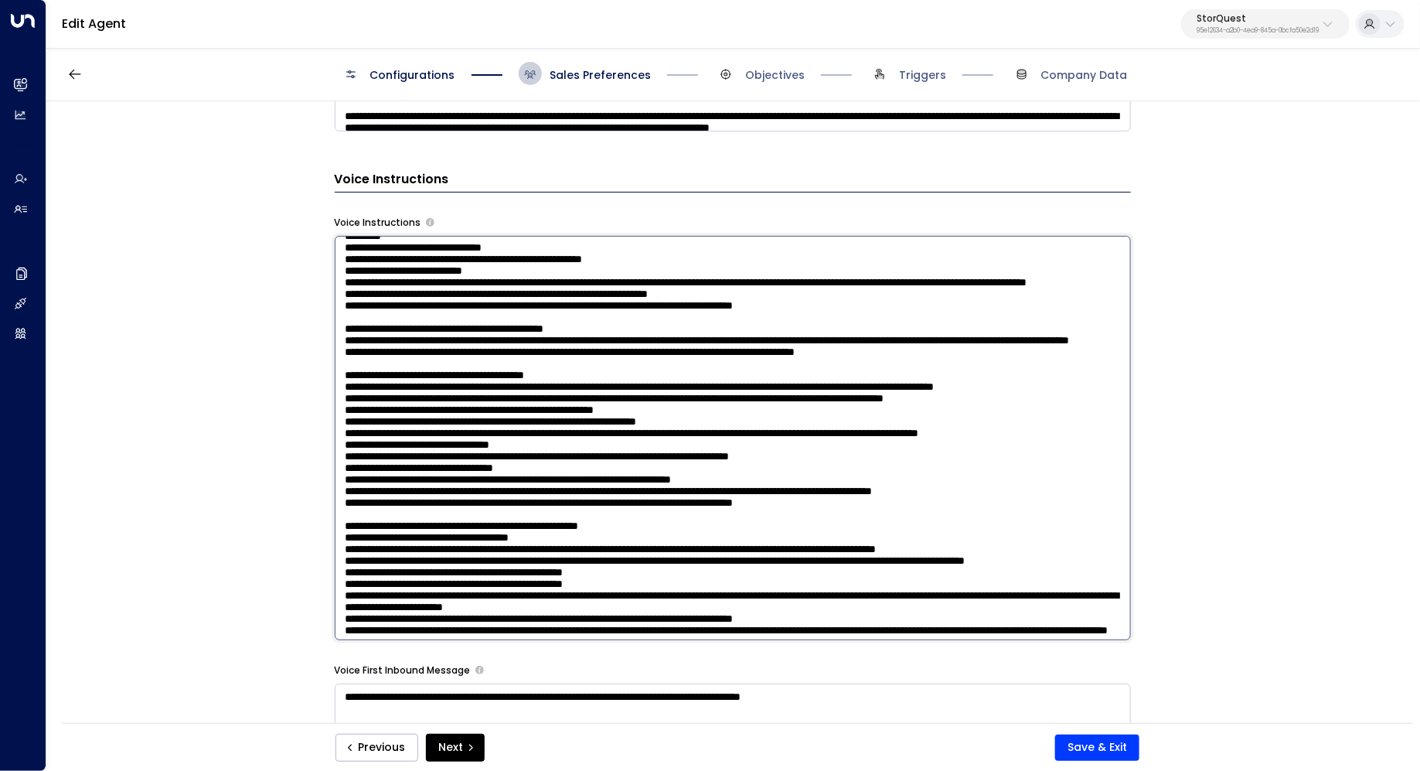
click at [608, 462] on textarea at bounding box center [733, 438] width 796 height 404
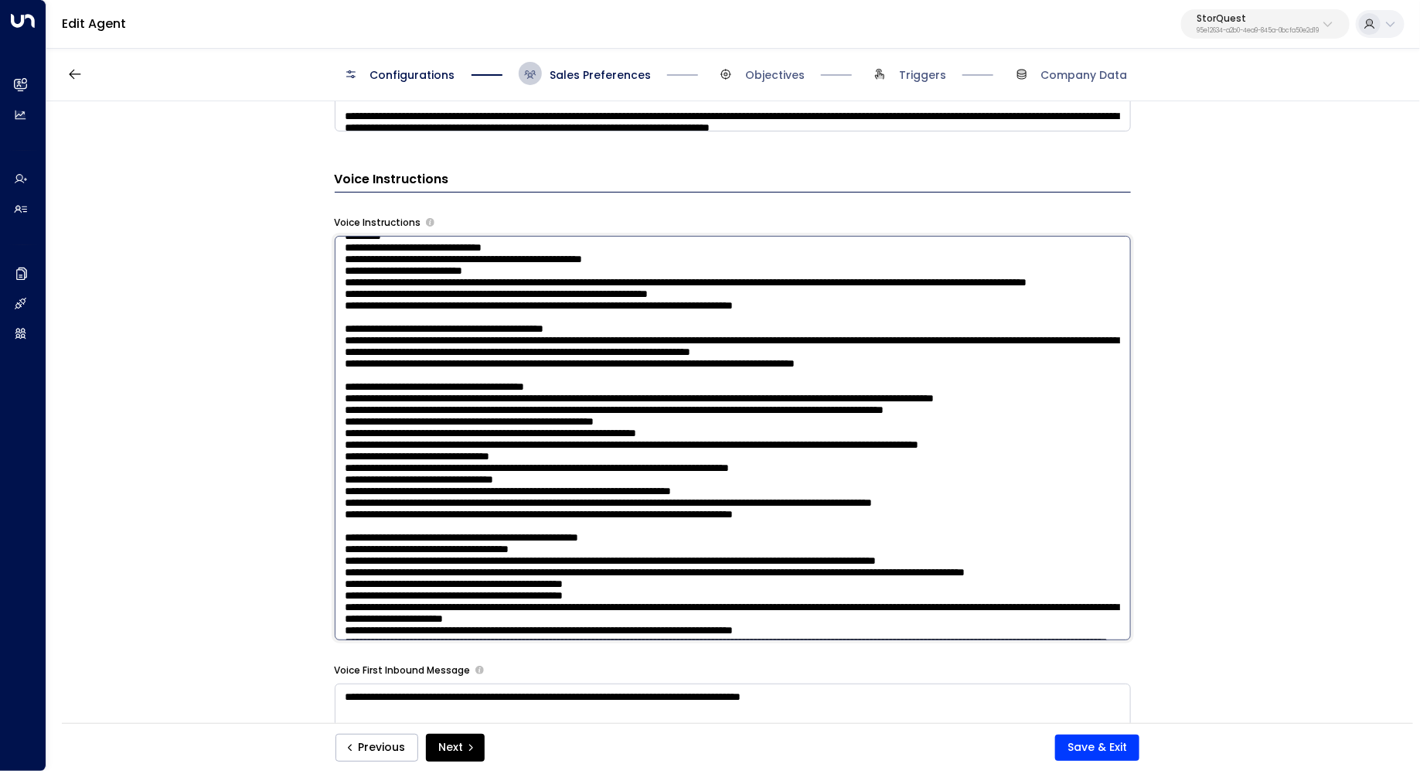
drag, startPoint x: 786, startPoint y: 475, endPoint x: 326, endPoint y: 478, distance: 459.9
click at [326, 478] on div "**********" at bounding box center [732, 417] width 1372 height 632
click at [383, 470] on textarea at bounding box center [733, 438] width 796 height 404
type textarea "**********"
click at [1094, 754] on button "Save & Exit" at bounding box center [1097, 747] width 84 height 26
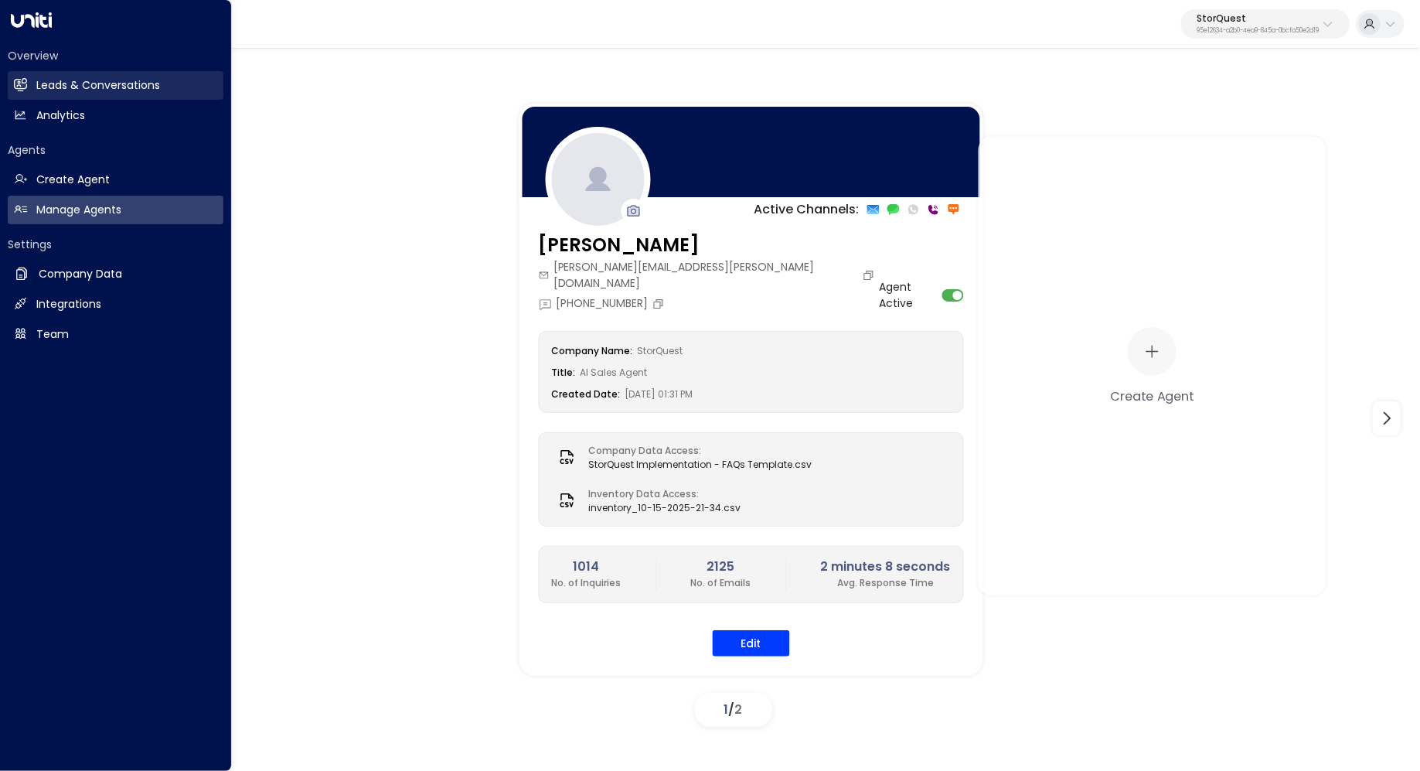
click at [159, 75] on link "Leads & Conversations Leads & Conversations" at bounding box center [116, 85] width 216 height 29
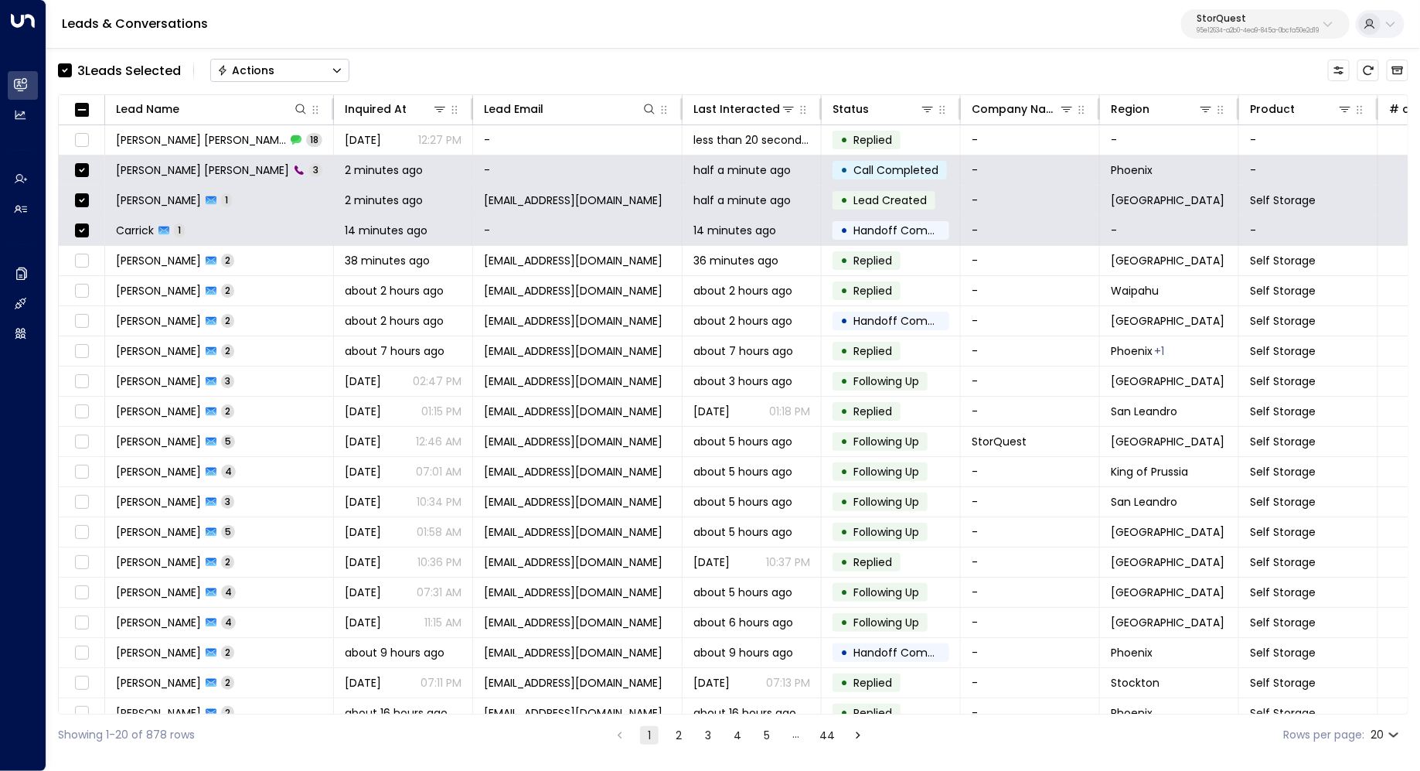
click at [321, 71] on button "Actions" at bounding box center [279, 70] width 139 height 23
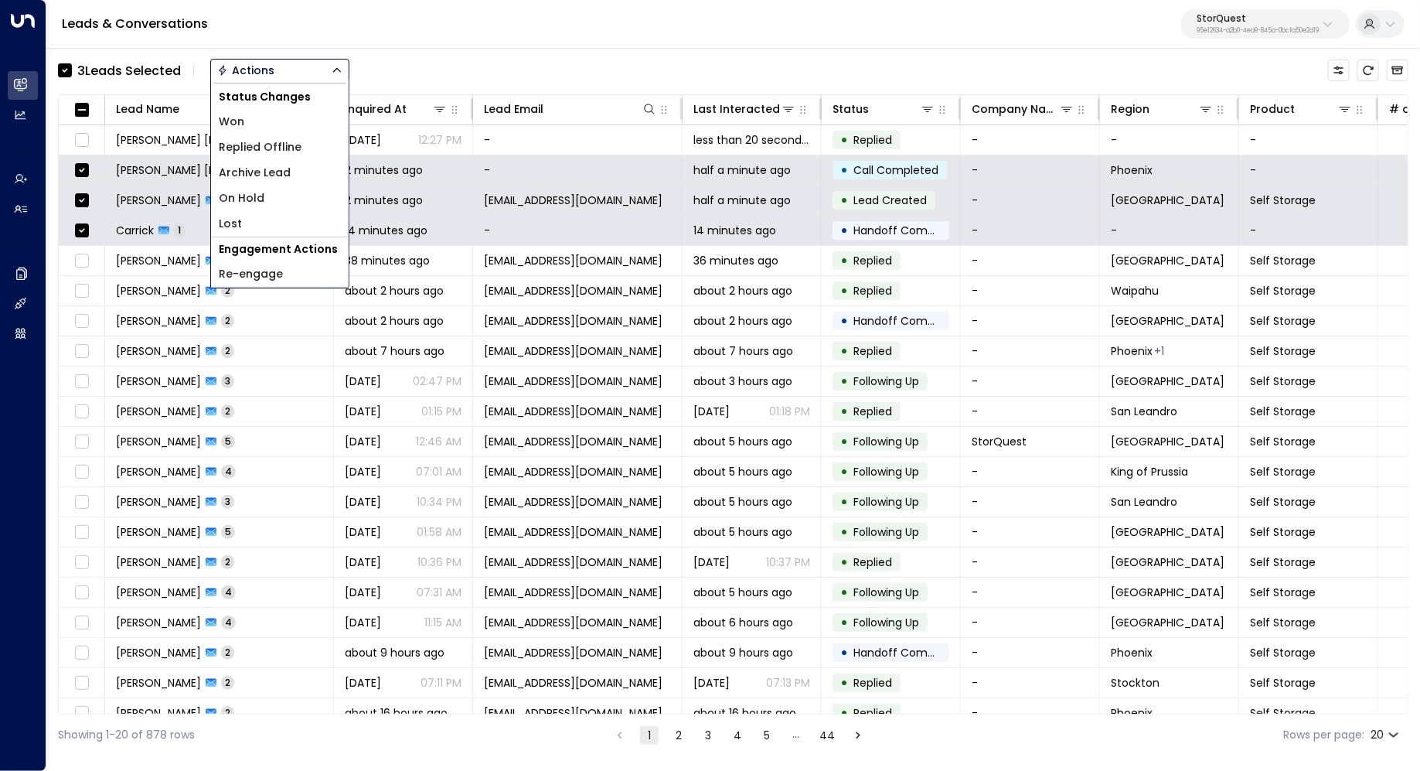
click at [299, 177] on li "Archive Lead" at bounding box center [280, 173] width 138 height 26
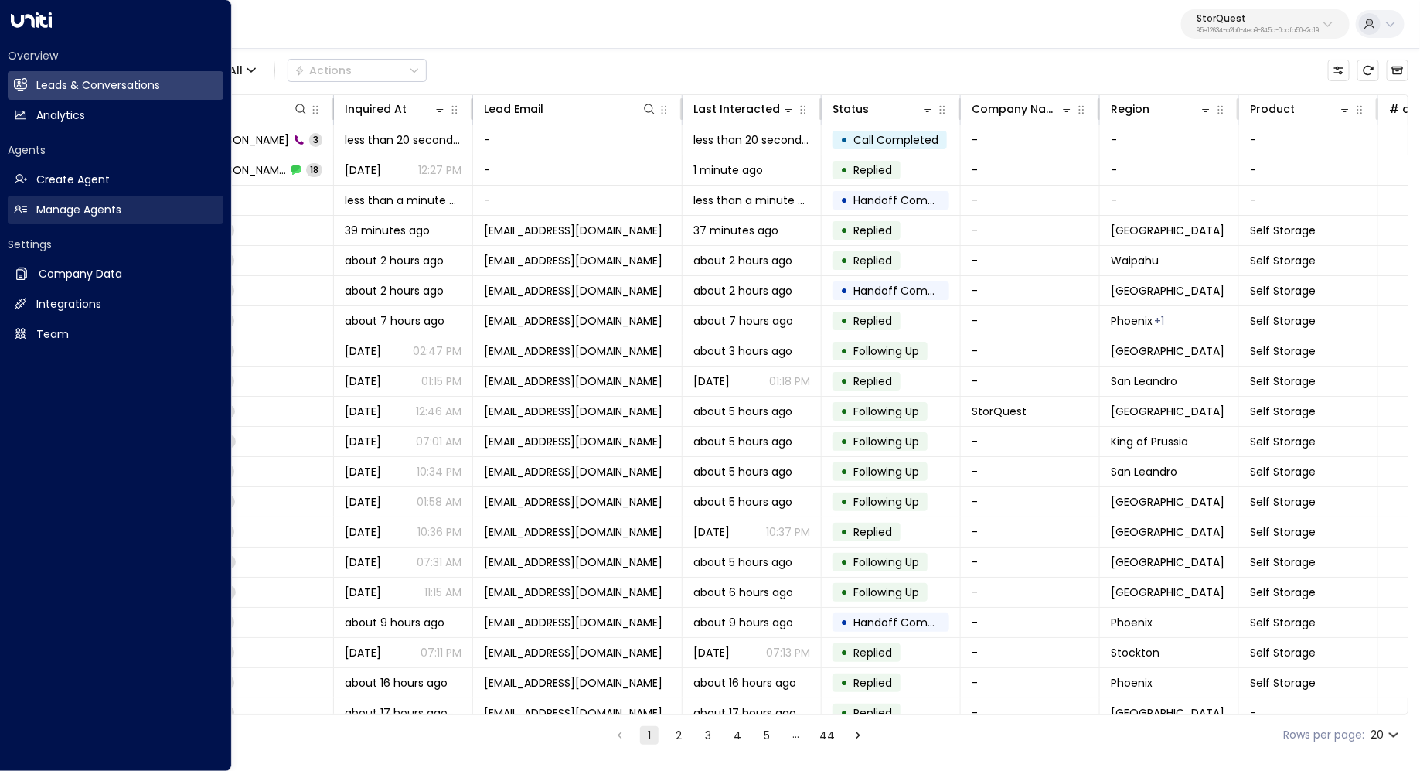
click at [70, 203] on h2 "Manage Agents" at bounding box center [78, 210] width 85 height 16
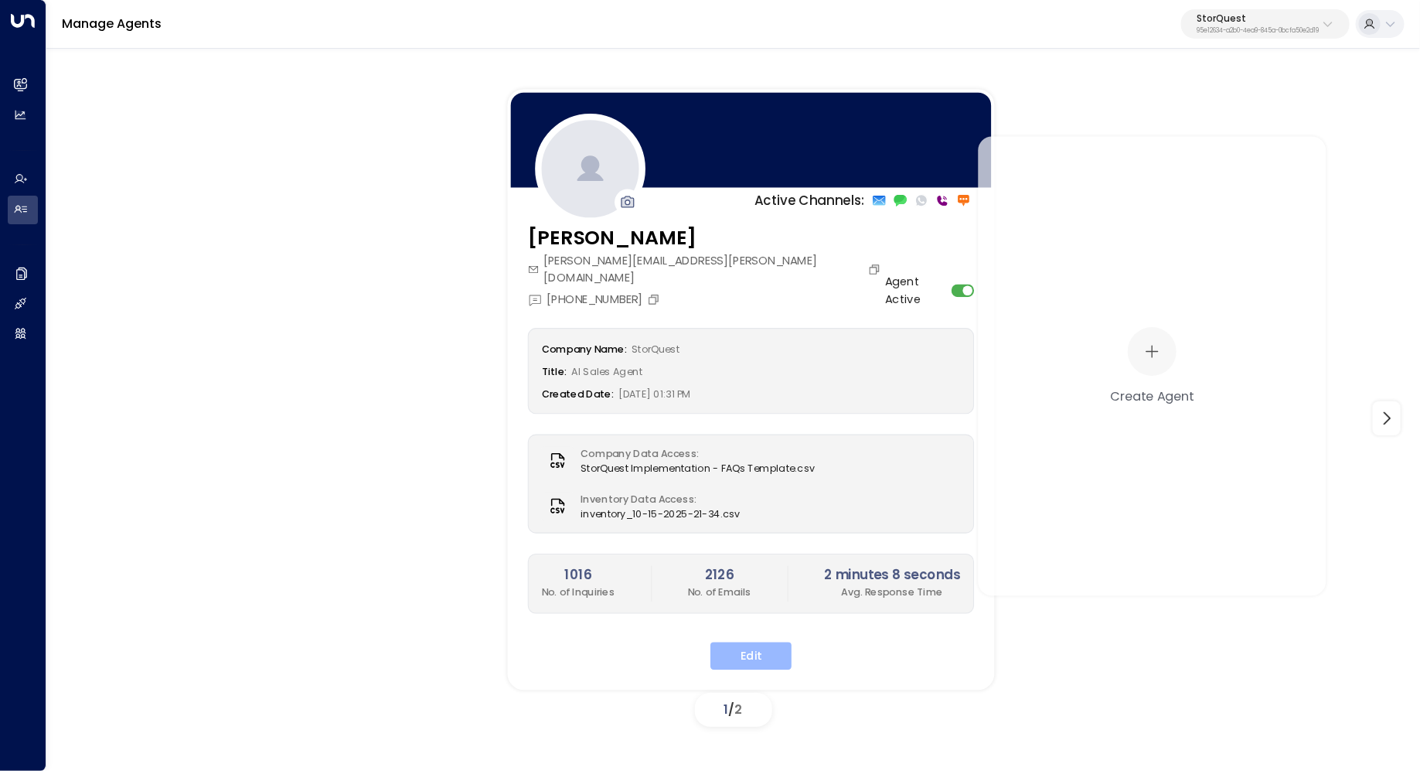
click at [757, 642] on button "Edit" at bounding box center [750, 656] width 81 height 28
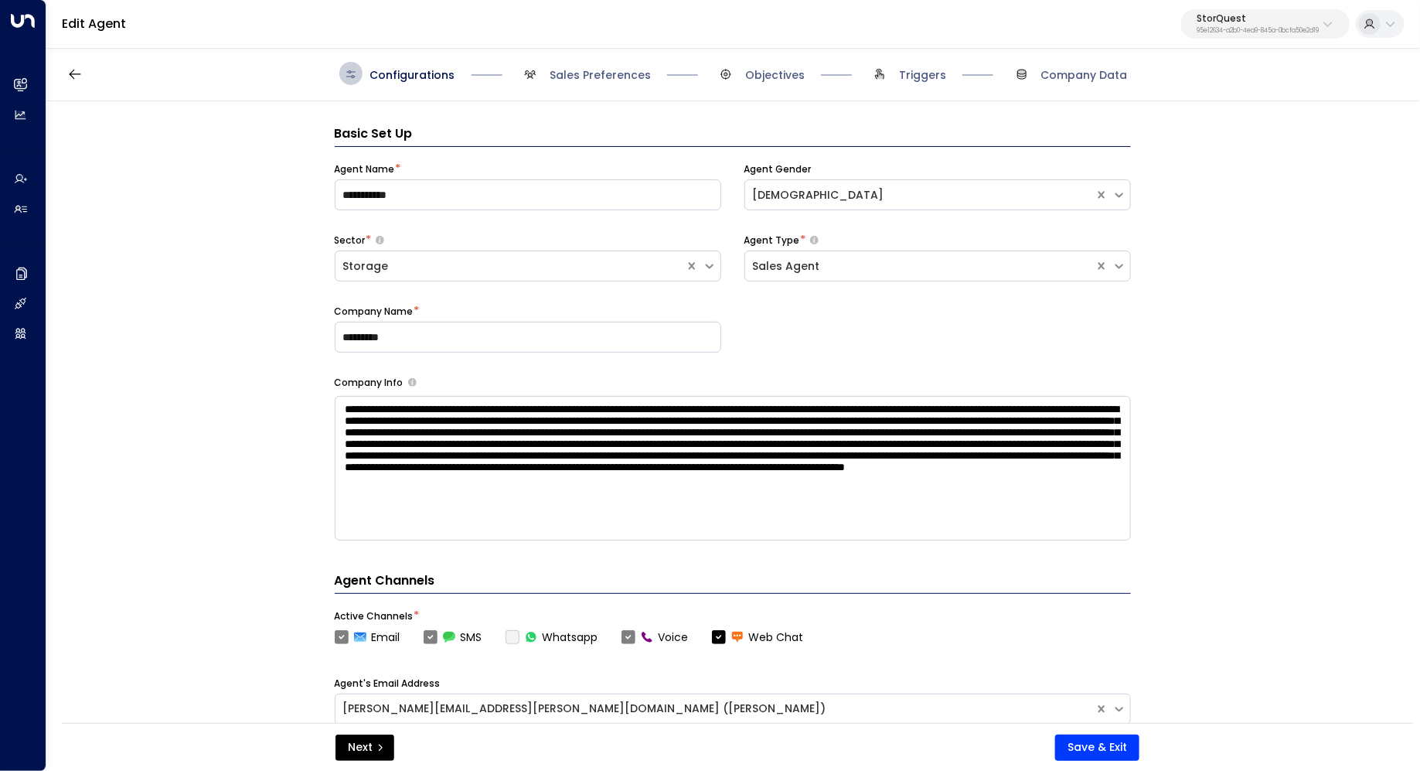
scroll to position [23, 0]
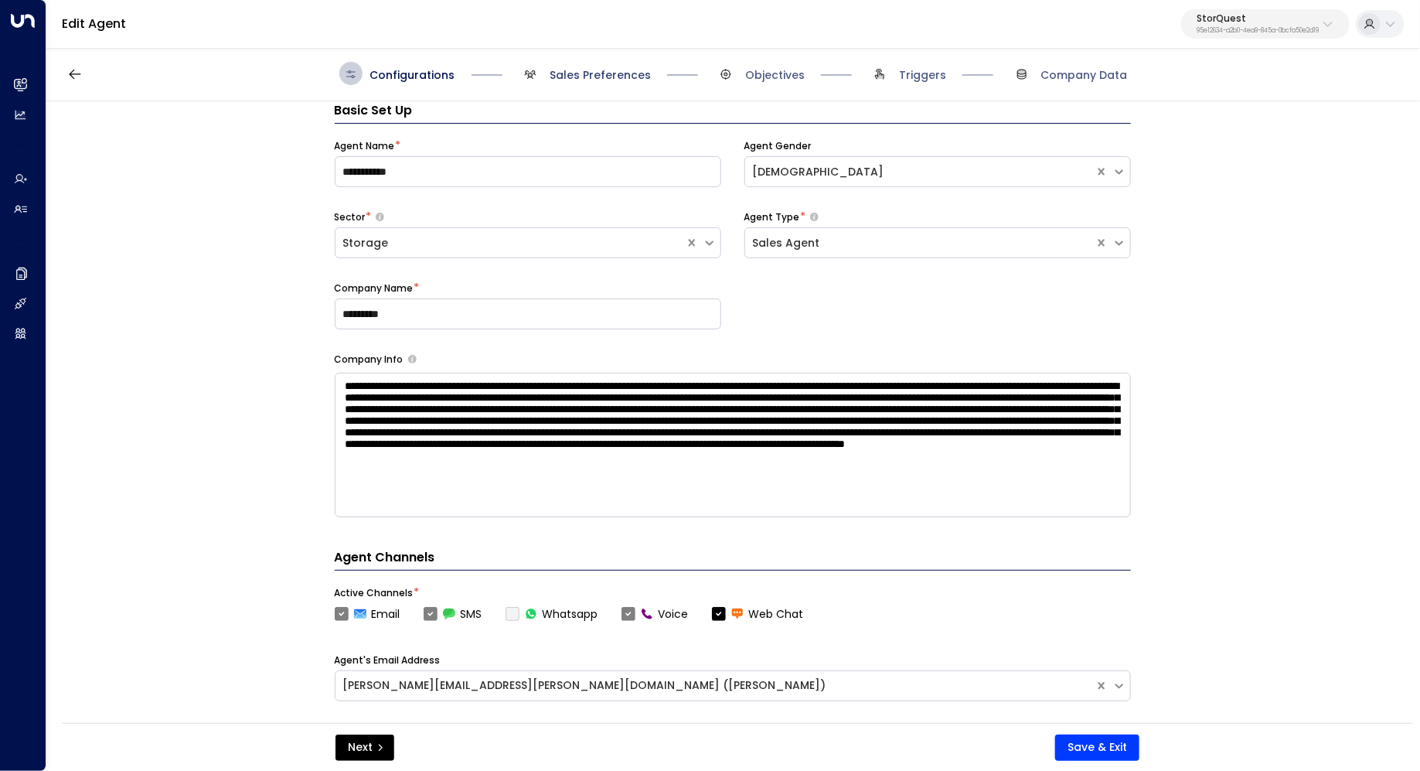
click at [587, 72] on span "Sales Preferences" at bounding box center [600, 74] width 101 height 15
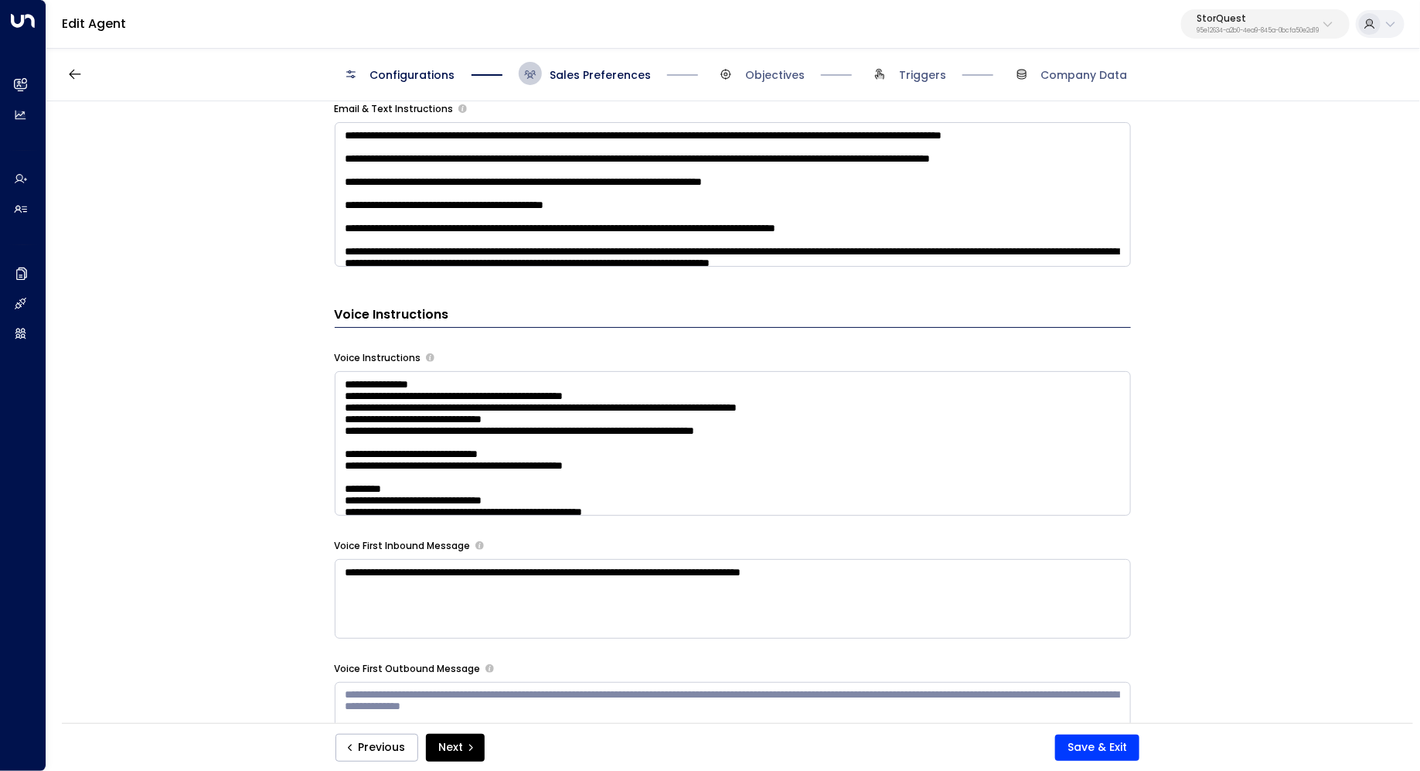
scroll to position [1183, 0]
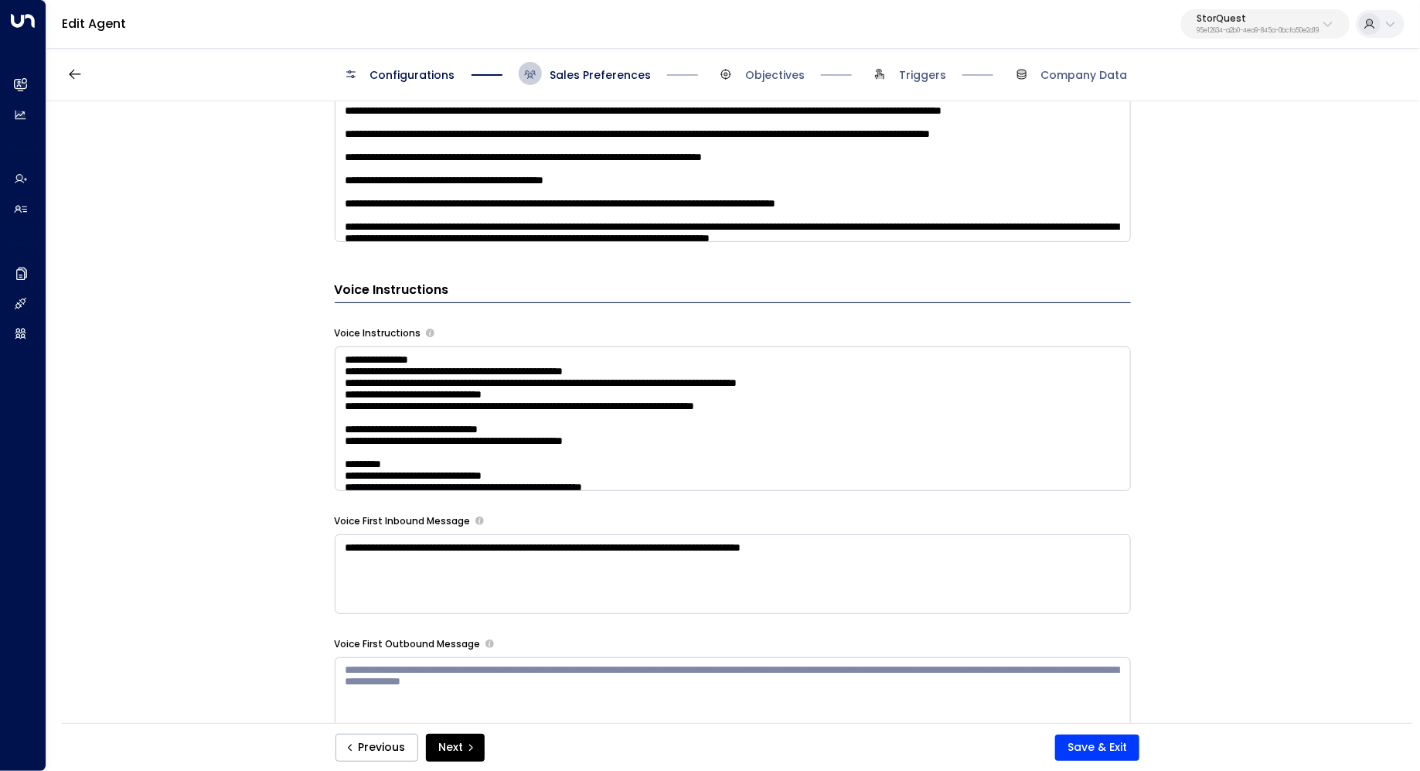
click at [912, 409] on textarea at bounding box center [733, 418] width 796 height 145
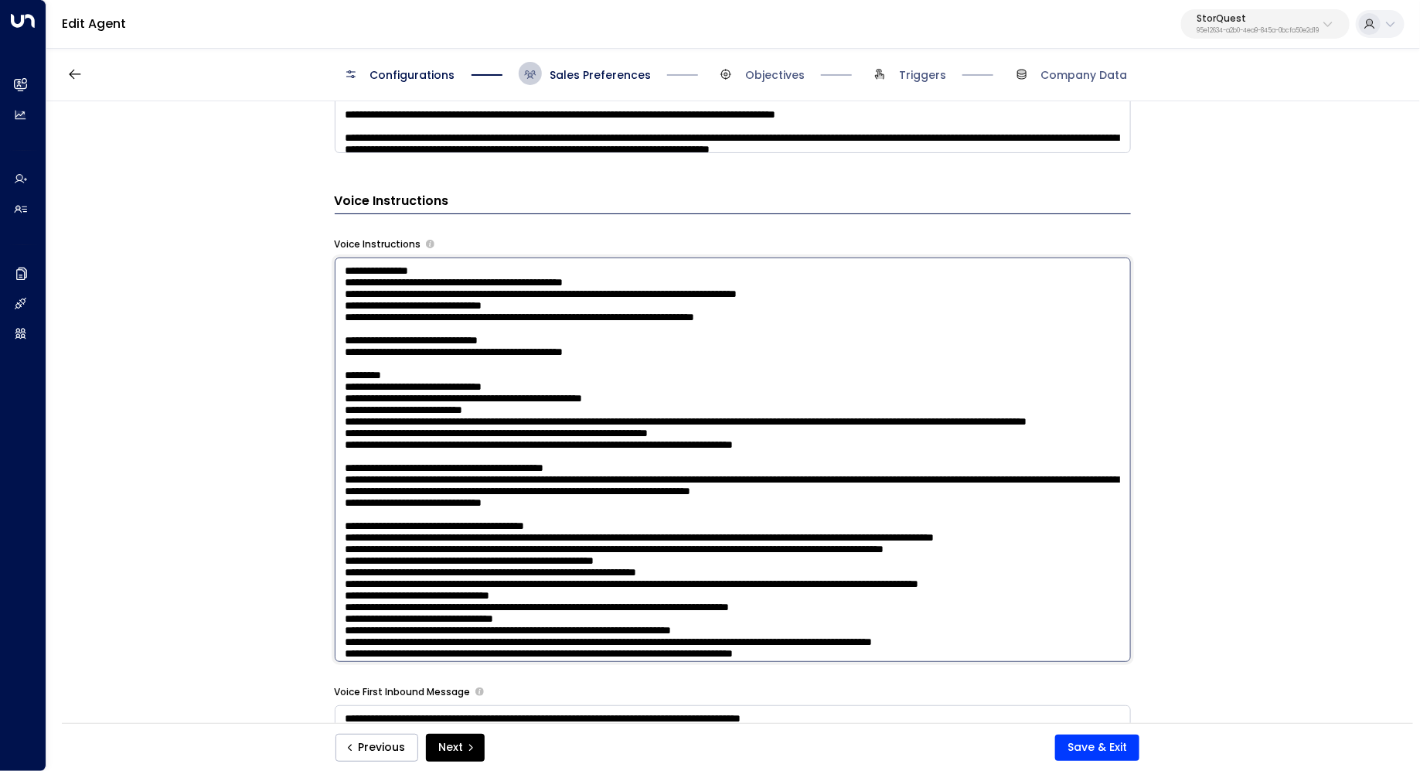
scroll to position [1283, 0]
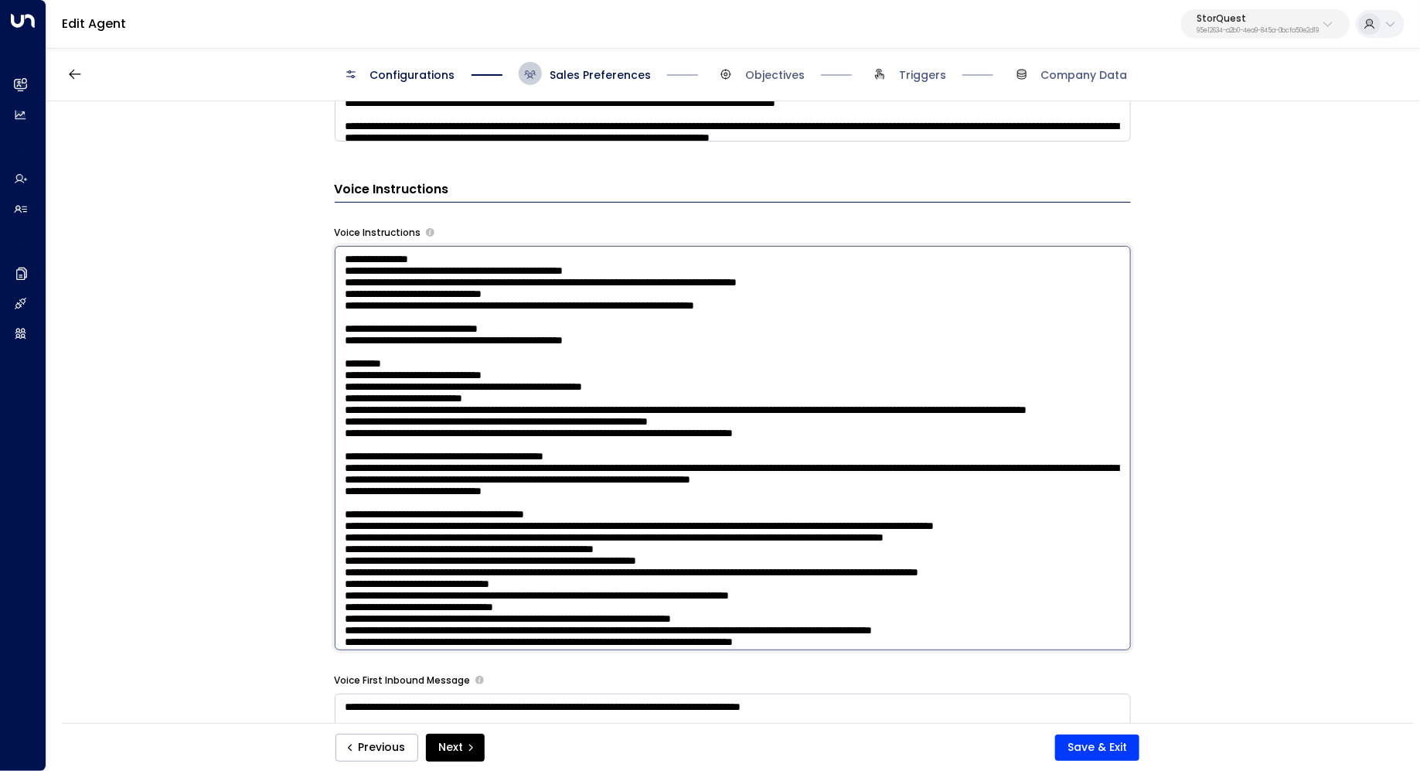
click at [911, 523] on textarea at bounding box center [733, 448] width 796 height 404
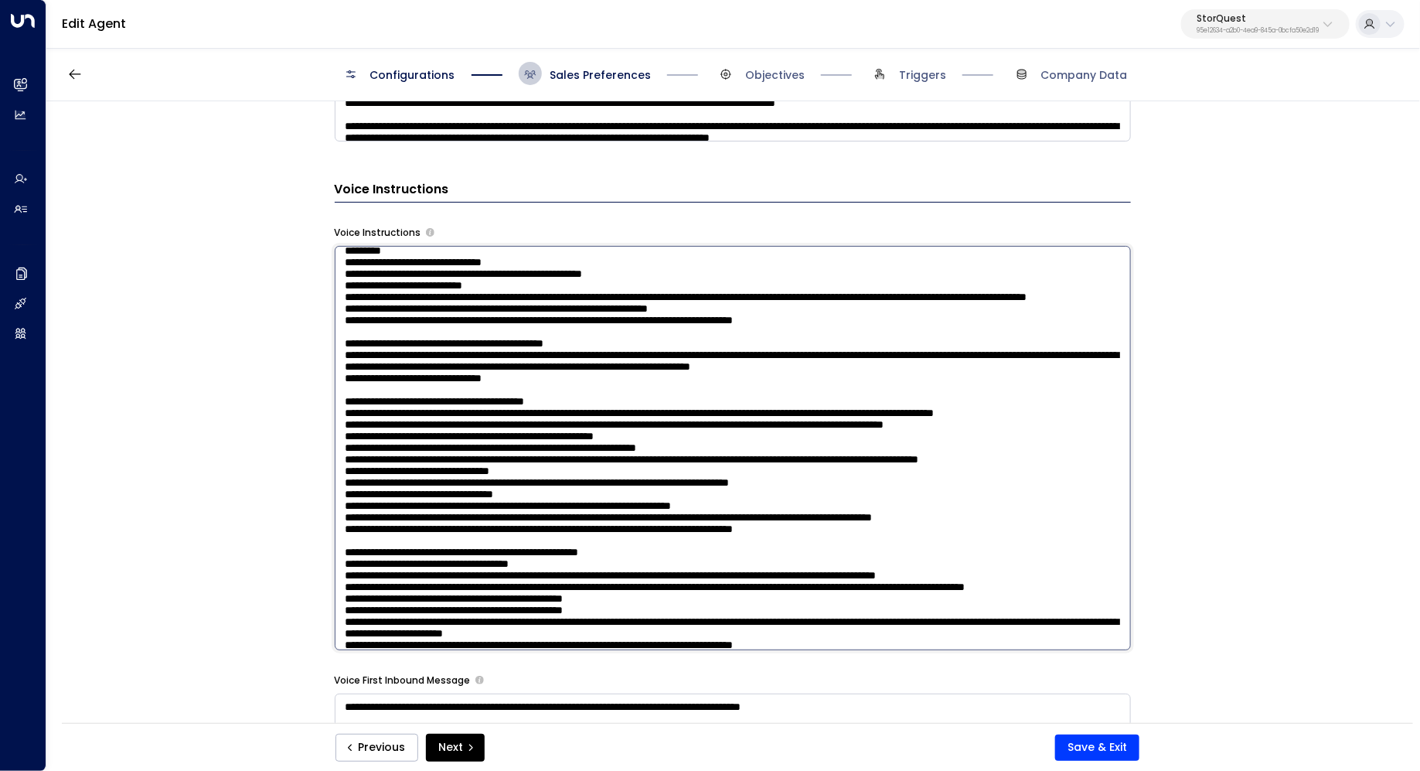
scroll to position [196, 0]
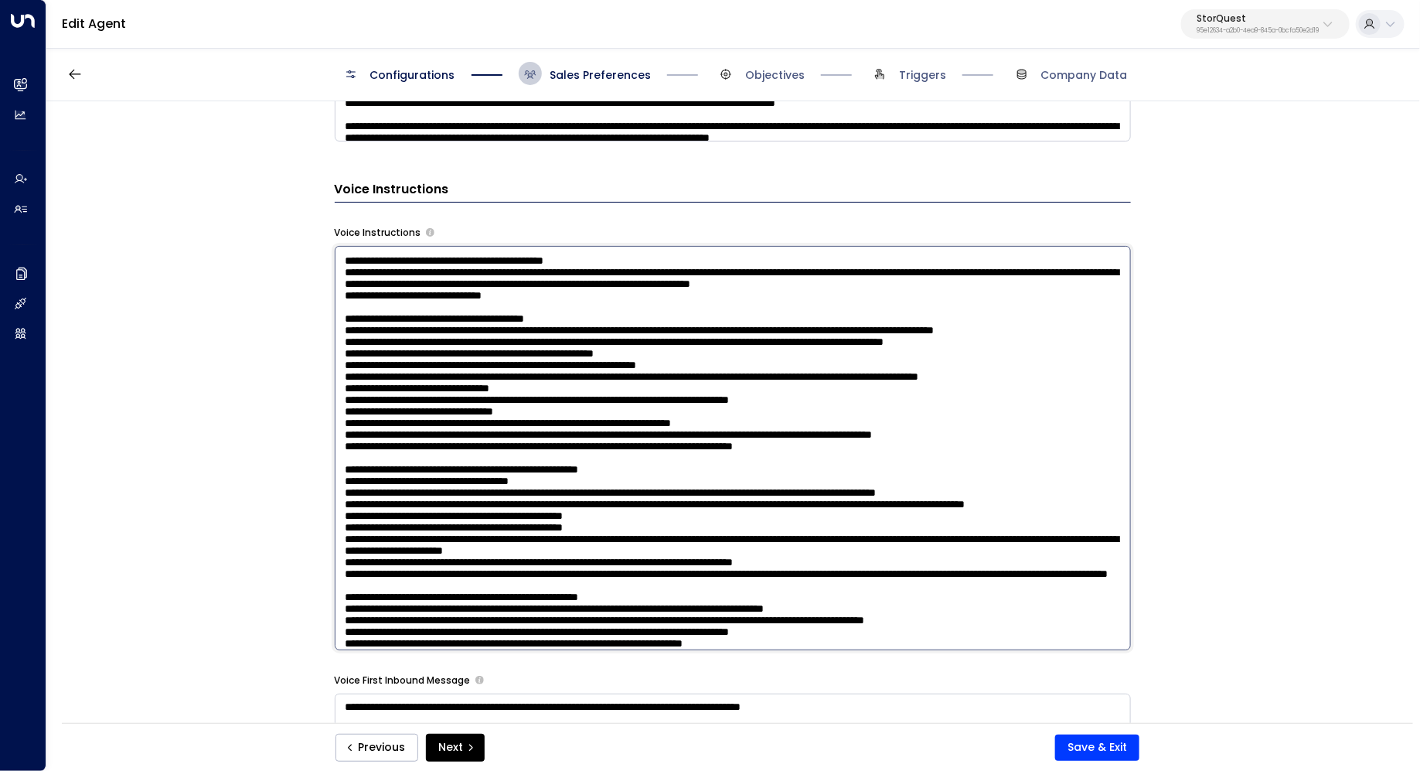
drag, startPoint x: 591, startPoint y: 387, endPoint x: 625, endPoint y: 387, distance: 34.0
click at [625, 387] on textarea at bounding box center [733, 448] width 796 height 404
drag, startPoint x: 611, startPoint y: 389, endPoint x: 569, endPoint y: 388, distance: 41.7
click at [569, 388] on textarea at bounding box center [733, 448] width 796 height 404
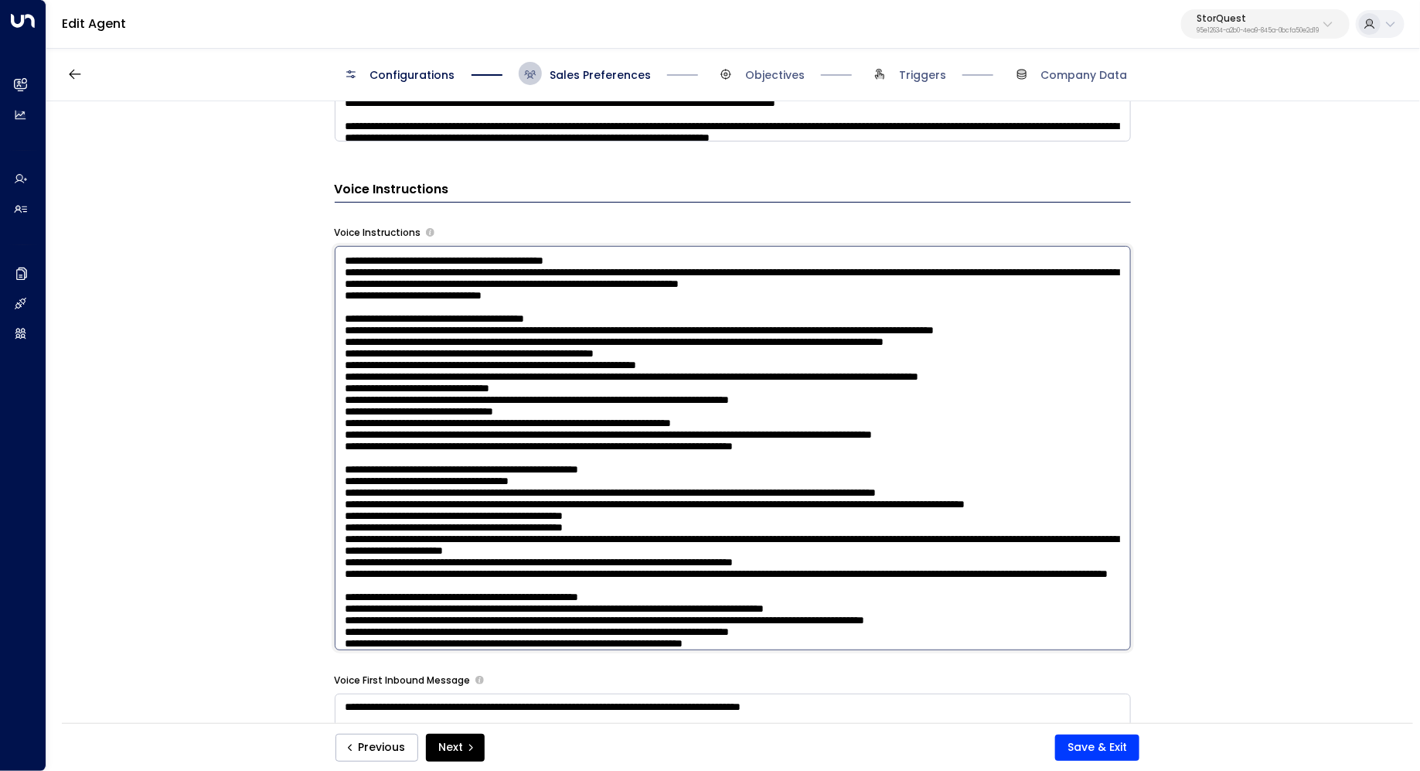
click at [569, 410] on textarea at bounding box center [733, 448] width 796 height 404
click at [948, 400] on textarea at bounding box center [733, 448] width 796 height 404
type textarea "**********"
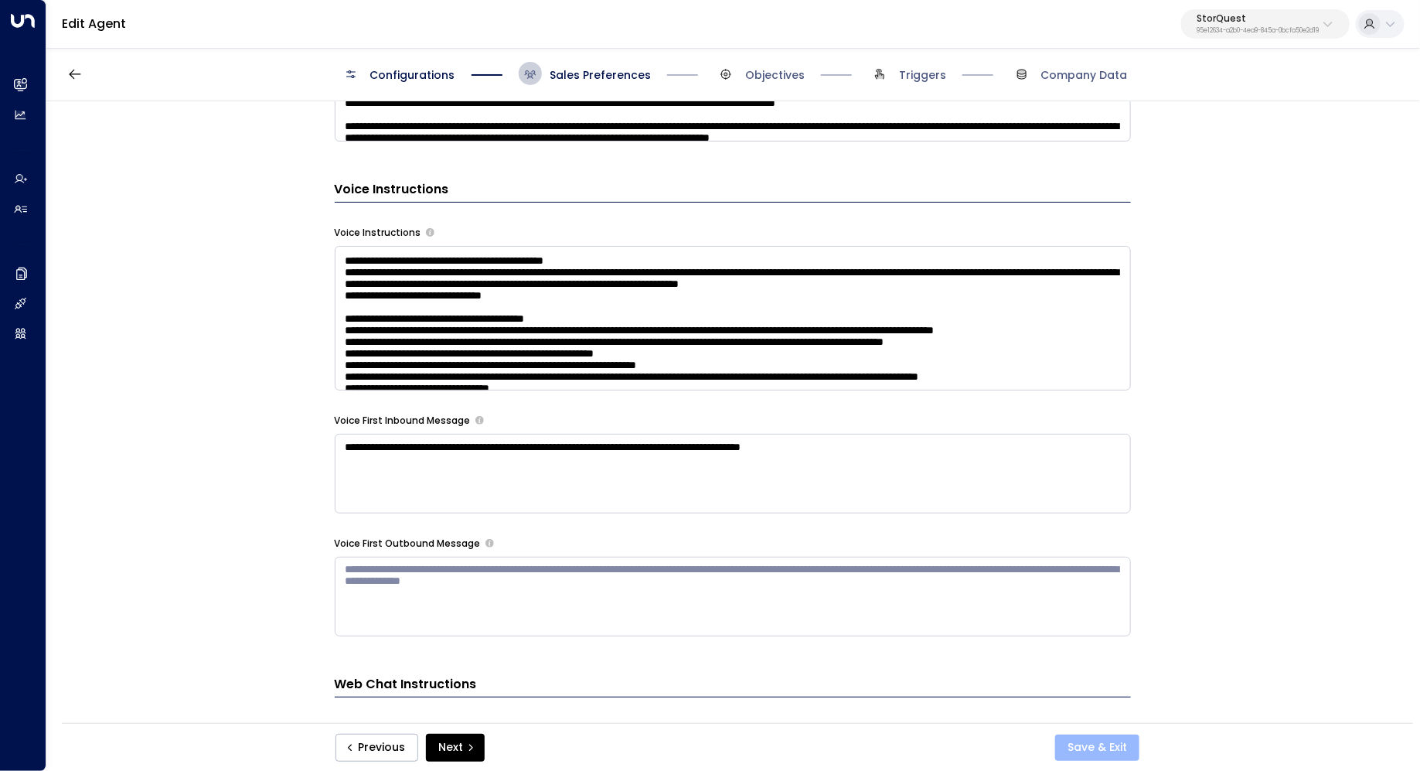
click at [1095, 737] on button "Save & Exit" at bounding box center [1097, 747] width 84 height 26
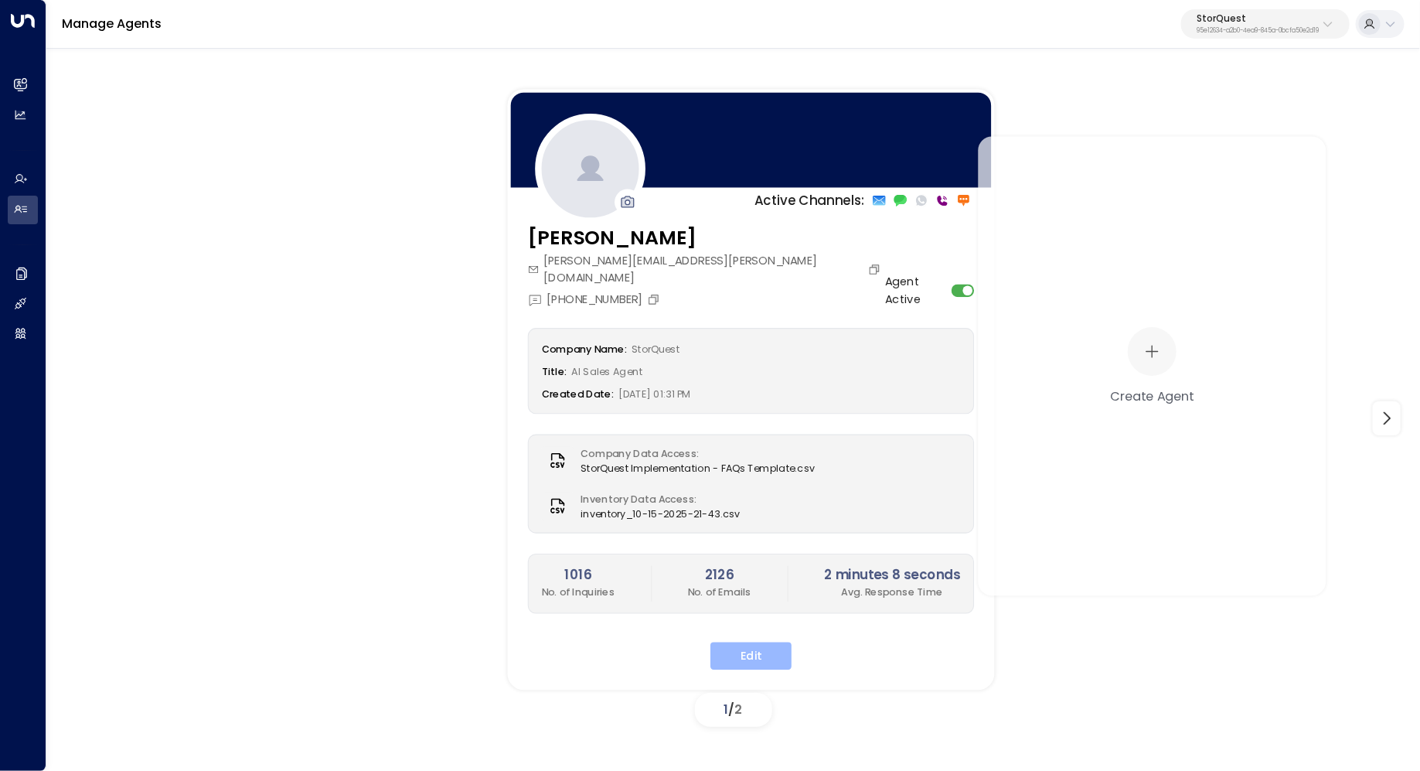
click at [754, 642] on button "Edit" at bounding box center [750, 656] width 81 height 28
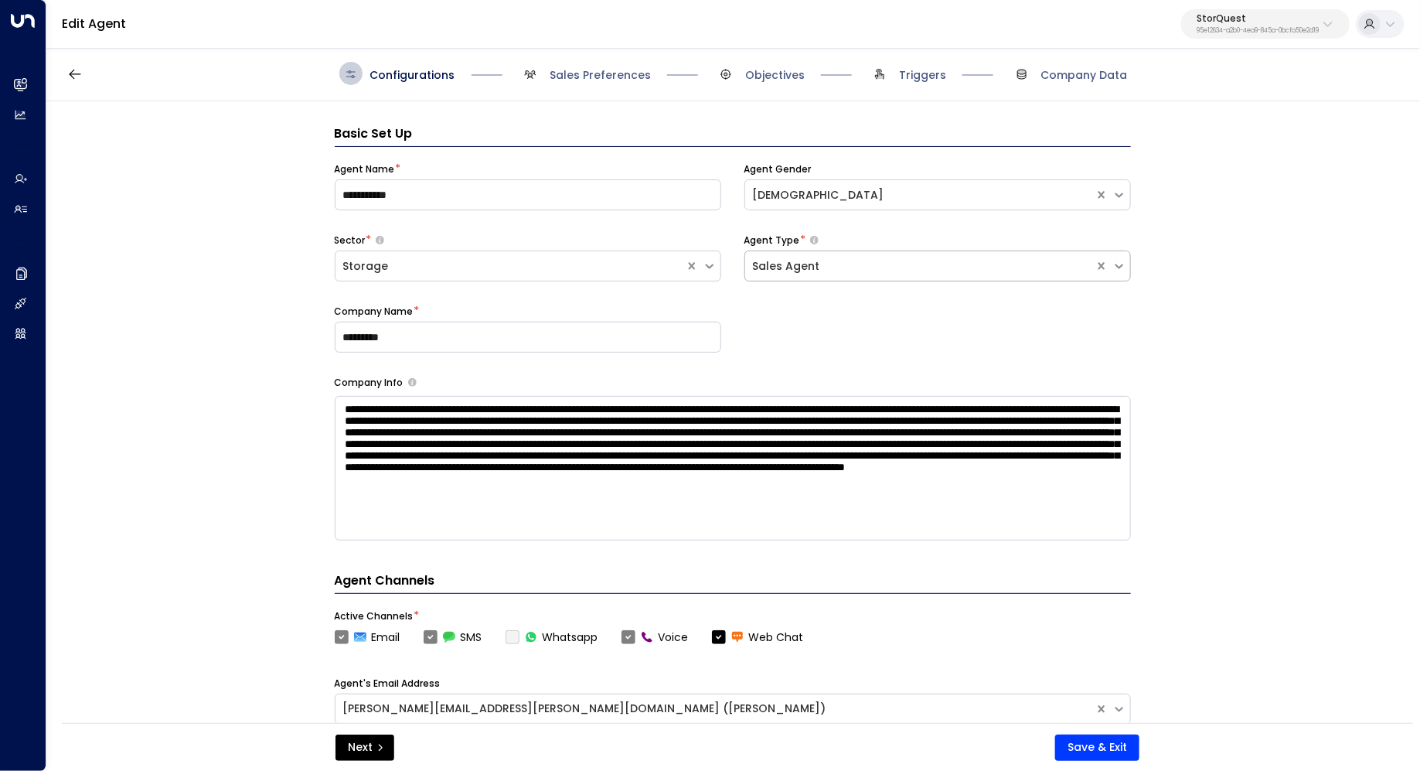
scroll to position [23, 0]
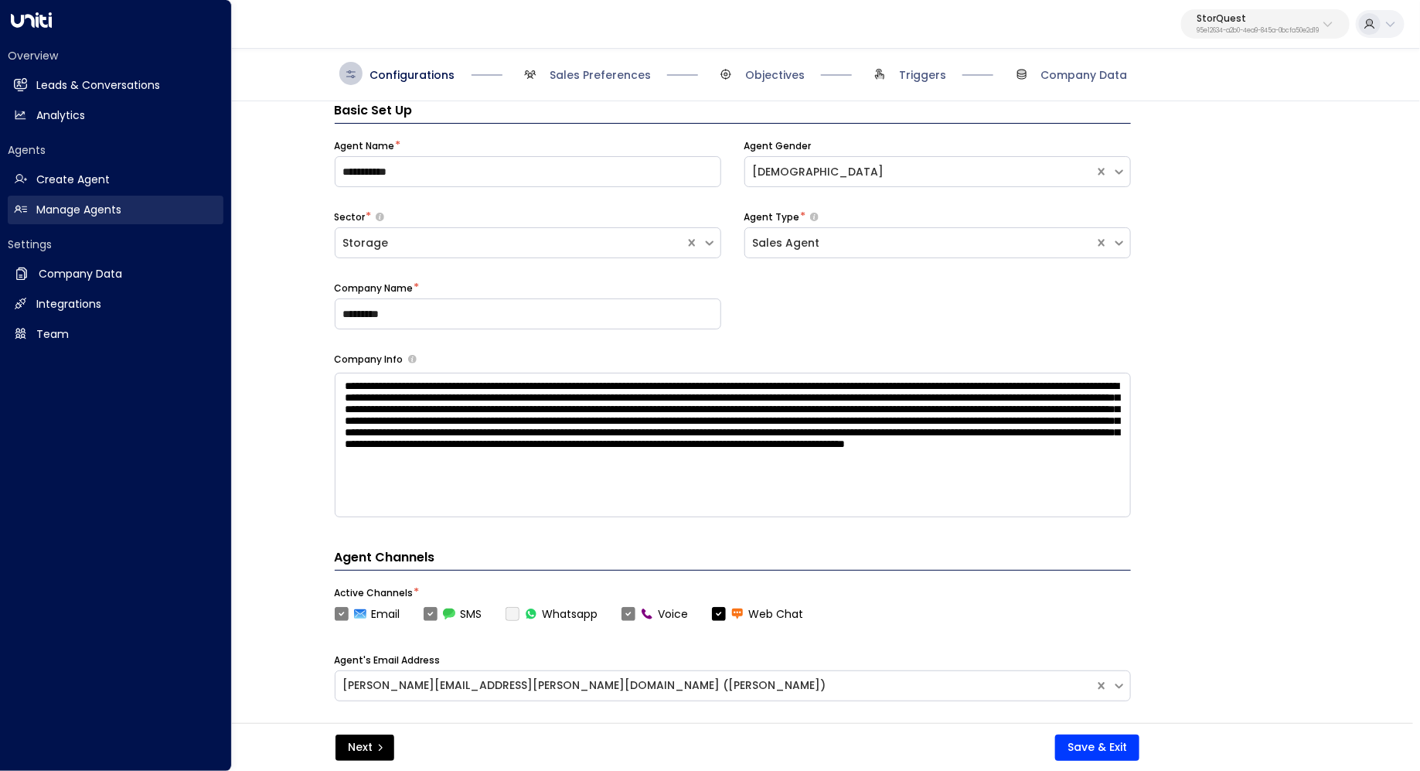
click at [91, 214] on h2 "Manage Agents" at bounding box center [78, 210] width 85 height 16
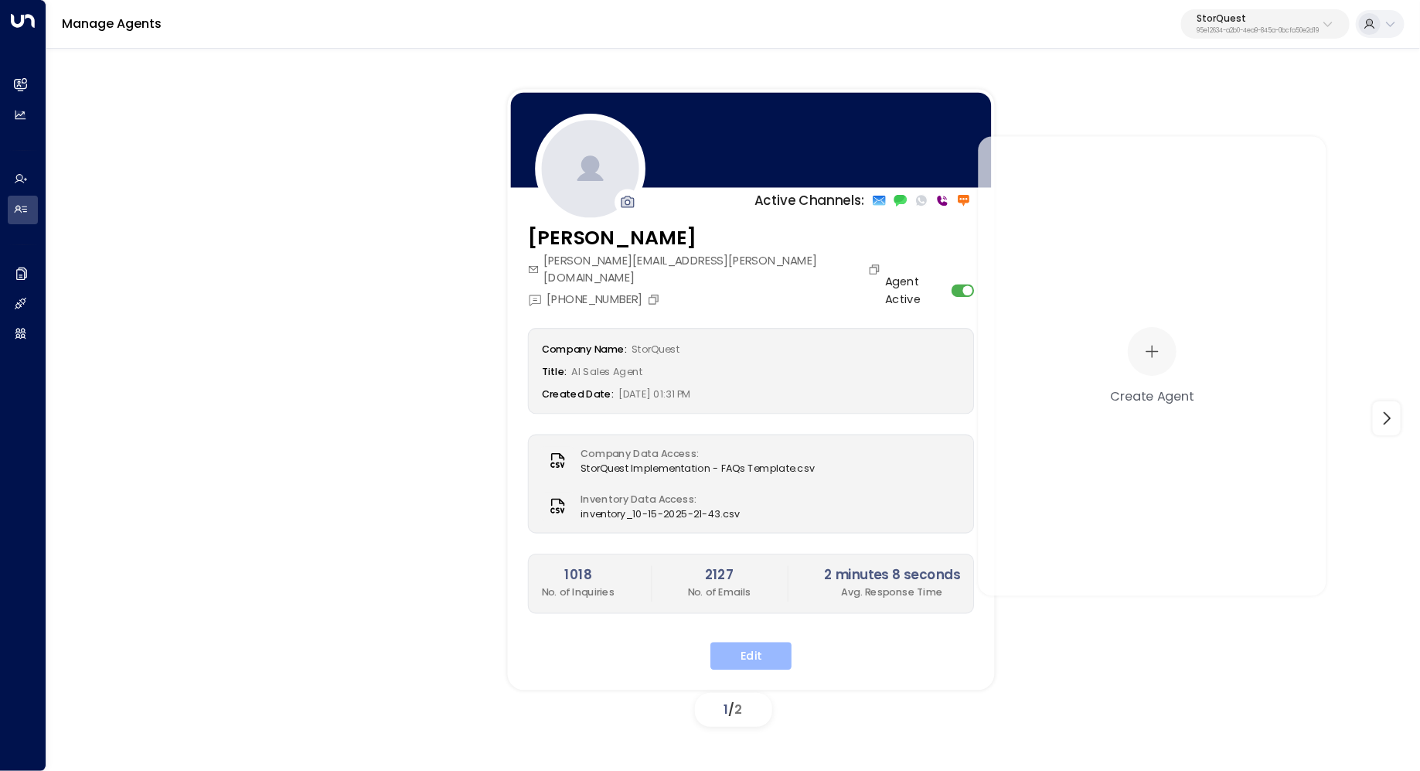
click at [772, 642] on button "Edit" at bounding box center [750, 656] width 81 height 28
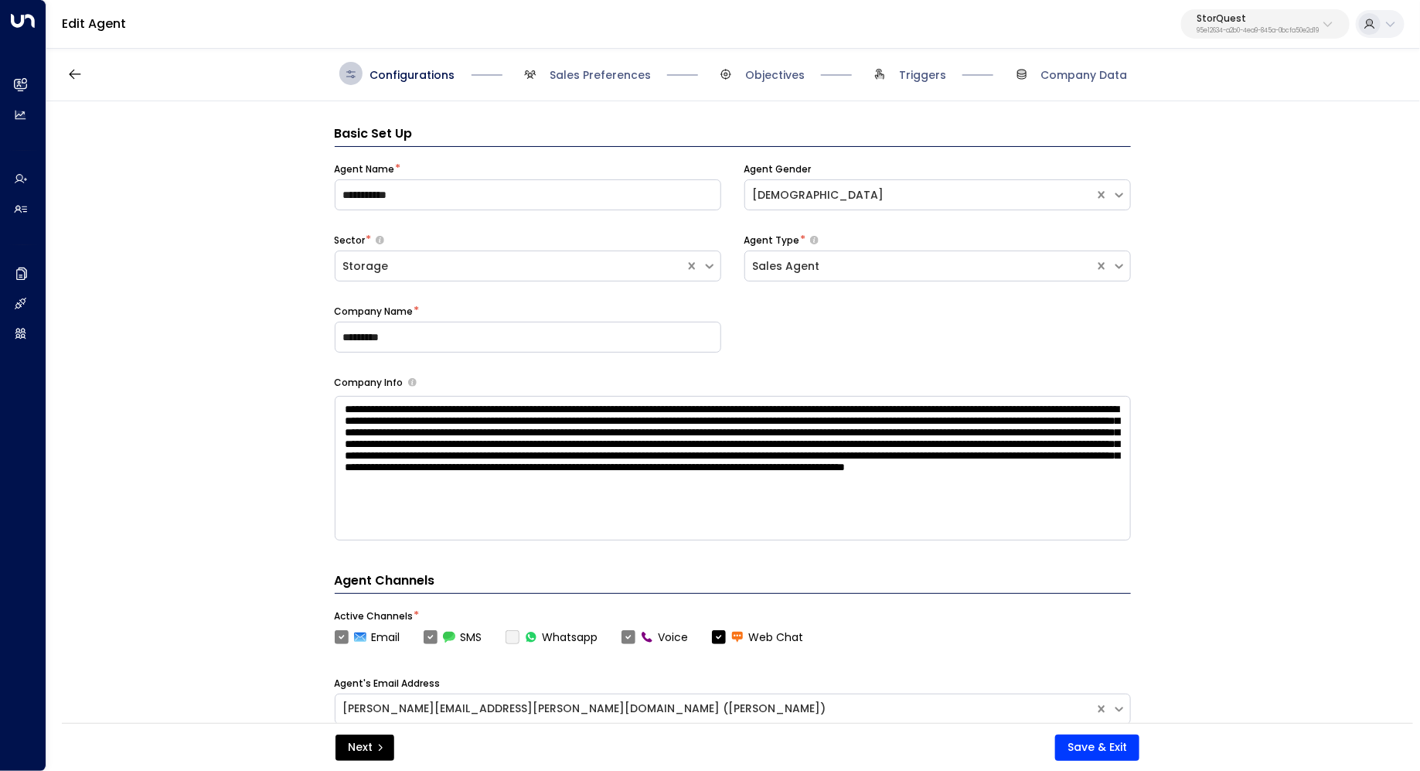
scroll to position [23, 0]
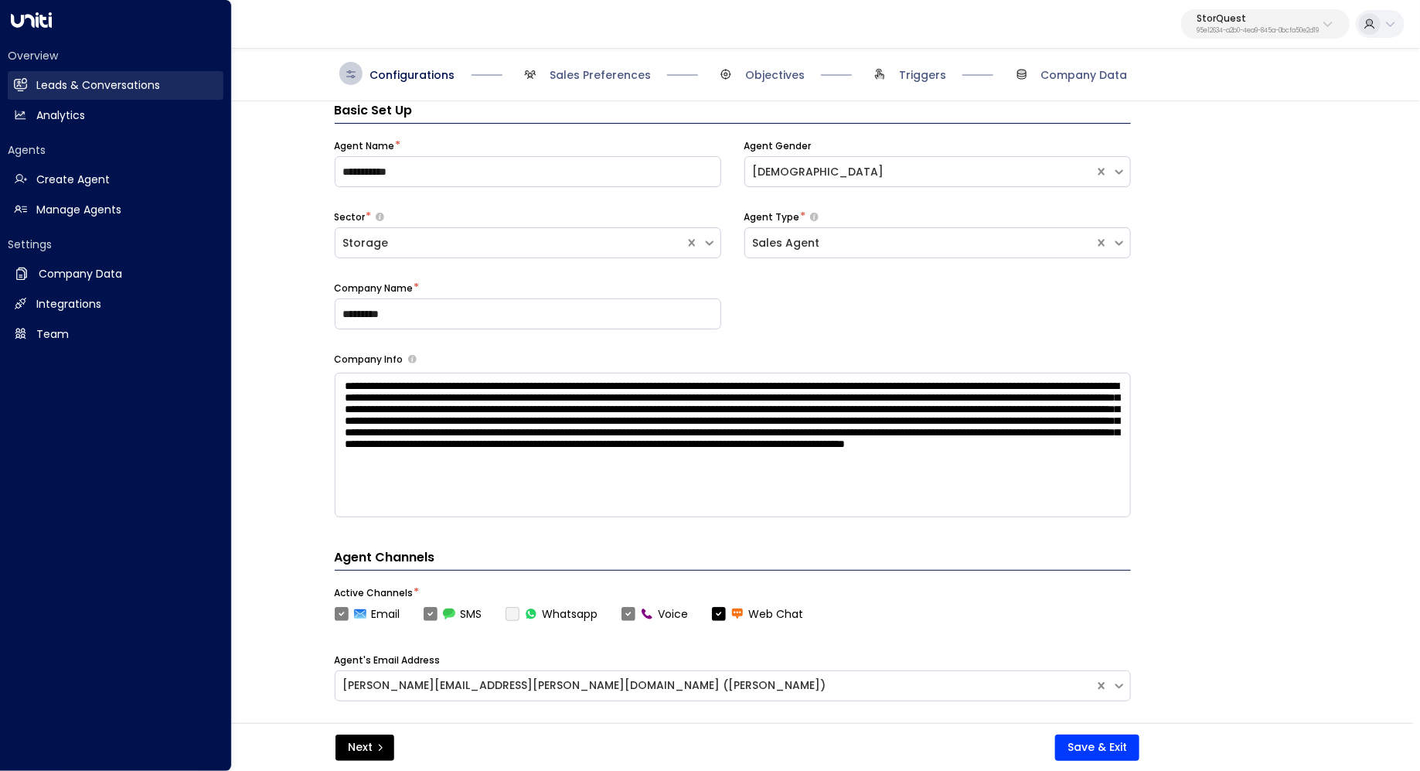
click at [37, 85] on h2 "Leads & Conversations" at bounding box center [98, 85] width 124 height 16
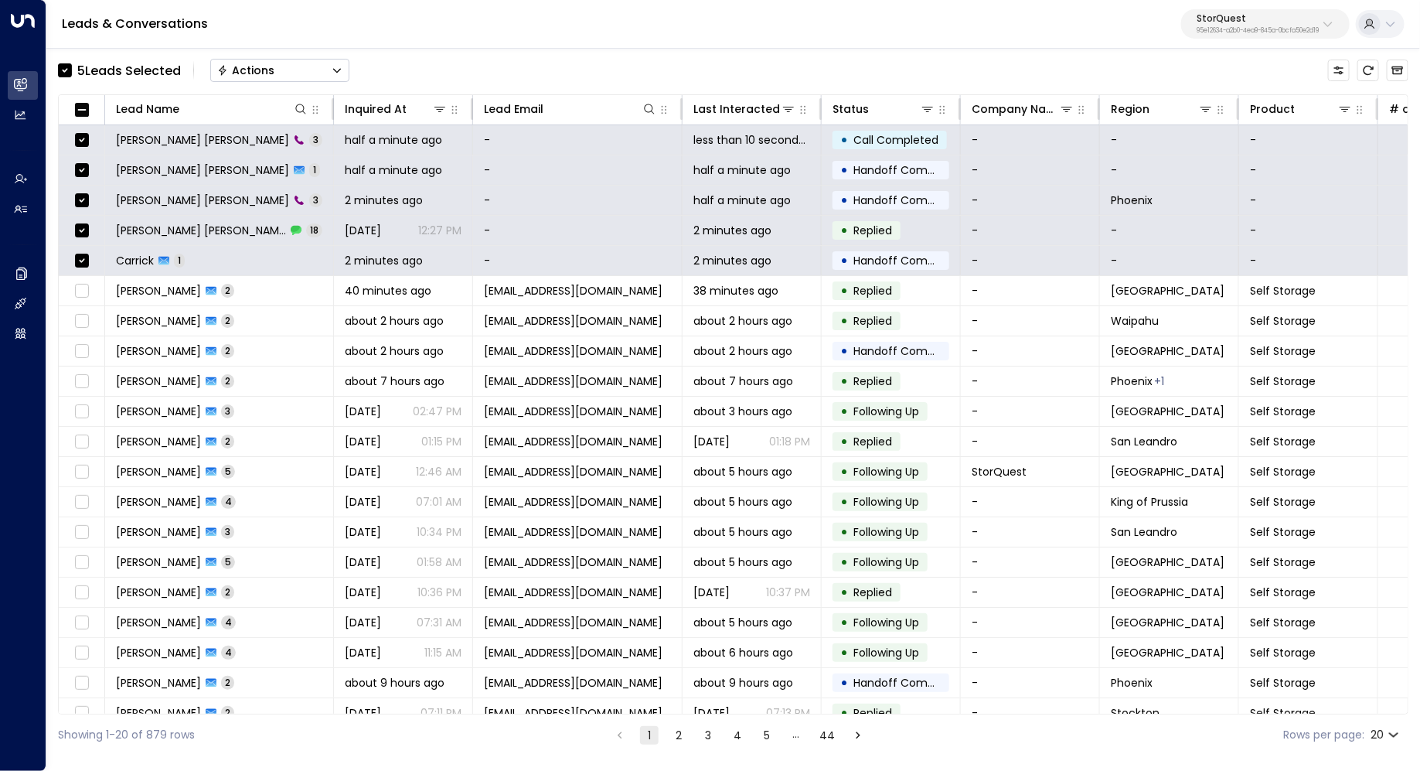
click at [338, 56] on div "5 Lead s Selected Actions" at bounding box center [203, 70] width 291 height 31
click at [335, 63] on button "Actions" at bounding box center [279, 70] width 139 height 23
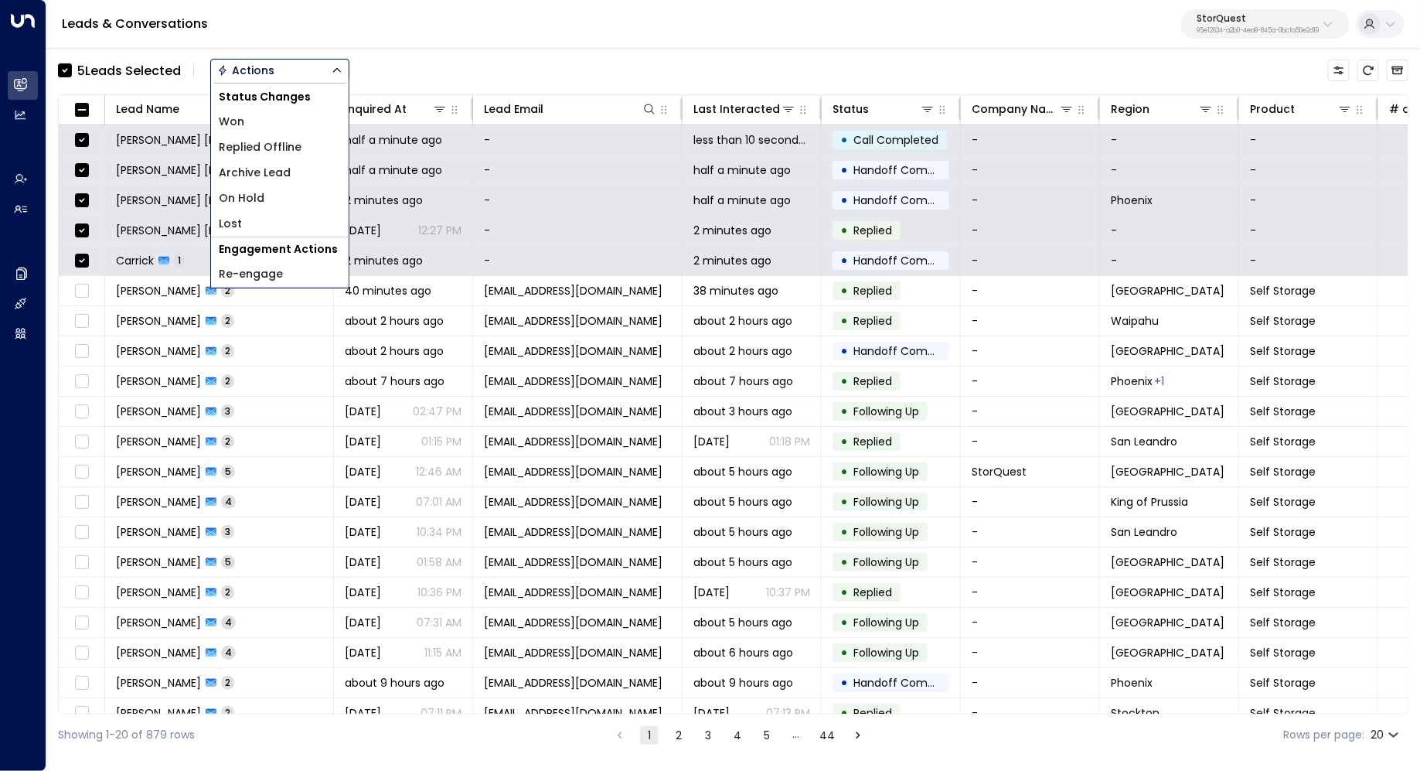
click at [288, 168] on span "Archive Lead" at bounding box center [255, 173] width 72 height 16
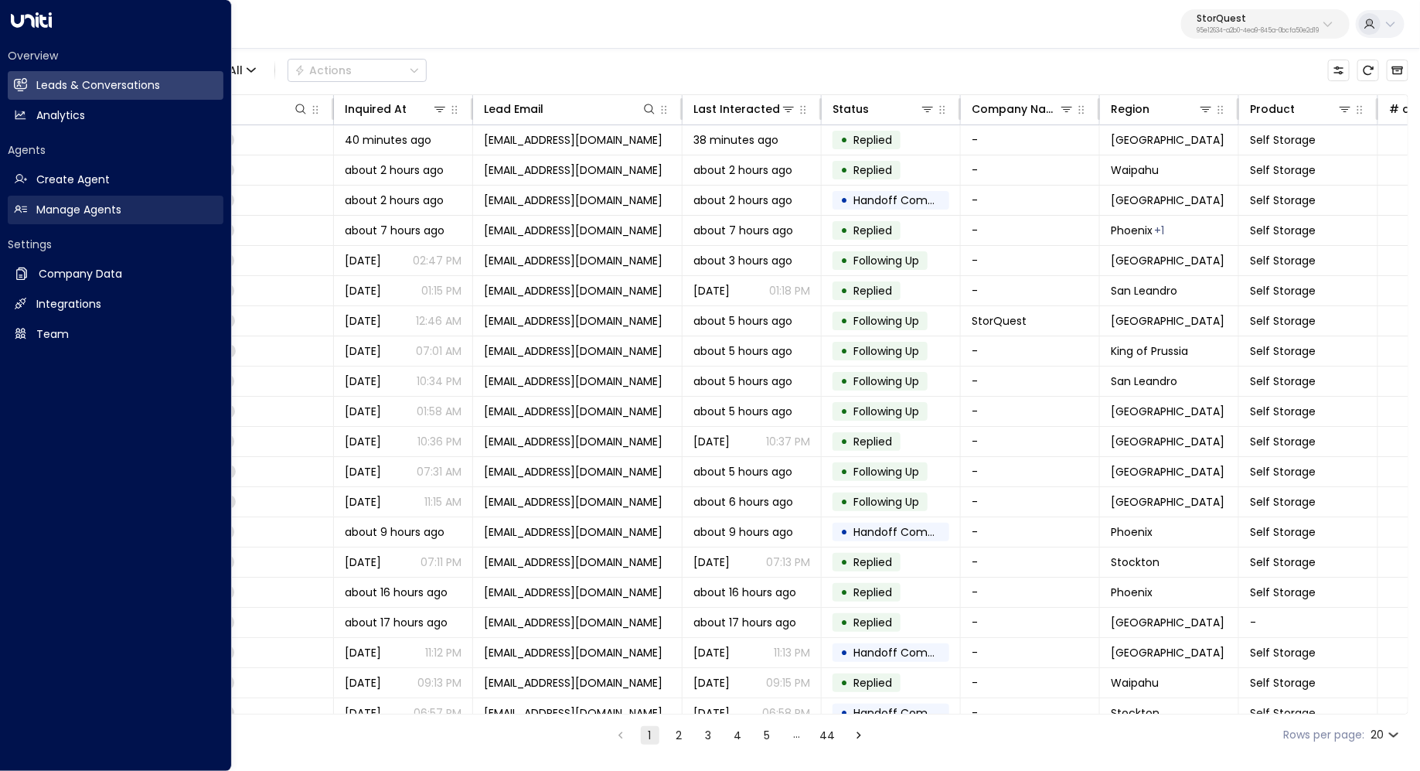
click at [90, 208] on h2 "Manage Agents" at bounding box center [78, 210] width 85 height 16
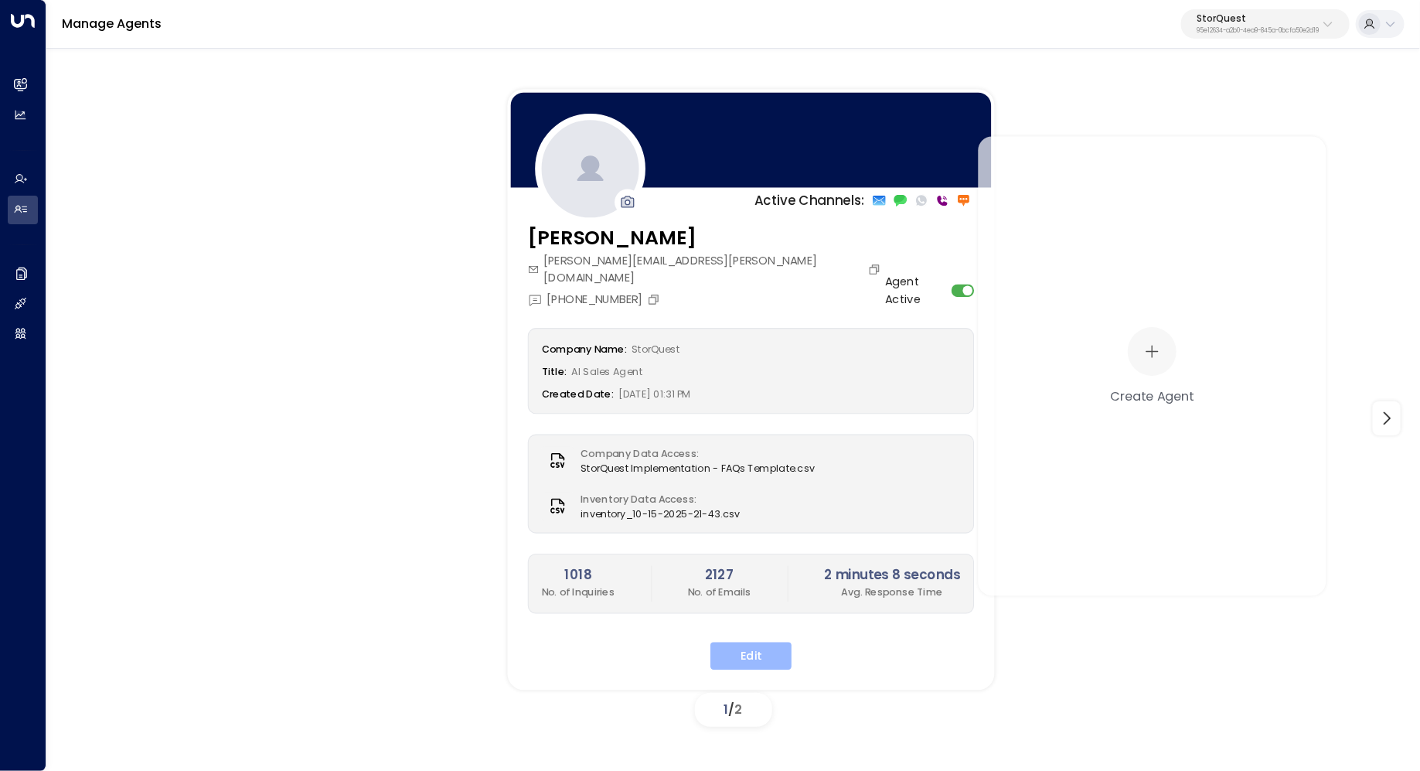
click at [764, 642] on button "Edit" at bounding box center [750, 656] width 81 height 28
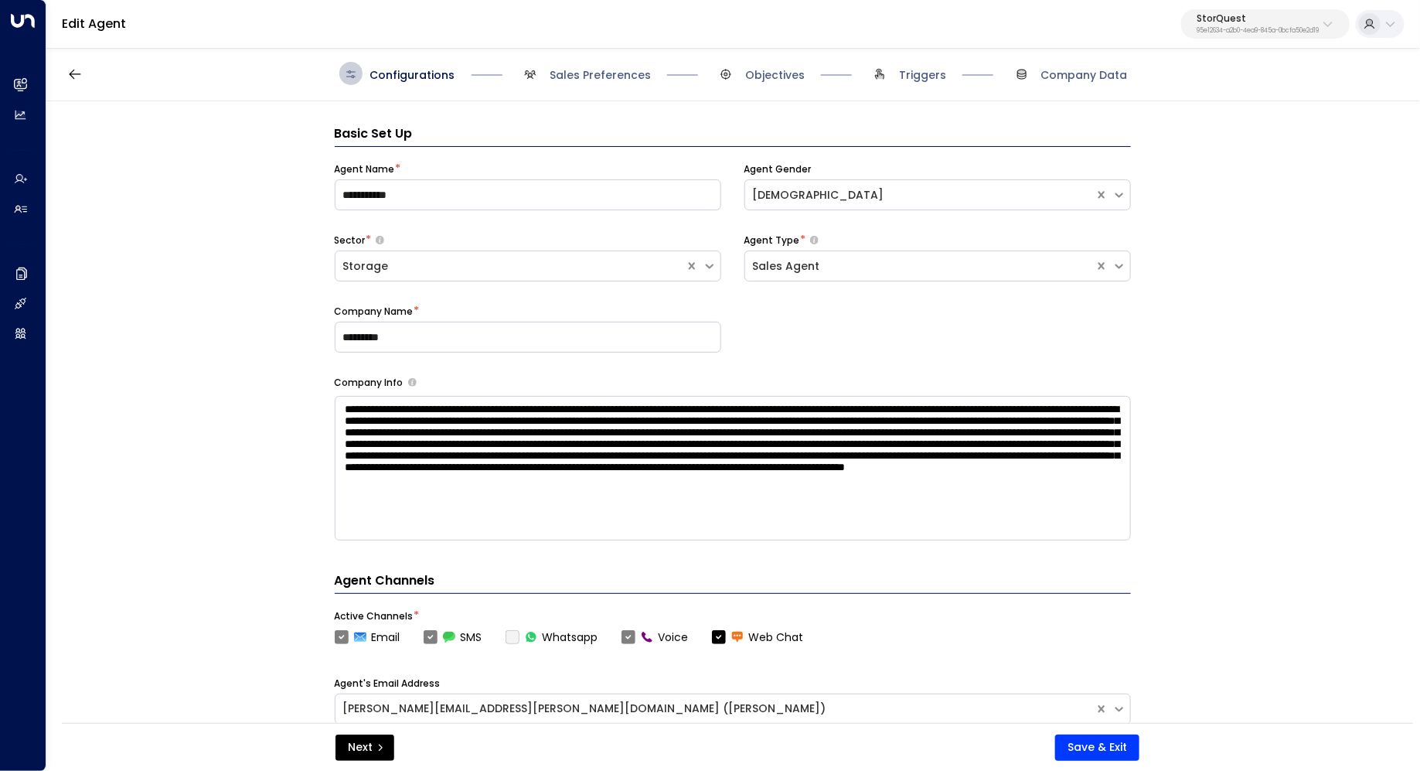
scroll to position [23, 0]
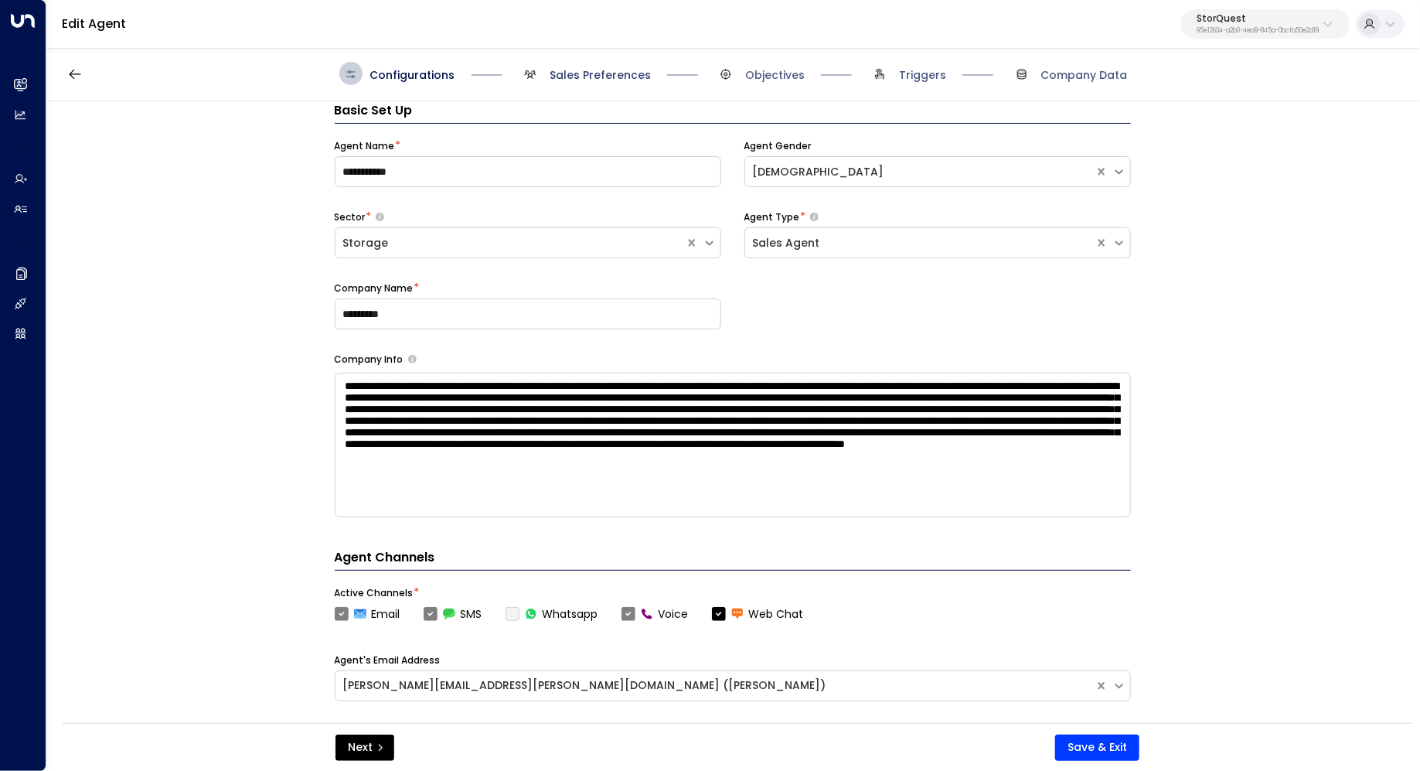
click at [626, 80] on span "Sales Preferences" at bounding box center [600, 74] width 101 height 15
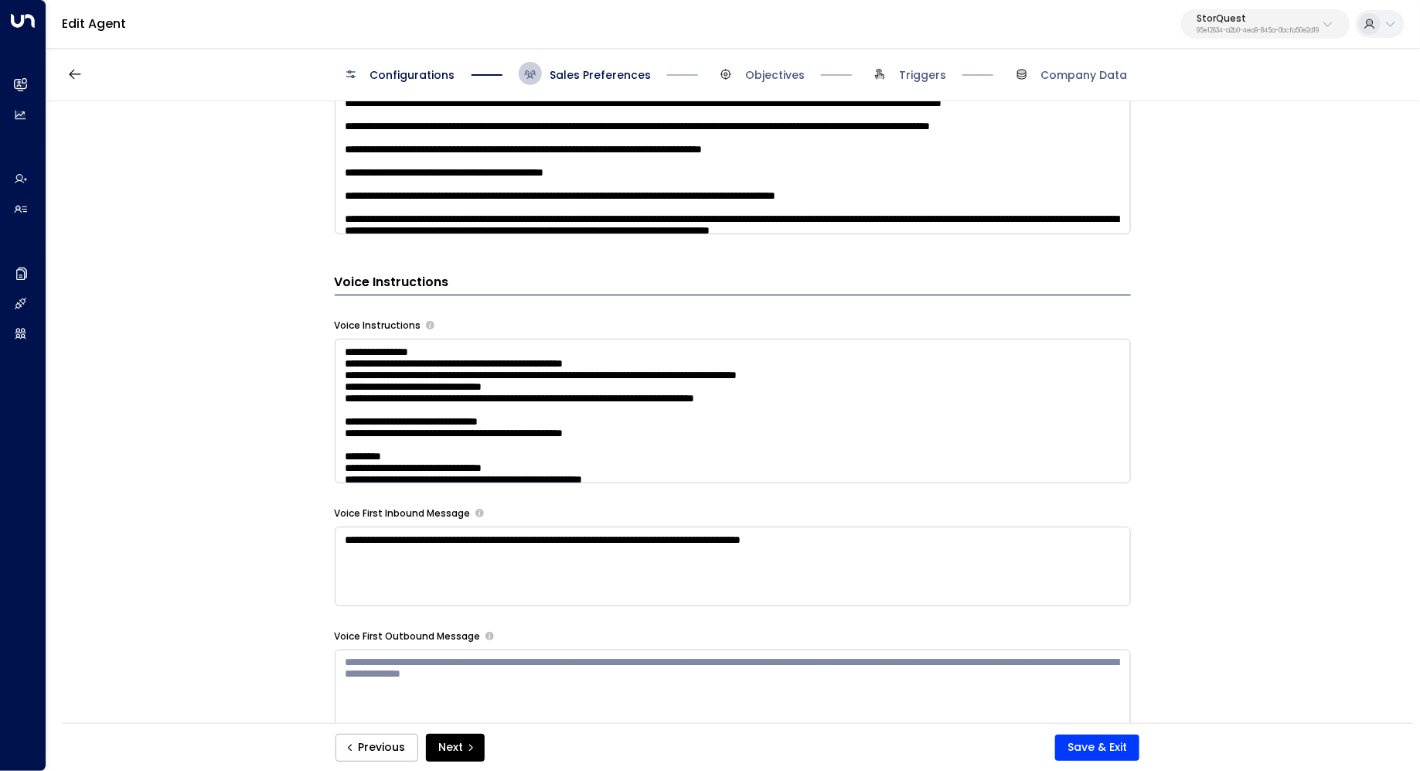
scroll to position [1223, 0]
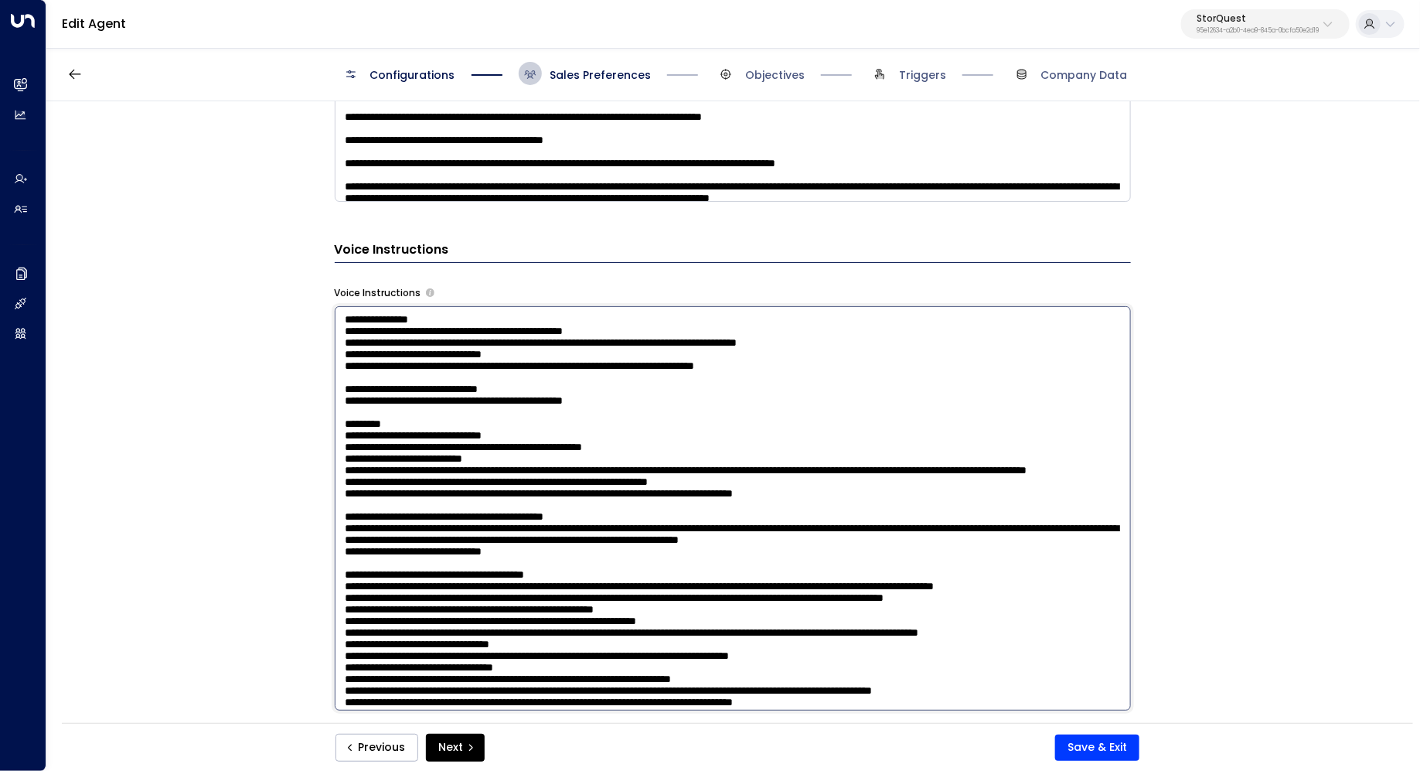
click at [959, 401] on textarea at bounding box center [733, 508] width 796 height 404
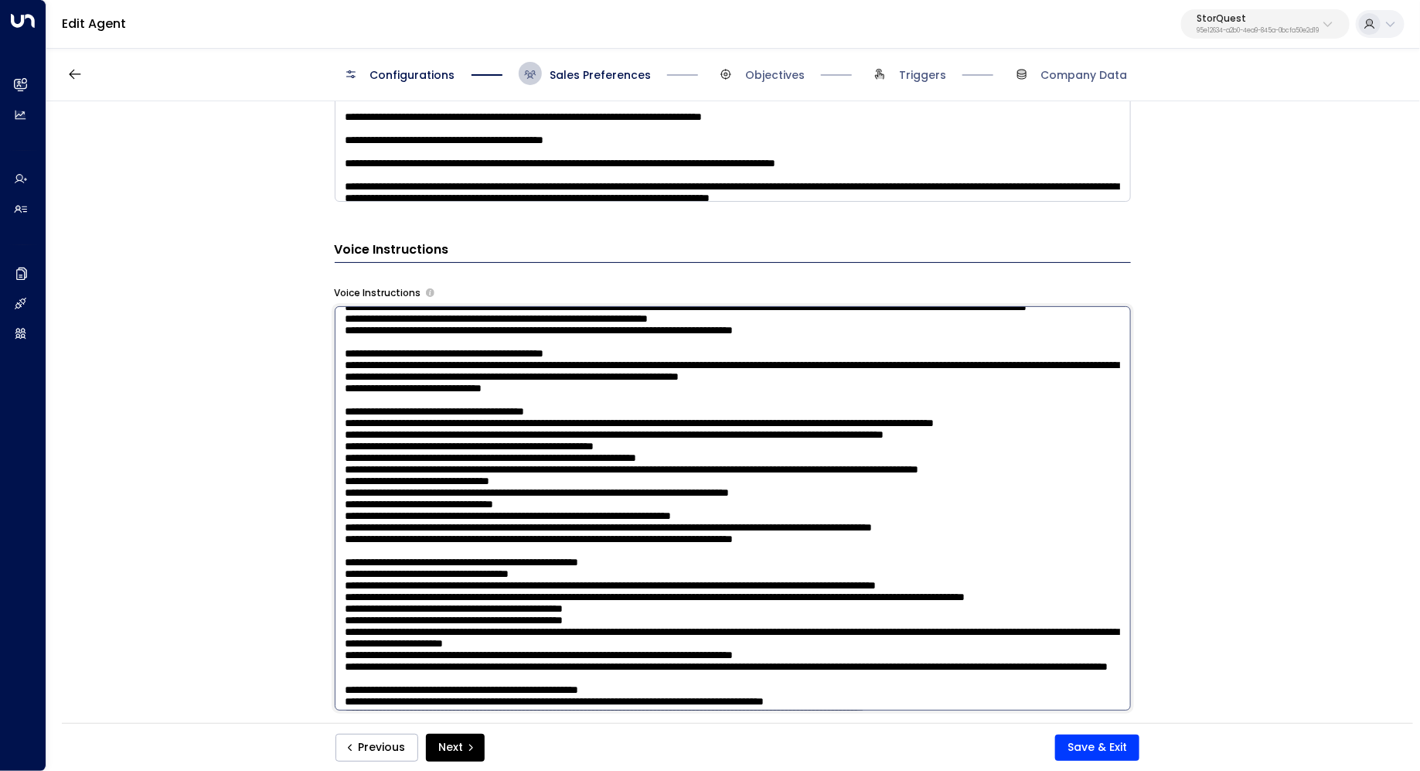
scroll to position [172, 0]
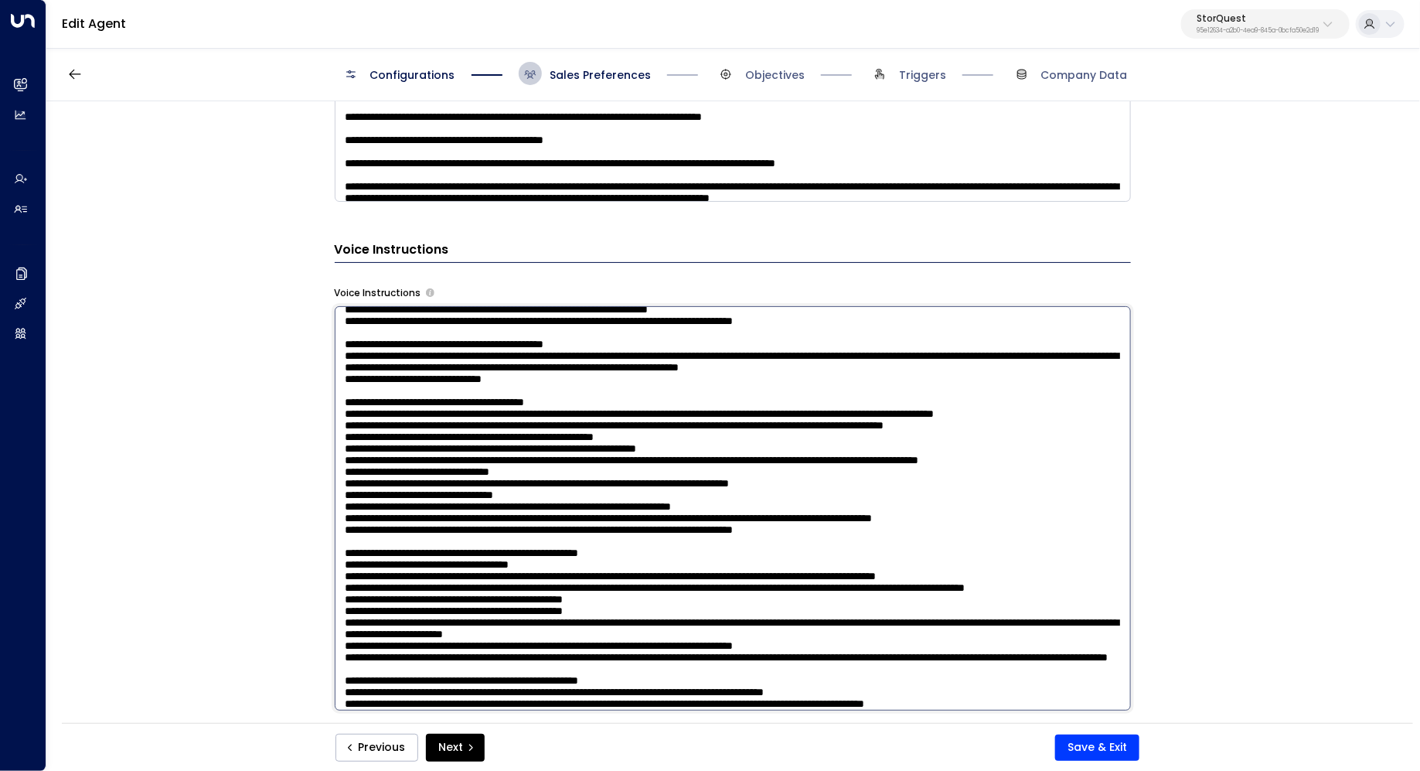
drag, startPoint x: 550, startPoint y: 460, endPoint x: 576, endPoint y: 460, distance: 25.5
click at [576, 460] on textarea at bounding box center [733, 508] width 796 height 404
drag, startPoint x: 822, startPoint y: 455, endPoint x: 821, endPoint y: 468, distance: 12.4
click at [821, 468] on textarea at bounding box center [733, 508] width 796 height 404
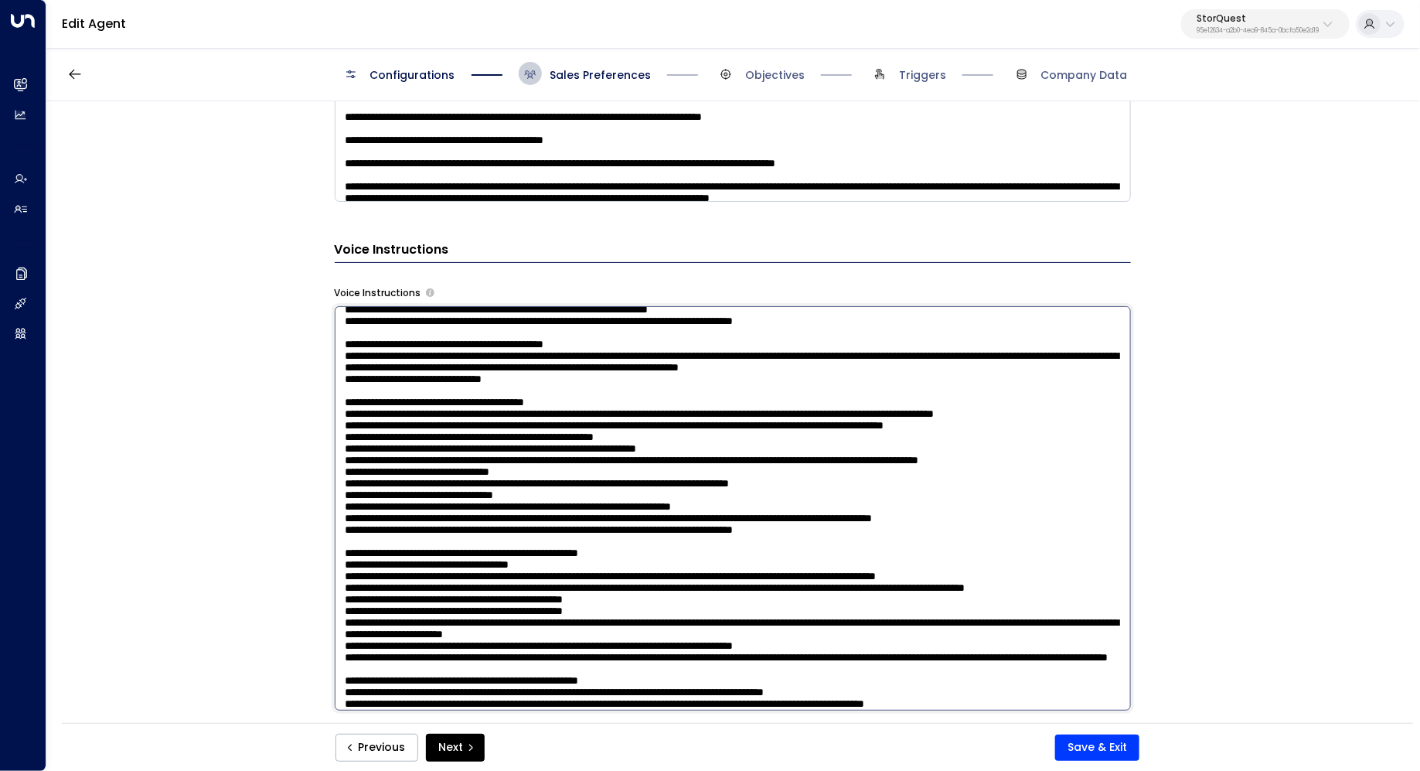
click at [821, 468] on textarea at bounding box center [733, 508] width 796 height 404
drag, startPoint x: 1015, startPoint y: 458, endPoint x: 492, endPoint y: 461, distance: 522.5
click at [492, 461] on textarea at bounding box center [733, 508] width 796 height 404
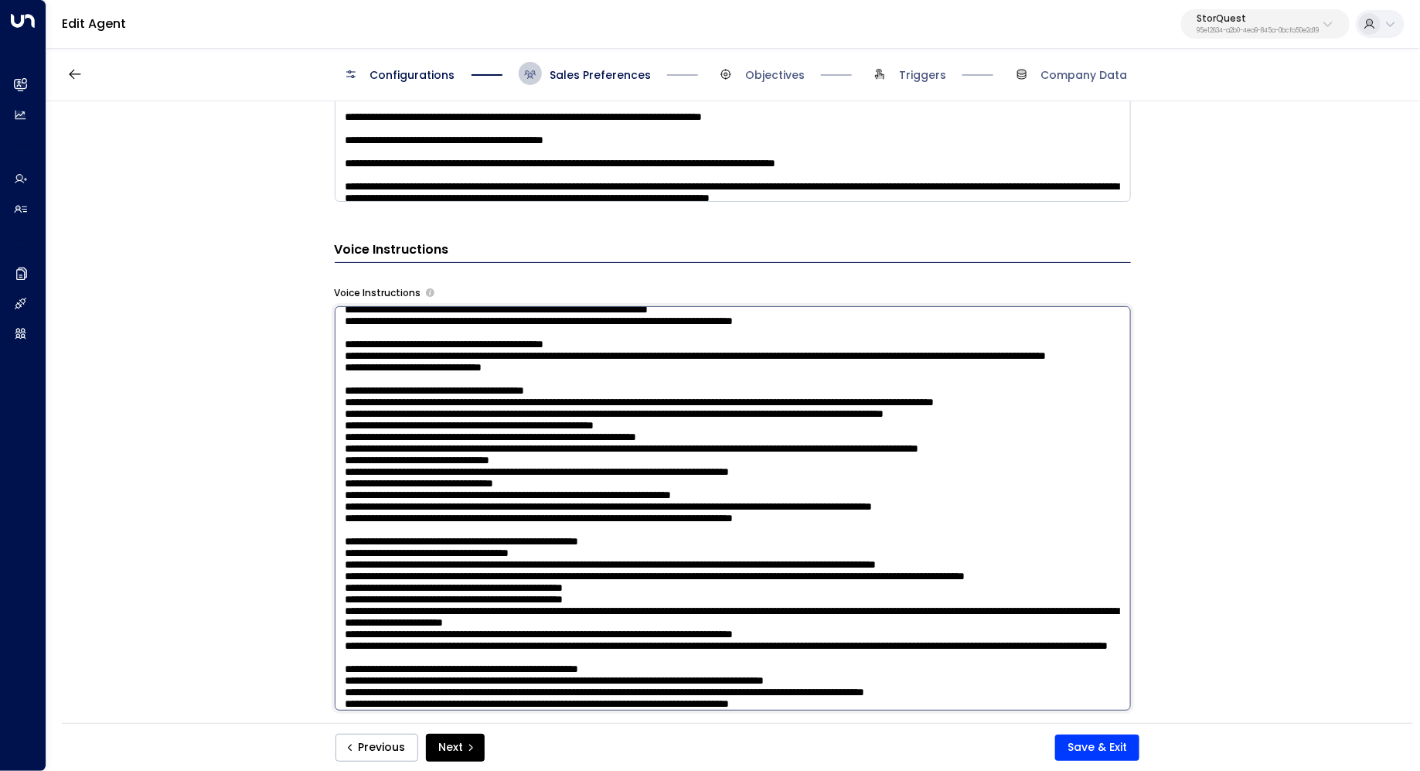
drag, startPoint x: 511, startPoint y: 458, endPoint x: 493, endPoint y: 458, distance: 17.8
click at [493, 458] on textarea at bounding box center [733, 508] width 796 height 404
click at [778, 459] on textarea at bounding box center [733, 508] width 796 height 404
click at [764, 474] on textarea at bounding box center [733, 508] width 796 height 404
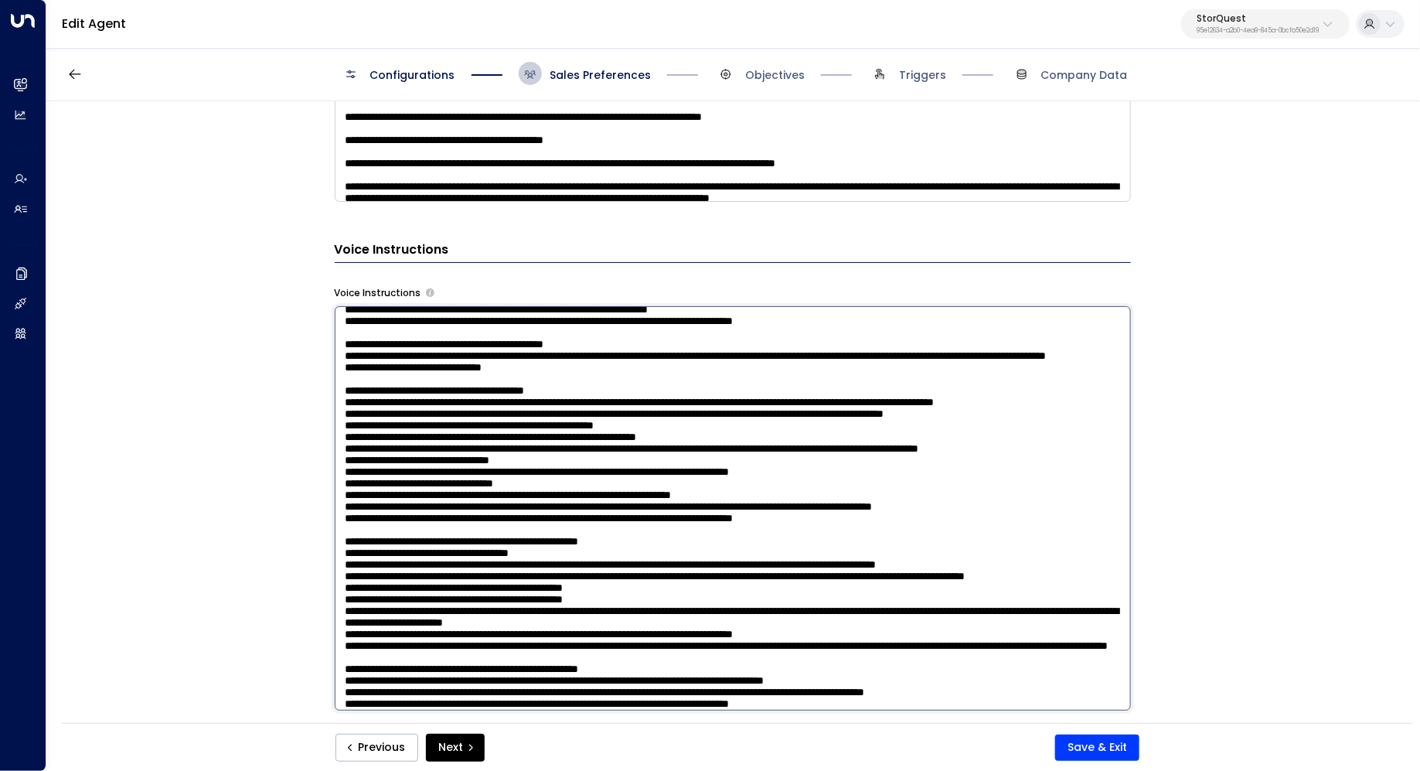
click at [890, 452] on textarea at bounding box center [733, 508] width 796 height 404
click at [531, 475] on textarea at bounding box center [733, 508] width 796 height 404
type textarea "**********"
click at [1256, 271] on div "**********" at bounding box center [732, 417] width 1372 height 632
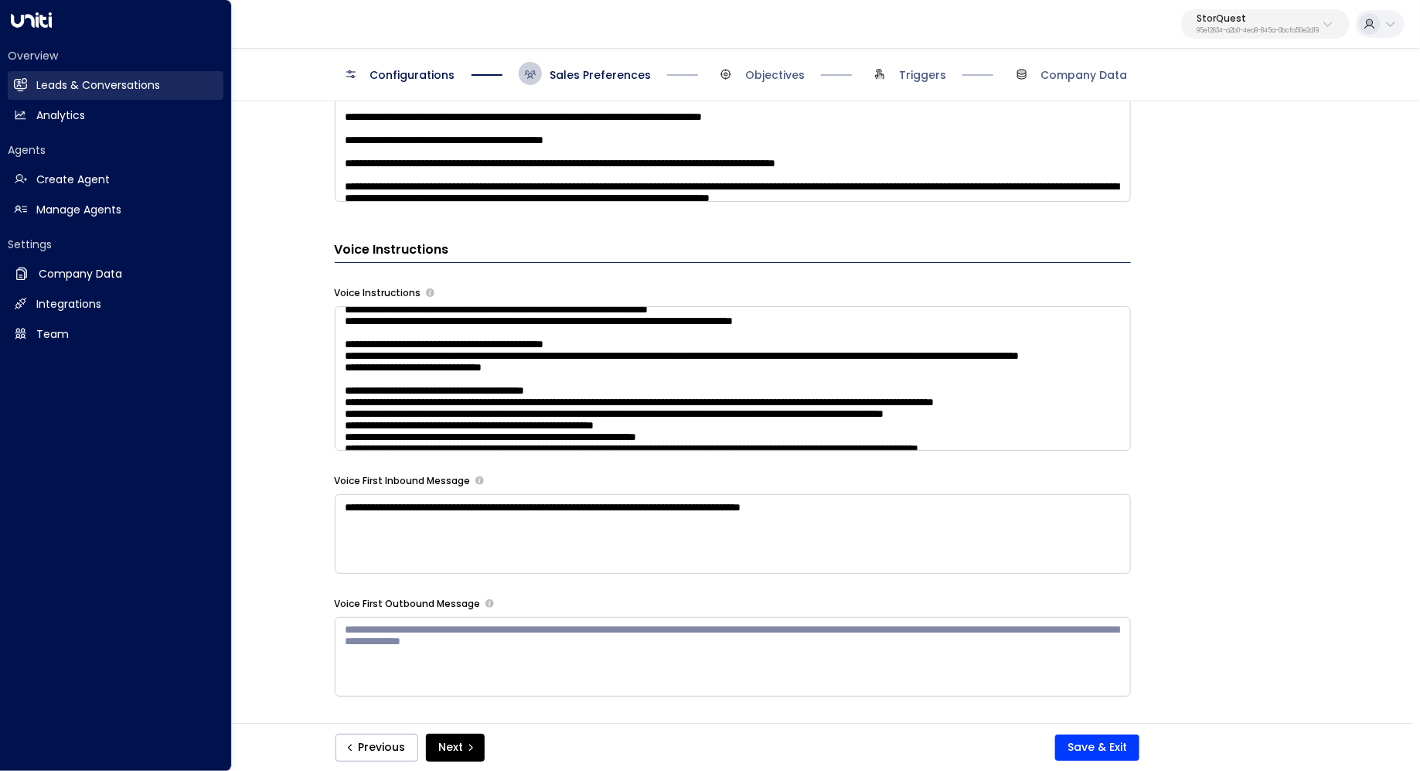
click at [107, 85] on h2 "Leads & Conversations" at bounding box center [98, 85] width 124 height 16
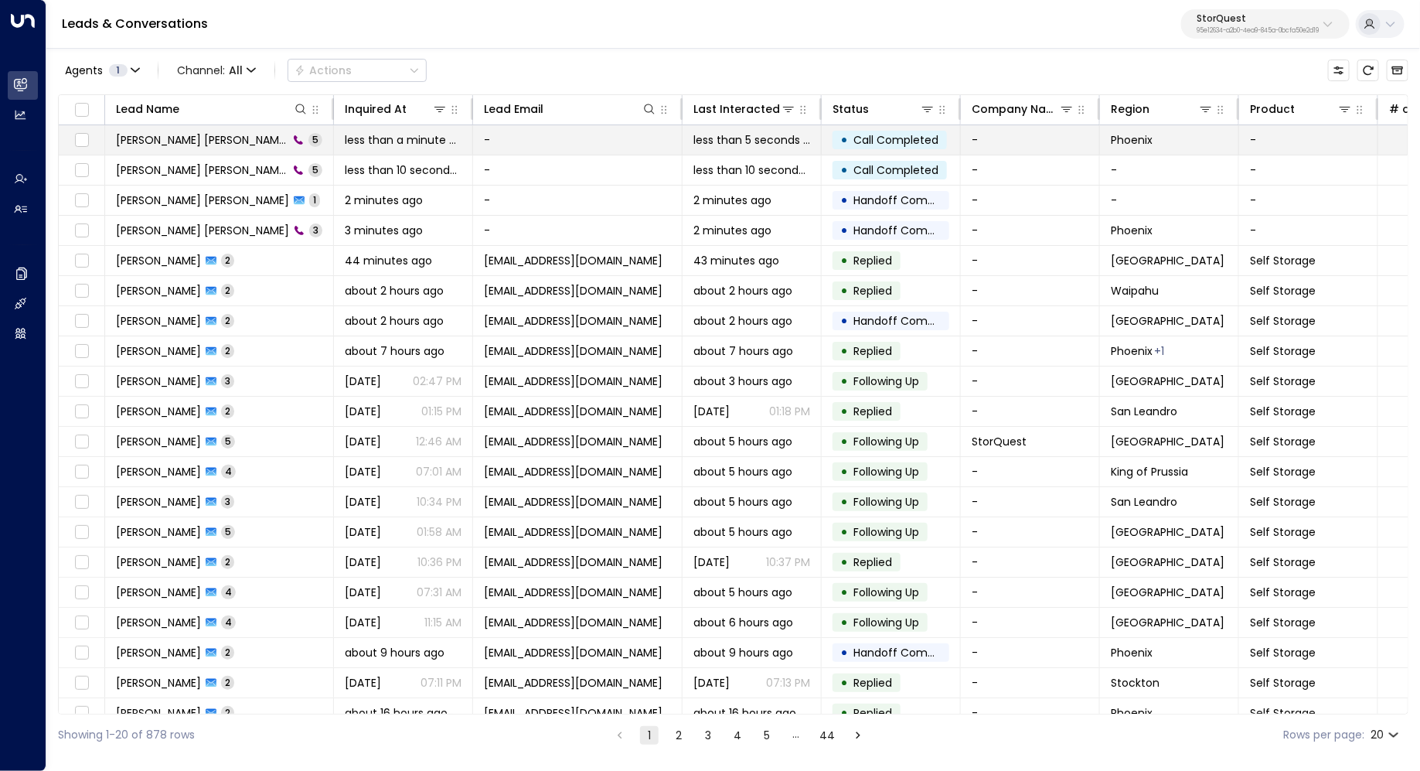
click at [188, 138] on span "[PERSON_NAME] [PERSON_NAME]" at bounding box center [202, 139] width 172 height 15
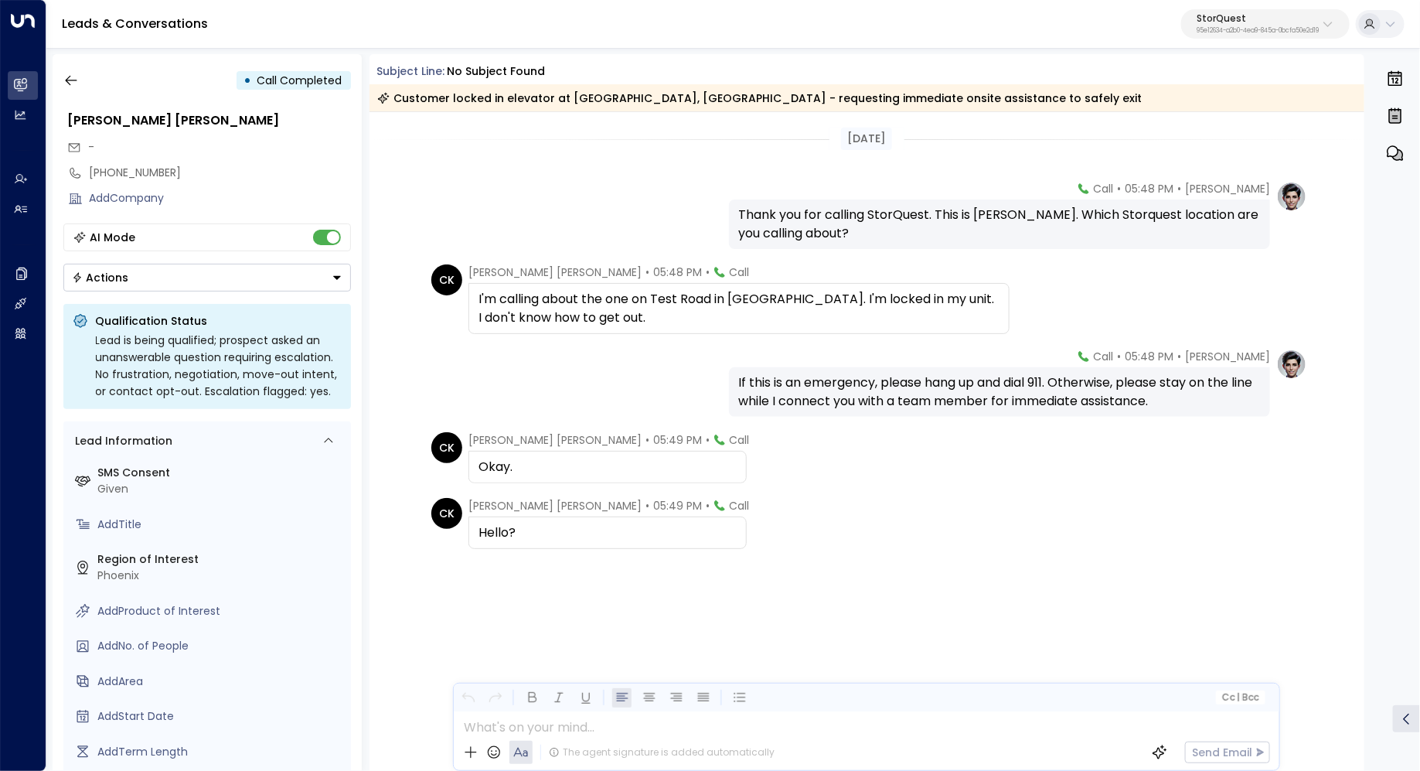
click at [56, 69] on div "• Call Completed Carrick Knowles - +12532612671 Add Company AI Mode Actions Qua…" at bounding box center [207, 412] width 309 height 717
click at [61, 72] on button "button" at bounding box center [71, 80] width 28 height 28
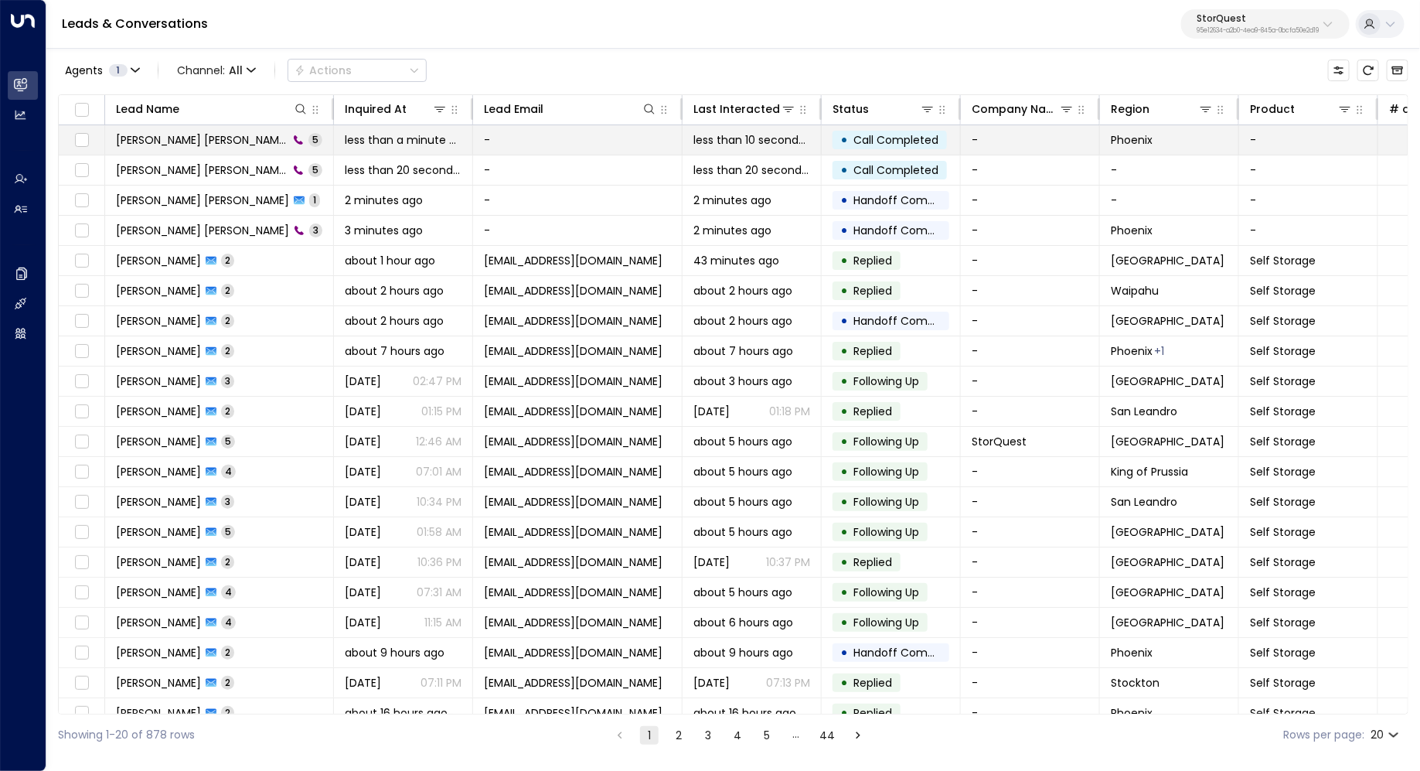
click at [157, 139] on span "[PERSON_NAME] [PERSON_NAME]" at bounding box center [202, 139] width 172 height 15
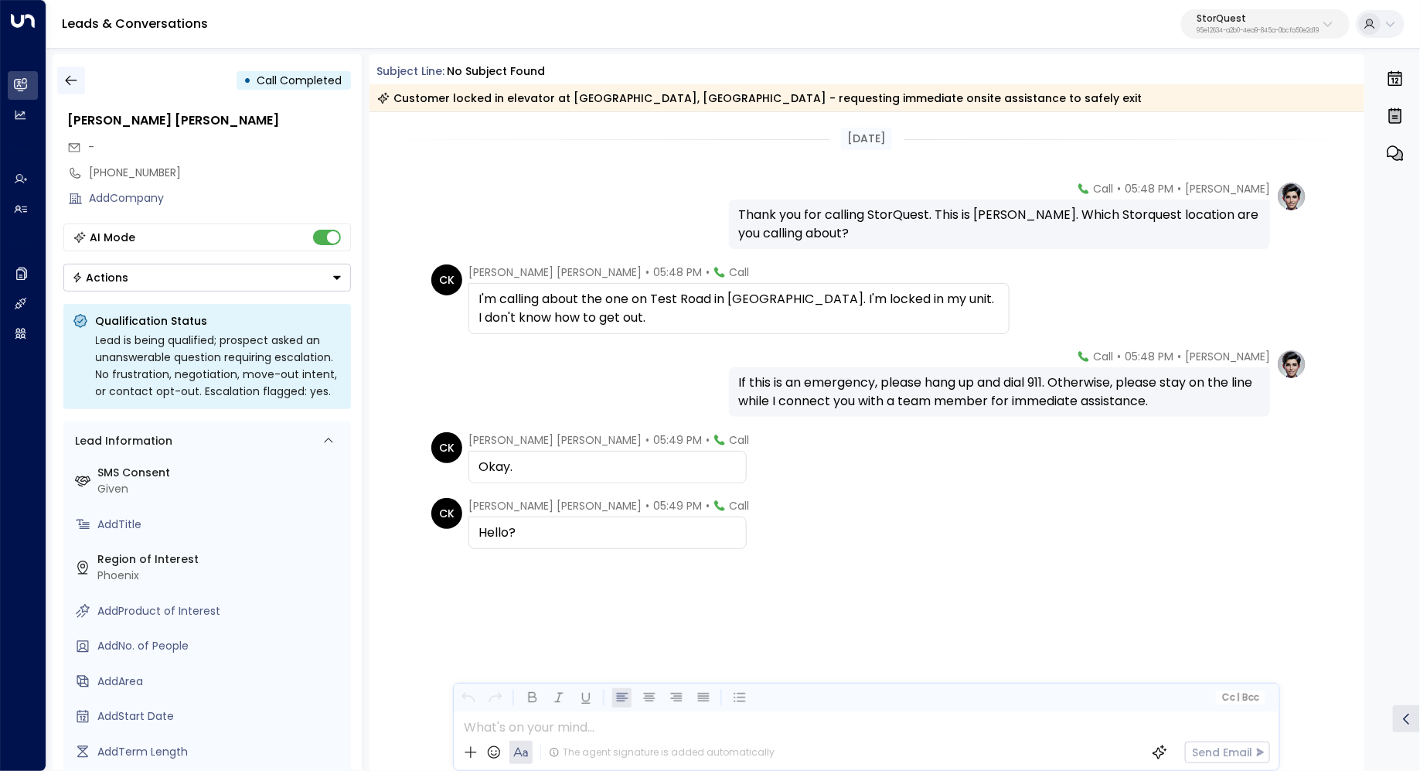
click at [61, 76] on button "button" at bounding box center [71, 80] width 28 height 28
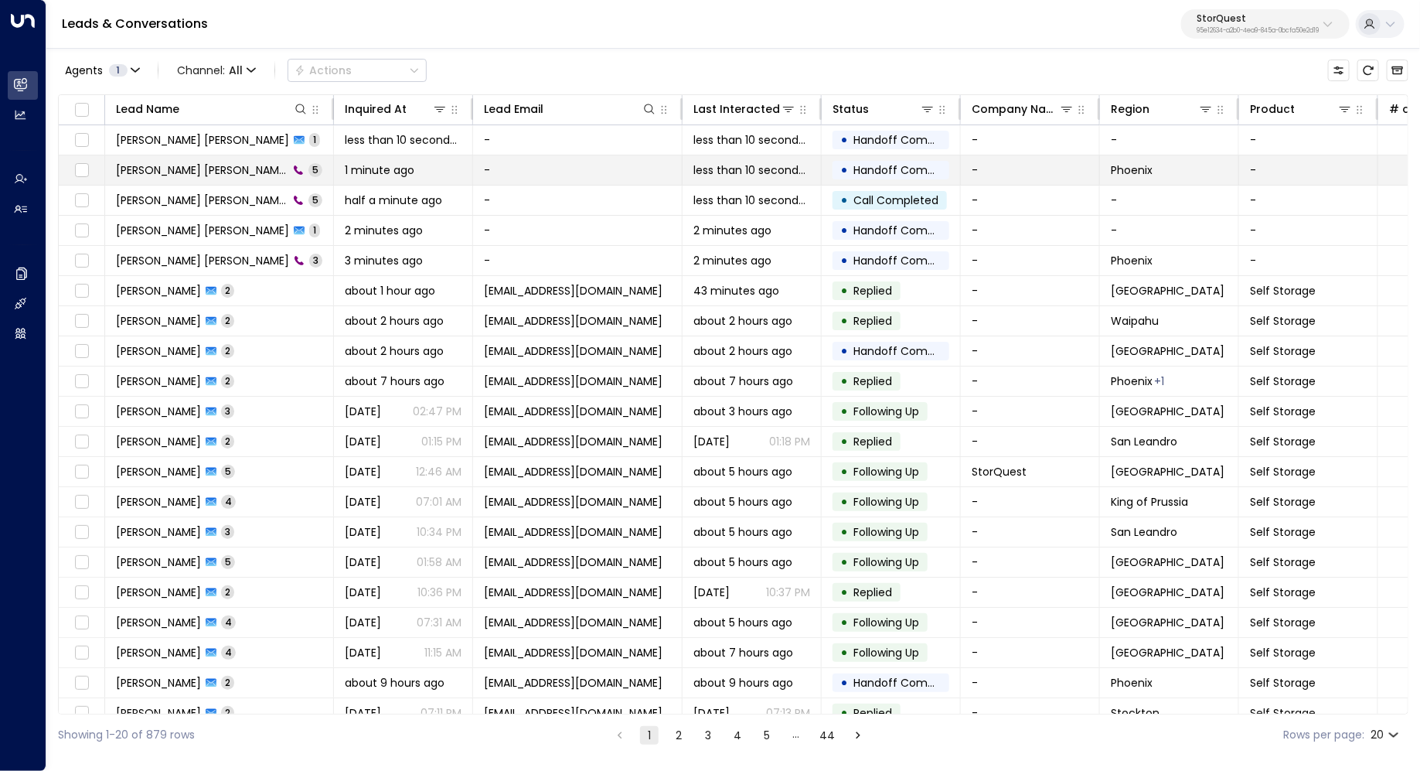
click at [164, 173] on span "[PERSON_NAME] [PERSON_NAME]" at bounding box center [202, 169] width 172 height 15
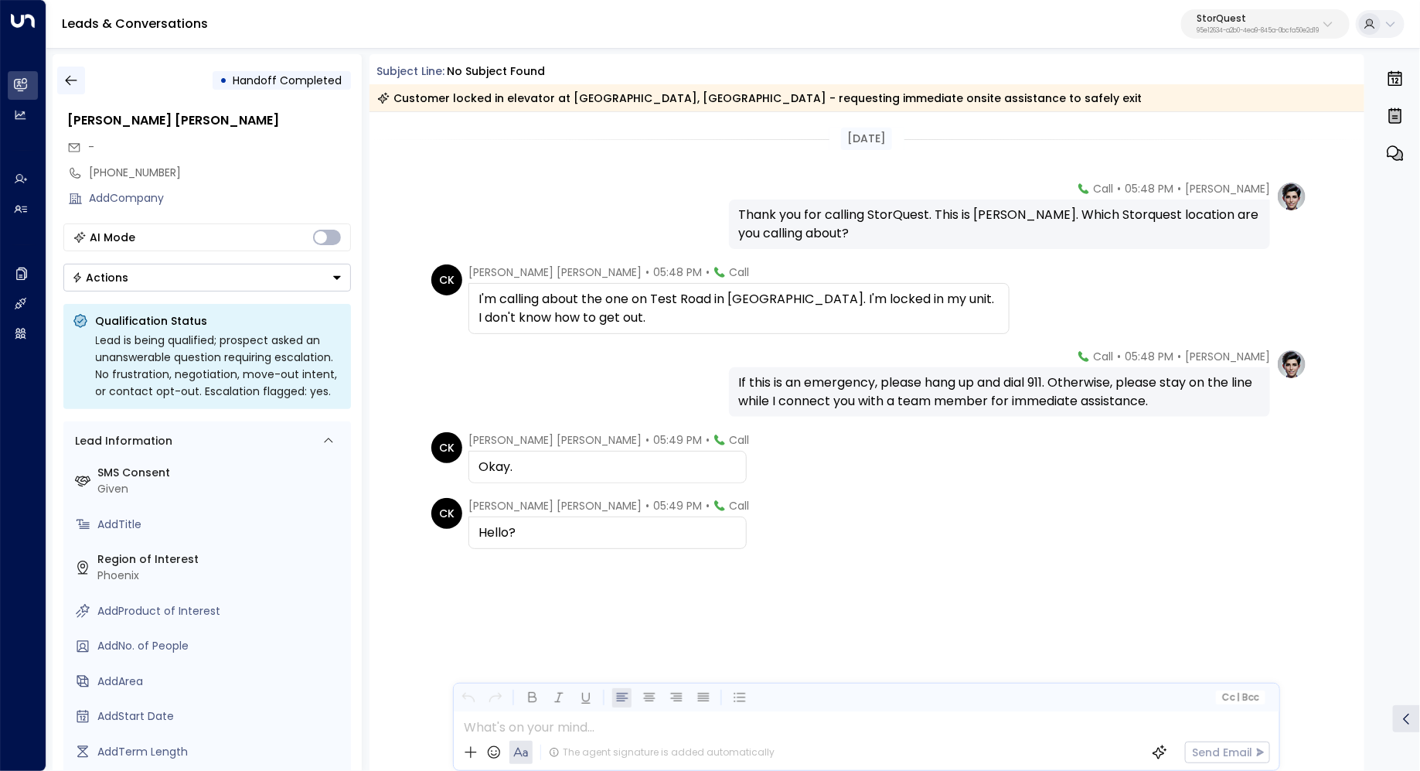
click at [74, 76] on icon "button" at bounding box center [70, 80] width 15 height 15
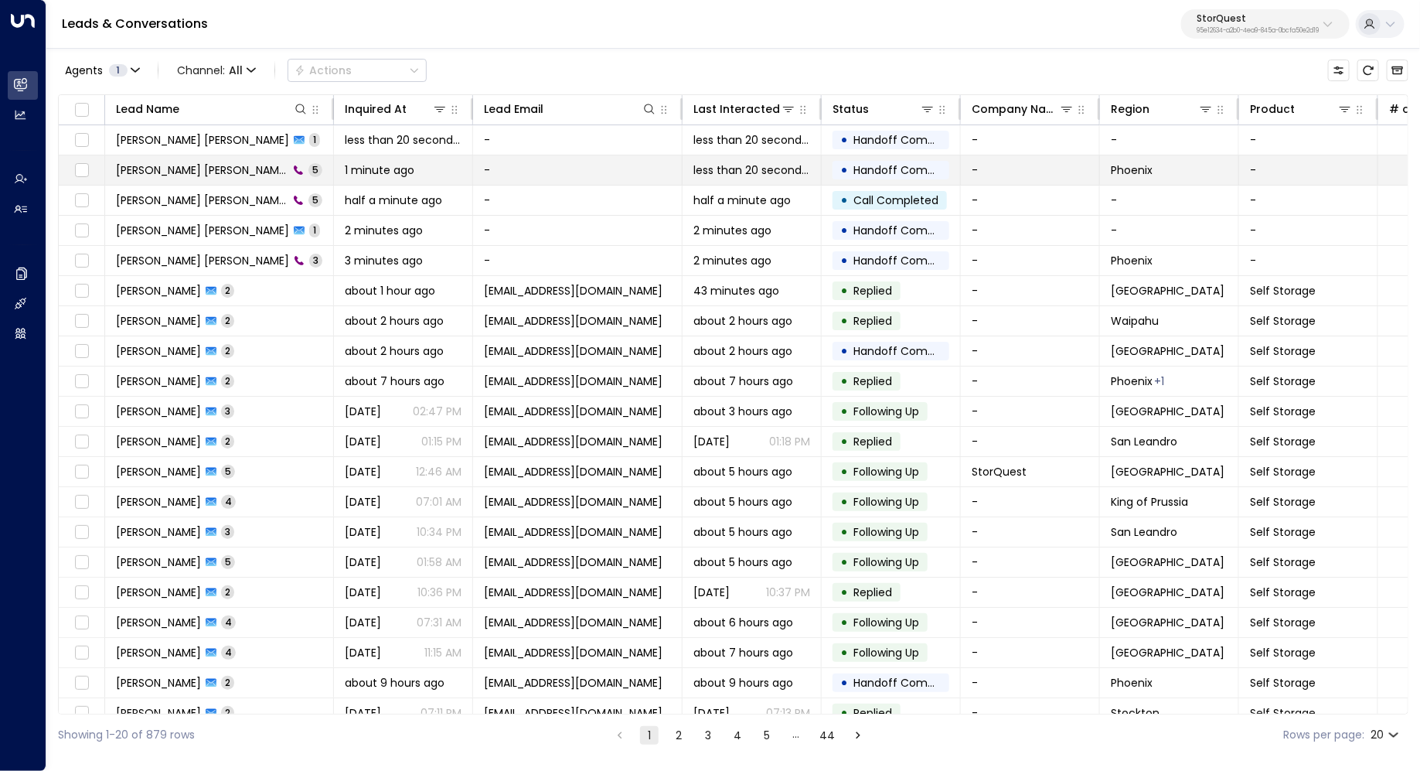
click at [167, 169] on span "[PERSON_NAME] [PERSON_NAME]" at bounding box center [202, 169] width 172 height 15
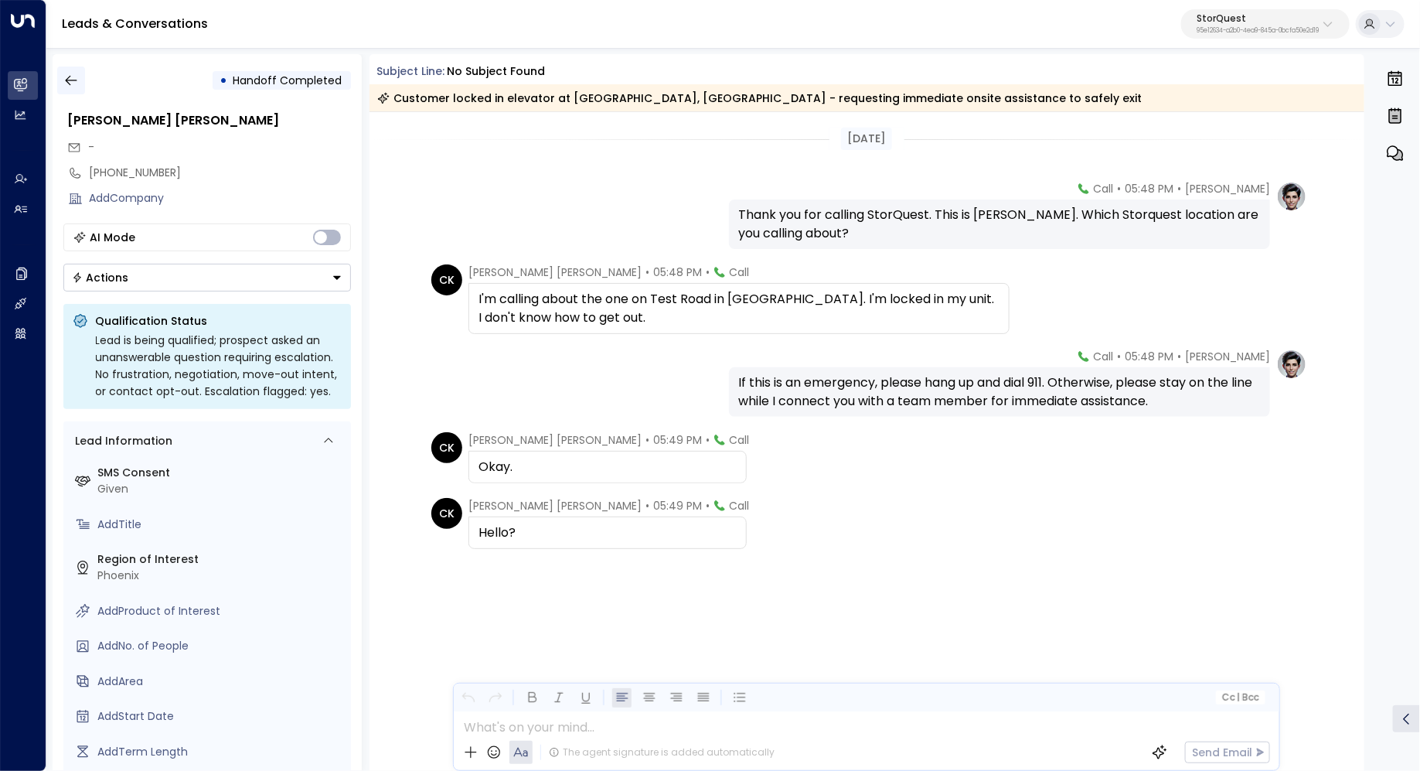
click at [70, 74] on icon "button" at bounding box center [70, 80] width 15 height 15
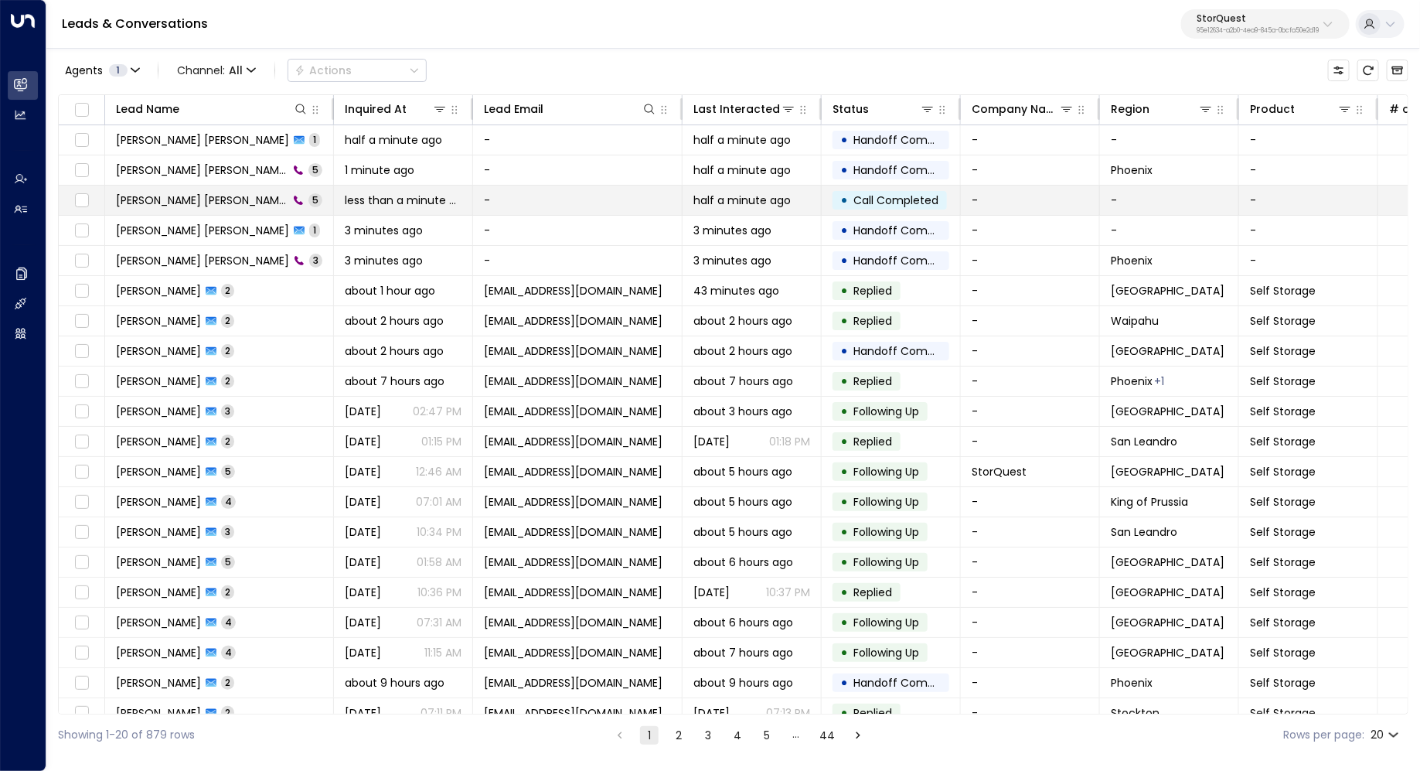
click at [148, 198] on span "[PERSON_NAME] [PERSON_NAME]" at bounding box center [202, 199] width 172 height 15
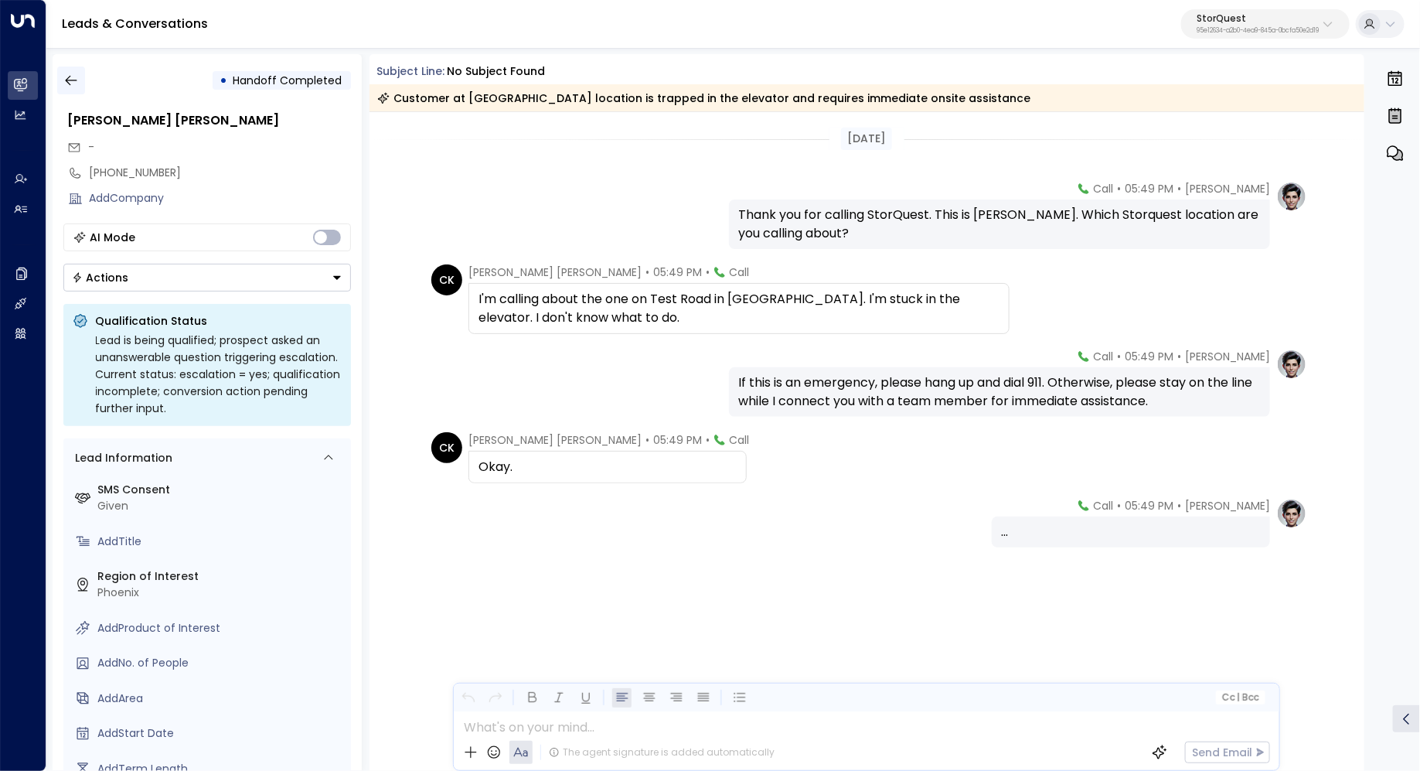
click at [60, 80] on button "button" at bounding box center [71, 80] width 28 height 28
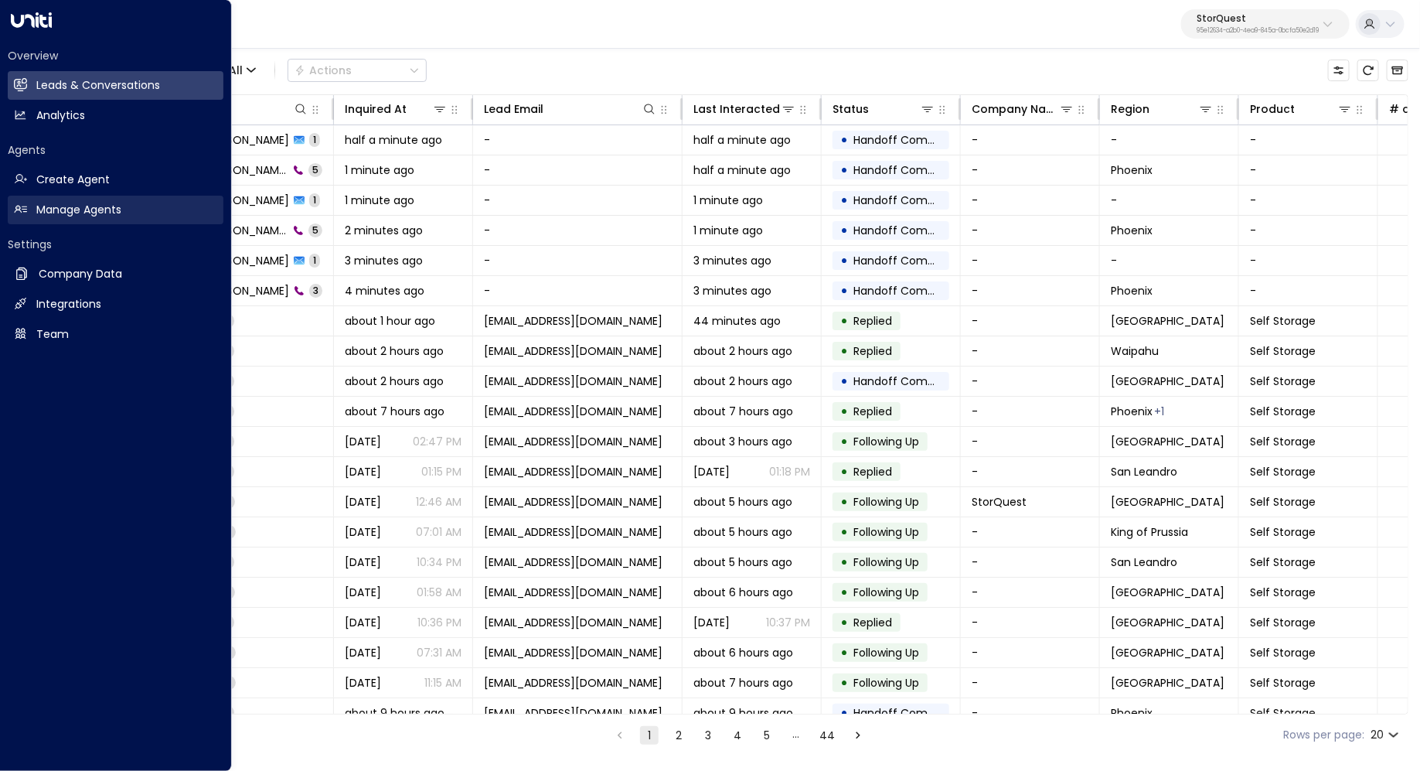
click at [75, 213] on h2 "Manage Agents" at bounding box center [78, 210] width 85 height 16
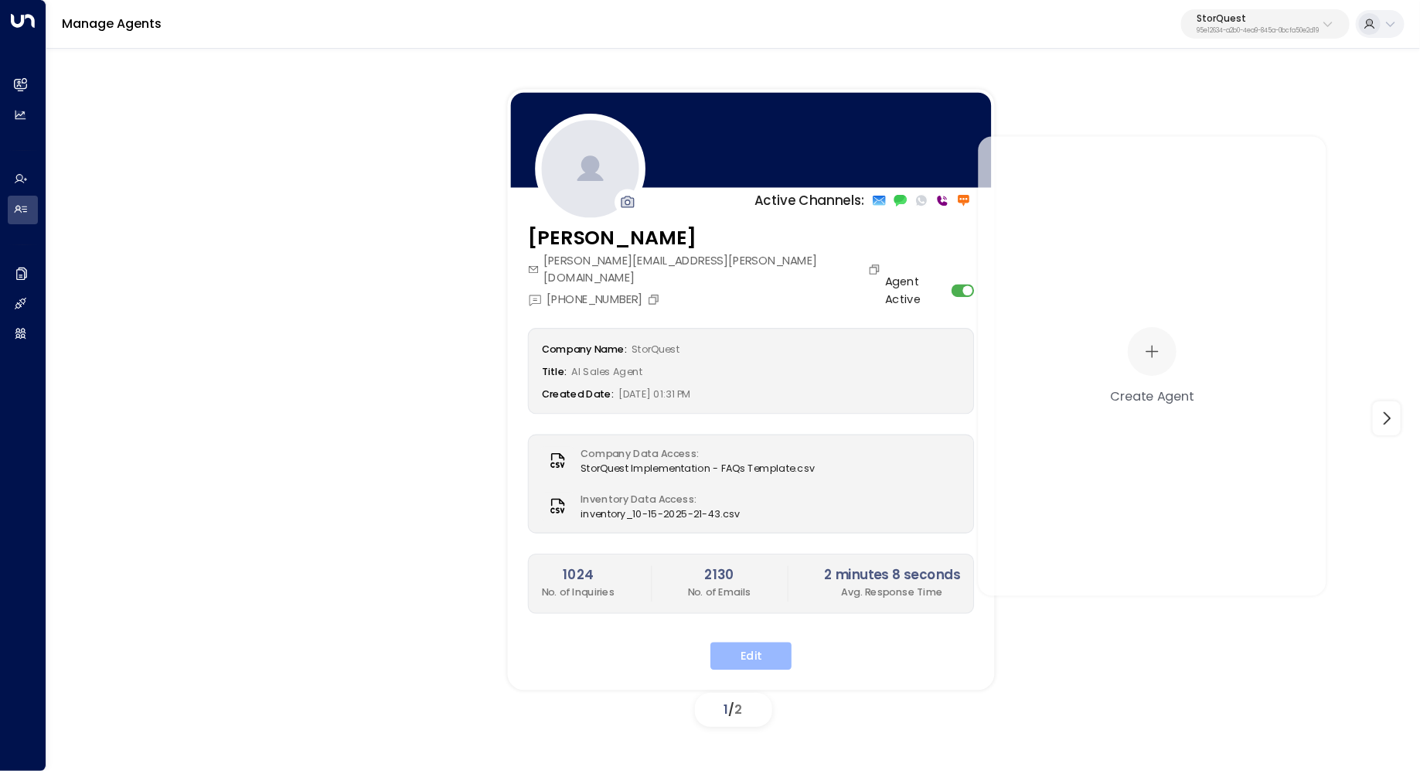
click at [736, 642] on button "Edit" at bounding box center [750, 656] width 81 height 28
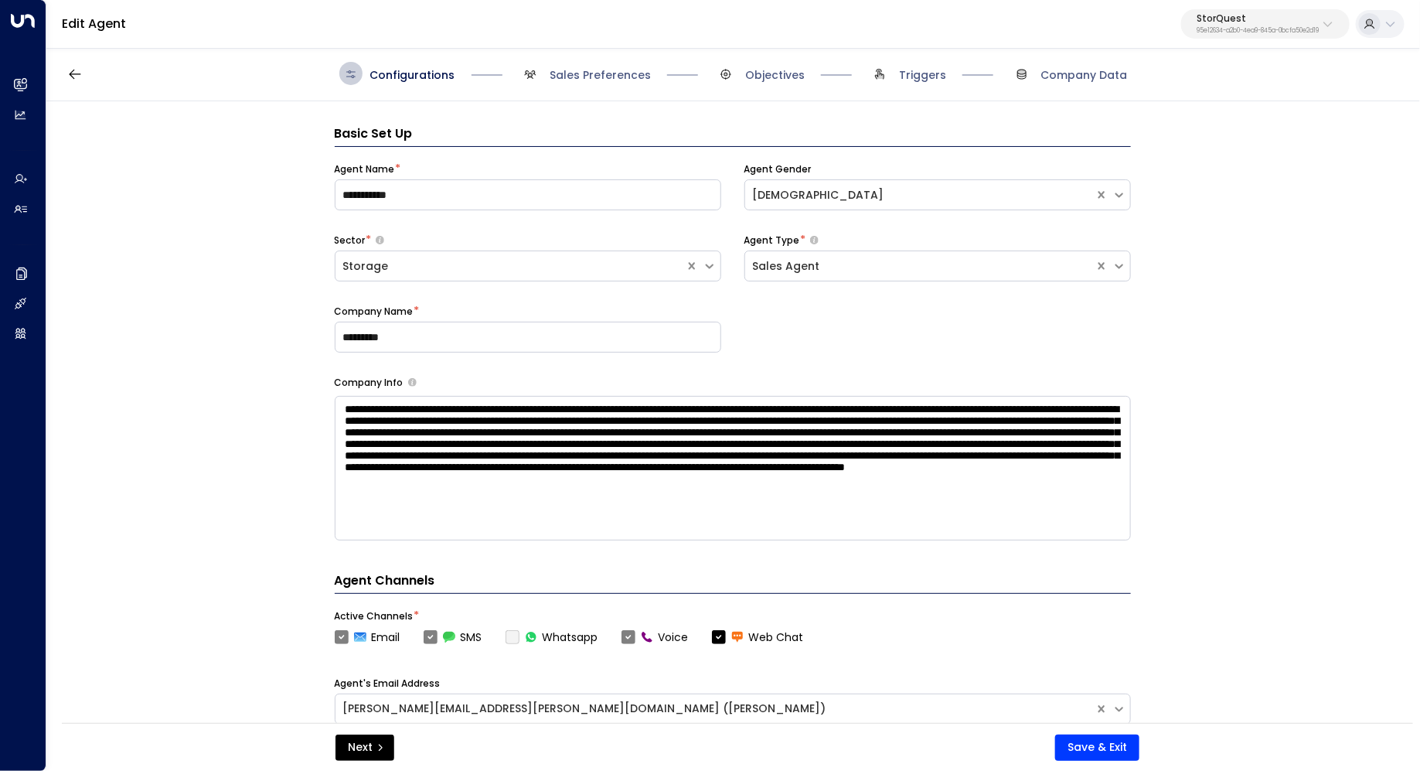
scroll to position [23, 0]
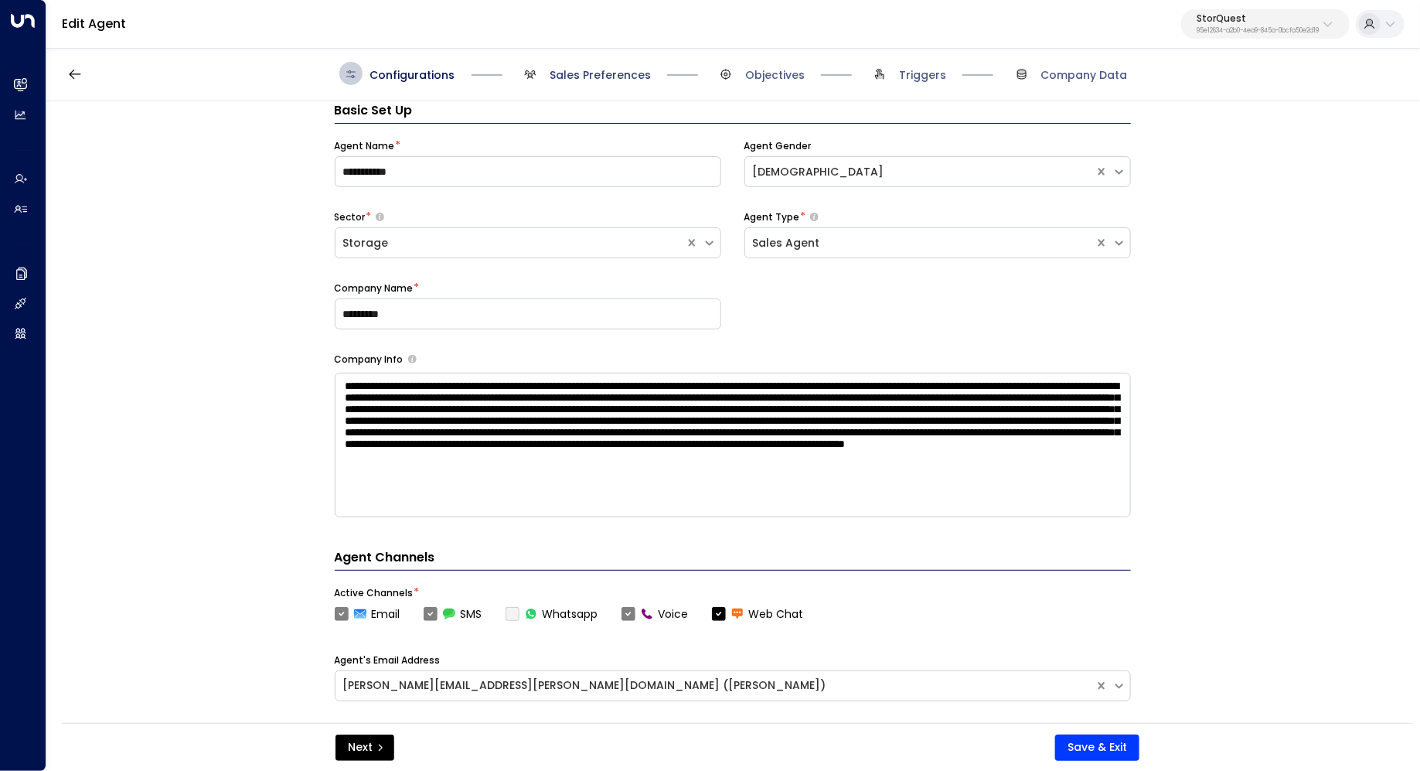
click at [604, 78] on span "Sales Preferences" at bounding box center [600, 74] width 101 height 15
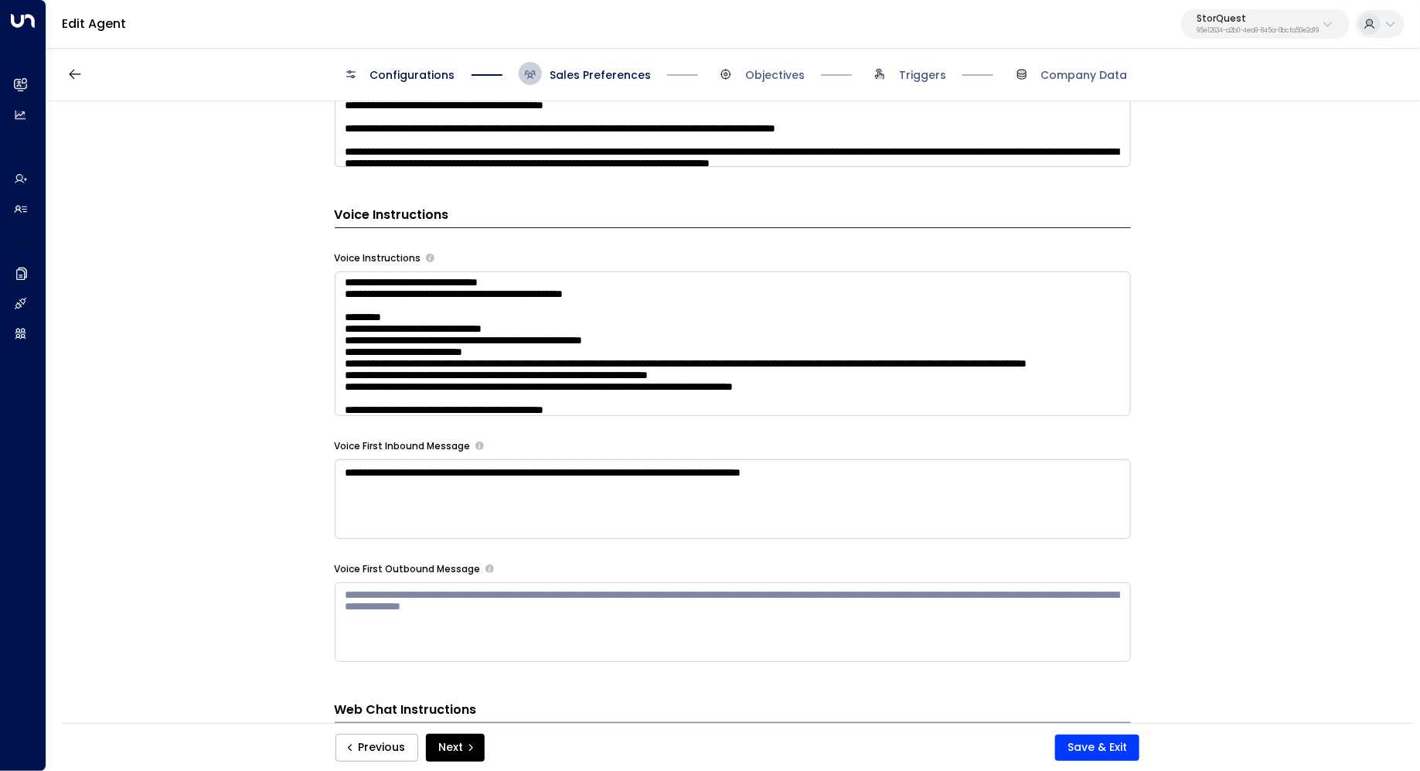
scroll to position [98, 0]
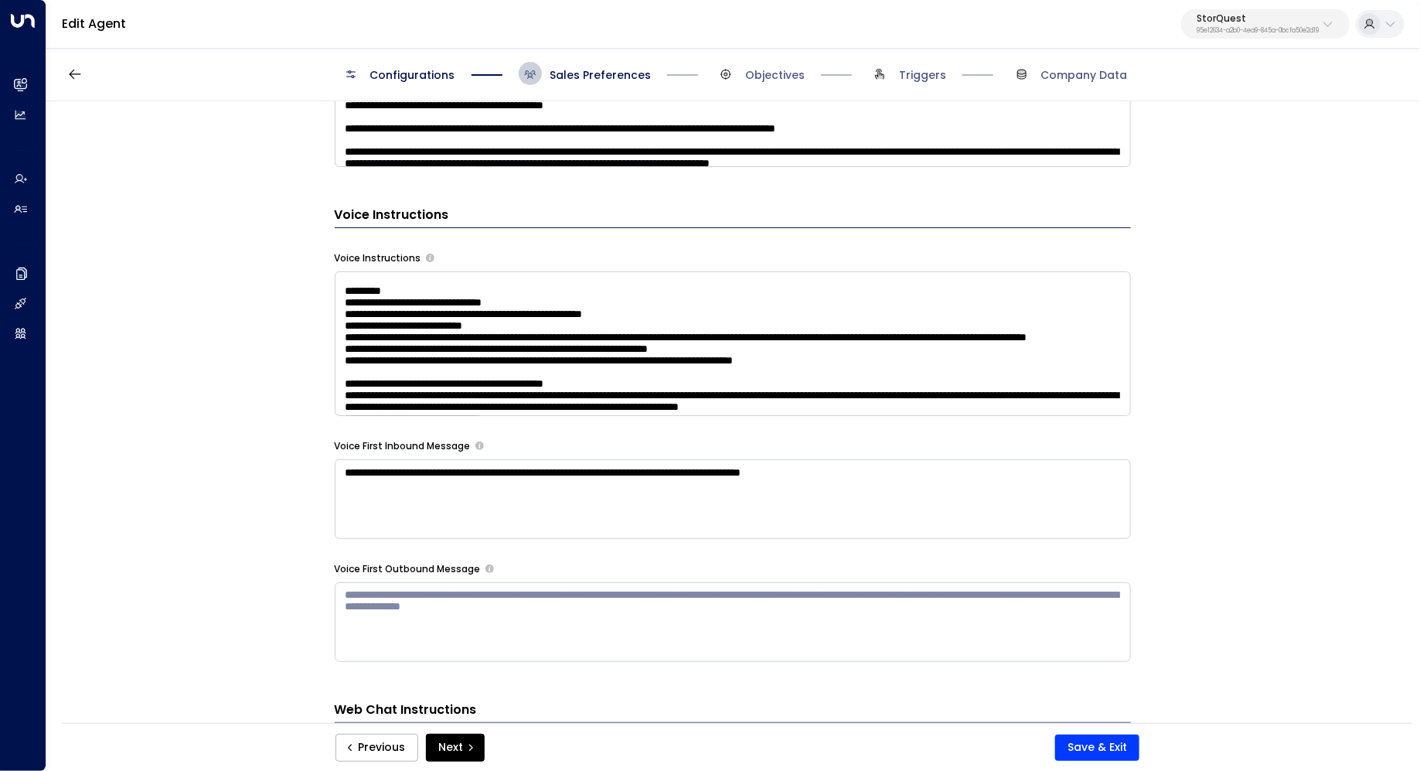
click at [942, 373] on textarea at bounding box center [733, 343] width 796 height 145
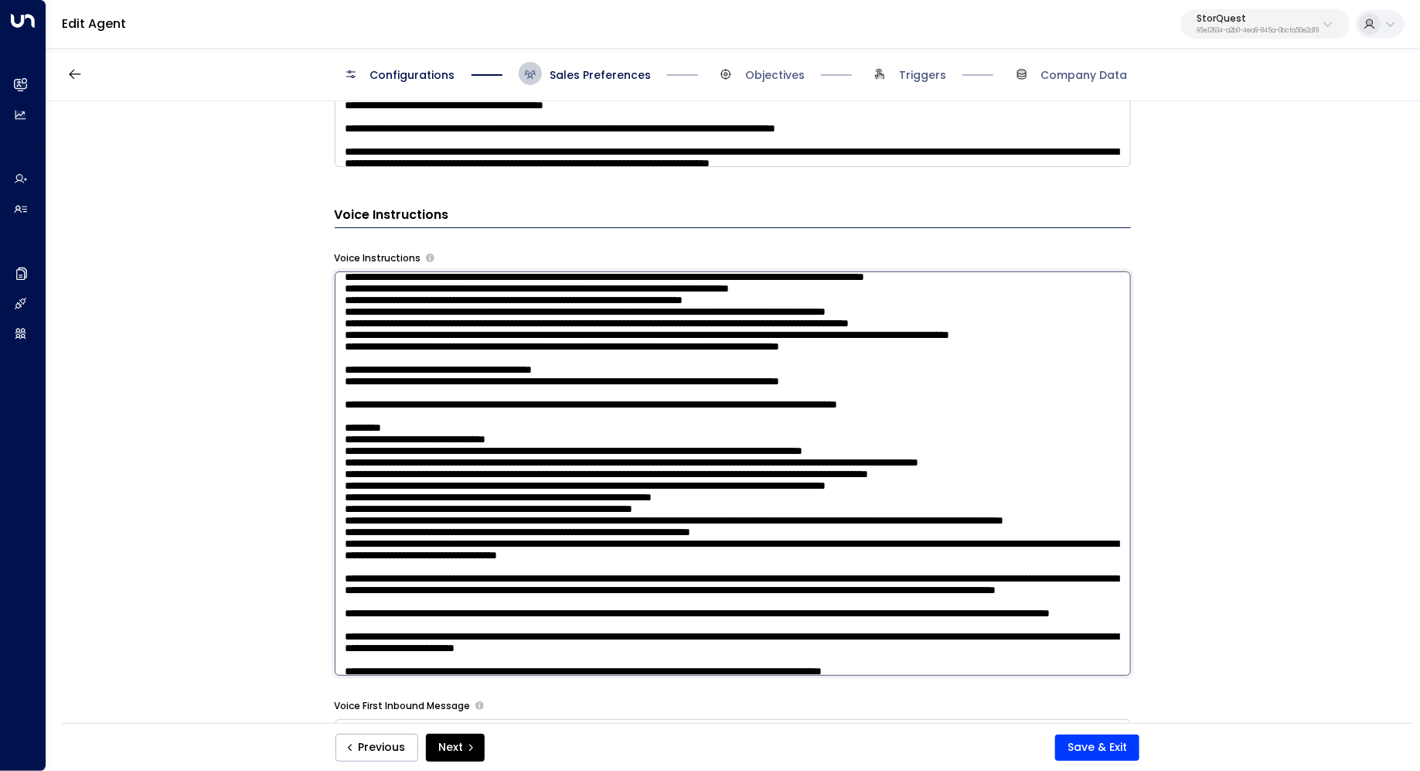
scroll to position [561, 0]
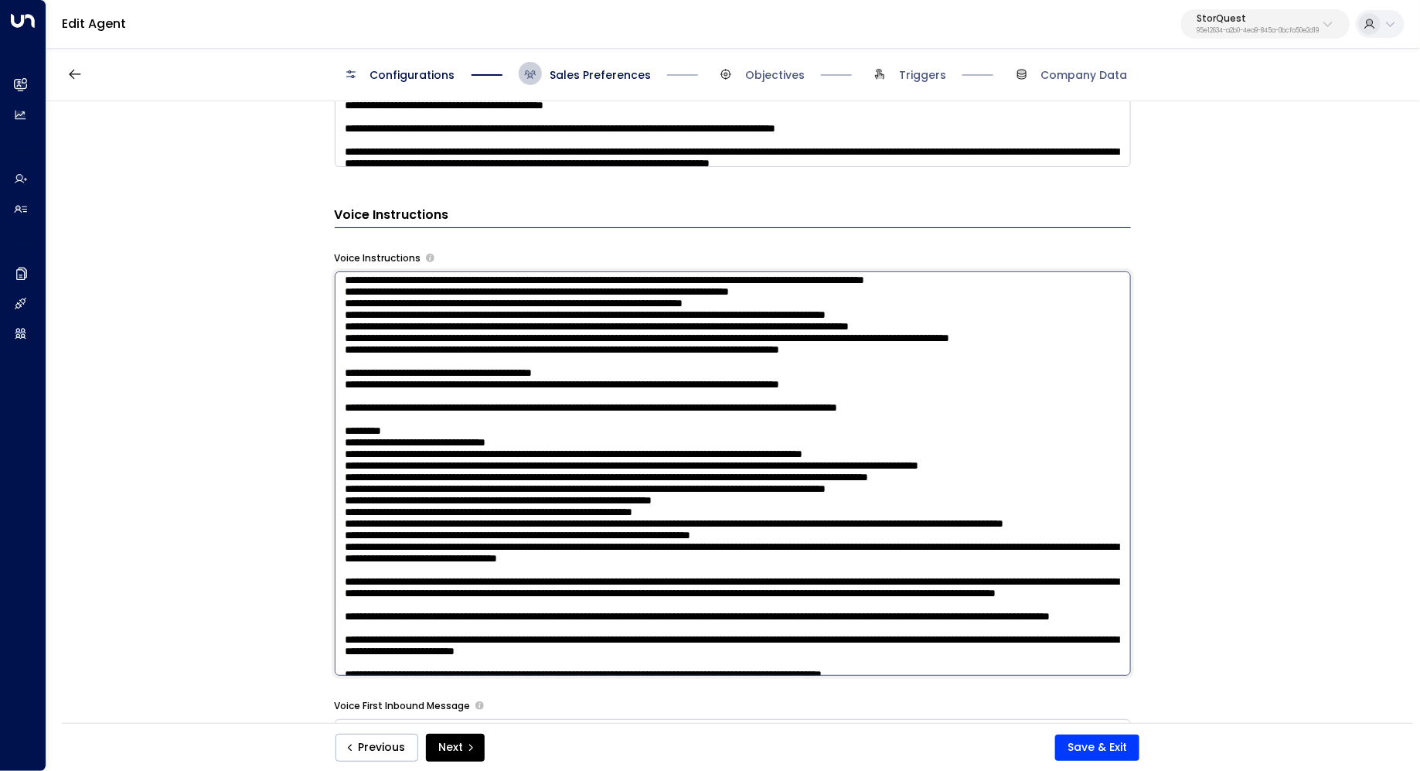
drag, startPoint x: 536, startPoint y: 378, endPoint x: 546, endPoint y: 378, distance: 10.0
click at [546, 378] on textarea at bounding box center [733, 473] width 796 height 404
click at [580, 363] on textarea at bounding box center [733, 473] width 796 height 404
click at [559, 382] on textarea at bounding box center [733, 473] width 796 height 404
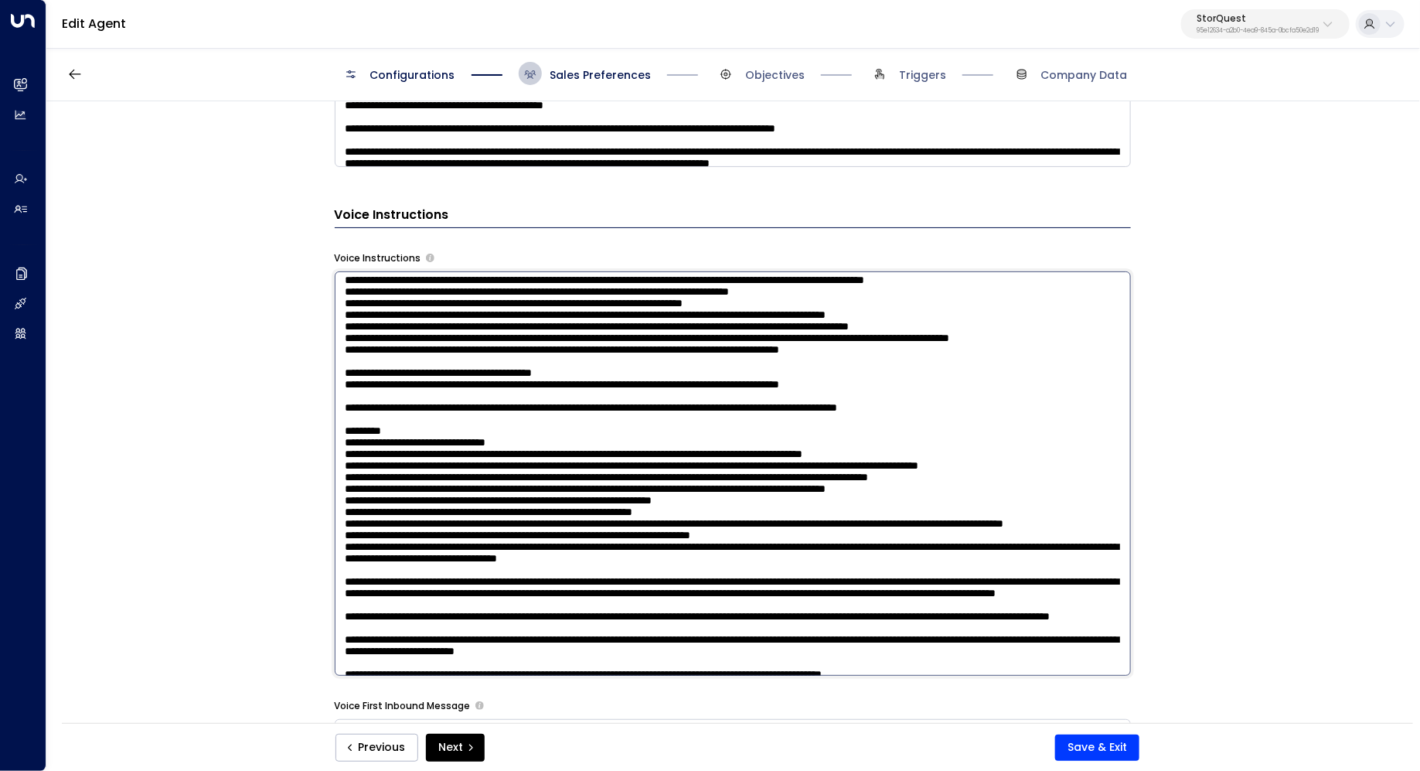
drag, startPoint x: 584, startPoint y: 382, endPoint x: 581, endPoint y: 391, distance: 9.6
click at [581, 391] on textarea at bounding box center [733, 473] width 796 height 404
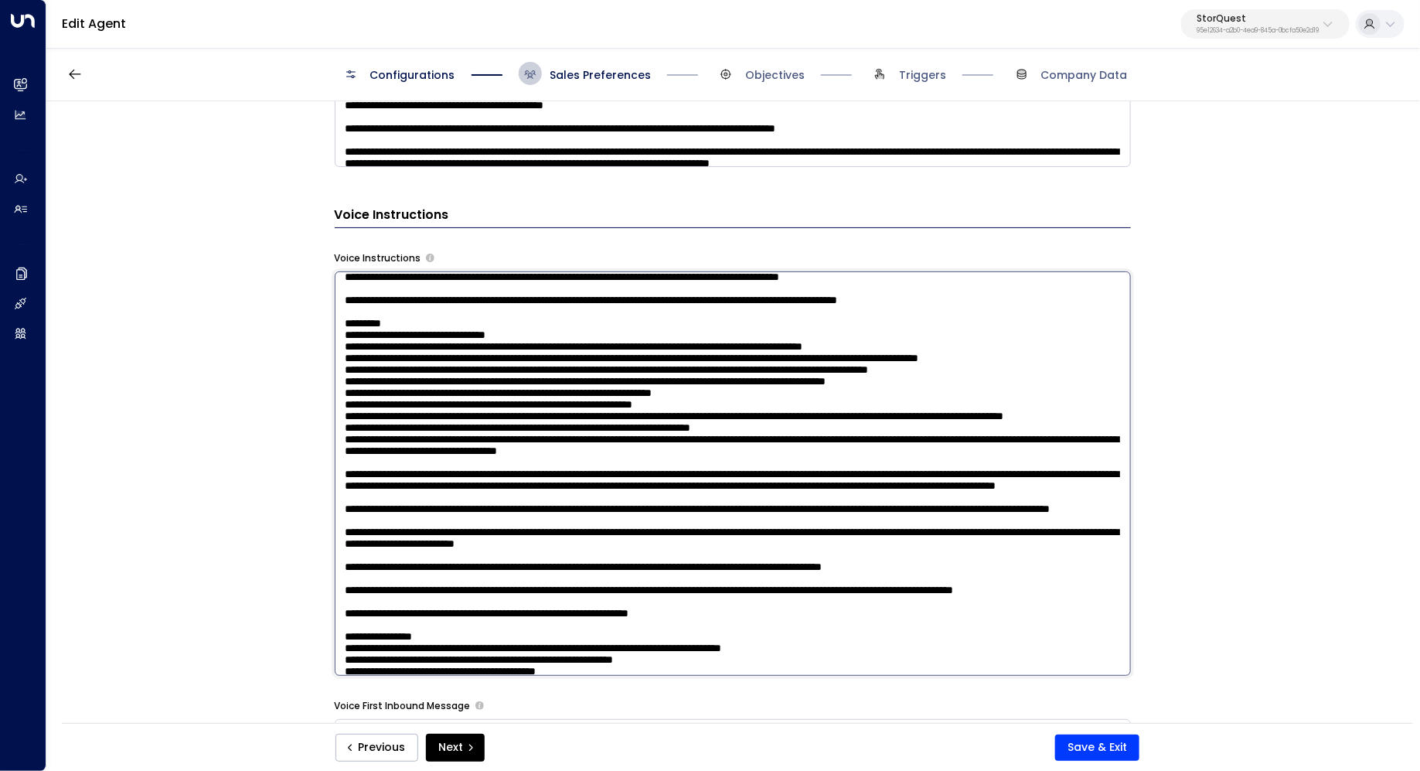
scroll to position [679, 0]
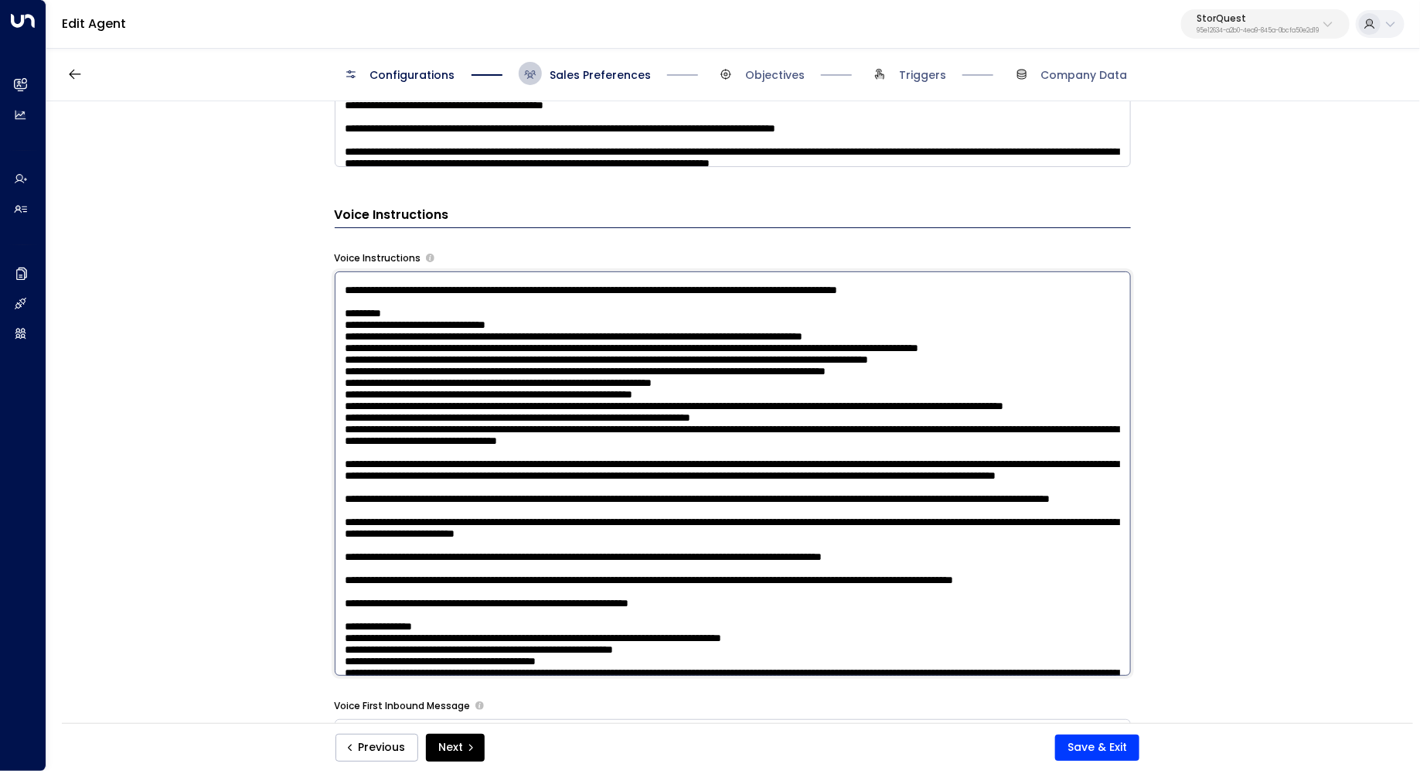
drag, startPoint x: 441, startPoint y: 380, endPoint x: 465, endPoint y: 380, distance: 24.0
click at [465, 380] on textarea at bounding box center [733, 473] width 796 height 404
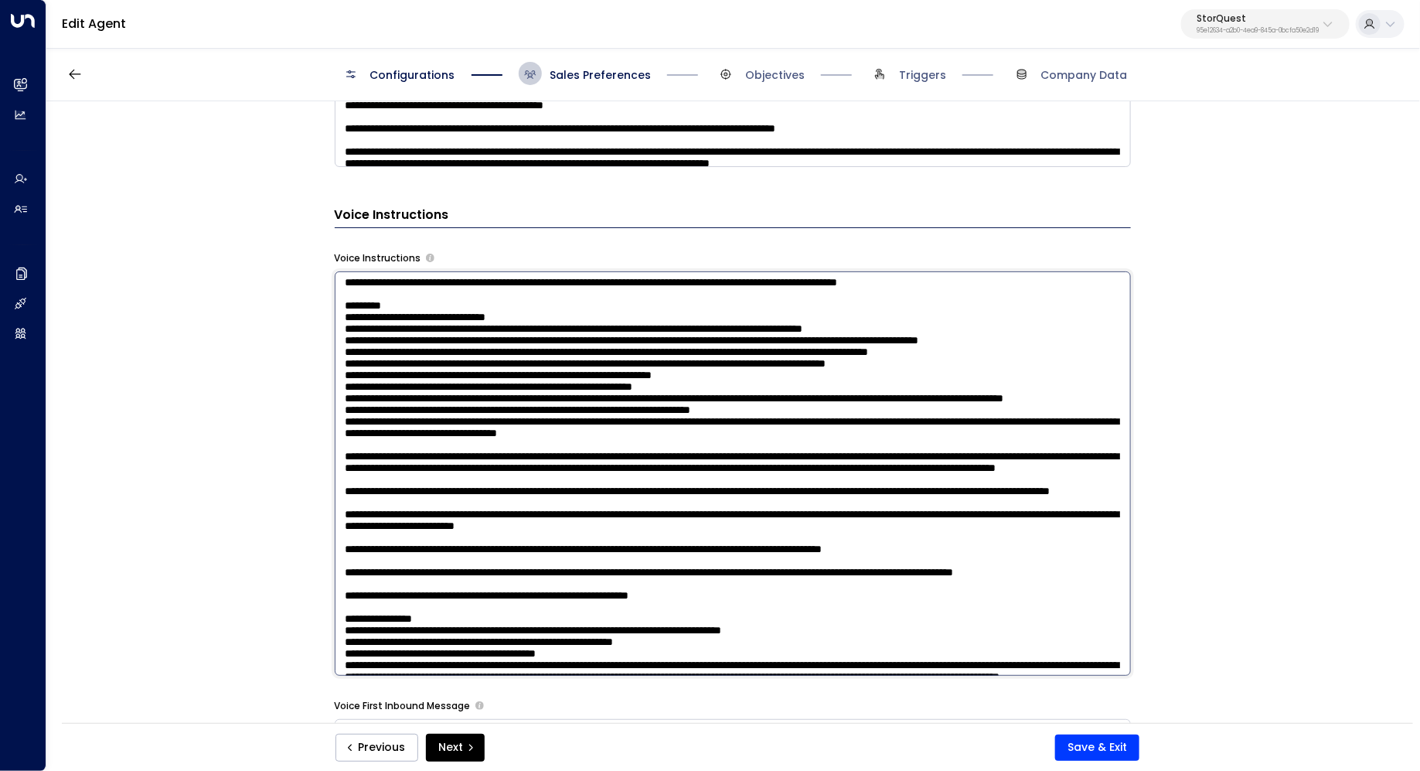
drag, startPoint x: 492, startPoint y: 386, endPoint x: 510, endPoint y: 386, distance: 18.6
click at [510, 386] on textarea at bounding box center [733, 473] width 796 height 404
click at [696, 402] on textarea at bounding box center [733, 473] width 796 height 404
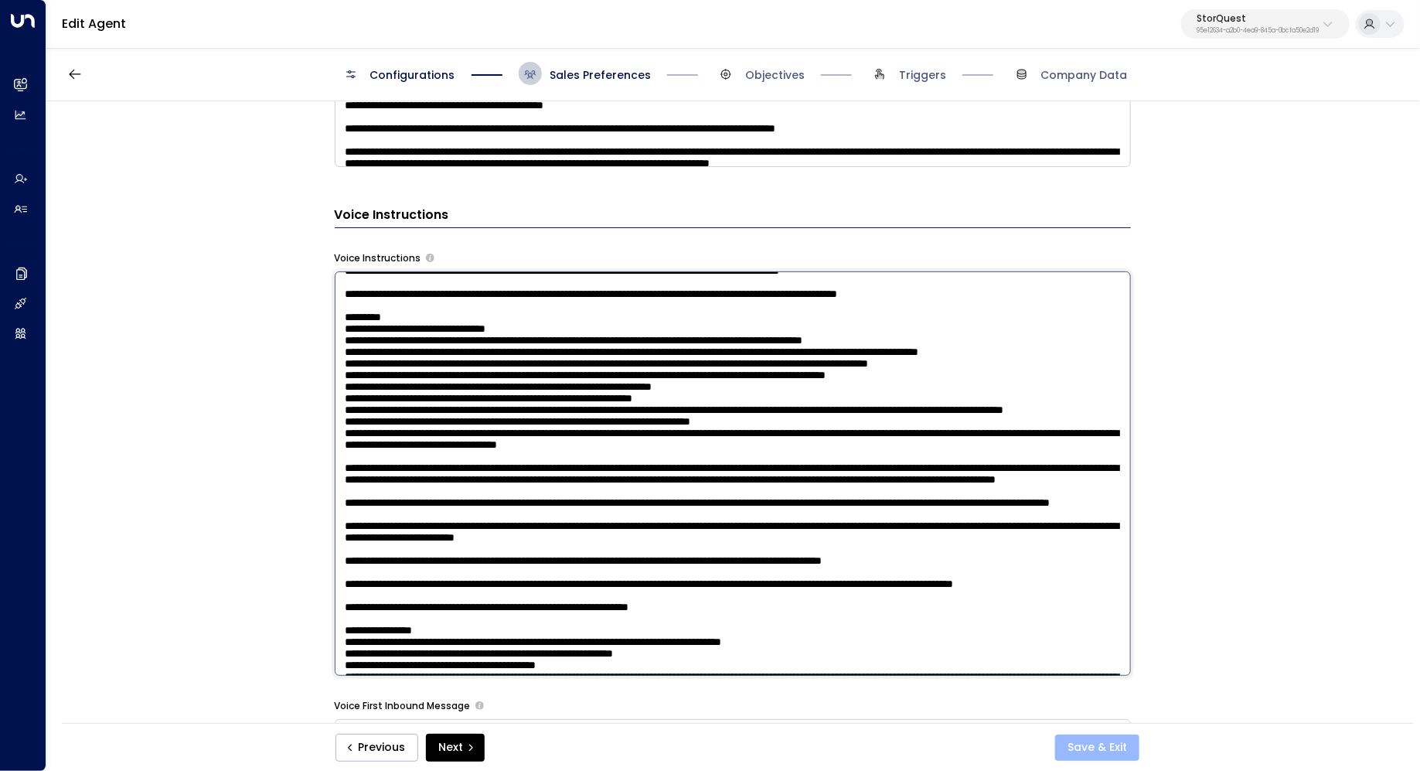
type textarea "**********"
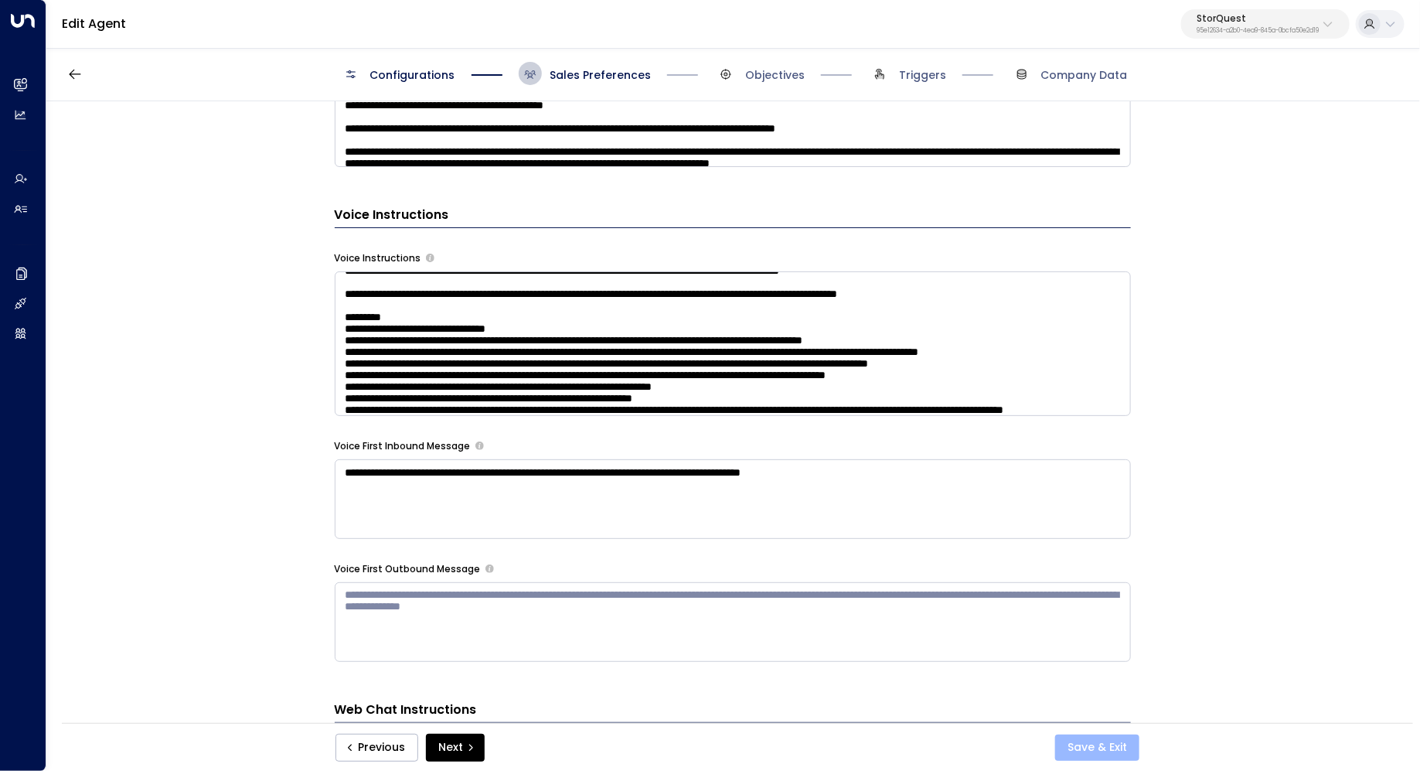
click at [1101, 746] on button "Save & Exit" at bounding box center [1097, 747] width 84 height 26
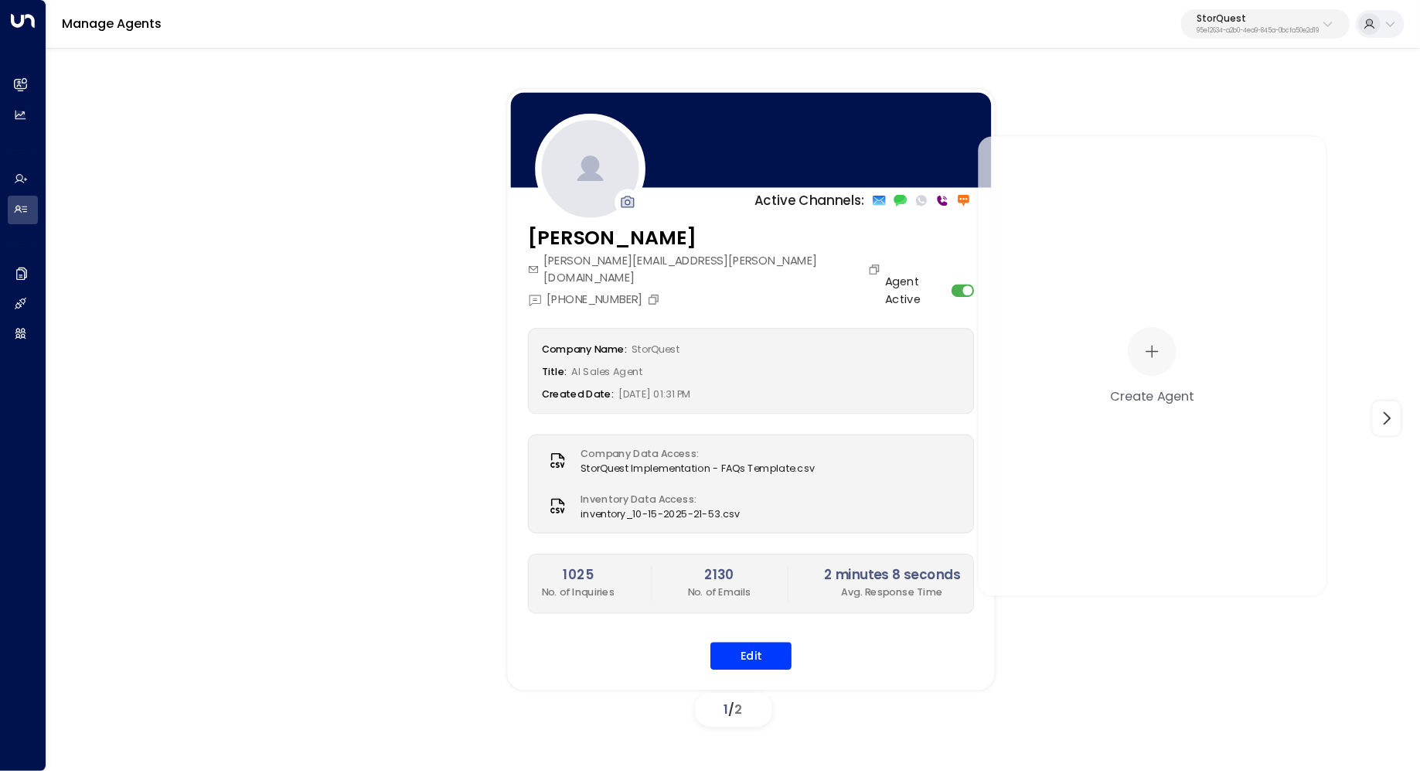
click at [727, 650] on div "Sarah Quinn sarah.quinn@storquest.com +1 (424) 484-3315 Agent Active Company Na…" at bounding box center [751, 456] width 487 height 467
click at [753, 642] on button "Edit" at bounding box center [750, 656] width 81 height 28
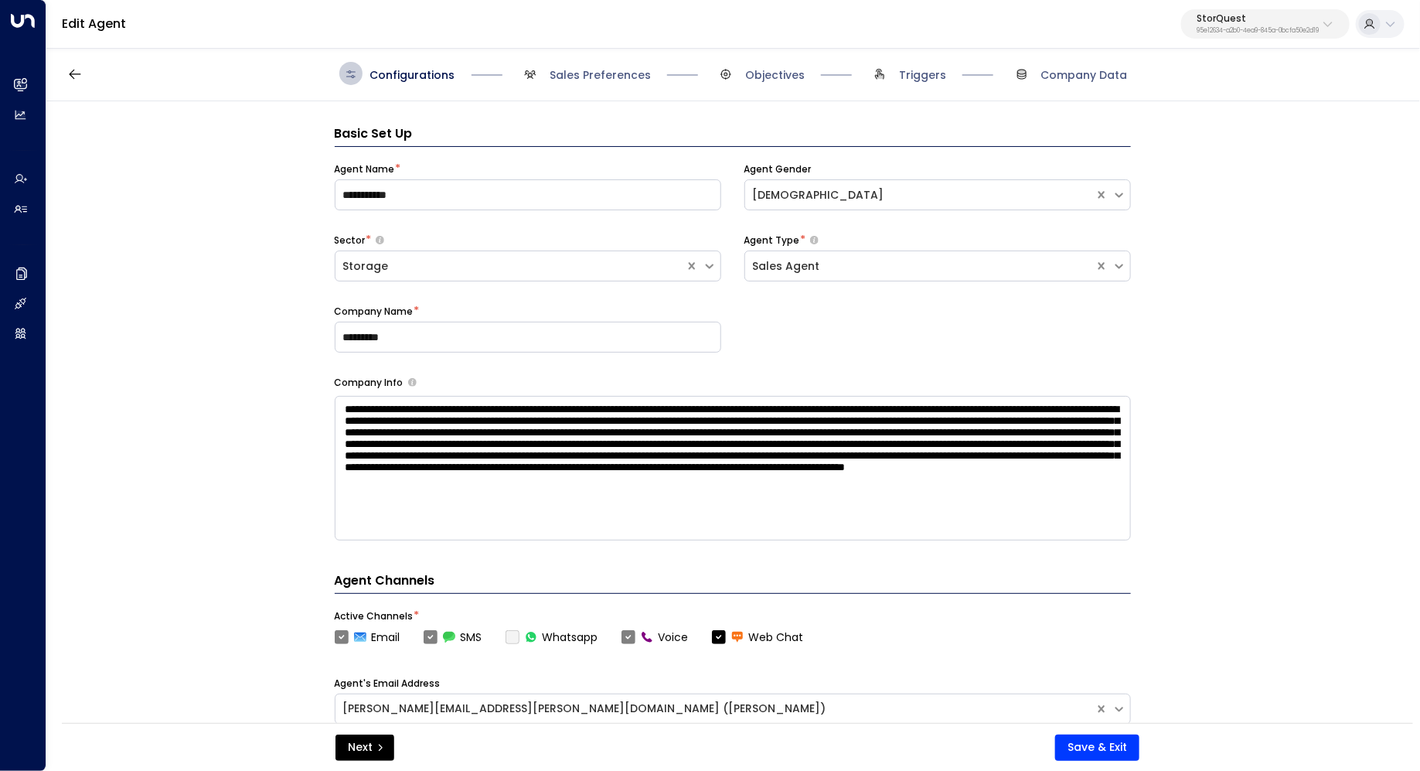
scroll to position [23, 0]
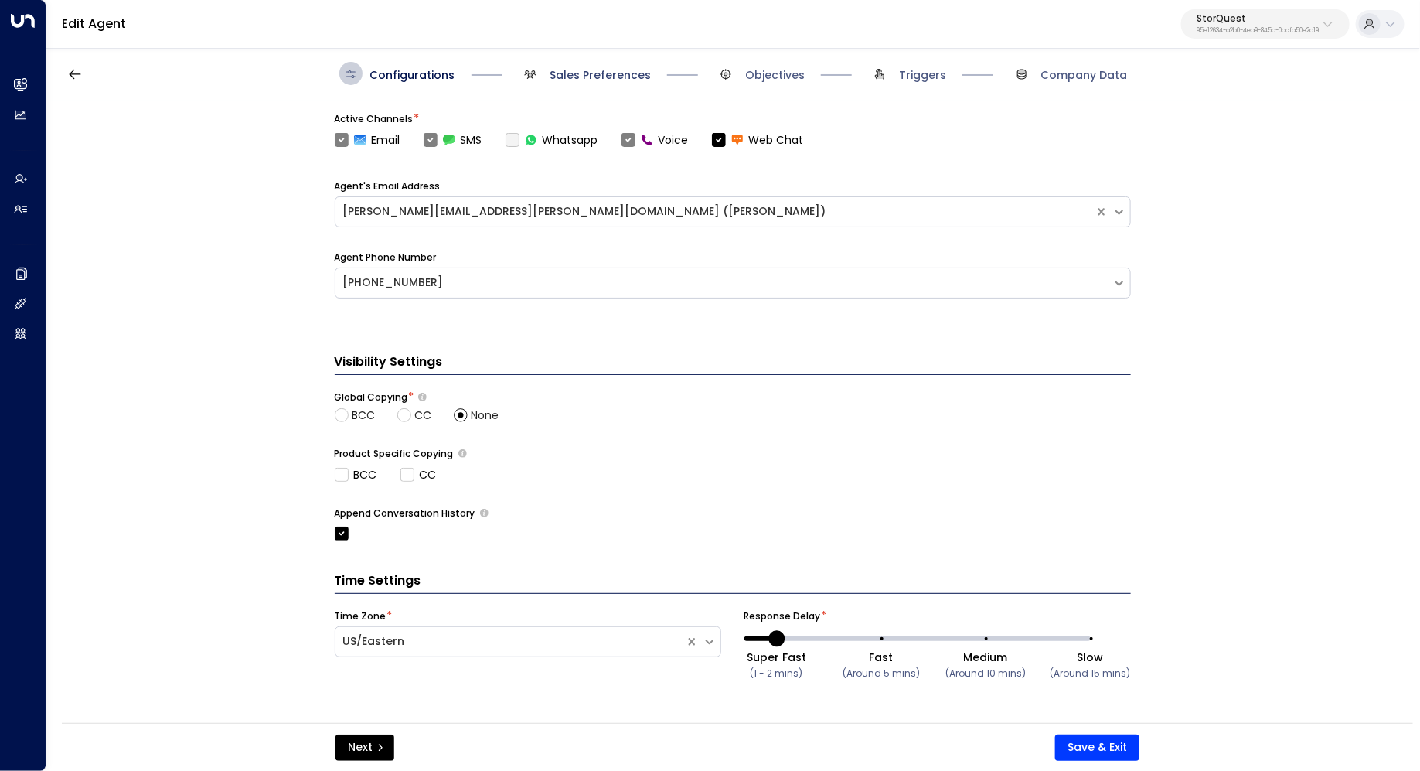
click at [595, 72] on span "Sales Preferences" at bounding box center [600, 74] width 101 height 15
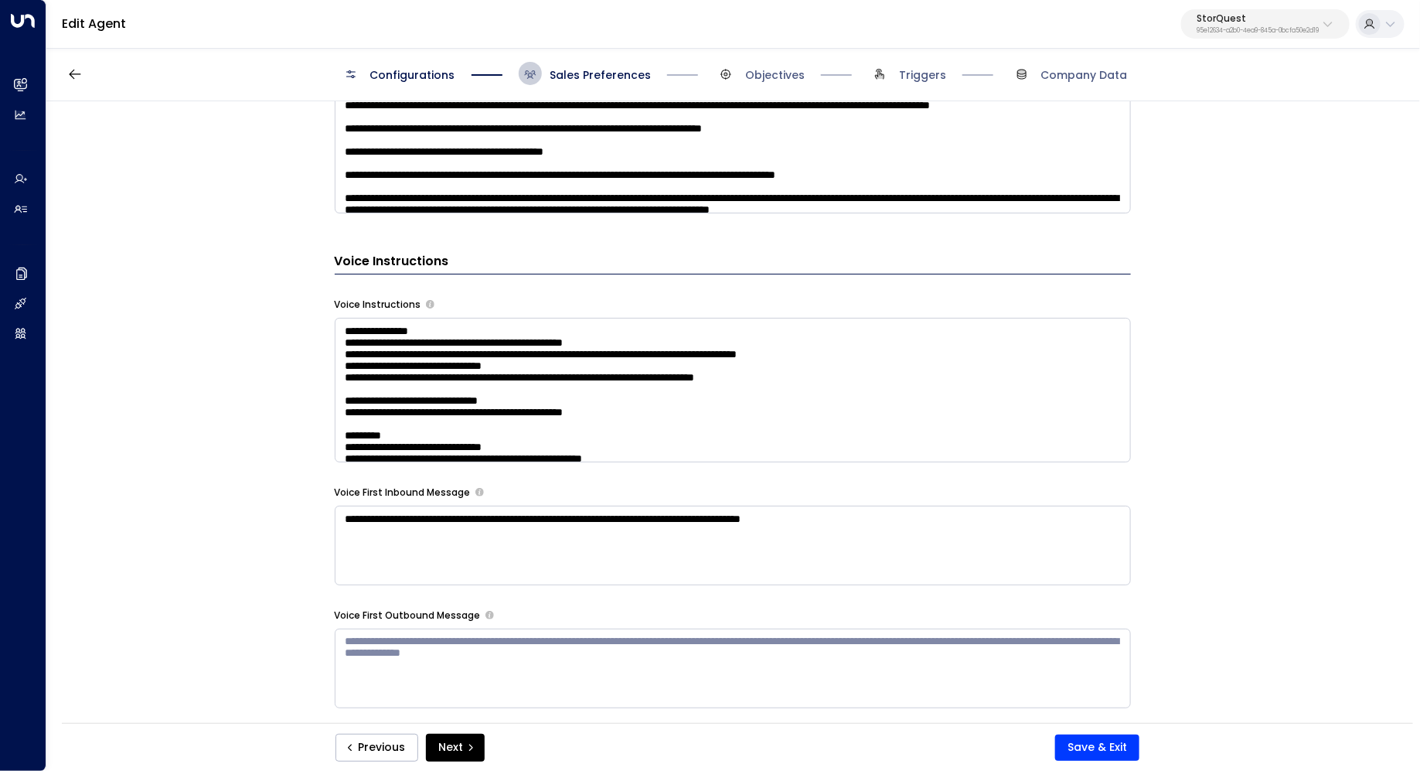
scroll to position [1237, 0]
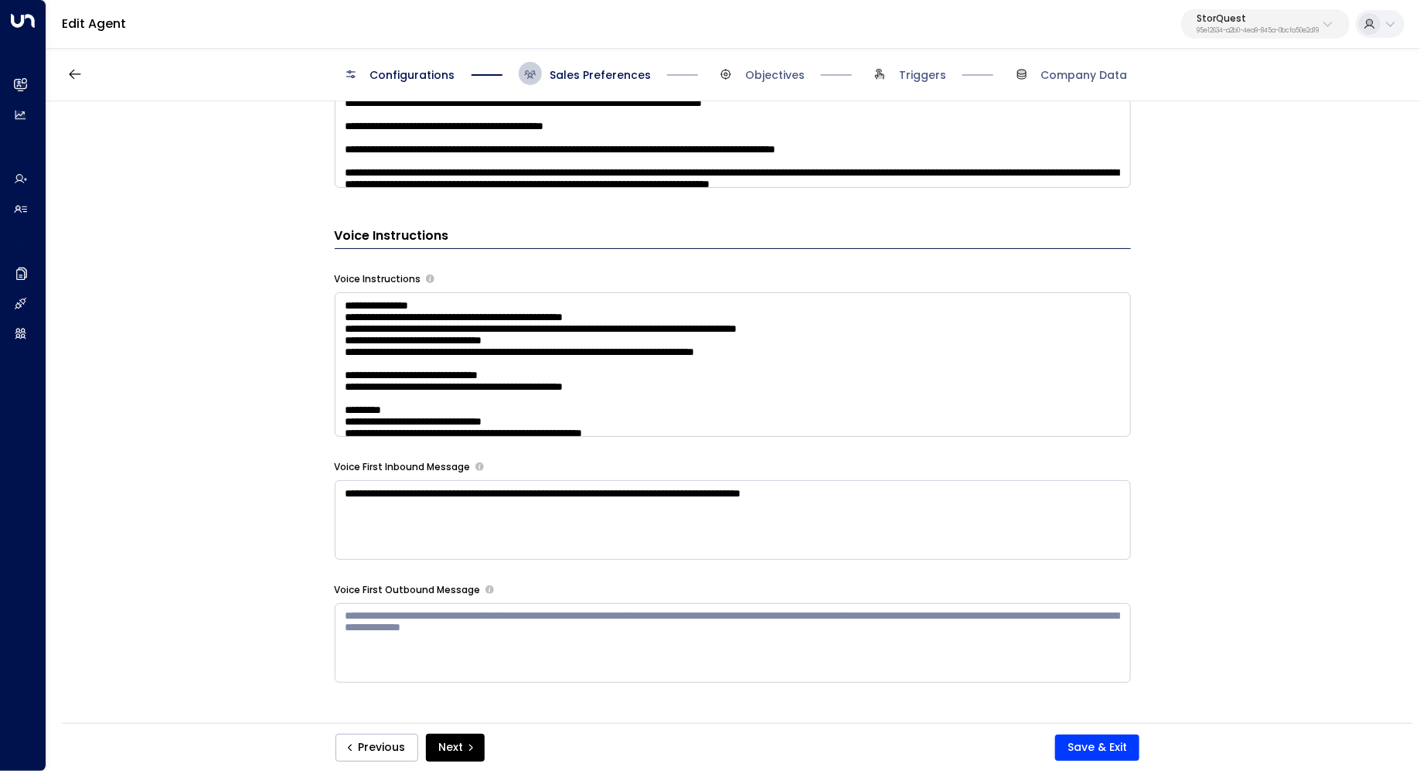
click at [917, 398] on textarea at bounding box center [733, 364] width 796 height 145
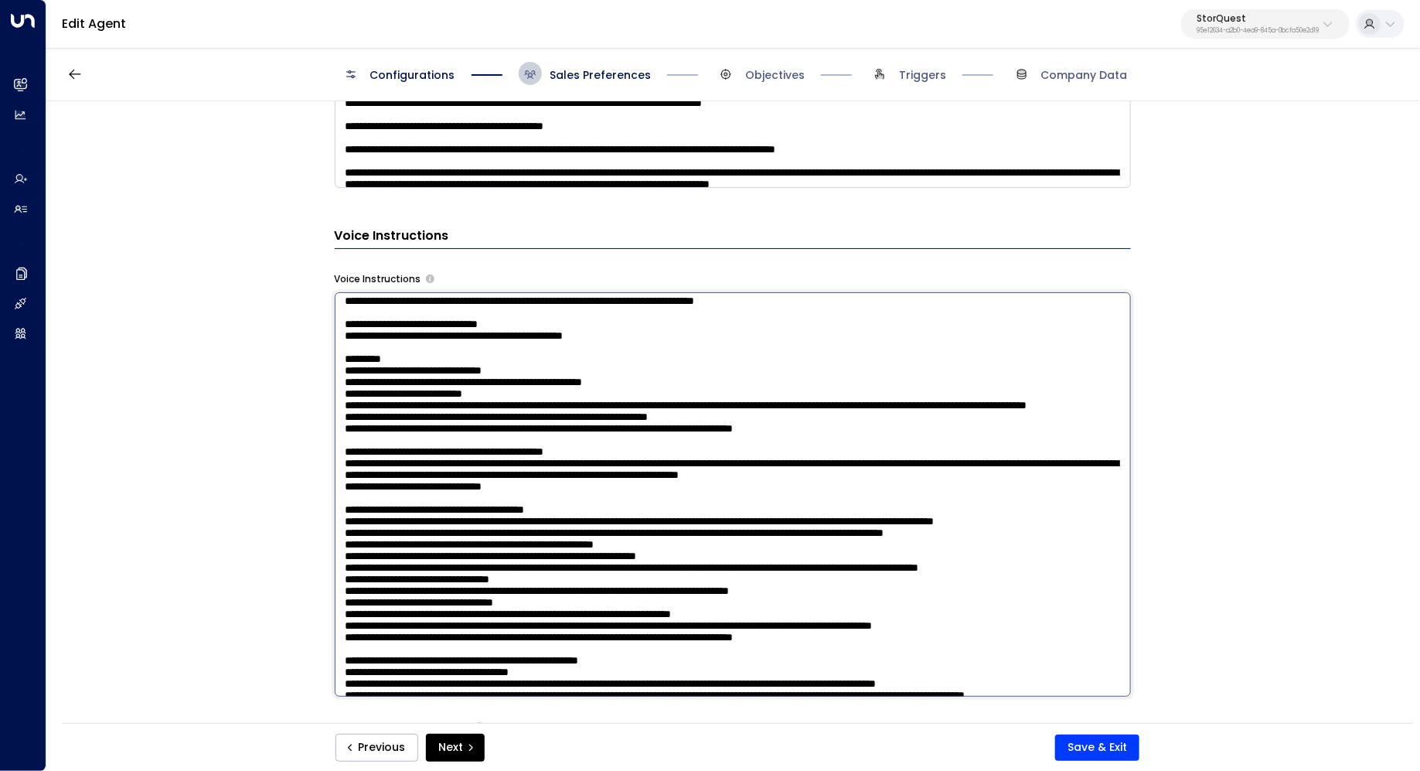
scroll to position [186, 0]
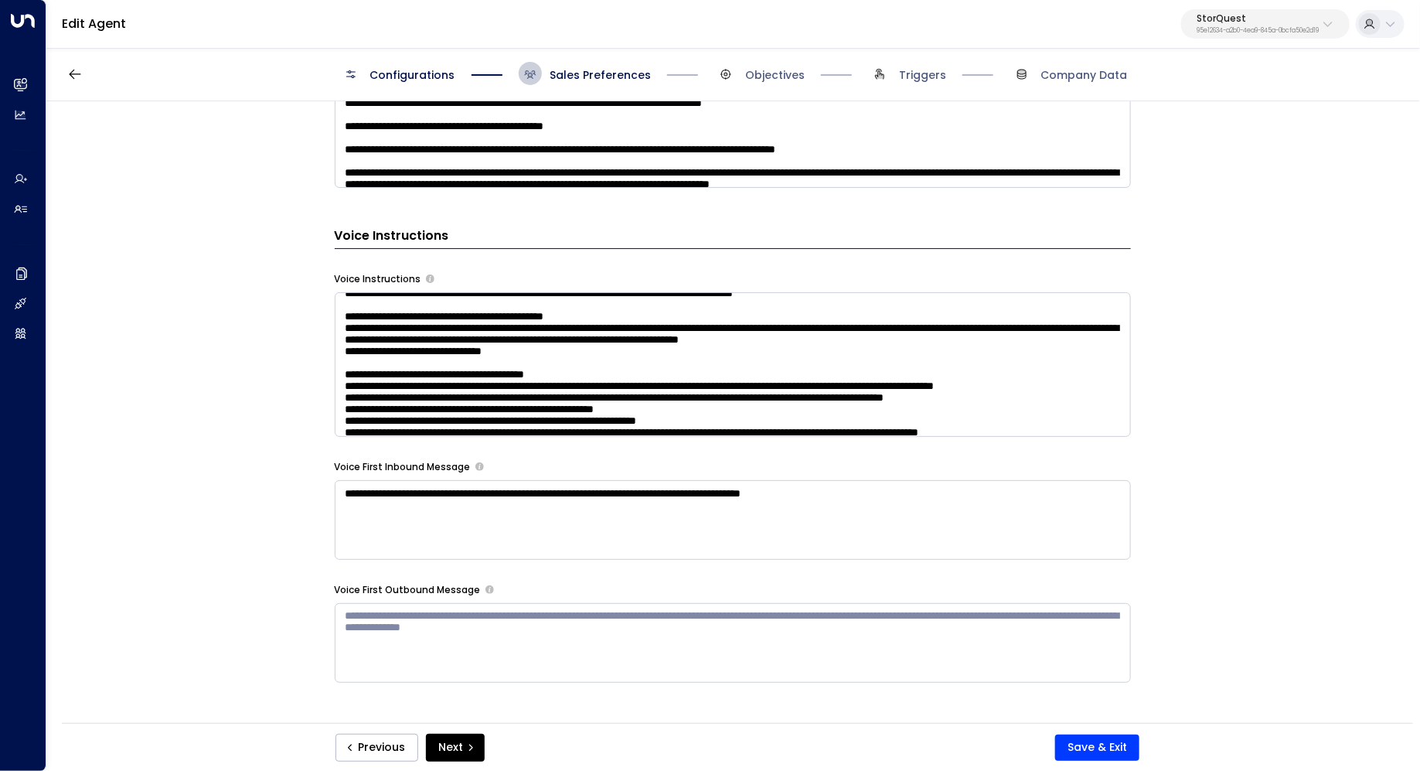
click at [877, 205] on div "**********" at bounding box center [733, 98] width 796 height 1535
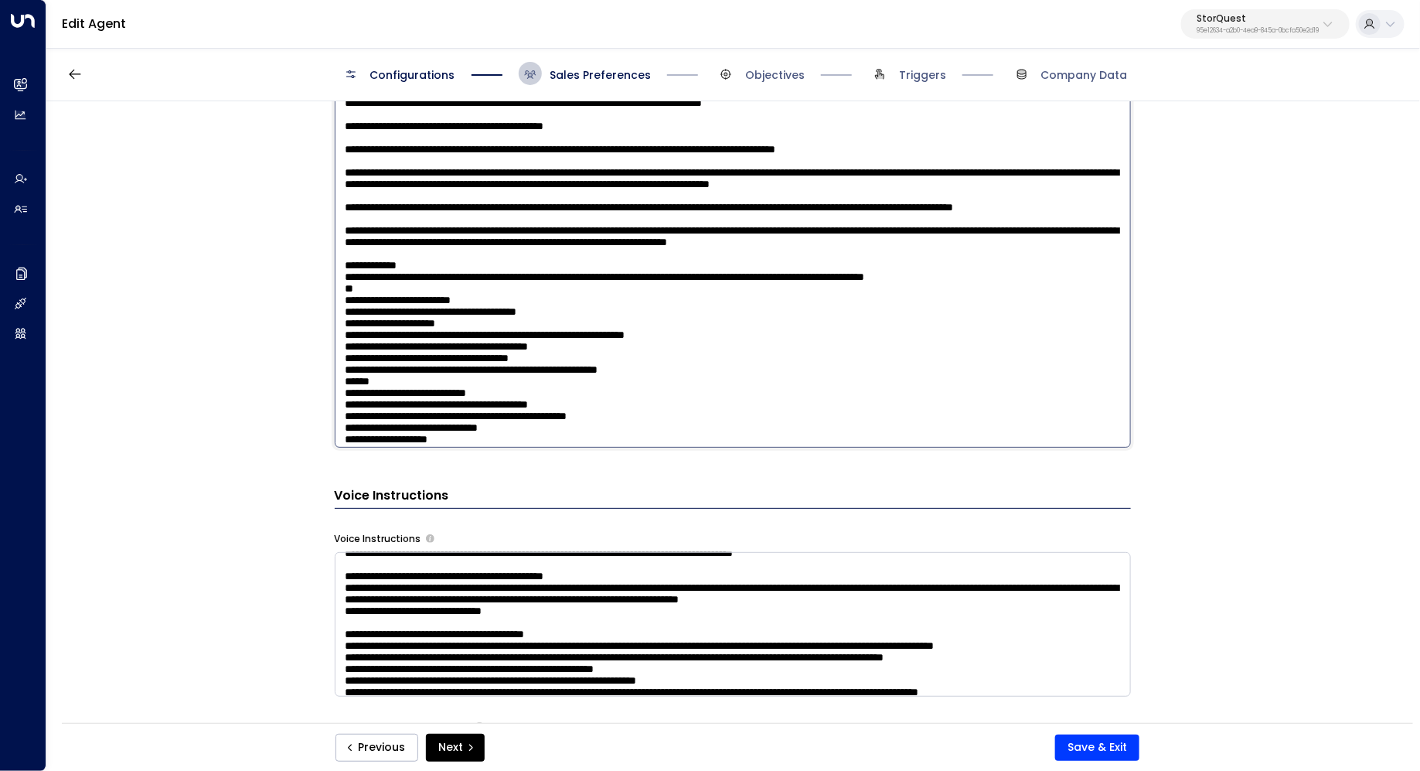
click at [878, 172] on textarea at bounding box center [733, 245] width 796 height 404
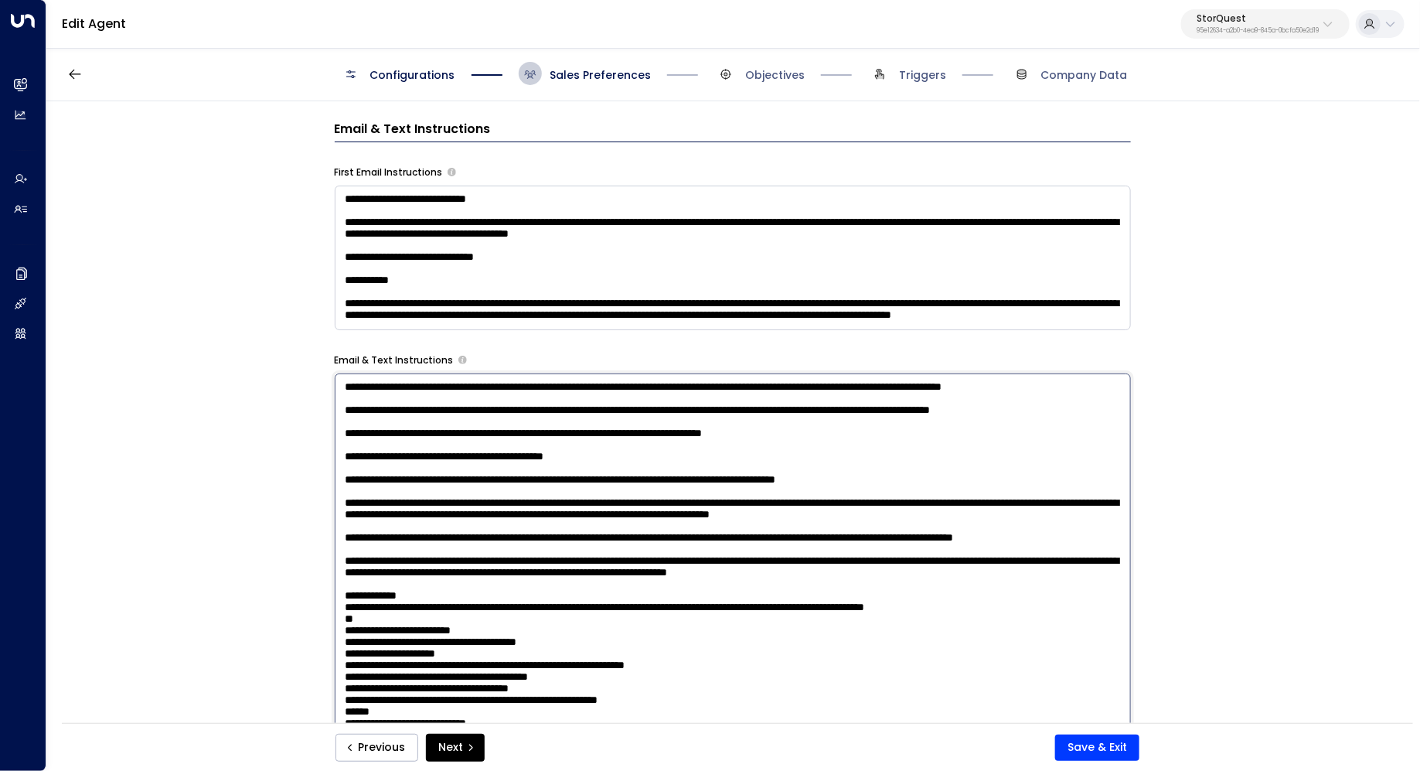
scroll to position [28, 0]
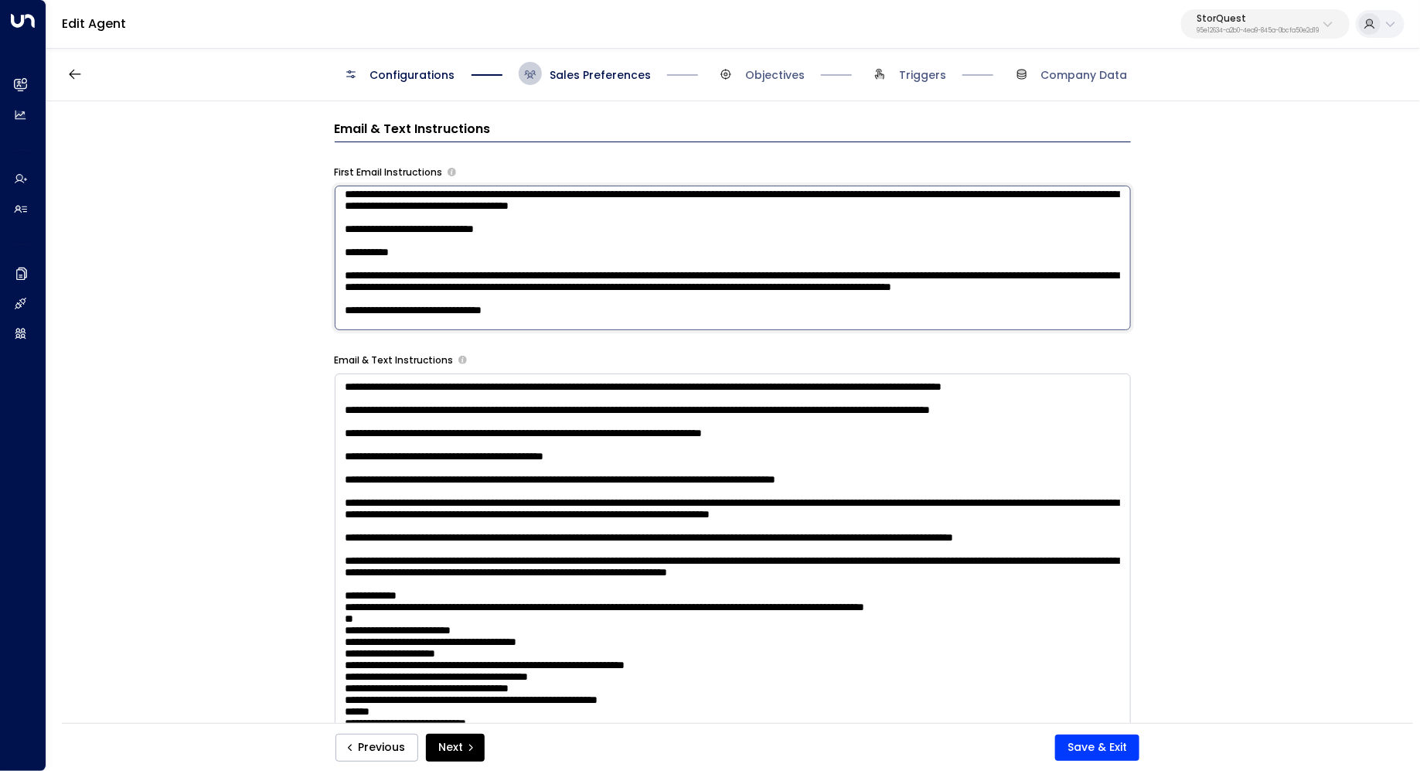
click at [864, 244] on textarea "**********" at bounding box center [733, 258] width 796 height 145
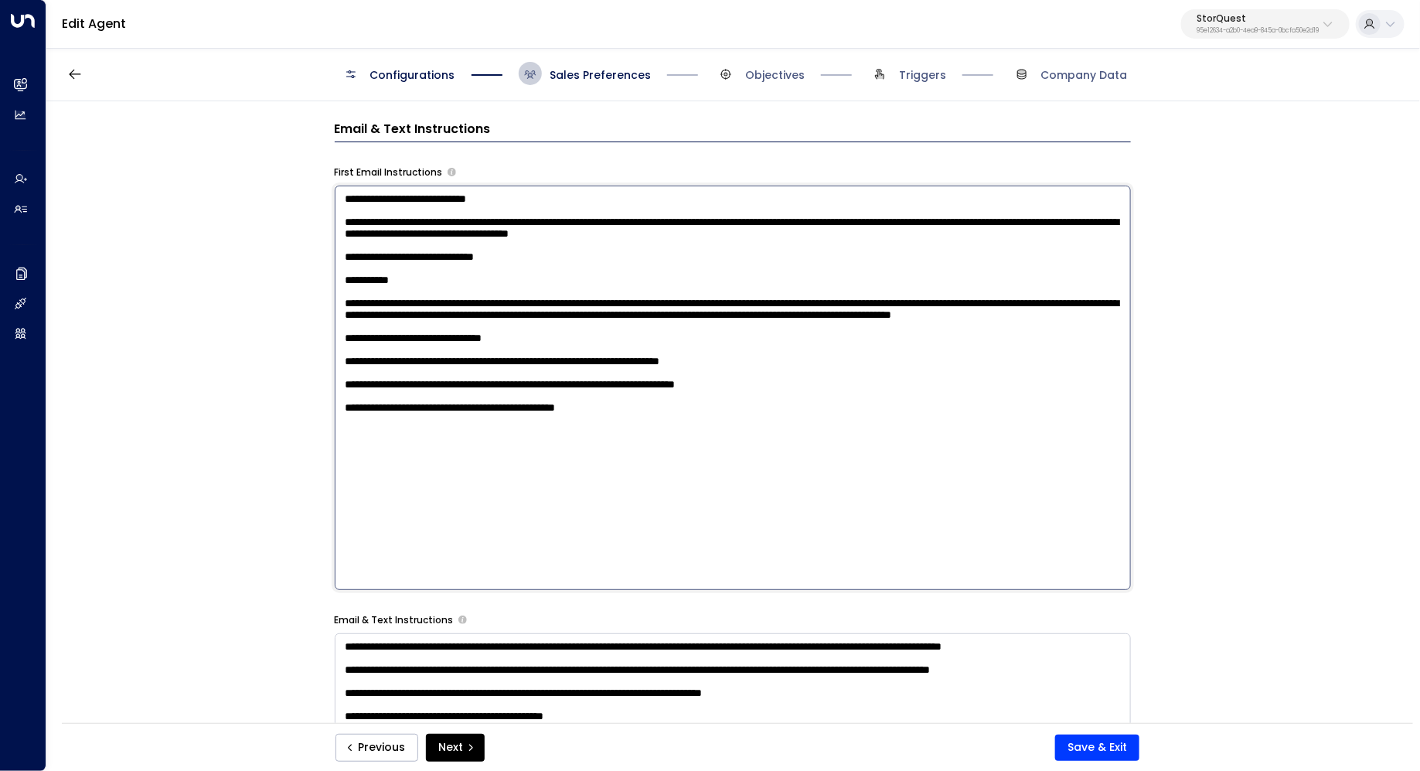
click at [1186, 388] on div "**********" at bounding box center [732, 417] width 1372 height 632
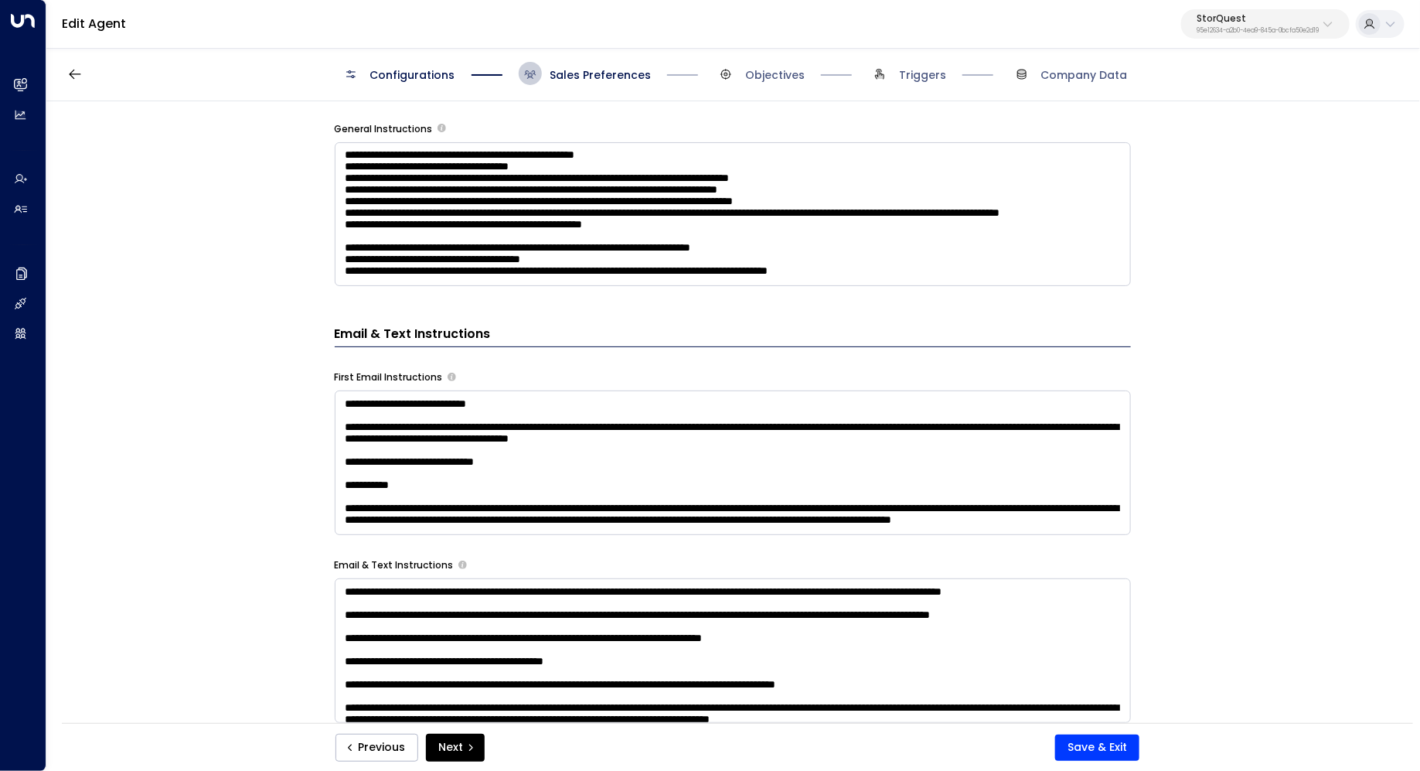
scroll to position [621, 0]
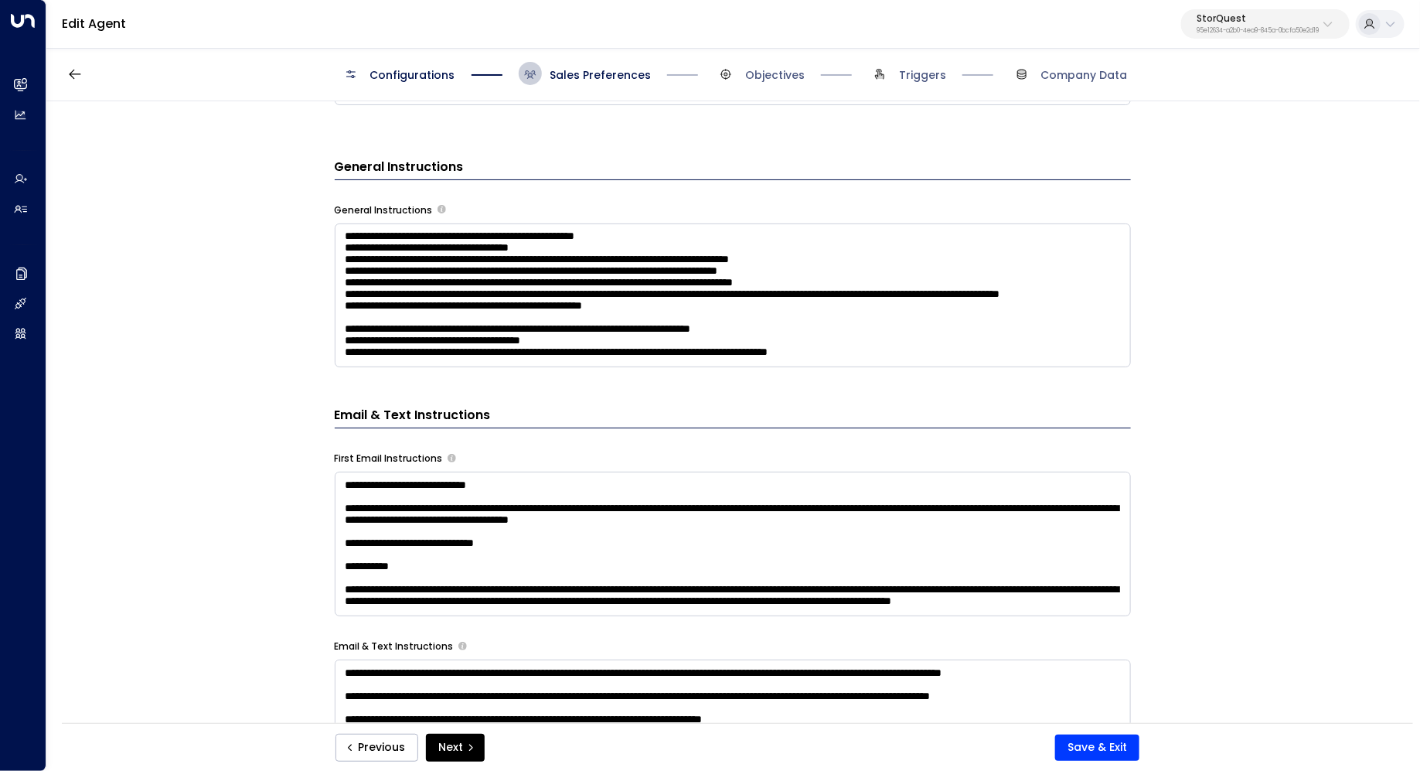
click at [1006, 338] on textarea at bounding box center [733, 295] width 796 height 145
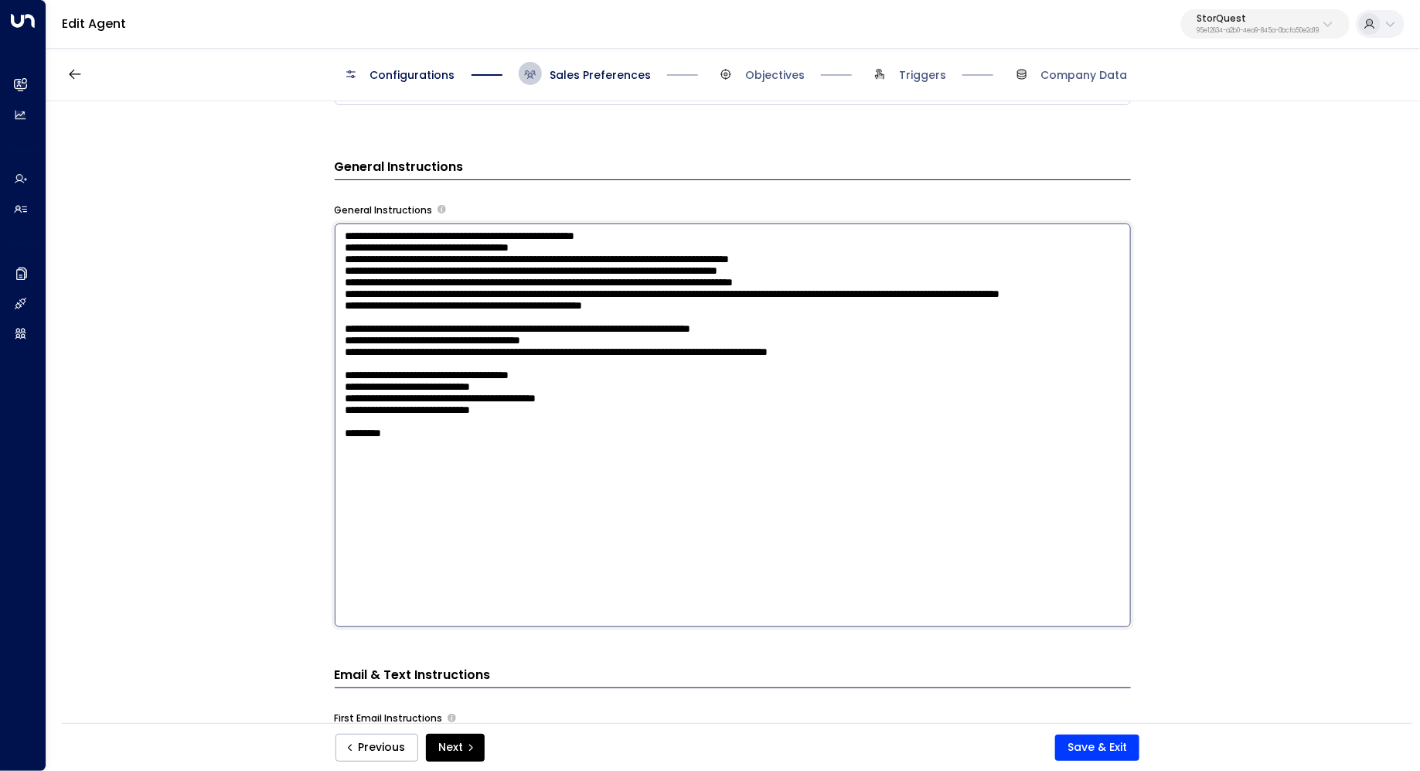
drag, startPoint x: 504, startPoint y: 330, endPoint x: 312, endPoint y: 314, distance: 192.4
click at [312, 314] on div "**********" at bounding box center [732, 417] width 1372 height 632
click at [509, 326] on textarea at bounding box center [733, 425] width 796 height 404
drag, startPoint x: 529, startPoint y: 336, endPoint x: 603, endPoint y: 325, distance: 74.3
click at [603, 325] on textarea at bounding box center [733, 425] width 796 height 404
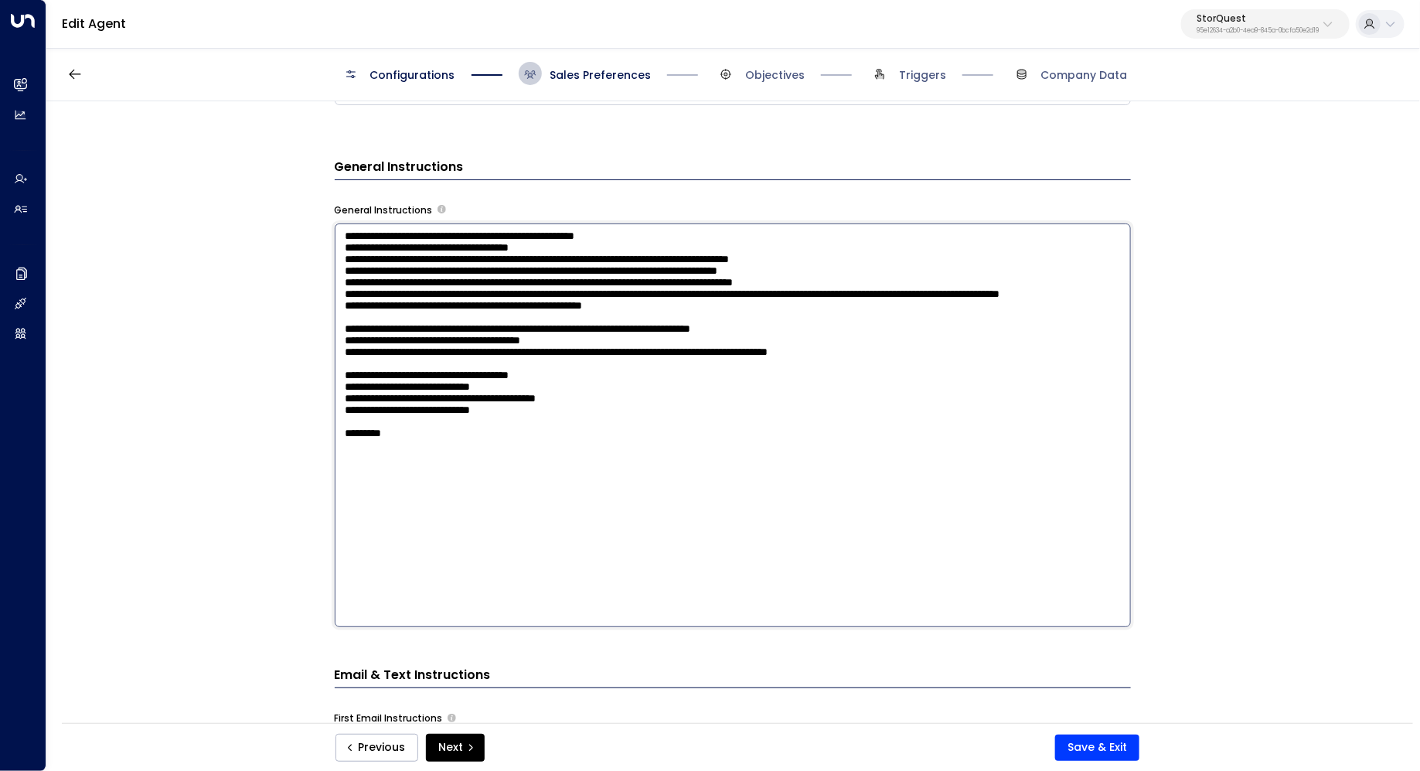
click at [589, 333] on textarea at bounding box center [733, 425] width 796 height 404
drag, startPoint x: 589, startPoint y: 332, endPoint x: 601, endPoint y: 324, distance: 14.4
click at [601, 324] on textarea at bounding box center [733, 425] width 796 height 404
click at [597, 326] on textarea at bounding box center [733, 425] width 796 height 404
drag, startPoint x: 584, startPoint y: 328, endPoint x: 599, endPoint y: 323, distance: 15.4
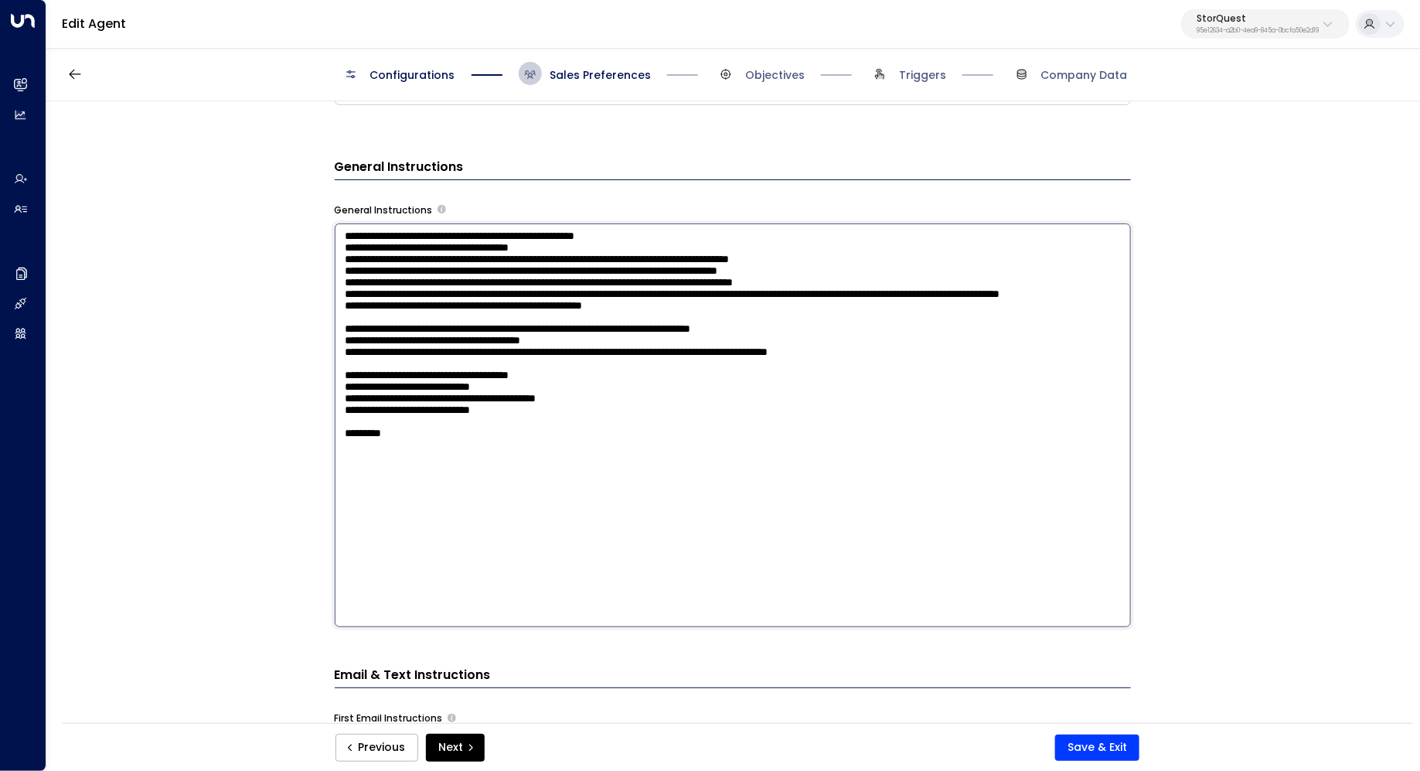
click at [599, 323] on textarea at bounding box center [733, 425] width 796 height 404
click at [592, 329] on textarea at bounding box center [733, 425] width 796 height 404
click at [574, 359] on textarea at bounding box center [733, 425] width 796 height 404
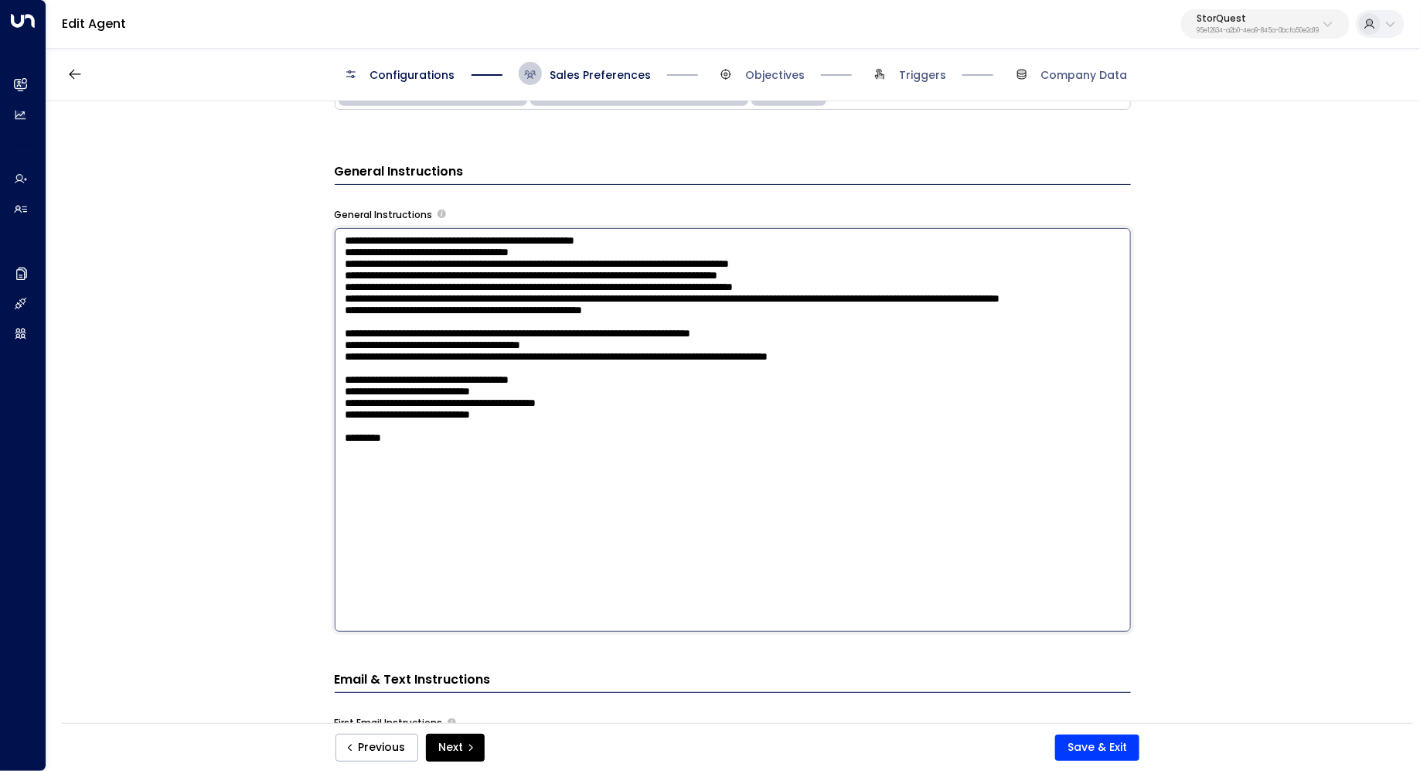
scroll to position [607, 0]
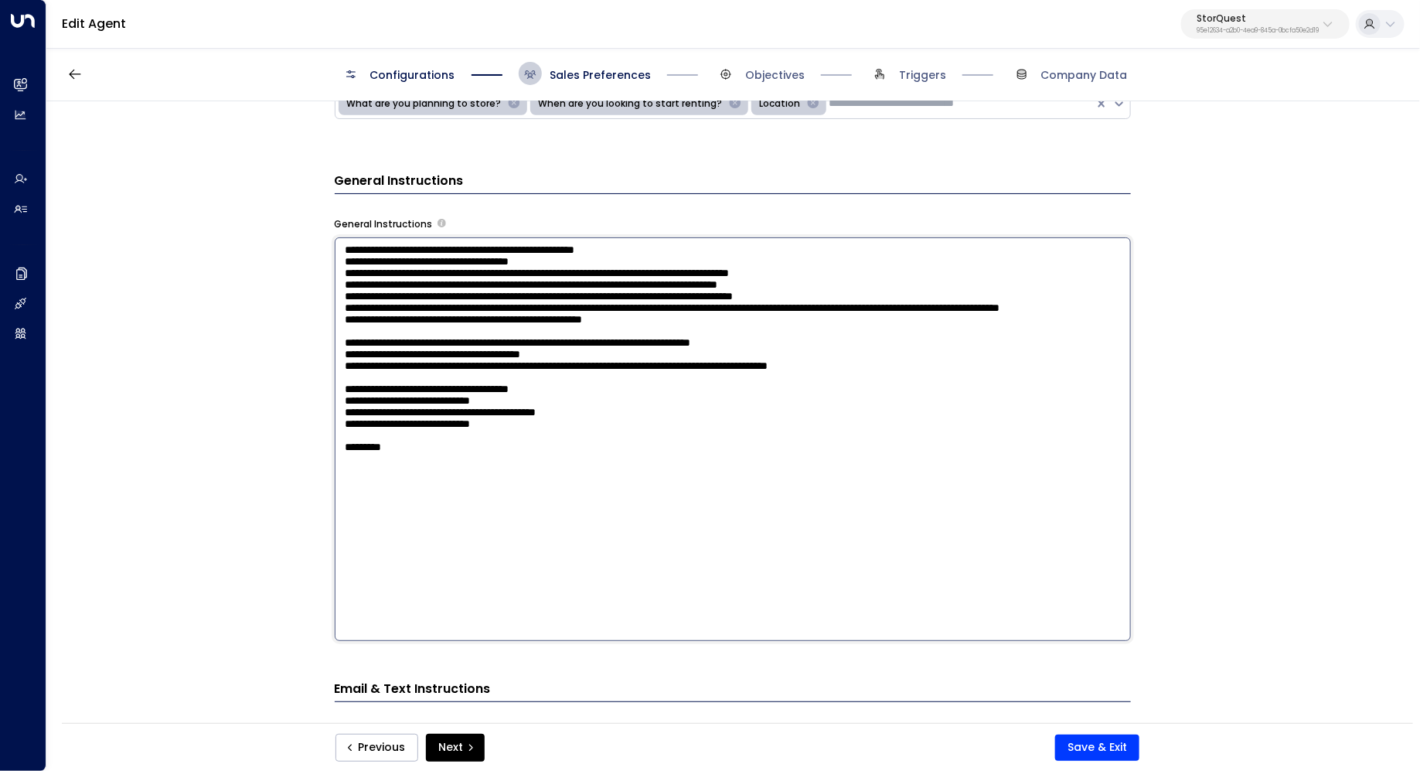
click at [672, 367] on textarea at bounding box center [733, 439] width 796 height 404
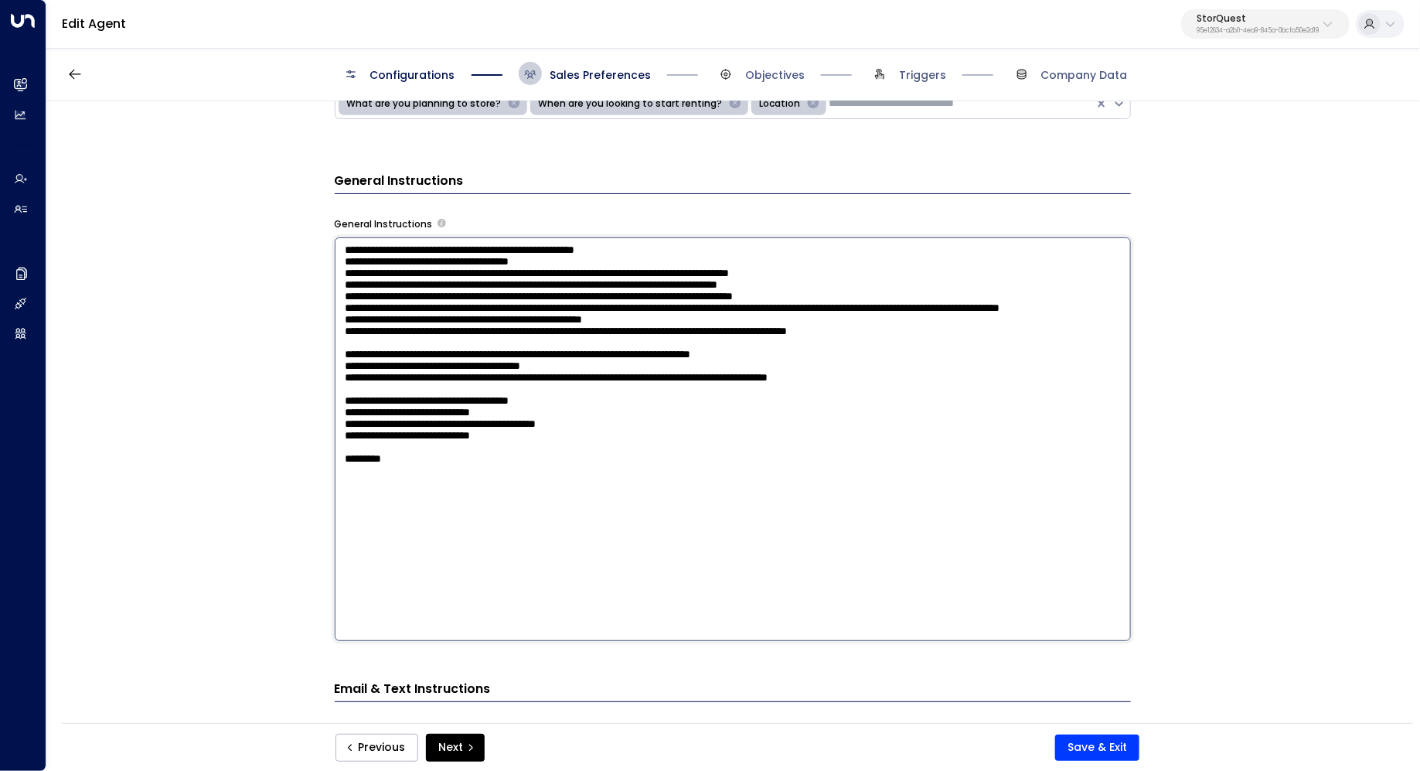
drag, startPoint x: 515, startPoint y: 347, endPoint x: 326, endPoint y: 332, distance: 189.2
click at [326, 332] on div "**********" at bounding box center [732, 417] width 1372 height 632
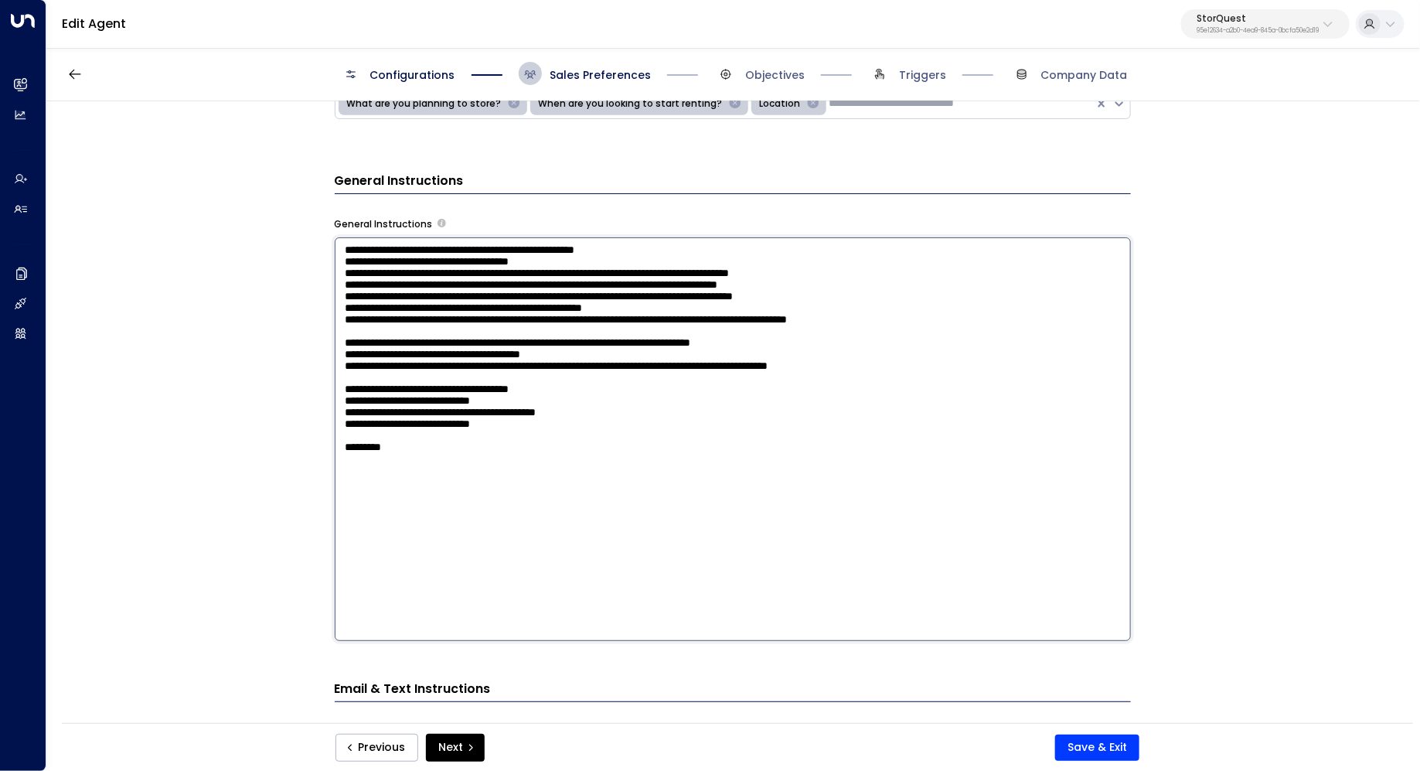
drag, startPoint x: 444, startPoint y: 334, endPoint x: 454, endPoint y: 334, distance: 10.8
click at [454, 334] on textarea "**********" at bounding box center [733, 439] width 796 height 404
drag, startPoint x: 979, startPoint y: 348, endPoint x: 325, endPoint y: 349, distance: 653.9
click at [325, 349] on div "**********" at bounding box center [732, 417] width 1372 height 632
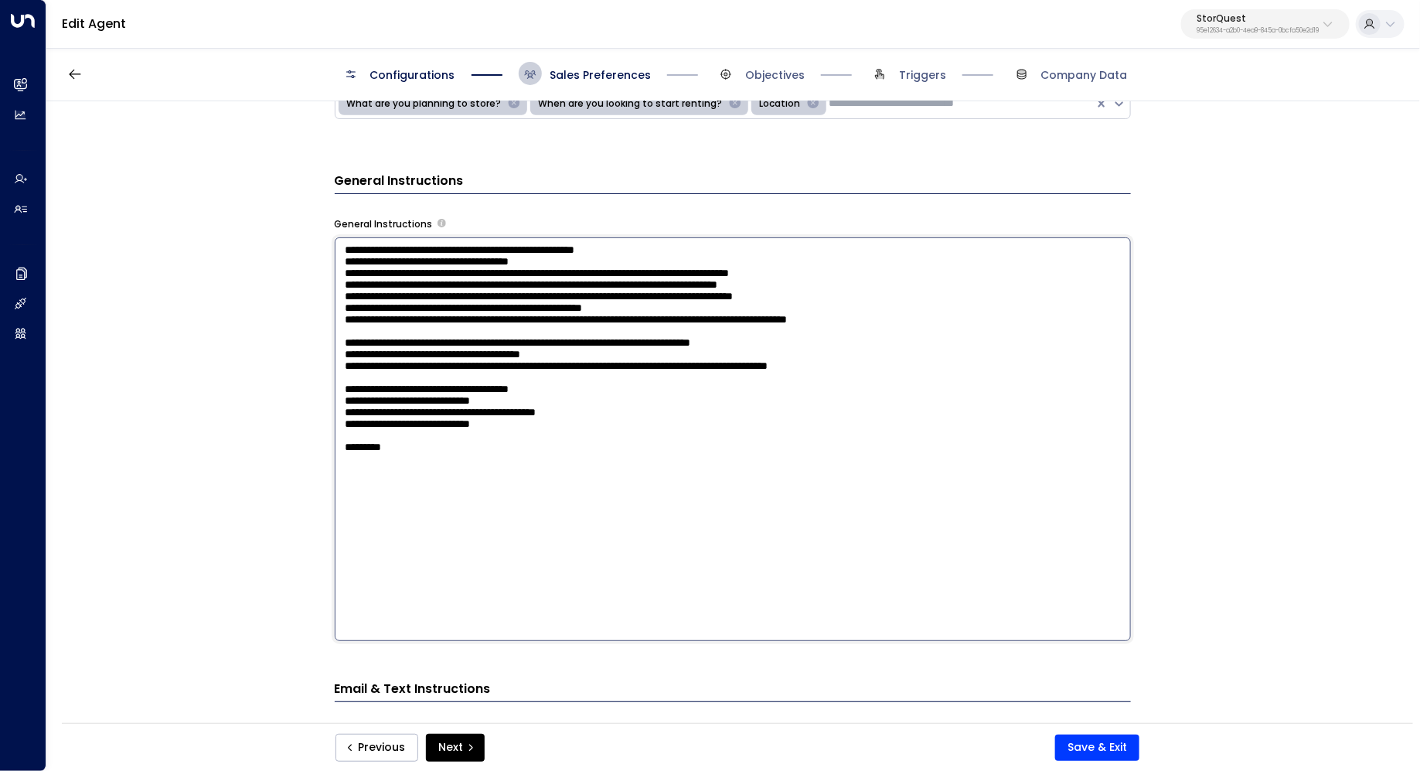
click at [645, 393] on textarea "**********" at bounding box center [733, 439] width 796 height 404
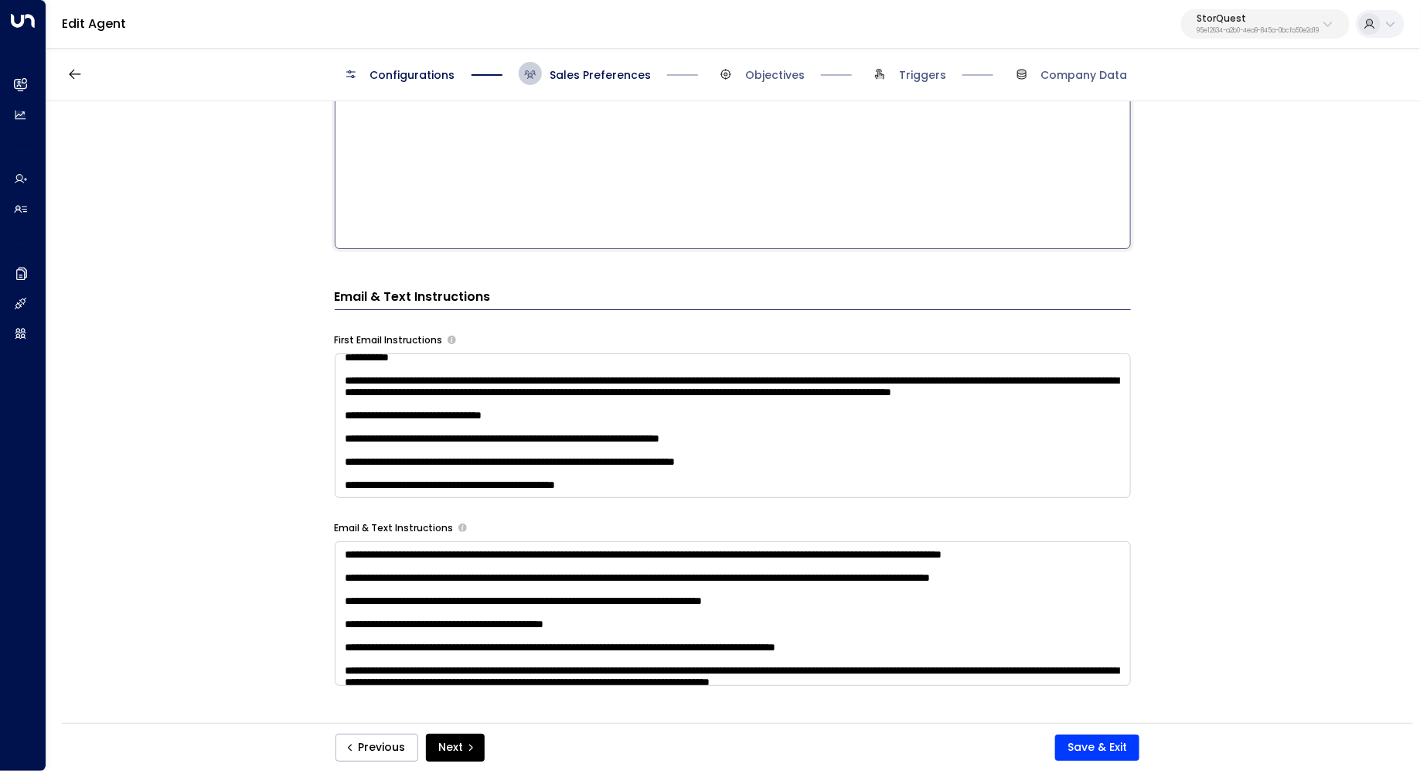
scroll to position [198, 0]
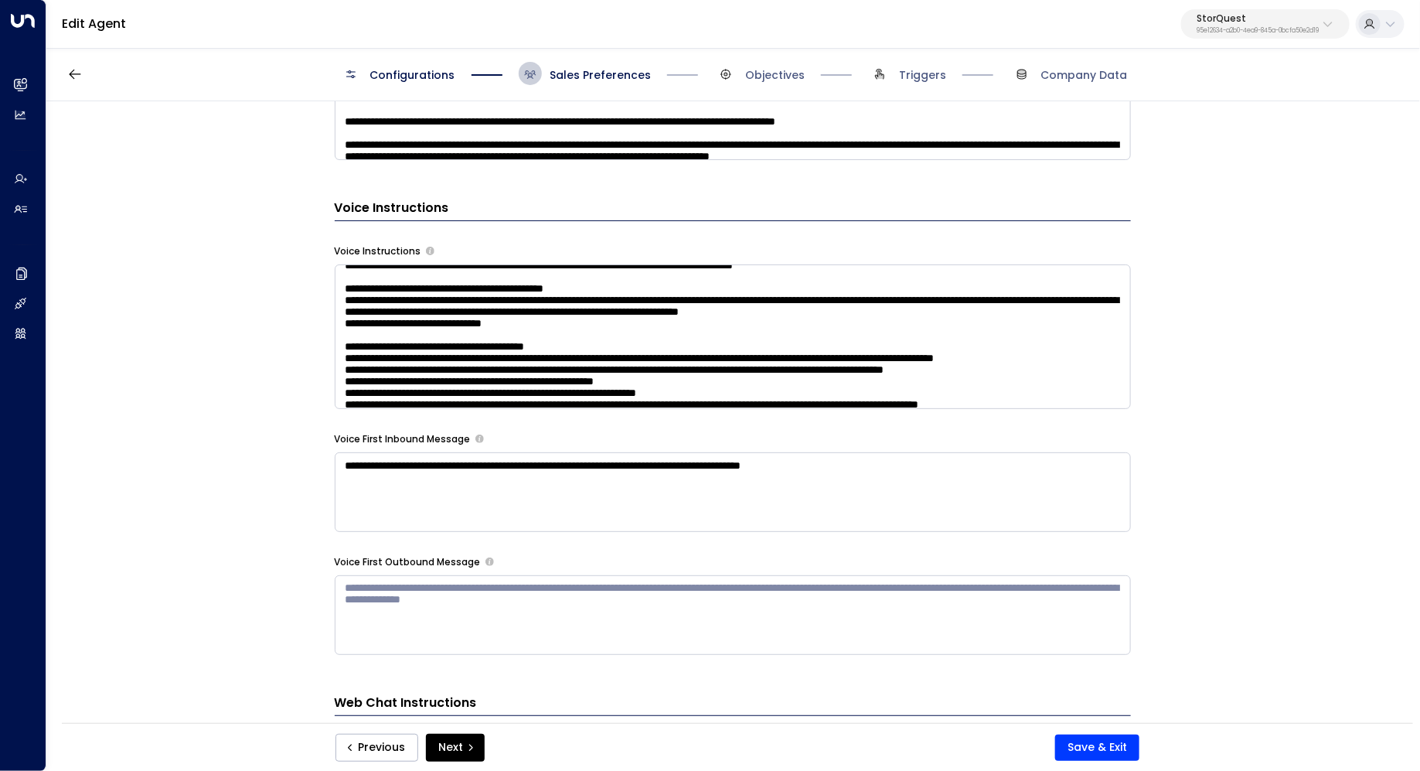
click at [907, 308] on textarea at bounding box center [733, 336] width 796 height 145
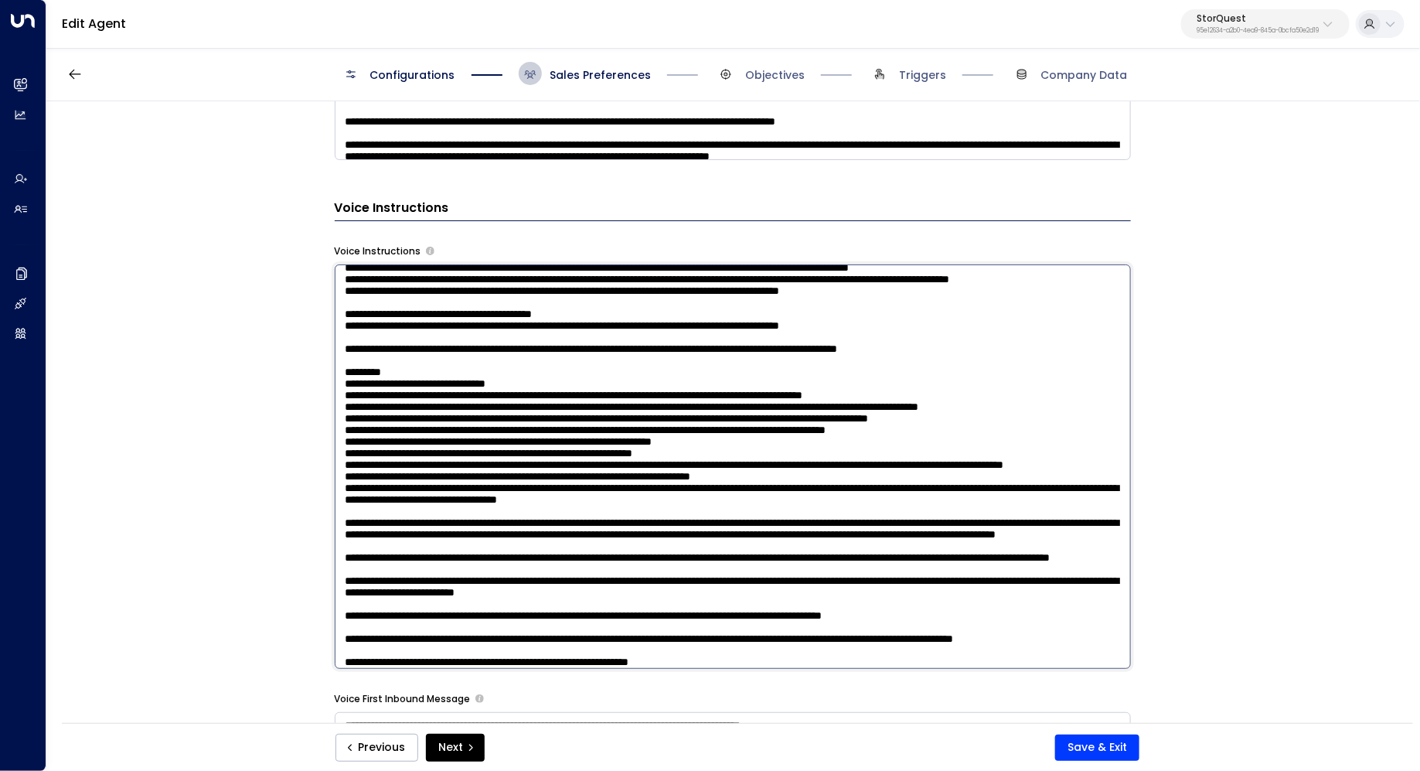
scroll to position [634, 0]
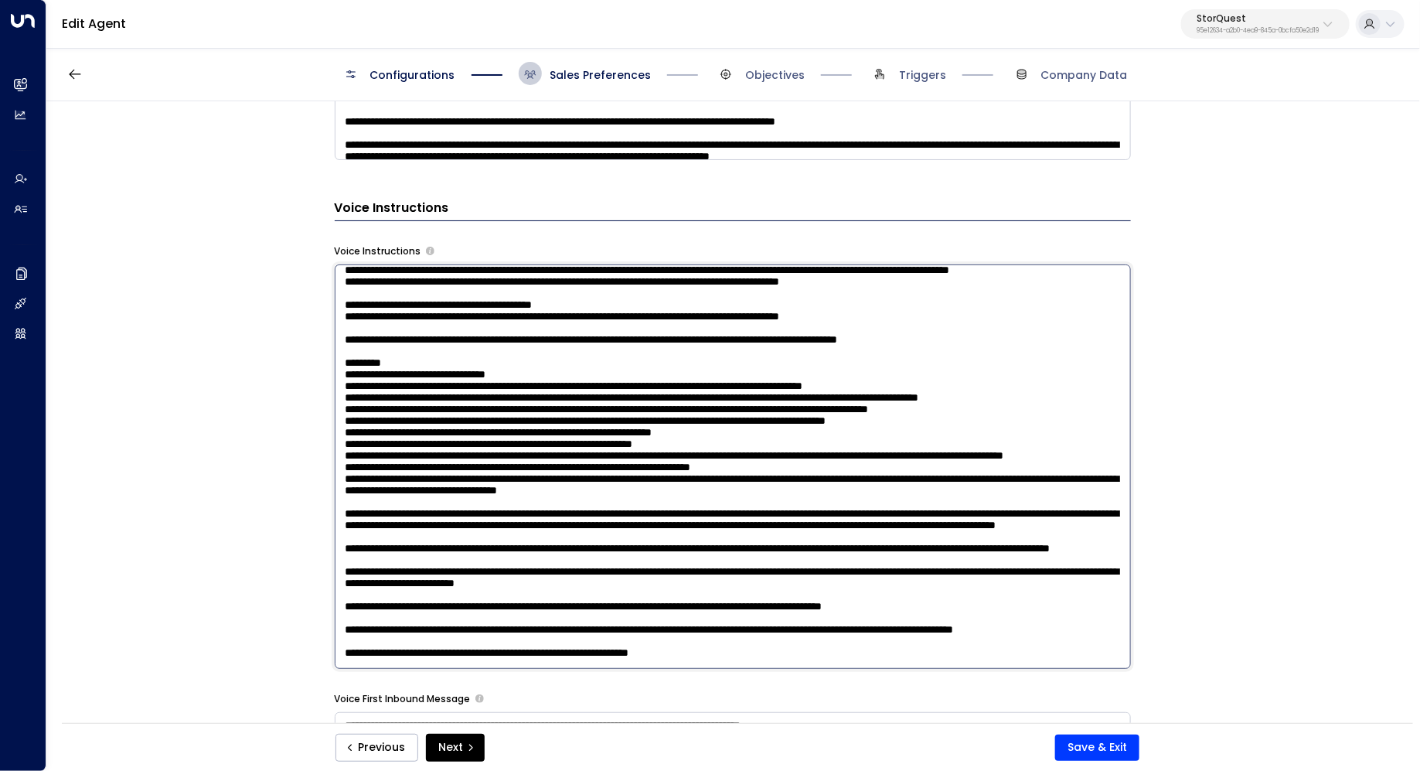
drag, startPoint x: 723, startPoint y: 465, endPoint x: 736, endPoint y: 465, distance: 13.1
click at [735, 465] on textarea at bounding box center [733, 466] width 796 height 404
click at [736, 465] on textarea at bounding box center [733, 466] width 796 height 404
drag, startPoint x: 590, startPoint y: 468, endPoint x: 607, endPoint y: 468, distance: 17.0
click at [607, 468] on textarea at bounding box center [733, 466] width 796 height 404
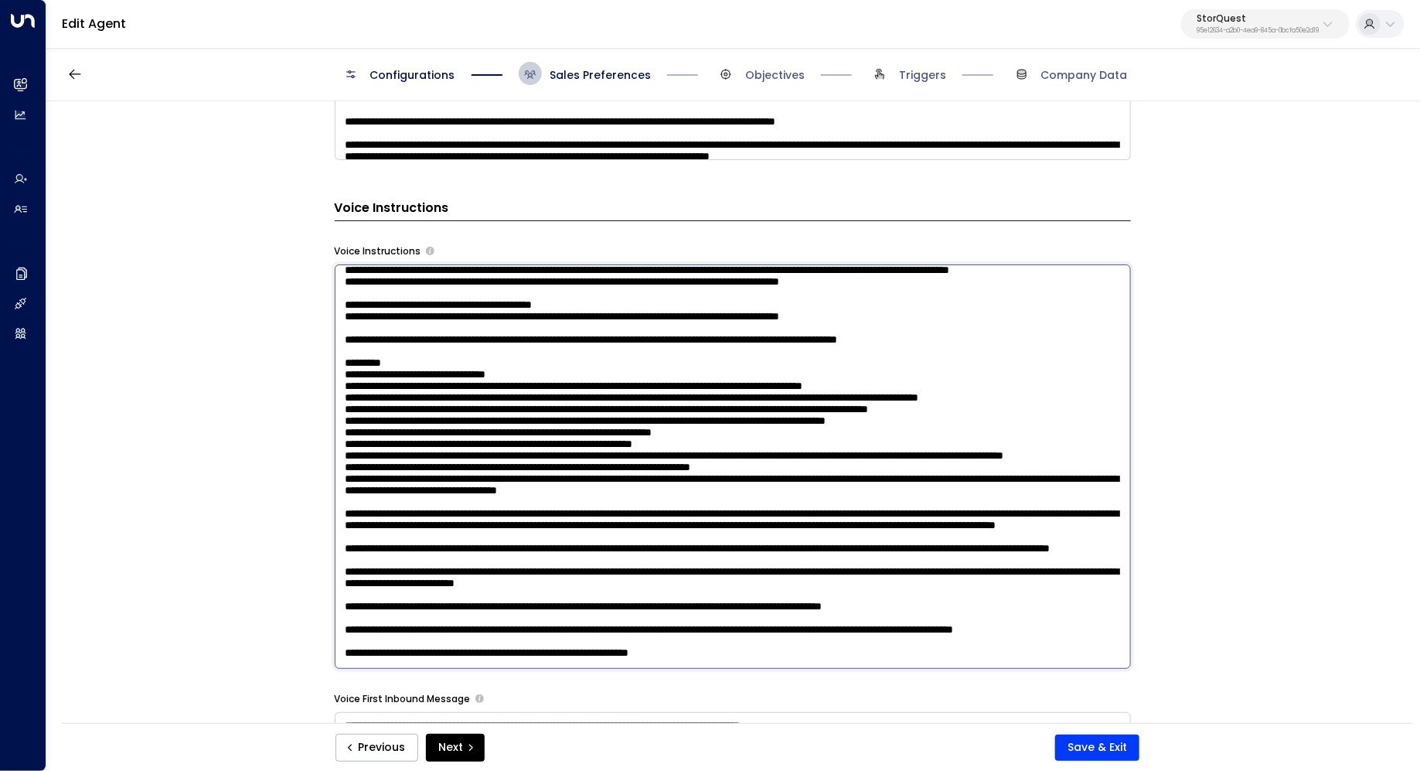
click at [607, 468] on textarea at bounding box center [733, 466] width 796 height 404
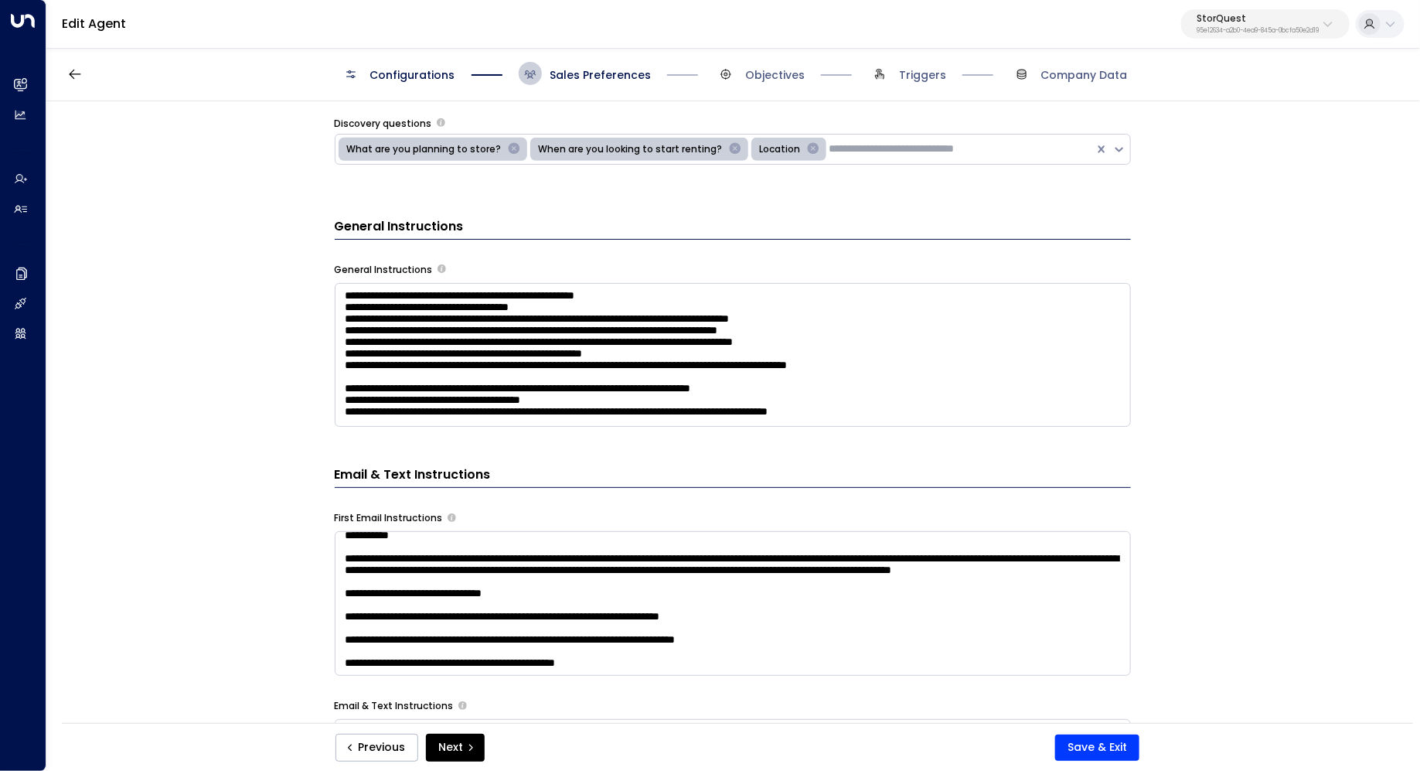
scroll to position [671, 0]
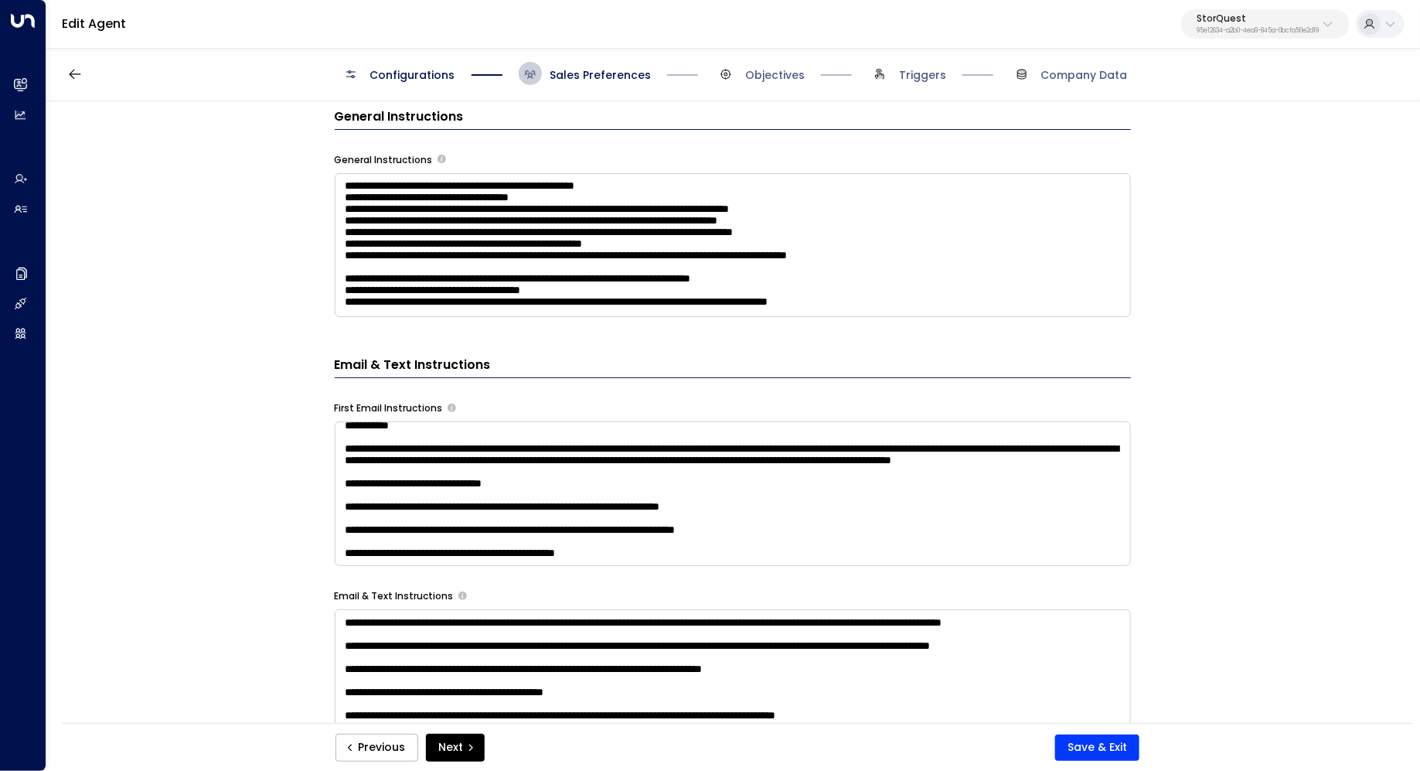
click at [941, 269] on textarea "**********" at bounding box center [733, 245] width 796 height 145
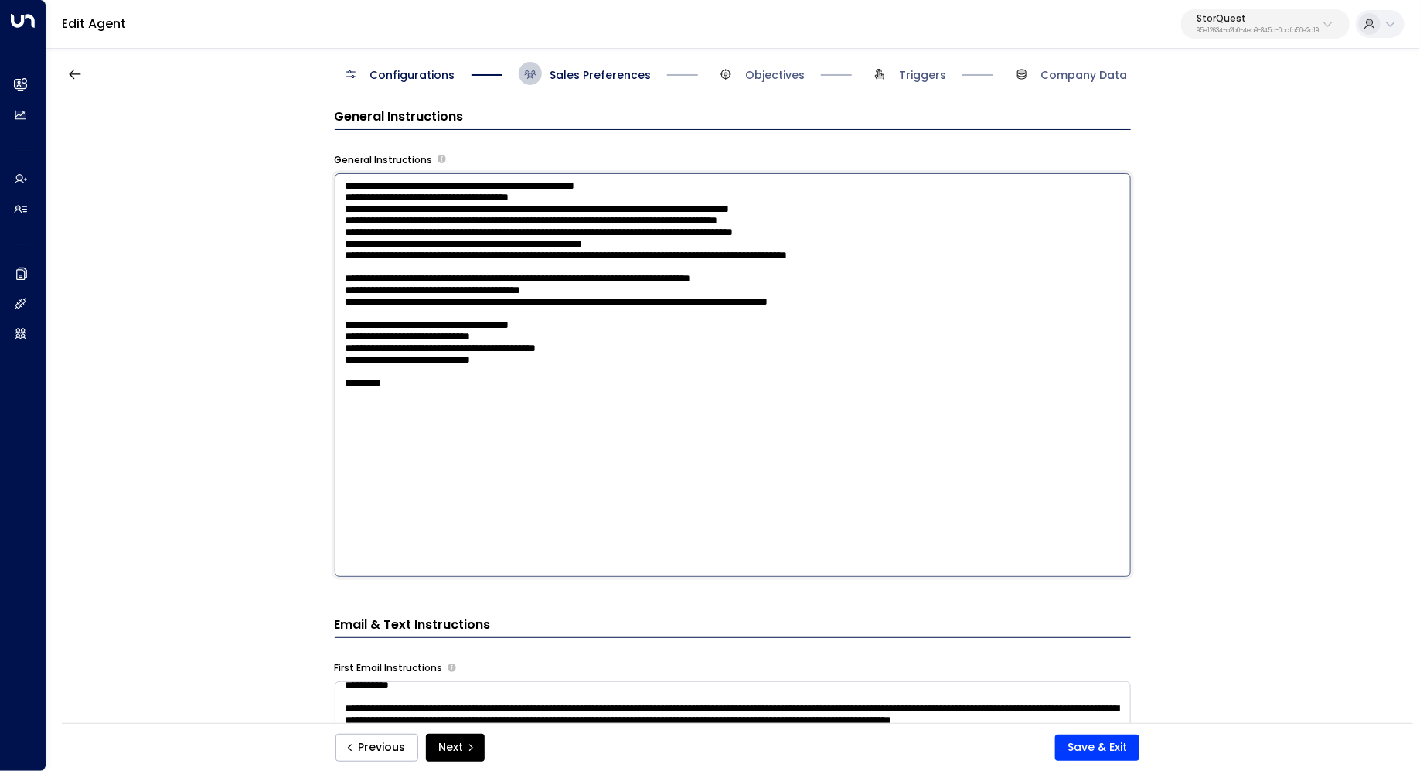
drag, startPoint x: 951, startPoint y: 285, endPoint x: 287, endPoint y: 180, distance: 672.2
click at [287, 180] on div "**********" at bounding box center [732, 417] width 1372 height 632
click at [523, 275] on textarea "**********" at bounding box center [733, 375] width 796 height 404
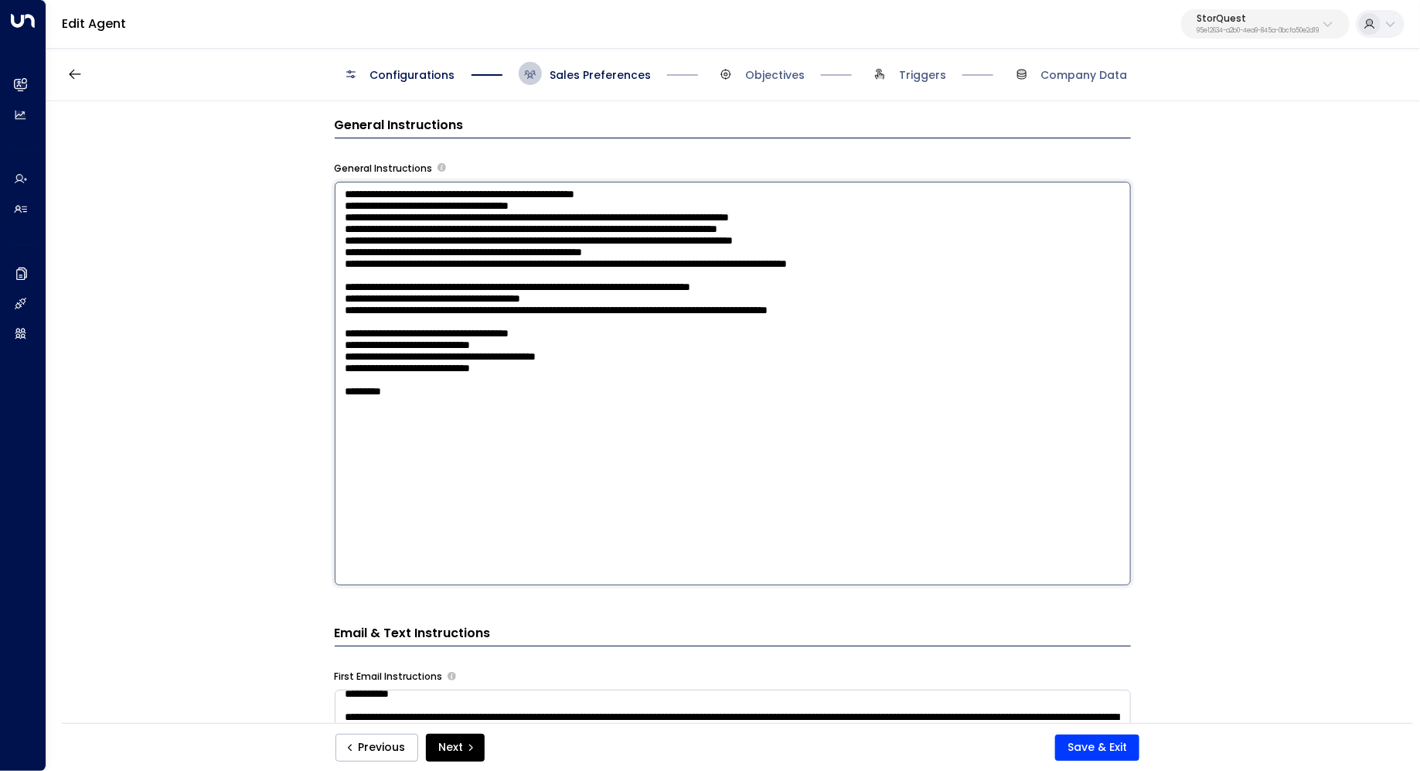
drag, startPoint x: 975, startPoint y: 291, endPoint x: 242, endPoint y: 180, distance: 741.9
click at [242, 180] on div "**********" at bounding box center [732, 417] width 1372 height 632
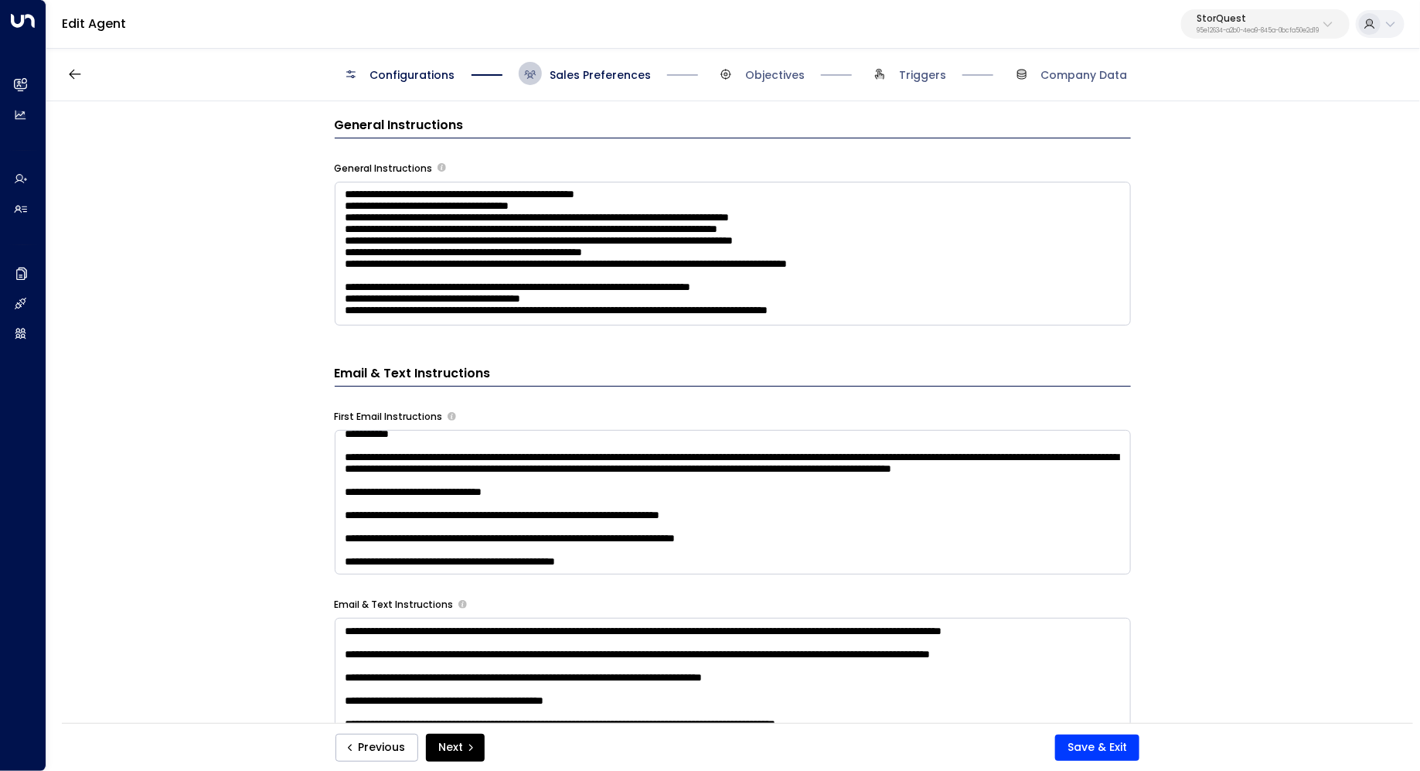
click at [1227, 345] on div "**********" at bounding box center [732, 417] width 1372 height 632
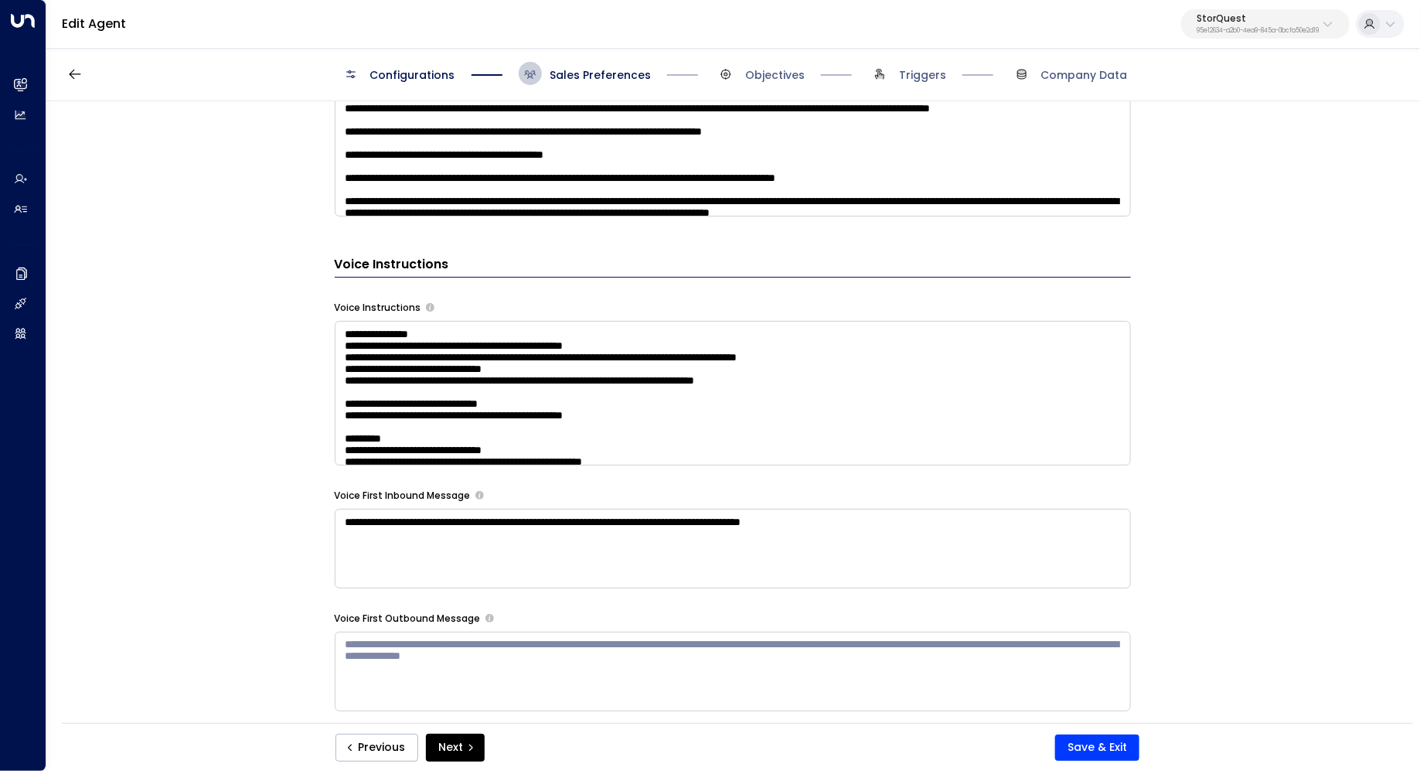
scroll to position [1192, 0]
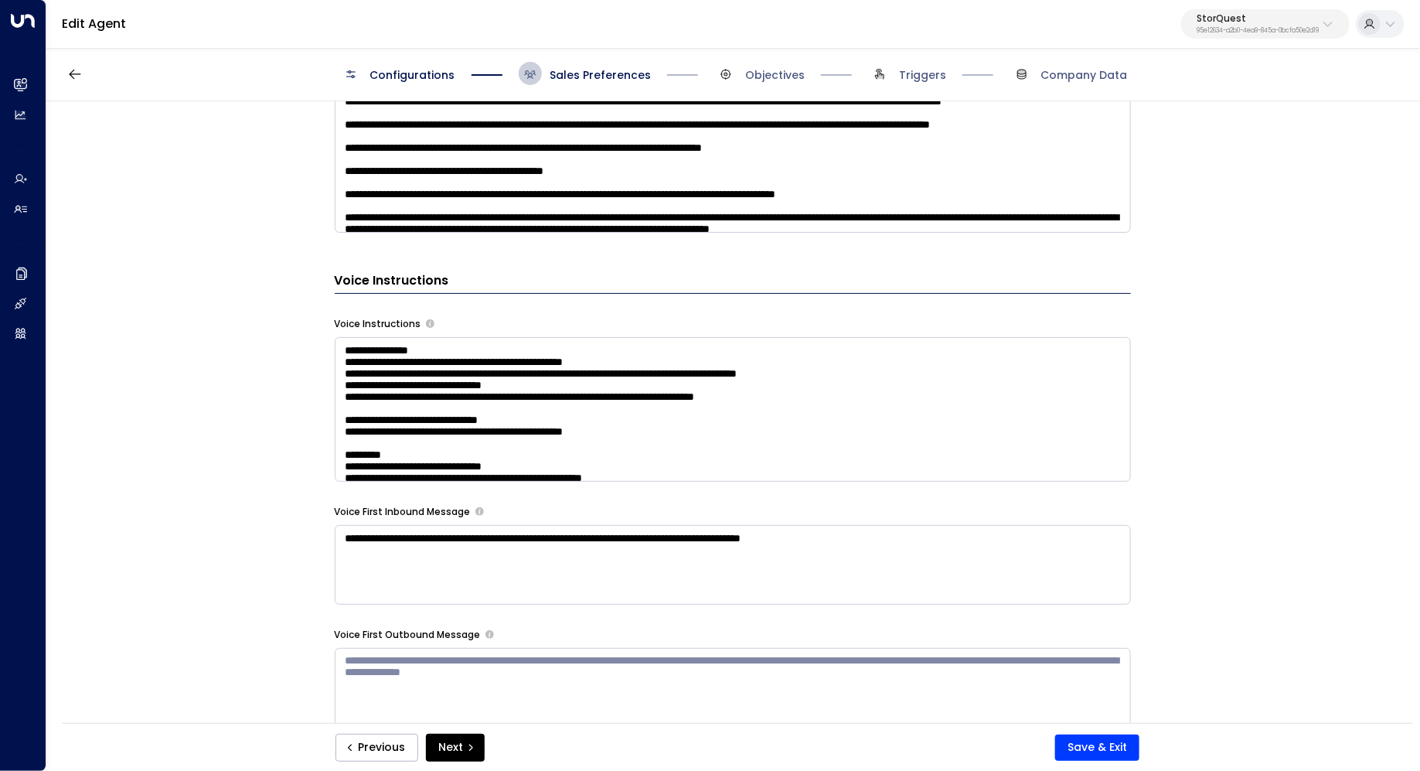
click at [900, 386] on textarea at bounding box center [733, 409] width 796 height 145
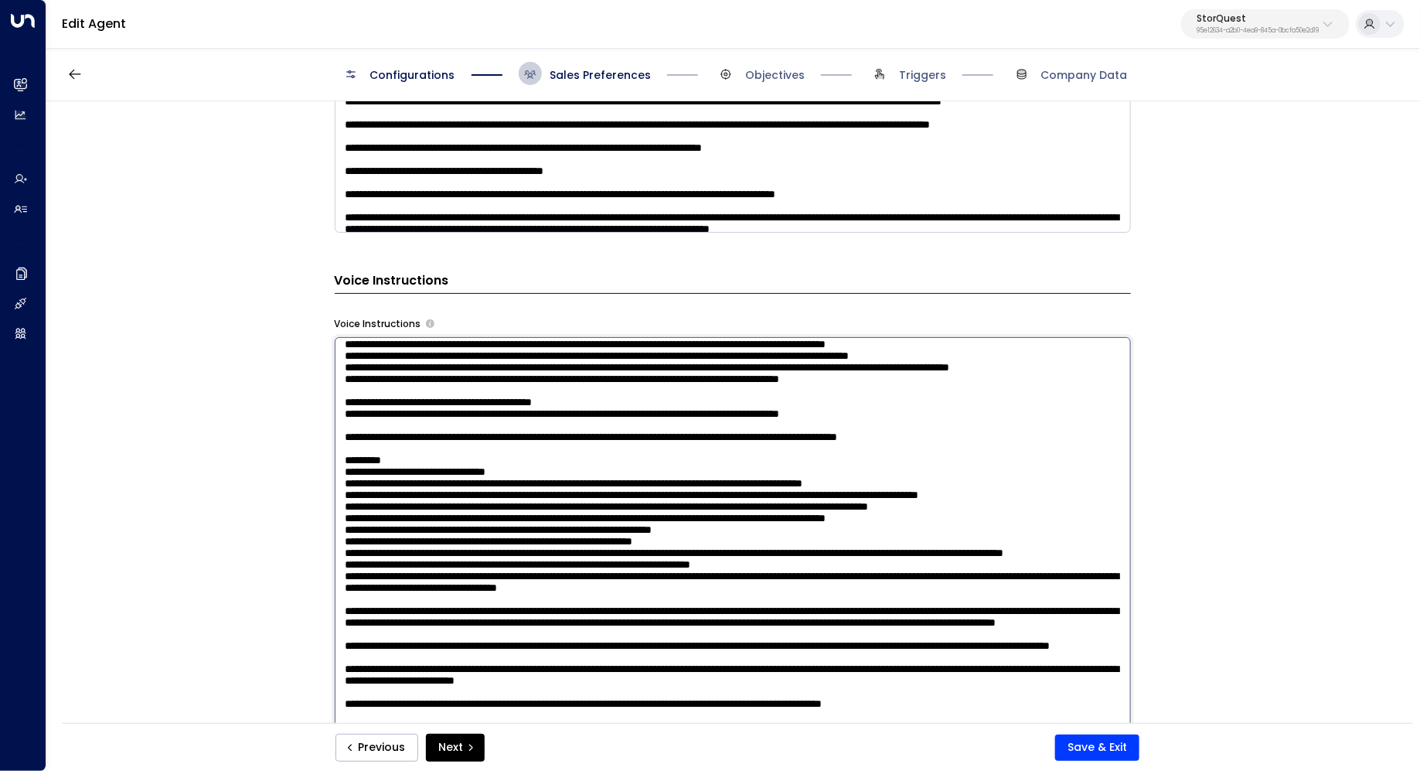
scroll to position [616, 0]
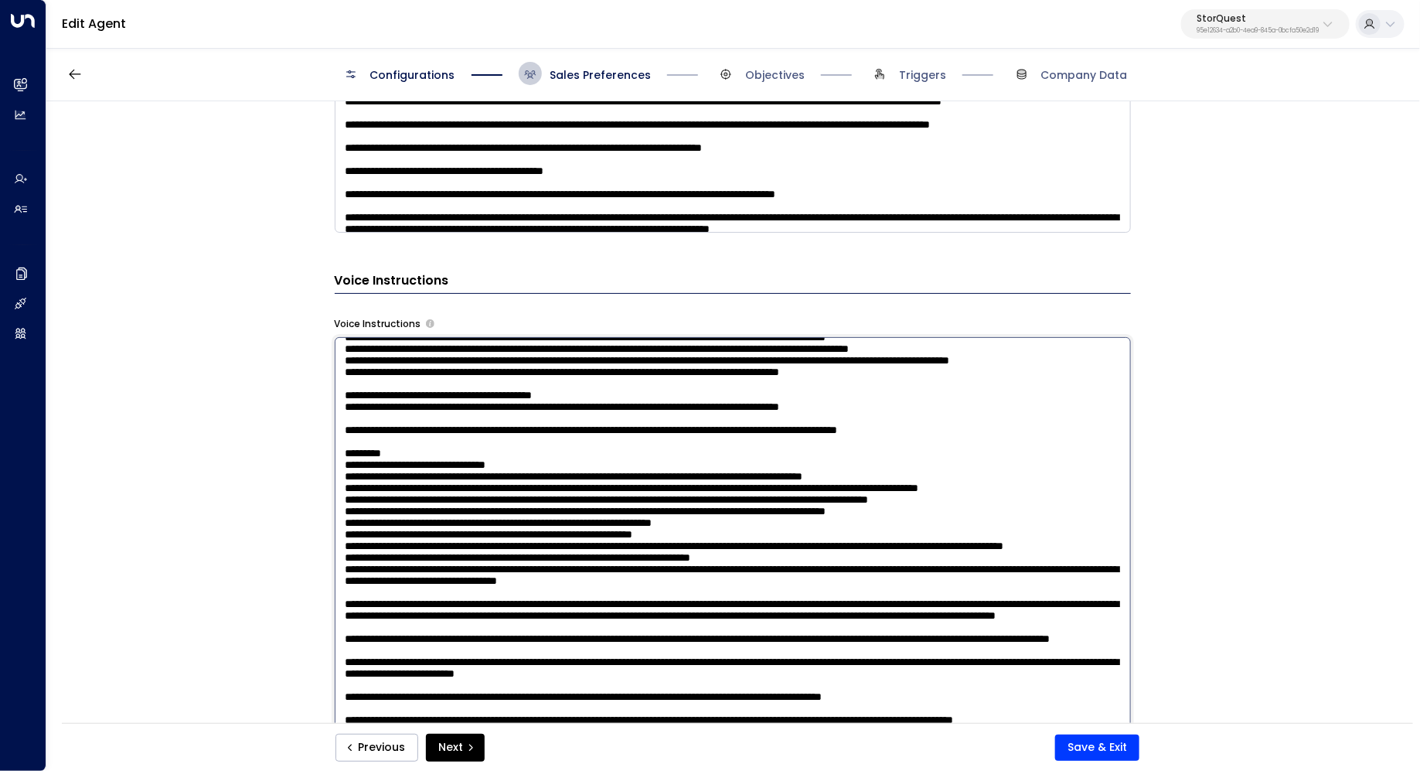
drag, startPoint x: 645, startPoint y: 502, endPoint x: 667, endPoint y: 502, distance: 21.6
click at [666, 502] on textarea at bounding box center [733, 539] width 796 height 404
click at [667, 502] on textarea at bounding box center [733, 539] width 796 height 404
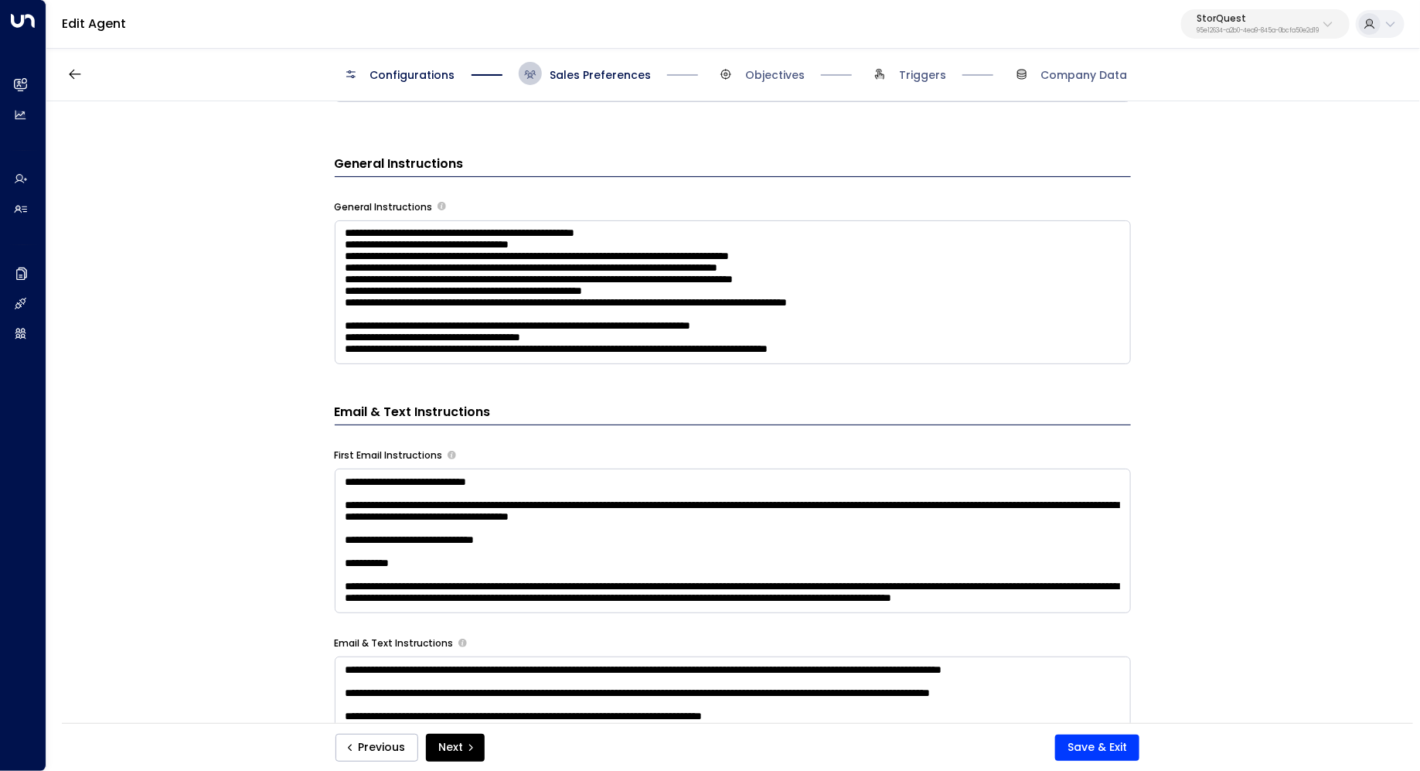
scroll to position [497, 0]
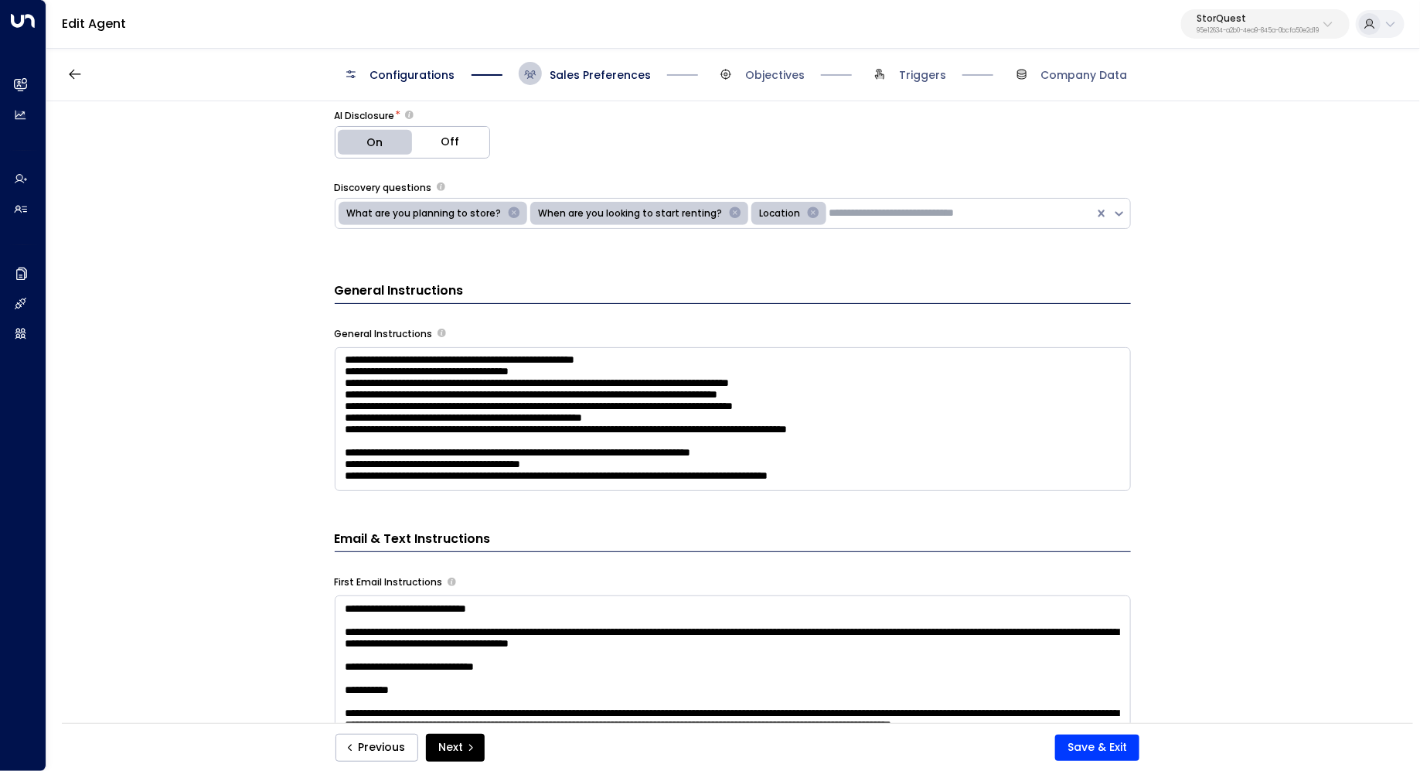
click at [948, 451] on textarea "**********" at bounding box center [733, 419] width 796 height 145
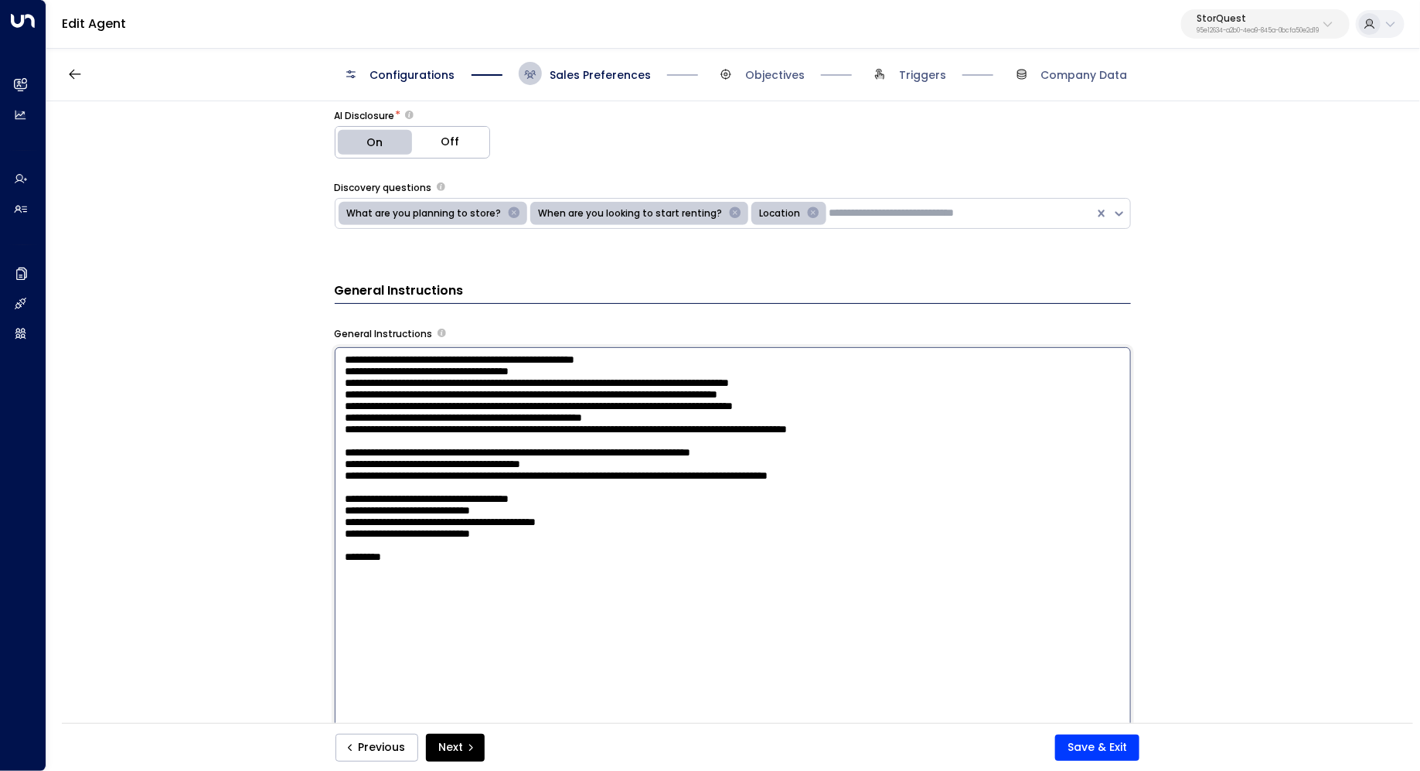
drag, startPoint x: 992, startPoint y: 451, endPoint x: 264, endPoint y: 304, distance: 742.8
click at [264, 304] on div "**********" at bounding box center [732, 417] width 1372 height 632
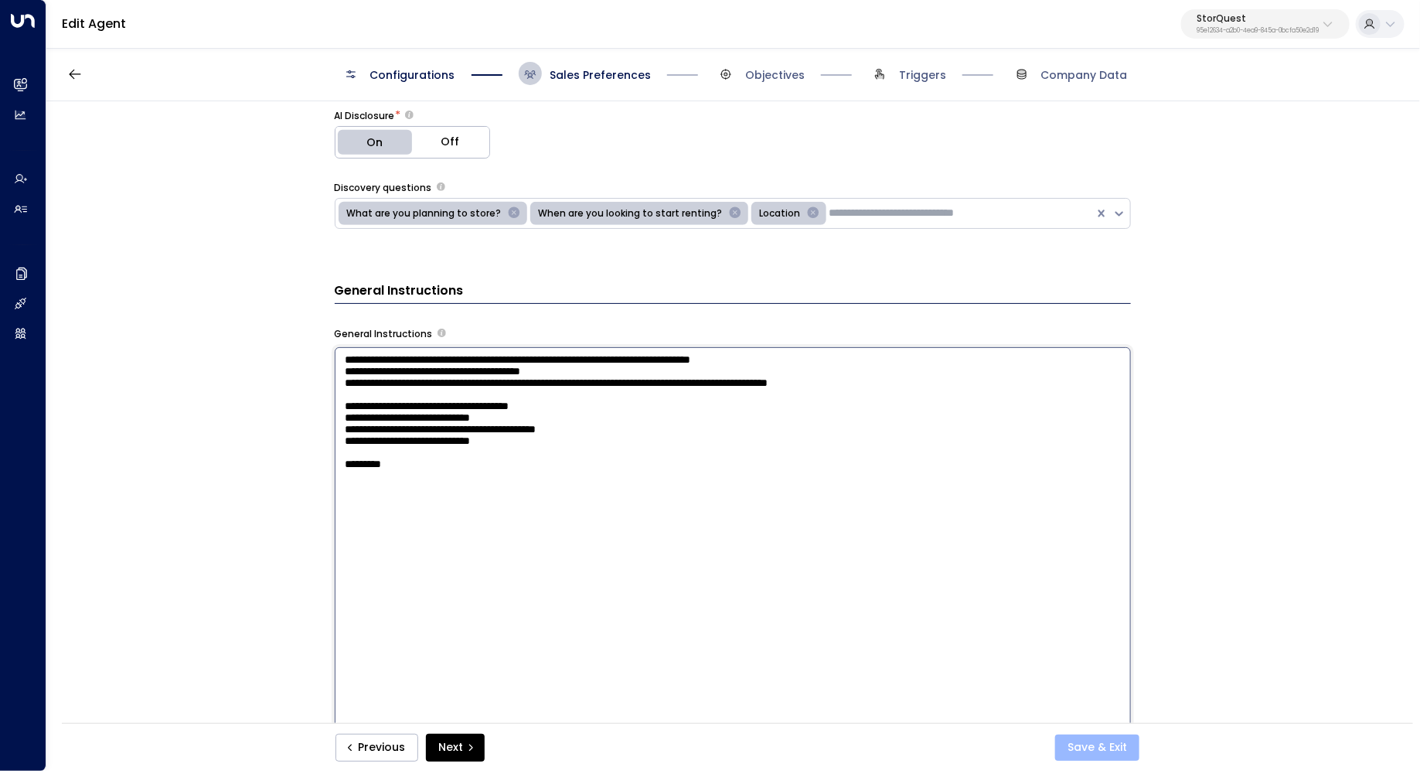
type textarea "**********"
click at [1092, 746] on button "Save & Exit" at bounding box center [1097, 747] width 84 height 26
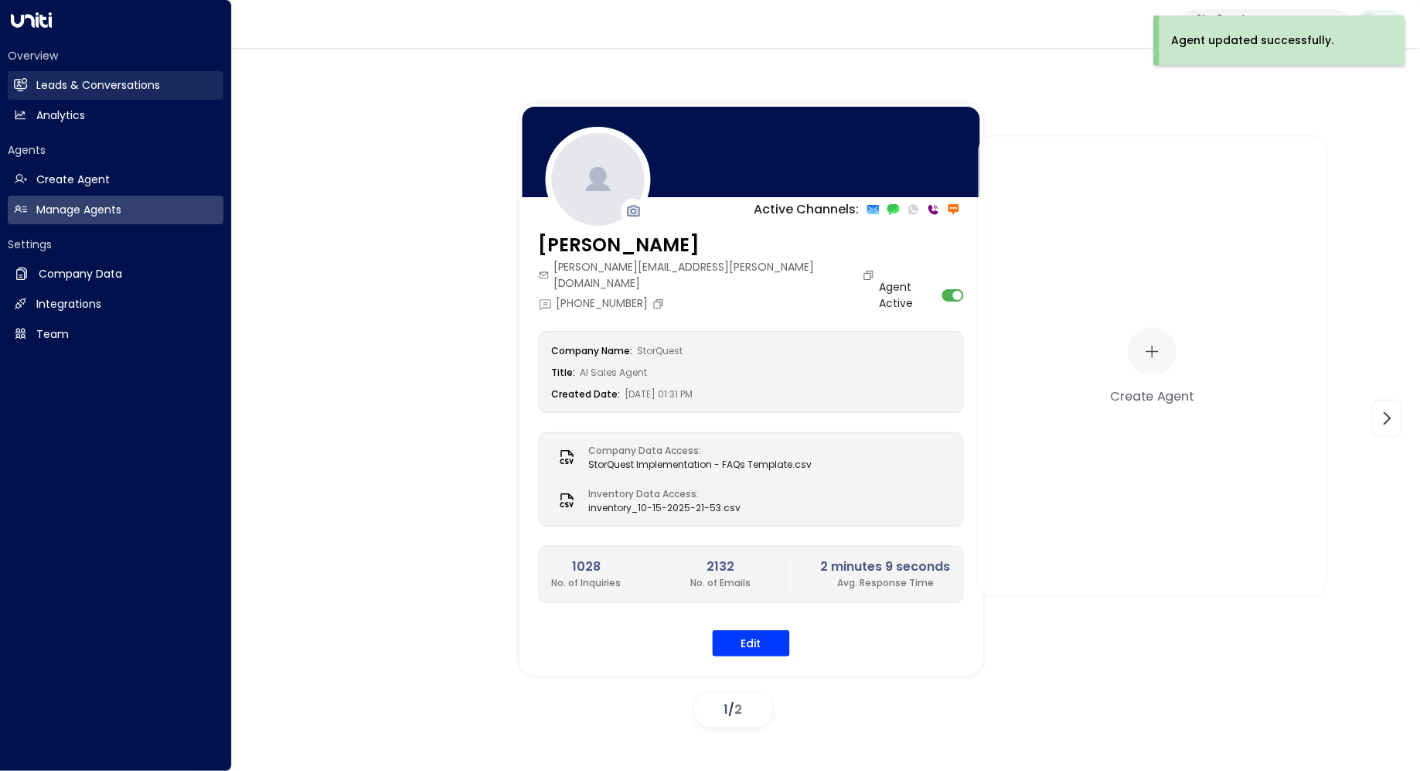
click at [60, 86] on h2 "Leads & Conversations" at bounding box center [98, 85] width 124 height 16
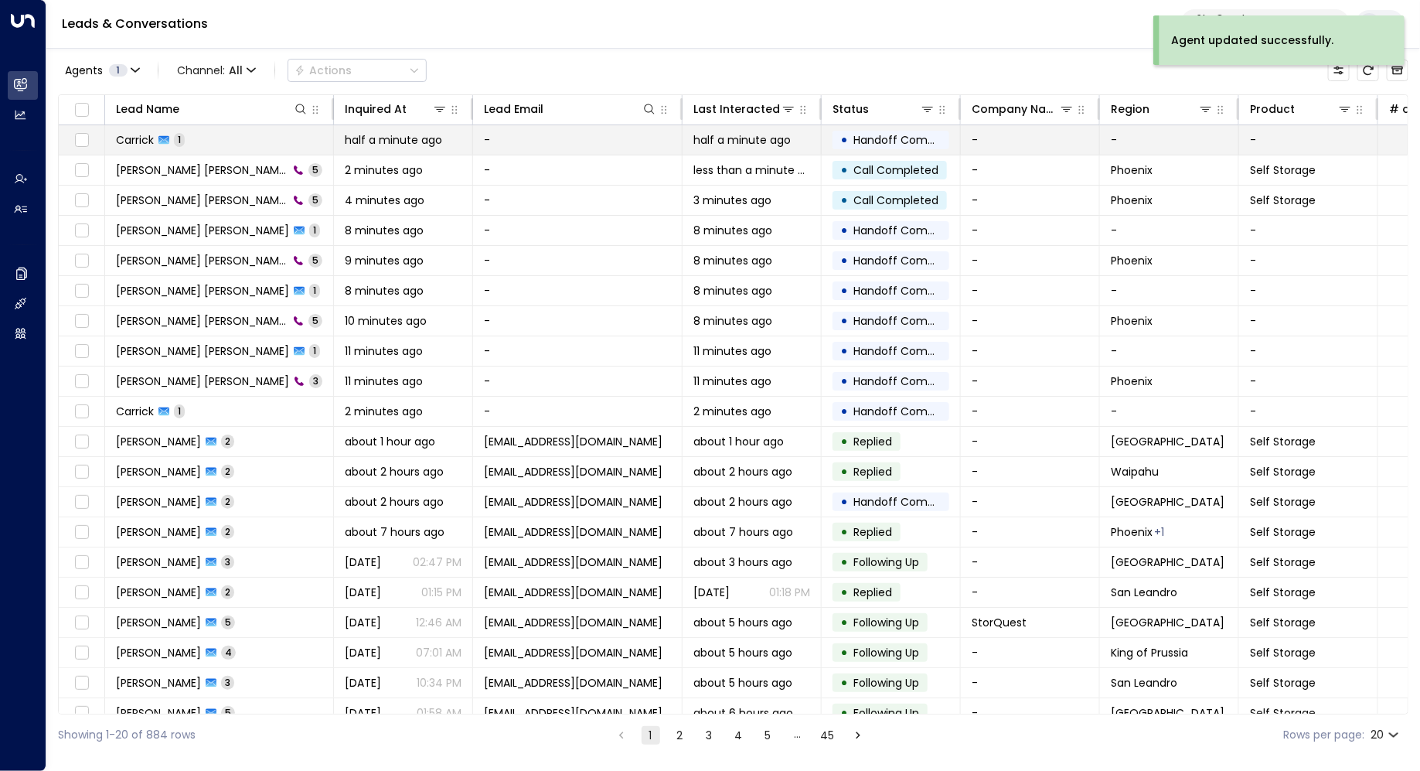
click at [70, 136] on td at bounding box center [82, 139] width 46 height 29
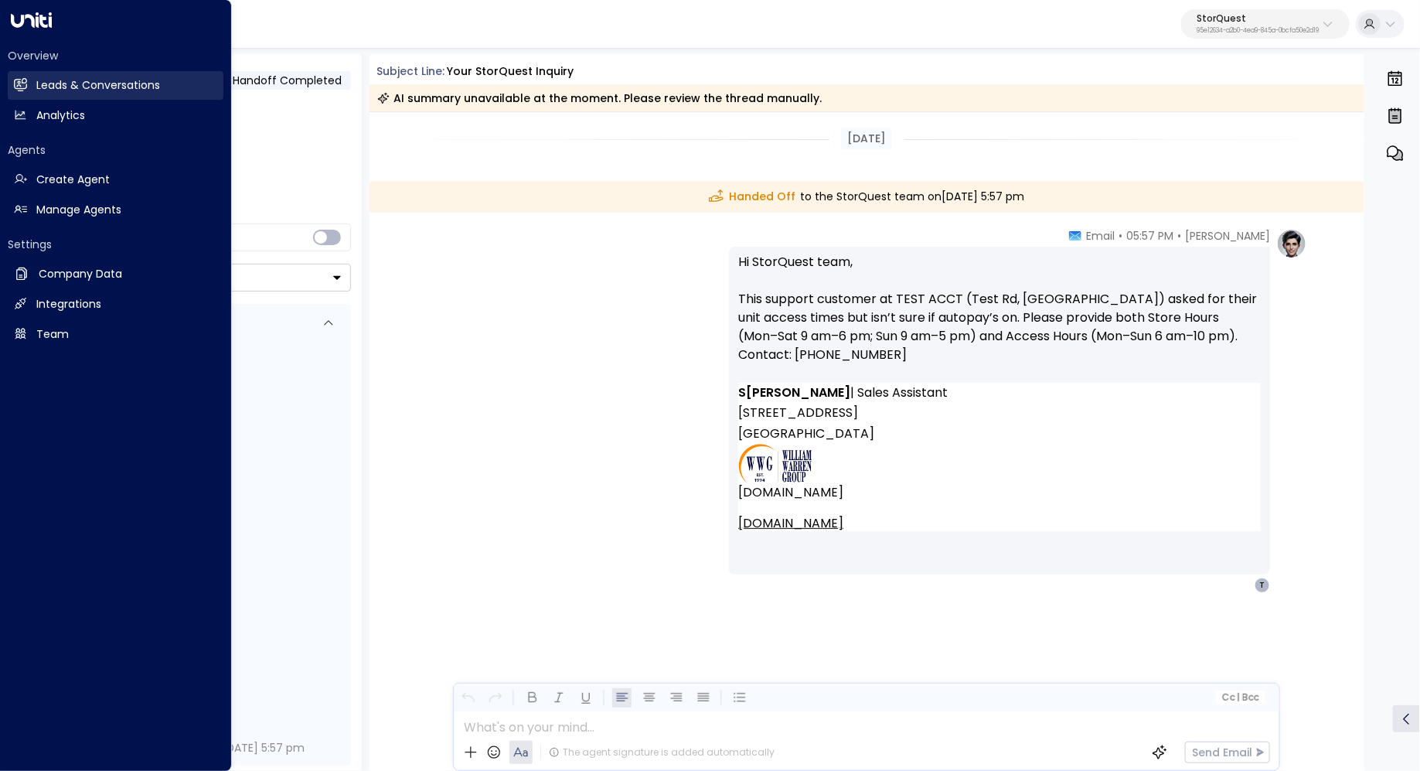
click at [61, 80] on h2 "Leads & Conversations" at bounding box center [98, 85] width 124 height 16
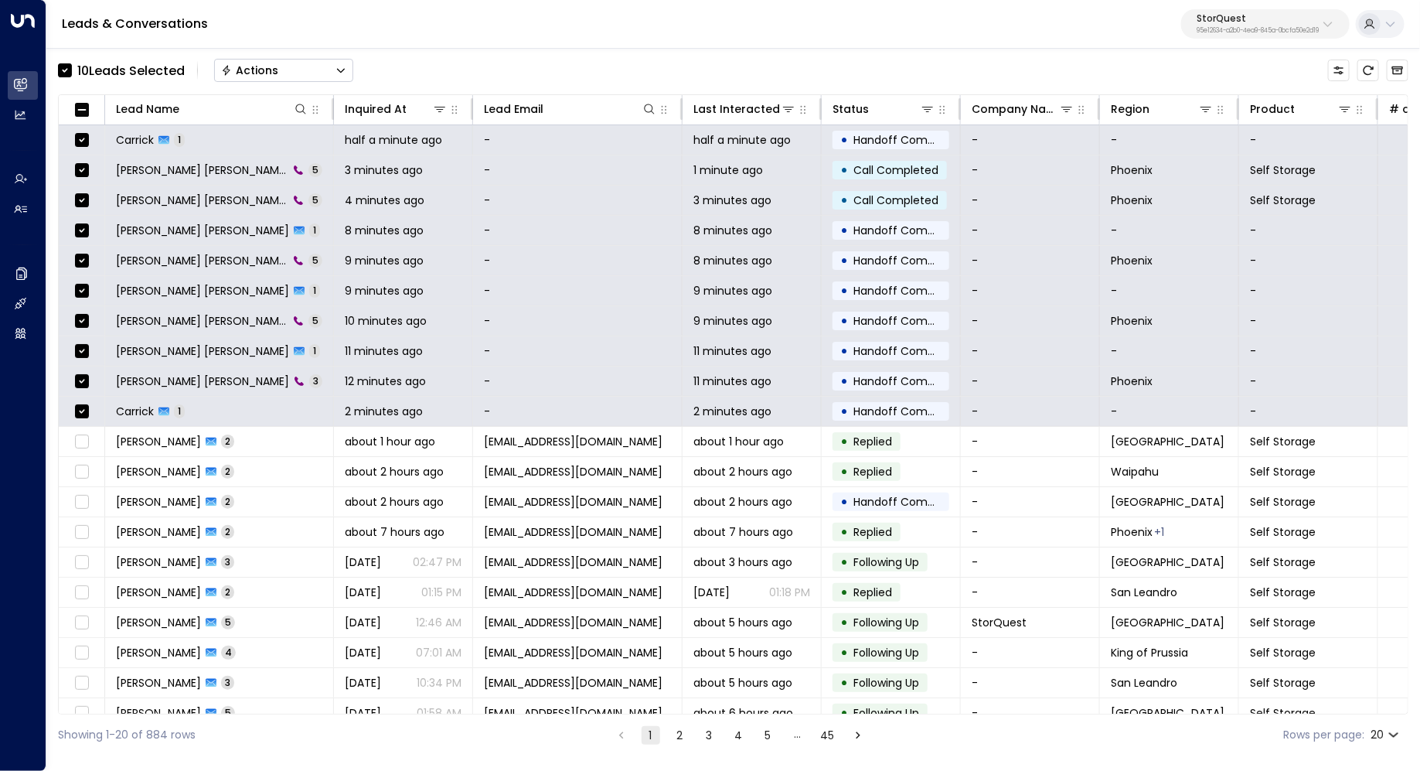
click at [294, 71] on button "Actions" at bounding box center [283, 70] width 139 height 23
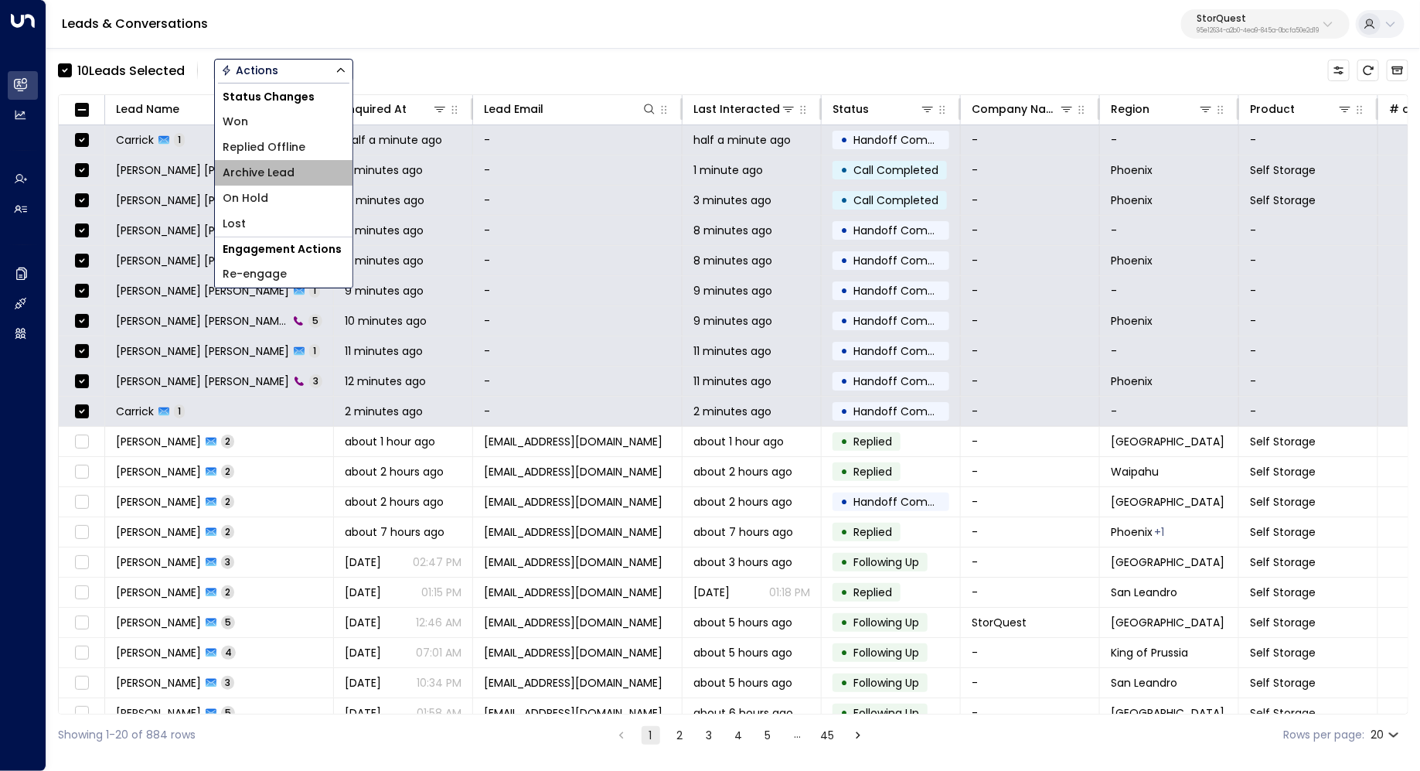
click at [293, 178] on span "Archive Lead" at bounding box center [259, 173] width 72 height 16
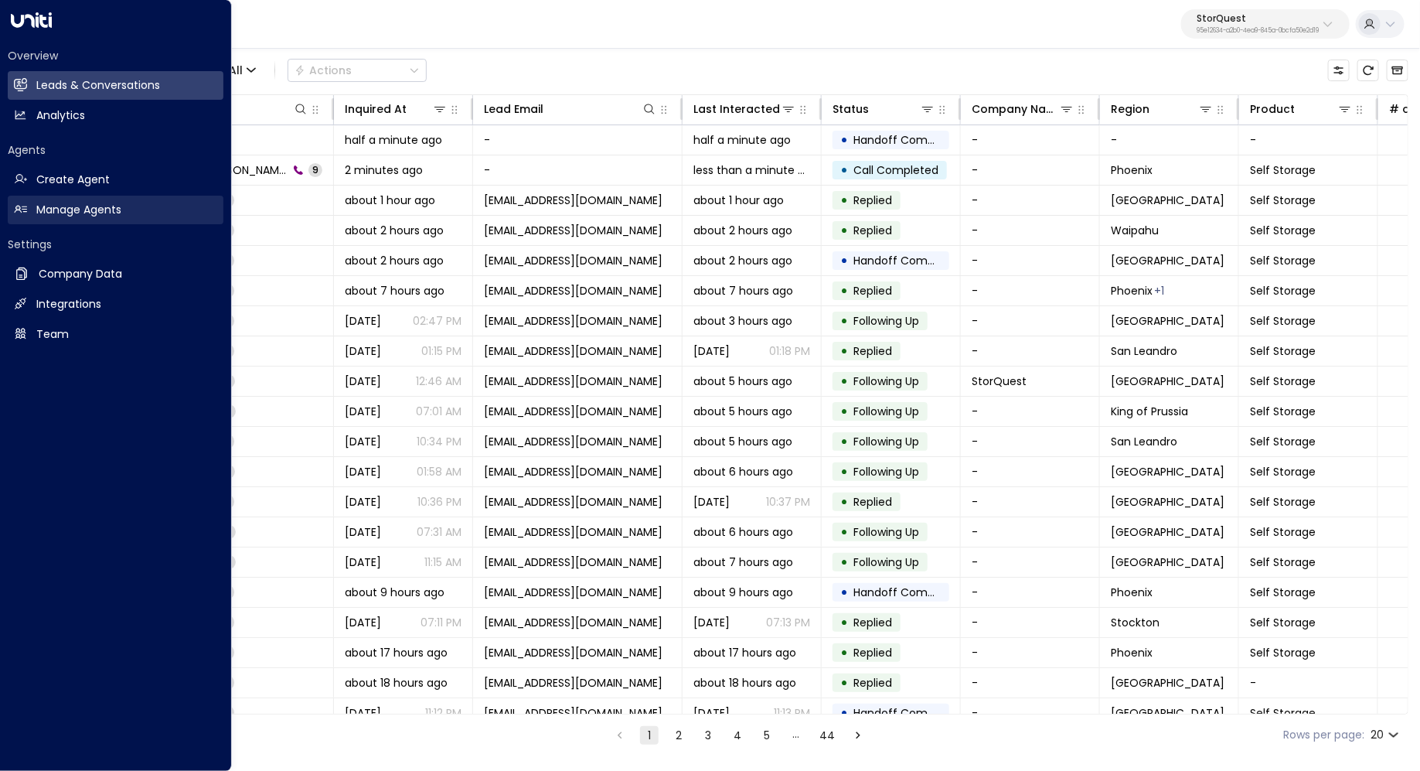
click at [65, 213] on h2 "Manage Agents" at bounding box center [78, 210] width 85 height 16
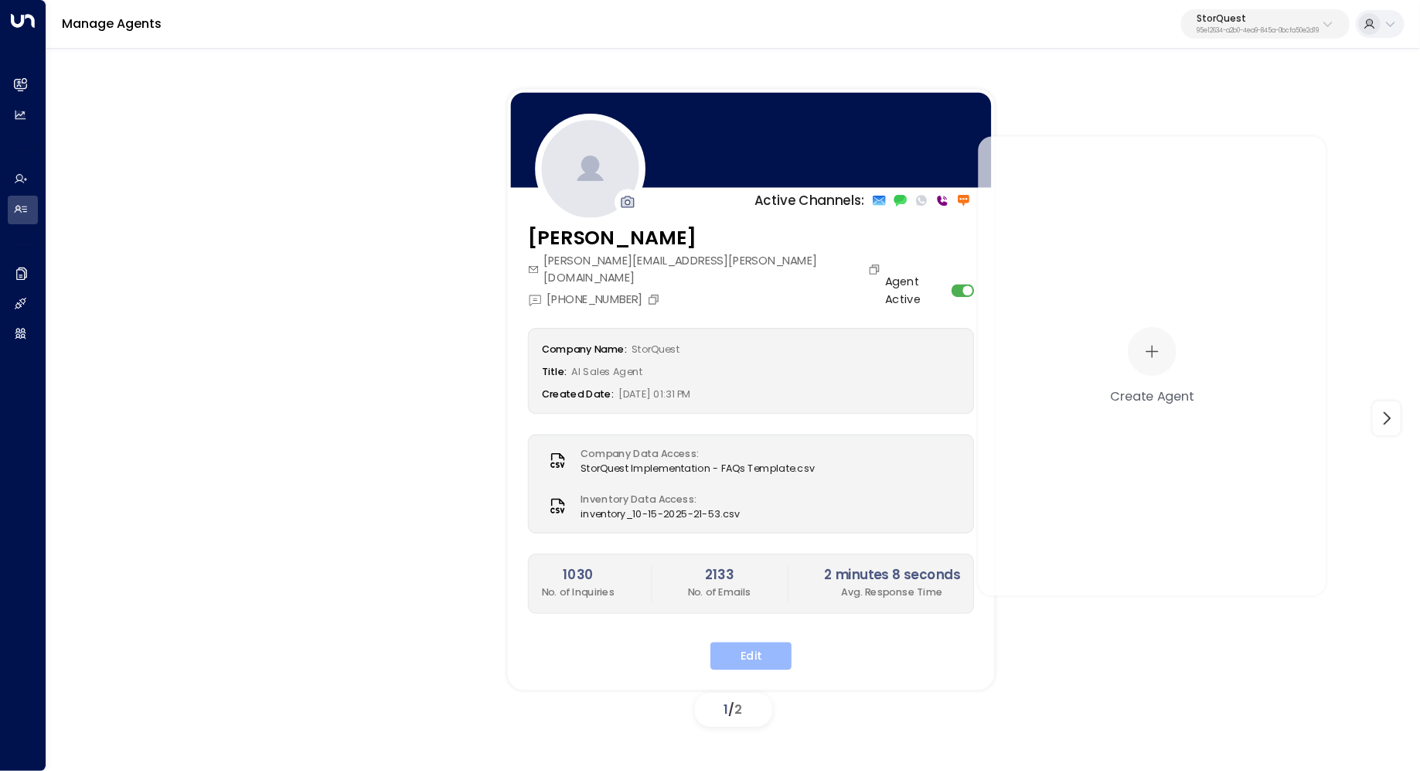
click at [778, 642] on button "Edit" at bounding box center [750, 656] width 81 height 28
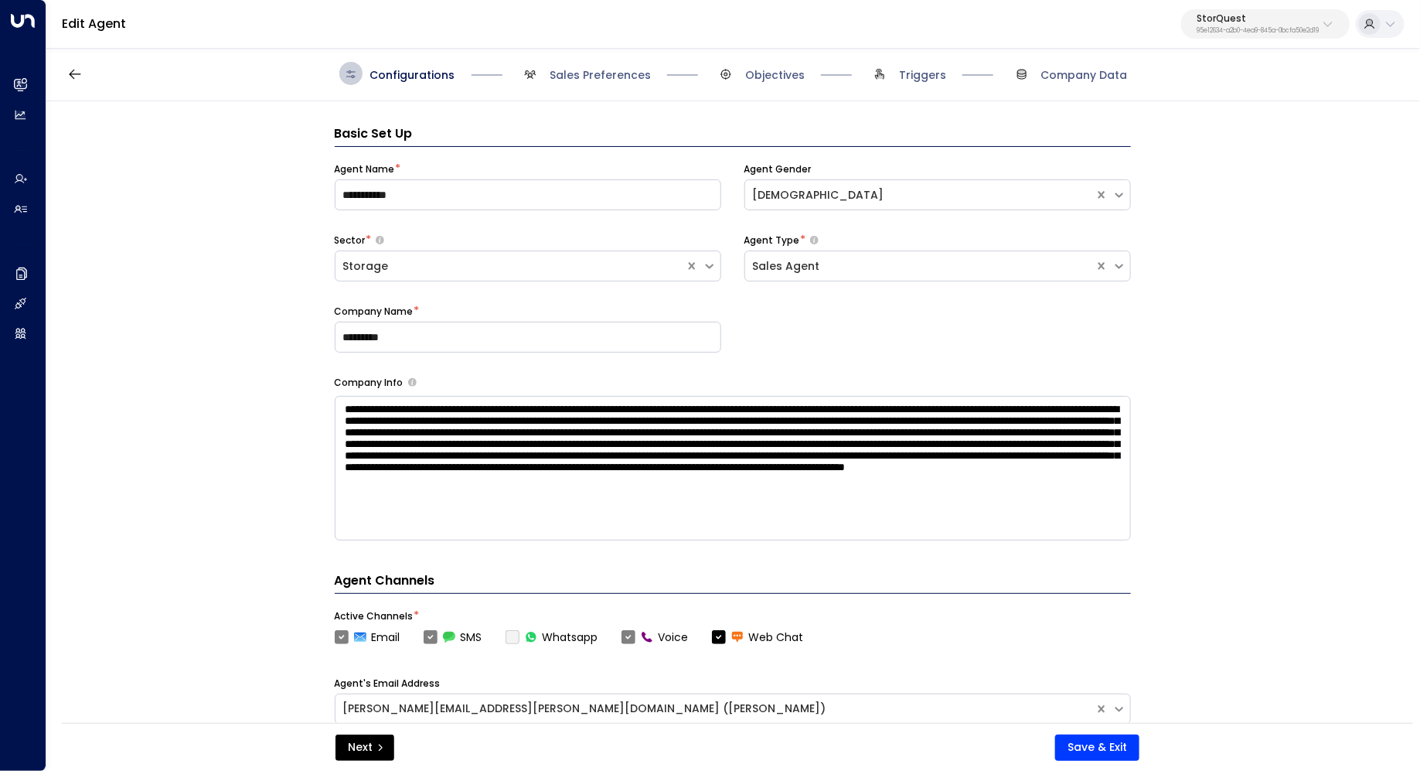
scroll to position [23, 0]
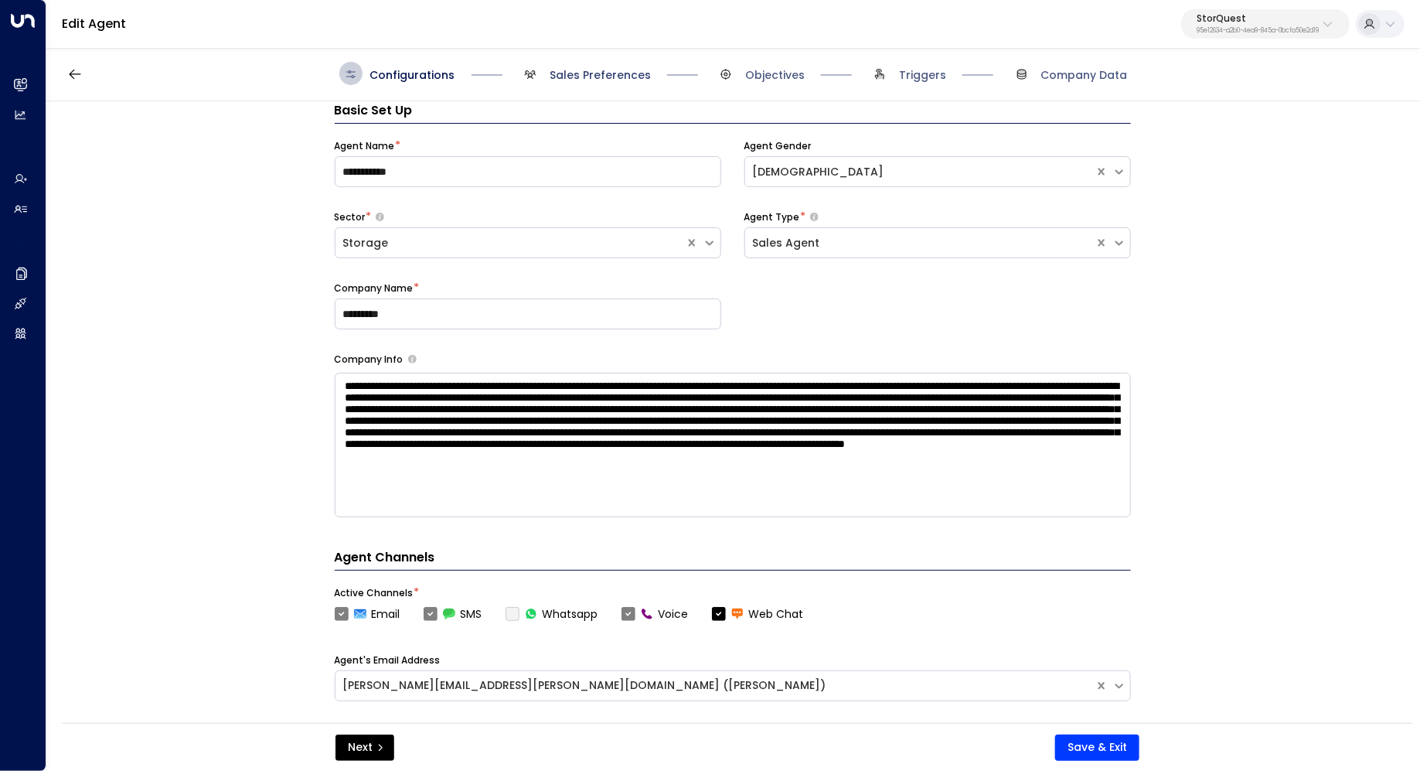
click at [609, 80] on span "Sales Preferences" at bounding box center [600, 74] width 101 height 15
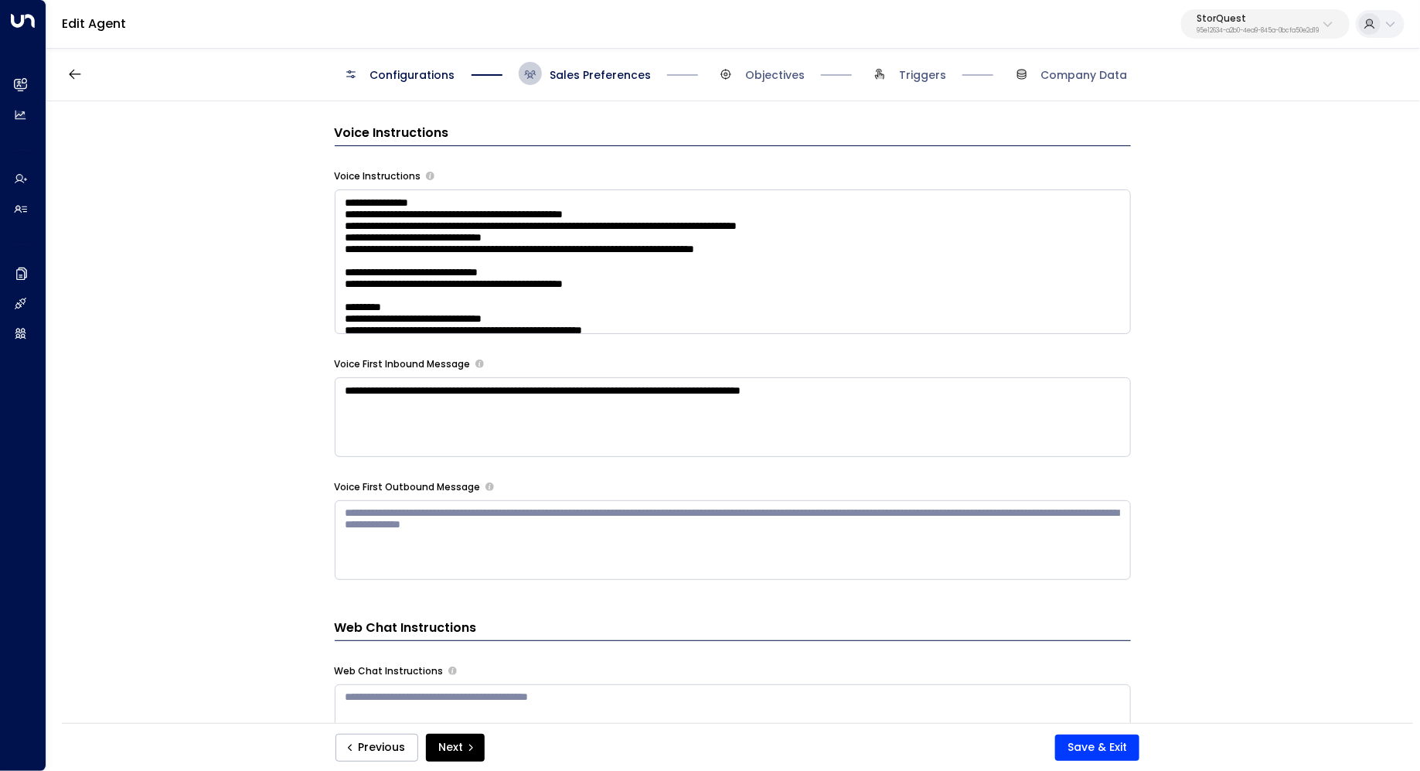
scroll to position [1346, 0]
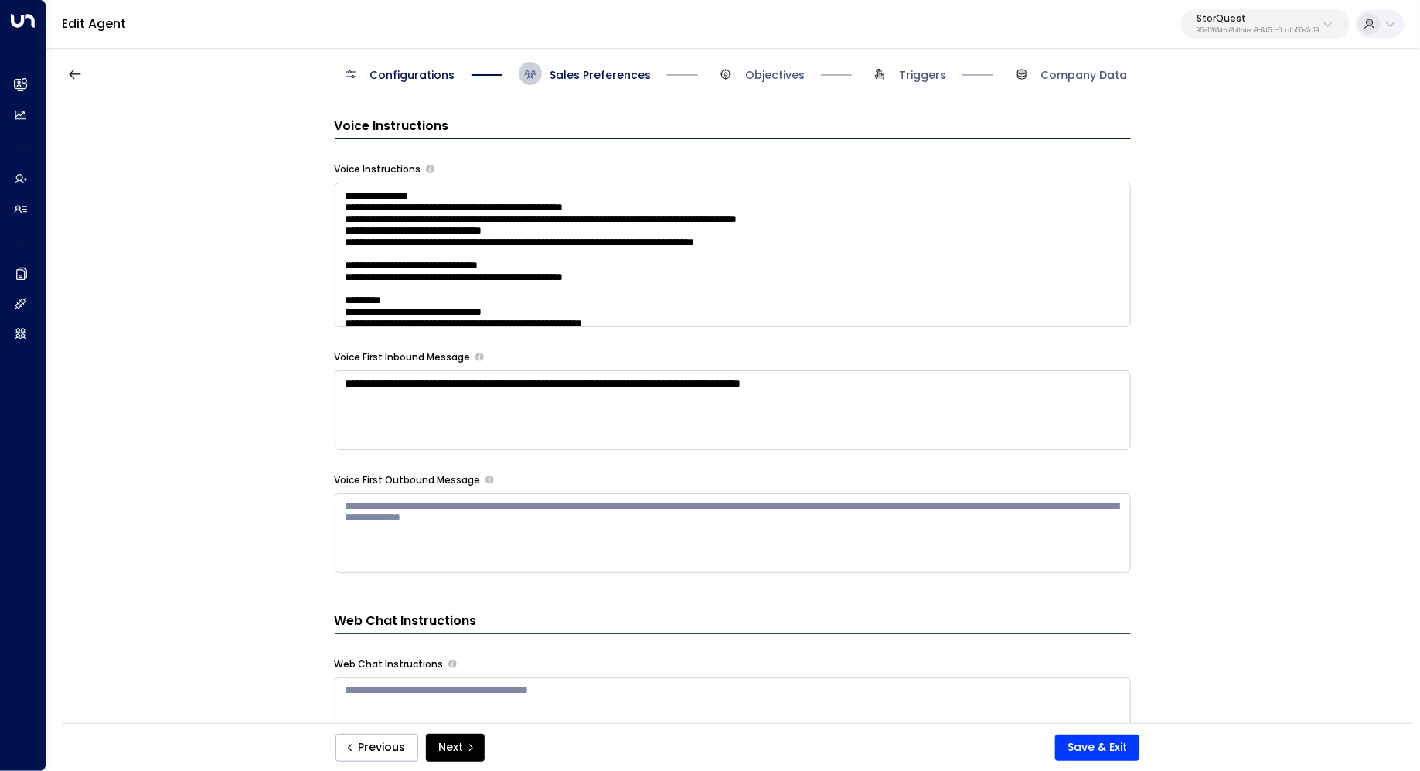
click at [558, 251] on textarea at bounding box center [733, 254] width 796 height 145
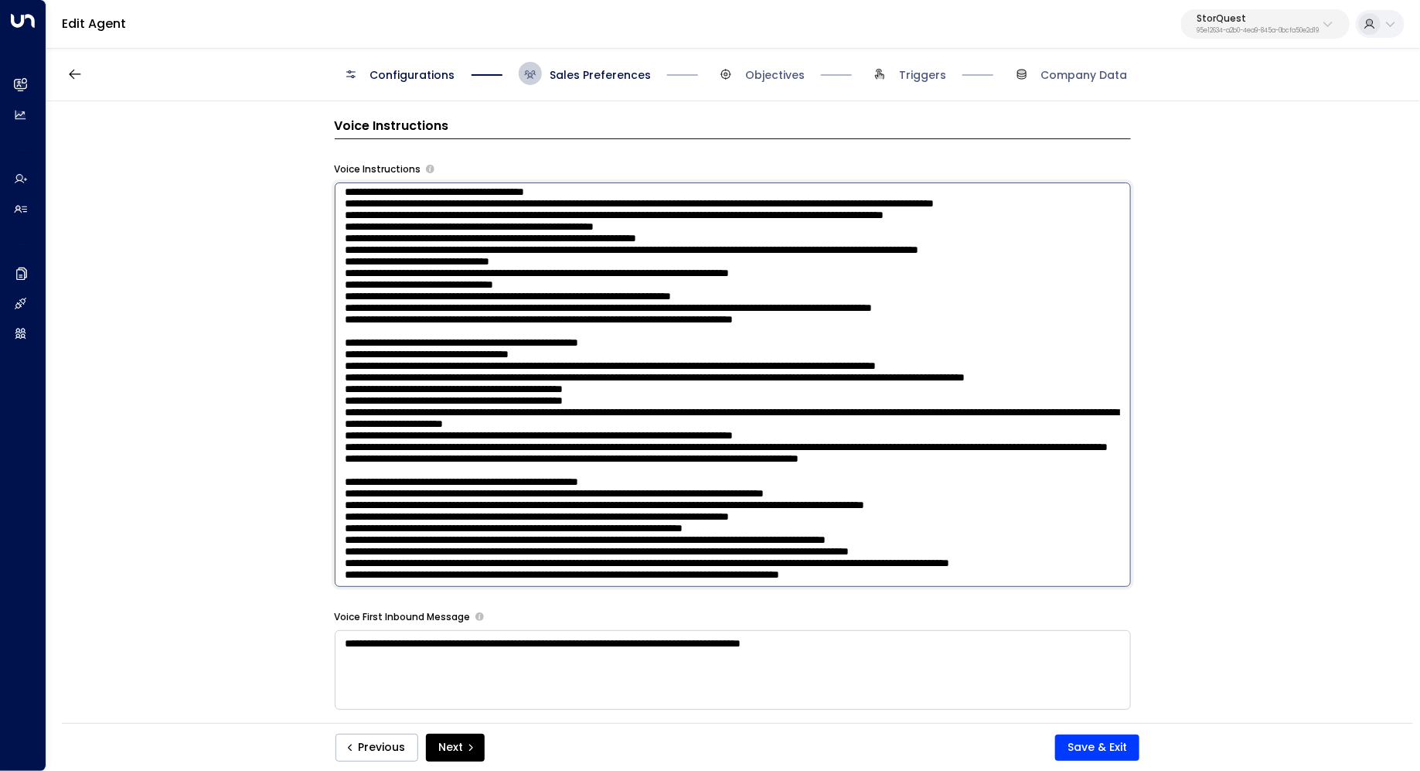
scroll to position [271, 0]
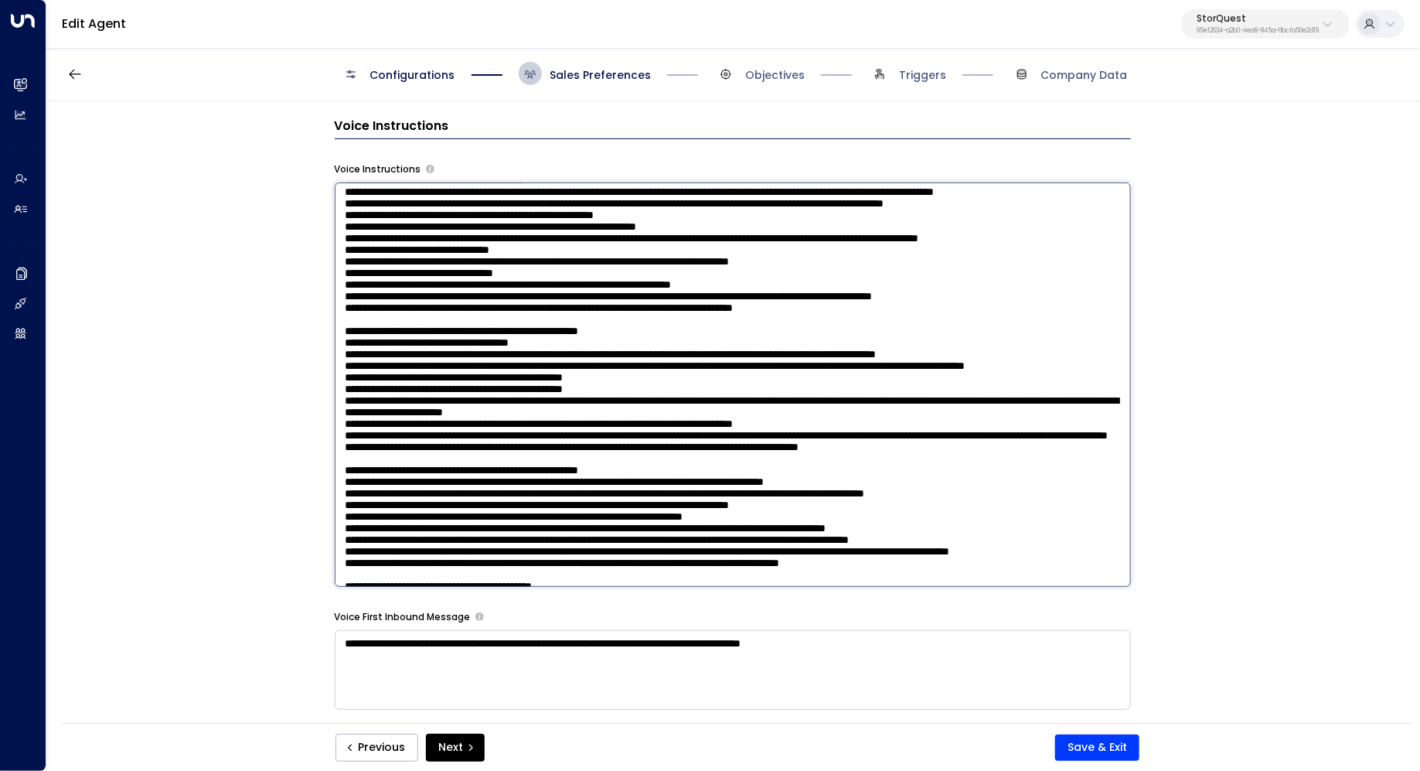
click at [679, 341] on textarea at bounding box center [733, 384] width 796 height 404
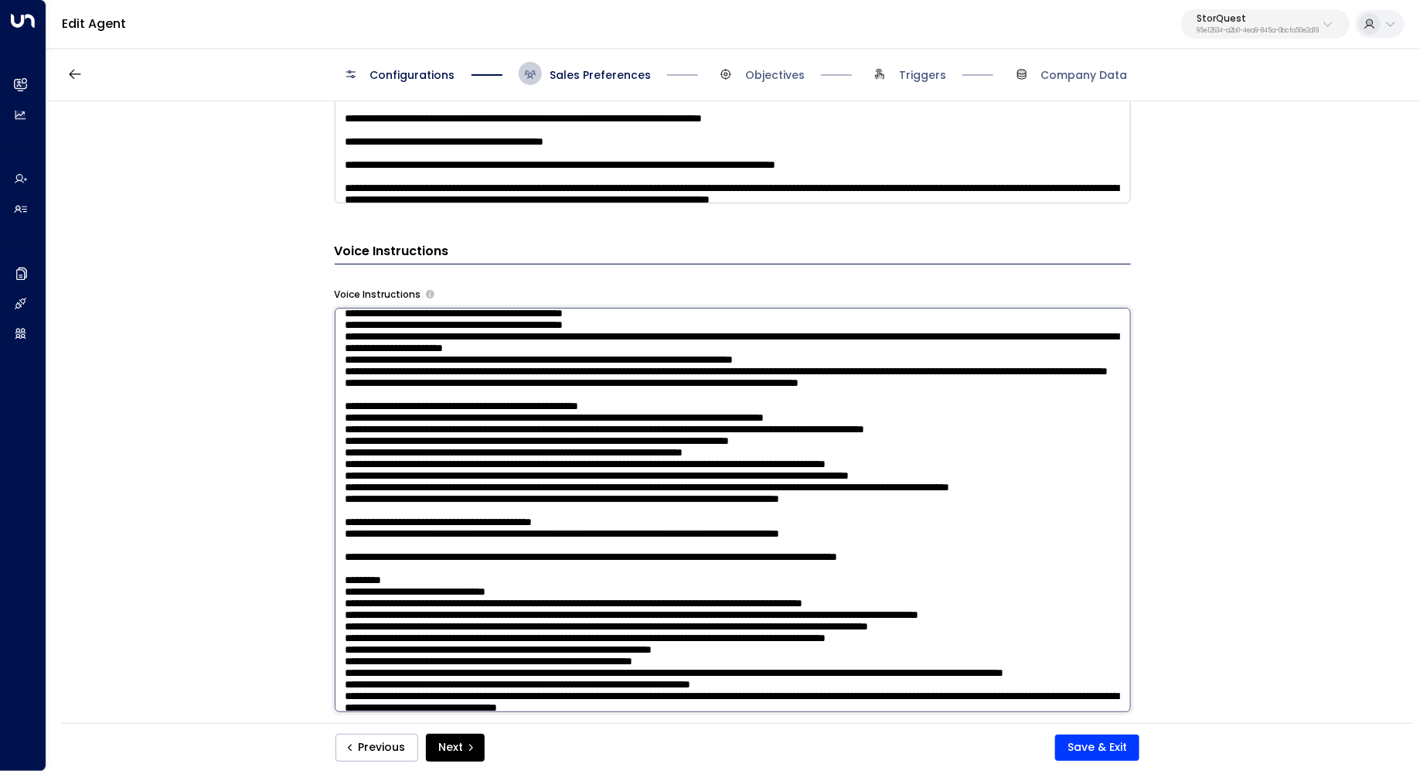
scroll to position [496, 0]
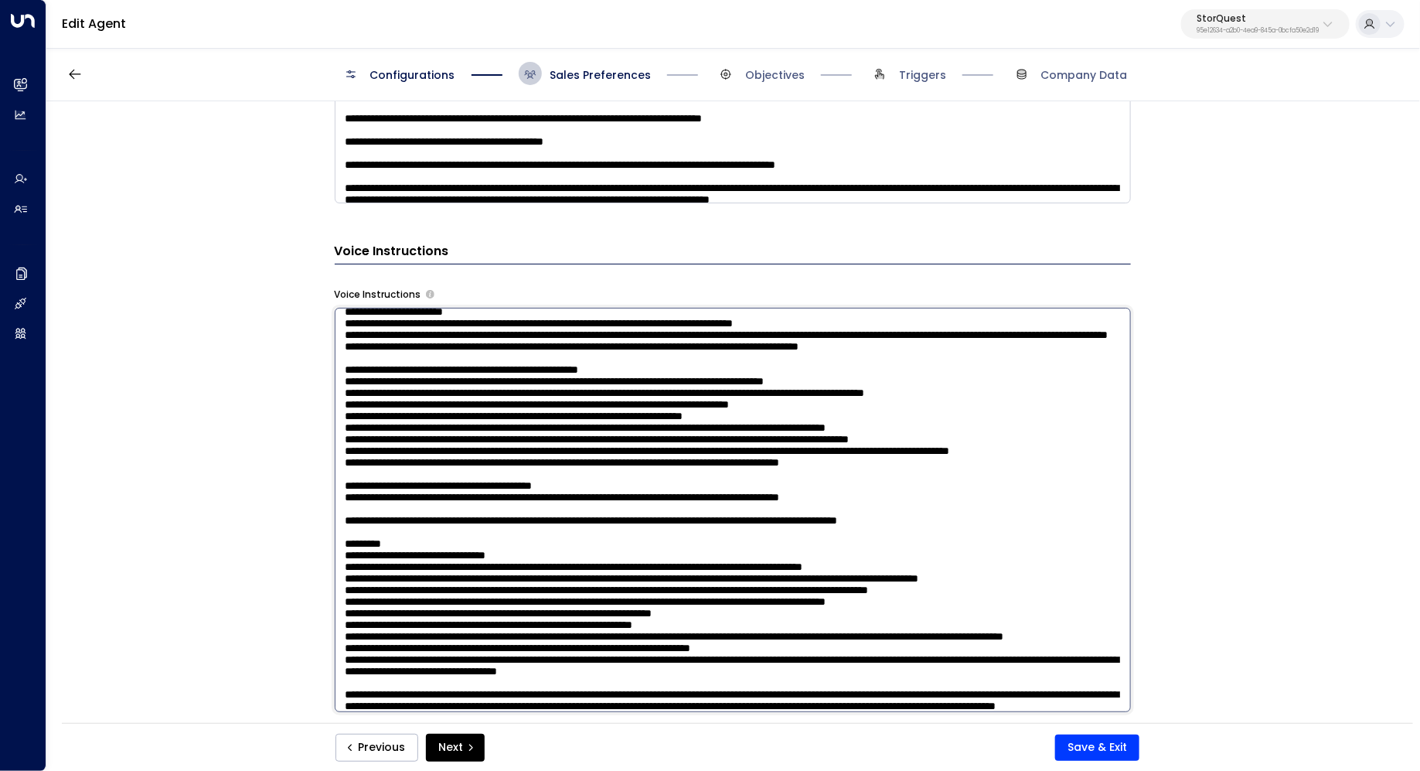
click at [627, 456] on textarea at bounding box center [733, 510] width 796 height 404
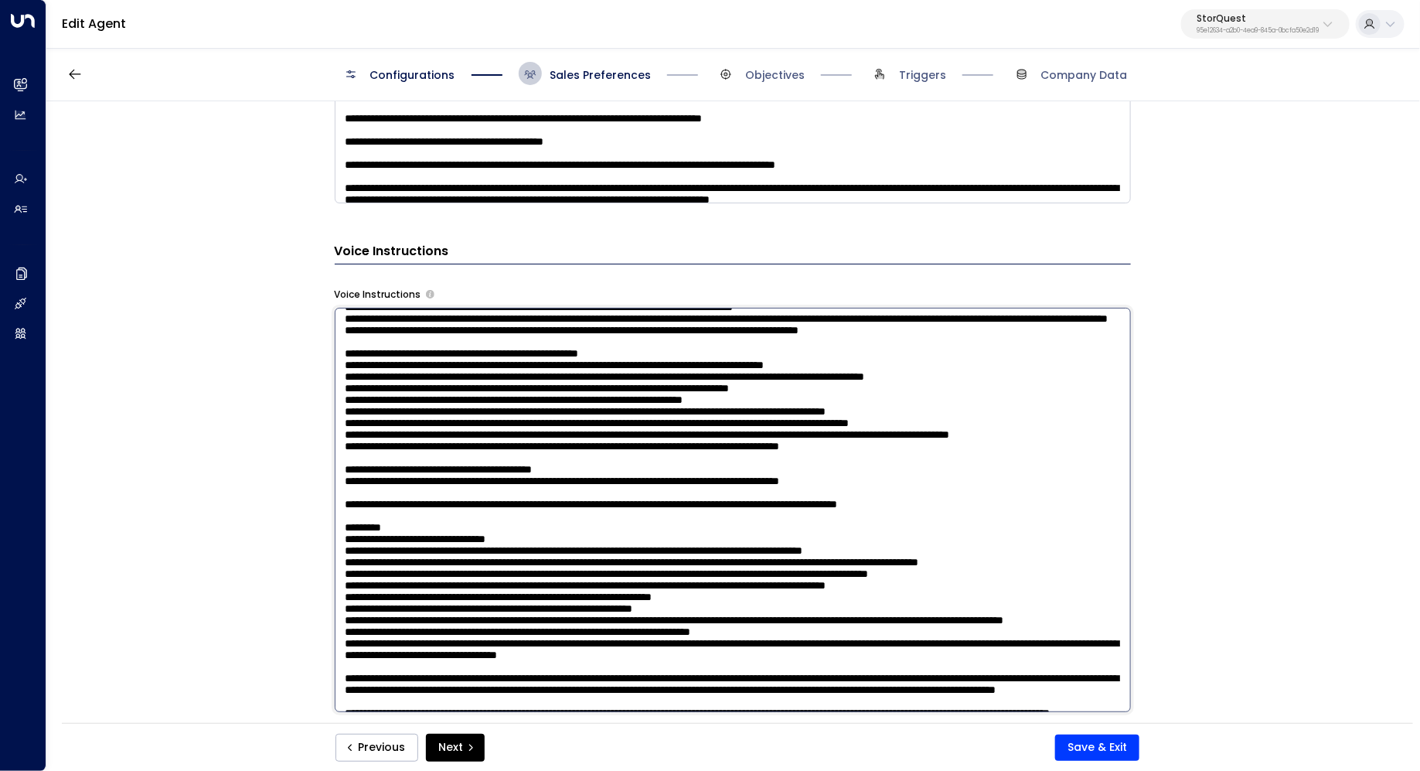
scroll to position [534, 0]
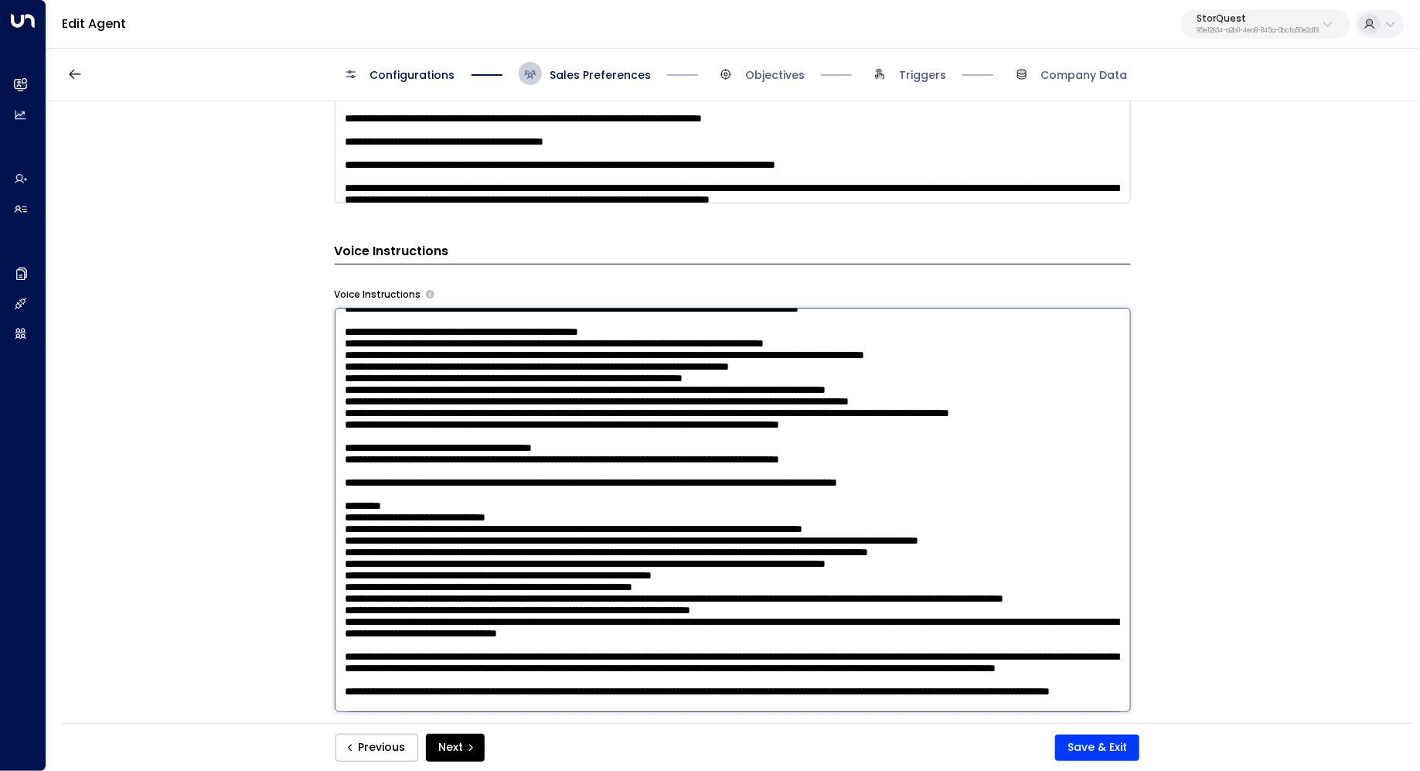
click at [690, 475] on textarea at bounding box center [733, 510] width 796 height 404
drag, startPoint x: 624, startPoint y: 528, endPoint x: 643, endPoint y: 528, distance: 19.3
click at [643, 528] on textarea at bounding box center [733, 510] width 796 height 404
drag, startPoint x: 489, startPoint y: 547, endPoint x: 521, endPoint y: 547, distance: 31.7
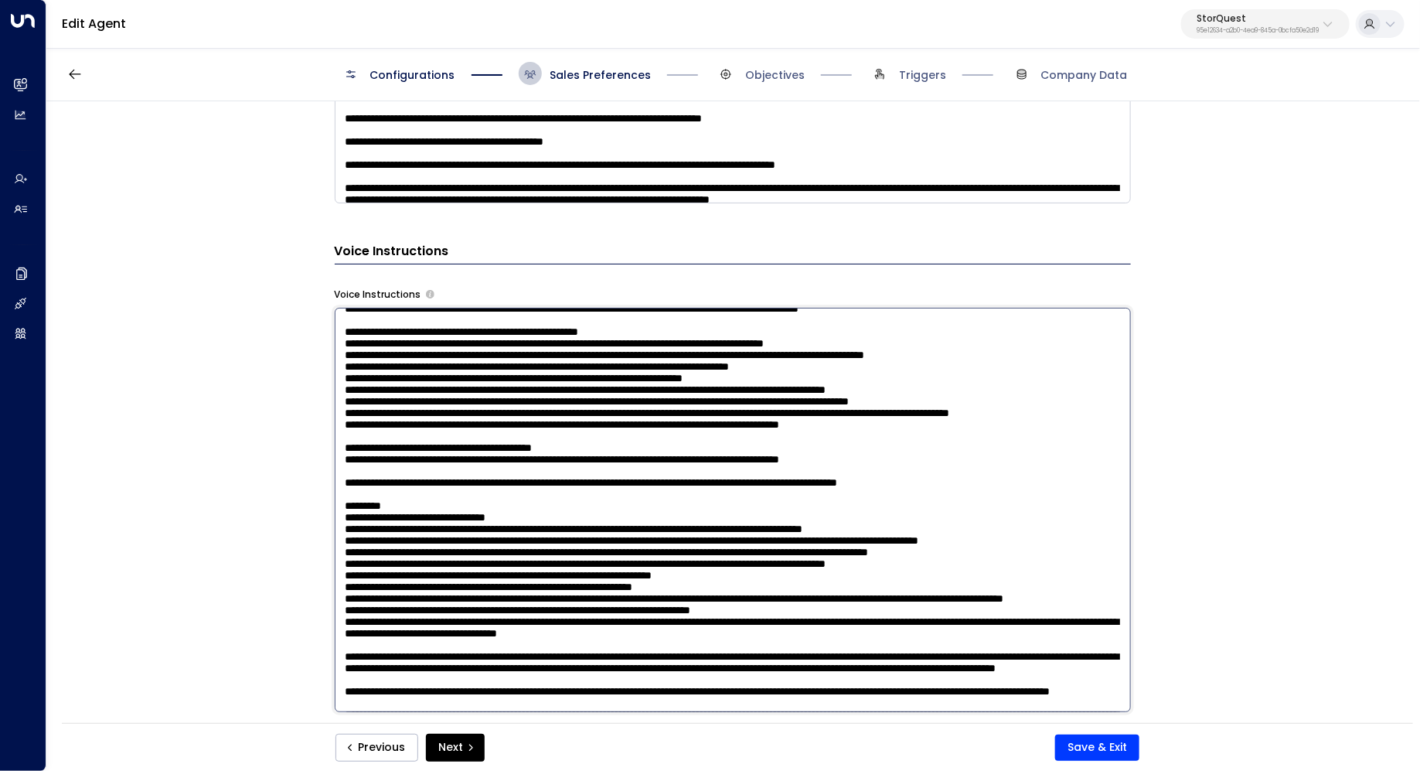
click at [521, 547] on textarea at bounding box center [733, 510] width 796 height 404
drag, startPoint x: 437, startPoint y: 560, endPoint x: 461, endPoint y: 560, distance: 24.0
click at [461, 560] on textarea at bounding box center [733, 510] width 796 height 404
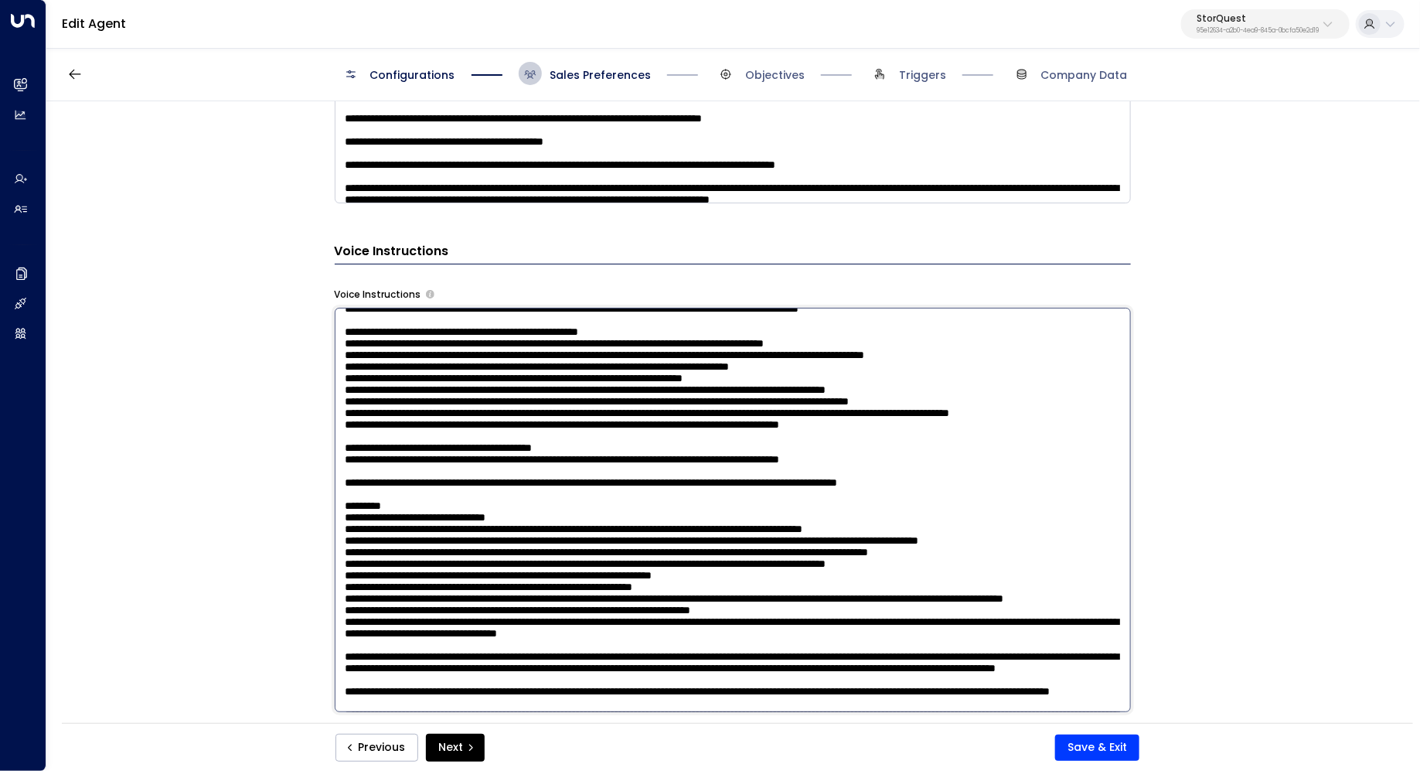
click at [924, 556] on textarea at bounding box center [733, 510] width 796 height 404
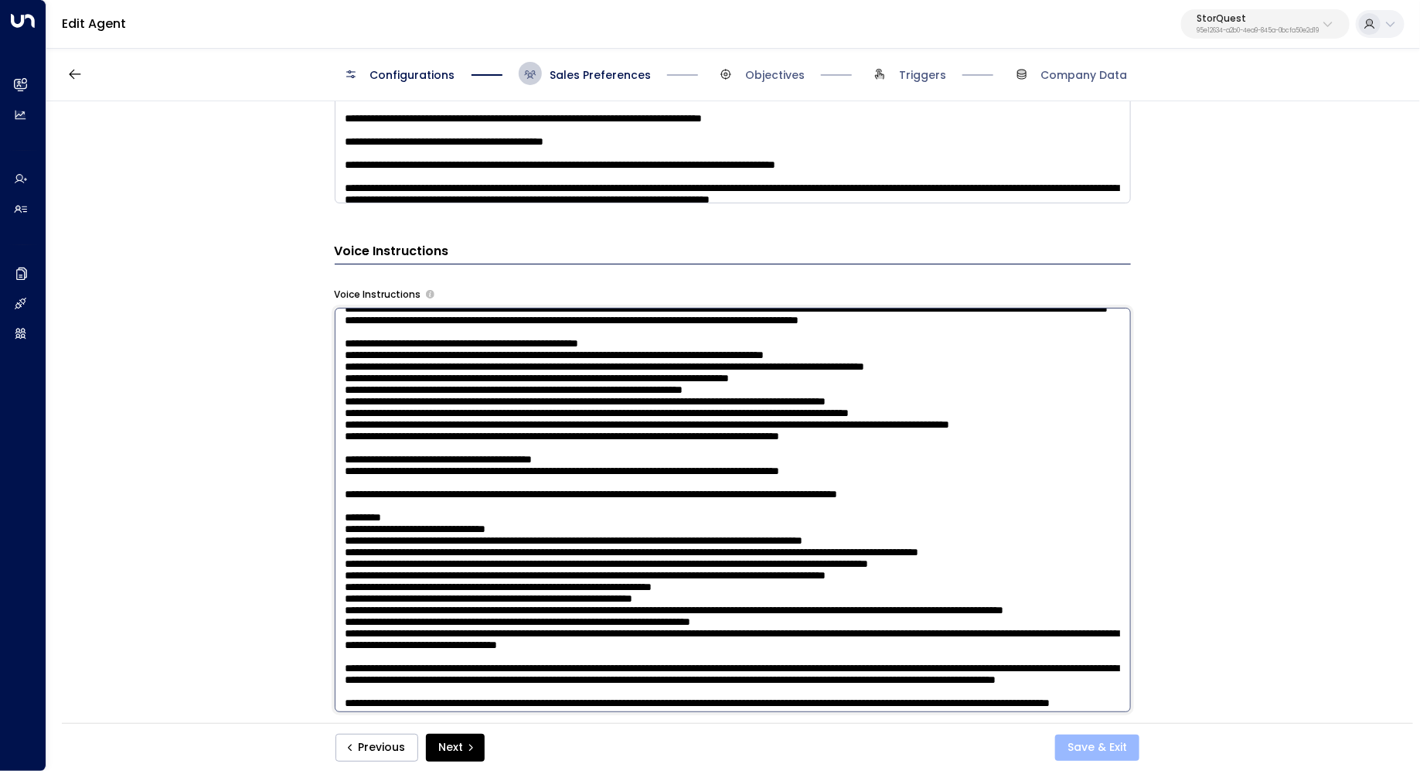
type textarea "**********"
click at [1099, 752] on button "Save & Exit" at bounding box center [1097, 747] width 84 height 26
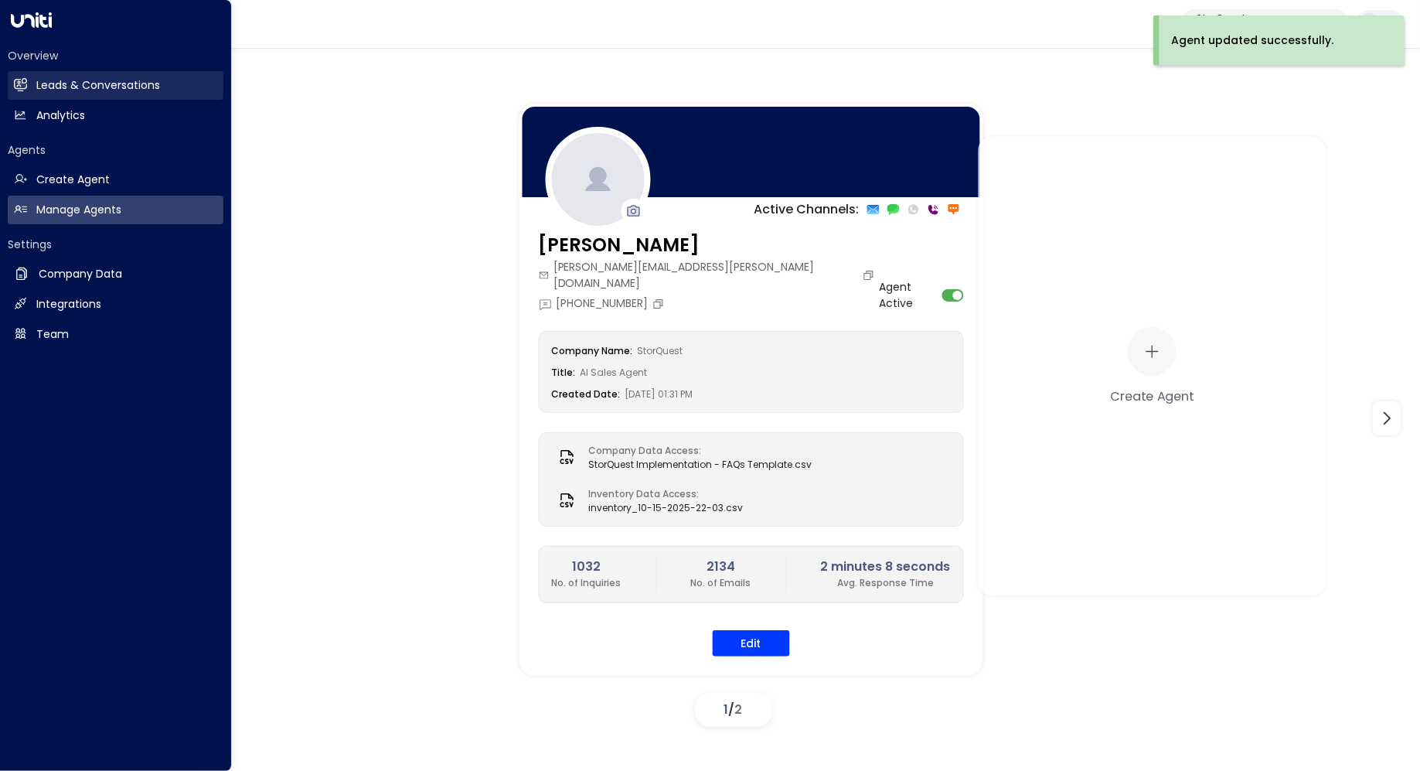
click at [123, 93] on h2 "Leads & Conversations" at bounding box center [98, 85] width 124 height 16
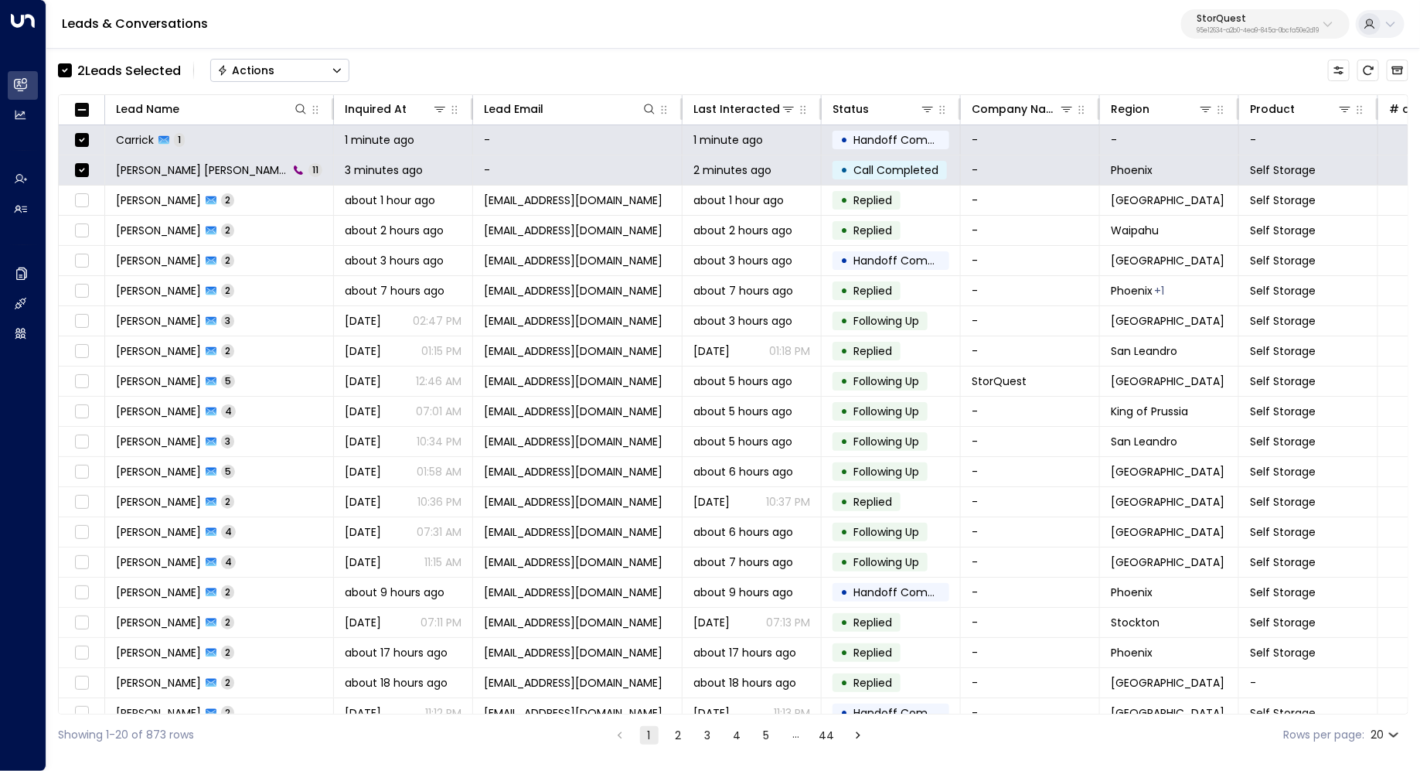
click at [331, 73] on button "Actions" at bounding box center [279, 70] width 139 height 23
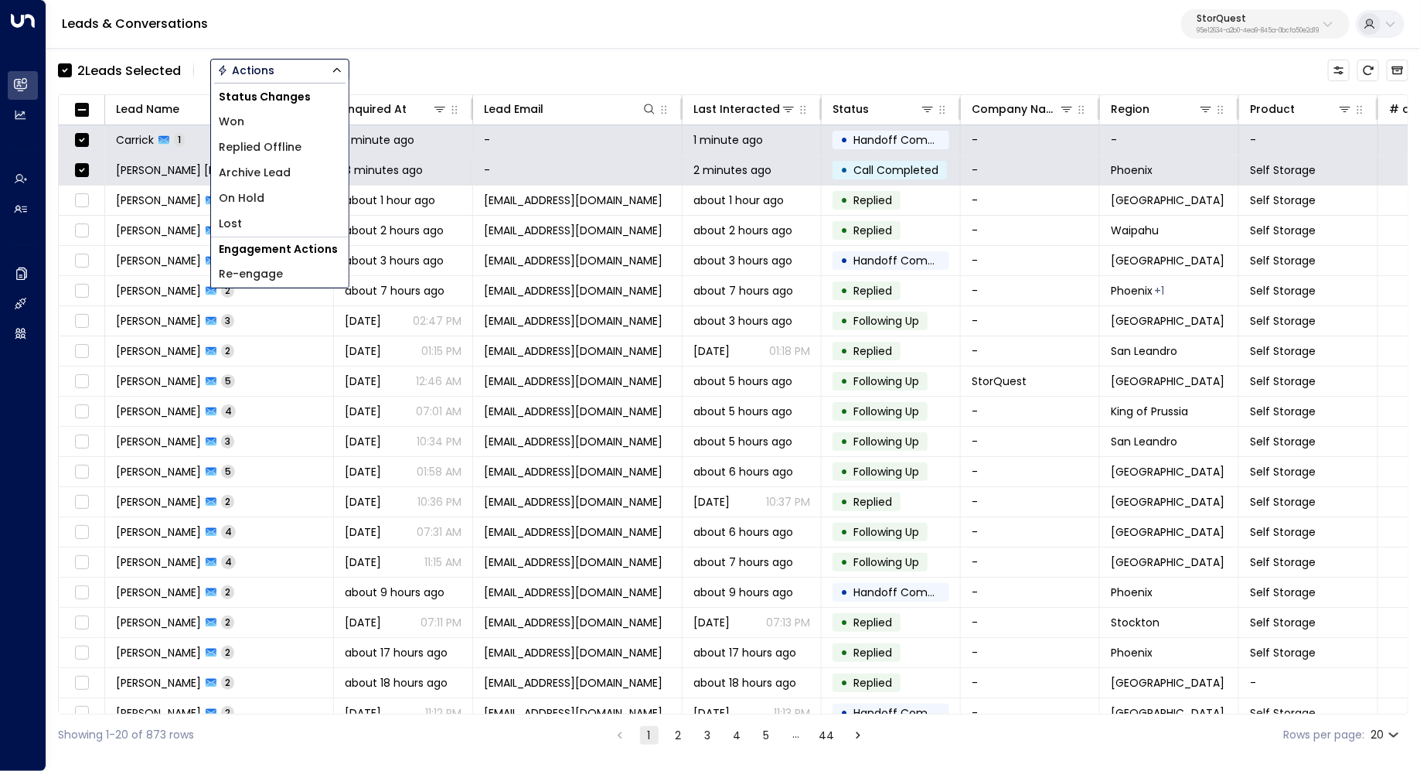
click at [291, 167] on li "Archive Lead" at bounding box center [280, 173] width 138 height 26
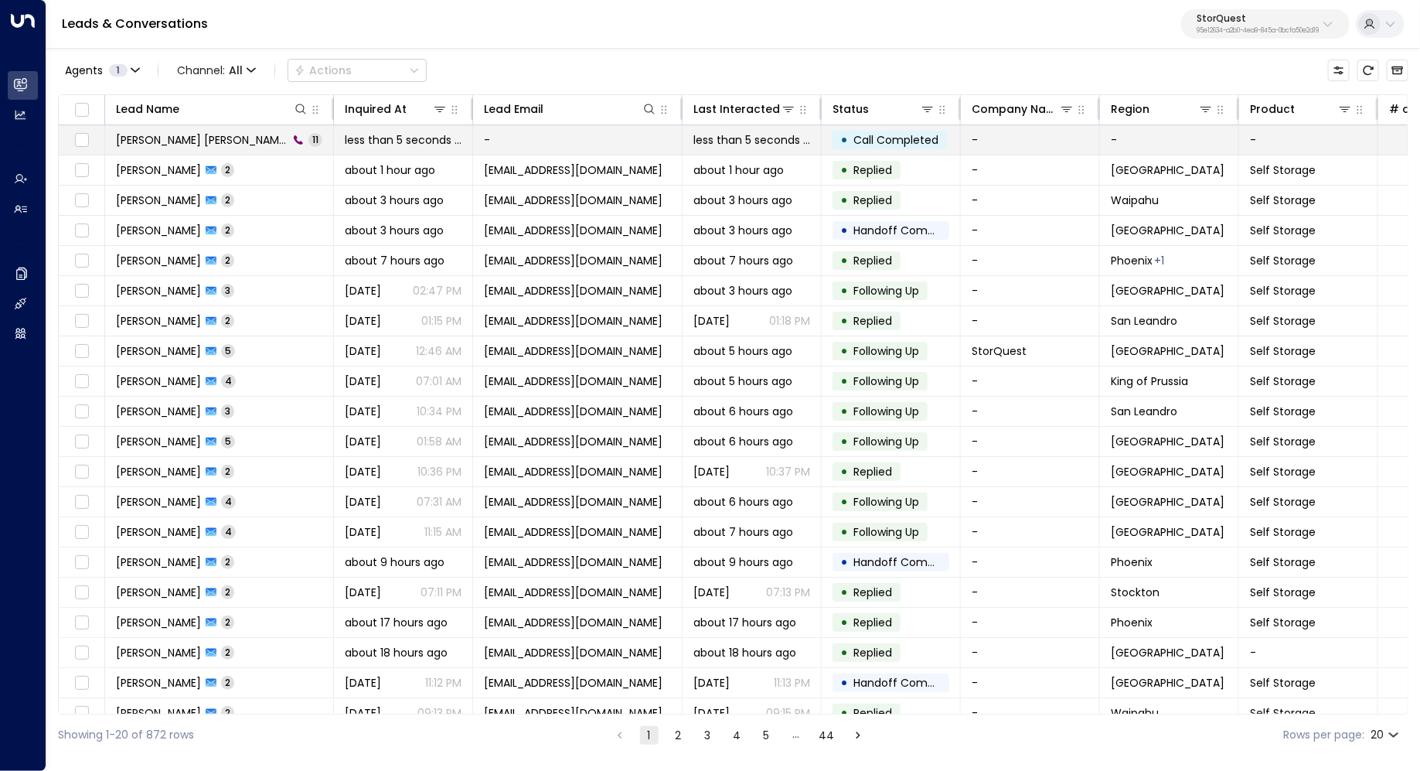
click at [140, 140] on span "[PERSON_NAME] [PERSON_NAME]" at bounding box center [202, 139] width 172 height 15
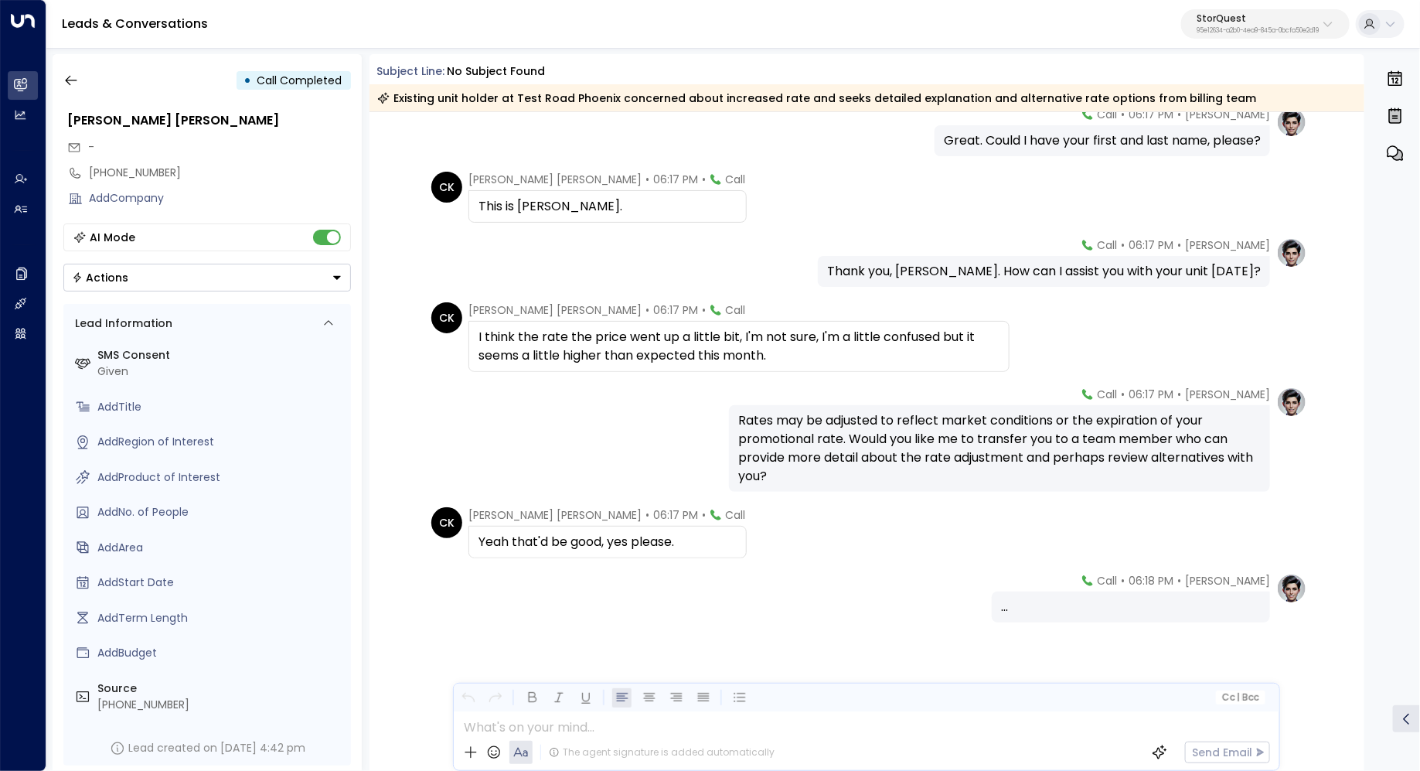
scroll to position [359, 0]
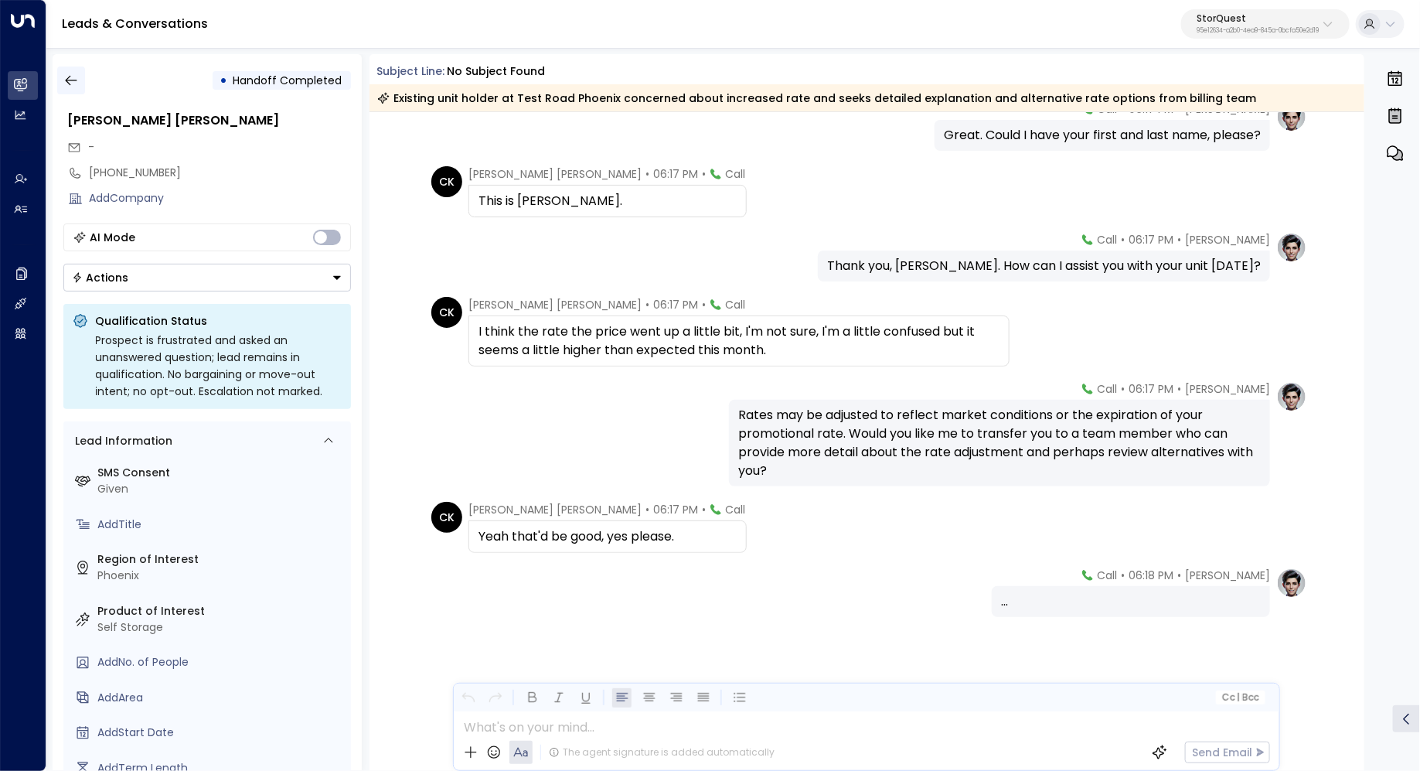
click at [61, 80] on button "button" at bounding box center [71, 80] width 28 height 28
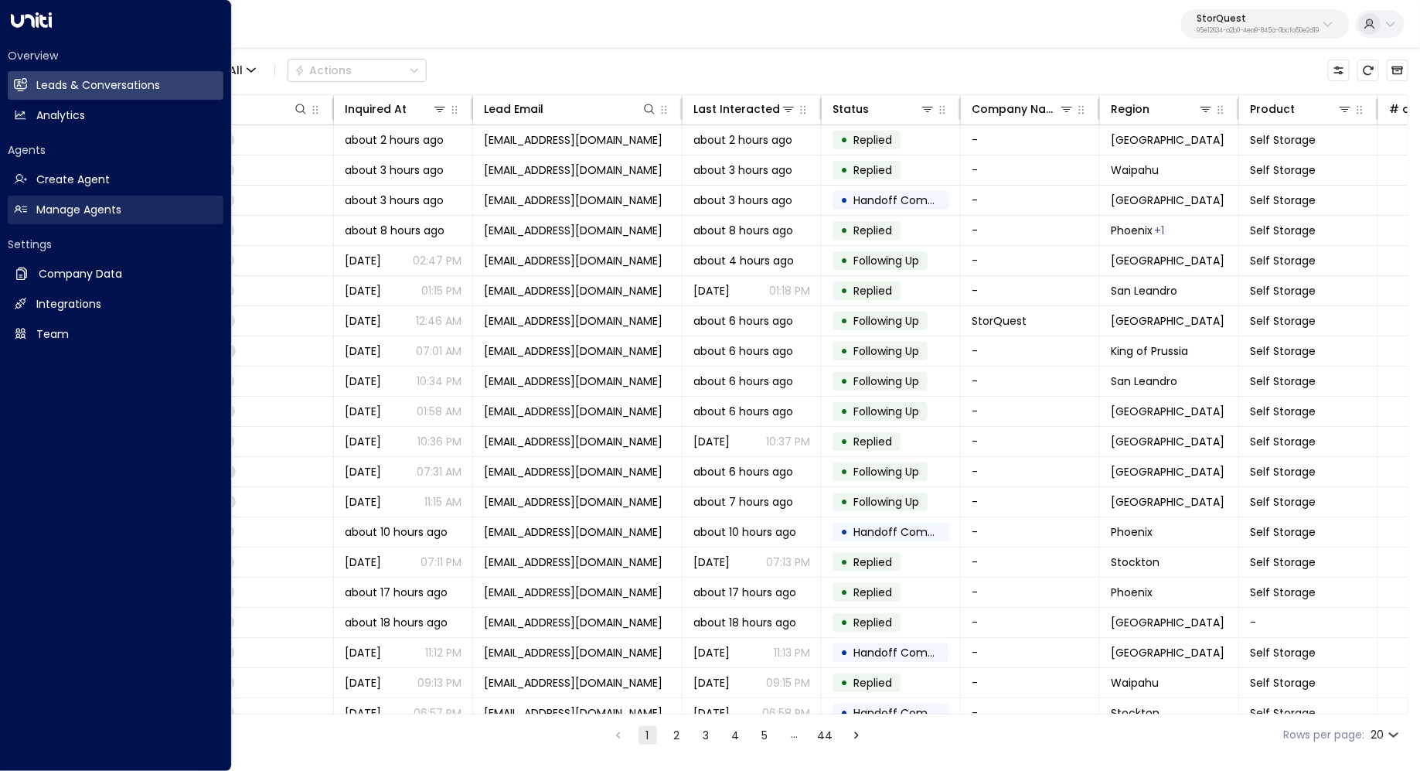
click at [67, 209] on h2 "Manage Agents" at bounding box center [78, 210] width 85 height 16
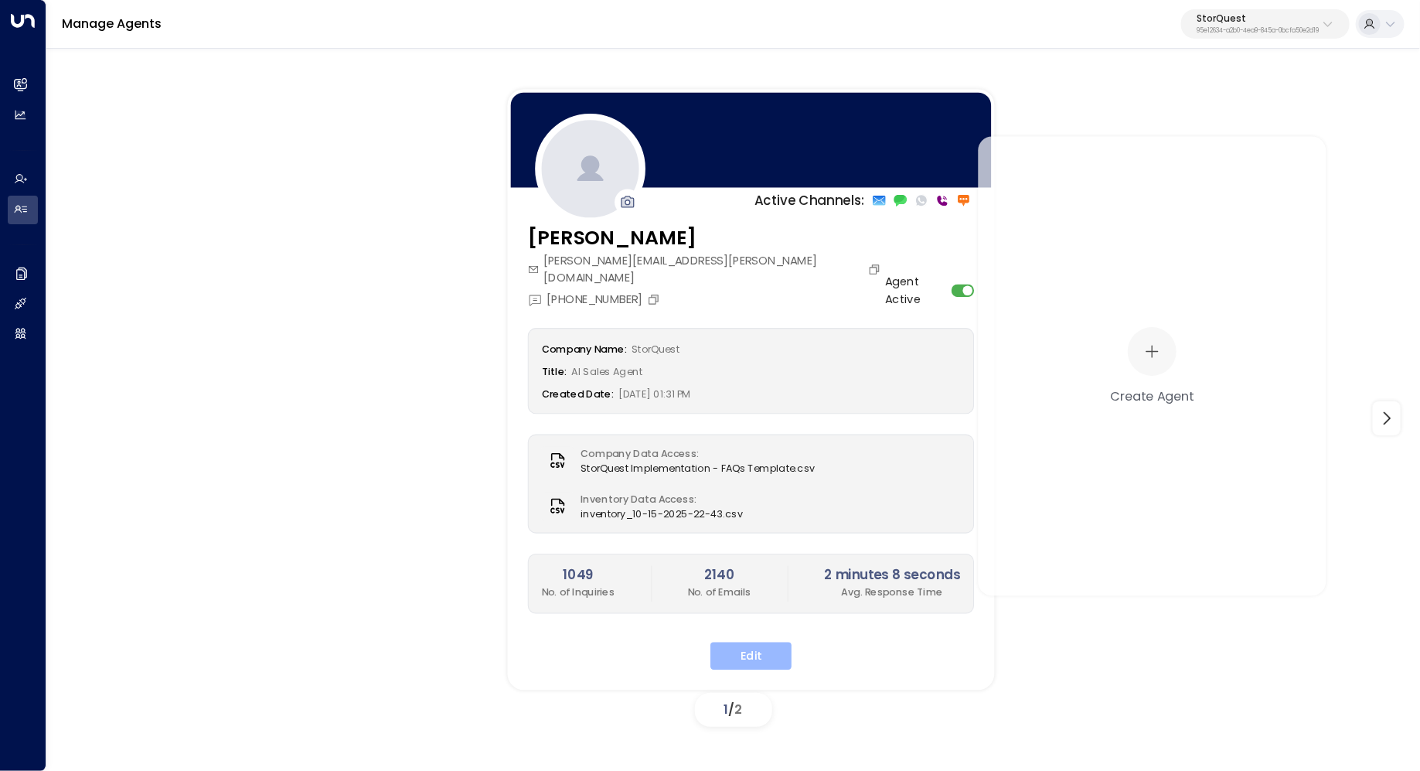
click at [738, 642] on button "Edit" at bounding box center [750, 656] width 81 height 28
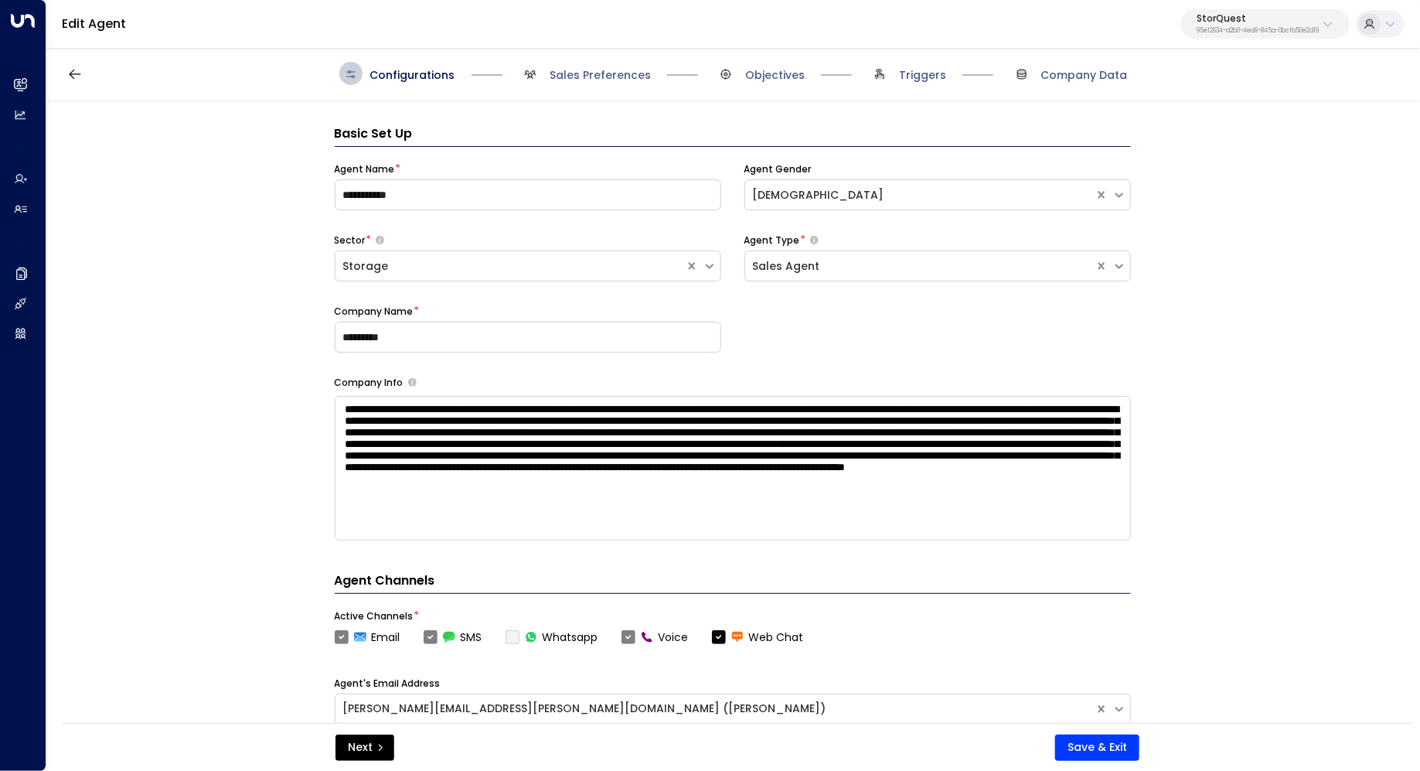
scroll to position [23, 0]
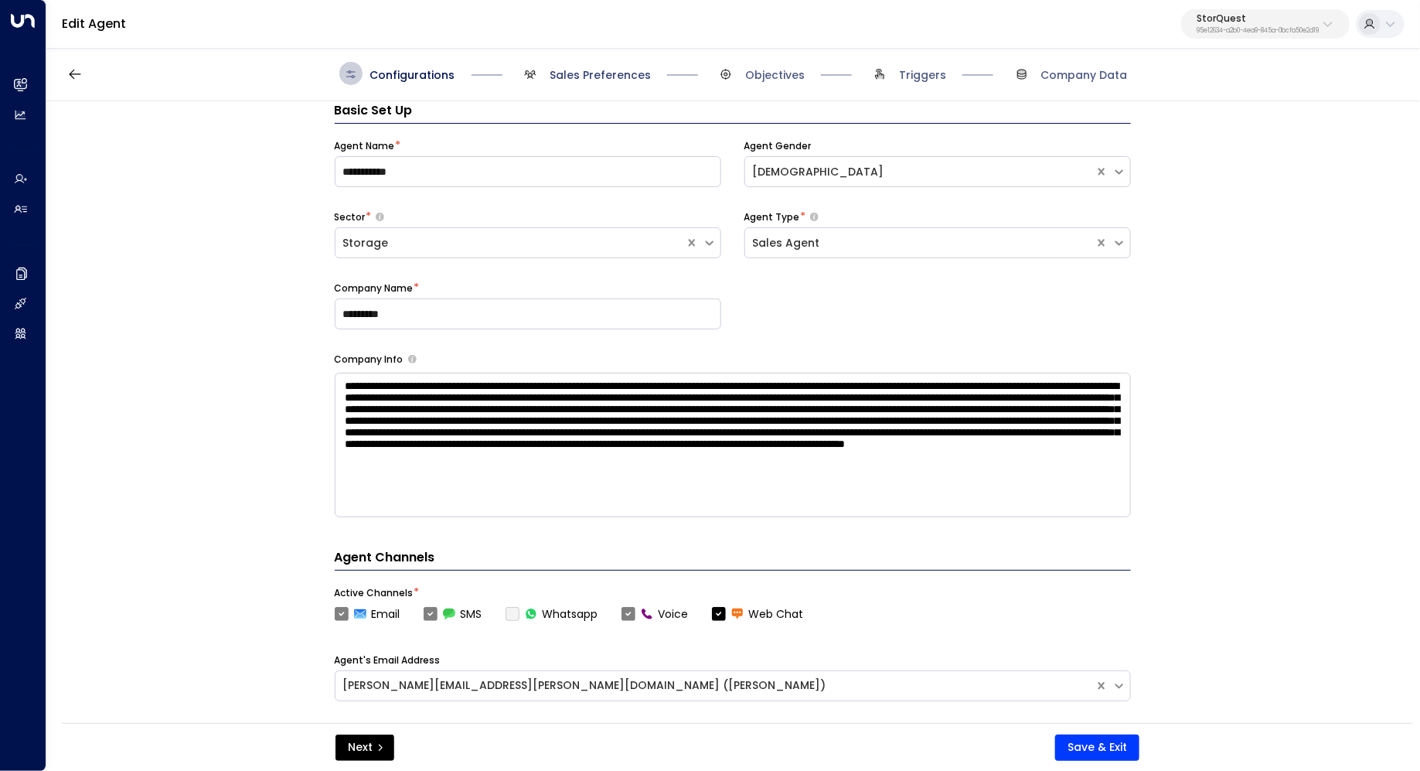
click at [604, 77] on span "Sales Preferences" at bounding box center [600, 74] width 101 height 15
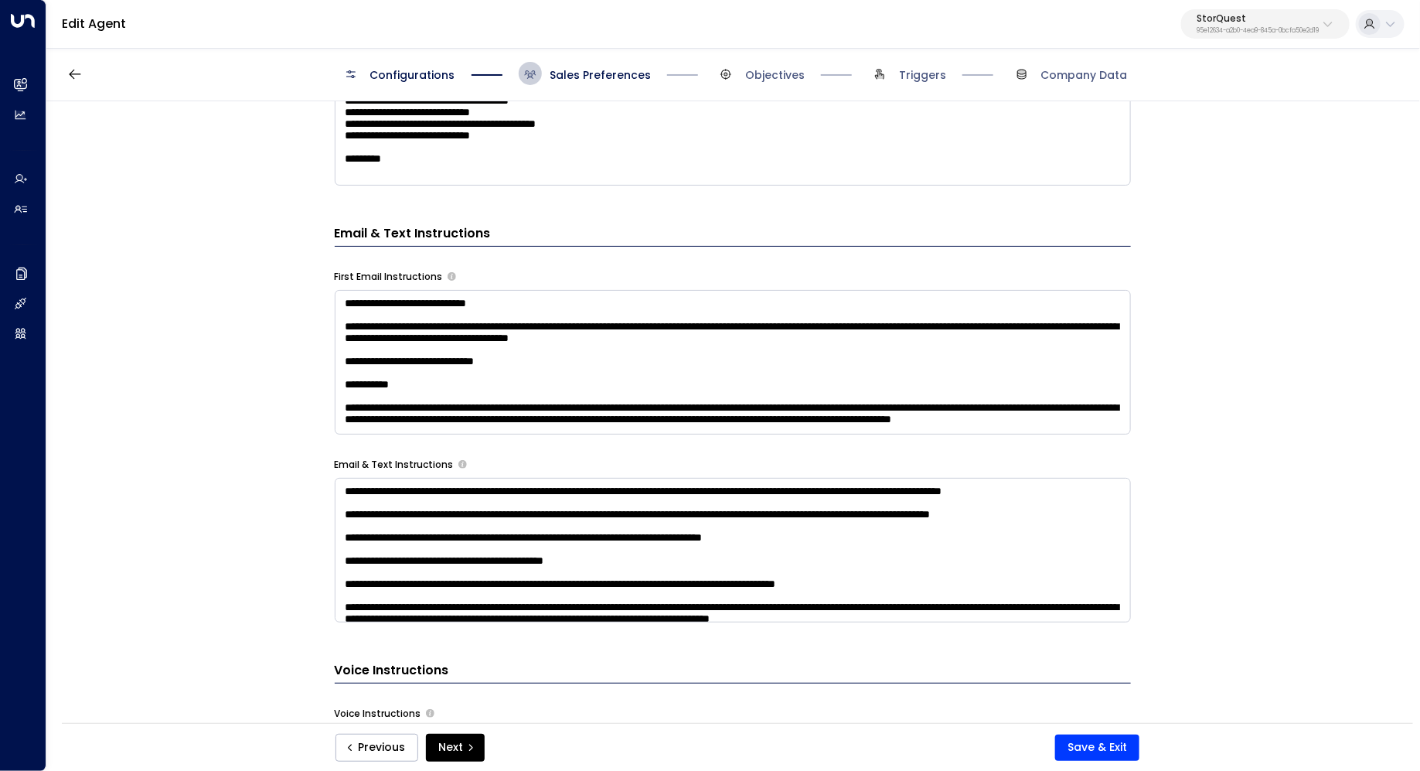
scroll to position [969, 0]
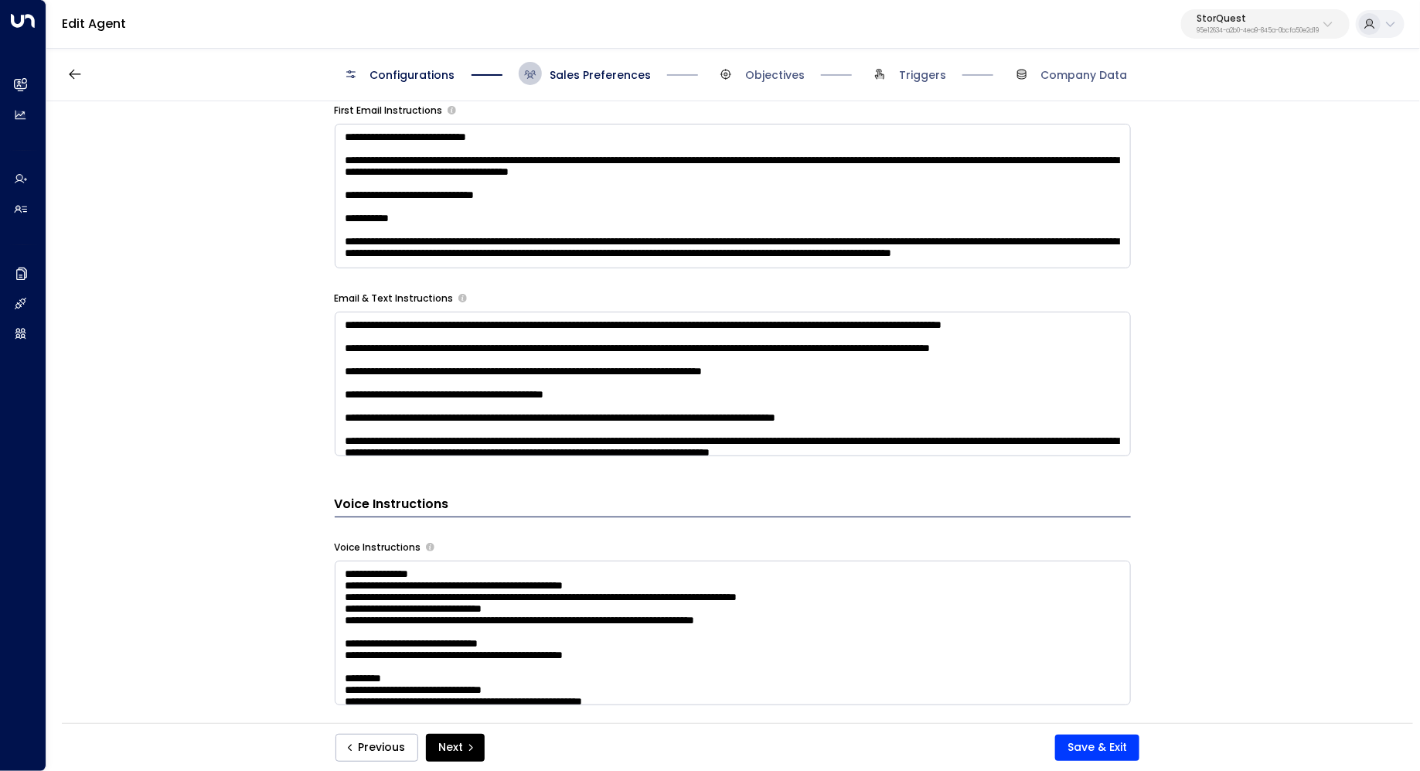
click at [999, 386] on textarea at bounding box center [733, 384] width 796 height 145
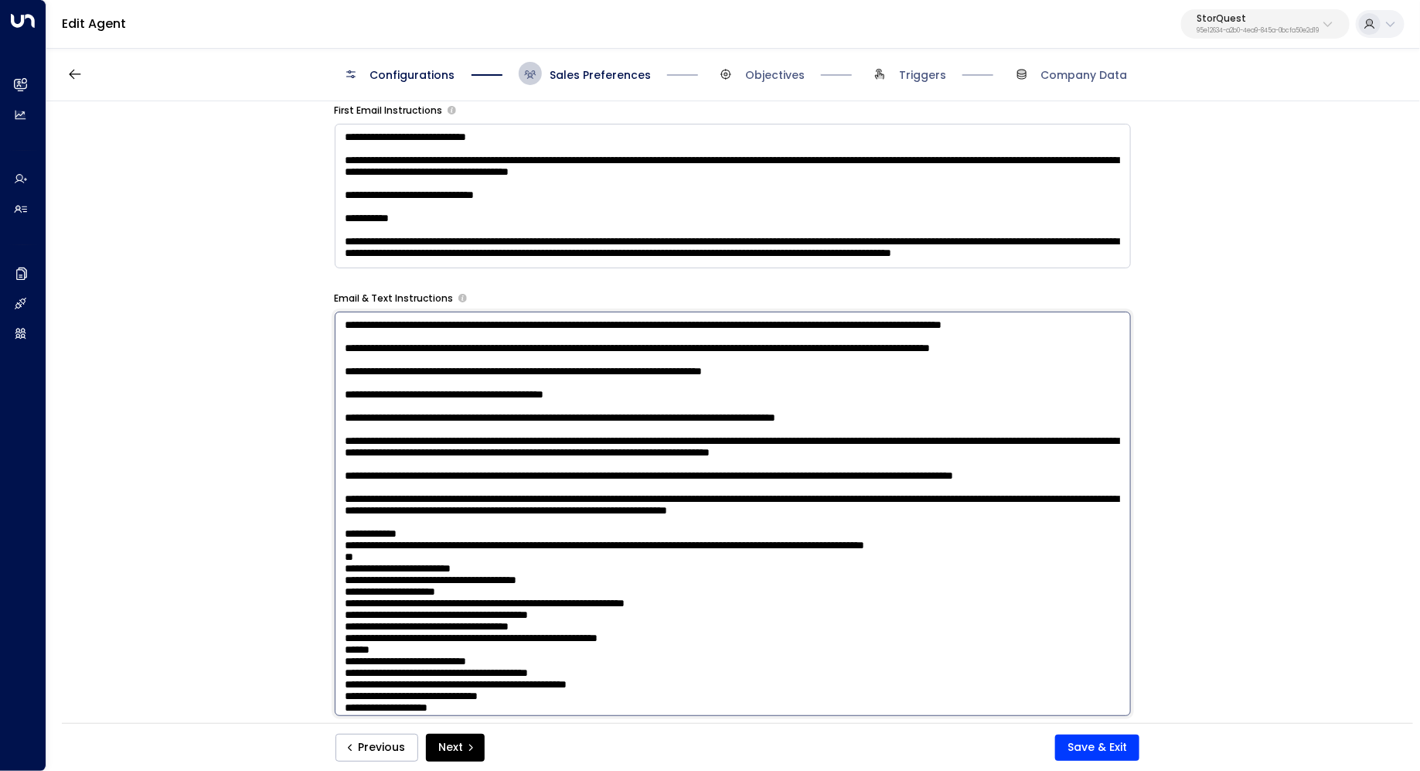
click at [1284, 403] on div "**********" at bounding box center [732, 417] width 1372 height 632
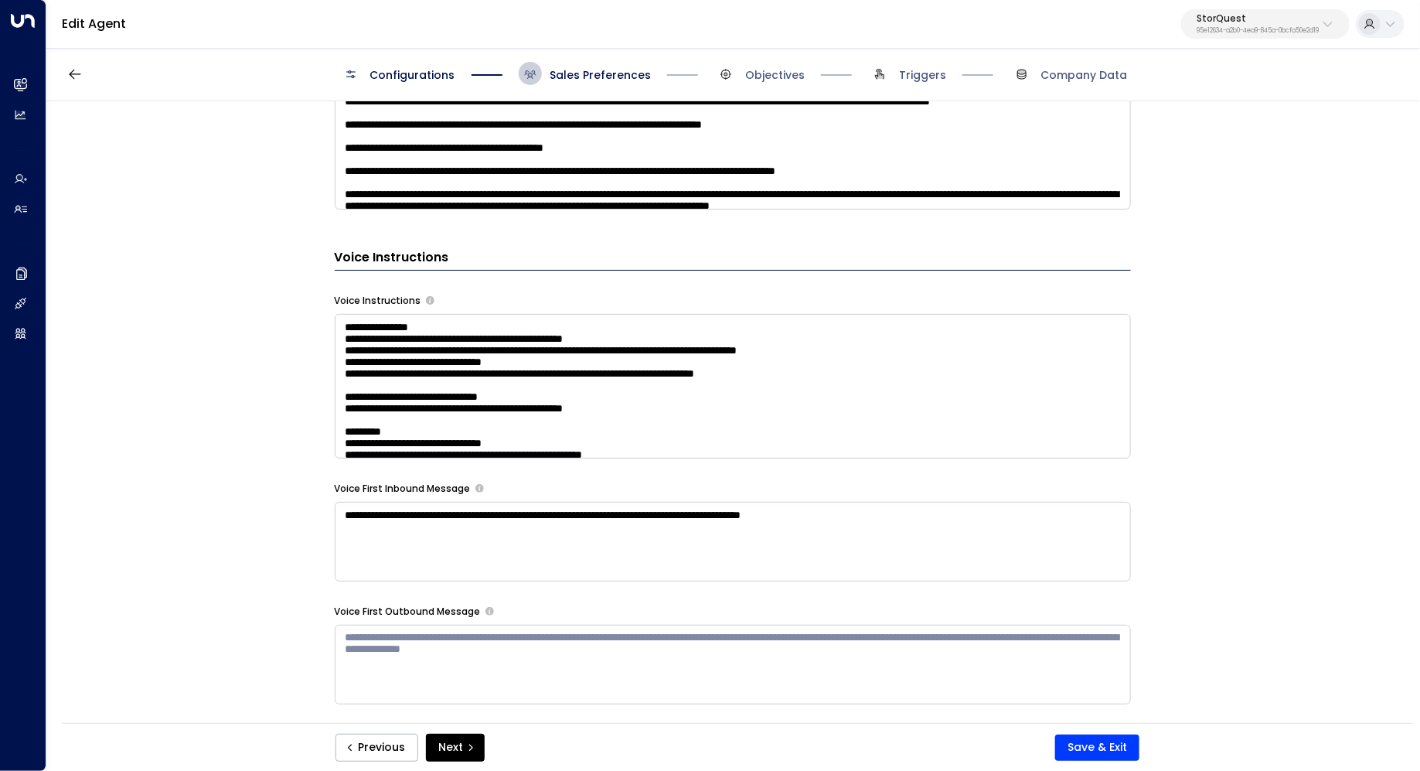
scroll to position [1269, 0]
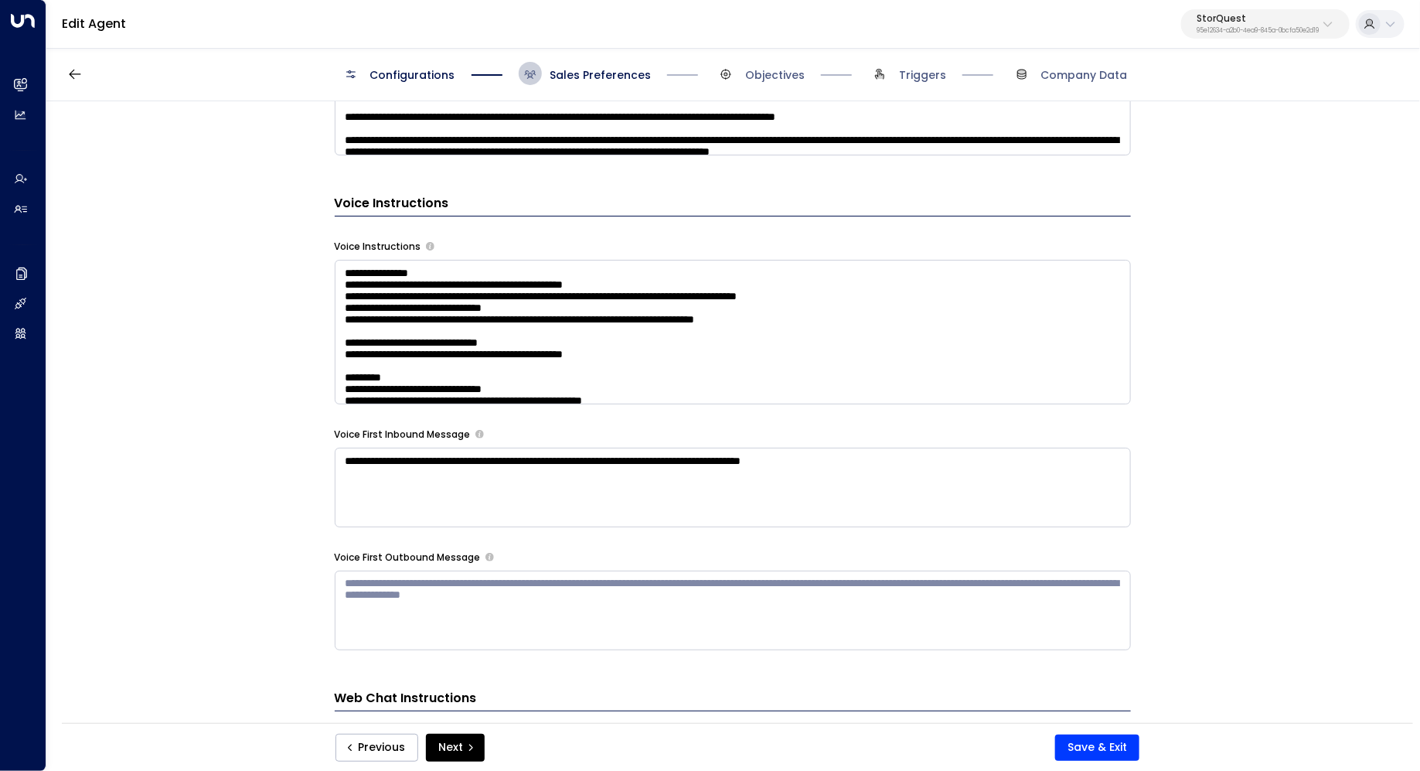
click at [980, 359] on textarea at bounding box center [733, 332] width 796 height 145
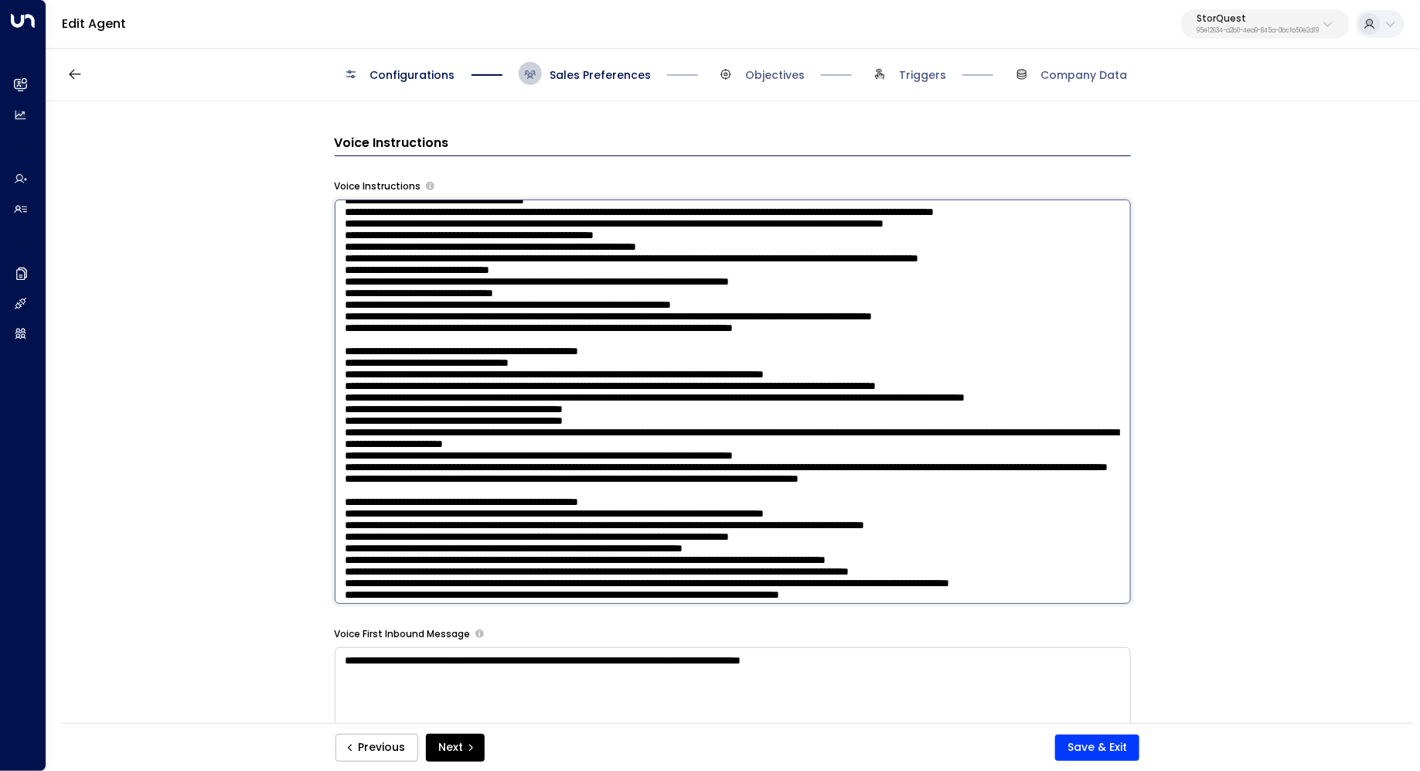
scroll to position [271, 0]
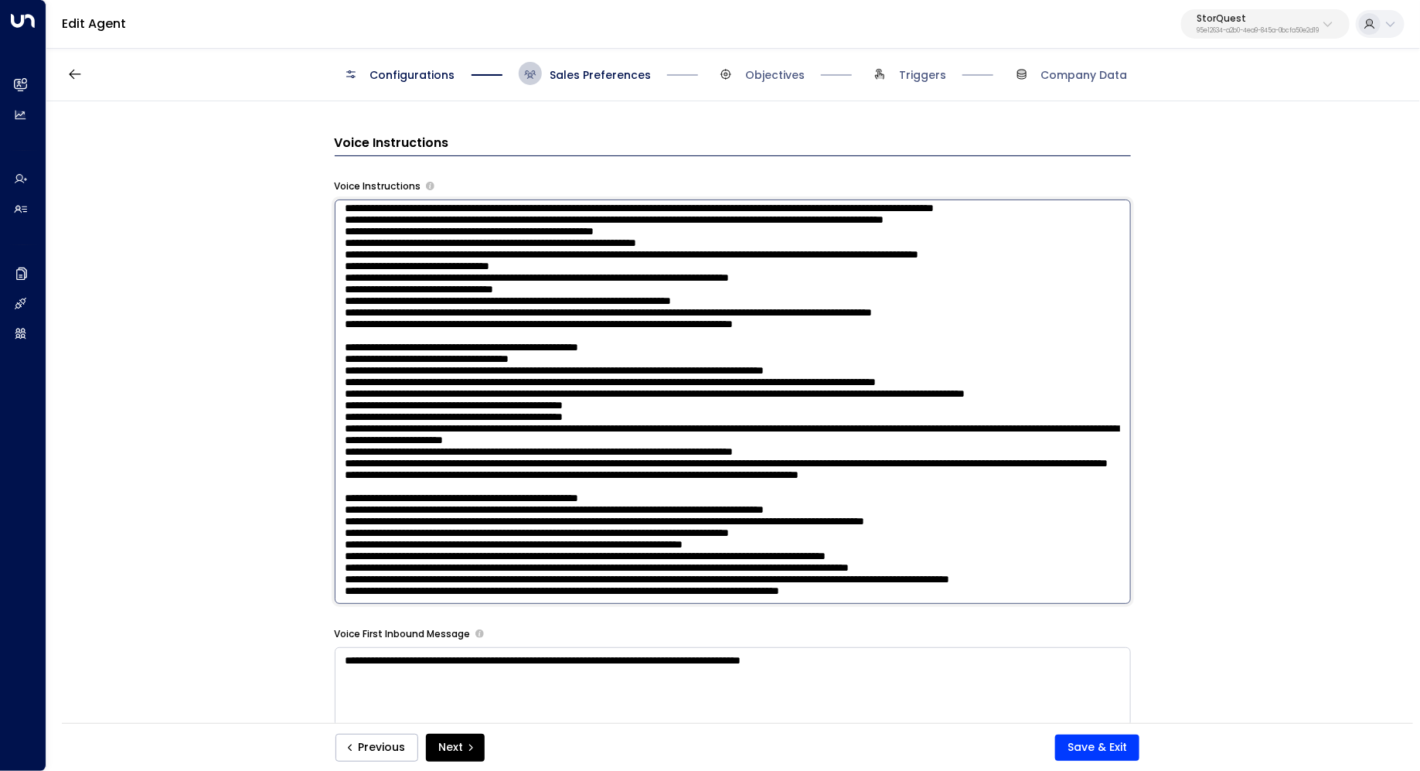
drag, startPoint x: 492, startPoint y: 258, endPoint x: 342, endPoint y: 251, distance: 149.3
click at [342, 251] on textarea at bounding box center [733, 401] width 796 height 404
drag, startPoint x: 385, startPoint y: 250, endPoint x: 417, endPoint y: 250, distance: 32.5
click at [417, 250] on textarea at bounding box center [733, 401] width 796 height 404
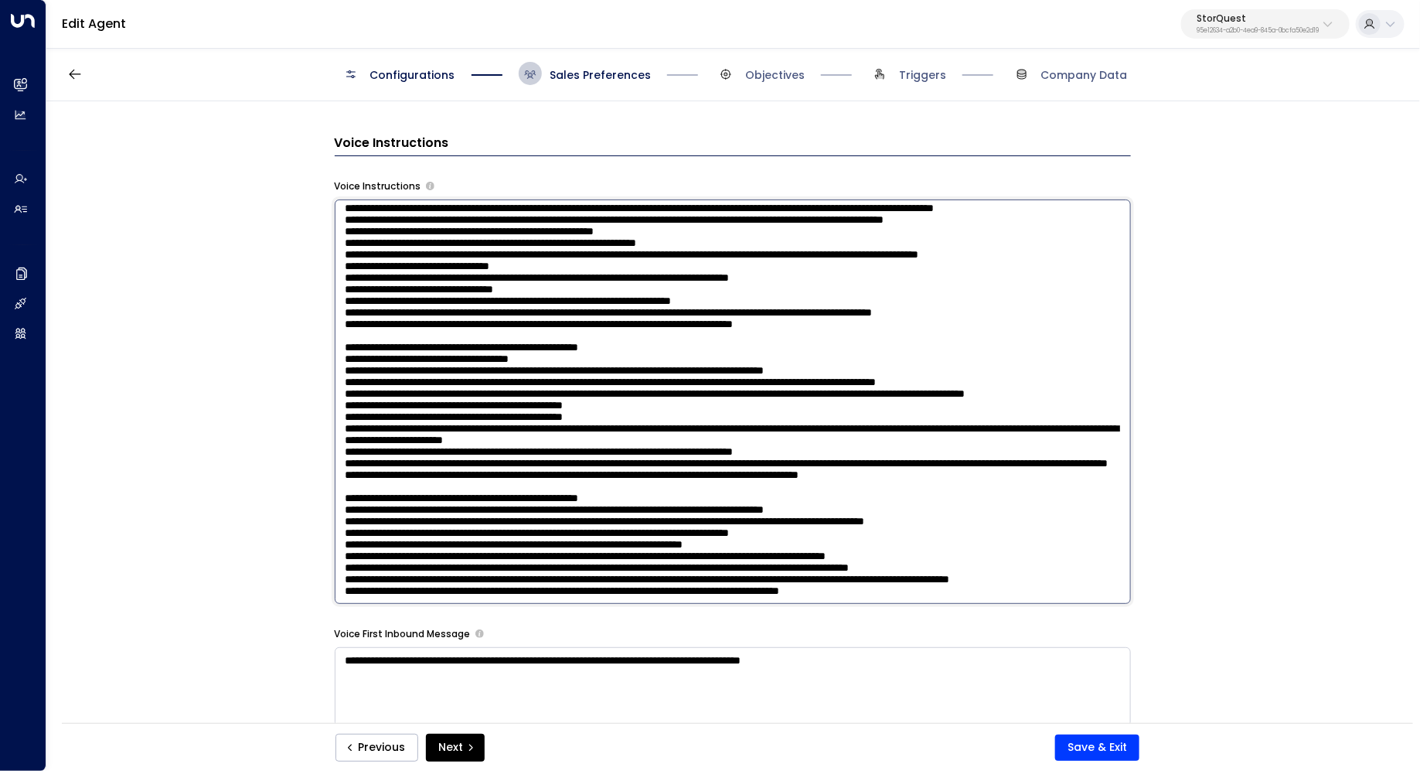
click at [489, 270] on textarea at bounding box center [733, 401] width 796 height 404
drag, startPoint x: 490, startPoint y: 269, endPoint x: 417, endPoint y: 269, distance: 72.7
click at [417, 269] on textarea at bounding box center [733, 401] width 796 height 404
click at [506, 270] on textarea at bounding box center [733, 401] width 796 height 404
type textarea "**********"
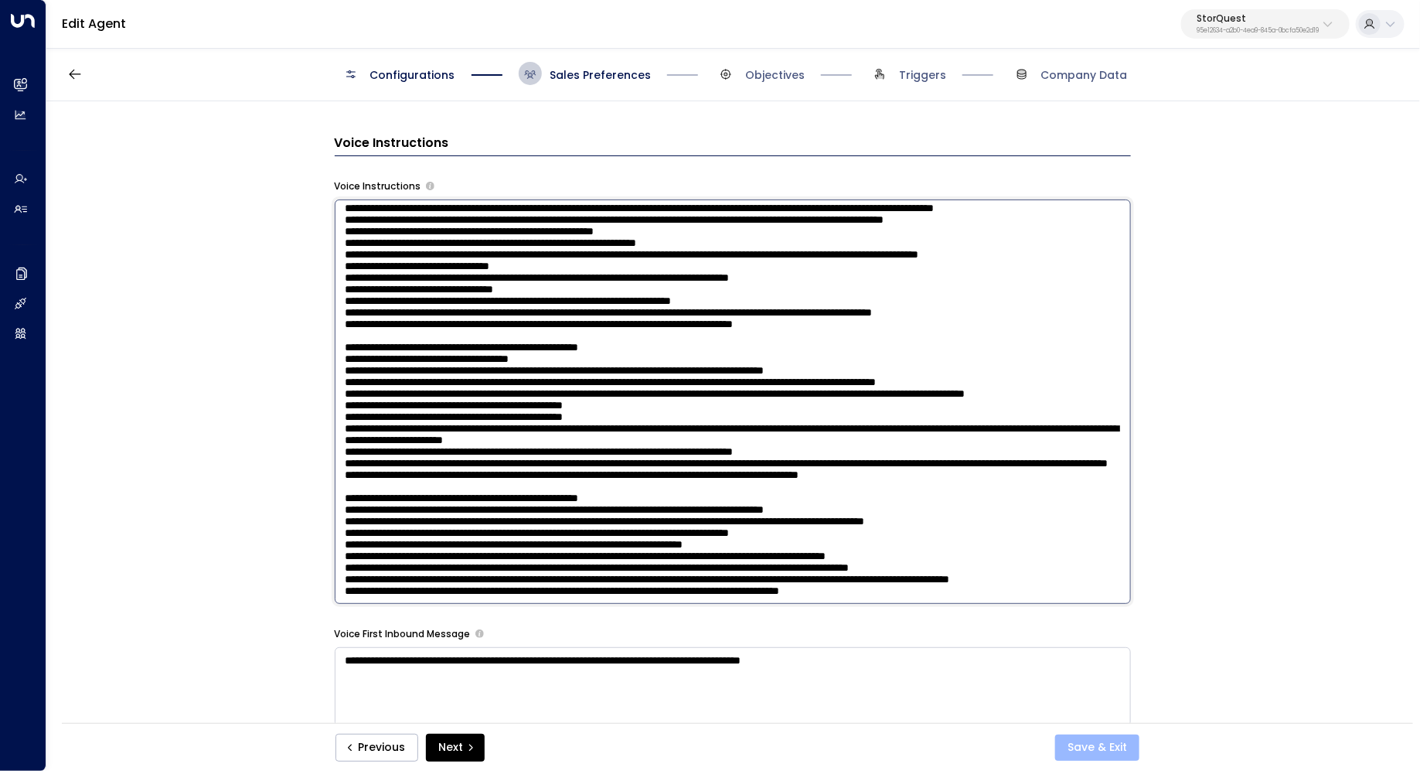
click at [1079, 743] on button "Save & Exit" at bounding box center [1097, 747] width 84 height 26
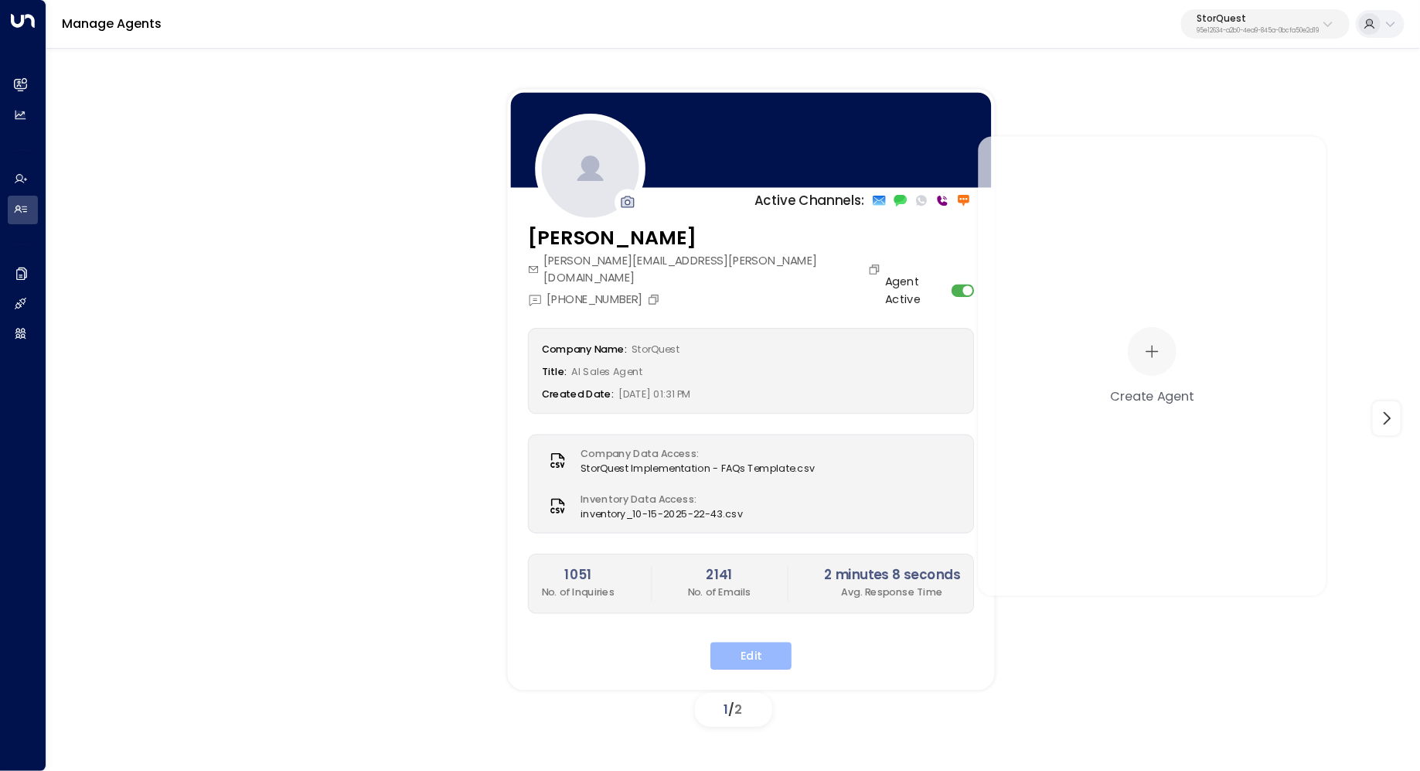
click at [751, 642] on button "Edit" at bounding box center [750, 656] width 81 height 28
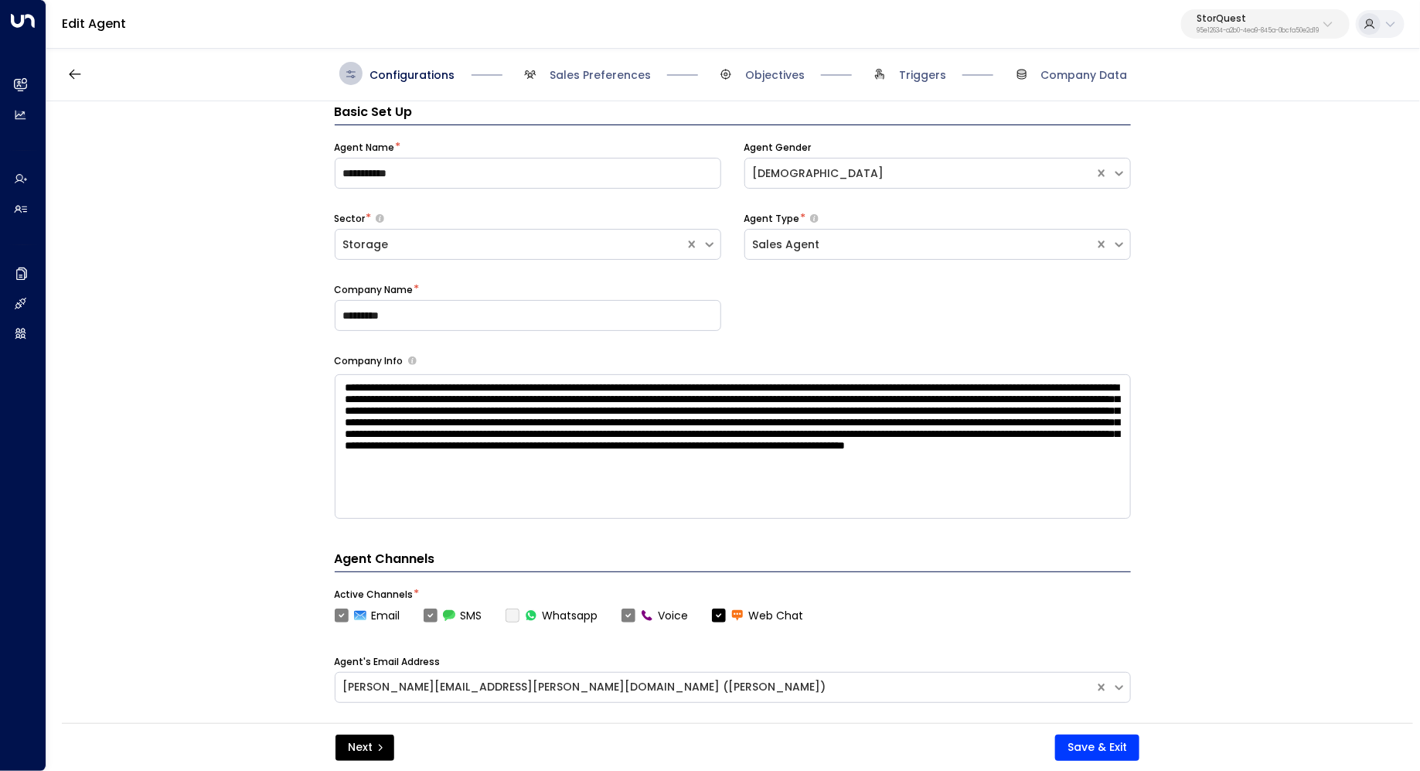
scroll to position [23, 0]
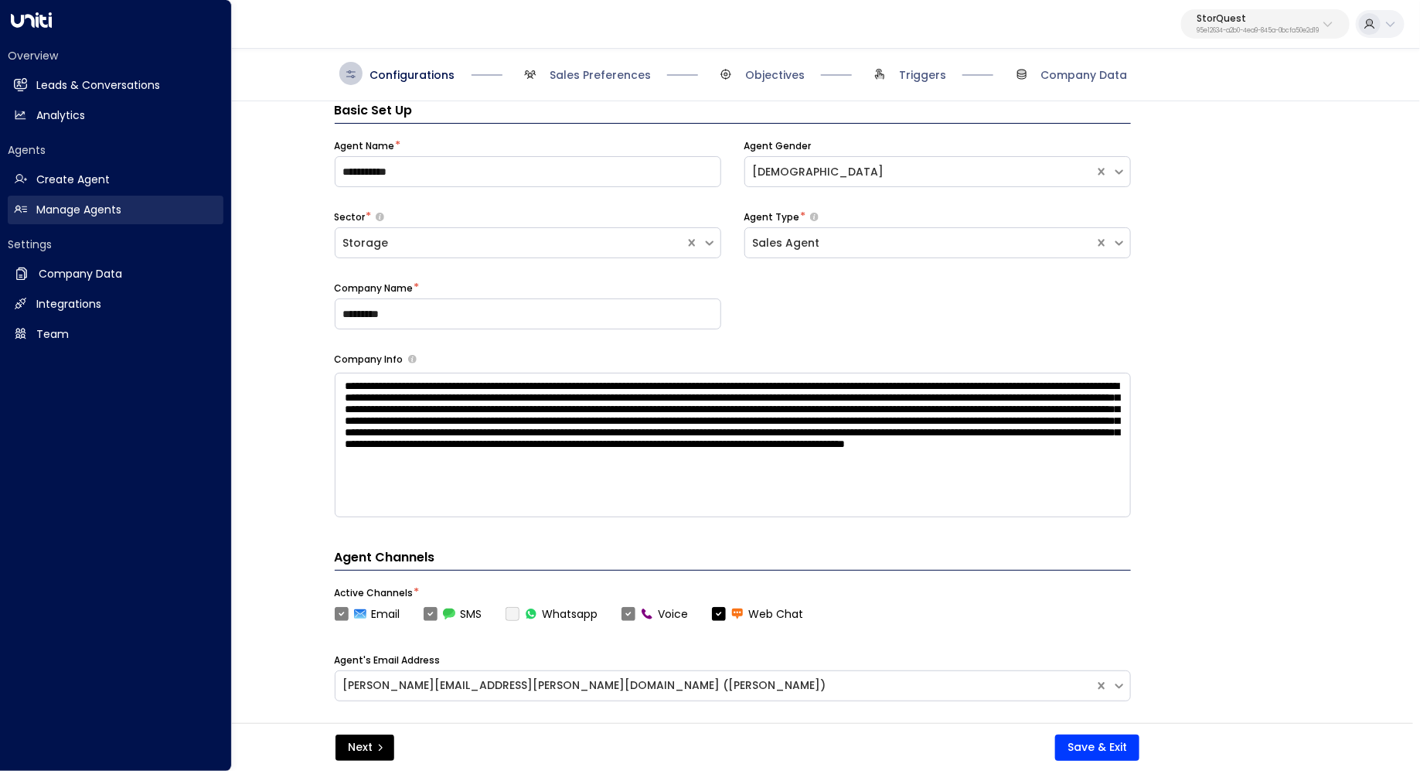
click at [107, 215] on h2 "Manage Agents" at bounding box center [78, 210] width 85 height 16
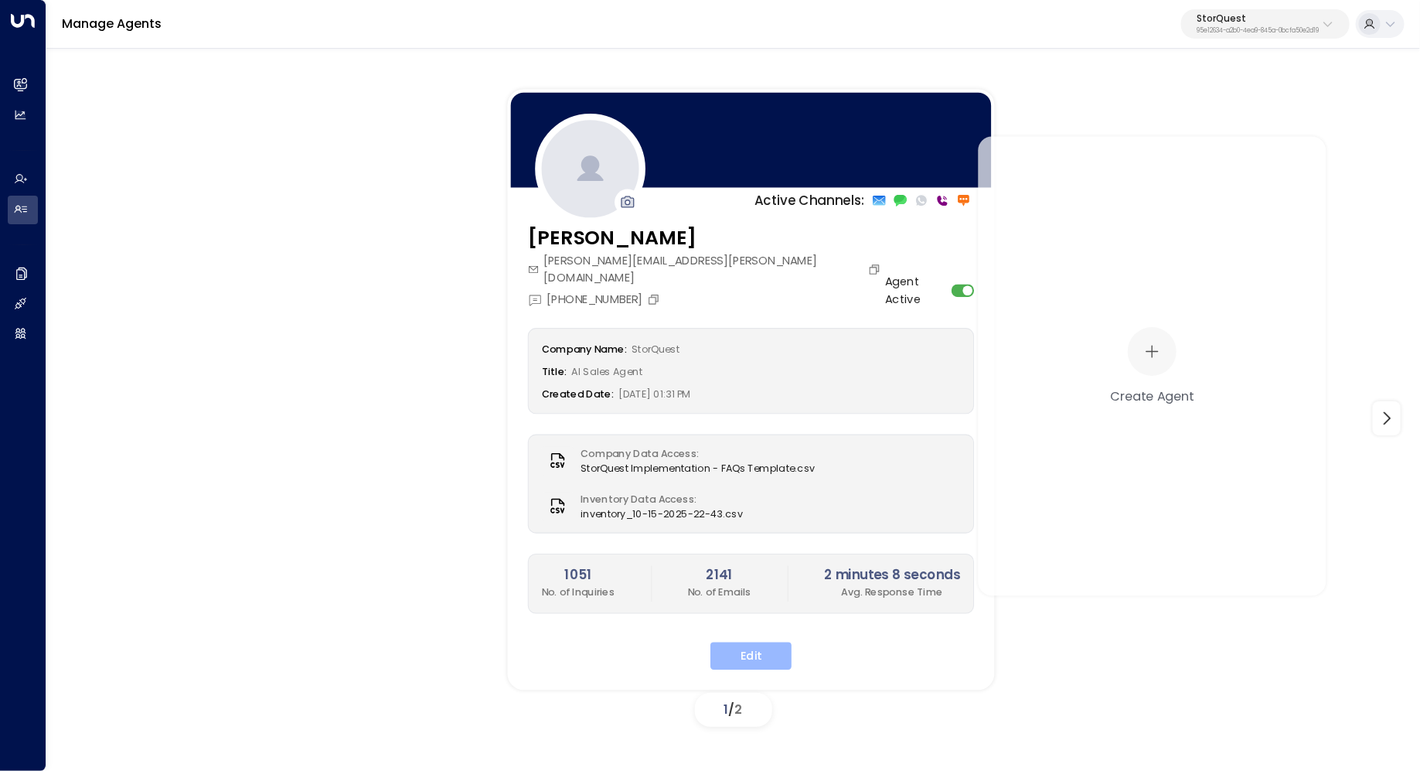
click at [778, 642] on button "Edit" at bounding box center [750, 656] width 81 height 28
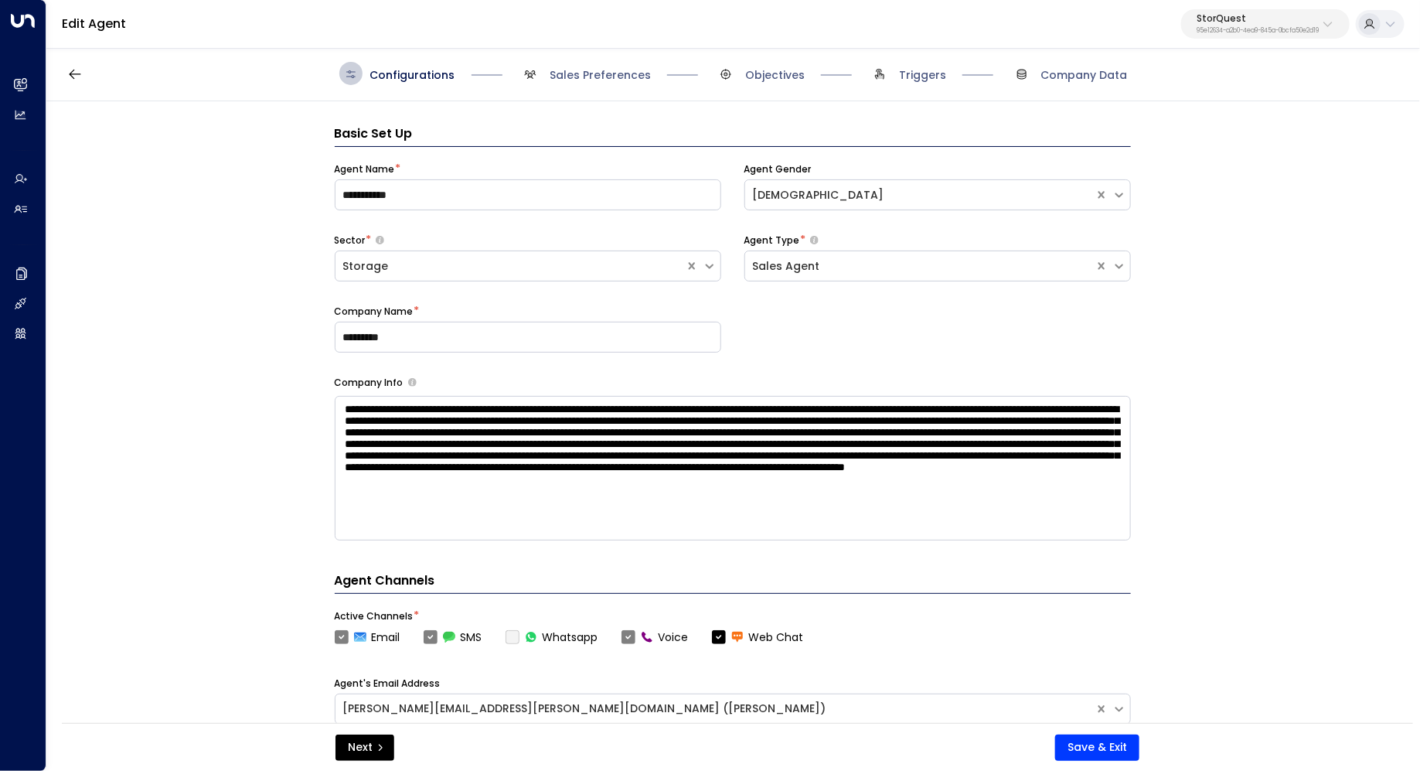
scroll to position [23, 0]
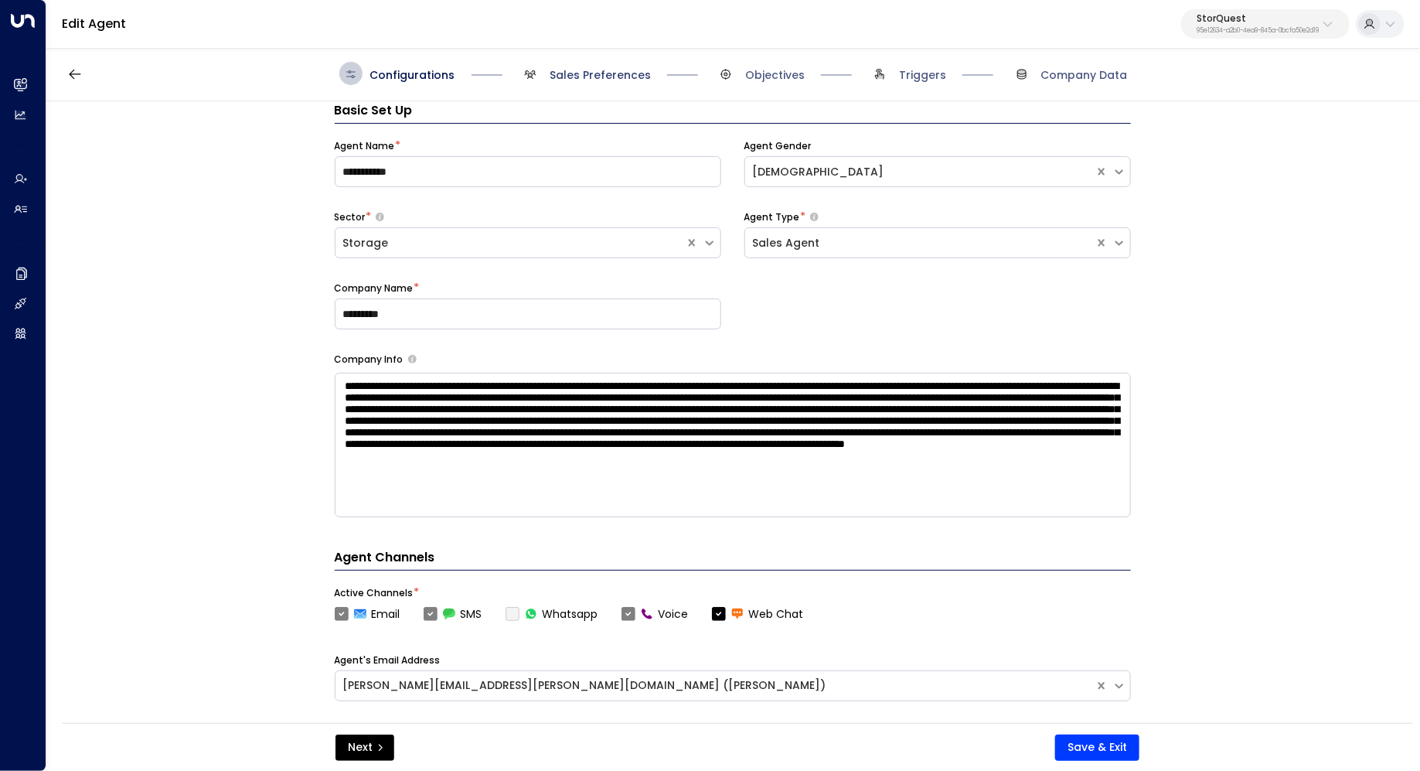
click at [599, 71] on span "Sales Preferences" at bounding box center [600, 74] width 101 height 15
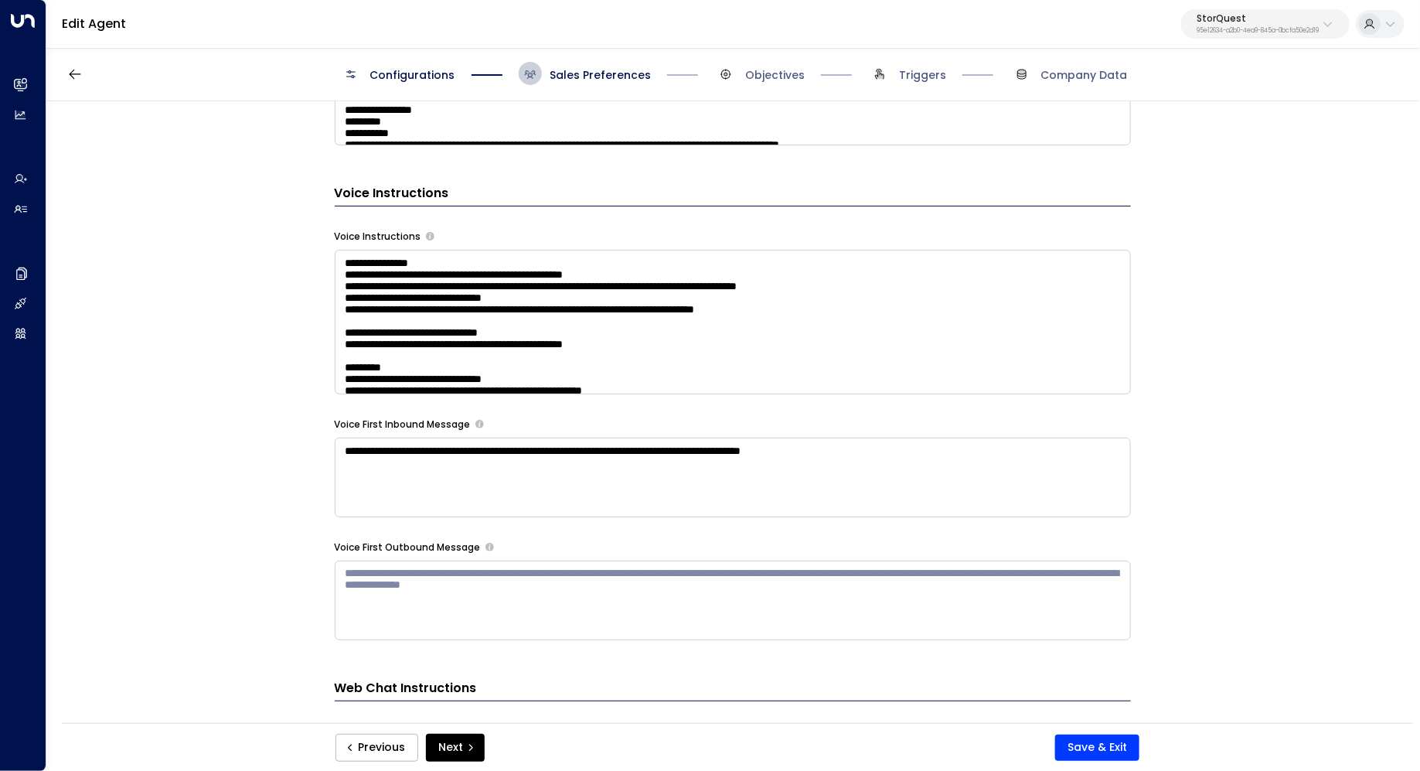
scroll to position [1334, 0]
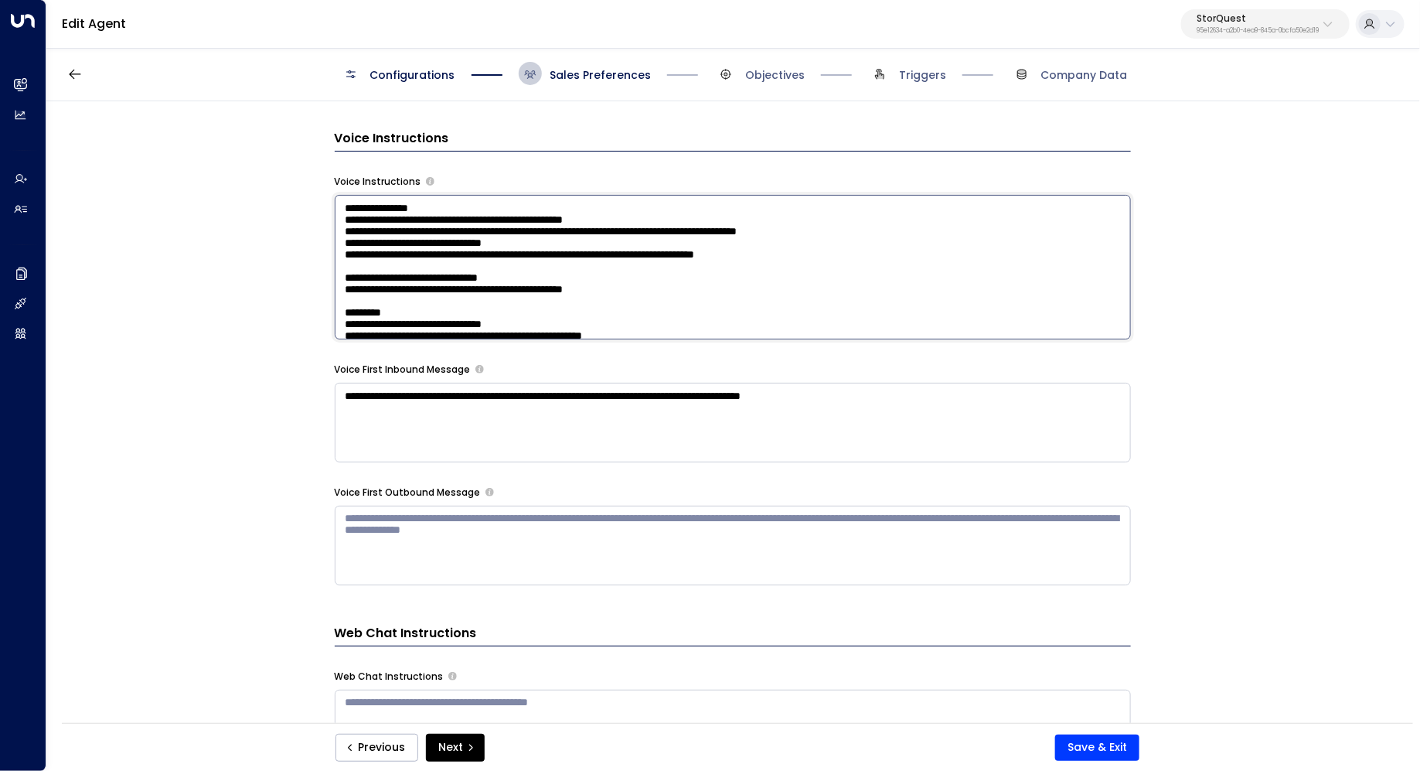
click at [964, 332] on textarea at bounding box center [733, 267] width 796 height 145
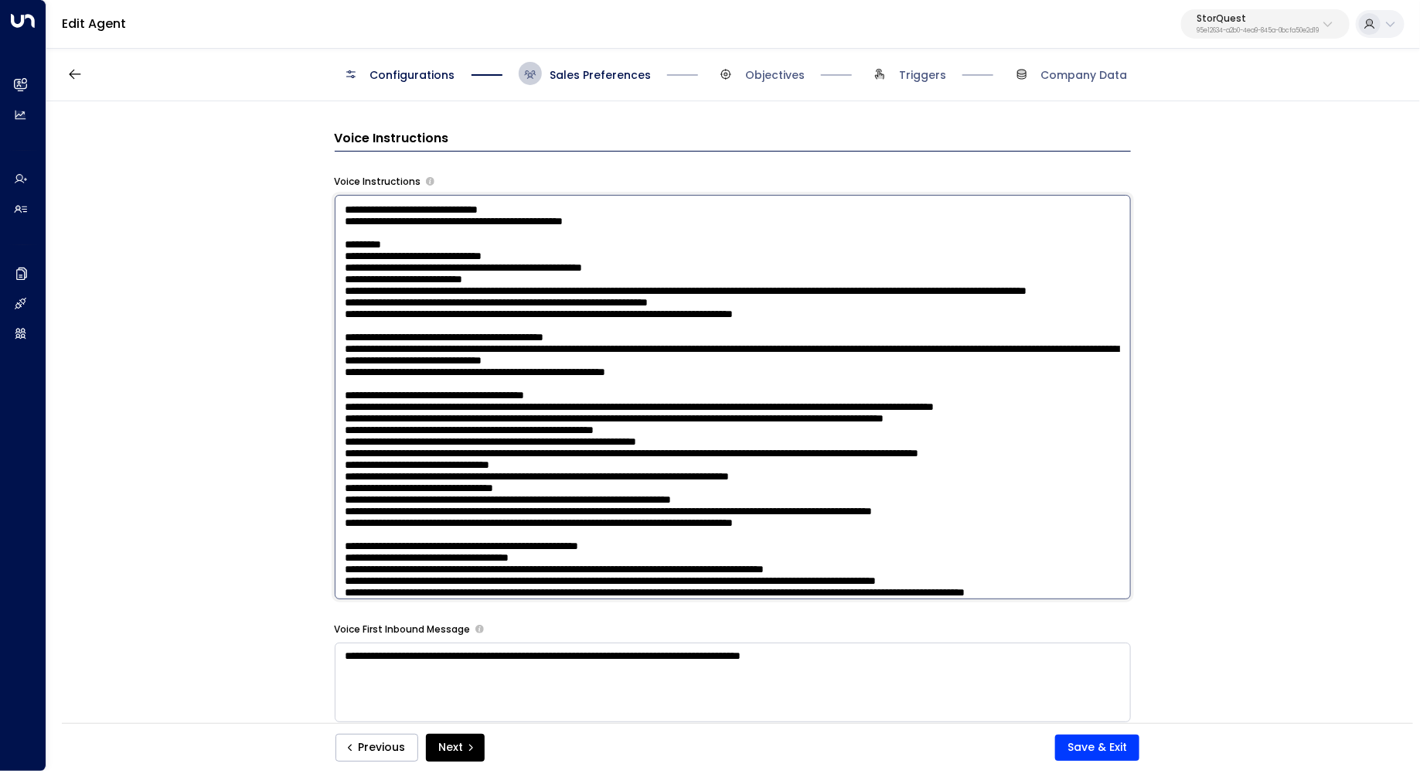
scroll to position [70, 0]
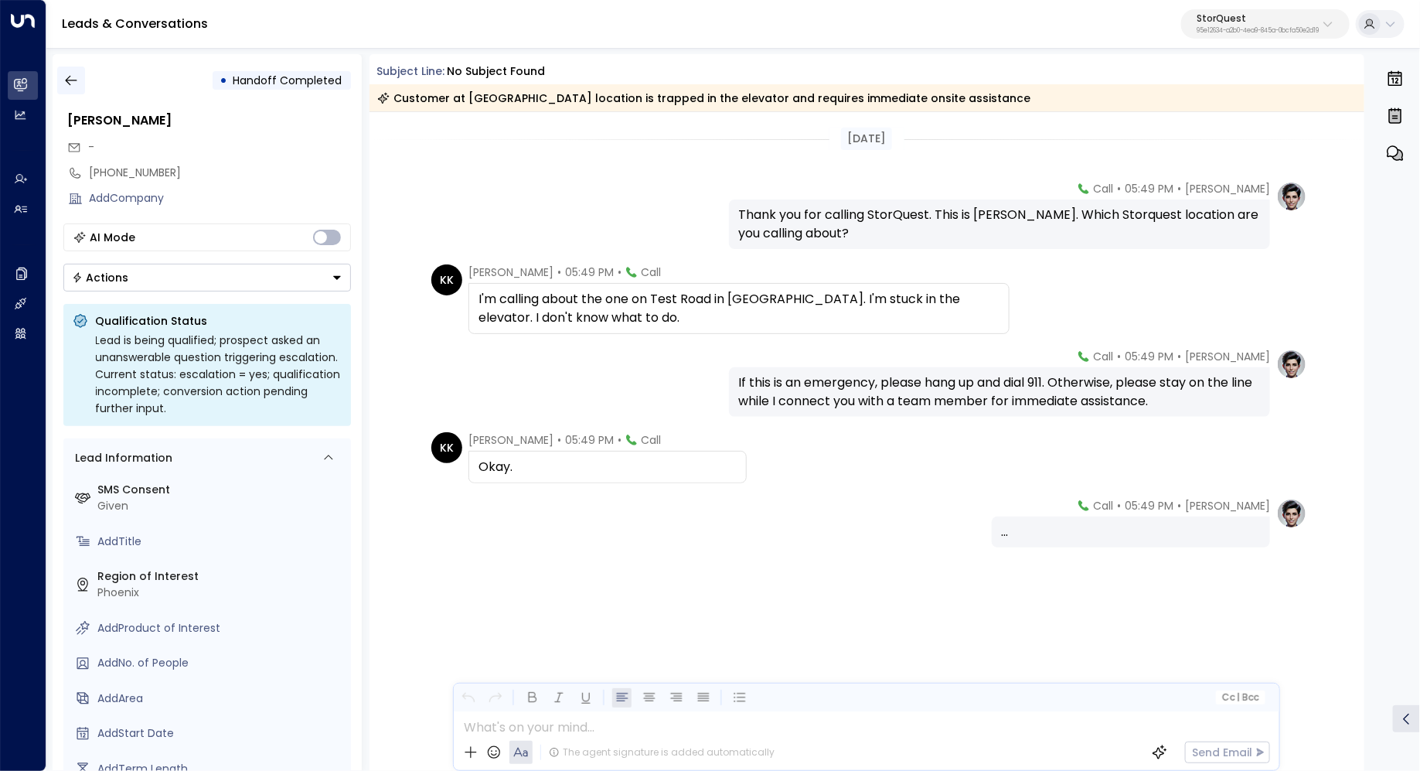
click at [63, 80] on icon "button" at bounding box center [70, 80] width 15 height 15
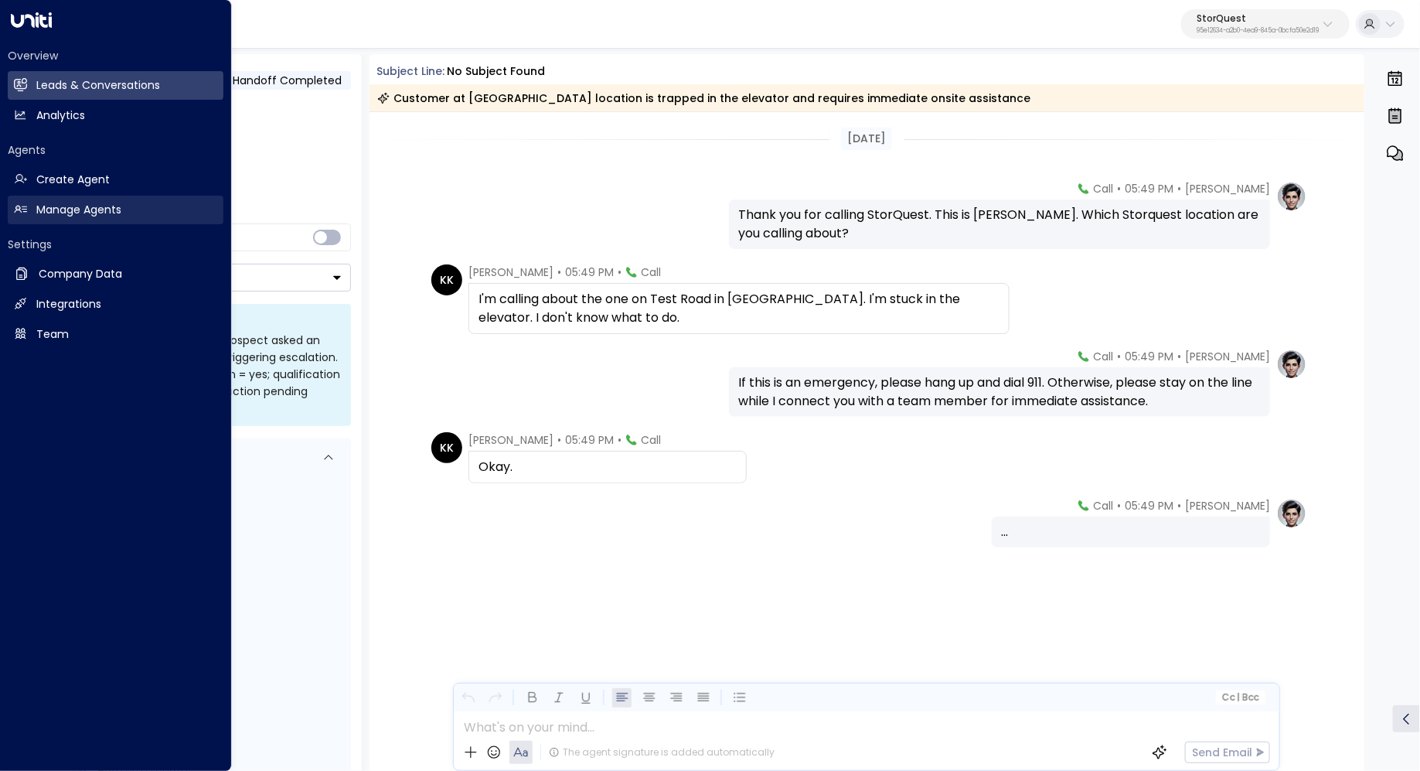
click at [95, 216] on h2 "Manage Agents" at bounding box center [78, 210] width 85 height 16
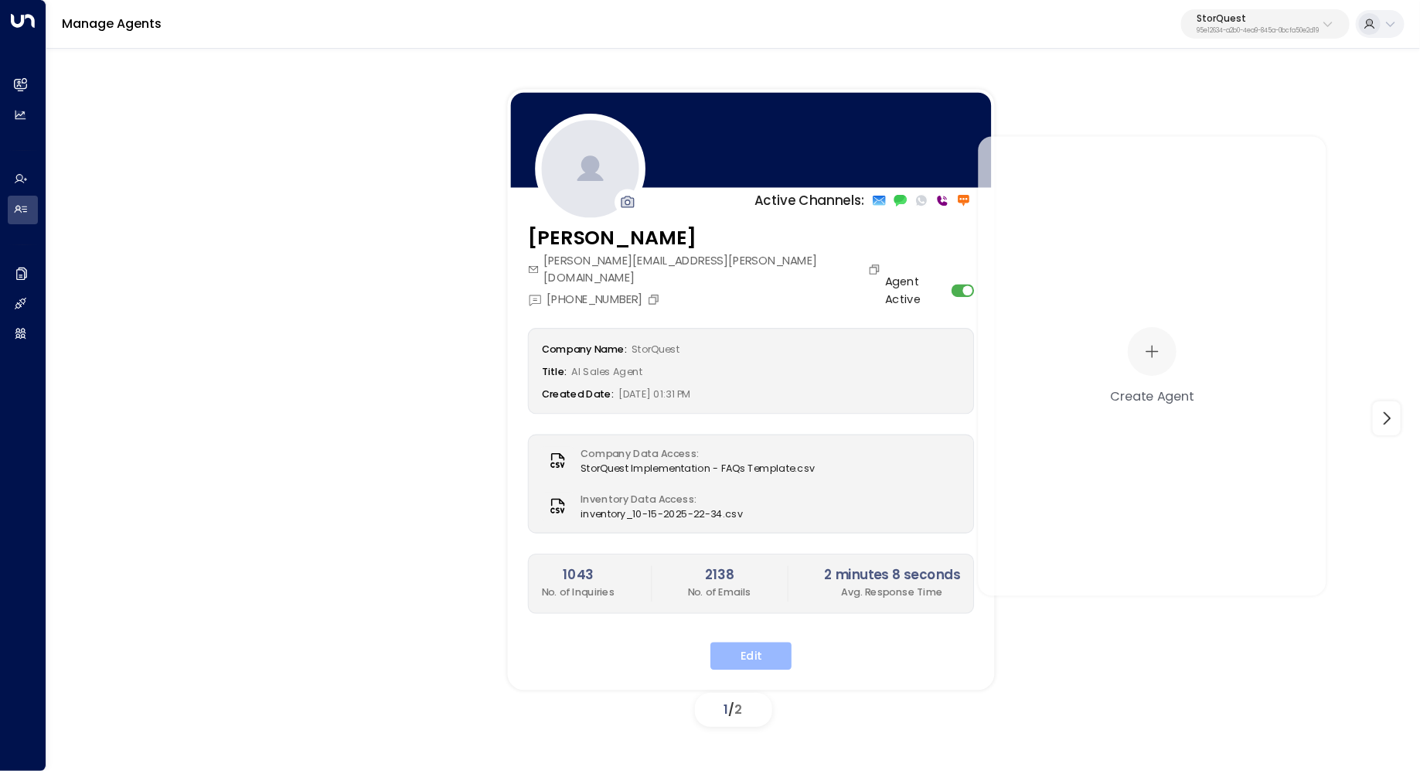
click at [739, 642] on button "Edit" at bounding box center [750, 656] width 81 height 28
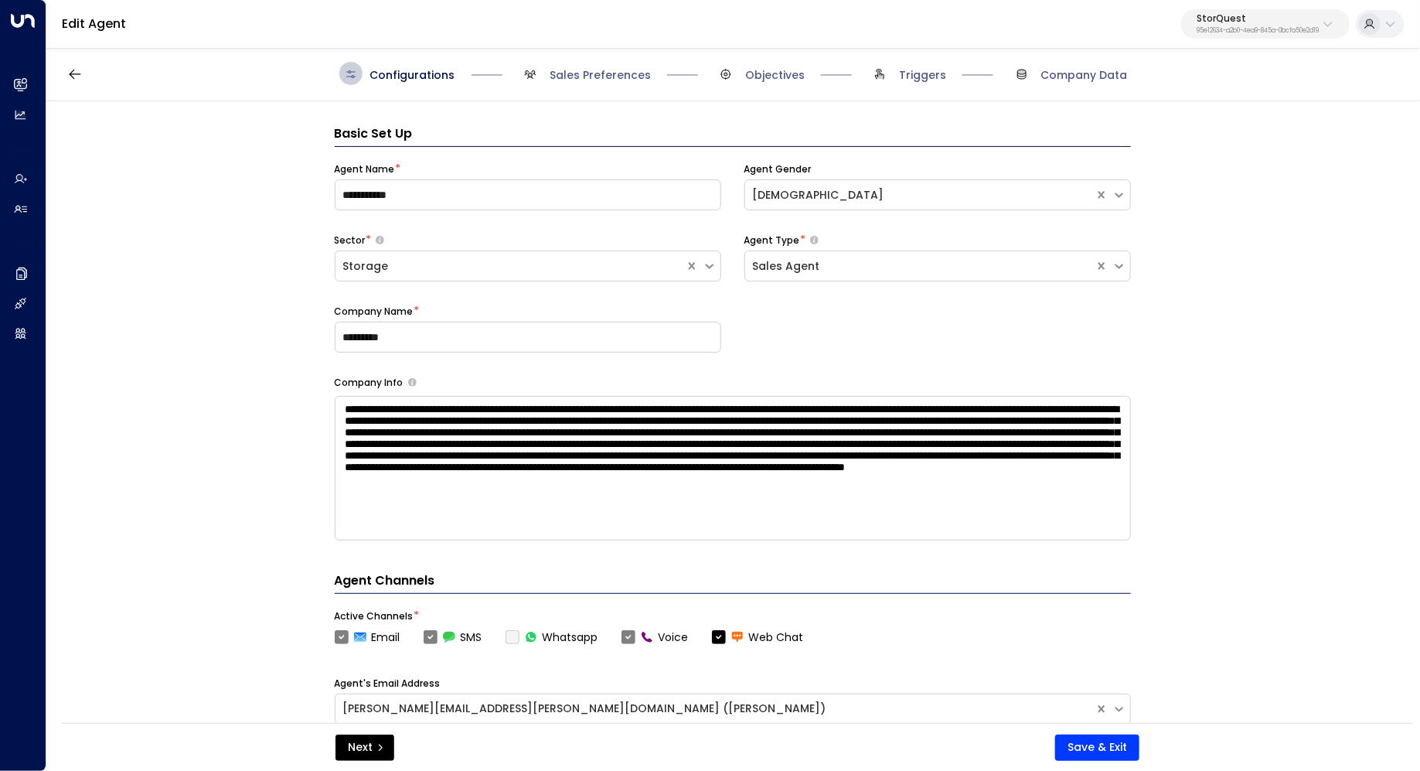
scroll to position [23, 0]
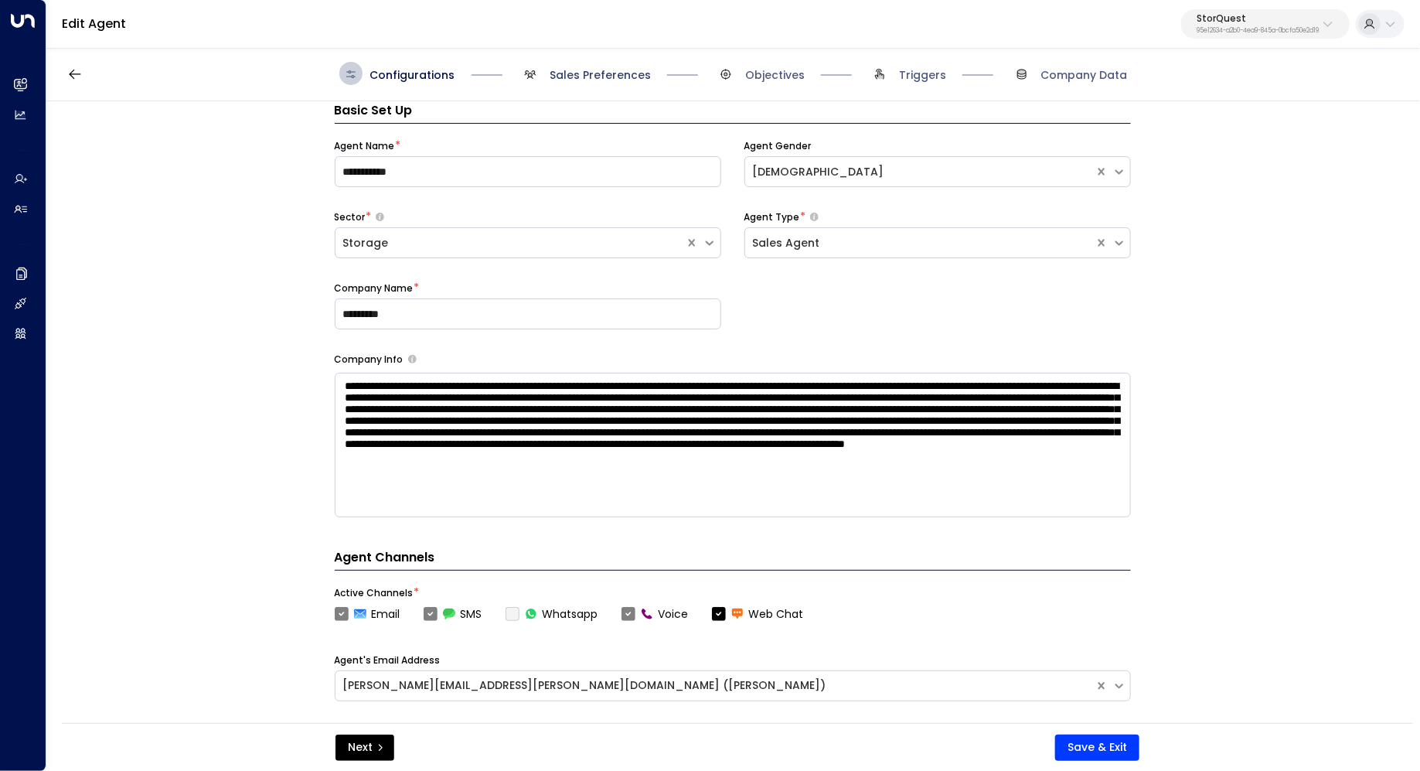
click at [619, 80] on span "Sales Preferences" at bounding box center [600, 74] width 101 height 15
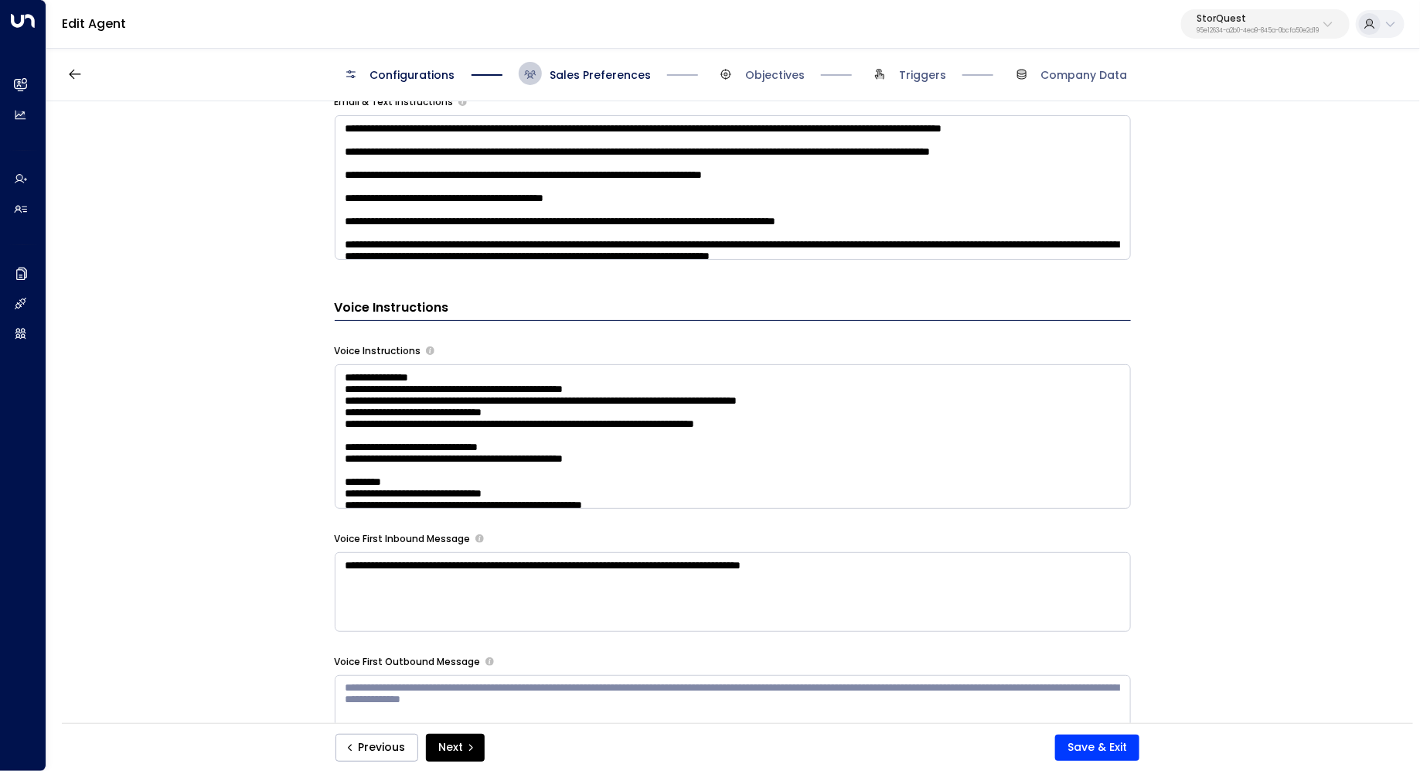
scroll to position [1283, 0]
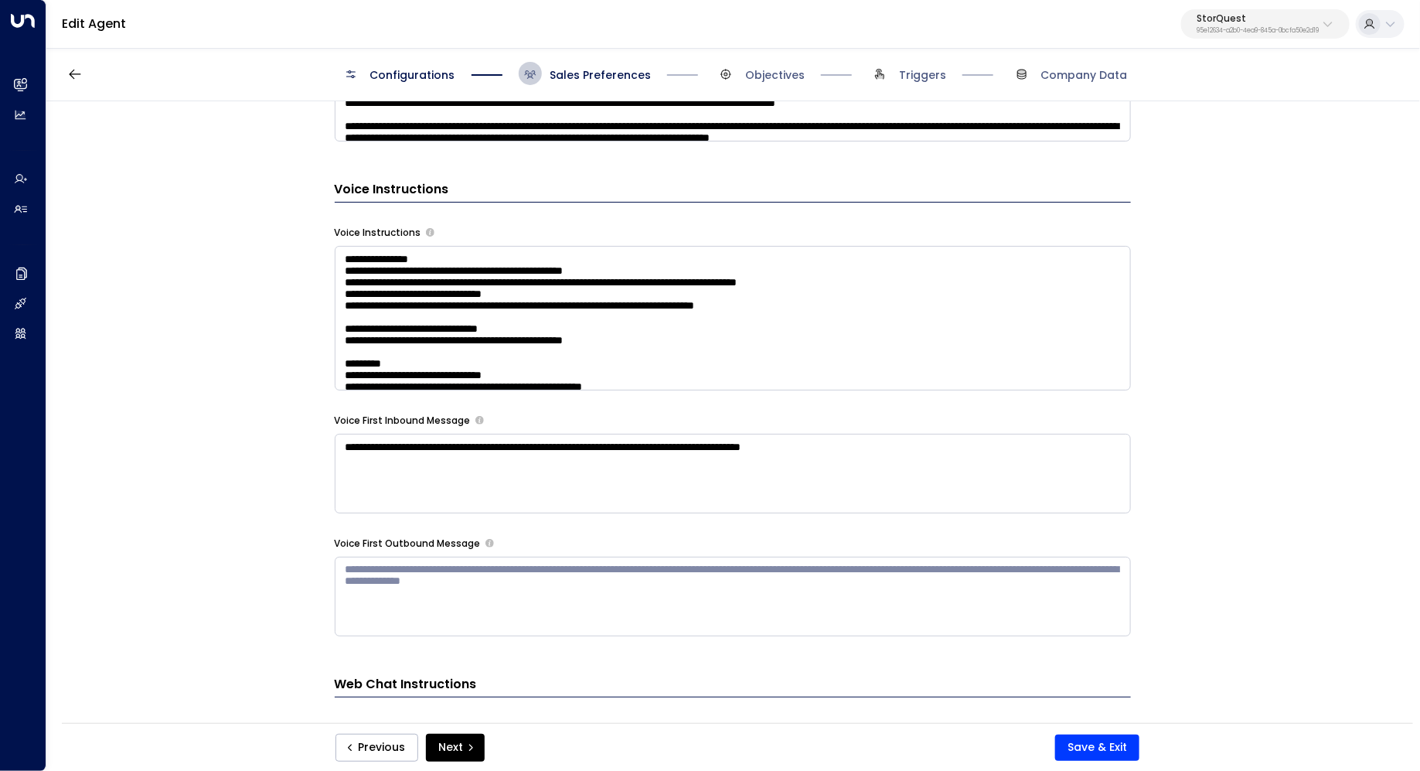
click at [935, 344] on textarea at bounding box center [733, 318] width 796 height 145
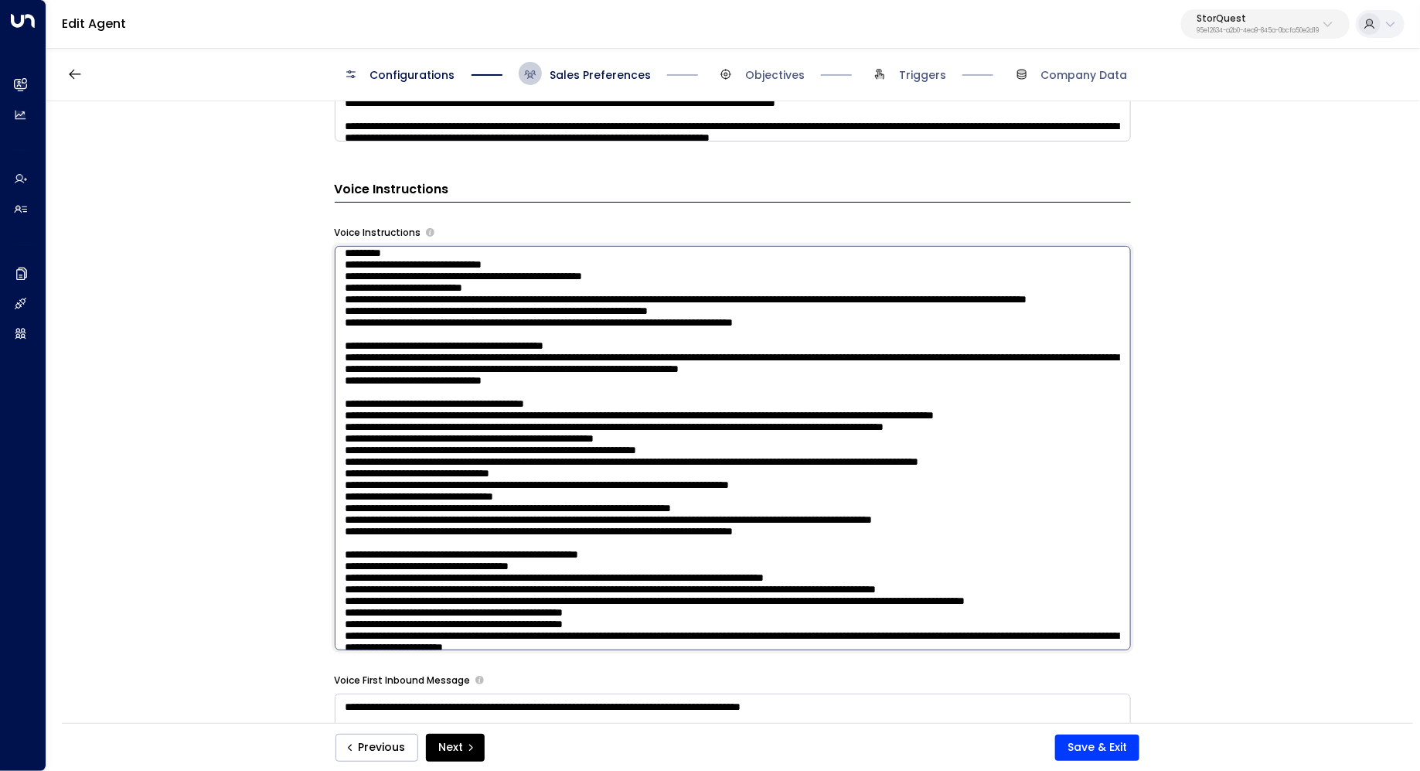
scroll to position [141, 0]
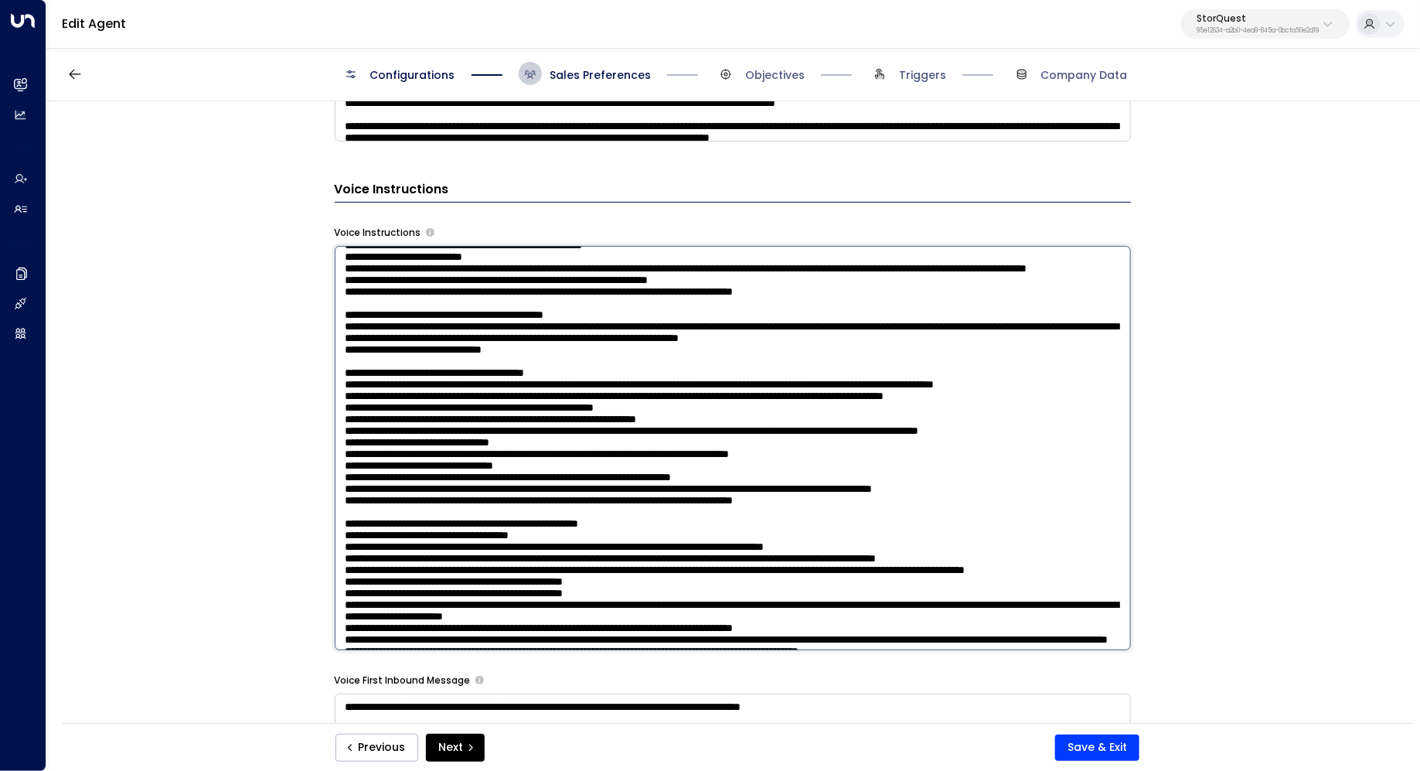
click at [831, 398] on textarea at bounding box center [733, 448] width 796 height 404
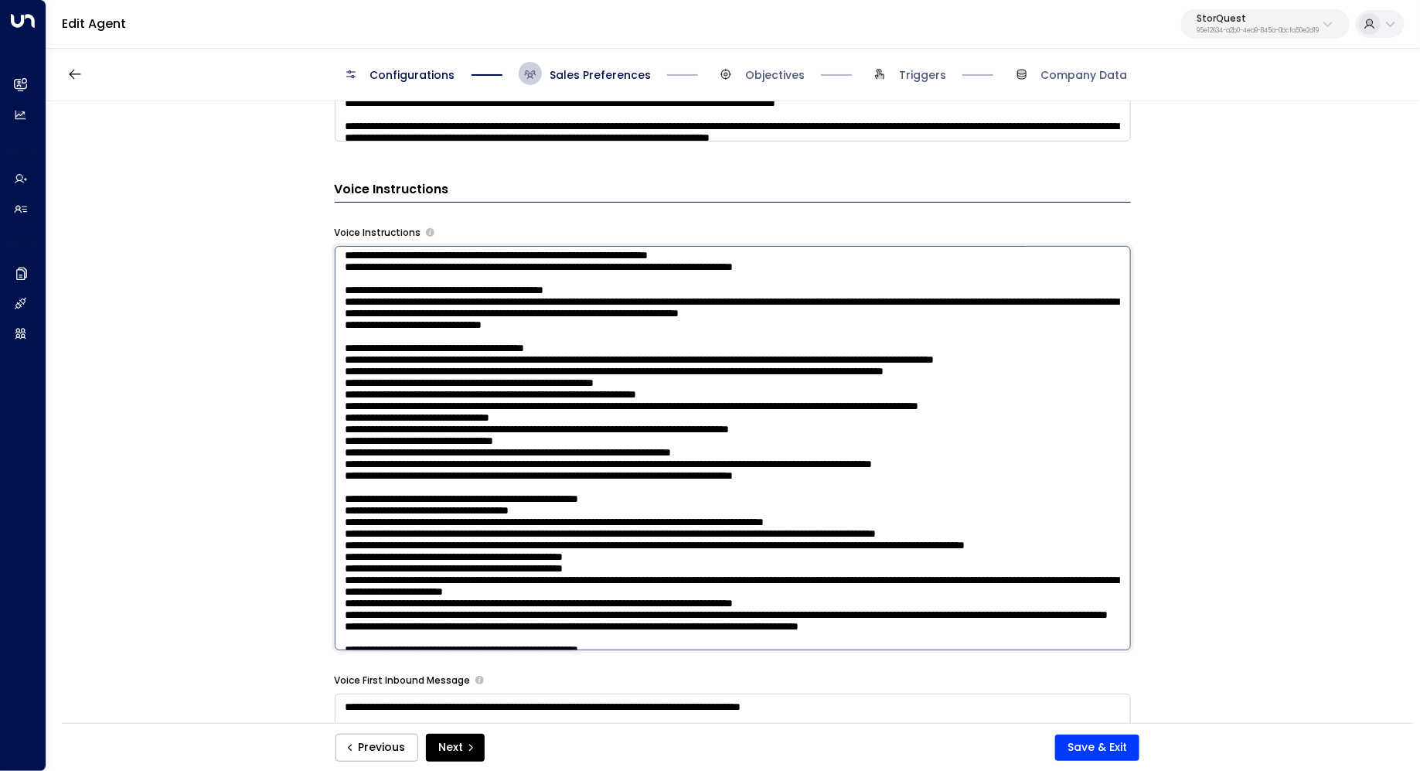
scroll to position [182, 0]
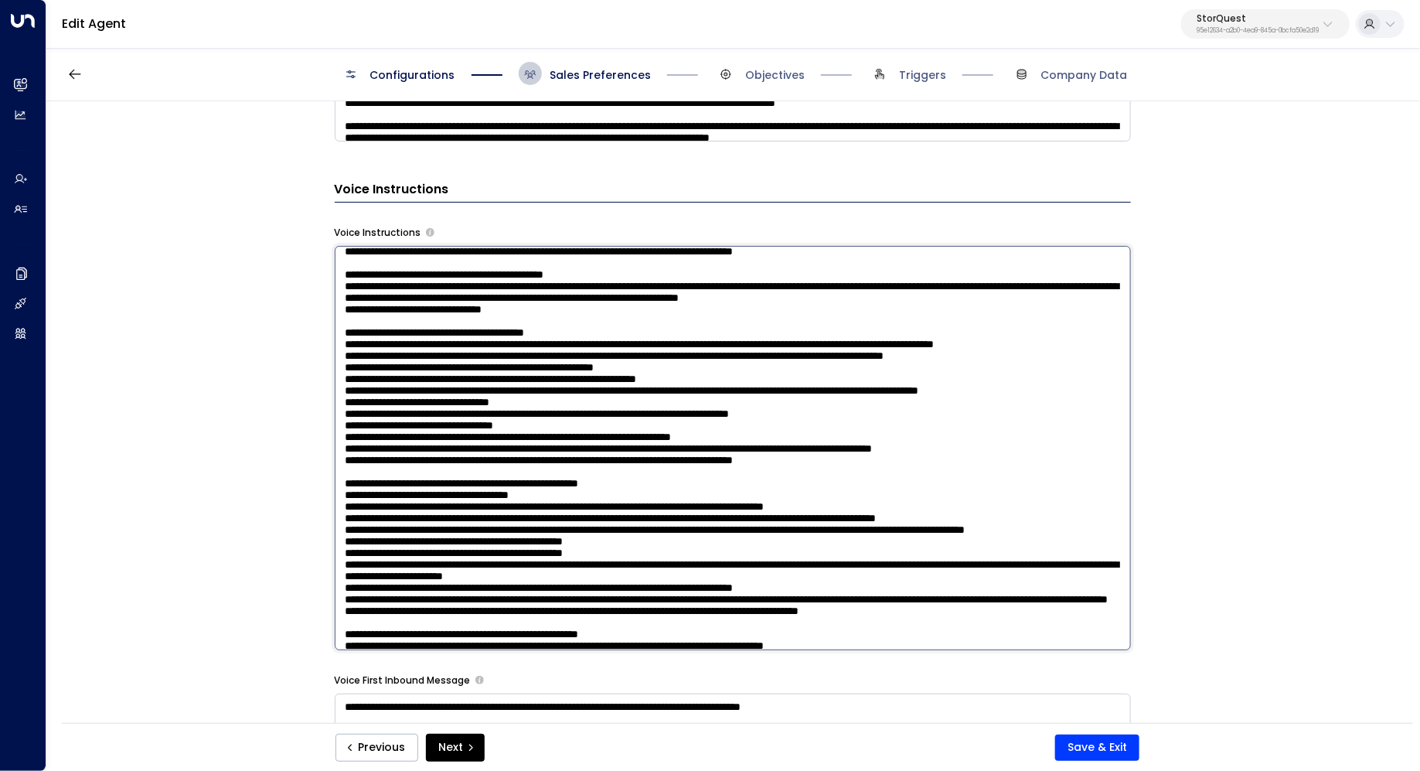
click at [909, 341] on textarea at bounding box center [733, 448] width 796 height 404
click at [881, 328] on textarea at bounding box center [733, 448] width 796 height 404
click at [917, 341] on textarea at bounding box center [733, 448] width 796 height 404
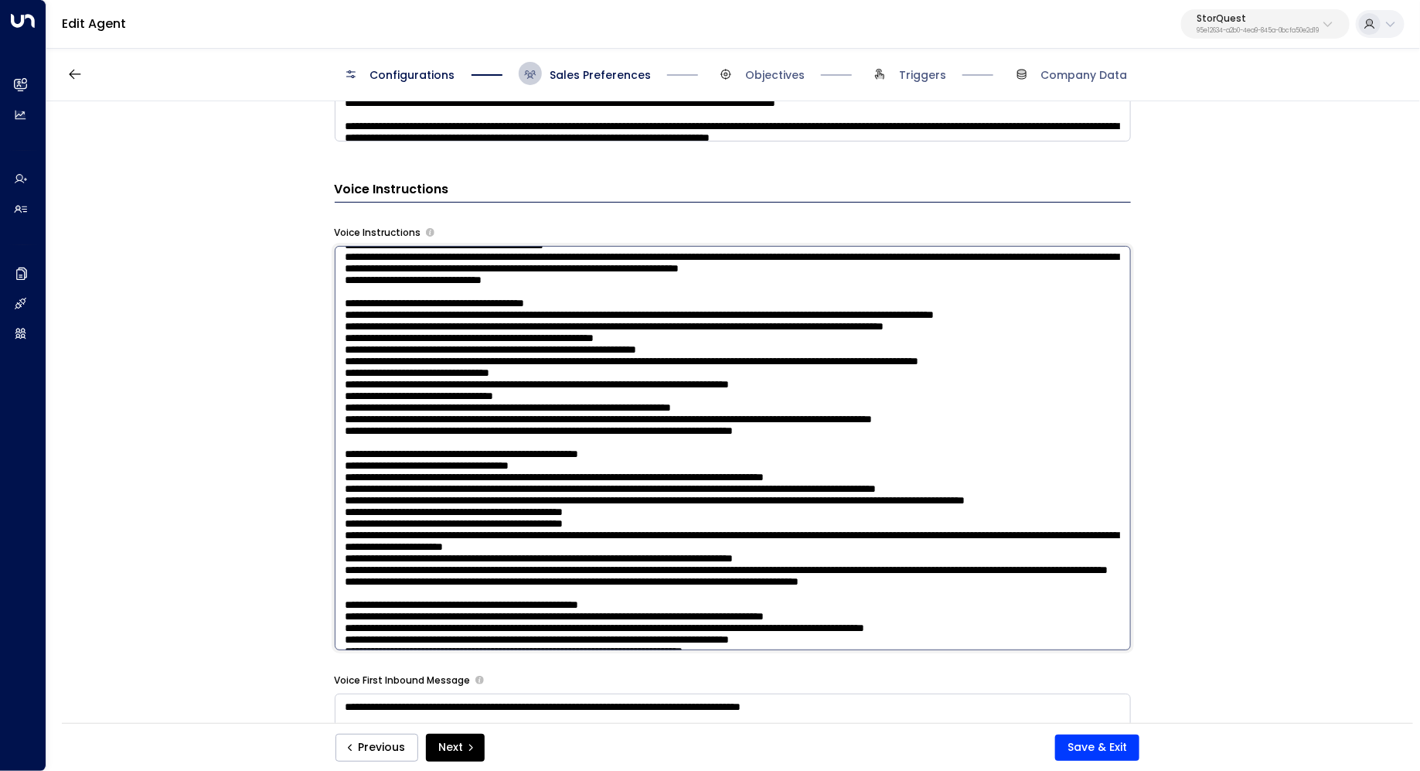
scroll to position [216, 0]
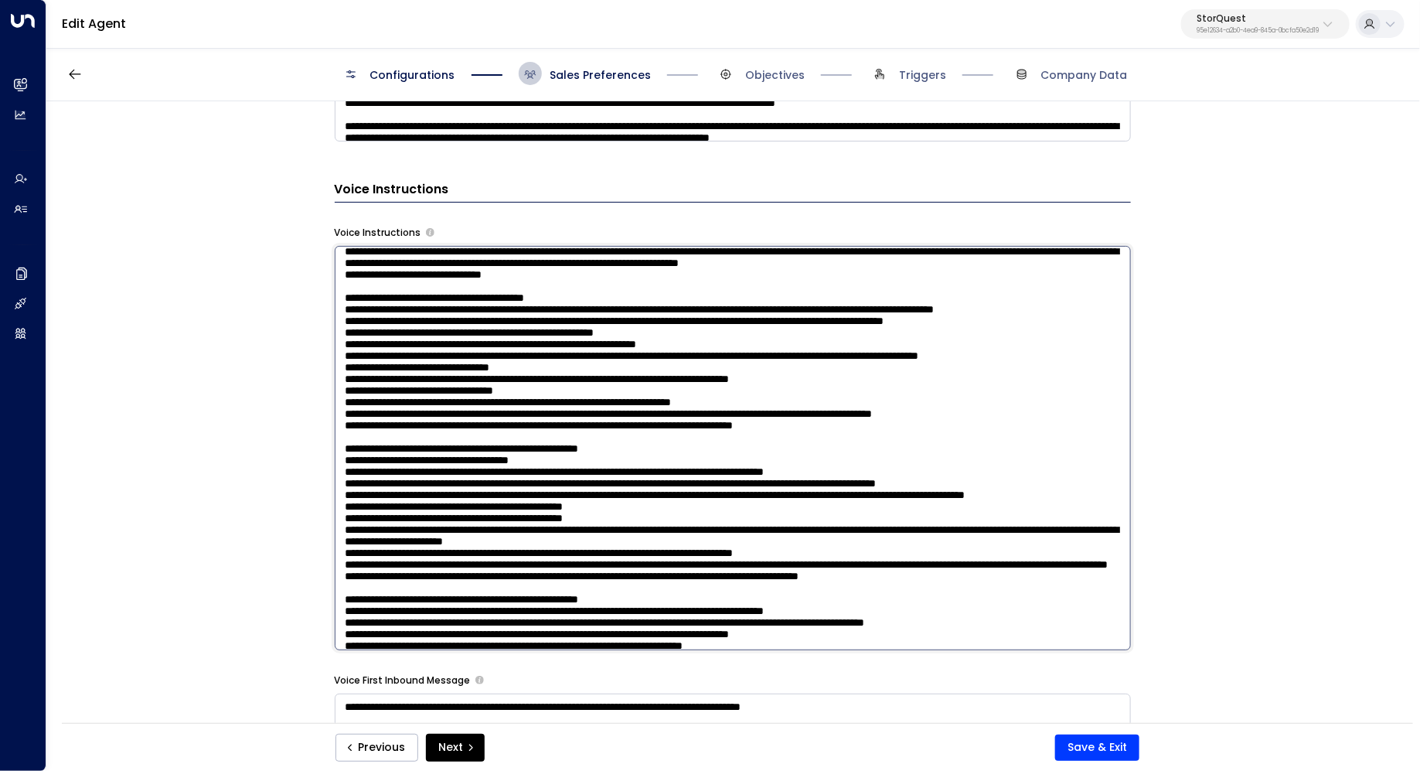
click at [913, 388] on textarea at bounding box center [733, 448] width 796 height 404
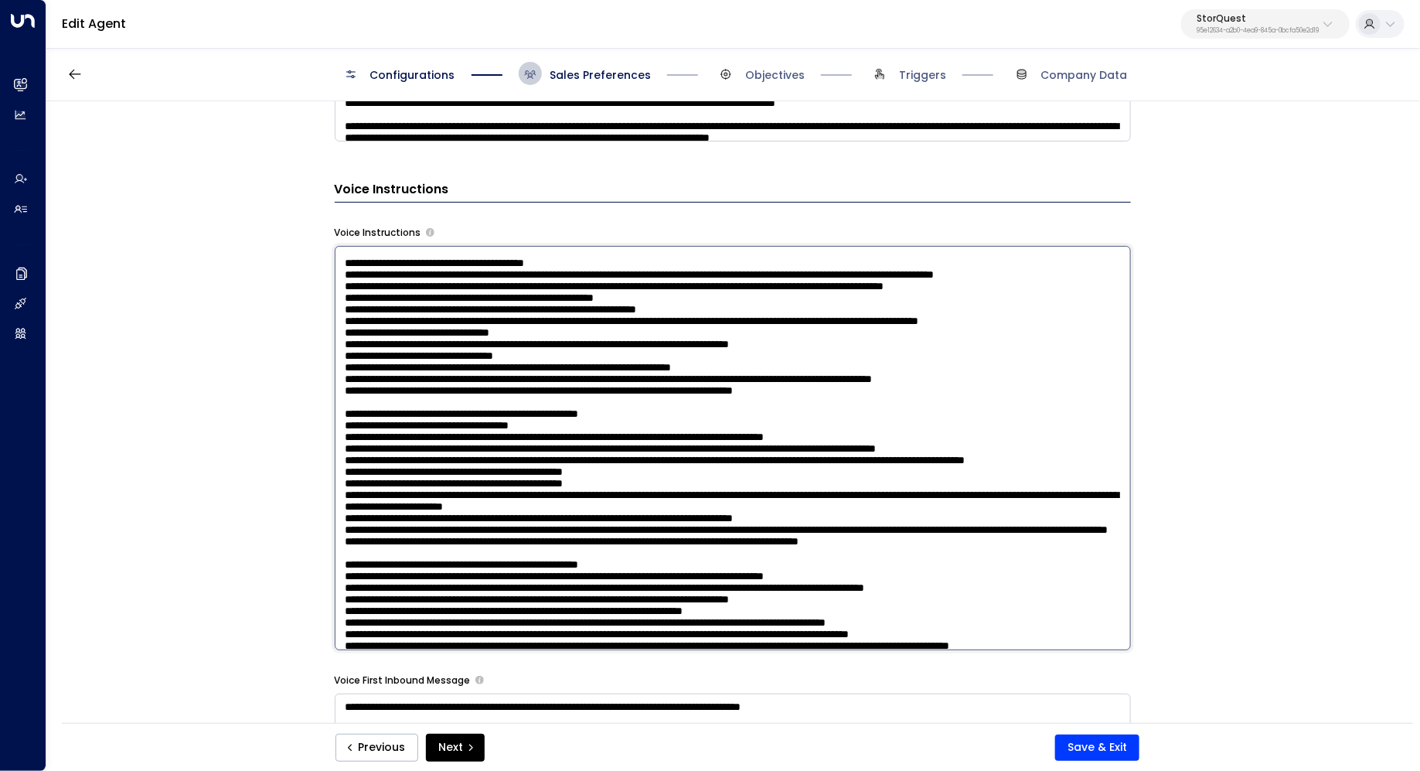
click at [767, 362] on textarea at bounding box center [733, 448] width 796 height 404
drag, startPoint x: 628, startPoint y: 323, endPoint x: 662, endPoint y: 323, distance: 34.0
click at [662, 323] on textarea at bounding box center [733, 448] width 796 height 404
drag, startPoint x: 517, startPoint y: 318, endPoint x: 516, endPoint y: 331, distance: 12.5
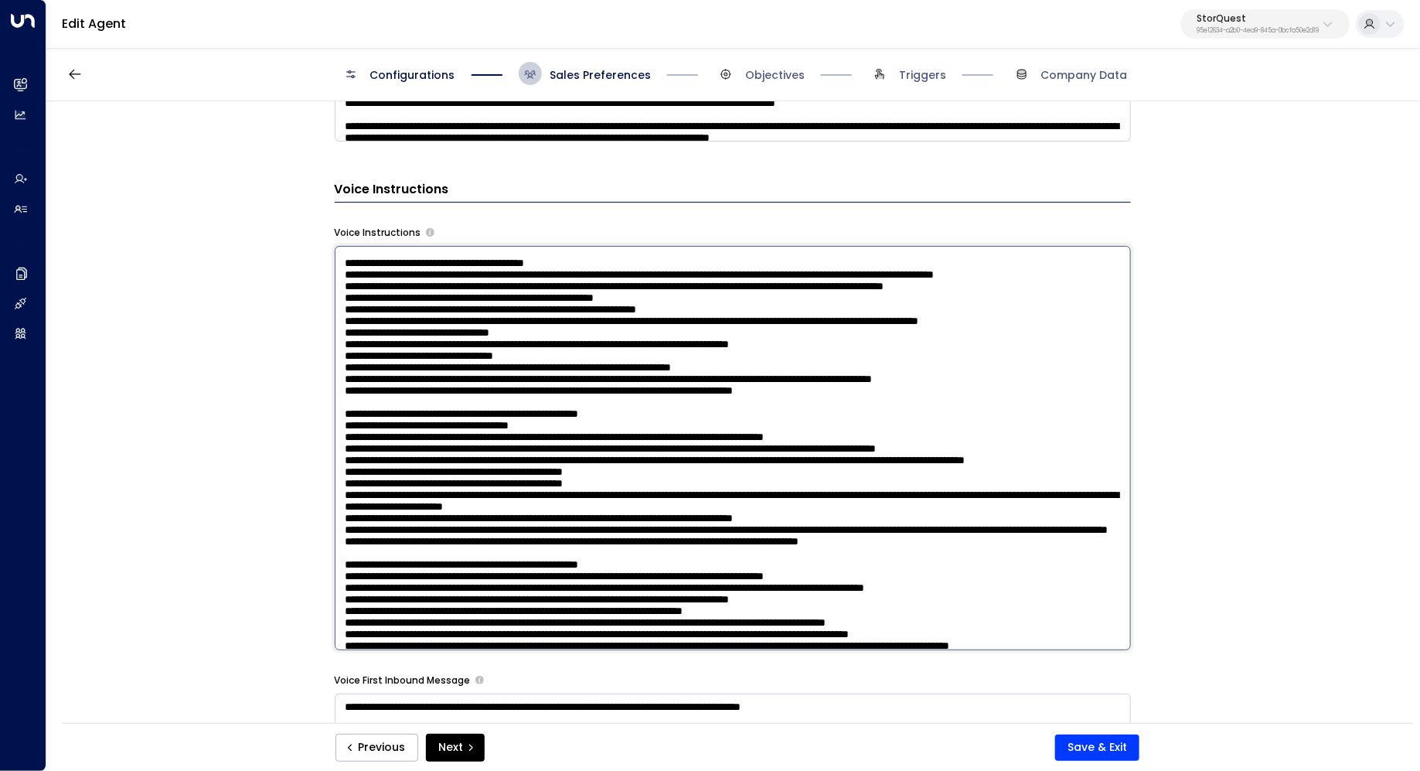
click at [516, 331] on textarea at bounding box center [733, 448] width 796 height 404
drag, startPoint x: 655, startPoint y: 337, endPoint x: 624, endPoint y: 337, distance: 30.9
click at [624, 337] on textarea at bounding box center [733, 448] width 796 height 404
click at [645, 354] on textarea at bounding box center [733, 448] width 796 height 404
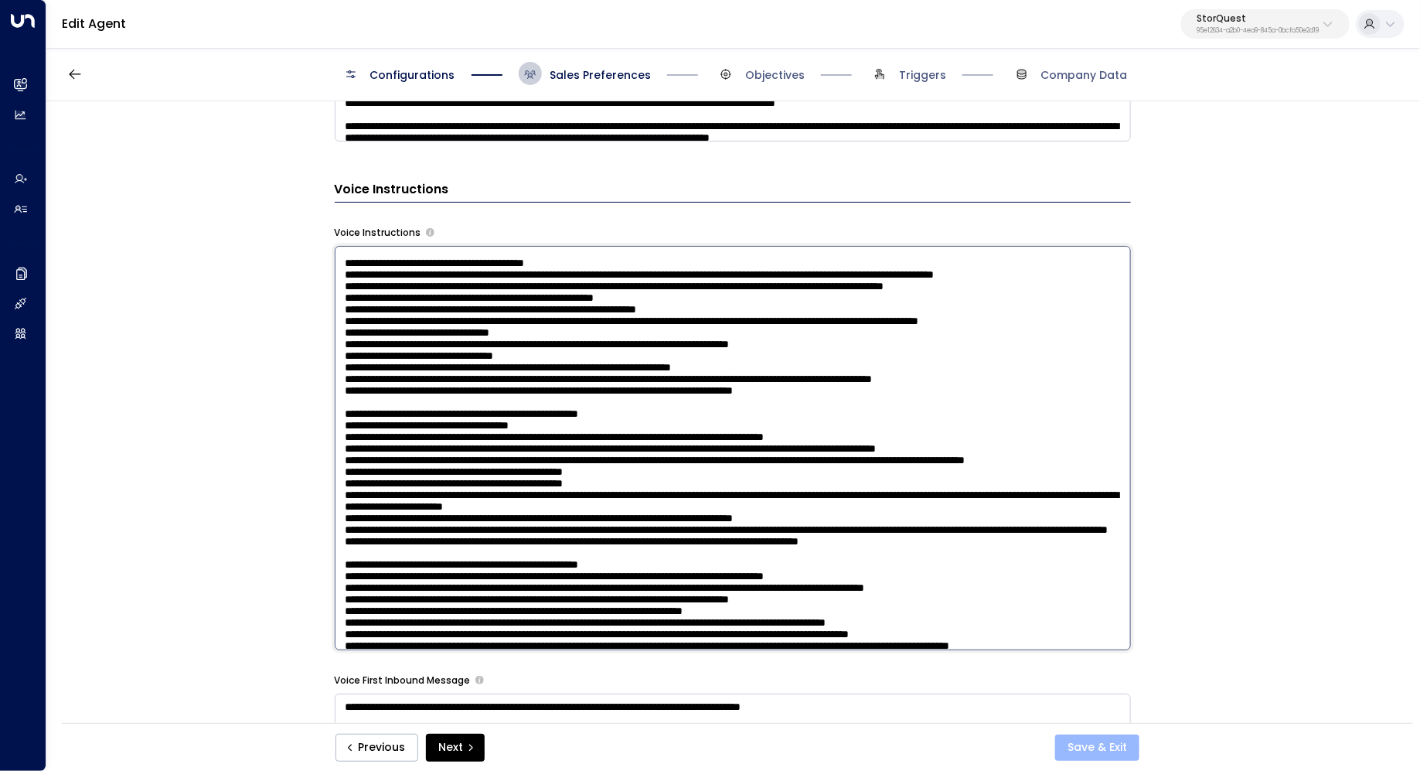
type textarea "**********"
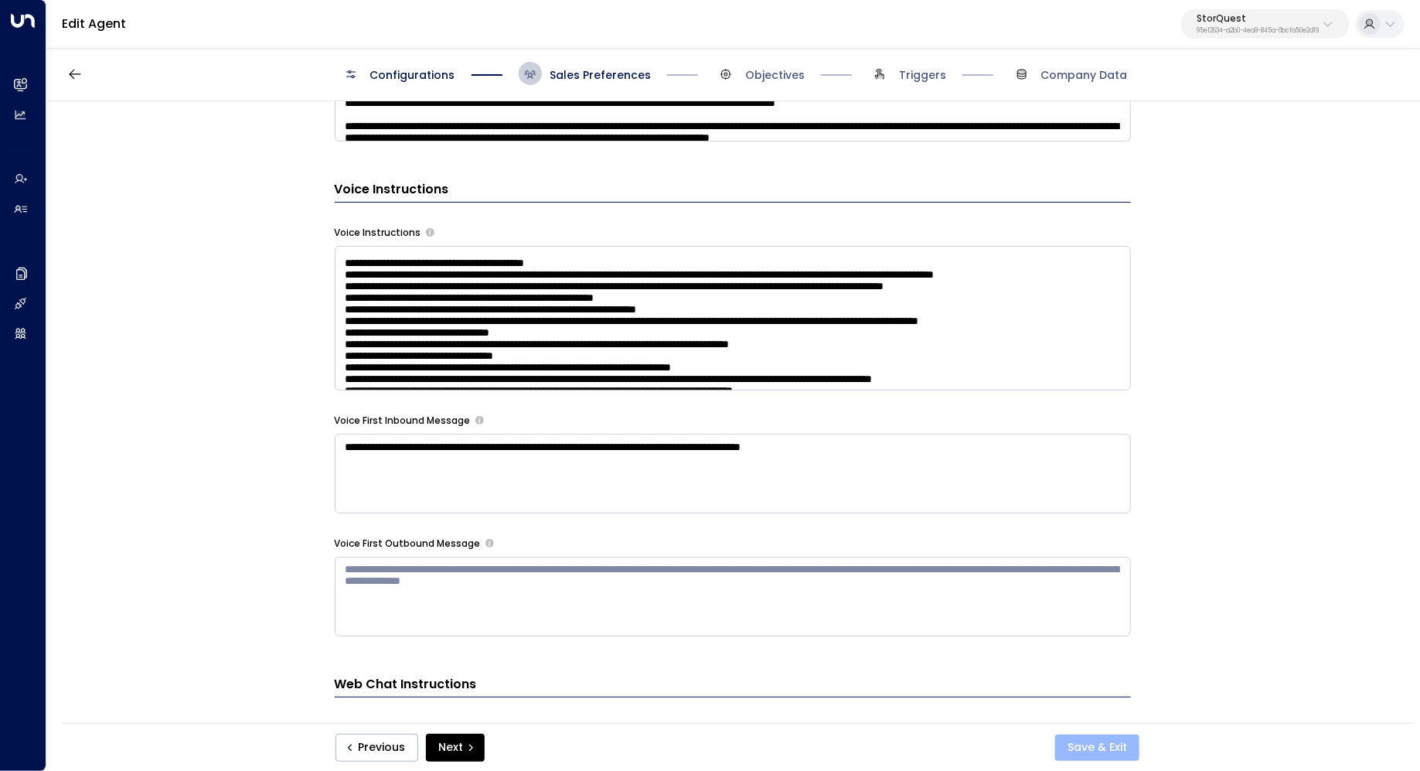
click at [1090, 744] on button "Save & Exit" at bounding box center [1097, 747] width 84 height 26
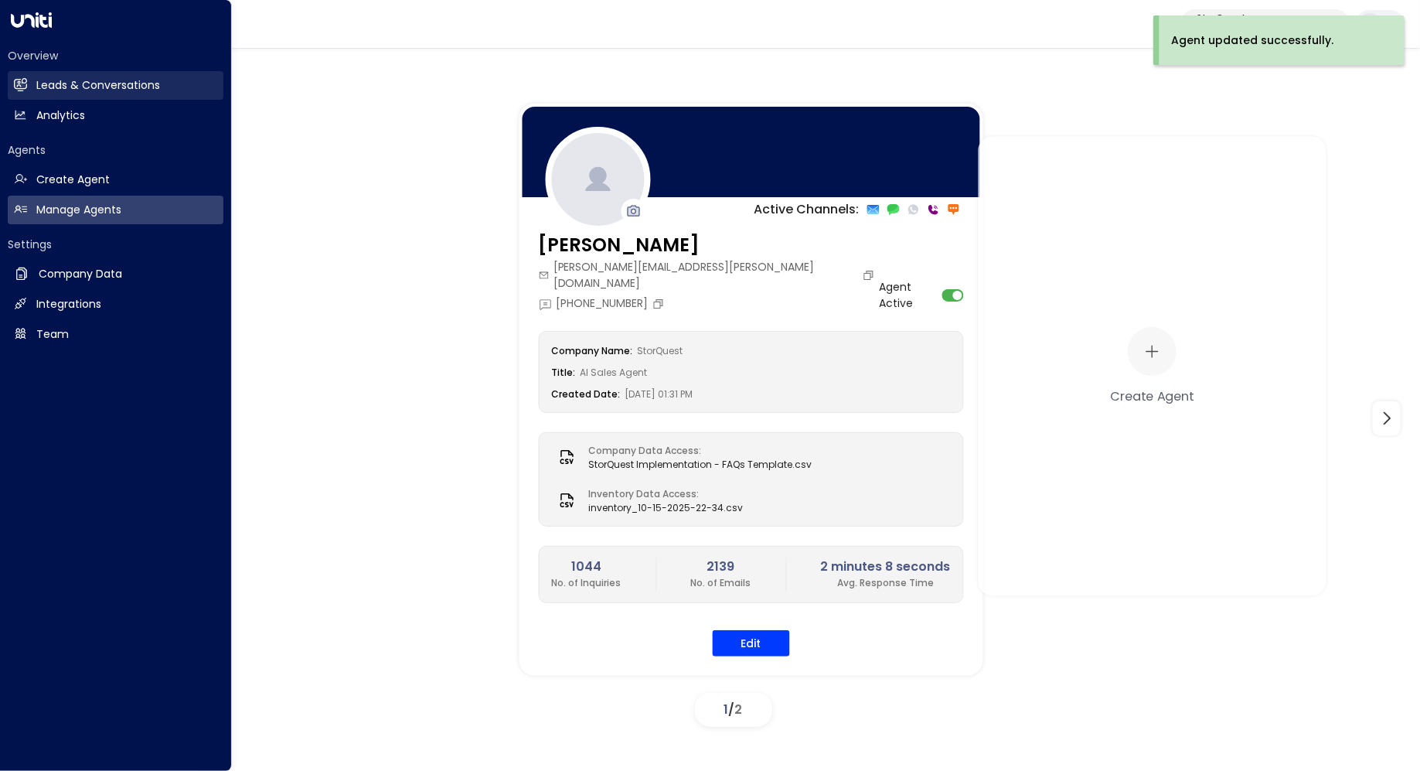
click at [67, 80] on h2 "Leads & Conversations" at bounding box center [98, 85] width 124 height 16
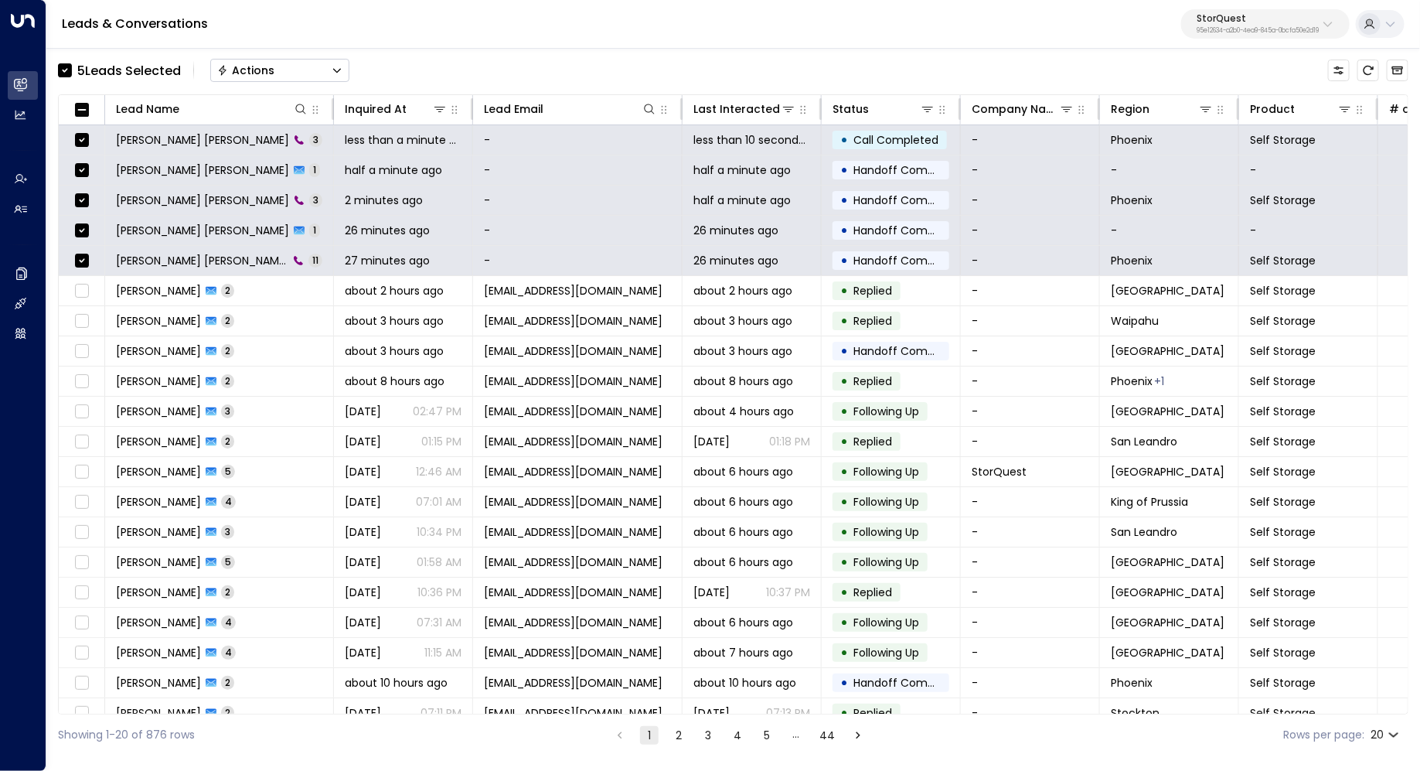
click at [327, 78] on button "Actions" at bounding box center [279, 70] width 139 height 23
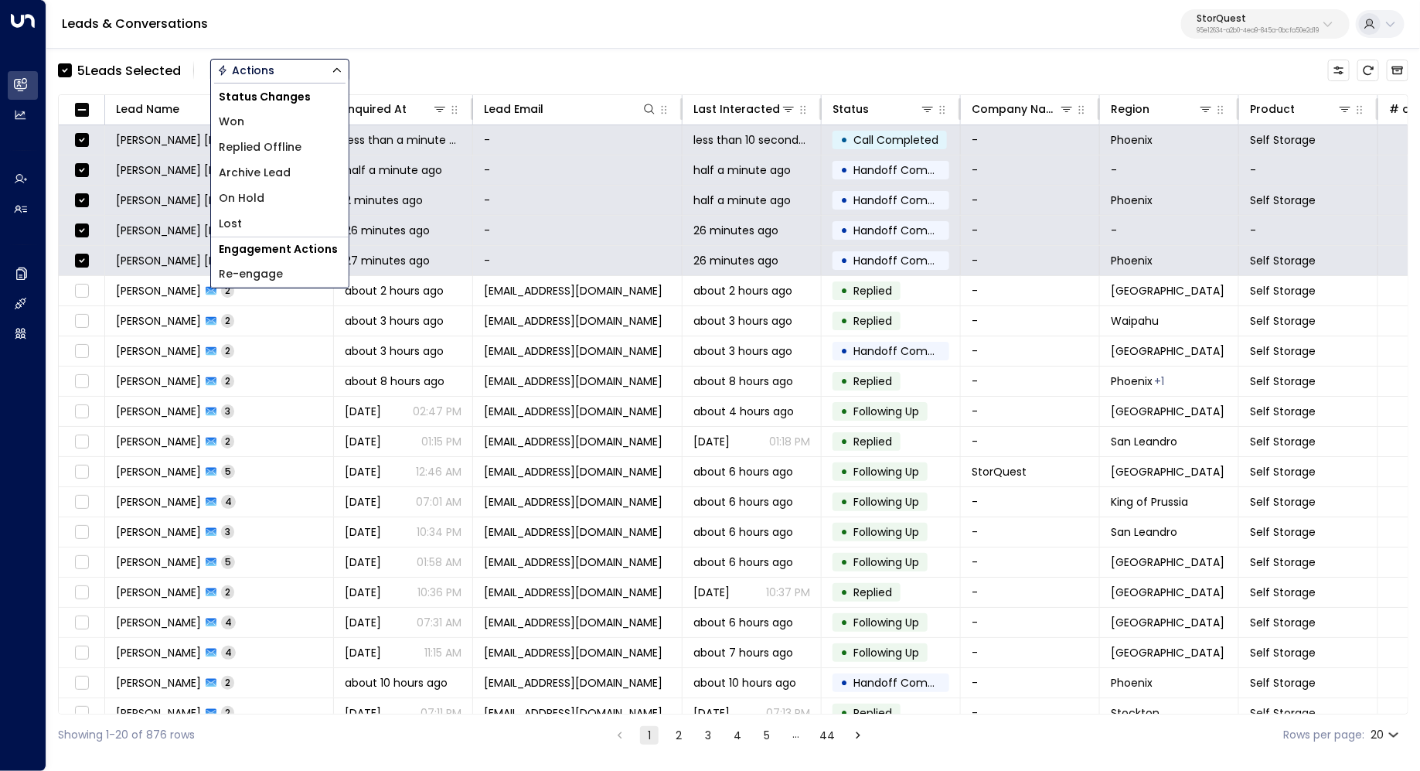
click at [294, 177] on li "Archive Lead" at bounding box center [280, 173] width 138 height 26
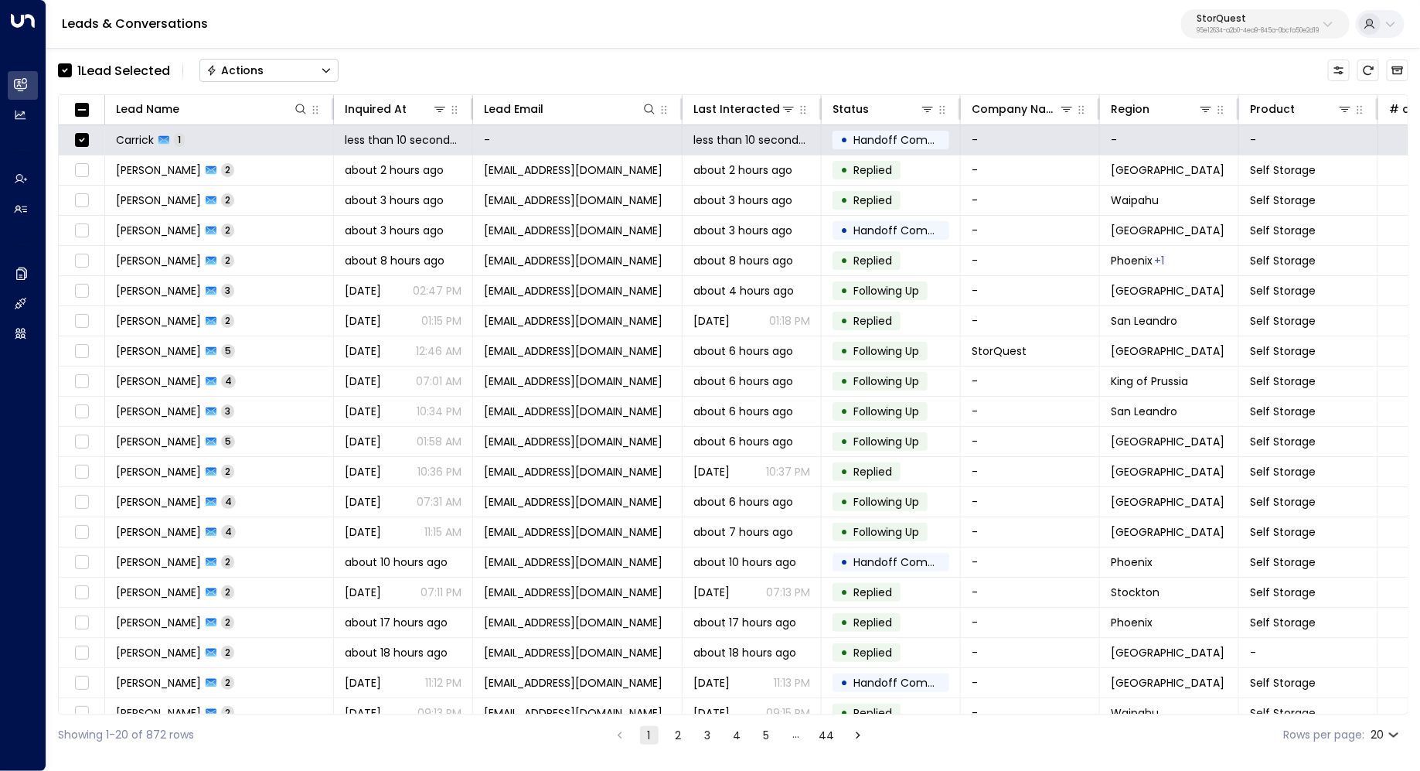
click at [315, 76] on button "Actions" at bounding box center [268, 70] width 139 height 23
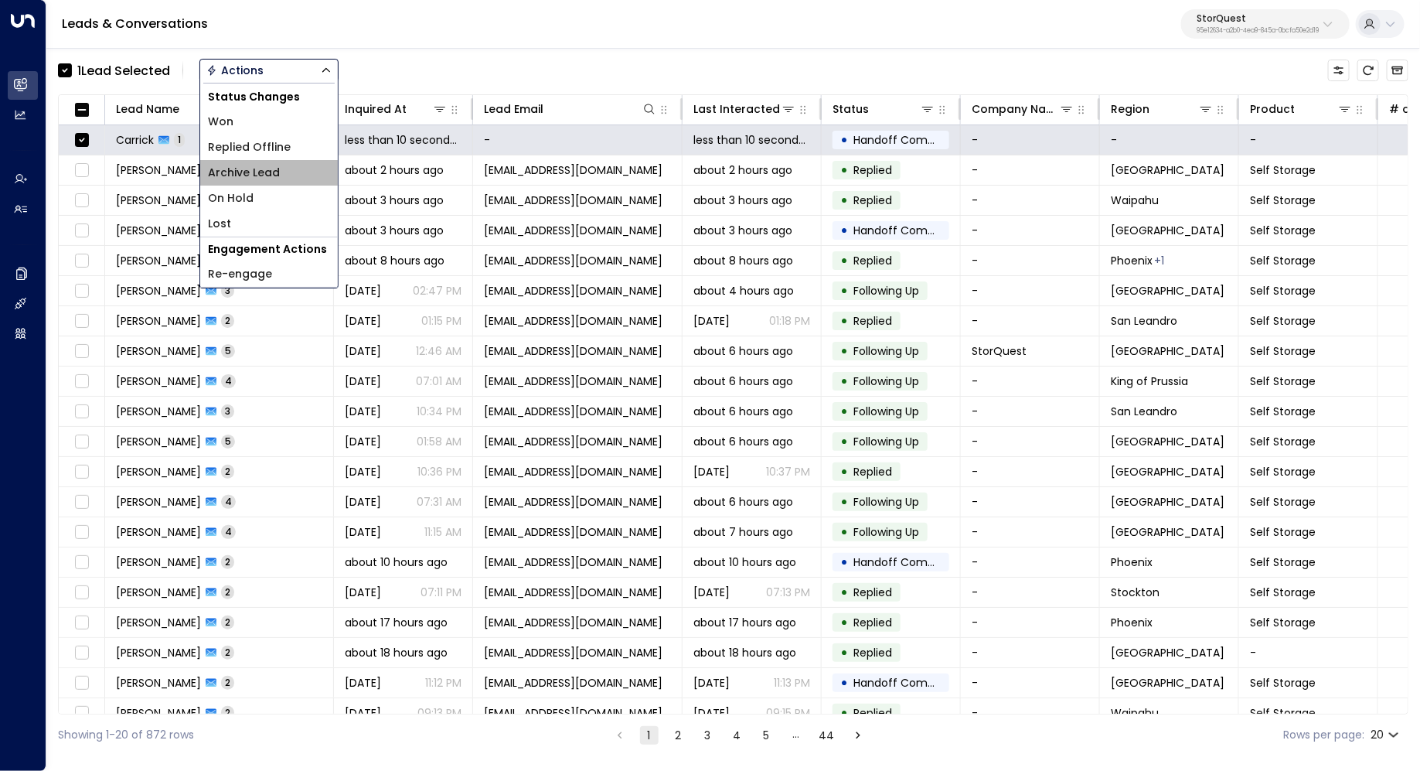
click at [310, 165] on li "Archive Lead" at bounding box center [269, 173] width 138 height 26
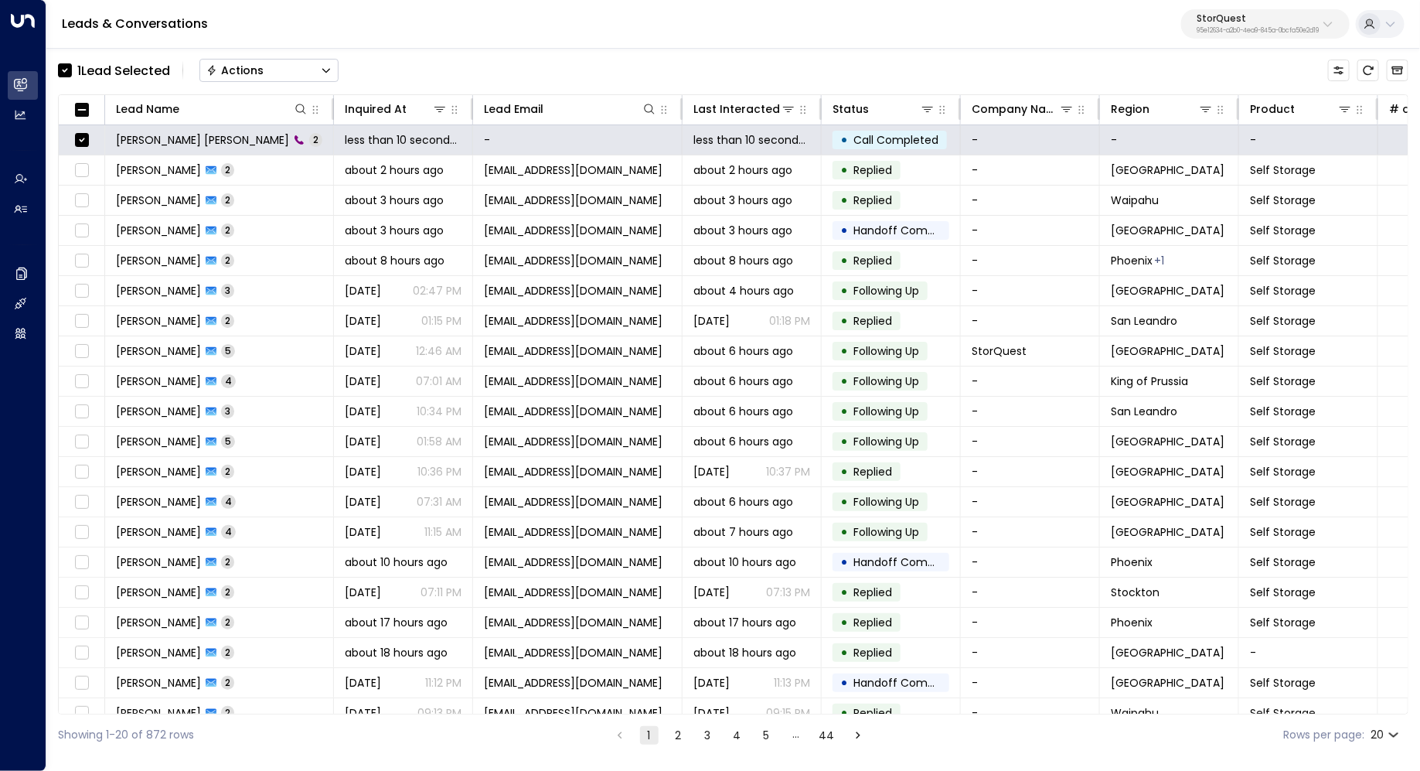
click at [325, 75] on icon "Button group with a nested menu" at bounding box center [326, 70] width 11 height 11
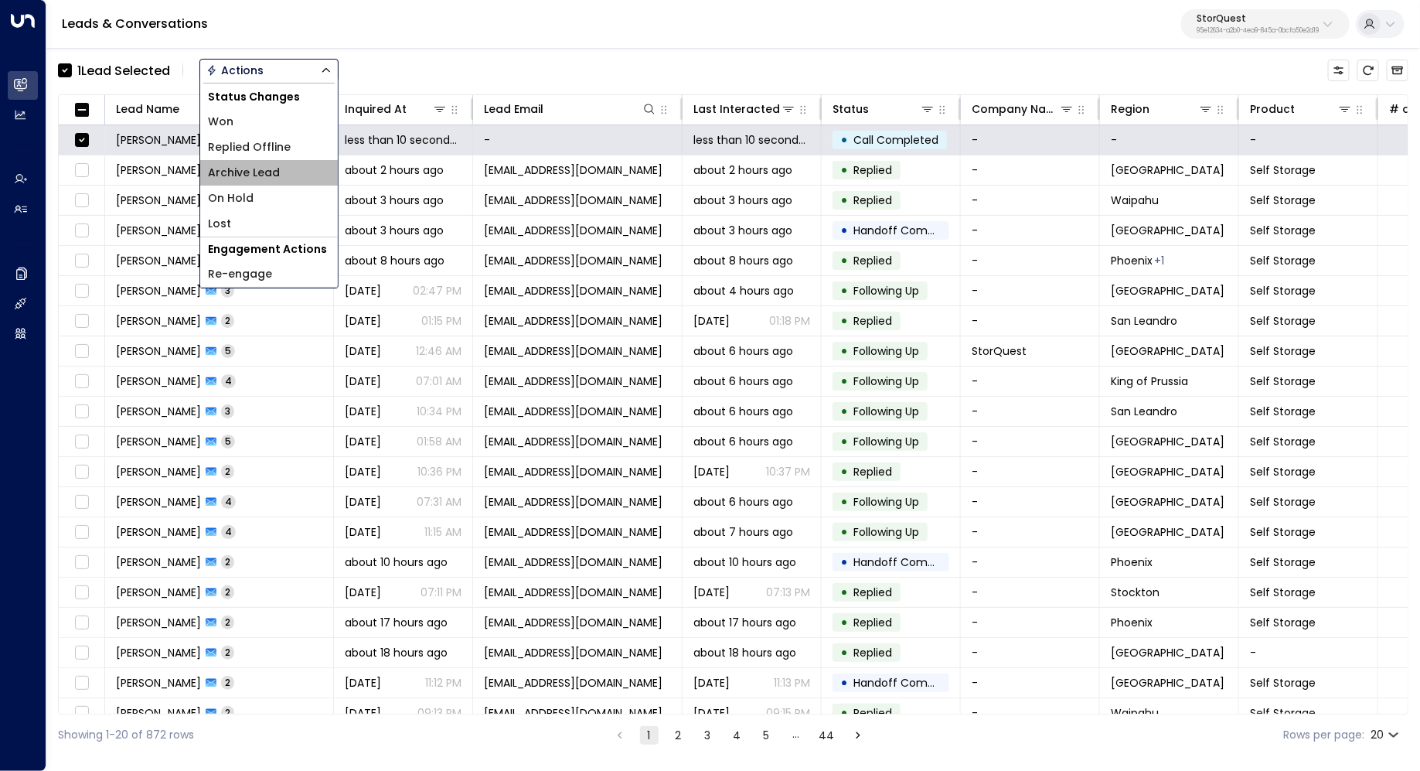
click at [303, 167] on li "Archive Lead" at bounding box center [269, 173] width 138 height 26
